Goal: Task Accomplishment & Management: Manage account settings

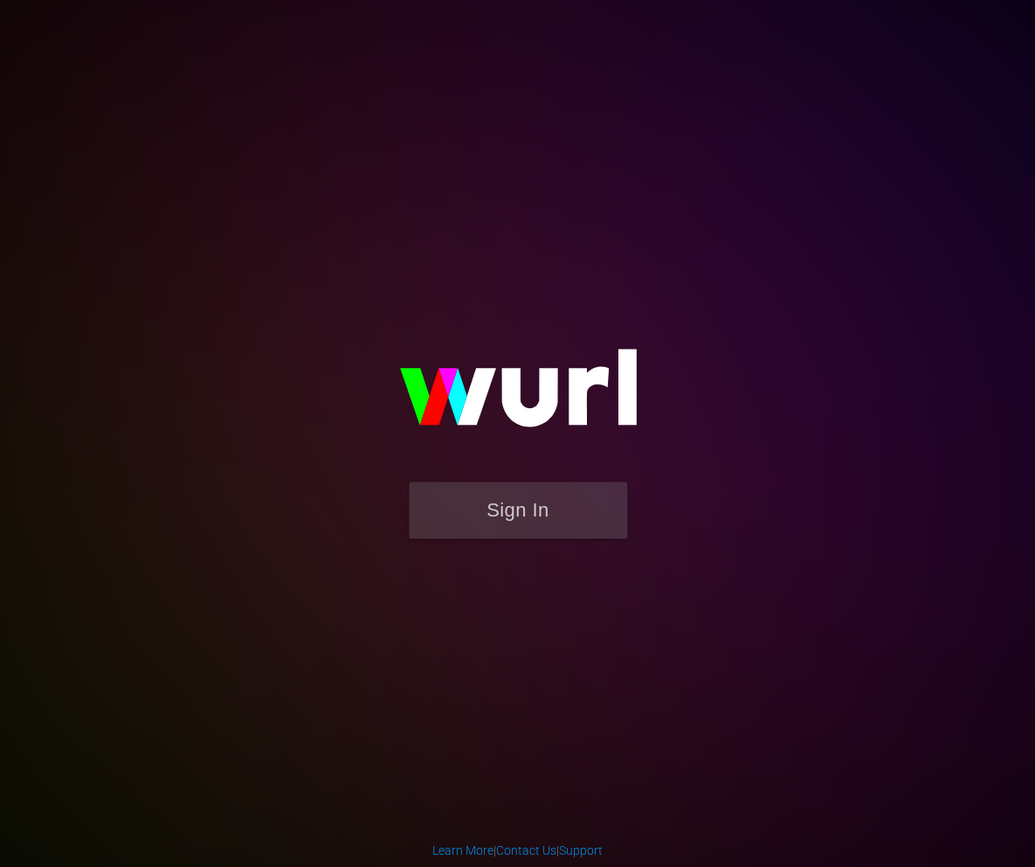
click at [515, 543] on form "Sign In" at bounding box center [517, 518] width 349 height 74
click at [530, 492] on button "Sign In" at bounding box center [518, 509] width 218 height 57
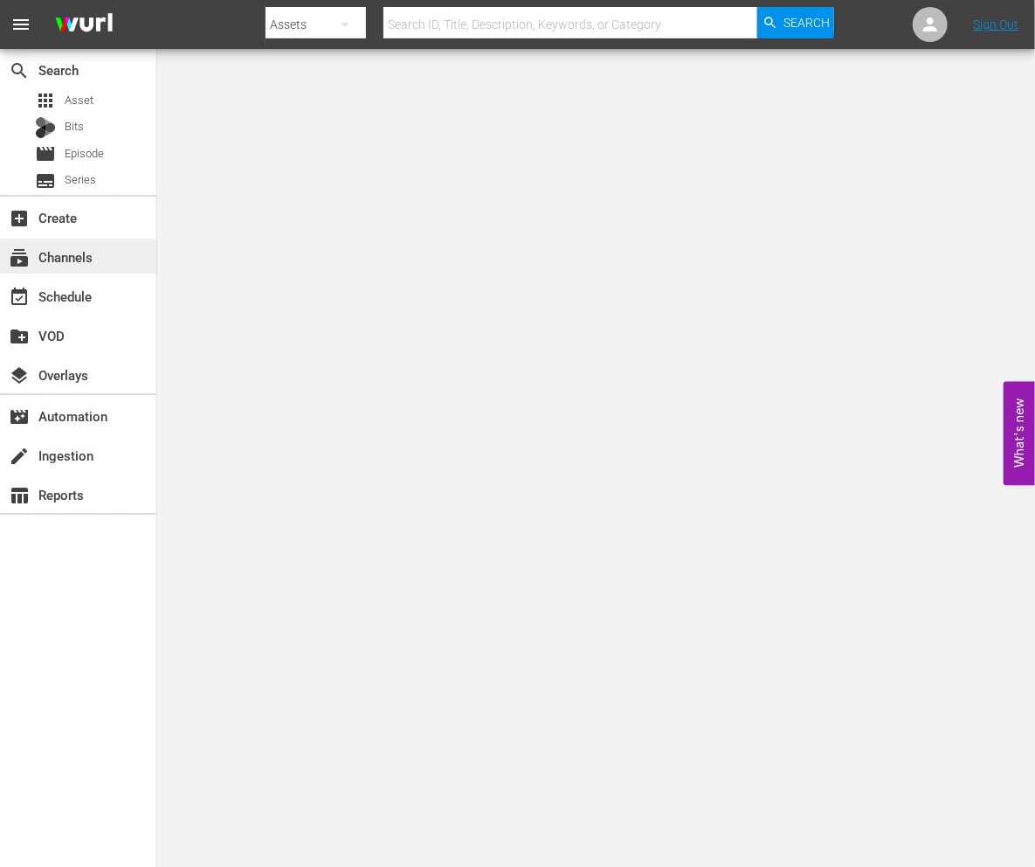
click at [108, 250] on div "subscriptions Channels" at bounding box center [78, 256] width 156 height 35
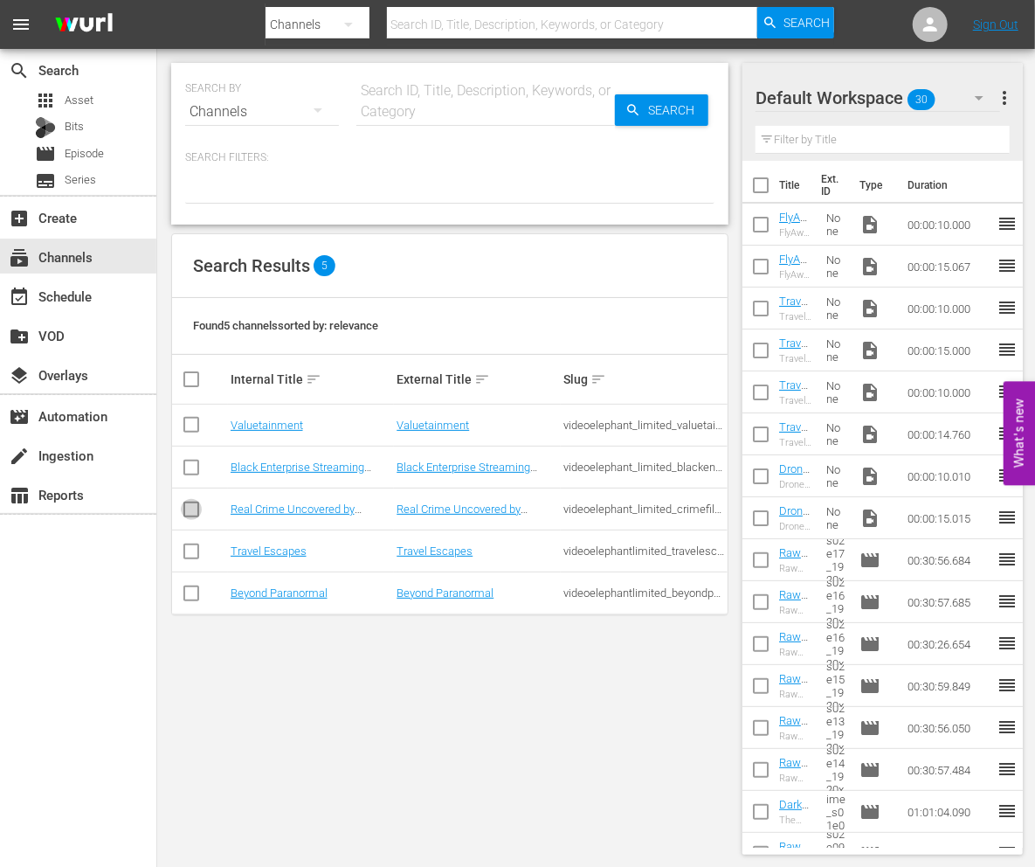
click at [192, 518] on input "checkbox" at bounding box center [191, 512] width 21 height 21
checkbox input "true"
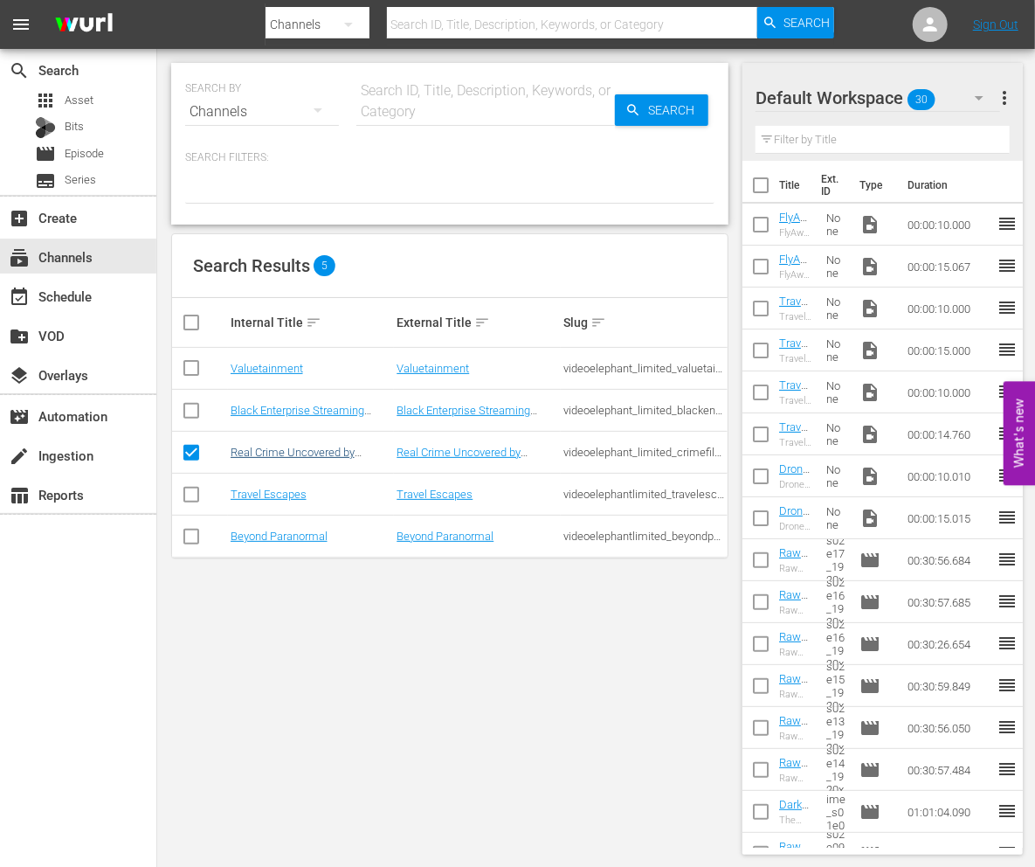
click at [250, 458] on link "Real Crime Uncovered by VideoElephant (PKA Crime Files)" at bounding box center [311, 459] width 160 height 26
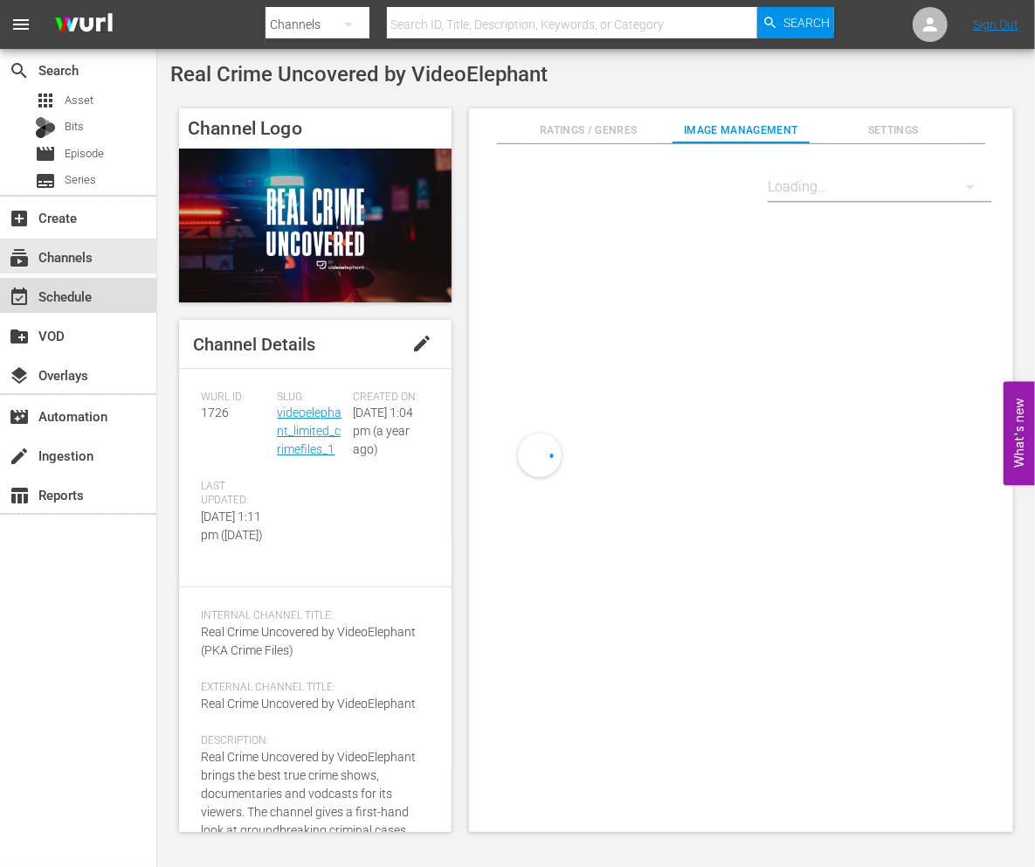
click at [87, 297] on div "event_available Schedule" at bounding box center [49, 294] width 98 height 16
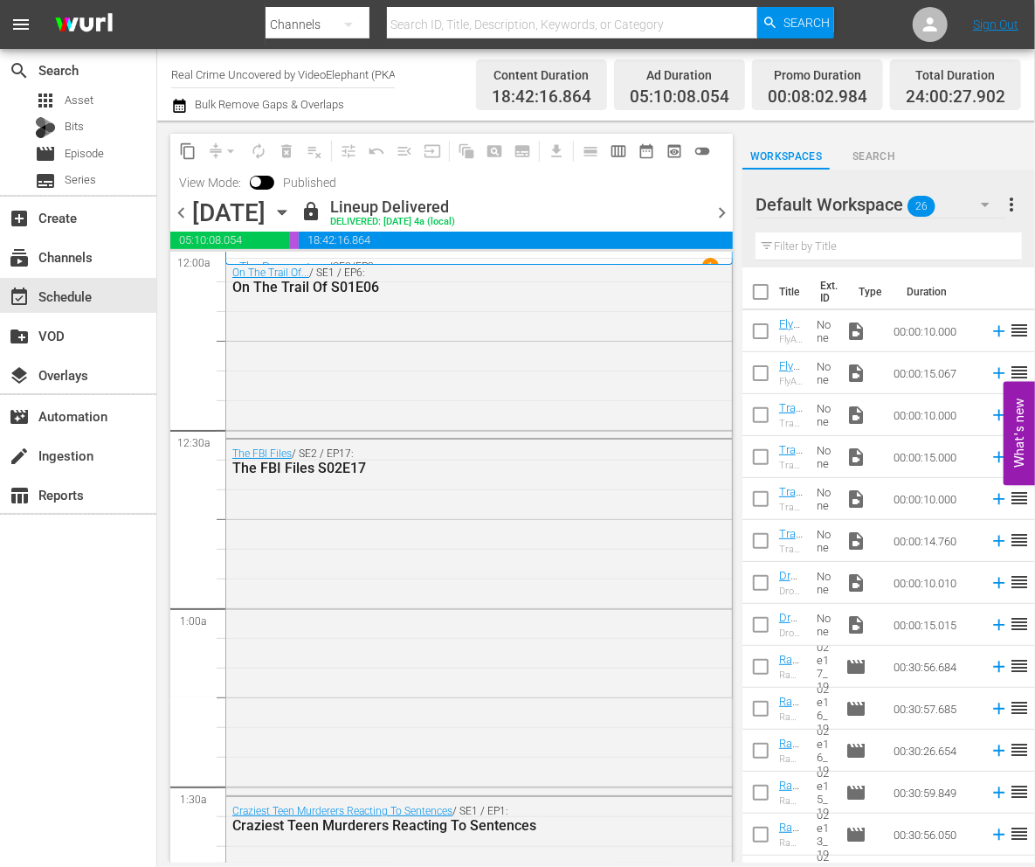
click at [292, 208] on icon "button" at bounding box center [282, 212] width 19 height 19
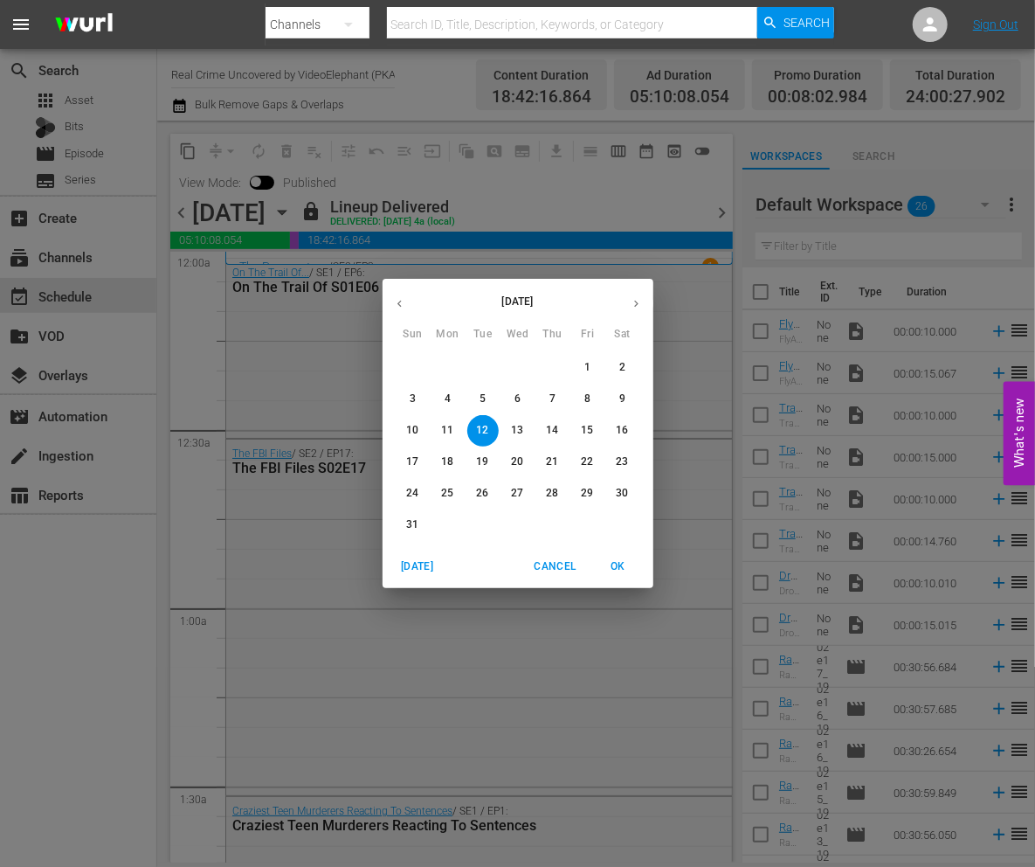
click at [591, 494] on p "29" at bounding box center [587, 493] width 12 height 15
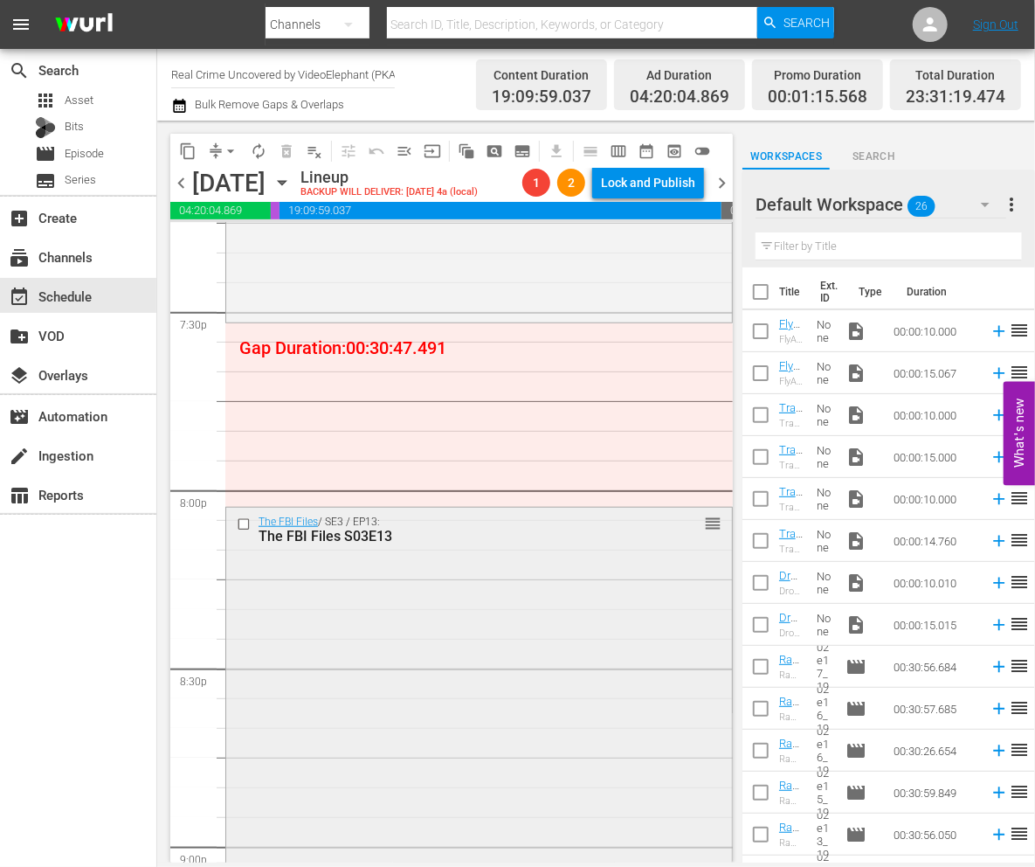
scroll to position [6848, 0]
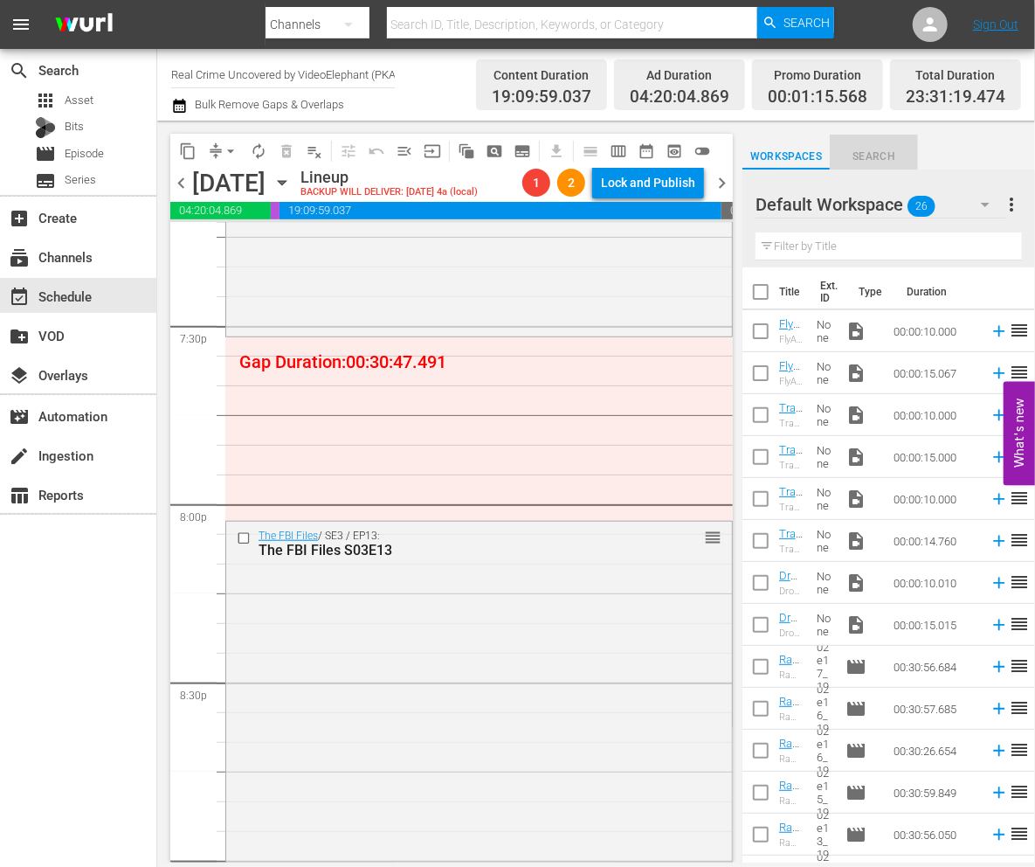
click at [881, 149] on span "Search" at bounding box center [873, 157] width 87 height 18
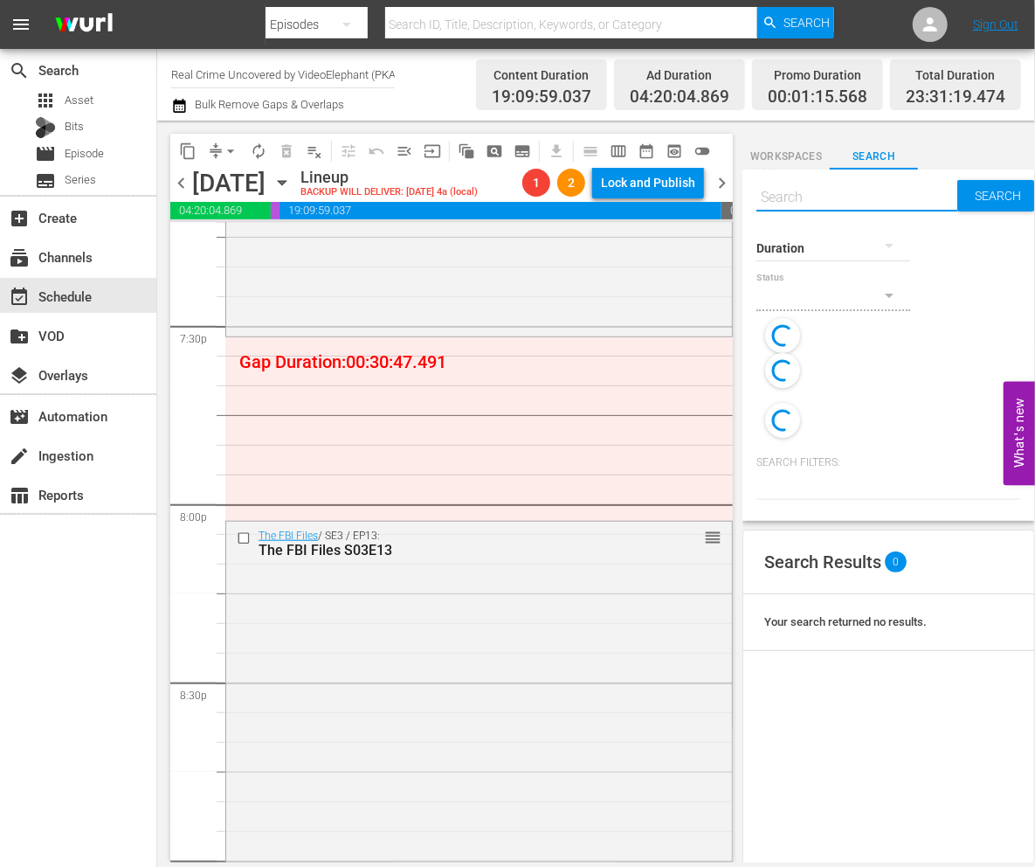
click at [844, 199] on input "text" at bounding box center [857, 197] width 201 height 42
paste input "On The Trail Of S02E03 (Primary)"
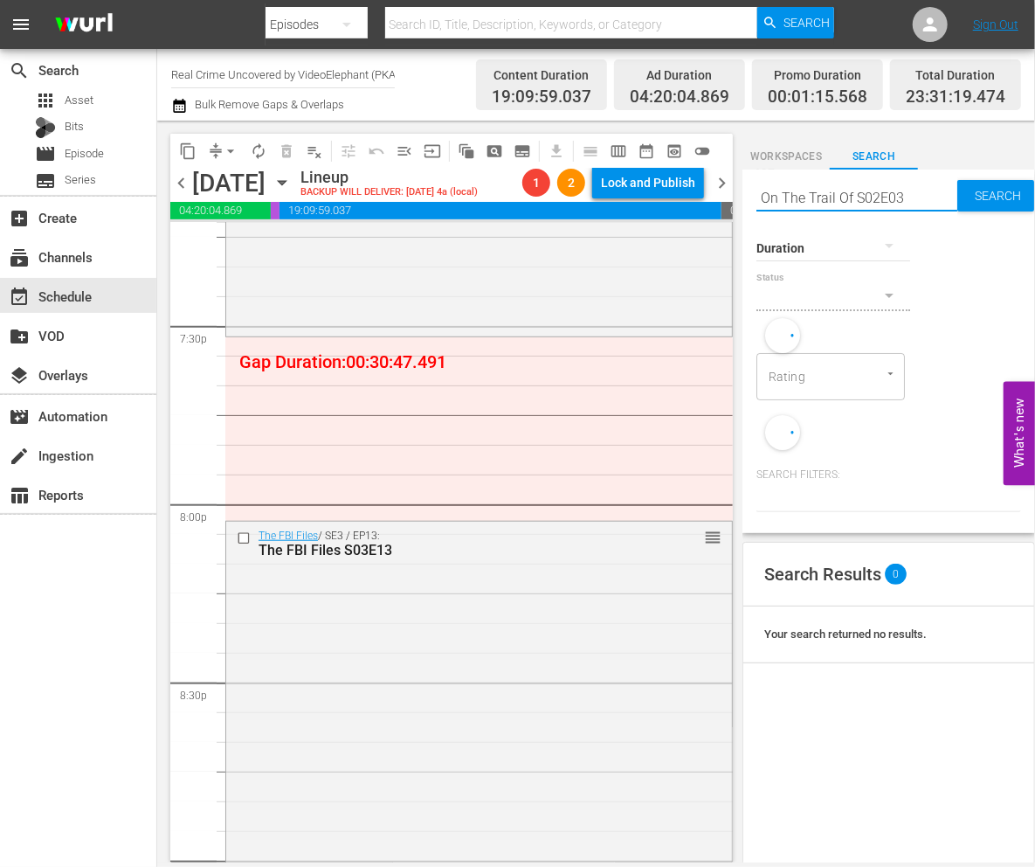
type input "On The Trail Of S02E03"
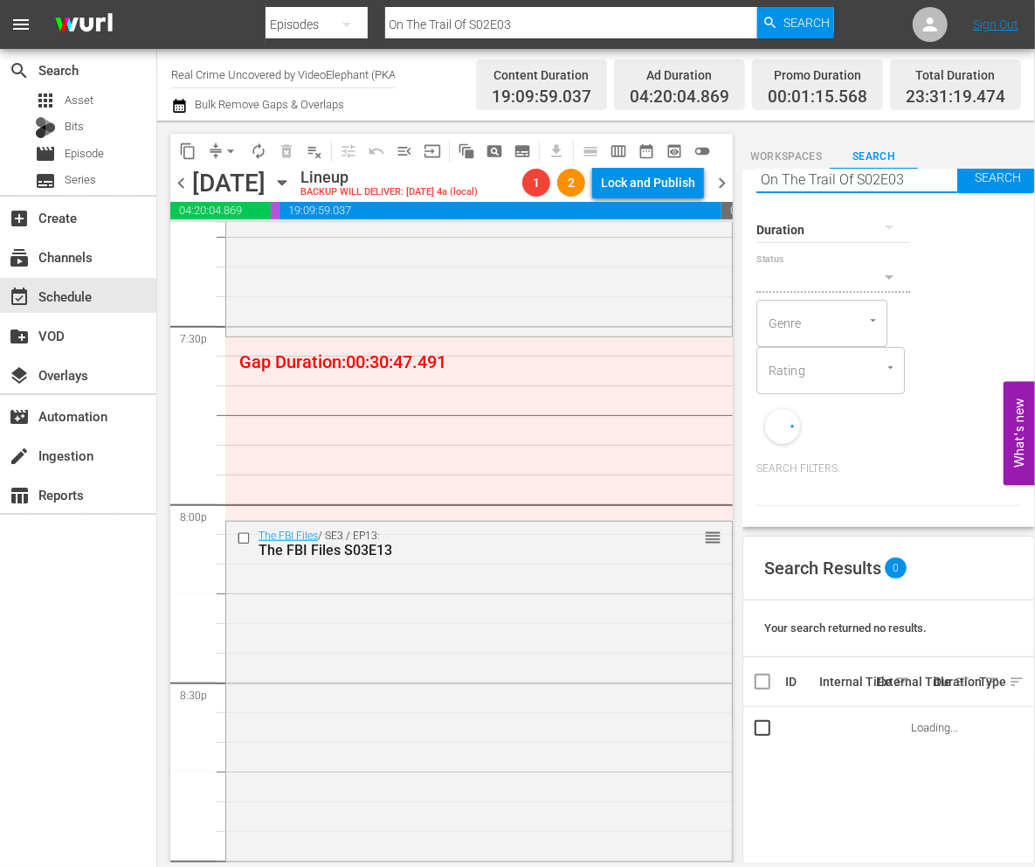
scroll to position [39, 0]
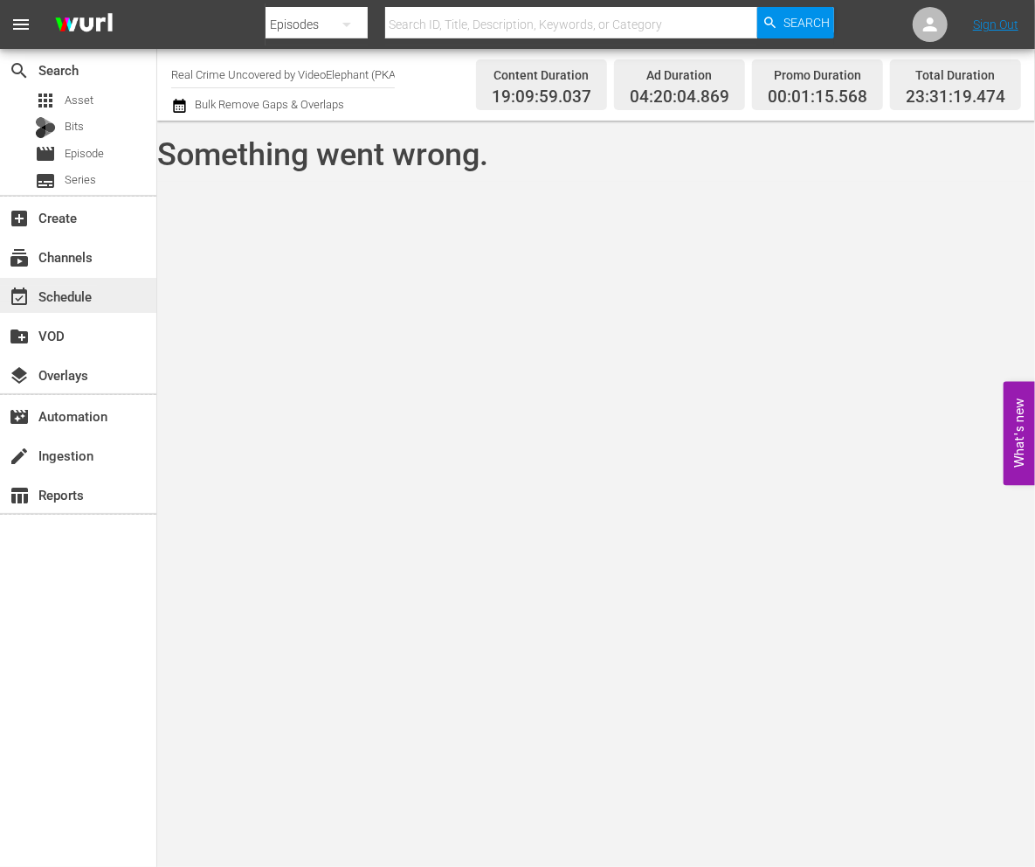
click at [72, 297] on div "event_available Schedule" at bounding box center [49, 294] width 98 height 16
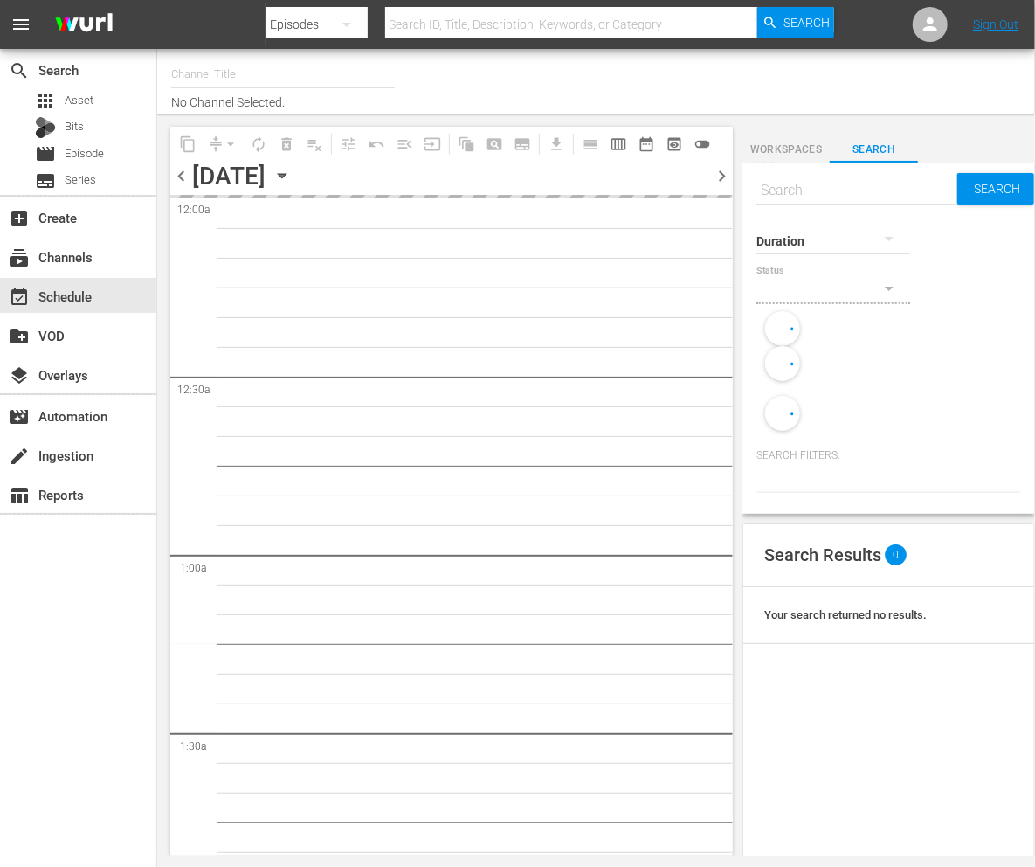
click at [86, 290] on div "event_available Schedule" at bounding box center [49, 294] width 98 height 16
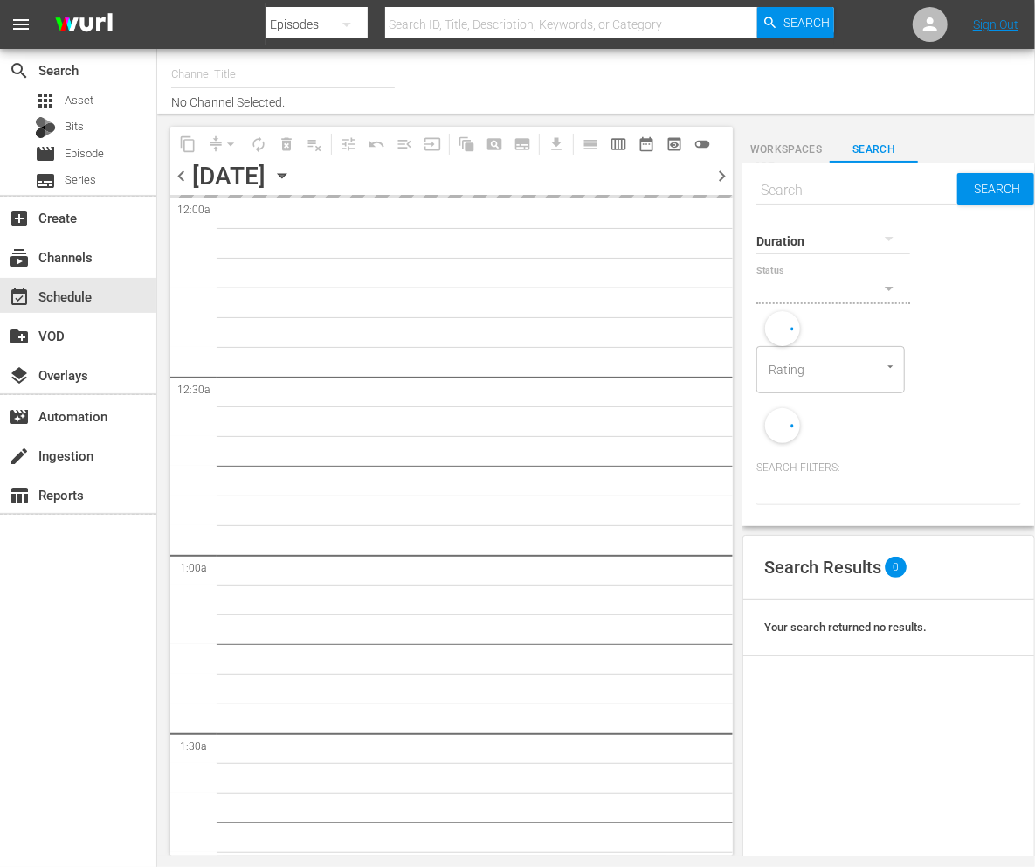
type input "Real Crime Uncovered by VideoElephant (PKA Crime Files) (1726)"
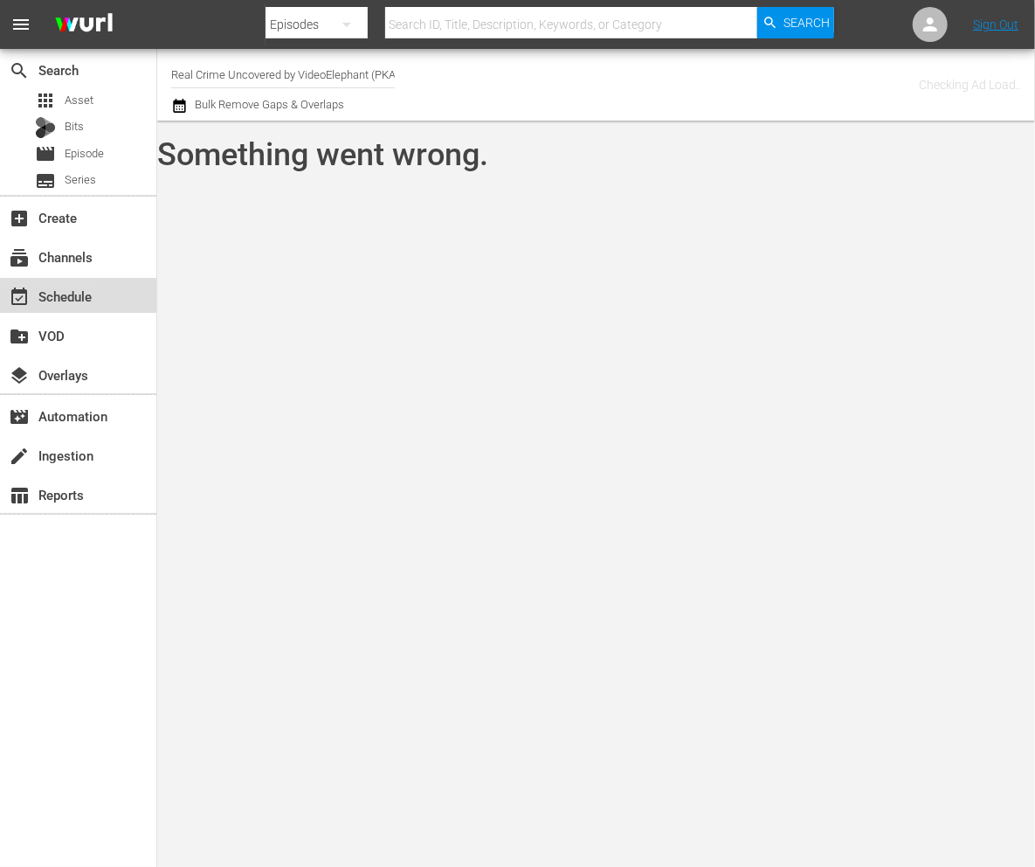
click at [42, 291] on div "event_available Schedule" at bounding box center [49, 294] width 98 height 16
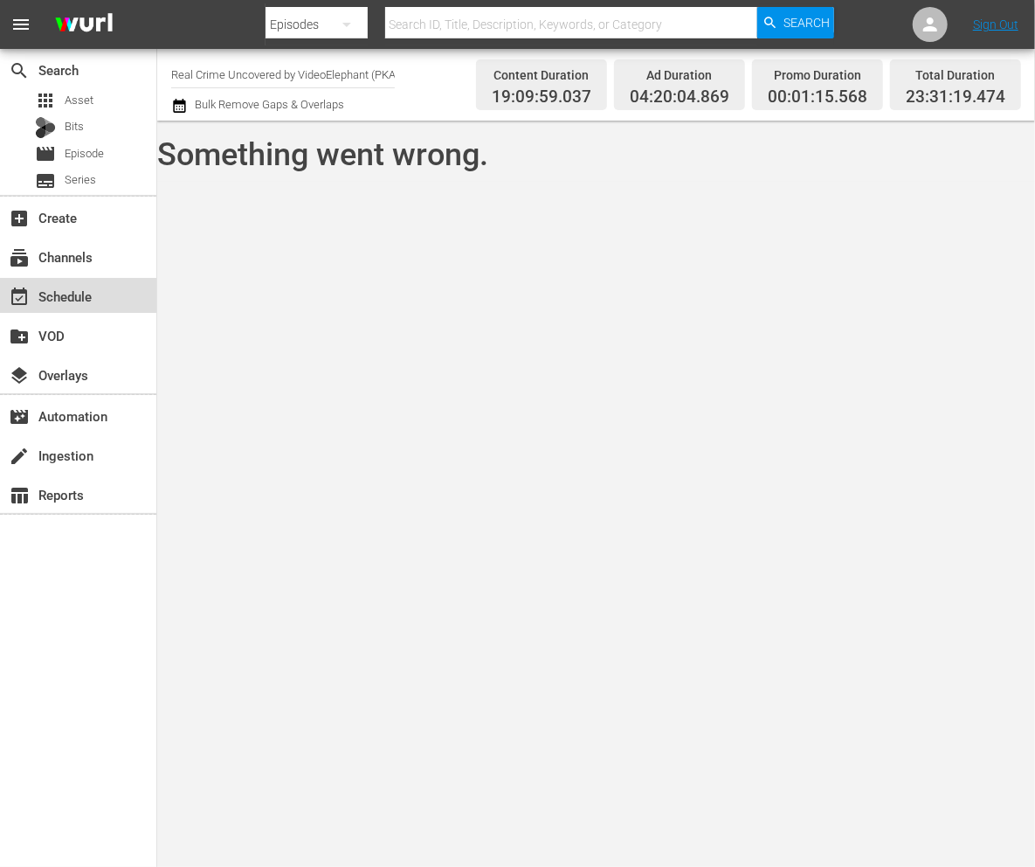
click at [42, 284] on div "event_available Schedule" at bounding box center [78, 295] width 156 height 35
click at [38, 262] on div "subscriptions Channels" at bounding box center [49, 254] width 98 height 16
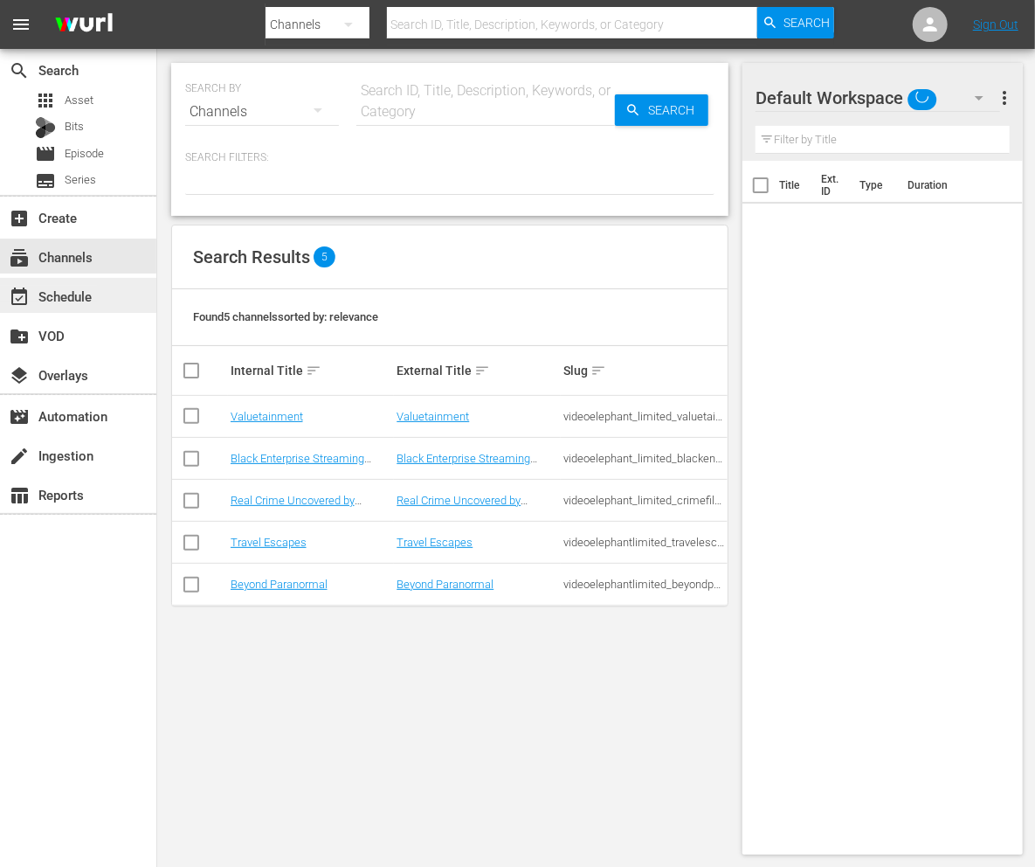
click at [46, 294] on div "event_available Schedule" at bounding box center [49, 294] width 98 height 16
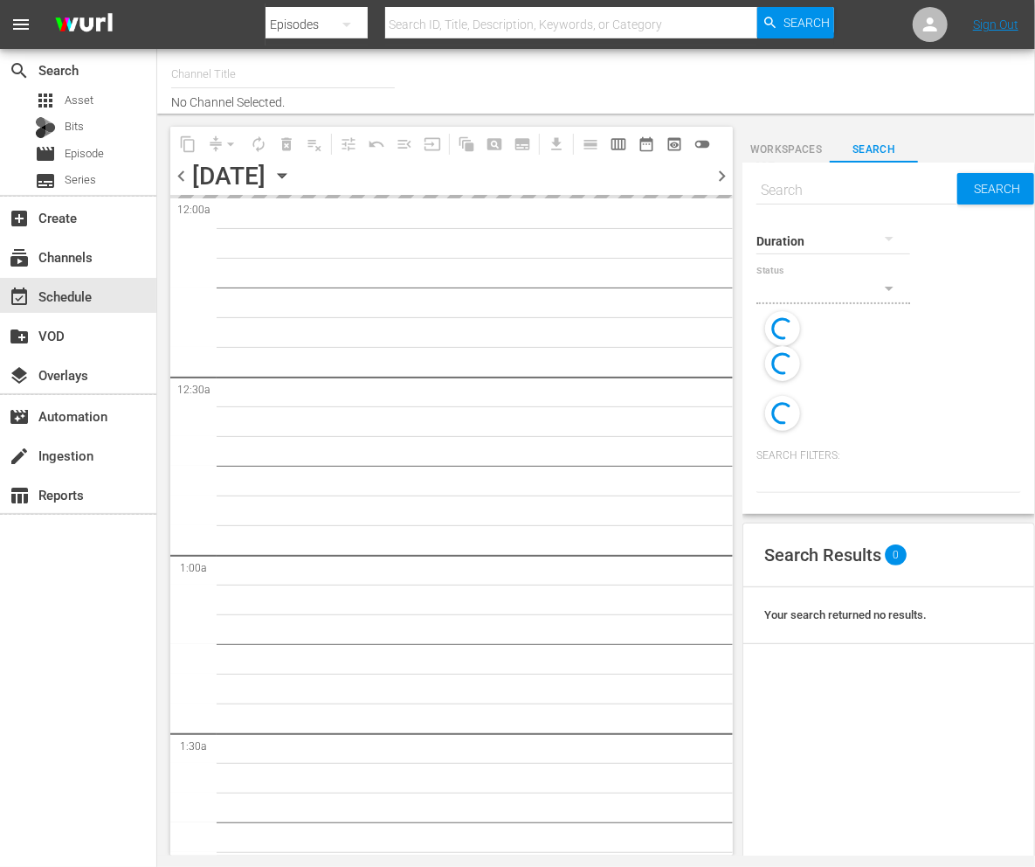
type input "Real Crime Uncovered by VideoElephant (PKA Crime Files) (1726)"
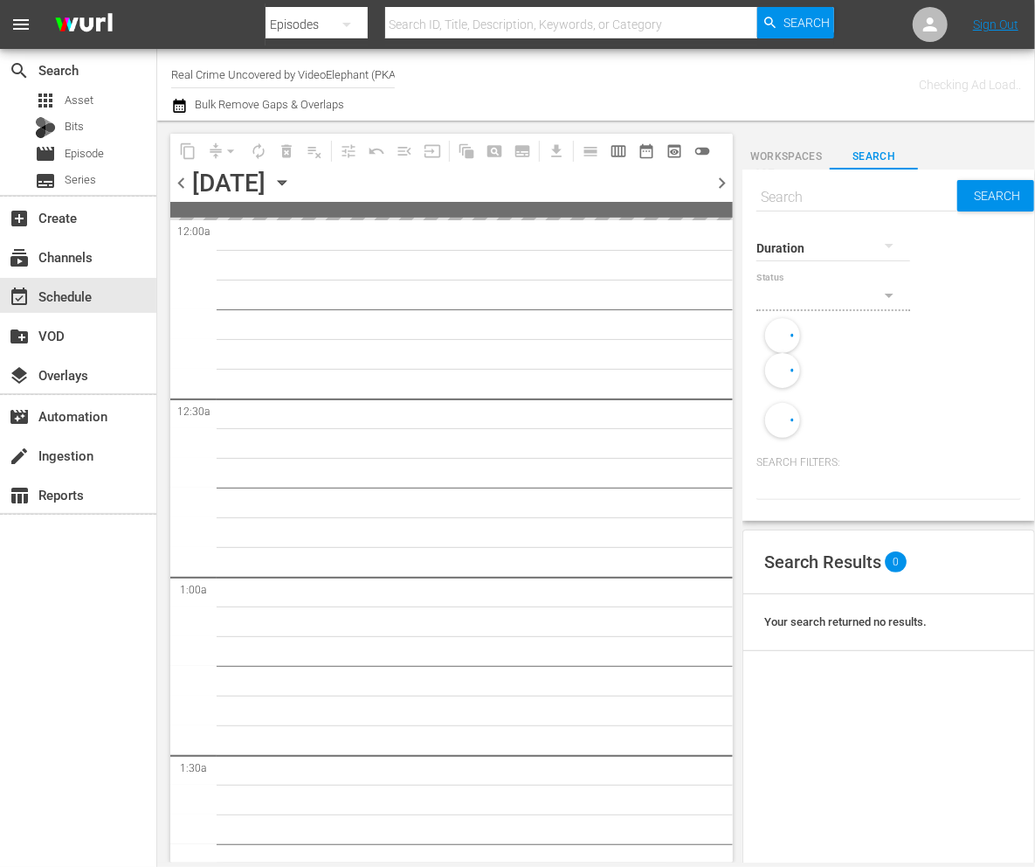
click at [839, 192] on input "text" at bounding box center [857, 197] width 201 height 42
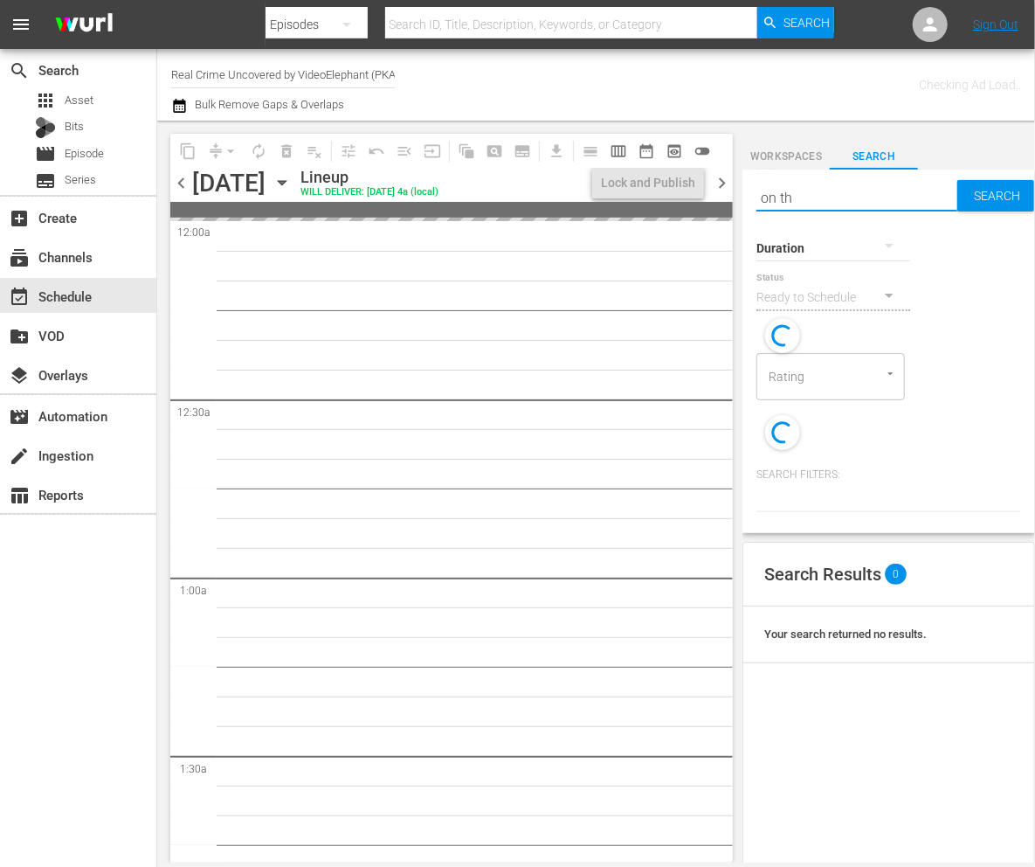
type input "on the"
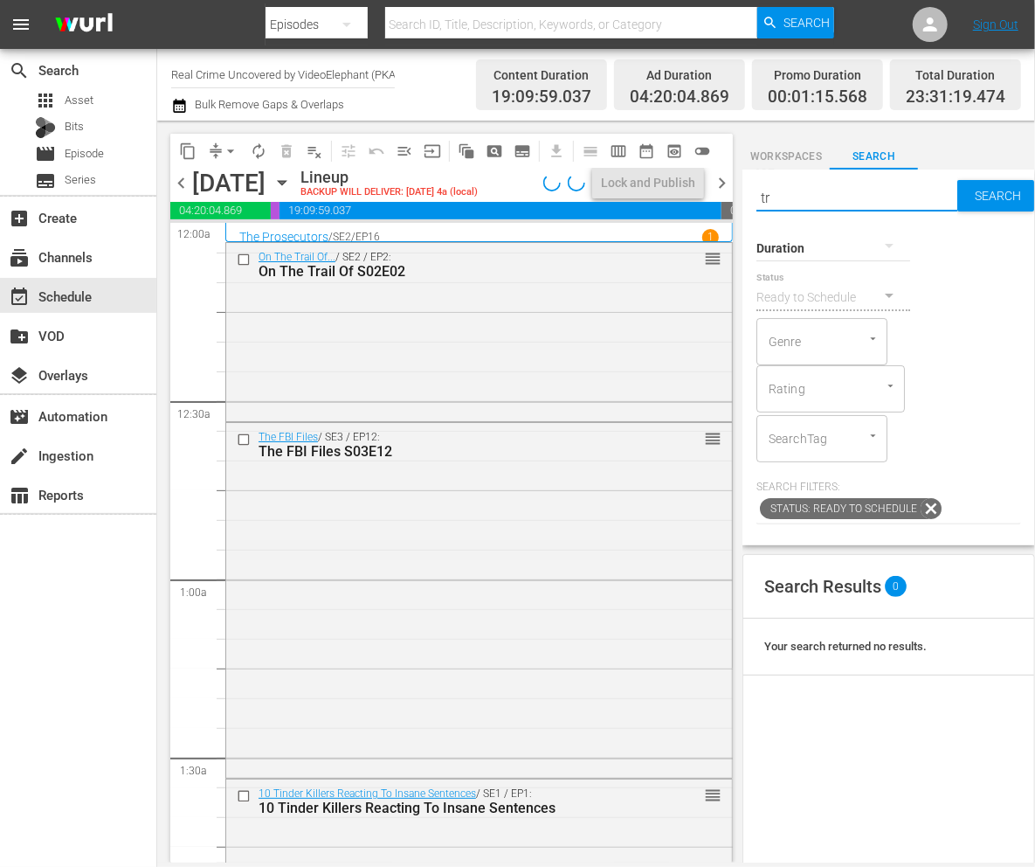
type input "t"
type input "on the trail of s02e03"
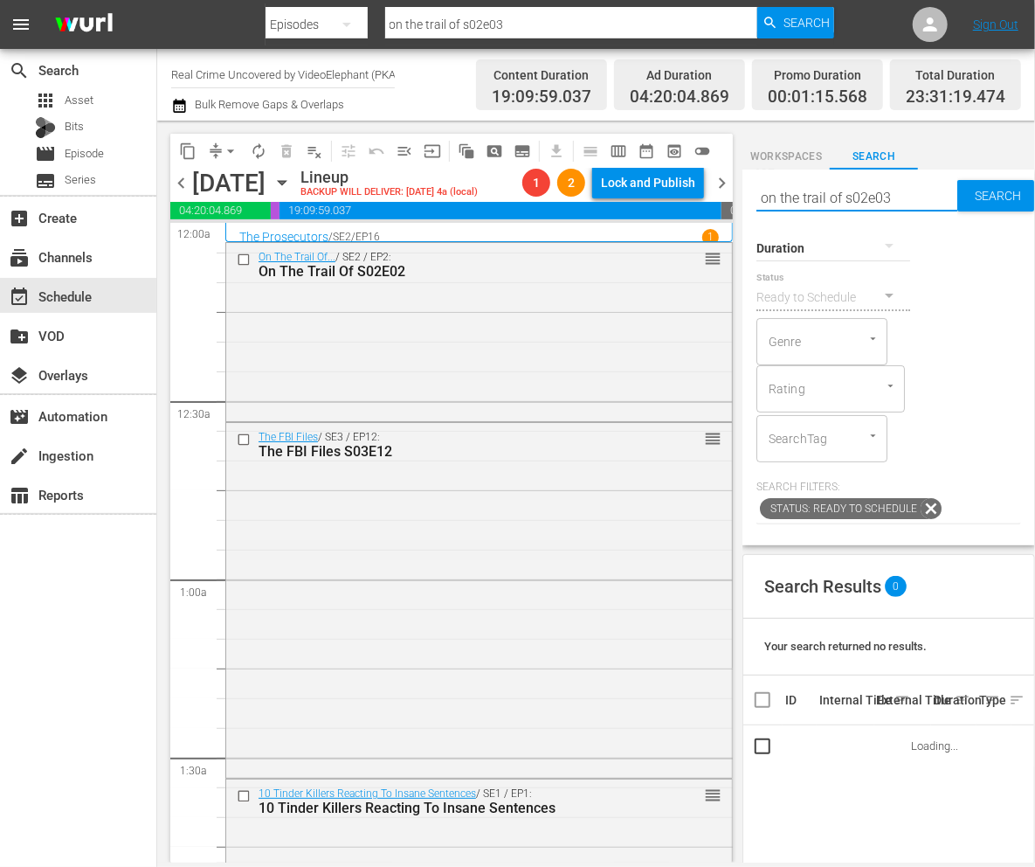
type input "on the trail of s02e03"
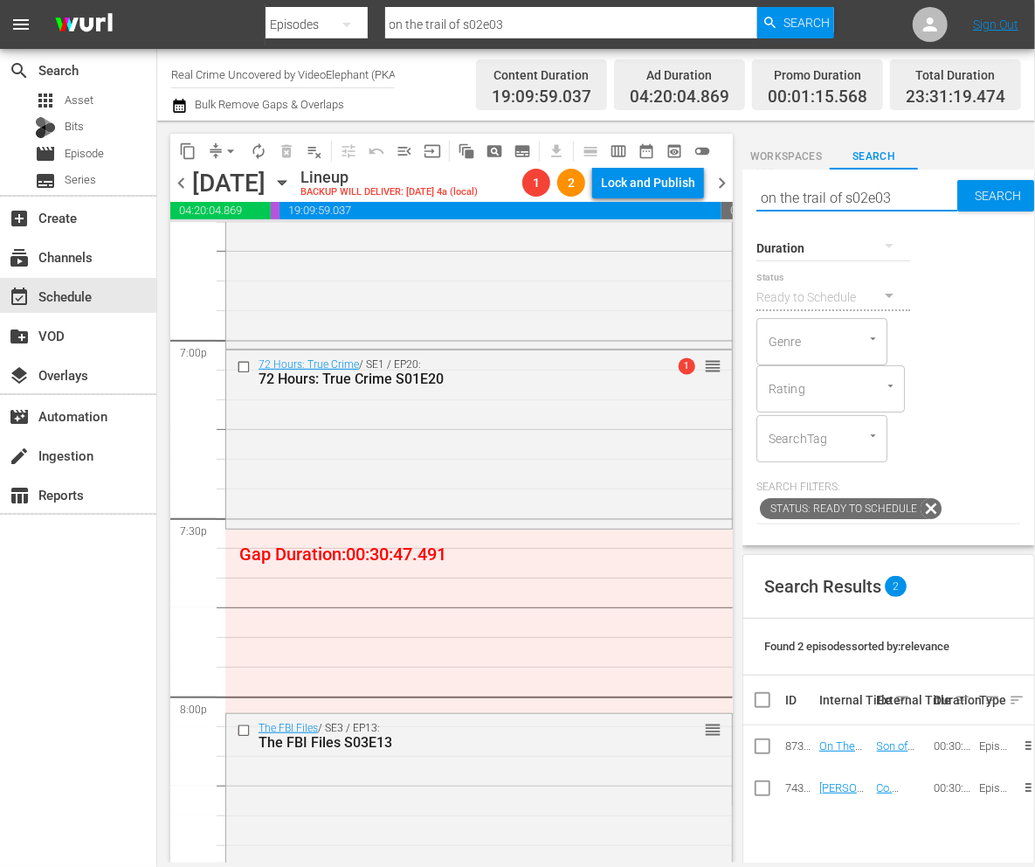
scroll to position [49, 0]
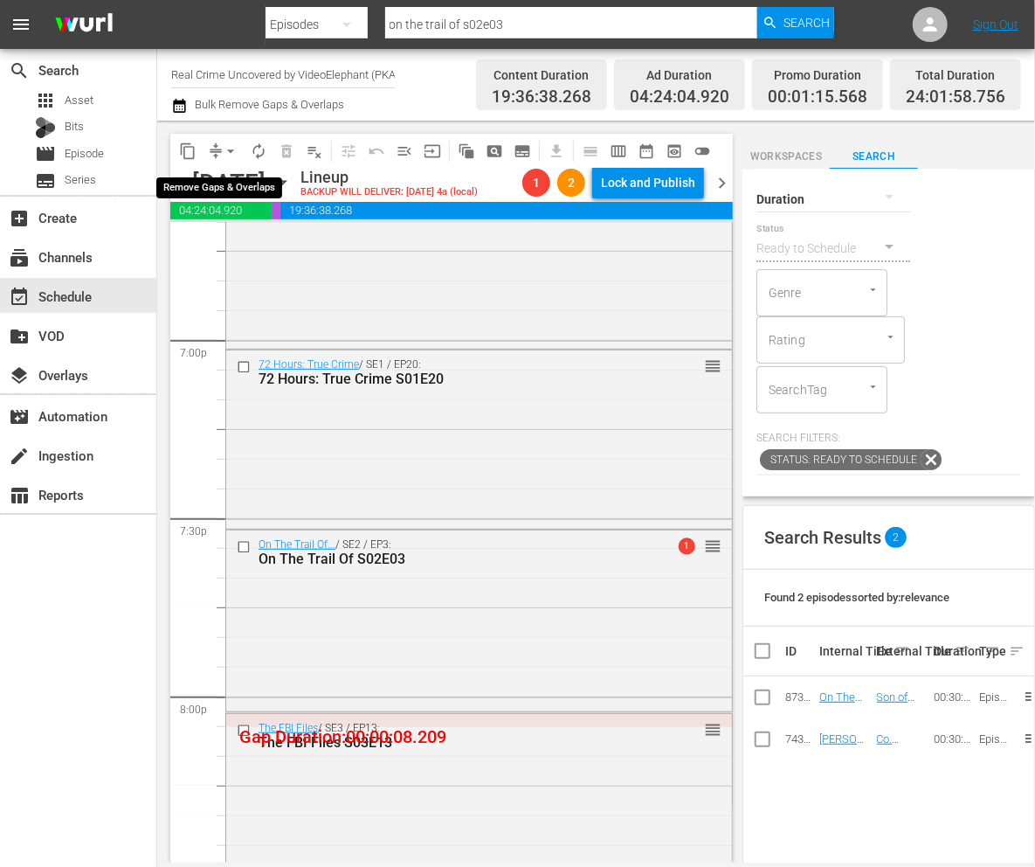
click at [229, 150] on span "arrow_drop_down" at bounding box center [230, 150] width 17 height 17
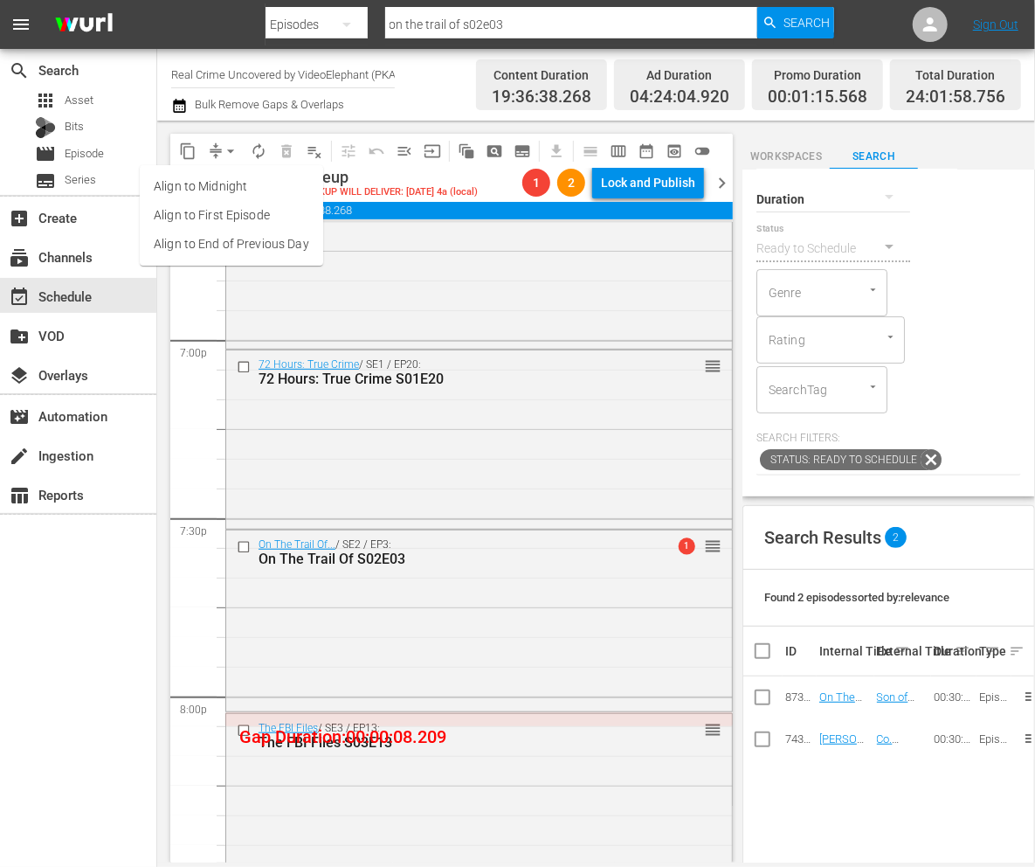
click at [262, 241] on li "Align to End of Previous Day" at bounding box center [231, 244] width 183 height 29
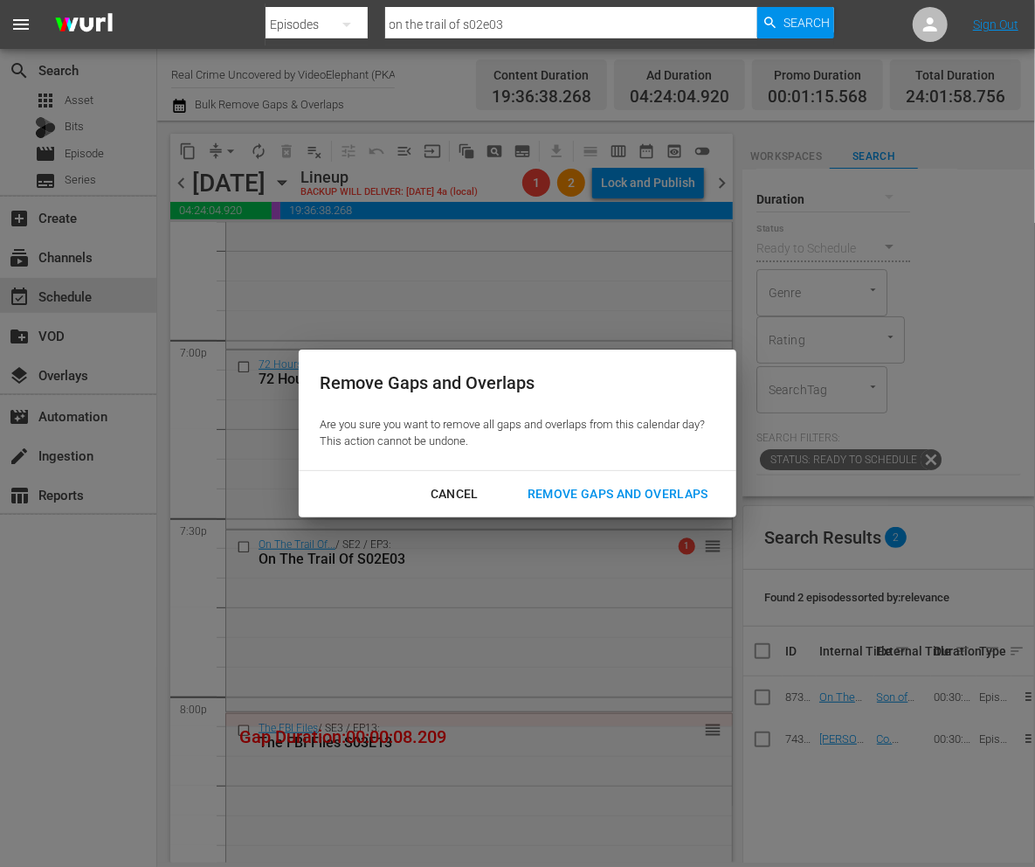
click at [703, 483] on div "Remove Gaps and Overlaps" at bounding box center [618, 494] width 209 height 22
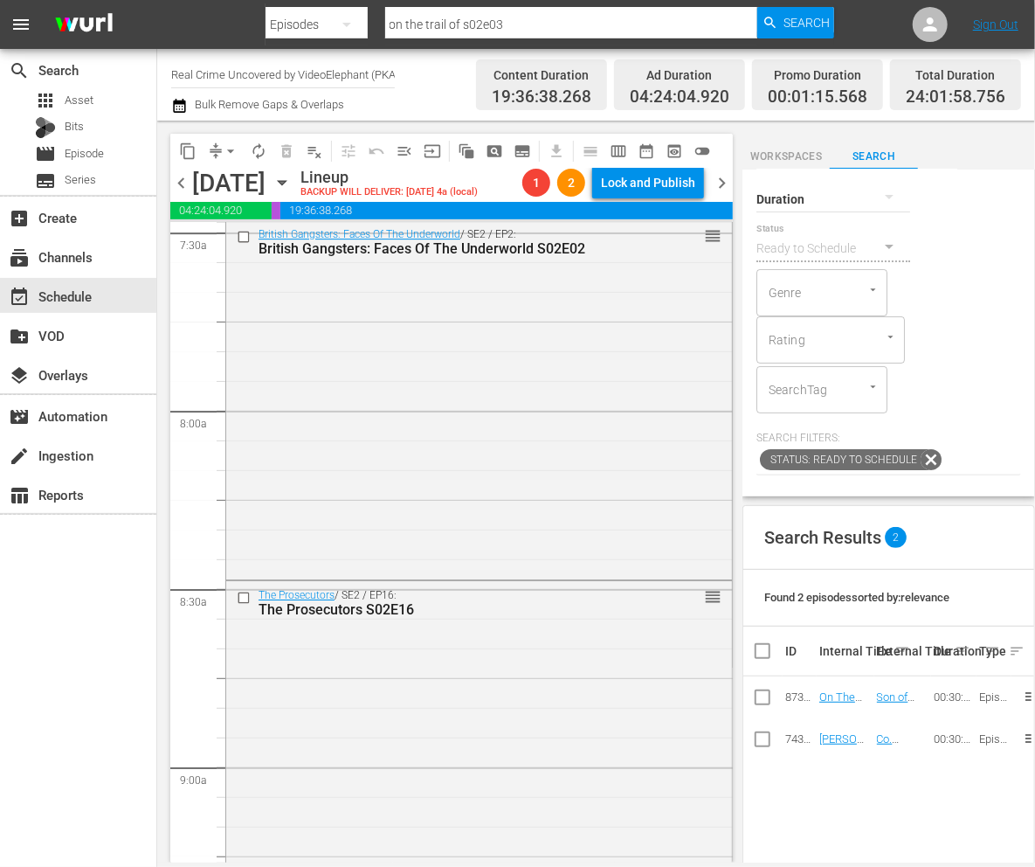
scroll to position [0, 0]
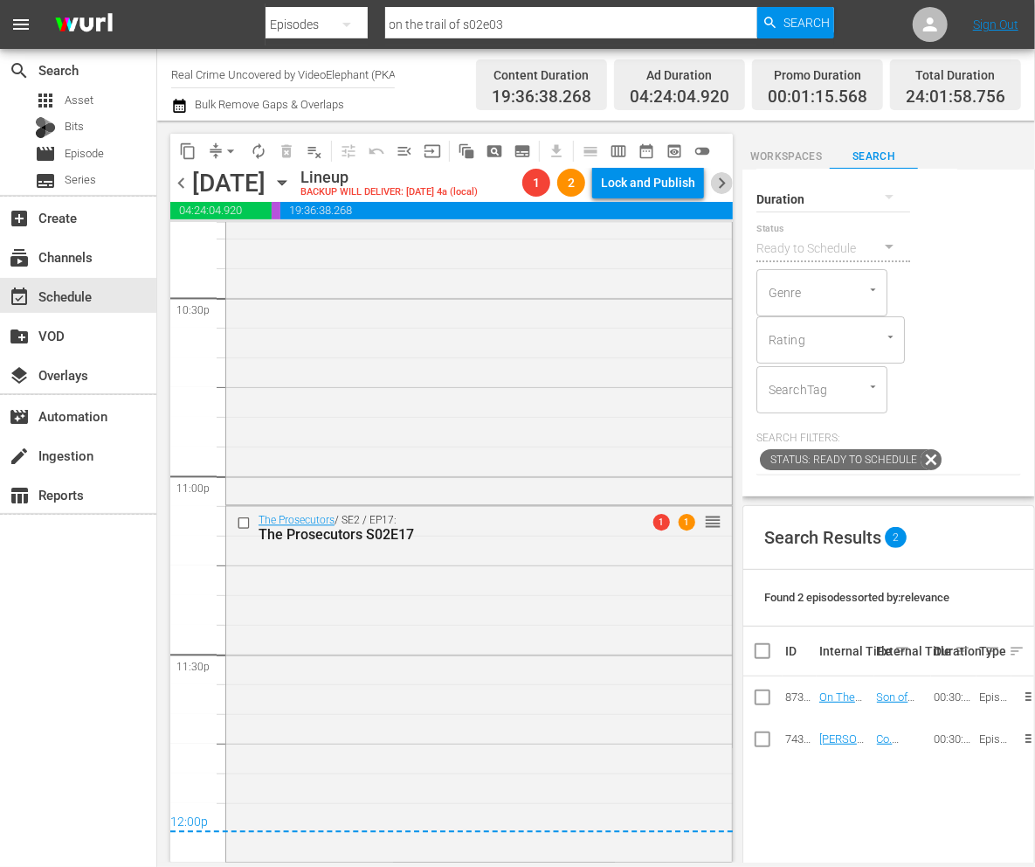
click at [717, 182] on span "chevron_right" at bounding box center [722, 183] width 22 height 22
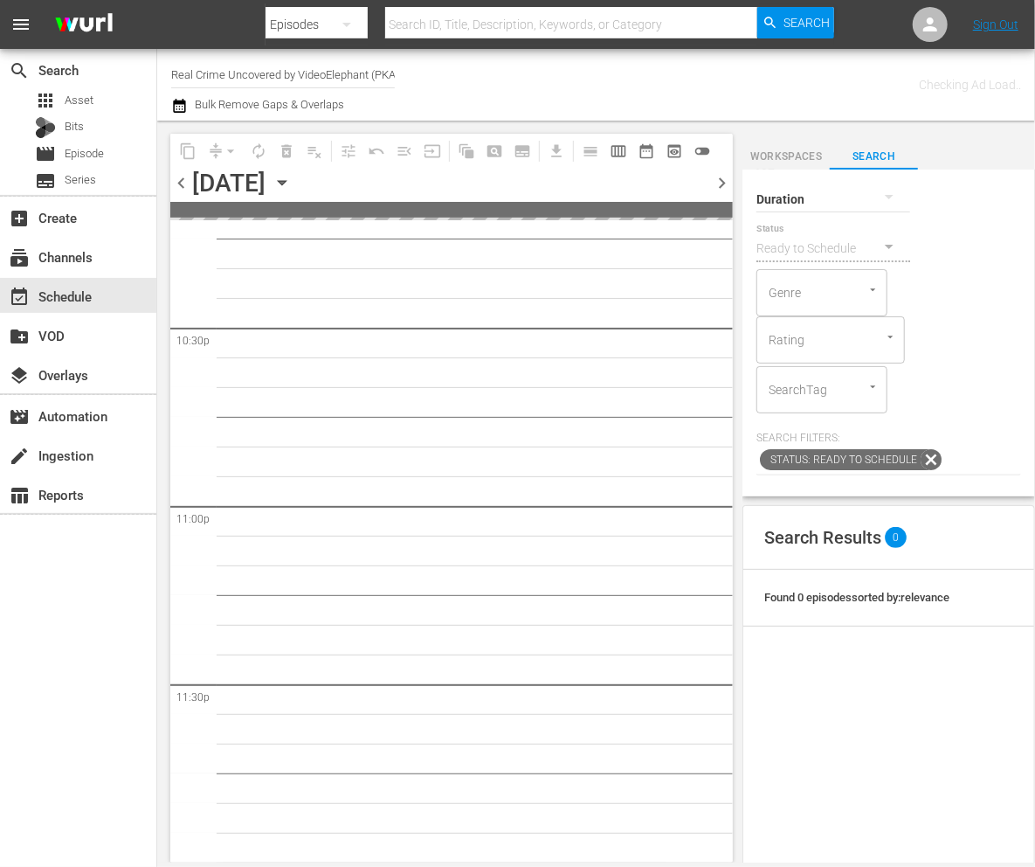
scroll to position [7913, 0]
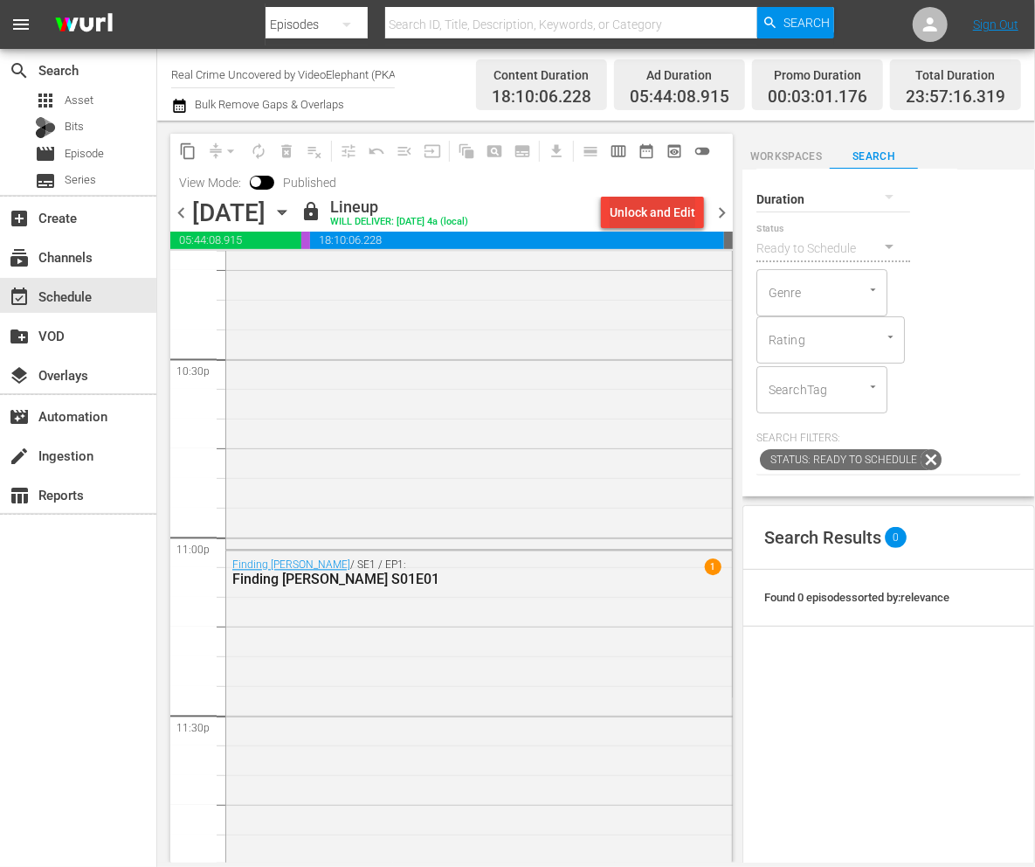
click at [675, 214] on div "Unlock and Edit" at bounding box center [653, 212] width 86 height 31
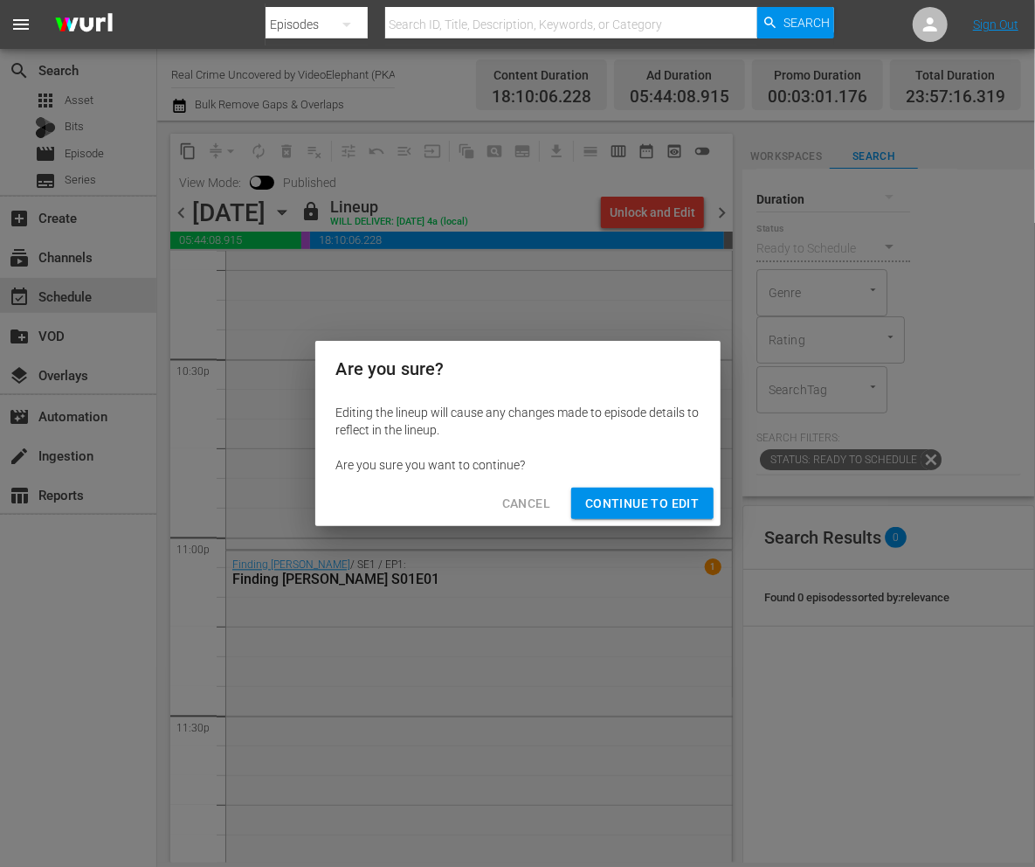
click at [631, 497] on span "Continue to Edit" at bounding box center [642, 504] width 114 height 22
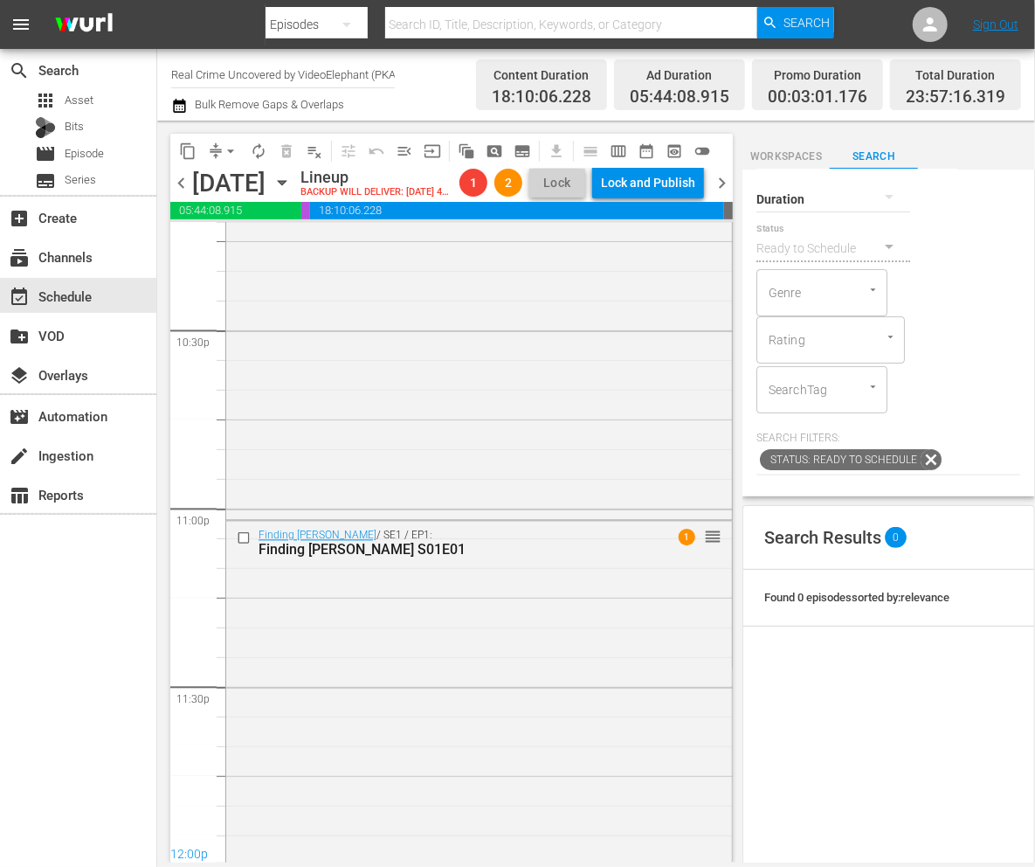
click at [180, 194] on span "chevron_left" at bounding box center [181, 183] width 22 height 22
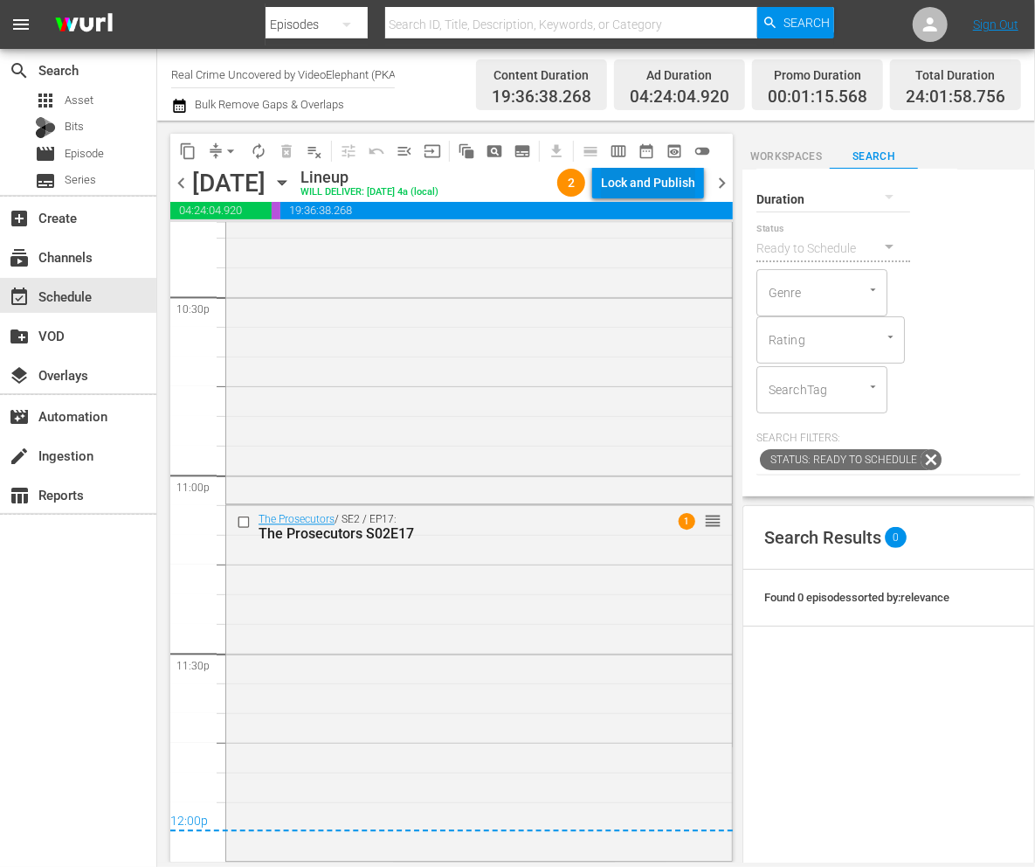
scroll to position [7946, 0]
click at [606, 182] on div "Lock and Publish" at bounding box center [648, 182] width 94 height 31
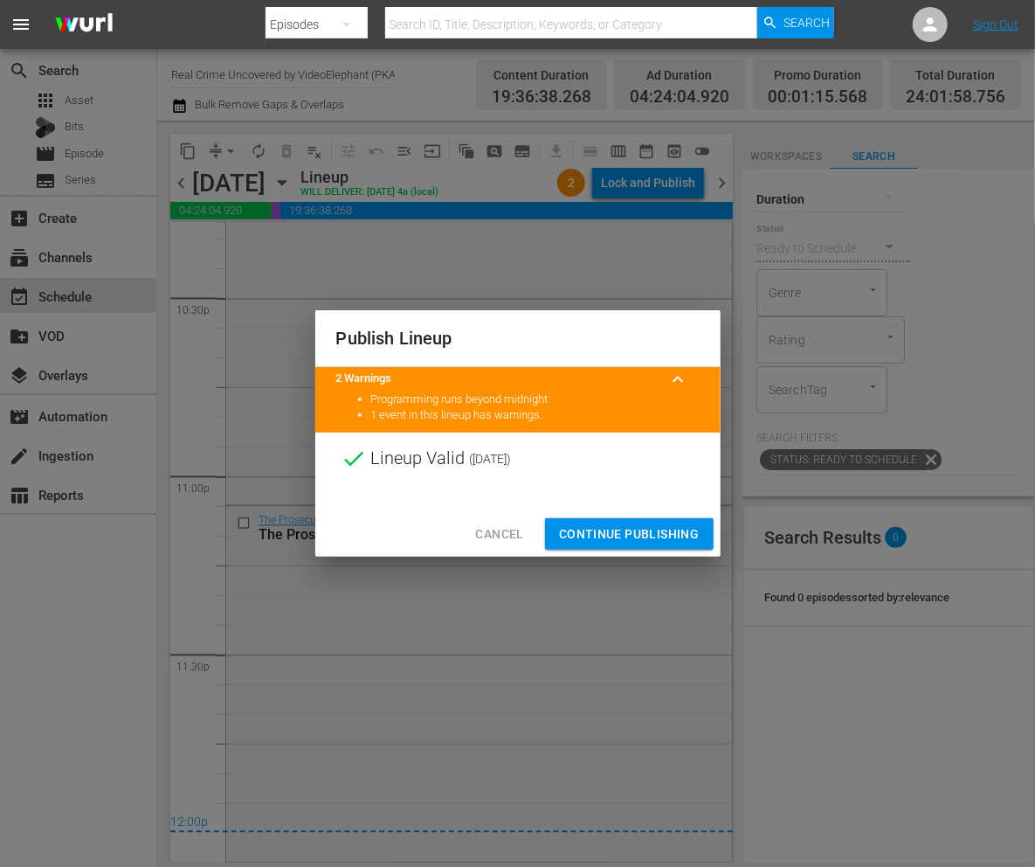
click at [620, 538] on span "Continue Publishing" at bounding box center [629, 534] width 141 height 22
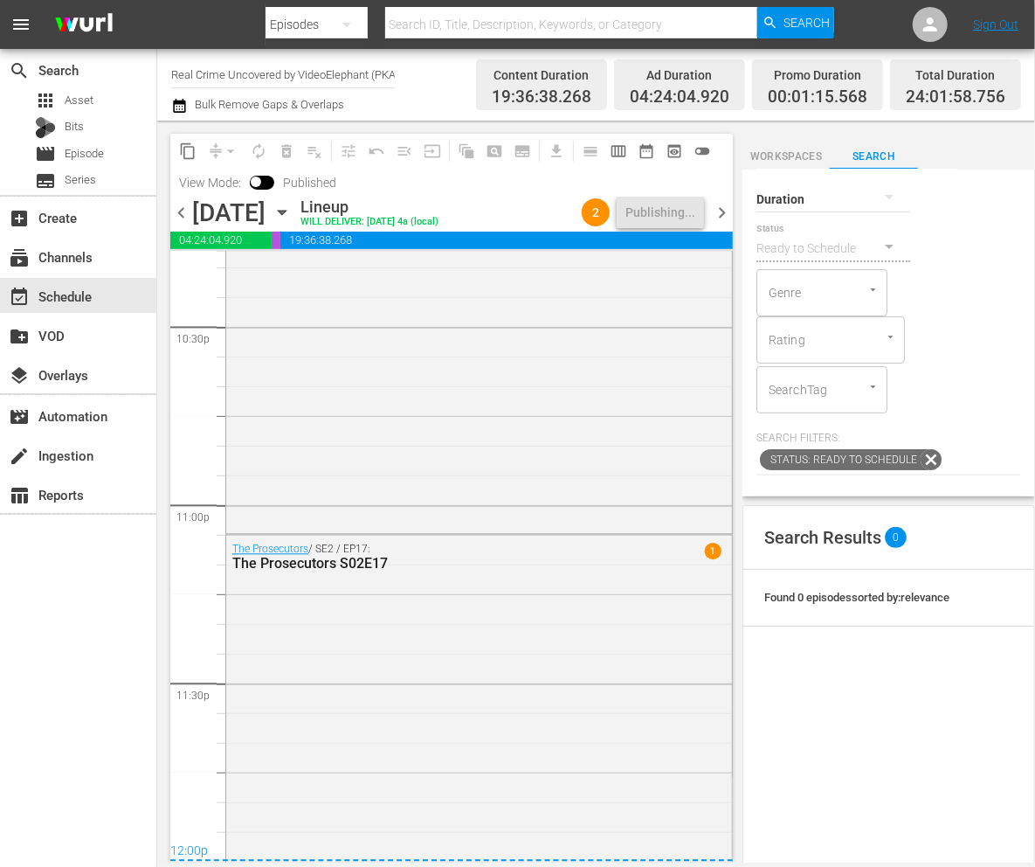
click at [723, 214] on span "chevron_right" at bounding box center [722, 213] width 22 height 22
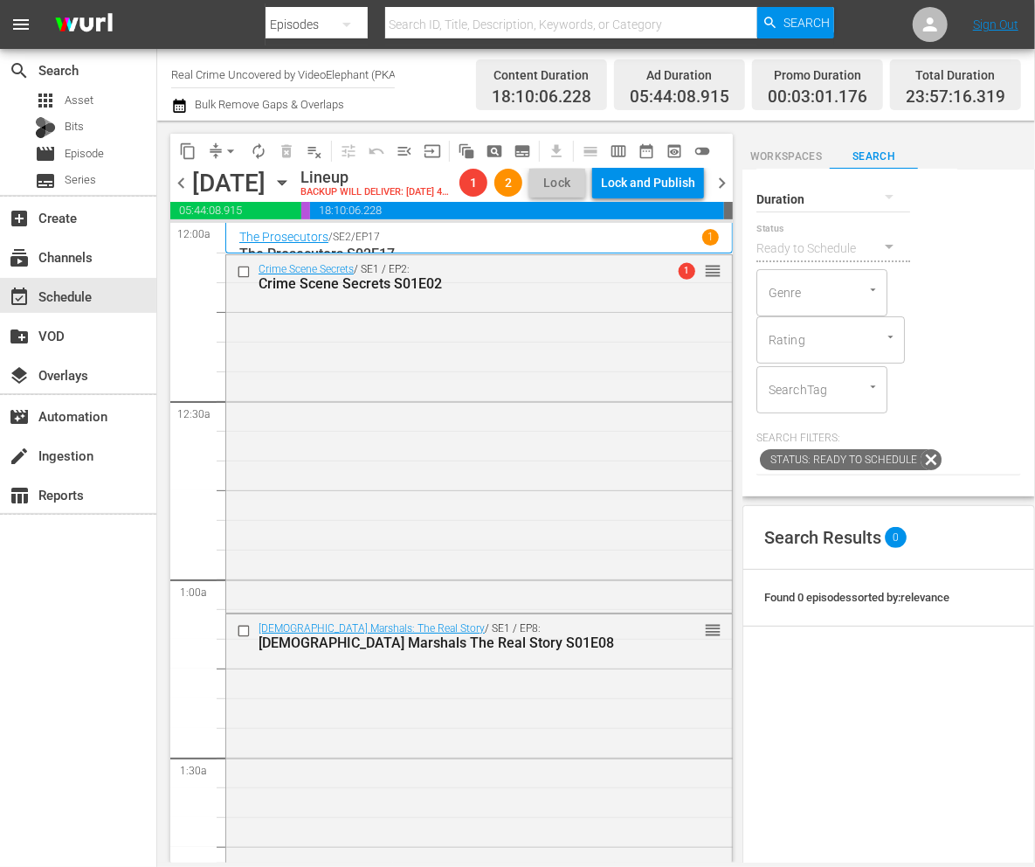
click at [722, 194] on span "chevron_right" at bounding box center [722, 183] width 22 height 22
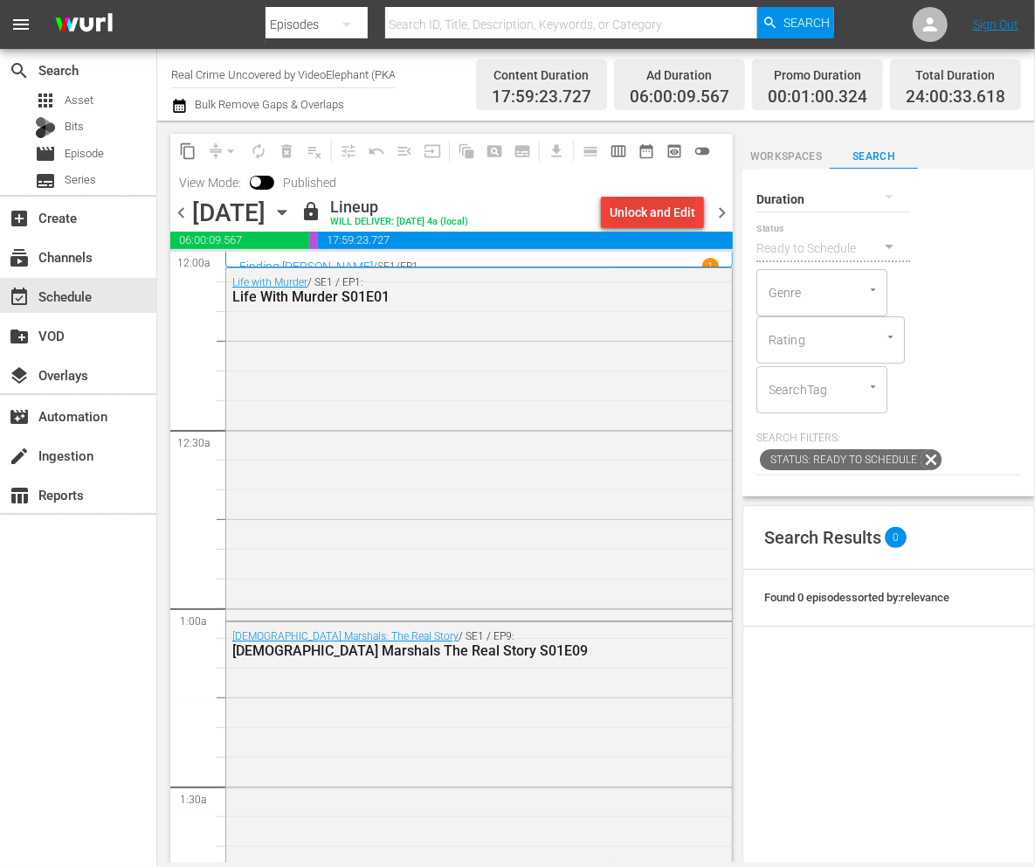
click at [666, 218] on div "Unlock and Edit" at bounding box center [653, 212] width 86 height 31
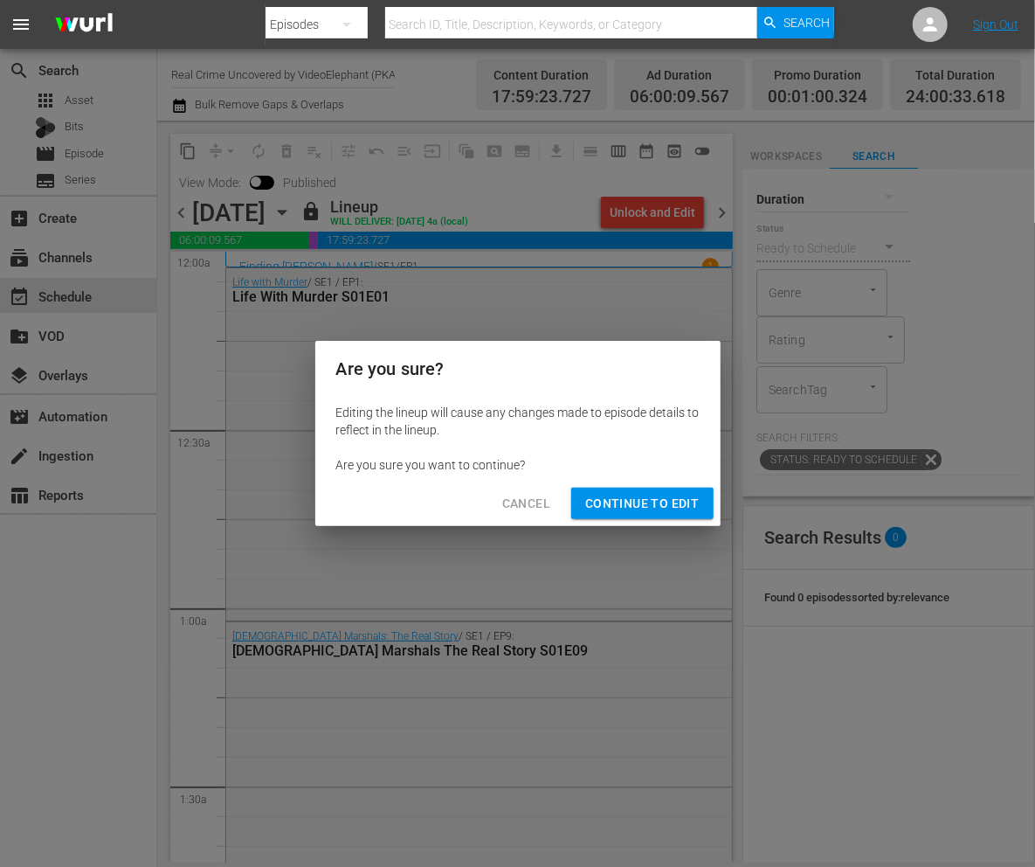
click at [638, 500] on span "Continue to Edit" at bounding box center [642, 504] width 114 height 22
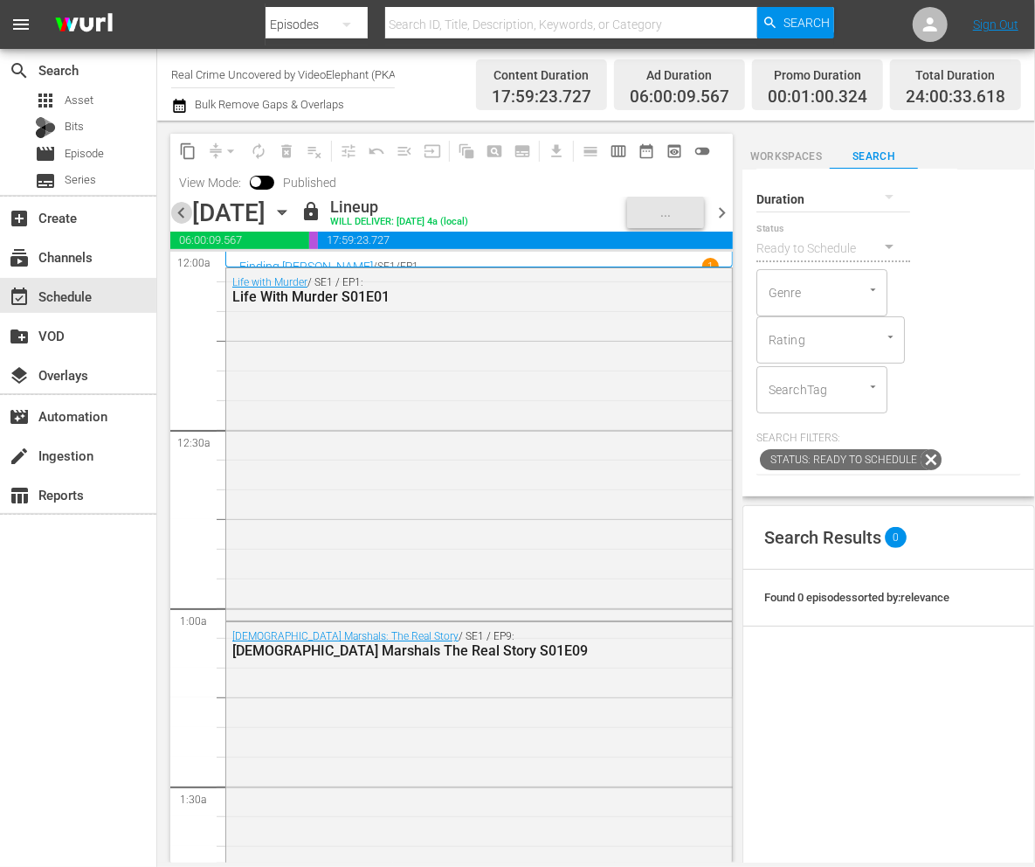
click at [180, 211] on span "chevron_left" at bounding box center [181, 213] width 22 height 22
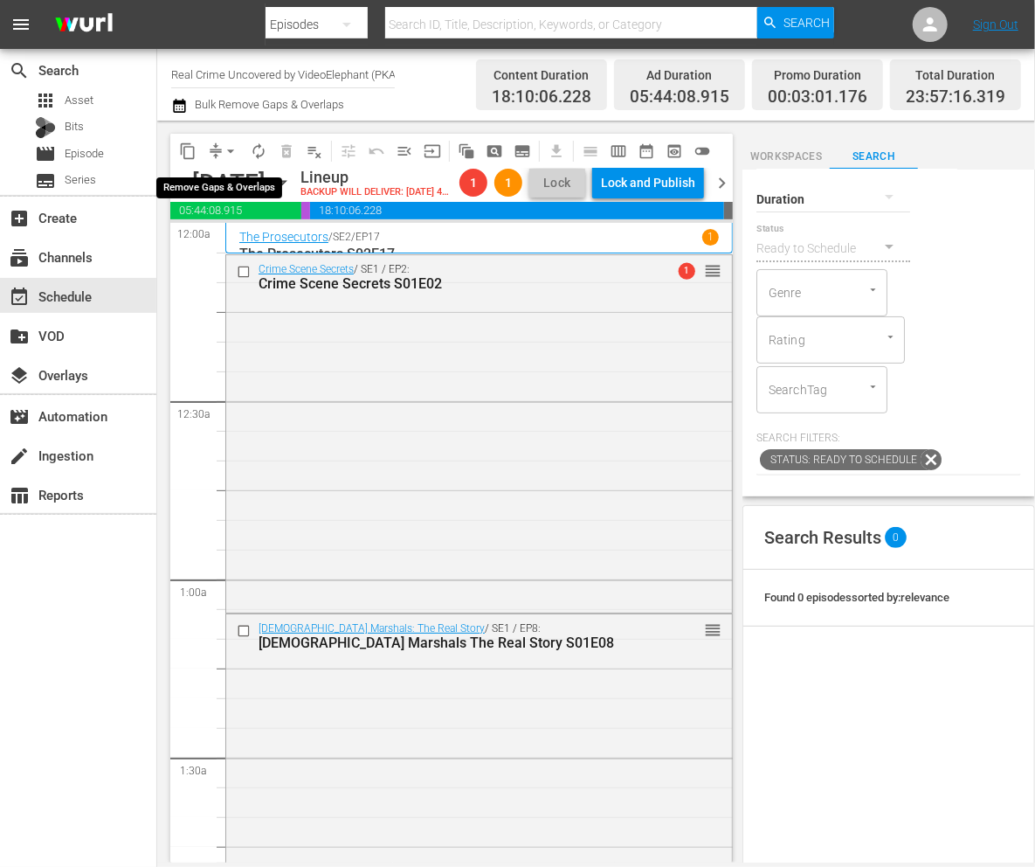
click at [225, 150] on span "arrow_drop_down" at bounding box center [230, 150] width 17 height 17
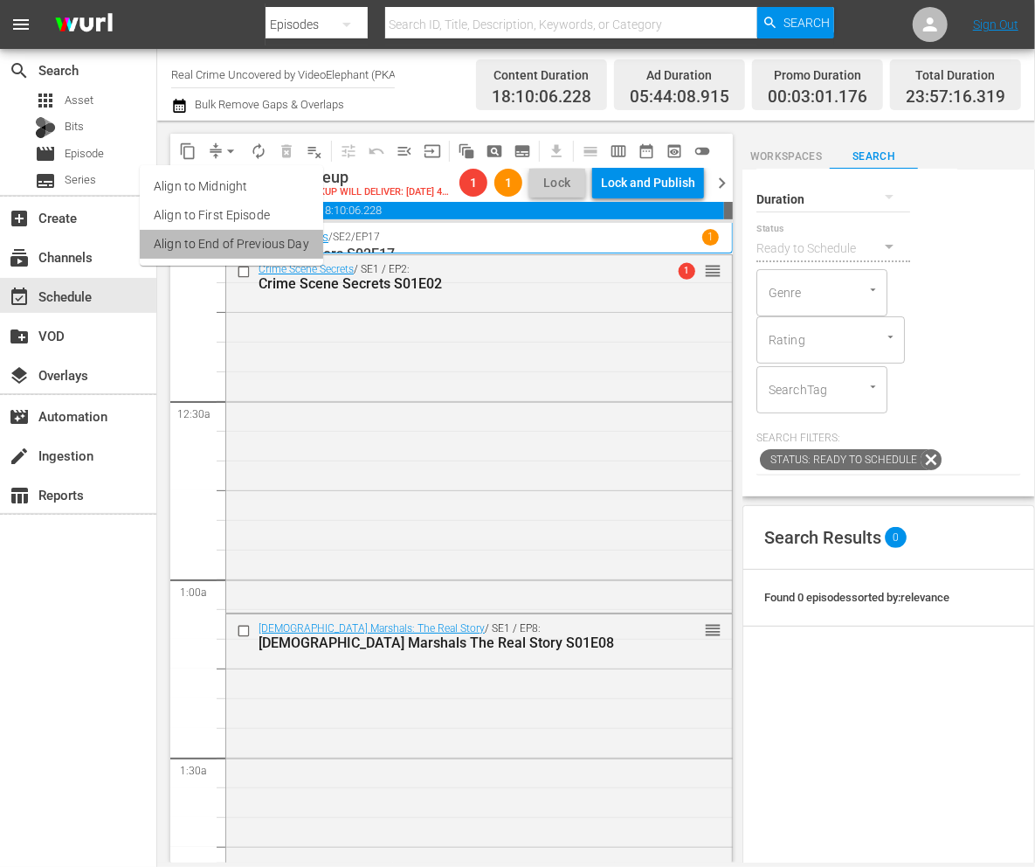
click at [236, 248] on li "Align to End of Previous Day" at bounding box center [231, 244] width 183 height 29
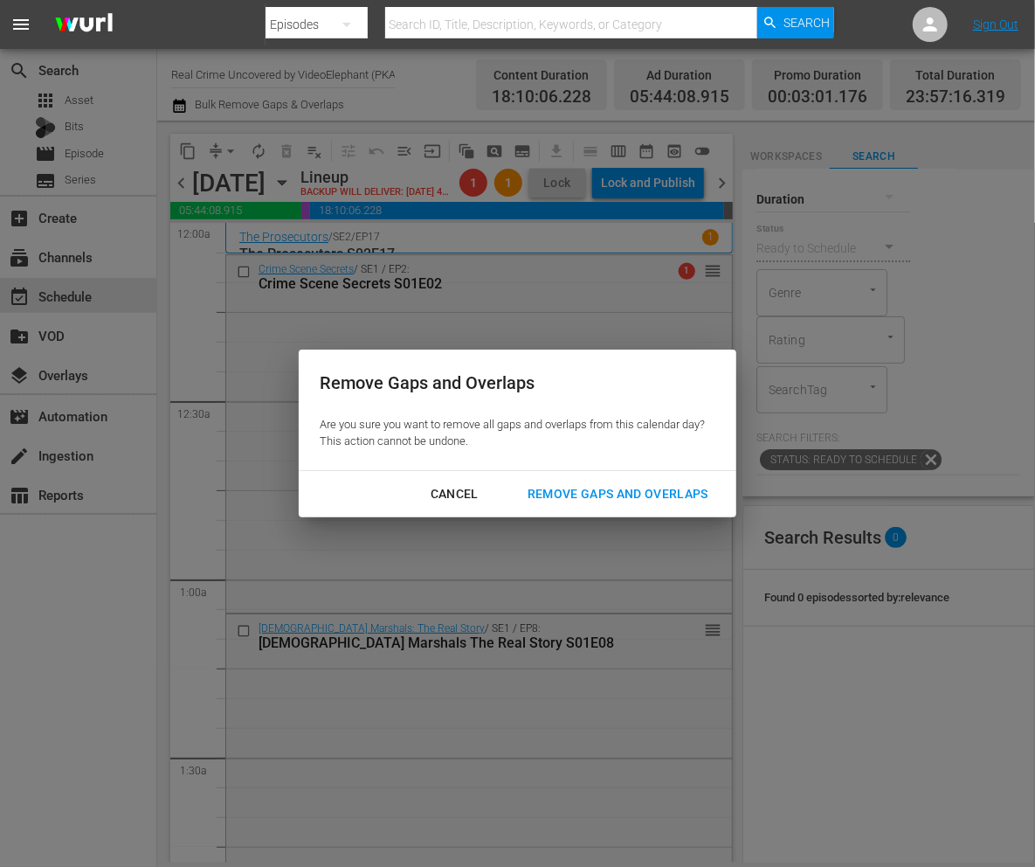
click at [664, 480] on button "Remove Gaps and Overlaps" at bounding box center [618, 494] width 223 height 32
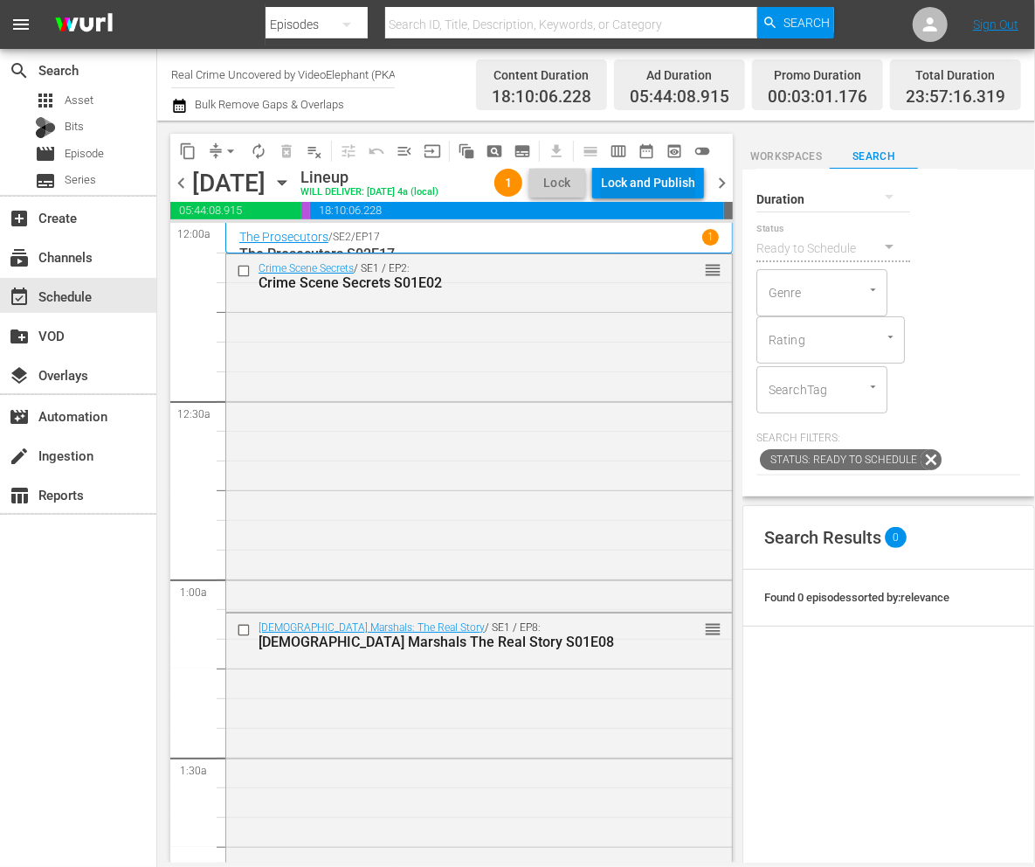
click at [640, 179] on div "Lock and Publish" at bounding box center [648, 182] width 94 height 31
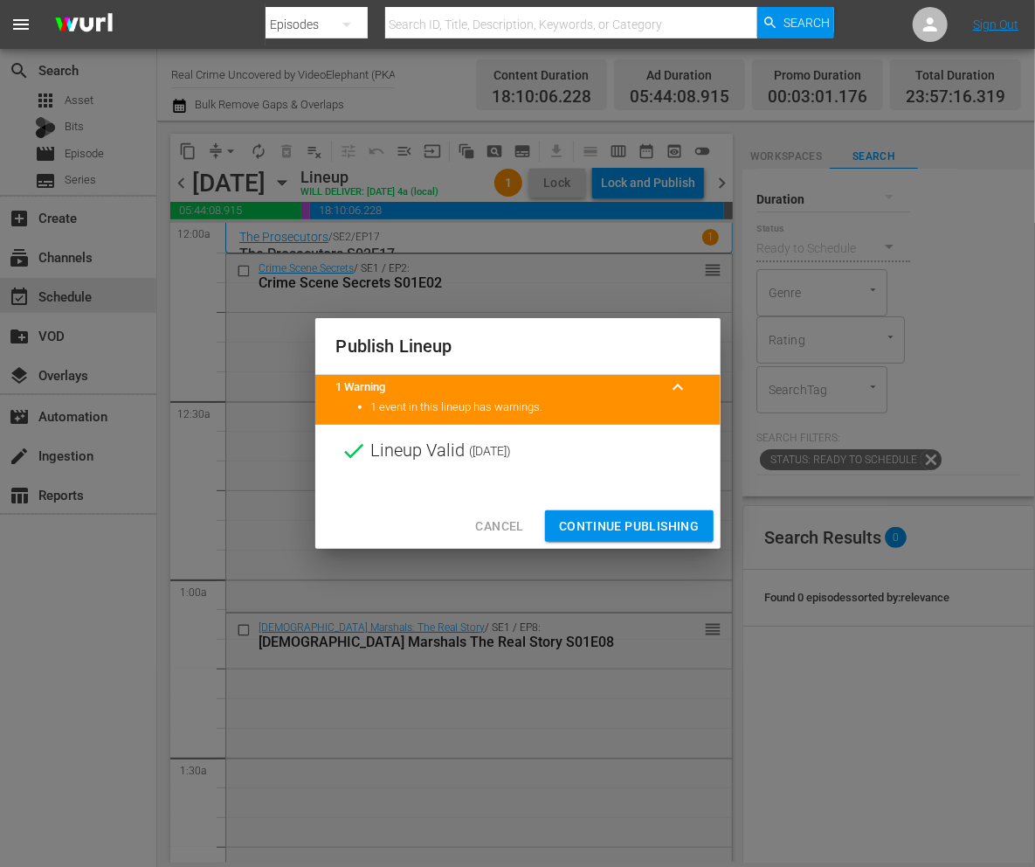
click at [638, 526] on span "Continue Publishing" at bounding box center [629, 526] width 141 height 22
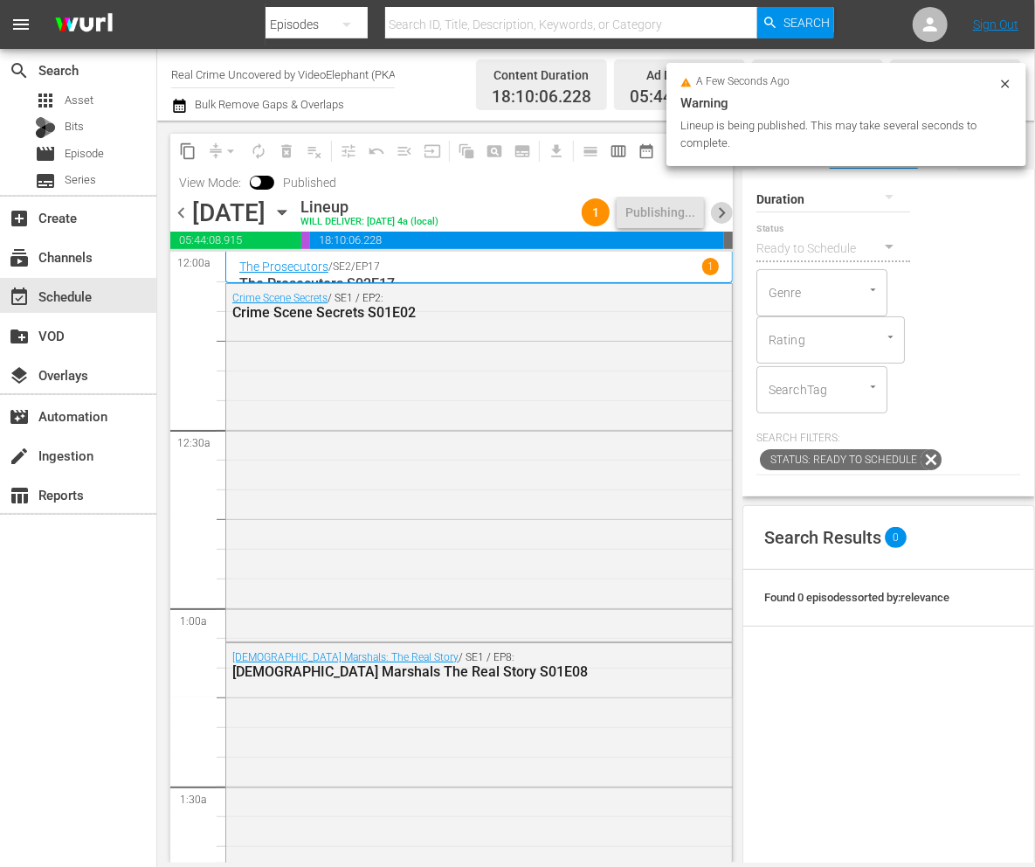
click at [720, 210] on span "chevron_right" at bounding box center [722, 213] width 22 height 22
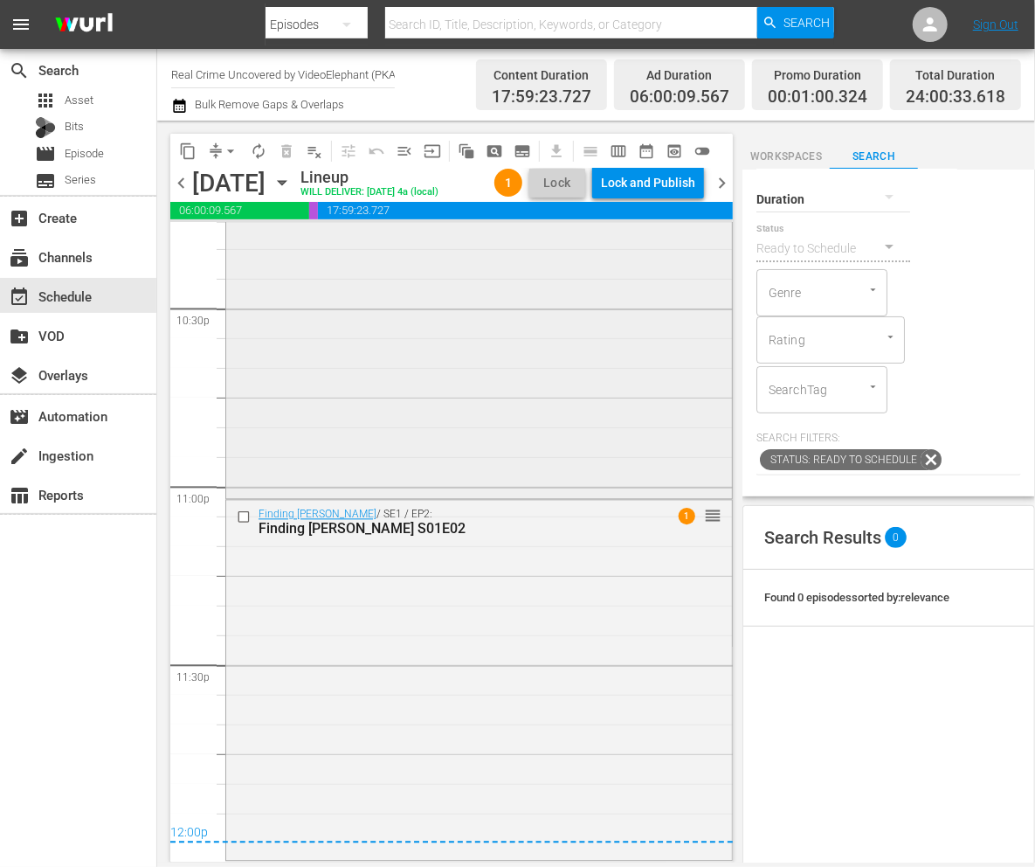
scroll to position [7934, 0]
click at [657, 178] on div "Lock and Publish" at bounding box center [648, 182] width 94 height 31
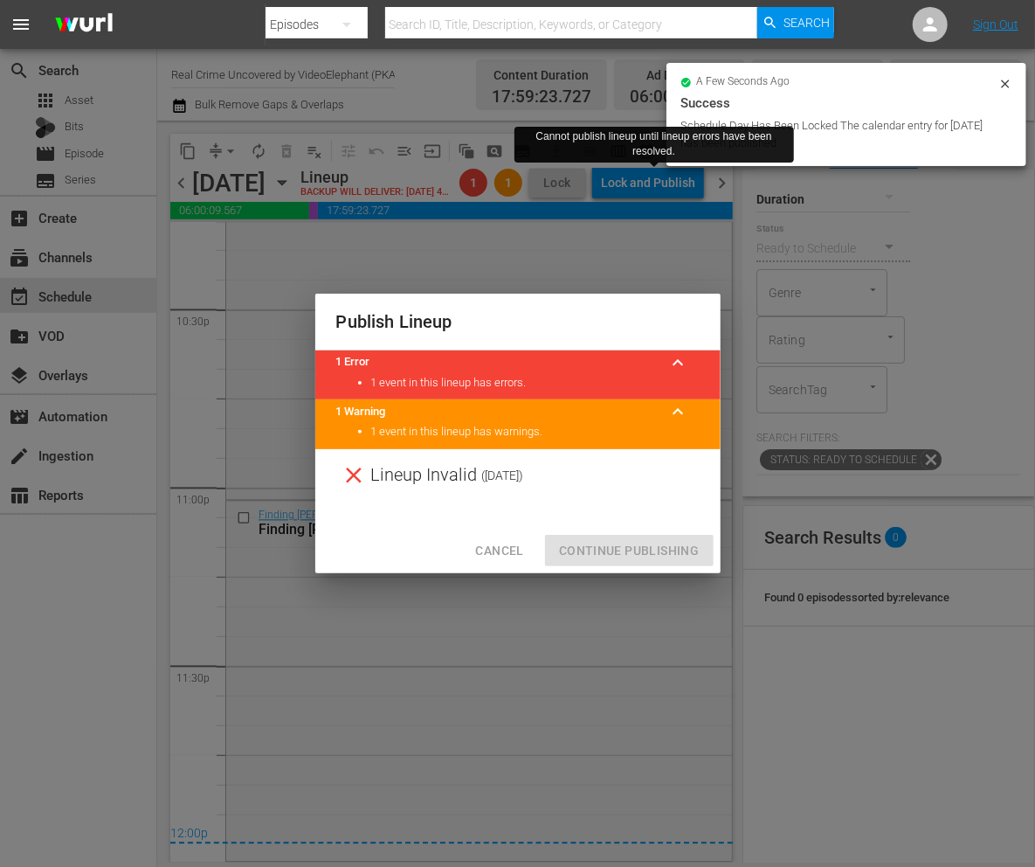
click at [521, 554] on span "Cancel" at bounding box center [499, 551] width 48 height 22
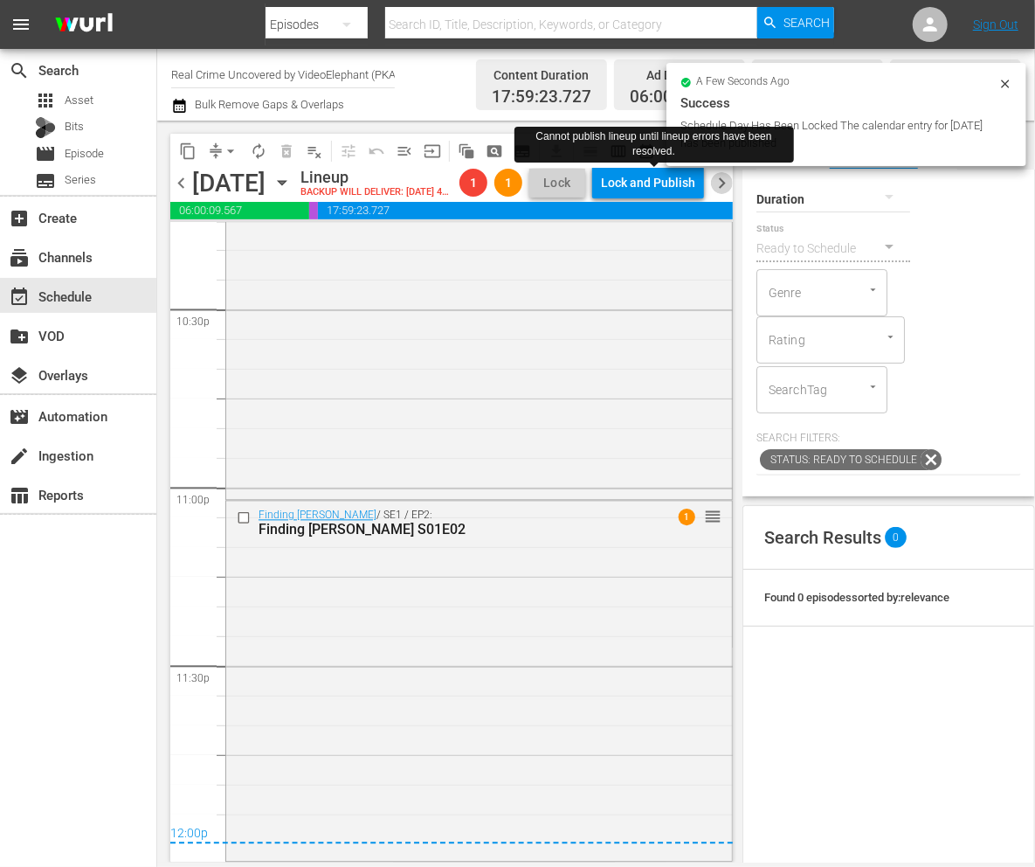
click at [724, 190] on span "chevron_right" at bounding box center [722, 183] width 22 height 22
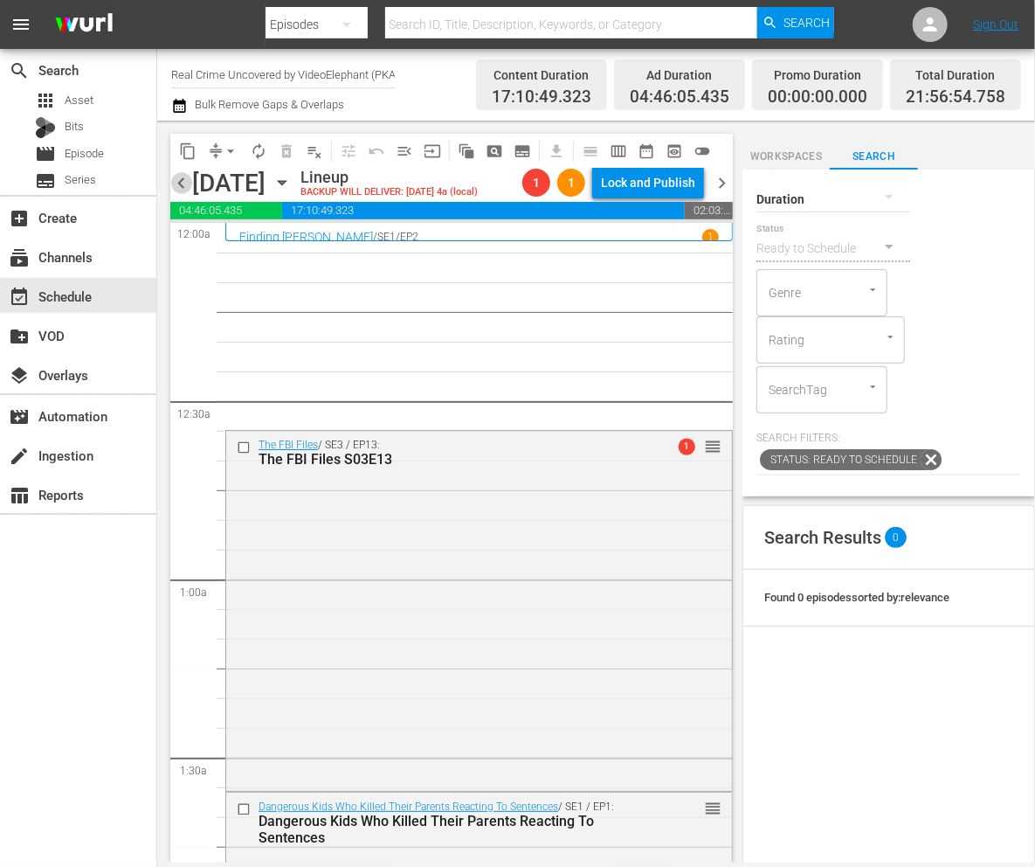
click at [186, 178] on span "chevron_left" at bounding box center [181, 183] width 22 height 22
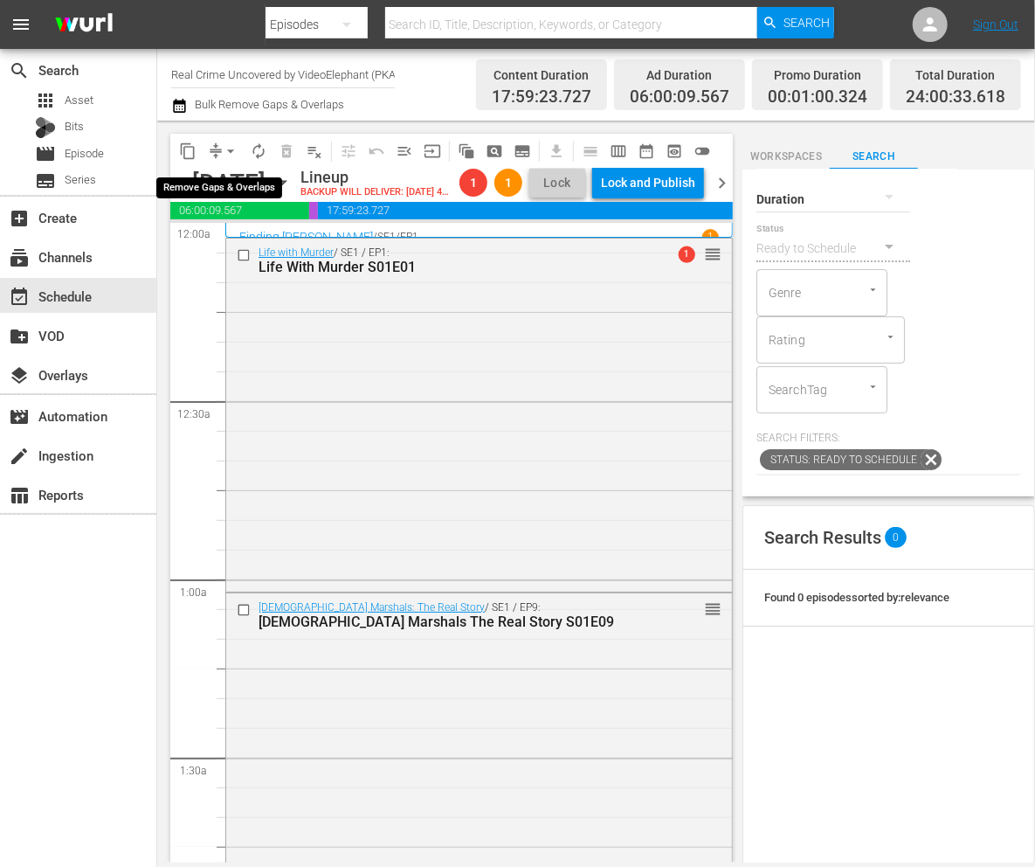
click at [224, 152] on span "arrow_drop_down" at bounding box center [230, 150] width 17 height 17
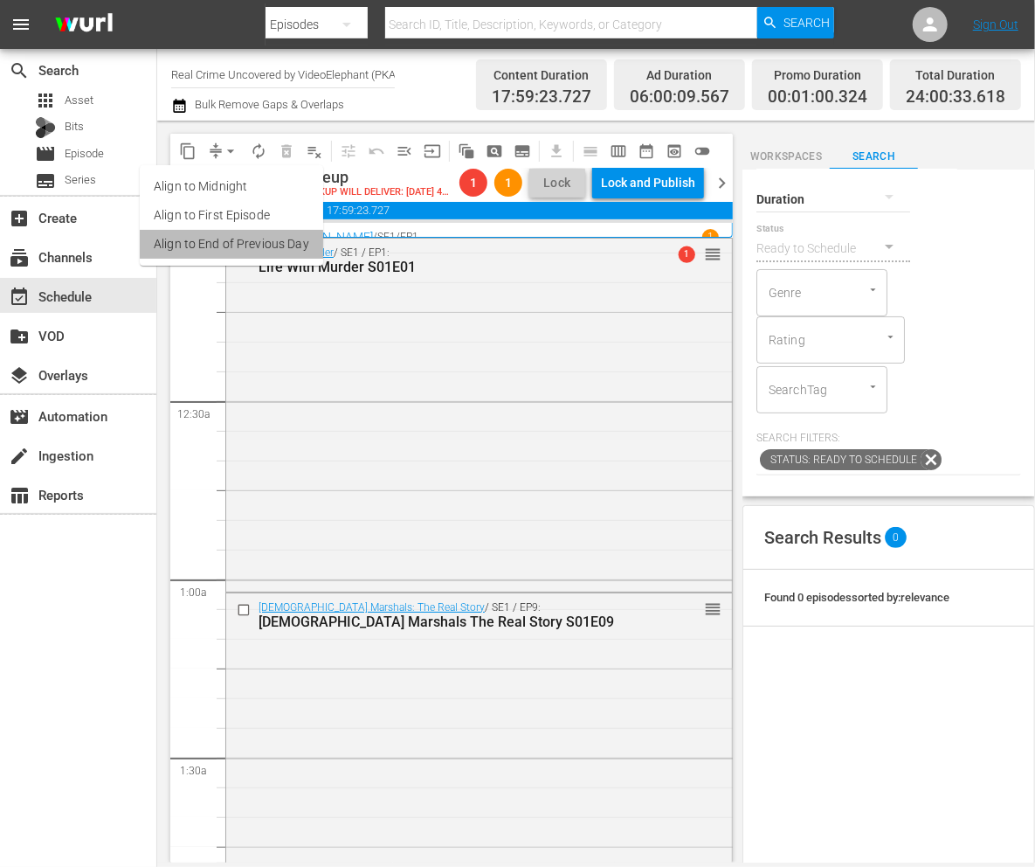
click at [234, 246] on li "Align to End of Previous Day" at bounding box center [231, 244] width 183 height 29
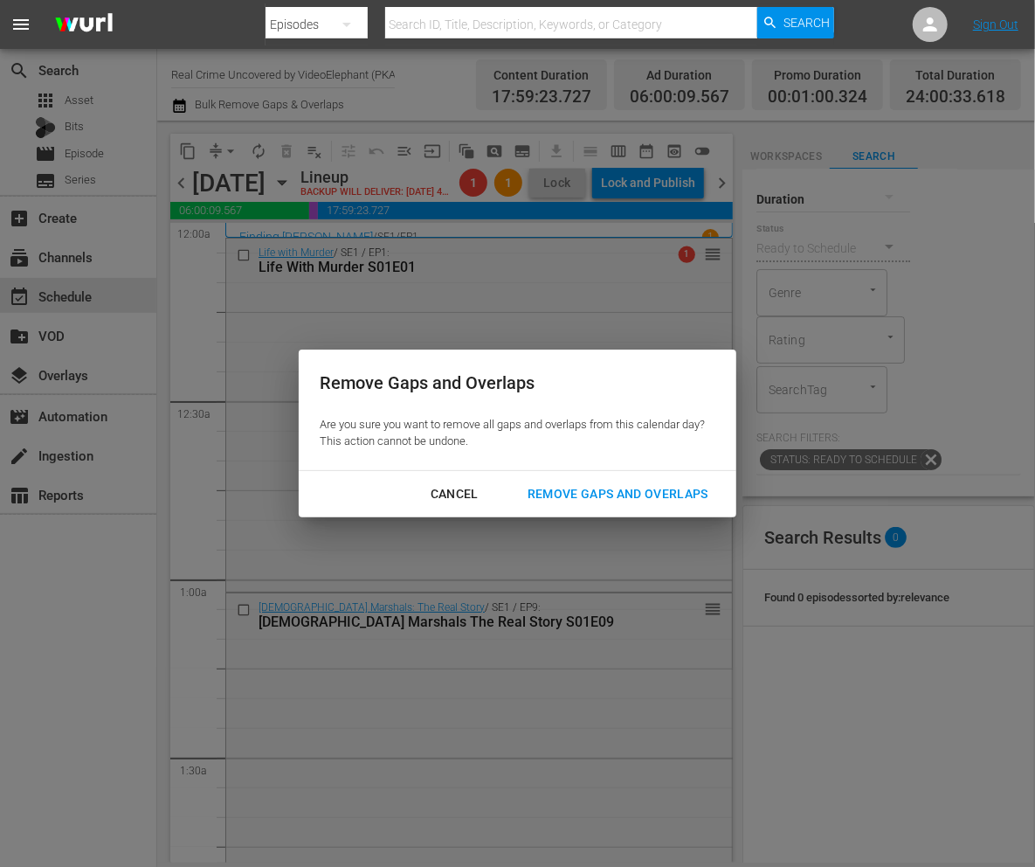
click at [669, 491] on div "Remove Gaps and Overlaps" at bounding box center [618, 494] width 209 height 22
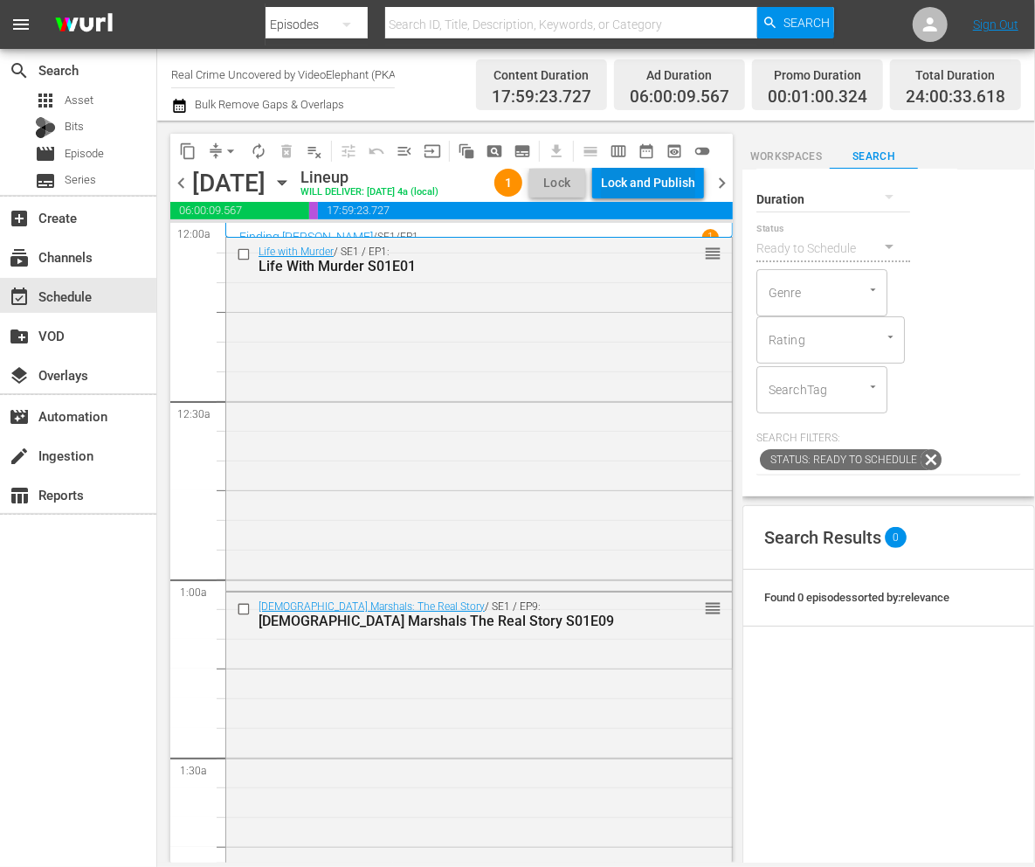
click at [655, 180] on div "Lock and Publish" at bounding box center [648, 182] width 94 height 31
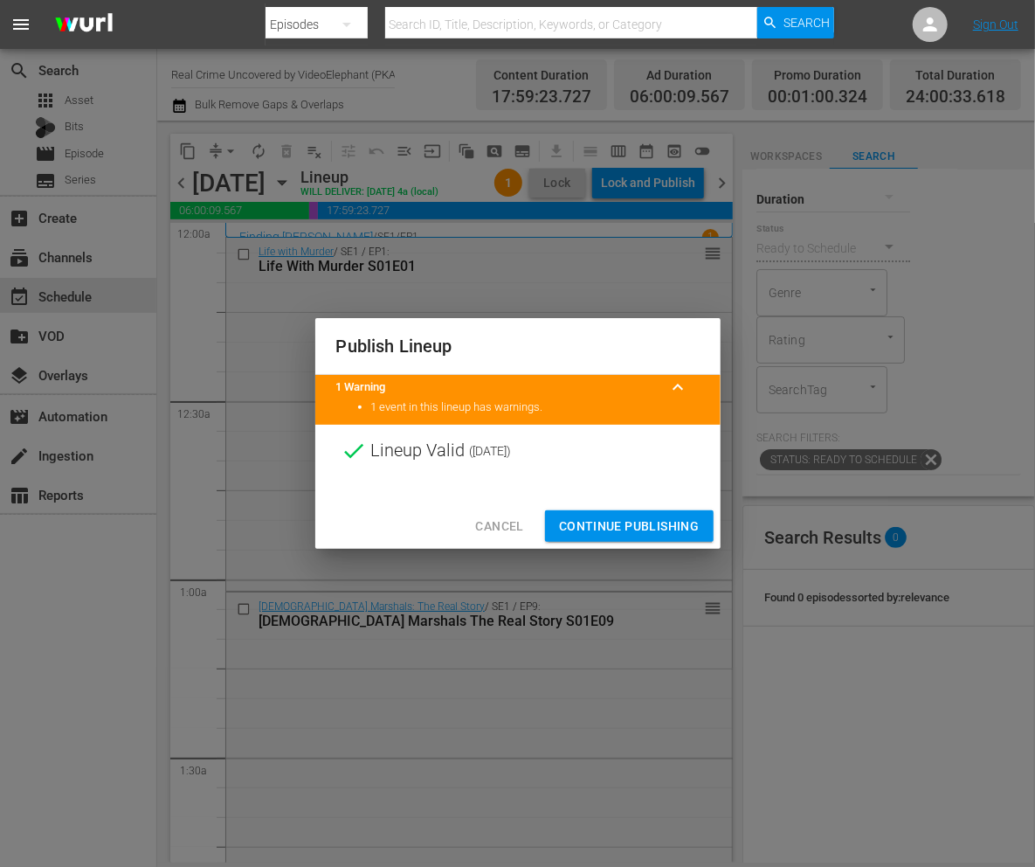
click at [622, 528] on span "Continue Publishing" at bounding box center [629, 526] width 141 height 22
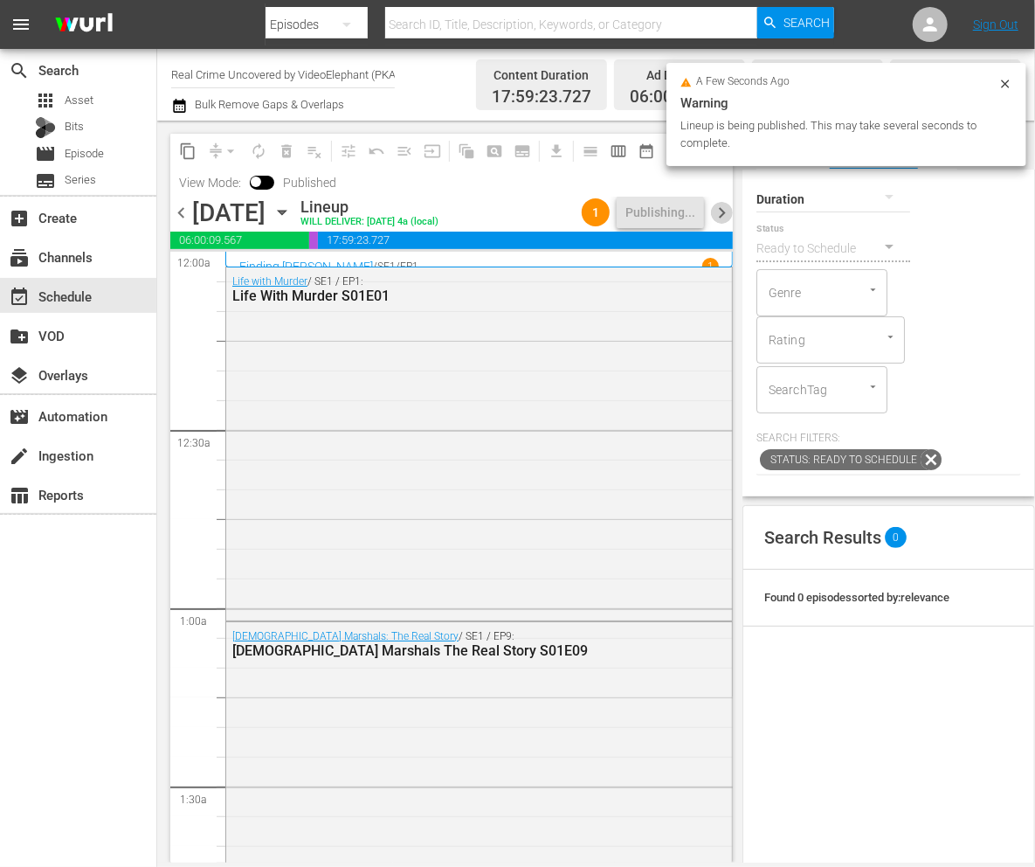
click at [714, 210] on span "chevron_right" at bounding box center [722, 213] width 22 height 22
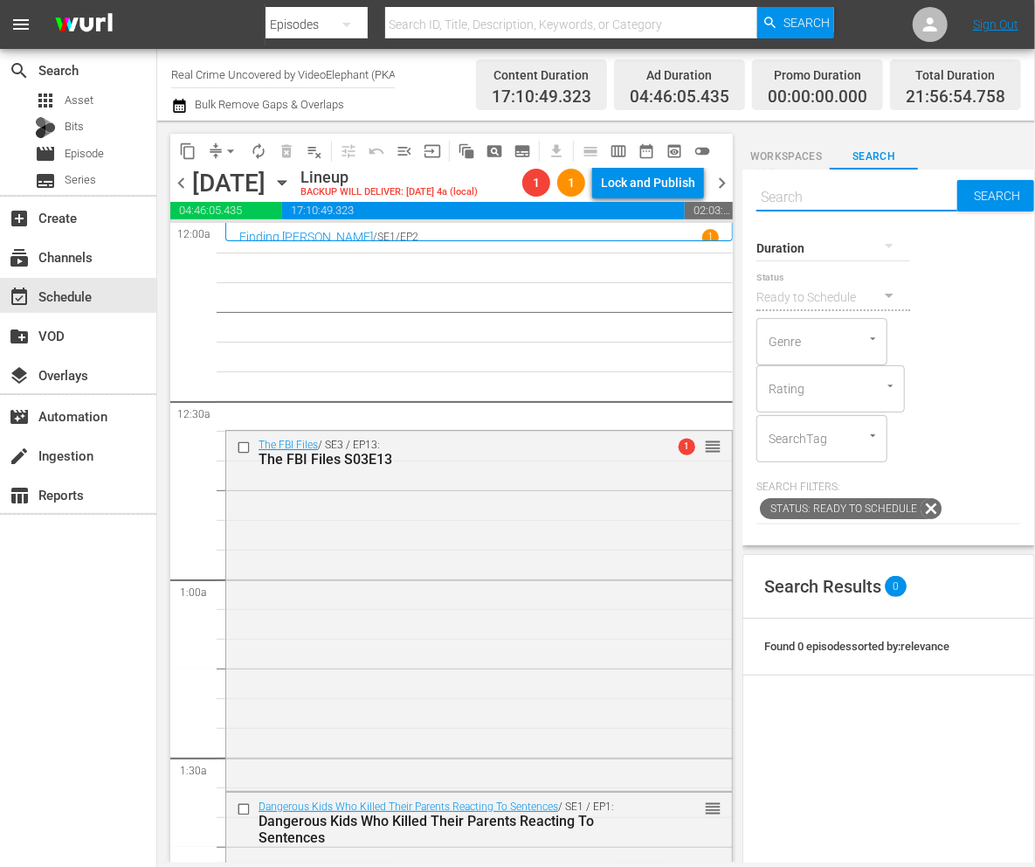
click at [825, 196] on input "text" at bounding box center [857, 197] width 201 height 42
paste input "On The Trail Of S02E03 (Primary)"
type input "On The Trail Of S02E03 (Primary)"
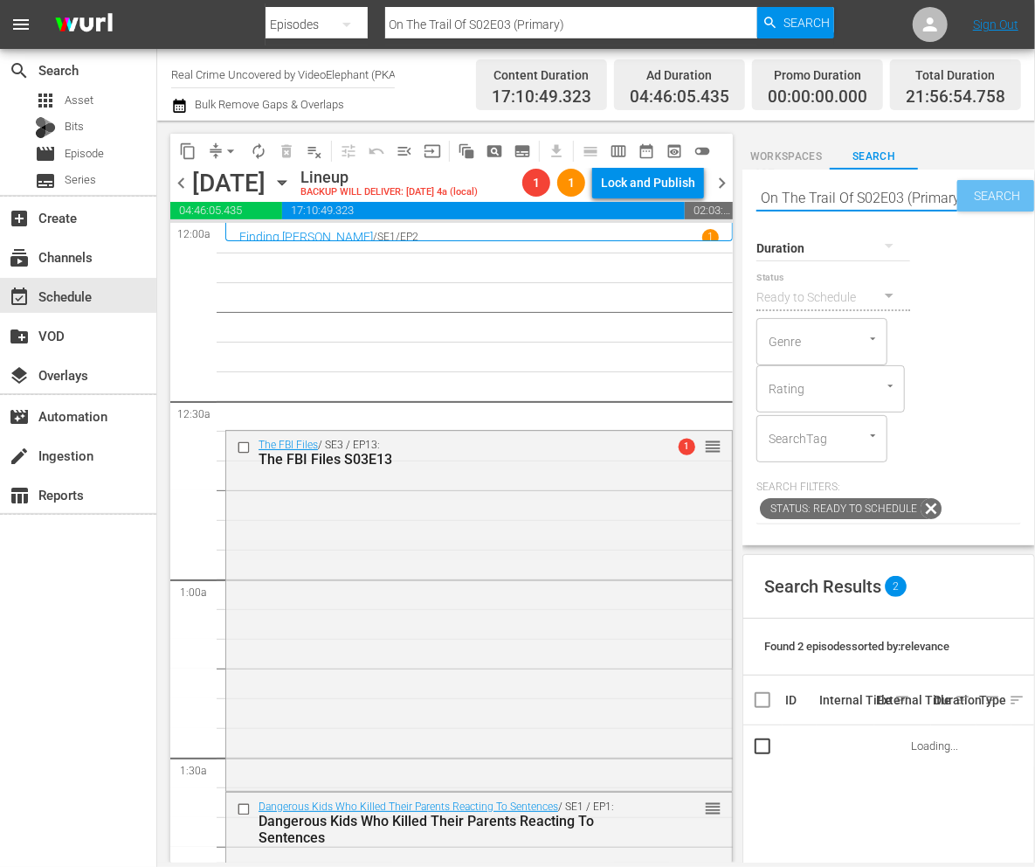
drag, startPoint x: 895, startPoint y: 196, endPoint x: 1004, endPoint y: 207, distance: 109.8
click at [1004, 207] on div "Search On The Trail Of S02E03 (Primary) Search" at bounding box center [889, 197] width 265 height 42
type input "On The Trail Of S02E03"
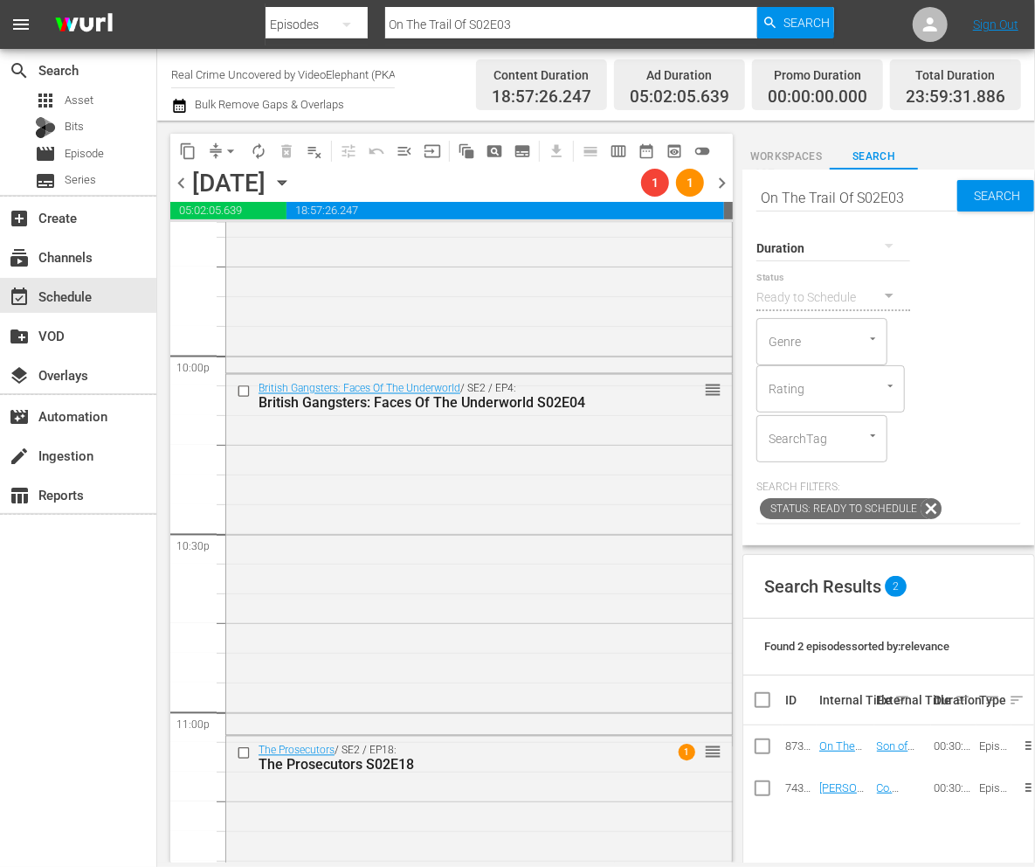
scroll to position [7940, 0]
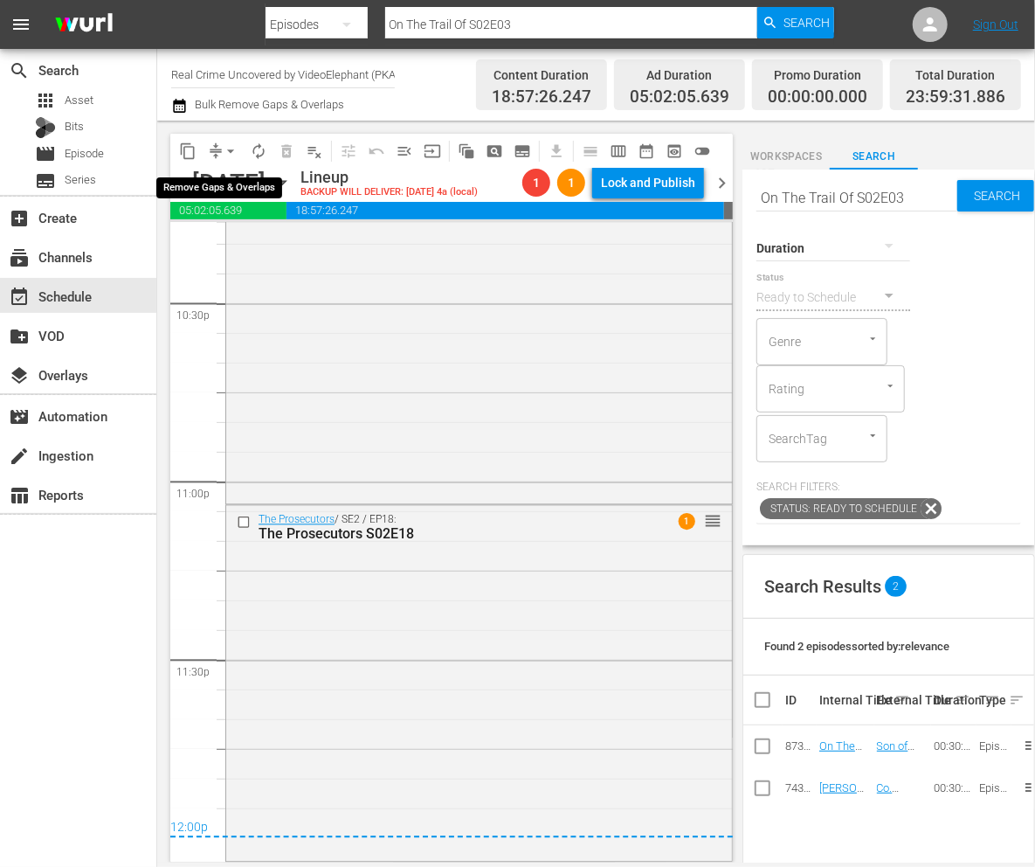
click at [232, 142] on span "arrow_drop_down" at bounding box center [230, 150] width 17 height 17
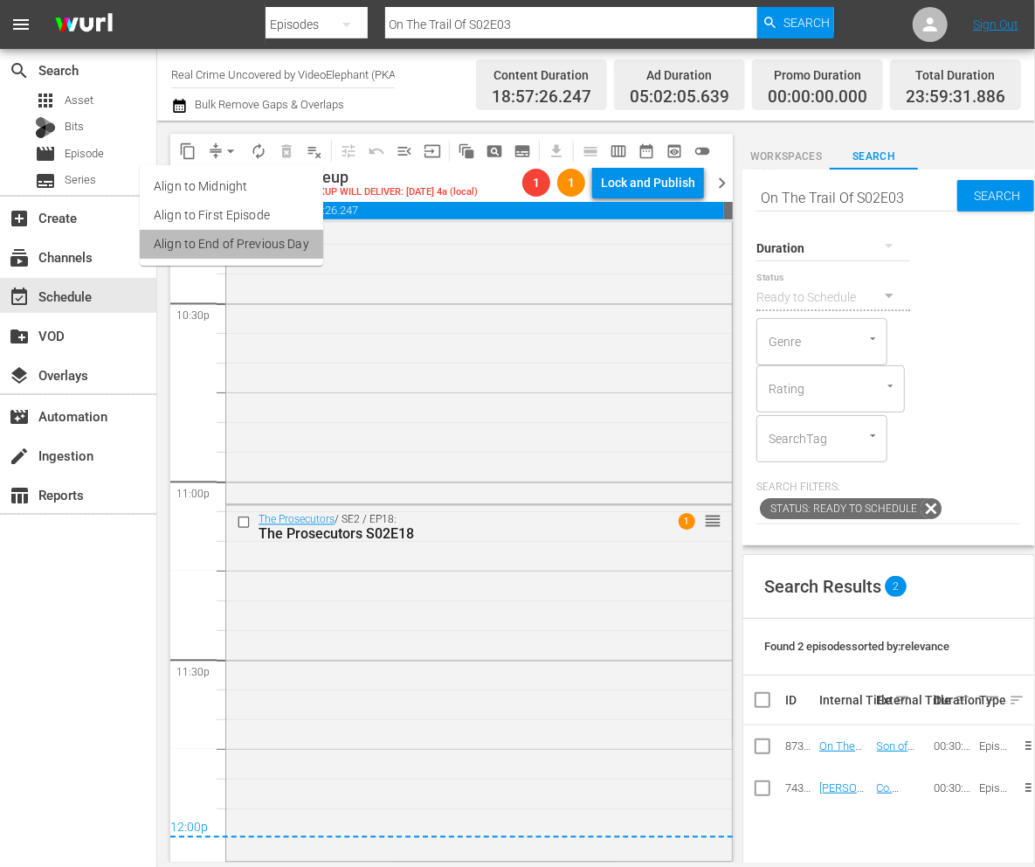
click at [257, 242] on li "Align to End of Previous Day" at bounding box center [231, 244] width 183 height 29
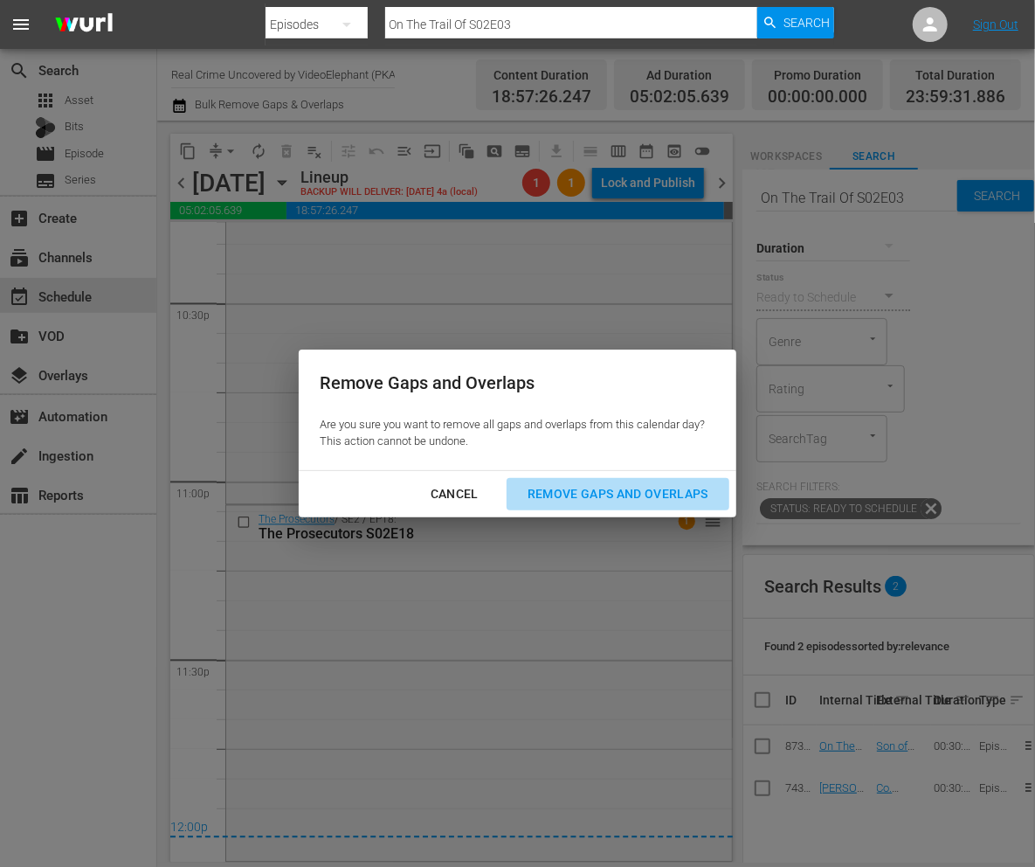
click at [627, 483] on div "Remove Gaps and Overlaps" at bounding box center [618, 494] width 209 height 22
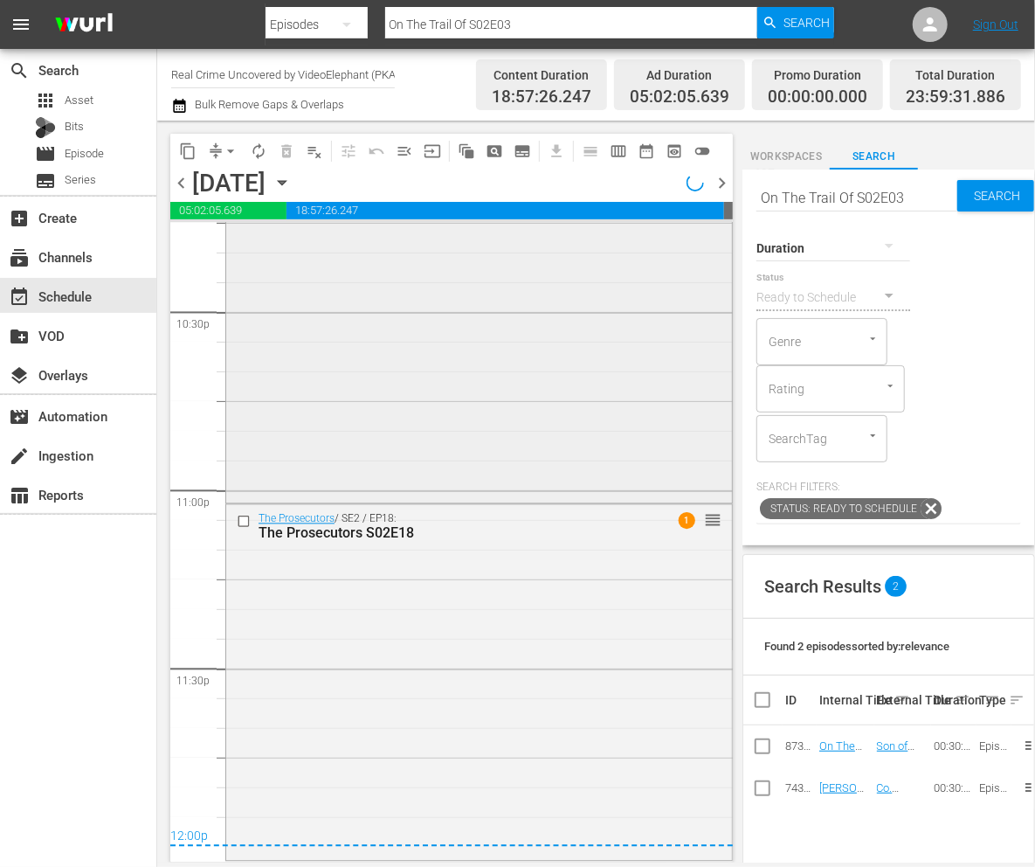
scroll to position [7931, 0]
click at [638, 175] on div "Lock and Publish" at bounding box center [648, 182] width 94 height 31
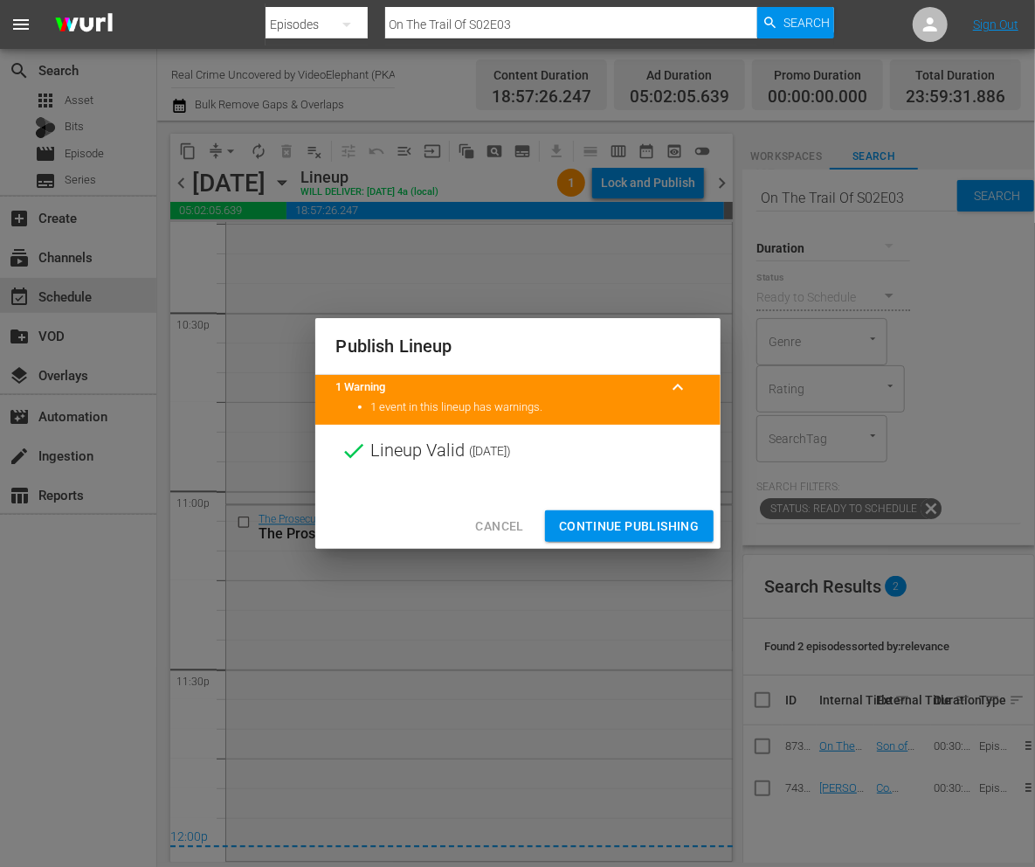
click at [661, 547] on div "Cancel Continue Publishing" at bounding box center [517, 526] width 405 height 46
click at [652, 517] on button "Continue Publishing" at bounding box center [629, 526] width 169 height 32
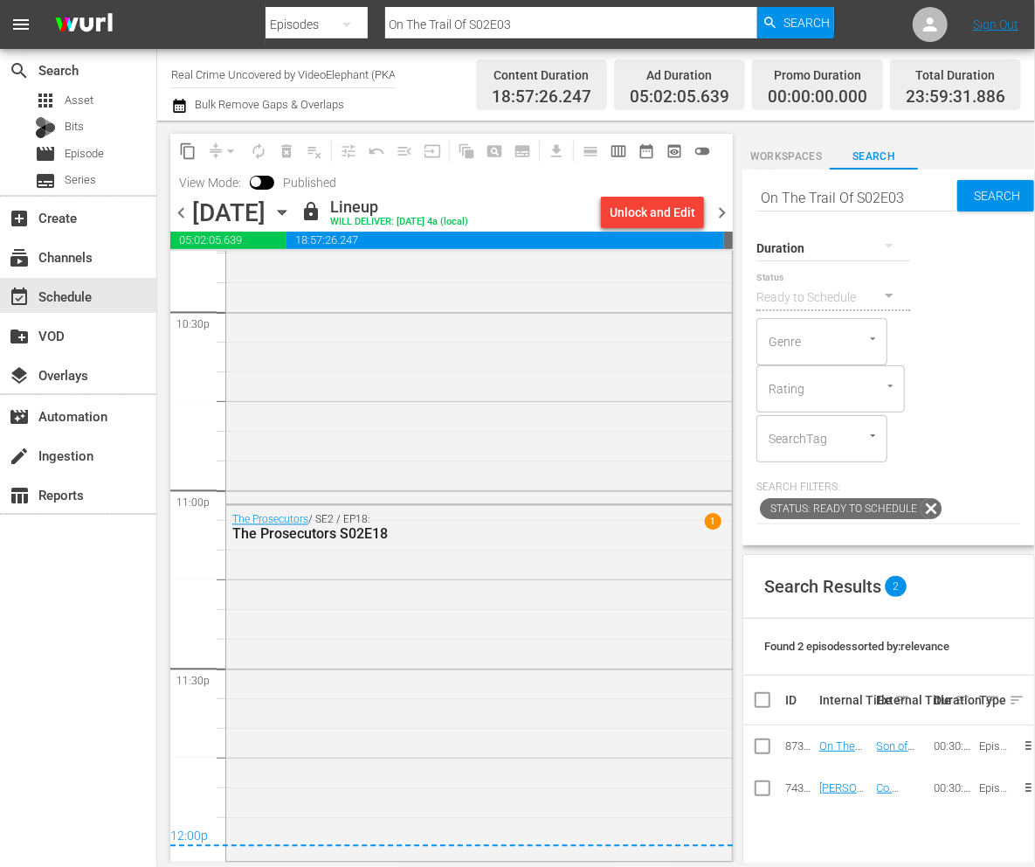
click at [725, 215] on span "chevron_right" at bounding box center [722, 213] width 22 height 22
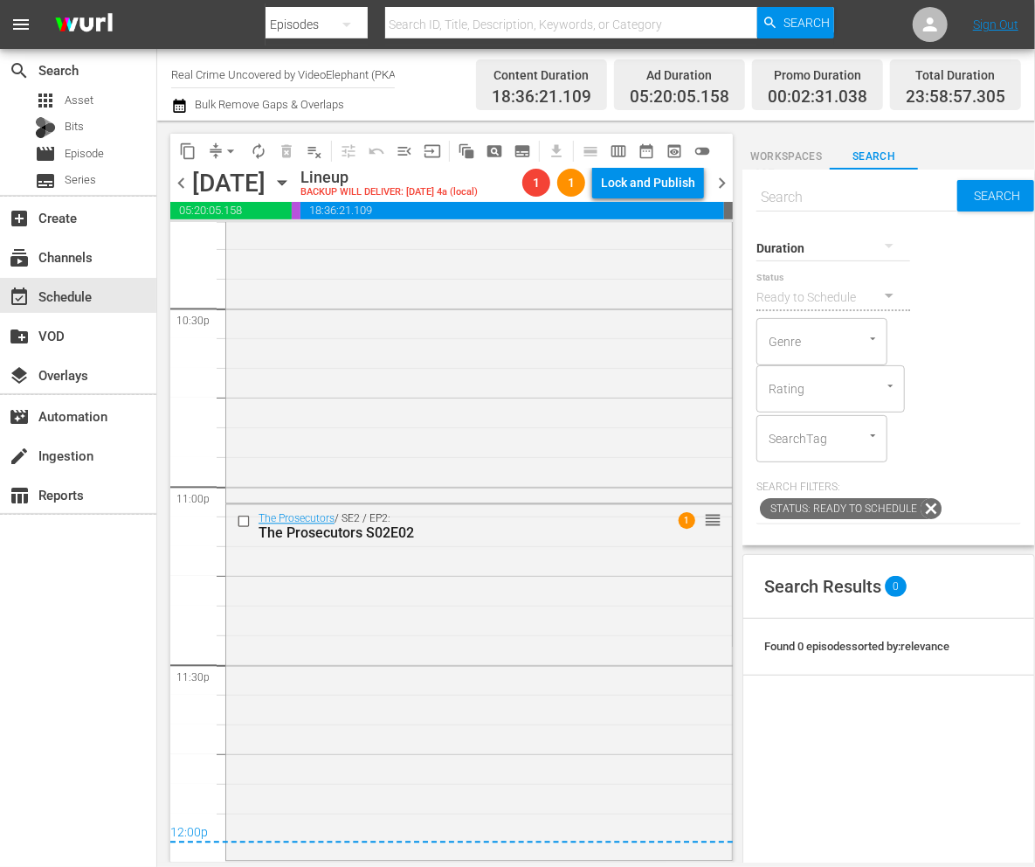
scroll to position [7934, 0]
click at [227, 148] on span "arrow_drop_down" at bounding box center [230, 150] width 17 height 17
click at [252, 253] on li "Align to End of Previous Day" at bounding box center [231, 244] width 183 height 29
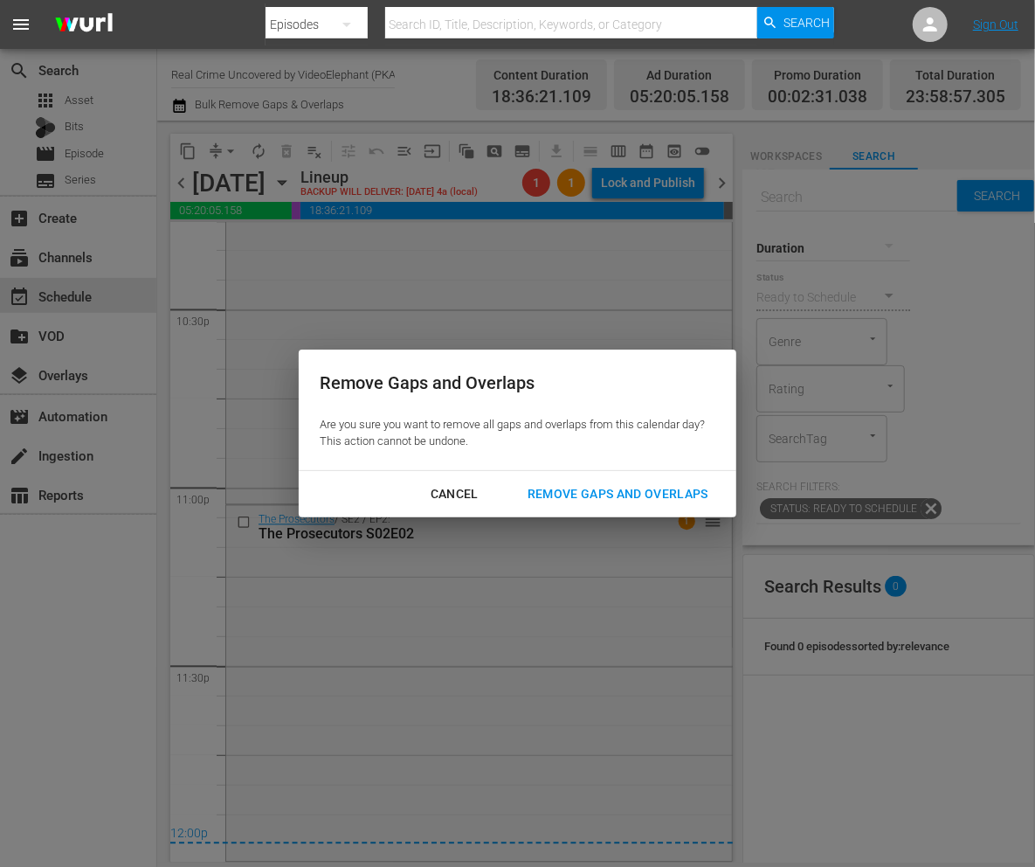
click at [627, 497] on div "Remove Gaps and Overlaps" at bounding box center [618, 494] width 209 height 22
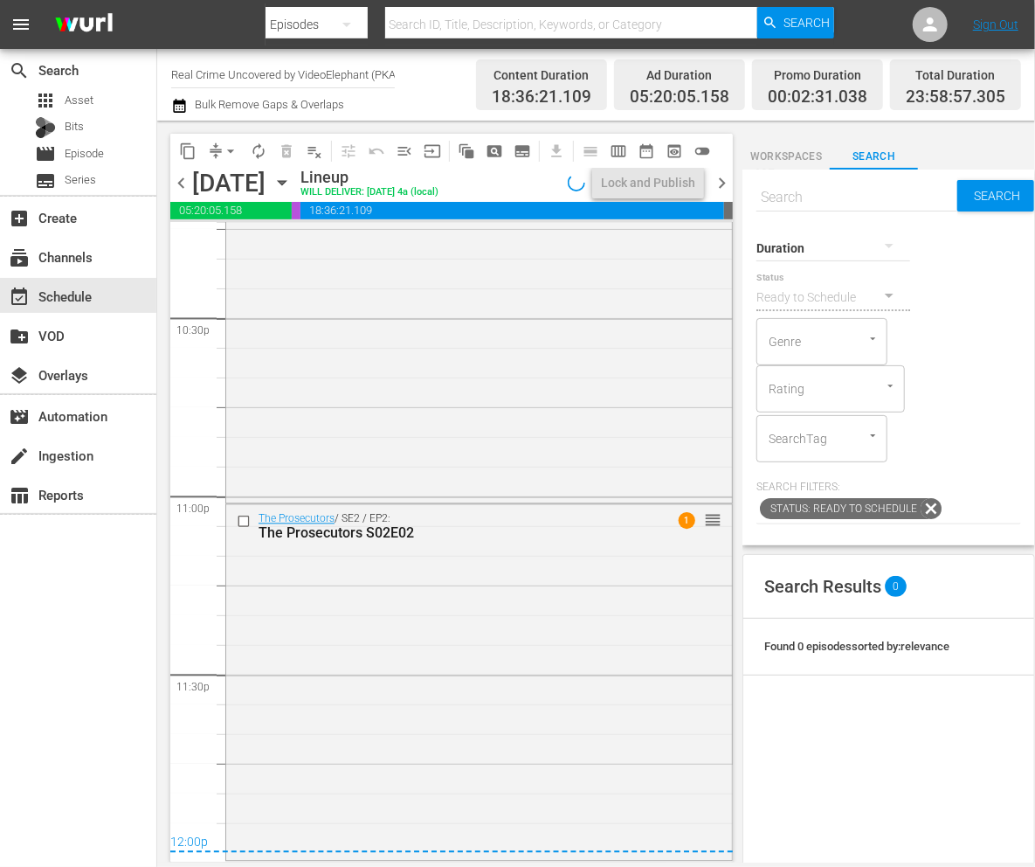
scroll to position [7925, 0]
click at [661, 183] on div "Lock and Publish" at bounding box center [648, 182] width 94 height 31
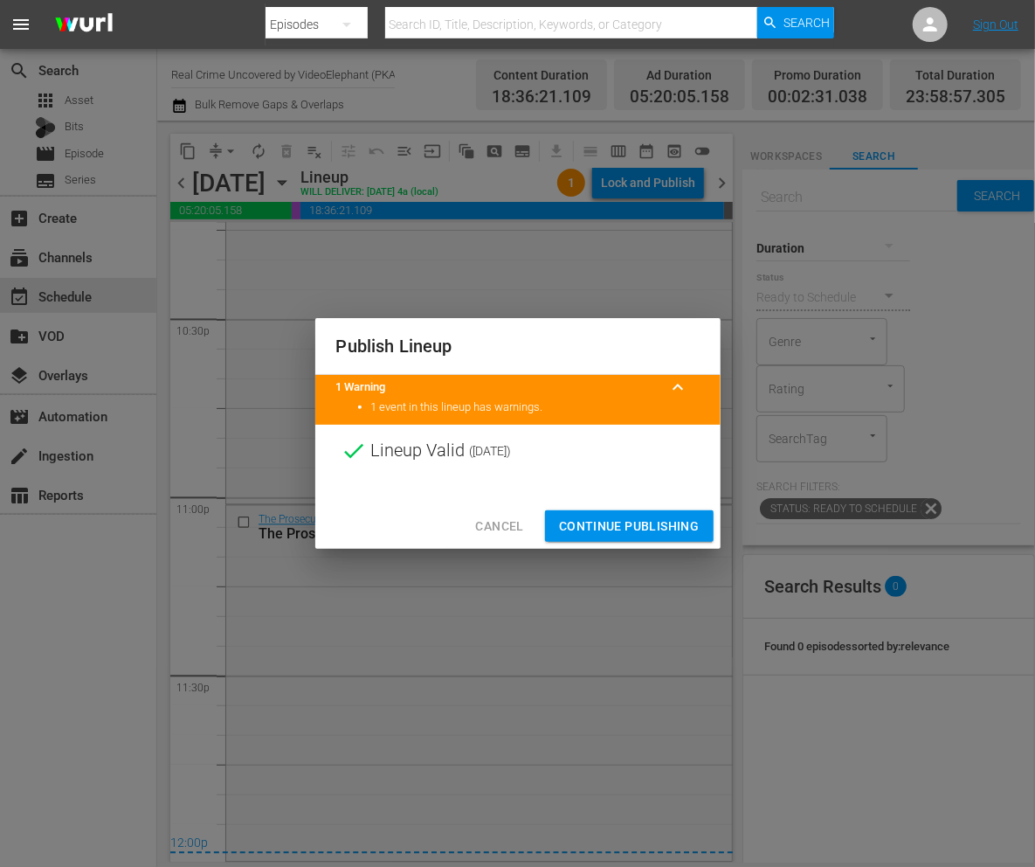
click at [596, 528] on span "Continue Publishing" at bounding box center [629, 526] width 141 height 22
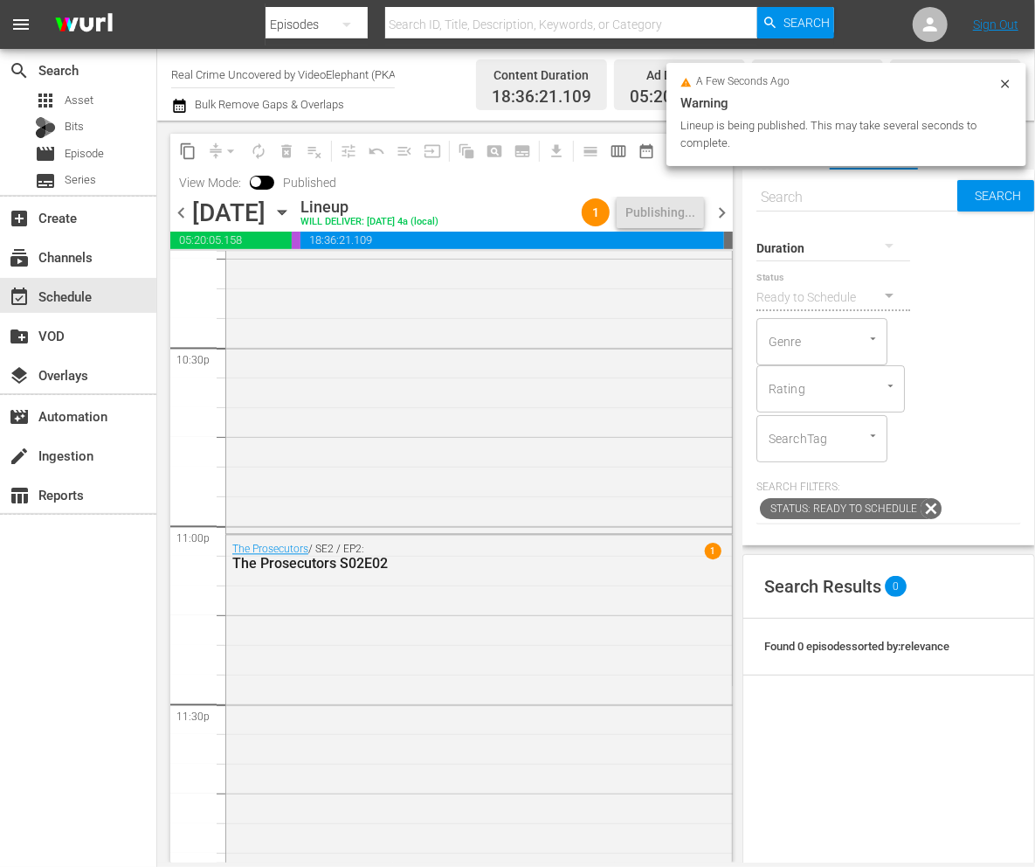
click at [721, 217] on span "chevron_right" at bounding box center [722, 213] width 22 height 22
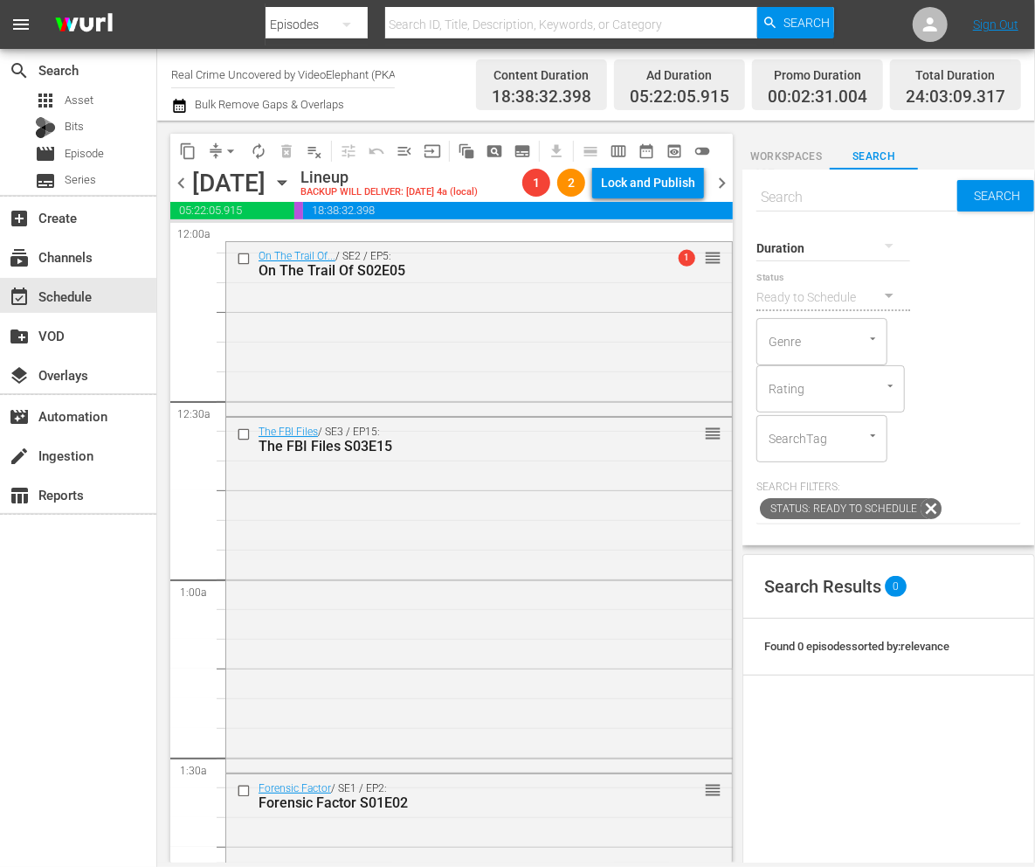
click at [180, 189] on span "chevron_left" at bounding box center [181, 183] width 22 height 22
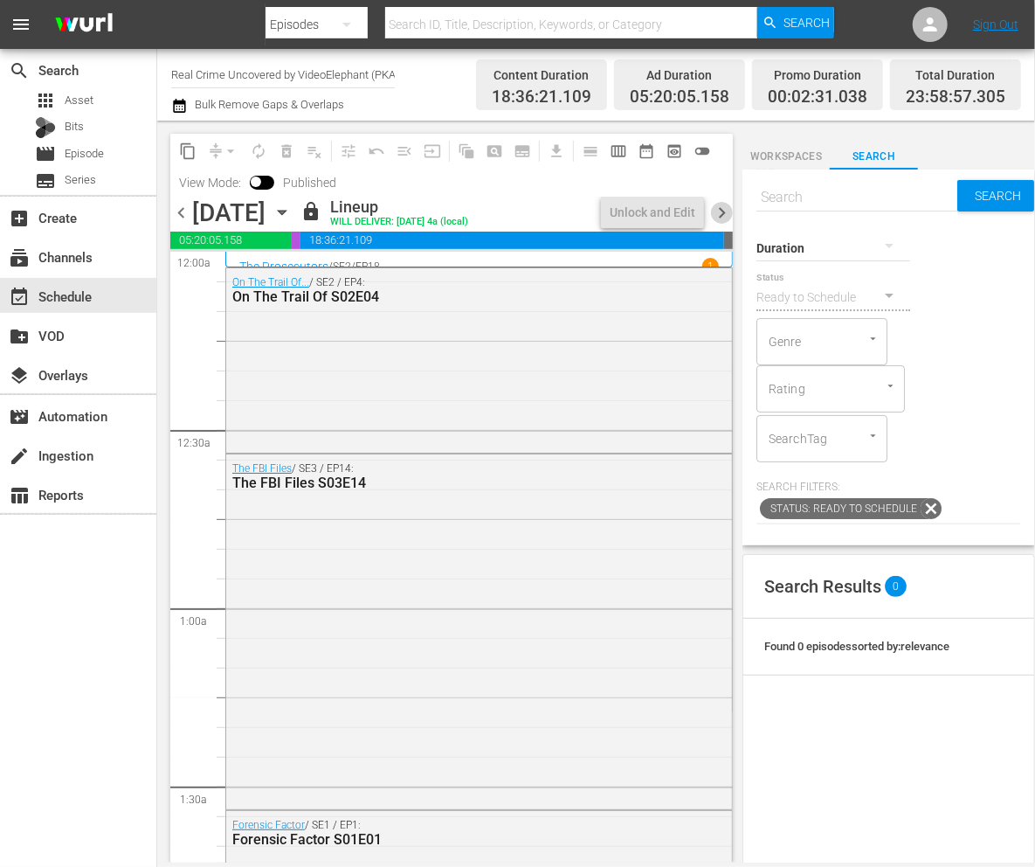
click at [715, 213] on span "chevron_right" at bounding box center [722, 213] width 22 height 22
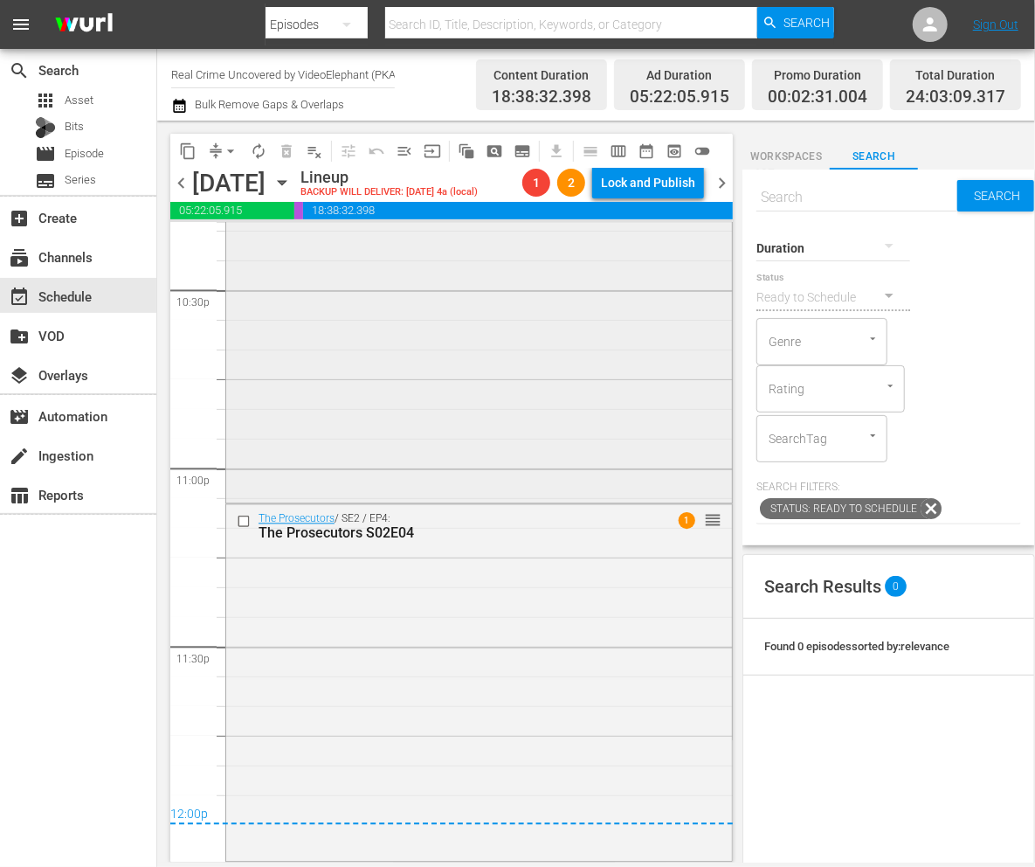
scroll to position [7979, 0]
click at [225, 155] on span "arrow_drop_down" at bounding box center [230, 150] width 17 height 17
click at [242, 235] on li "Align to End of Previous Day" at bounding box center [231, 244] width 183 height 29
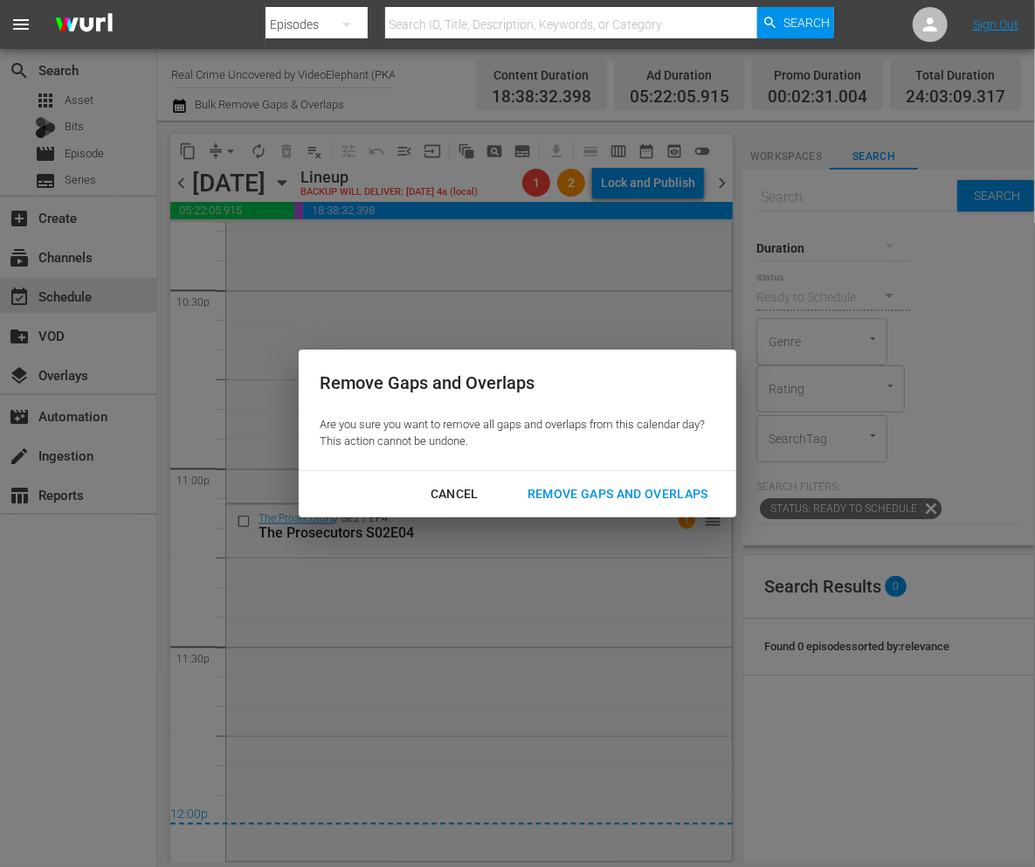
click at [672, 480] on button "Remove Gaps and Overlaps" at bounding box center [618, 494] width 223 height 32
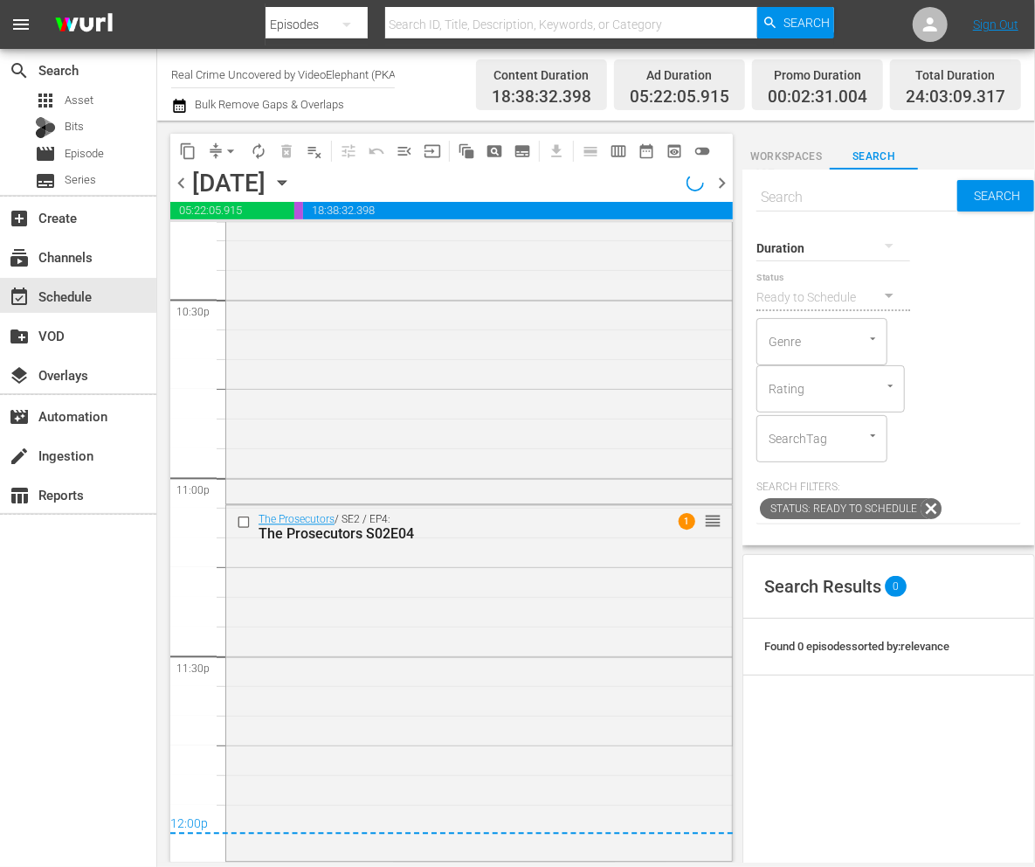
scroll to position [7944, 0]
click at [619, 178] on div "Lock and Publish" at bounding box center [648, 182] width 94 height 31
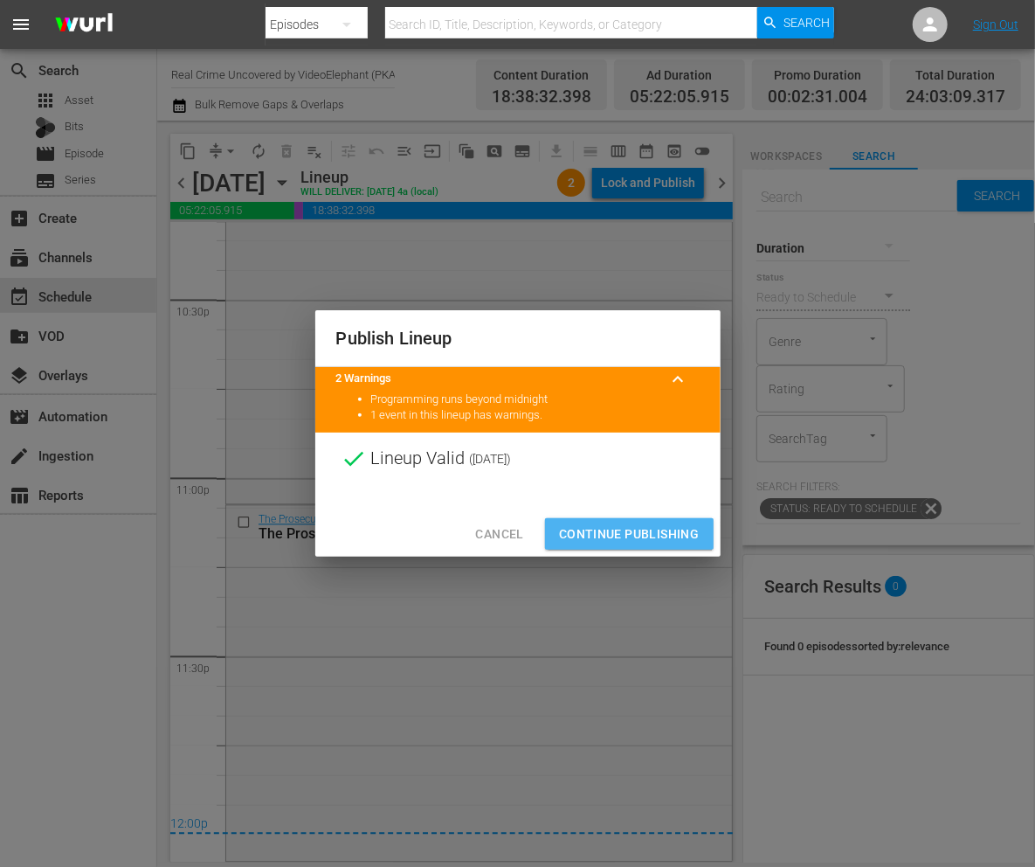
click at [591, 532] on span "Continue Publishing" at bounding box center [629, 534] width 141 height 22
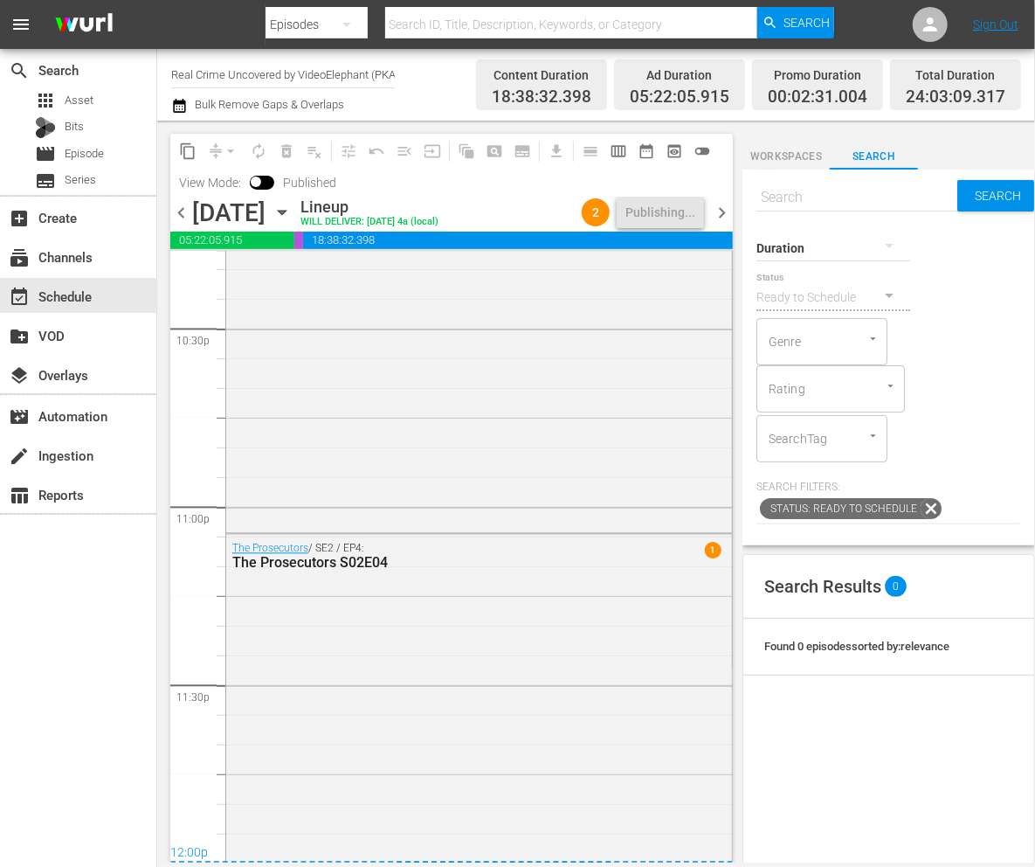
click at [722, 217] on span "chevron_right" at bounding box center [722, 213] width 22 height 22
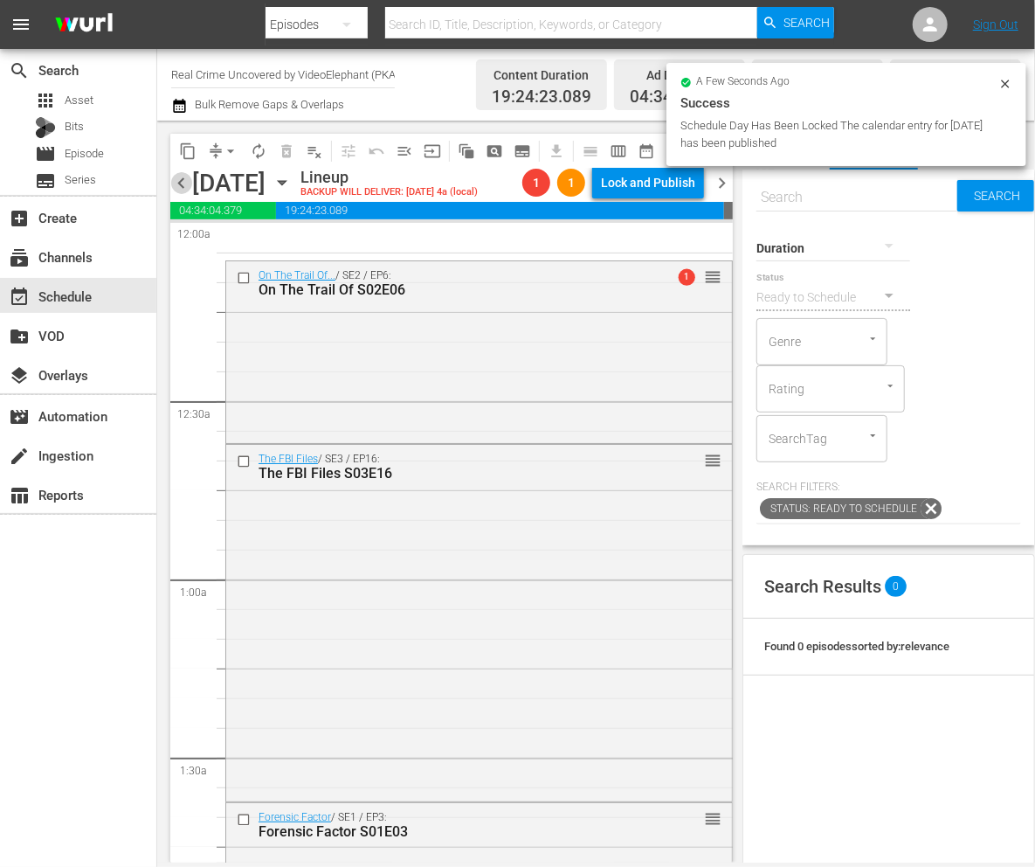
click at [186, 180] on span "chevron_left" at bounding box center [181, 183] width 22 height 22
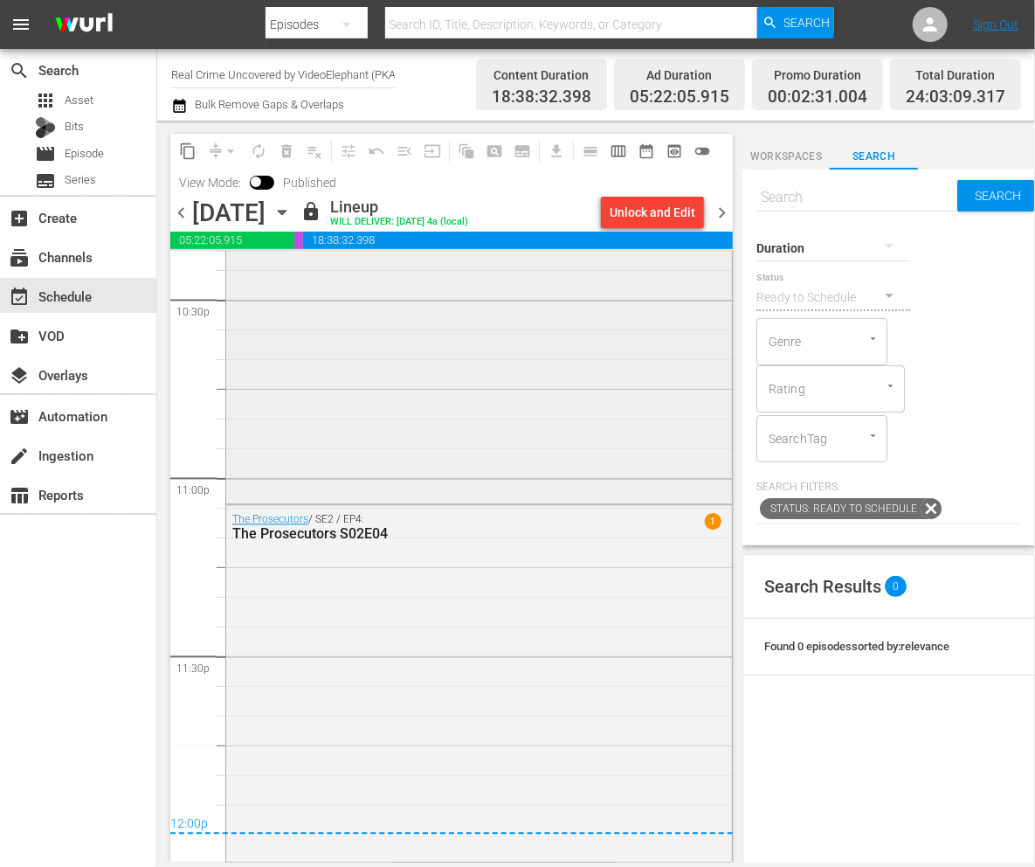
scroll to position [7974, 0]
click at [727, 211] on span "chevron_right" at bounding box center [722, 213] width 22 height 22
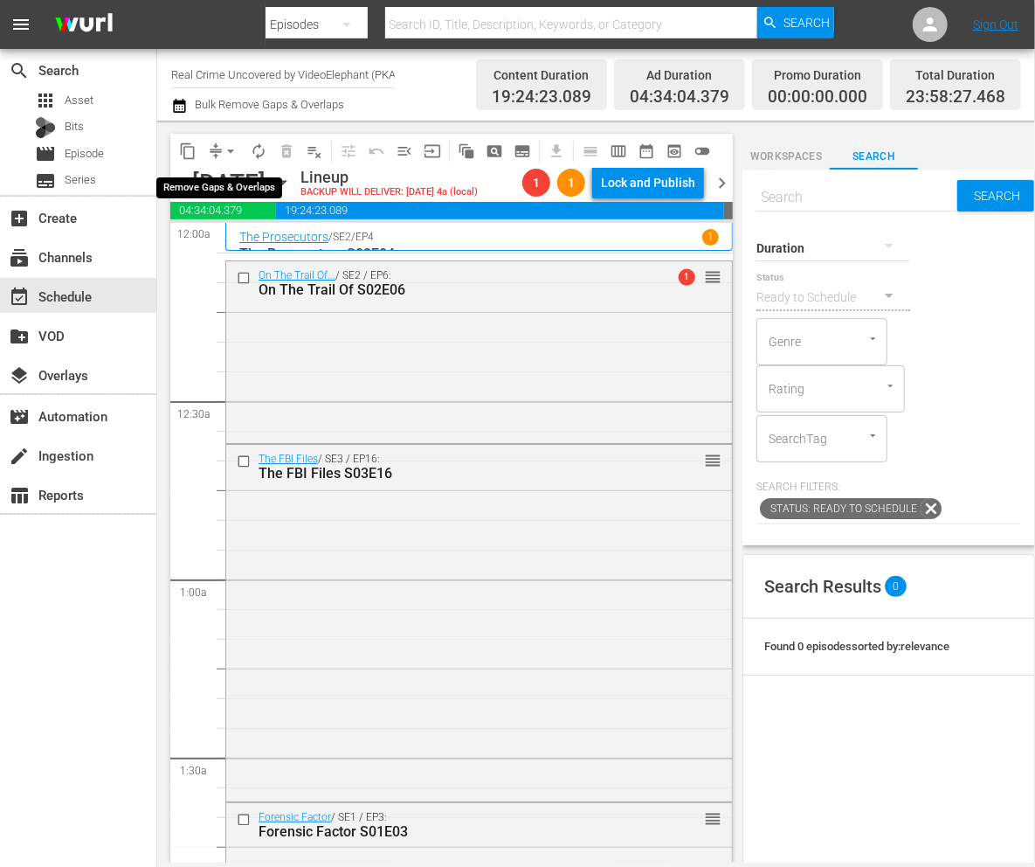
click at [222, 151] on span "arrow_drop_down" at bounding box center [230, 150] width 17 height 17
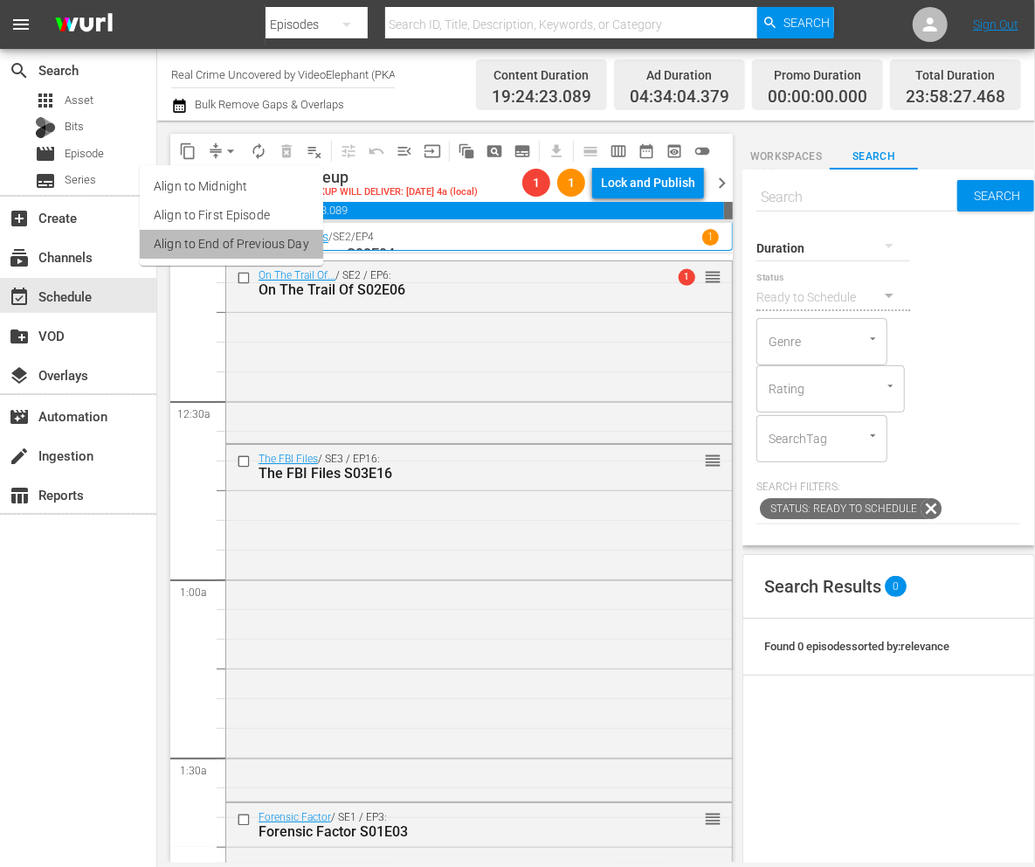
click at [246, 245] on li "Align to End of Previous Day" at bounding box center [231, 244] width 183 height 29
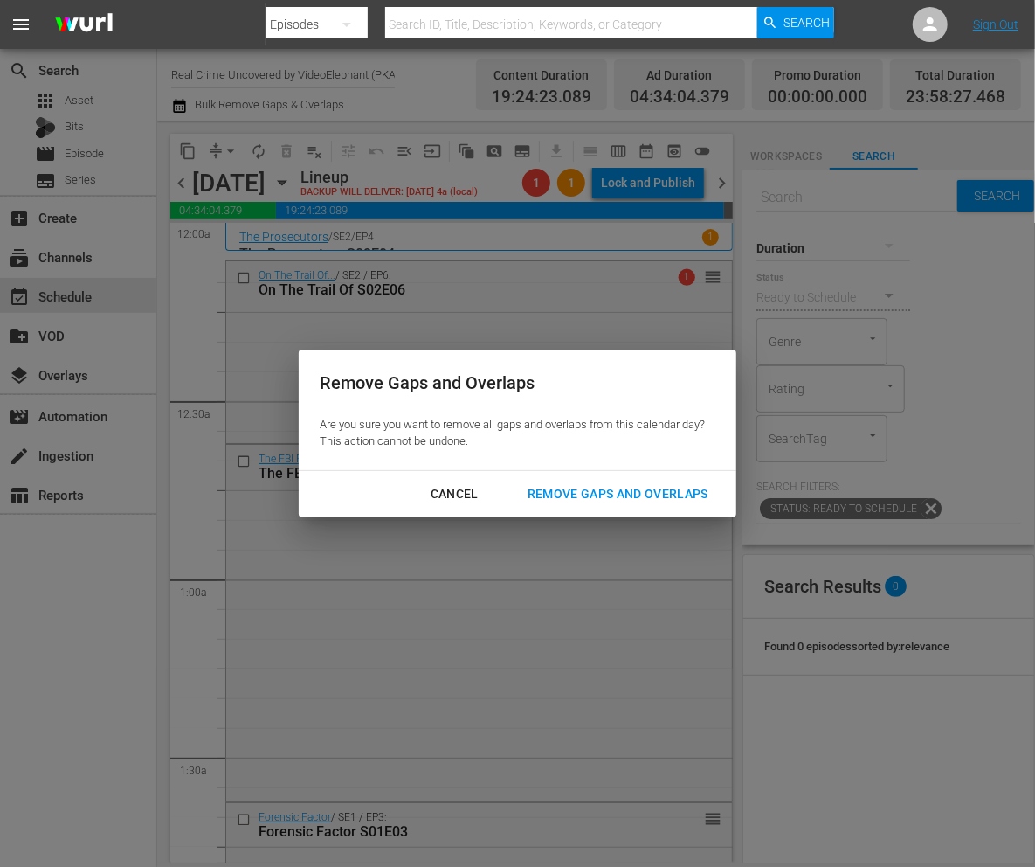
click at [676, 497] on div "Remove Gaps and Overlaps" at bounding box center [618, 494] width 209 height 22
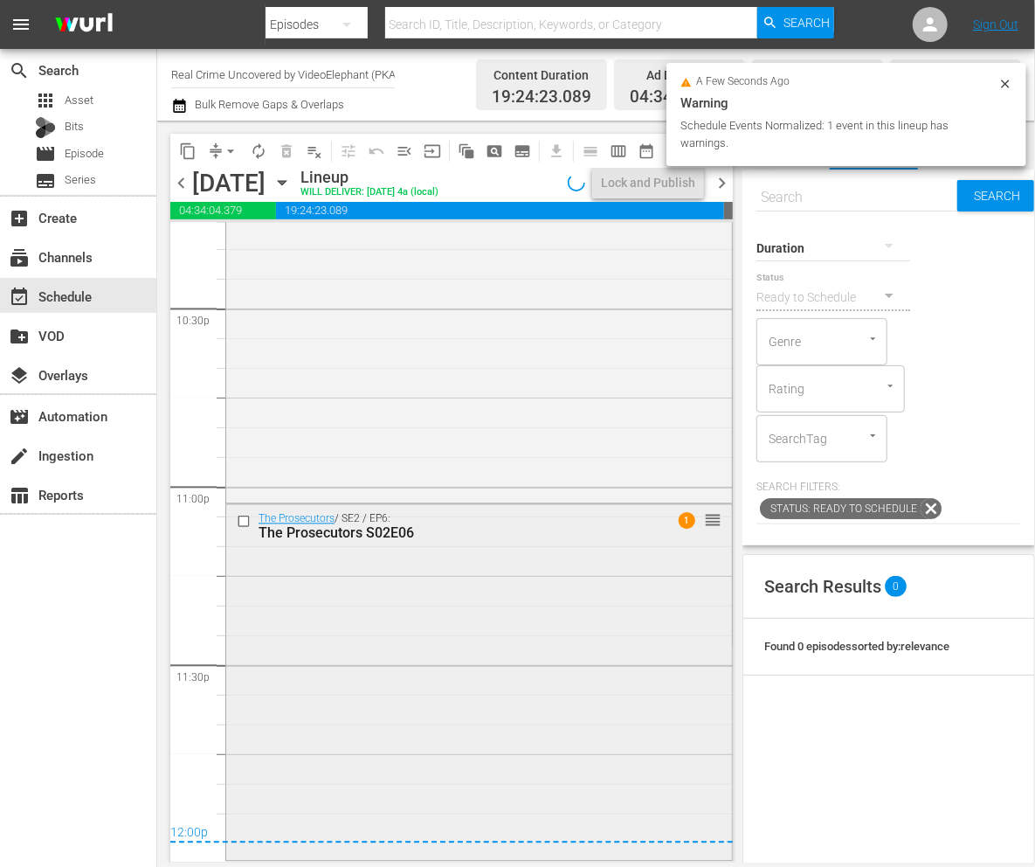
scroll to position [7934, 0]
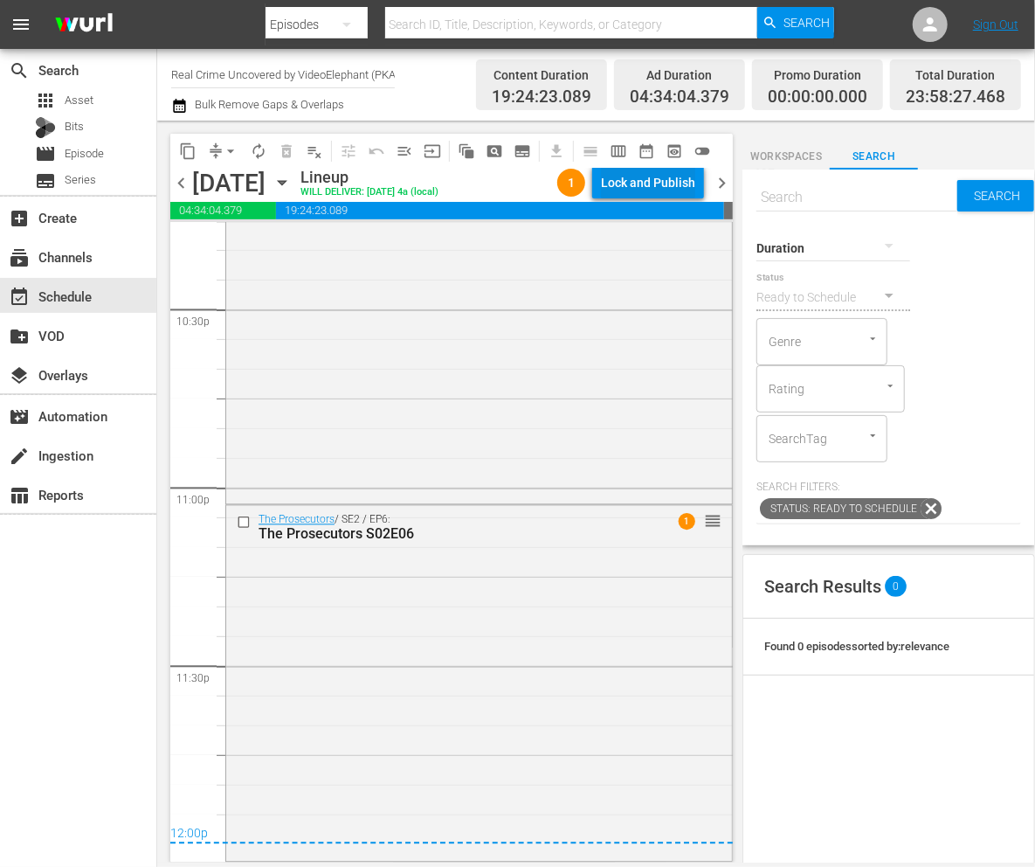
click at [664, 180] on div "Lock and Publish" at bounding box center [648, 182] width 94 height 31
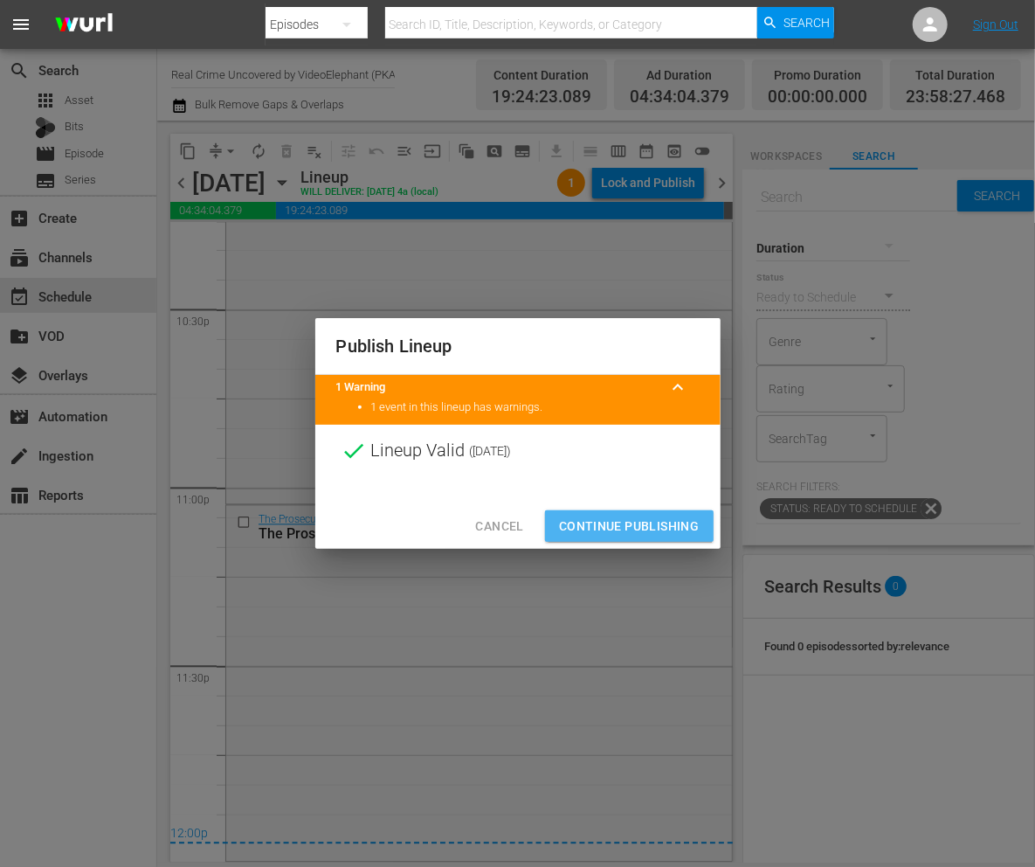
click at [617, 529] on span "Continue Publishing" at bounding box center [629, 526] width 141 height 22
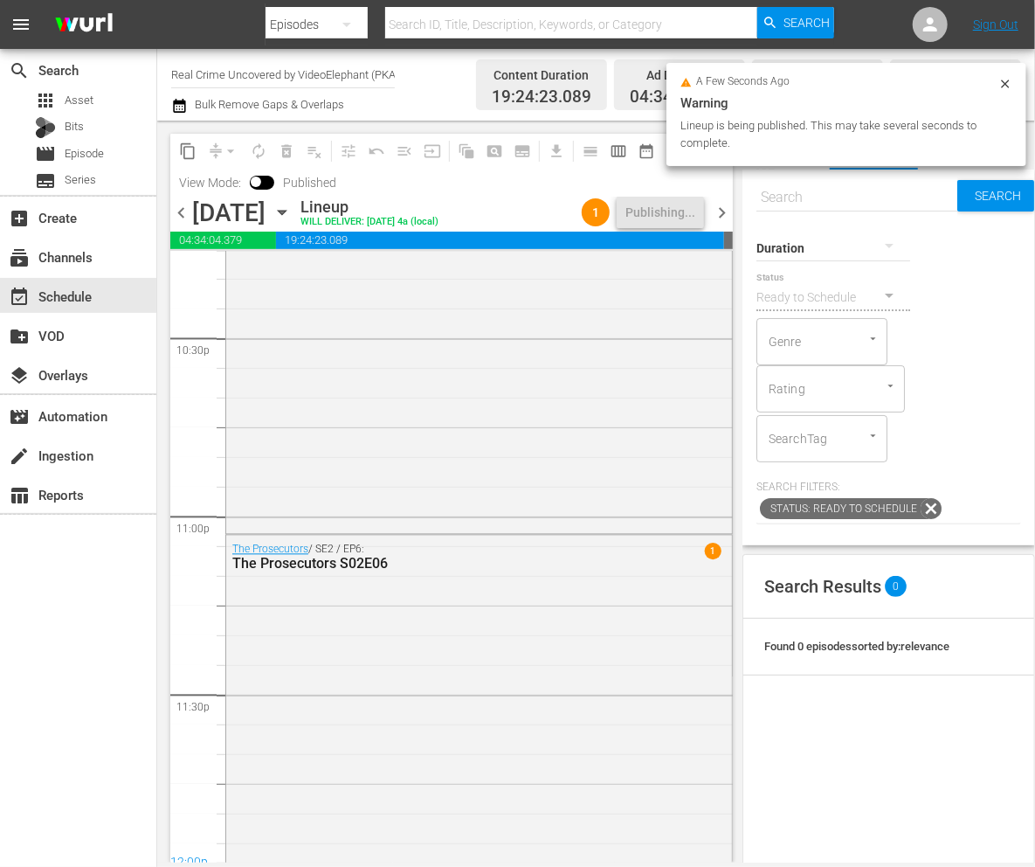
click at [720, 211] on span "chevron_right" at bounding box center [722, 213] width 22 height 22
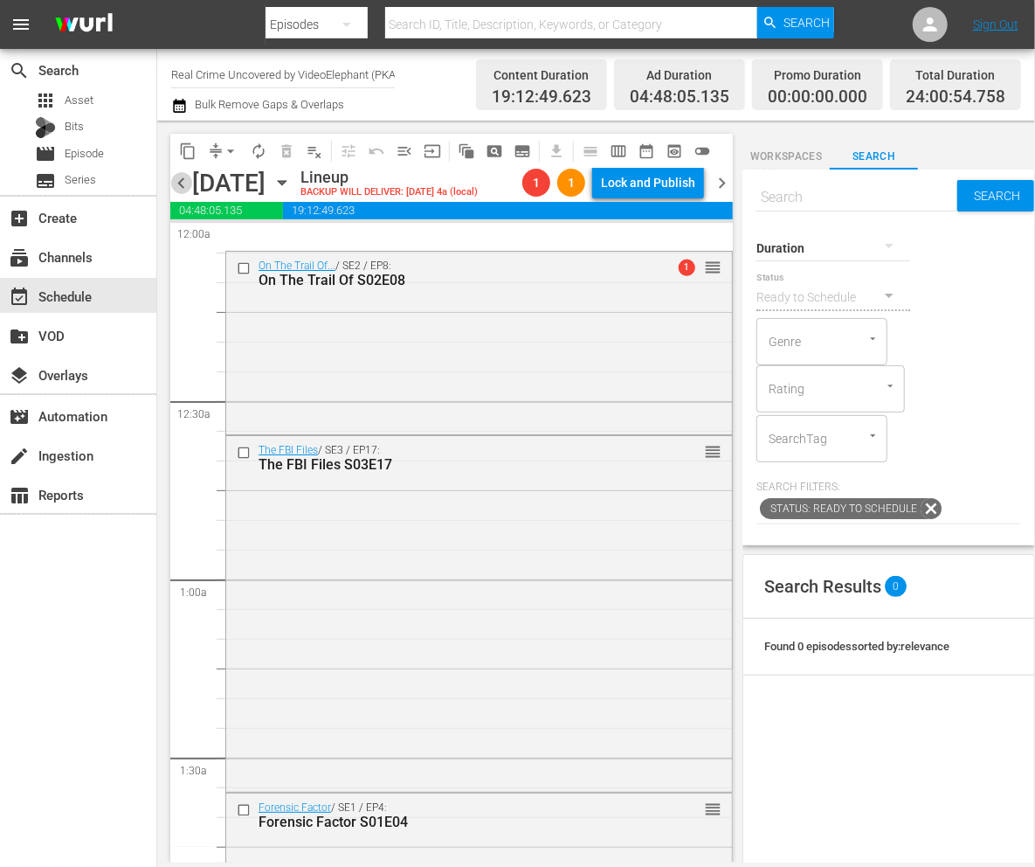
click at [186, 182] on span "chevron_left" at bounding box center [181, 183] width 22 height 22
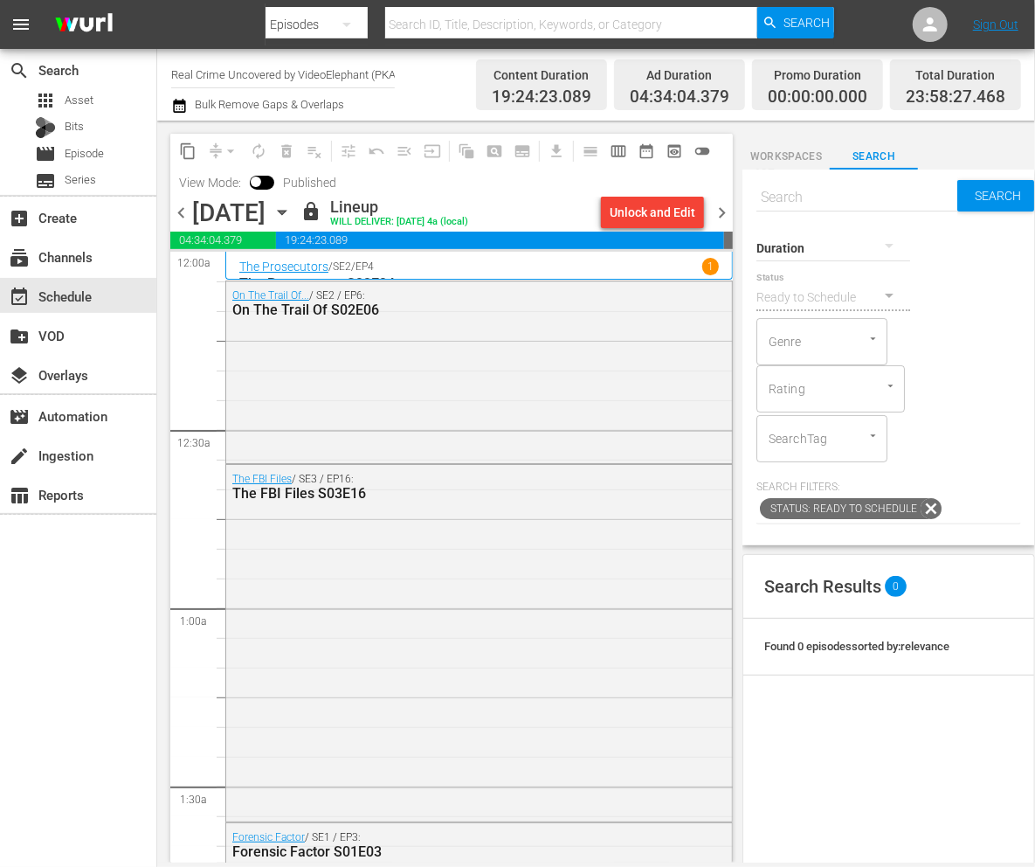
click at [723, 224] on div "chevron_left Thursday, September 4th September 4th lock Lineup WILL DELIVER: 9/…" at bounding box center [451, 214] width 563 height 34
click at [720, 210] on span "chevron_right" at bounding box center [722, 213] width 22 height 22
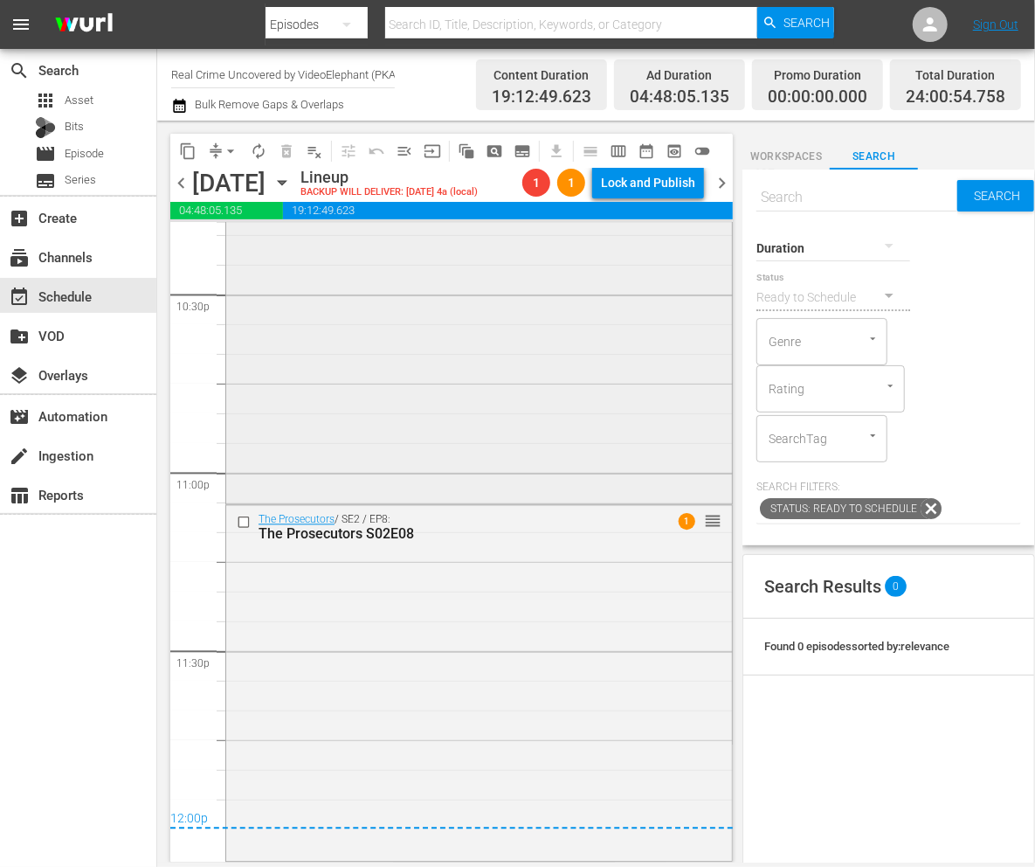
scroll to position [7949, 0]
click at [227, 149] on span "arrow_drop_down" at bounding box center [230, 150] width 17 height 17
click at [239, 242] on li "Align to End of Previous Day" at bounding box center [231, 244] width 183 height 29
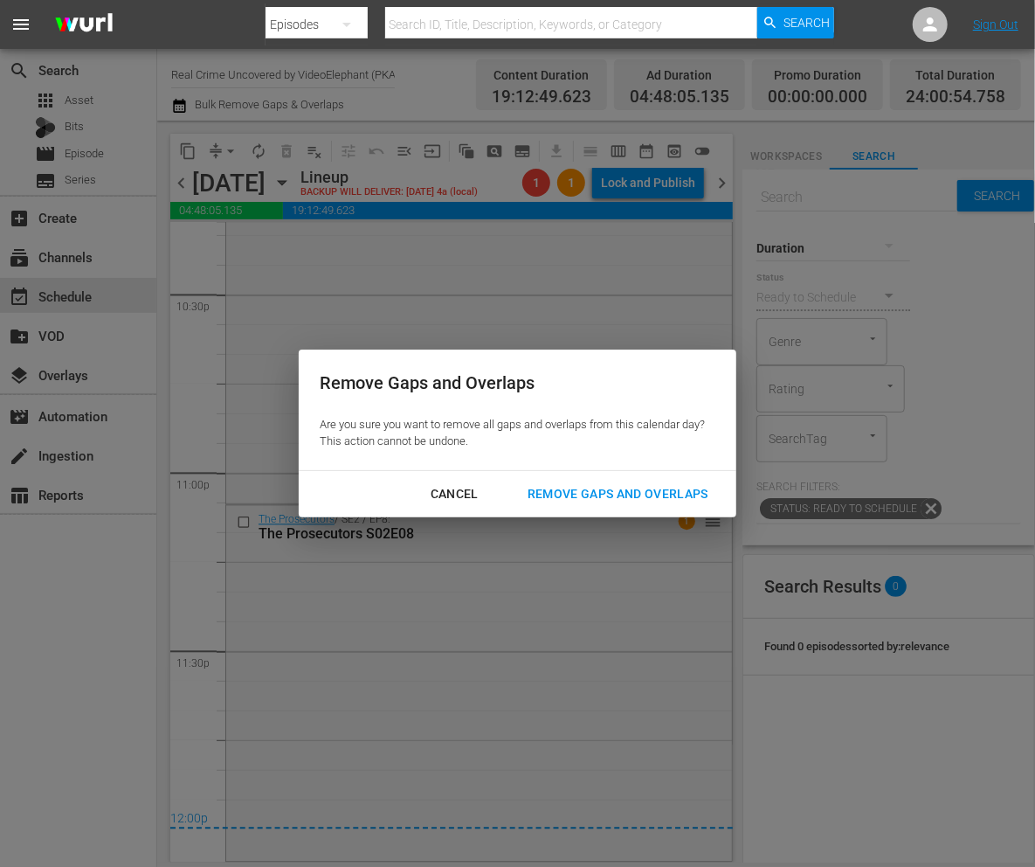
click at [686, 496] on div "Remove Gaps and Overlaps" at bounding box center [618, 494] width 209 height 22
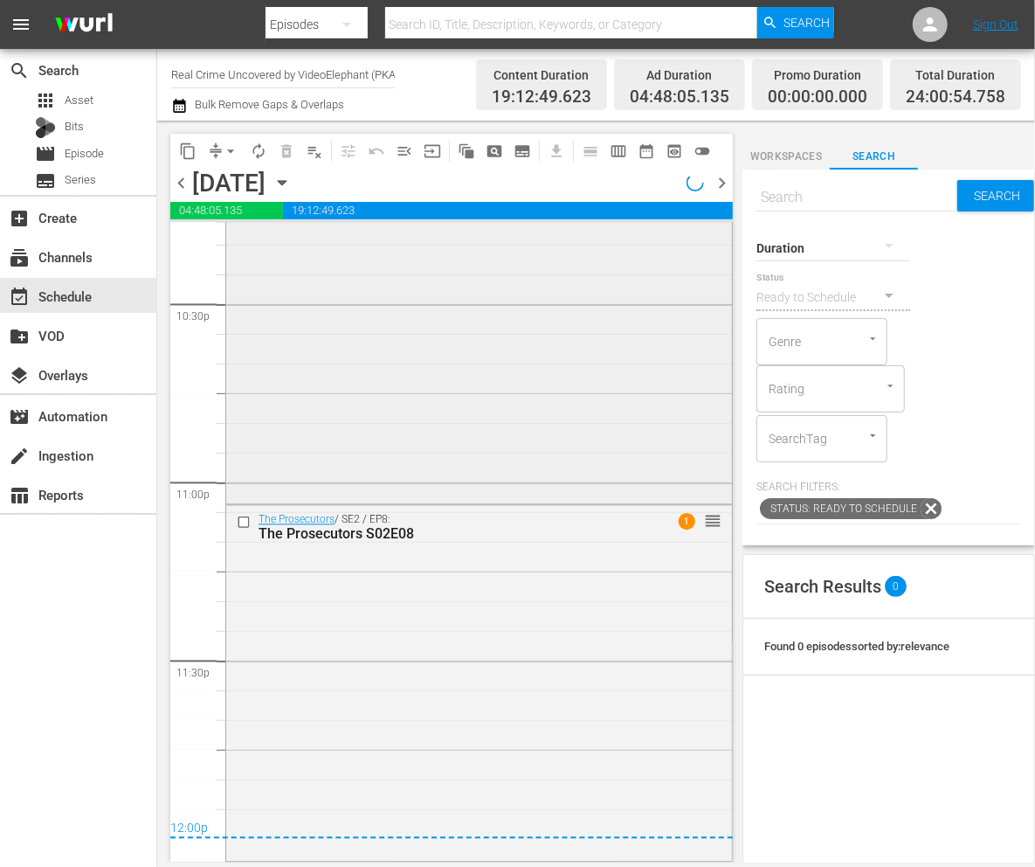
scroll to position [7940, 0]
click at [666, 182] on div "Lock and Publish" at bounding box center [648, 182] width 94 height 31
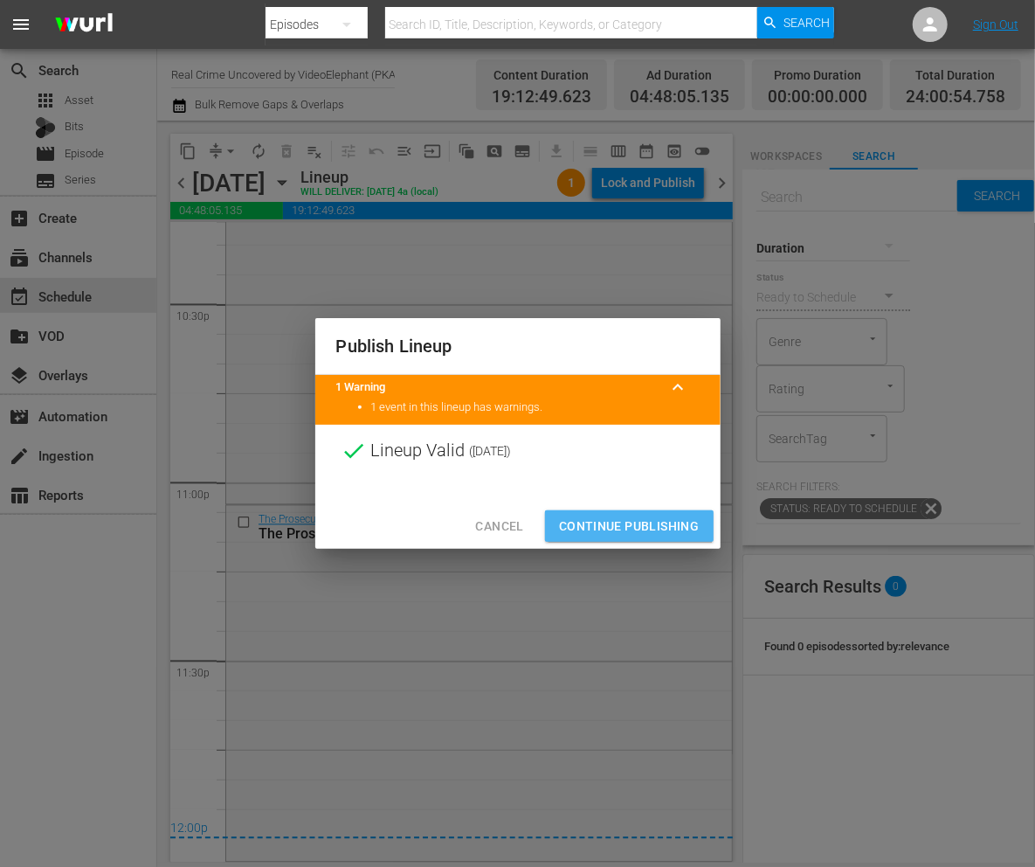
click at [627, 529] on span "Continue Publishing" at bounding box center [629, 526] width 141 height 22
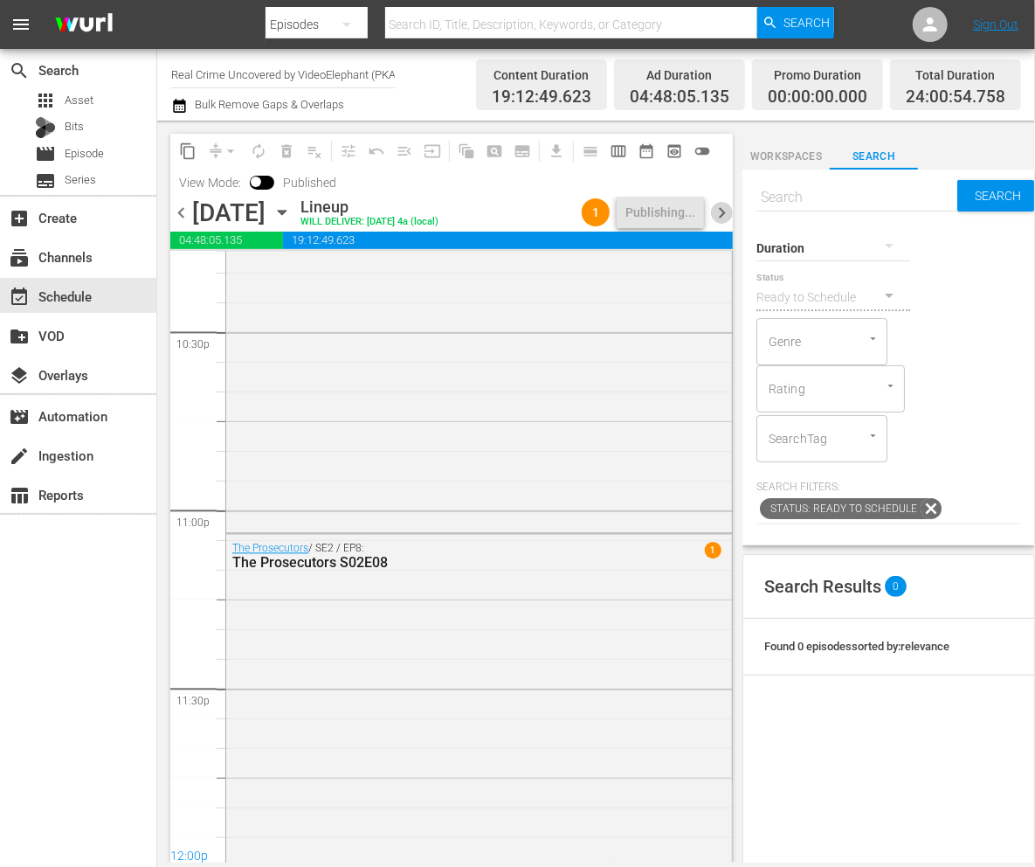
click at [721, 208] on span "chevron_right" at bounding box center [722, 213] width 22 height 22
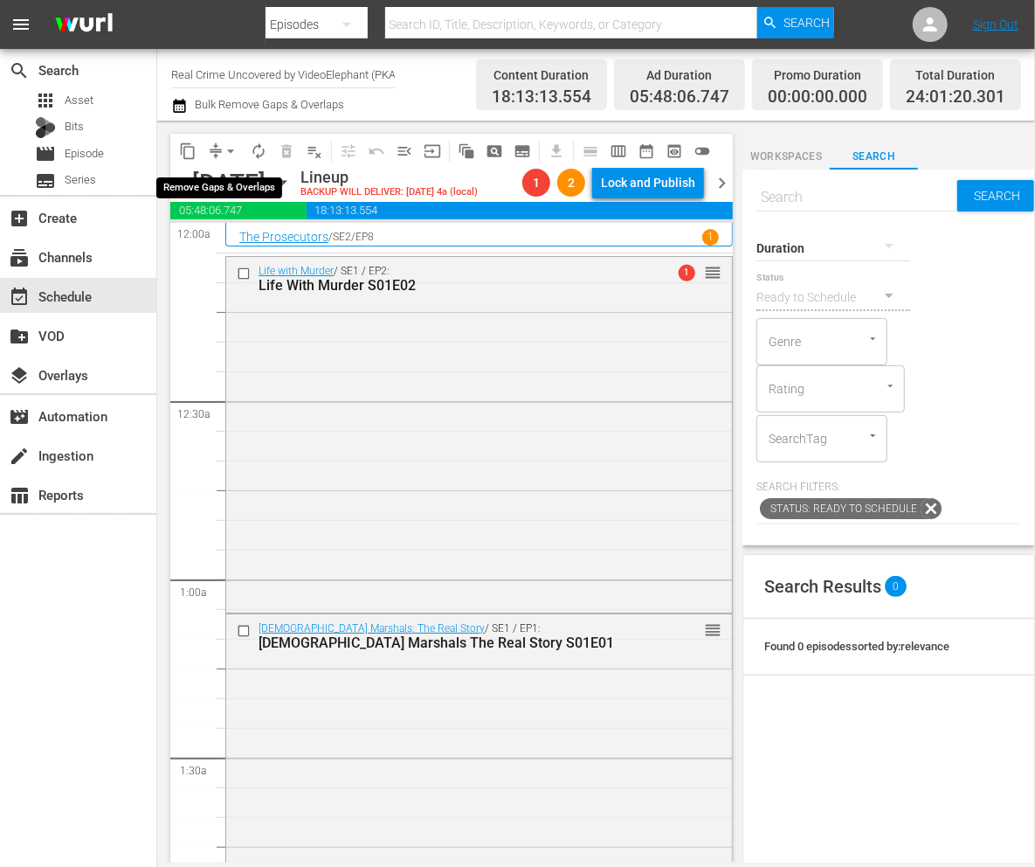
click at [231, 144] on span "arrow_drop_down" at bounding box center [230, 150] width 17 height 17
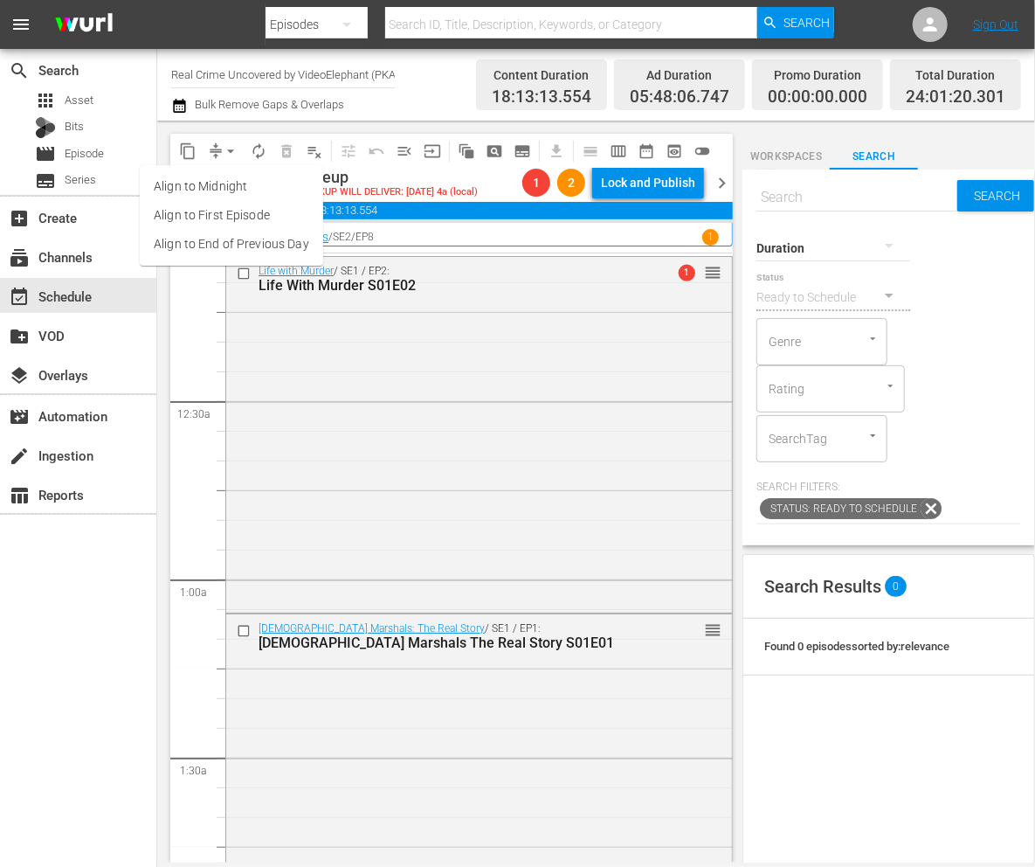
click at [249, 239] on li "Align to End of Previous Day" at bounding box center [231, 244] width 183 height 29
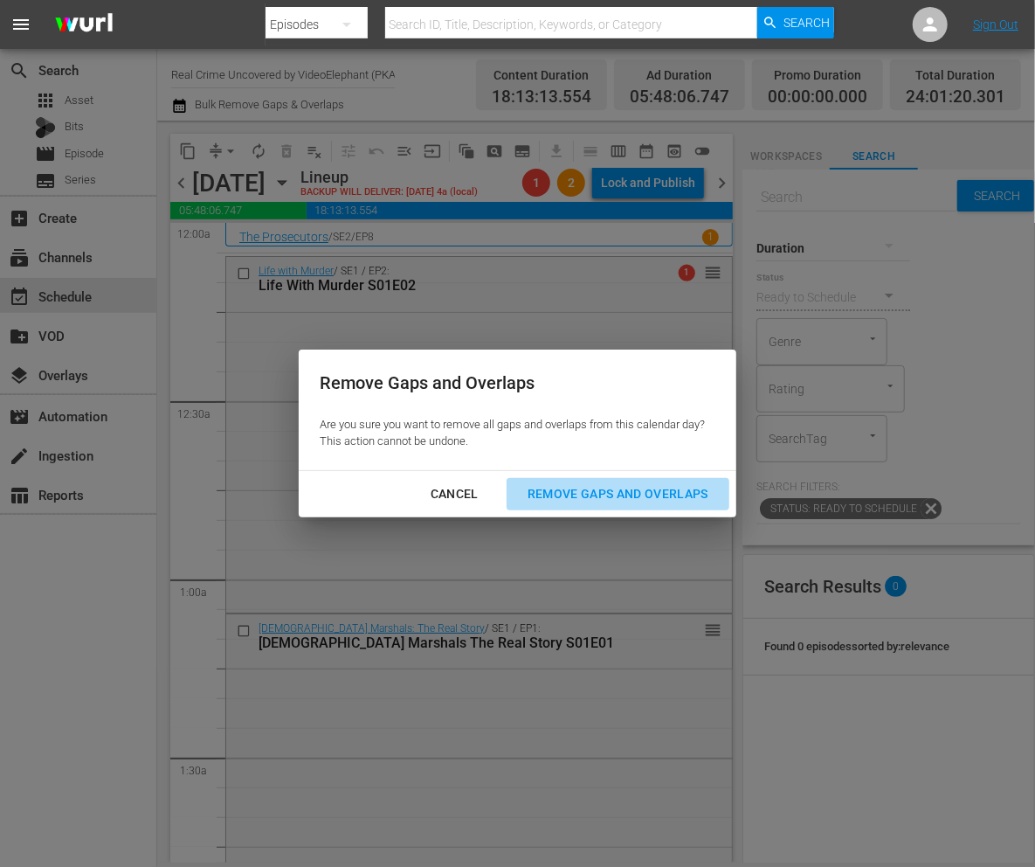
click at [700, 486] on div "Remove Gaps and Overlaps" at bounding box center [618, 494] width 209 height 22
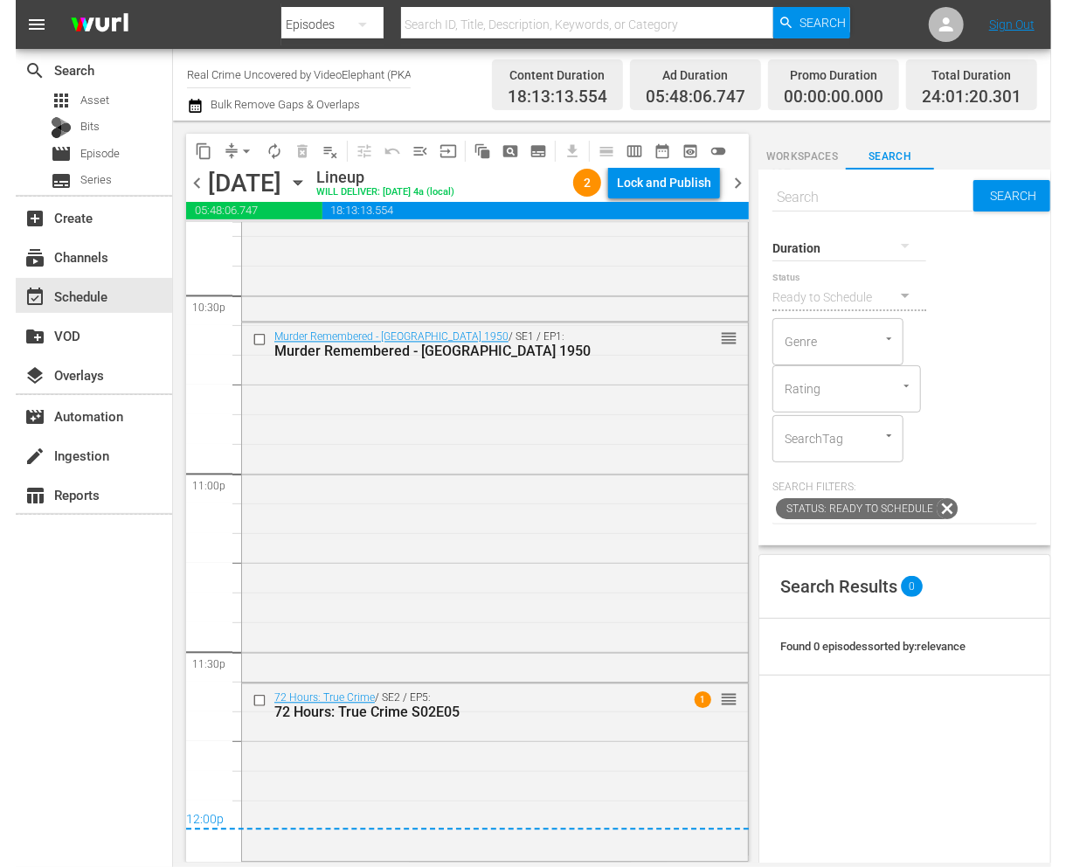
scroll to position [7948, 0]
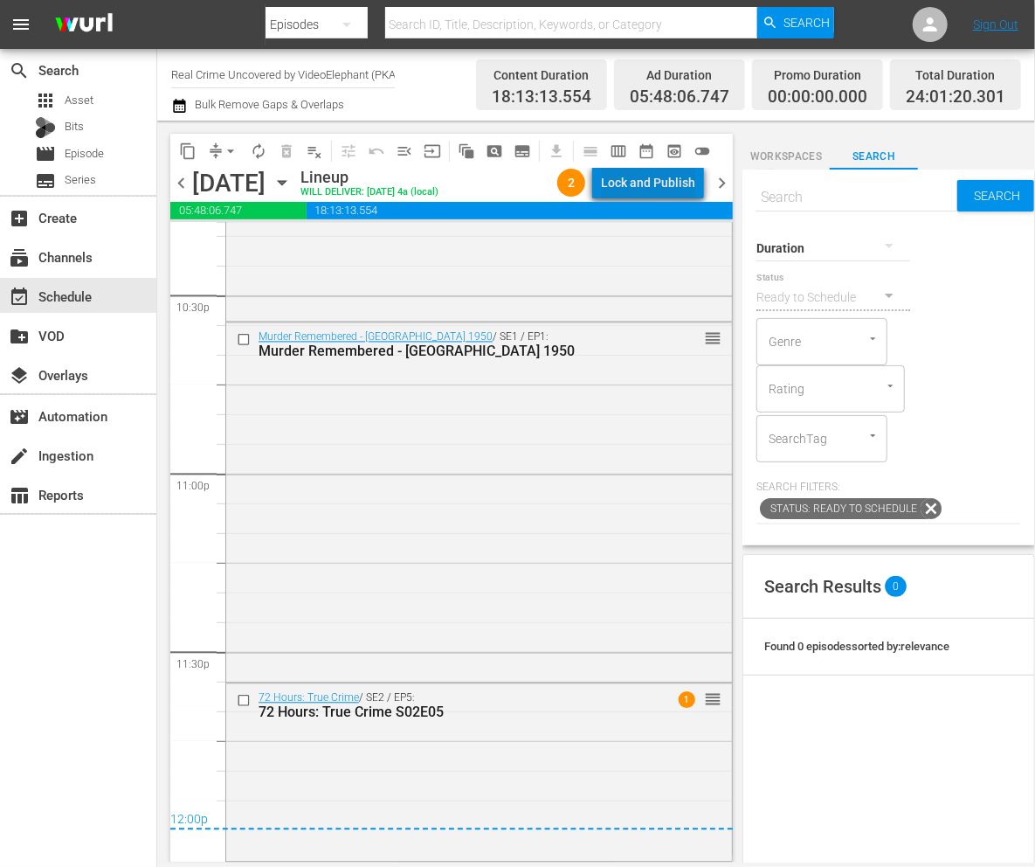
click at [658, 189] on div "Lock and Publish" at bounding box center [648, 182] width 94 height 31
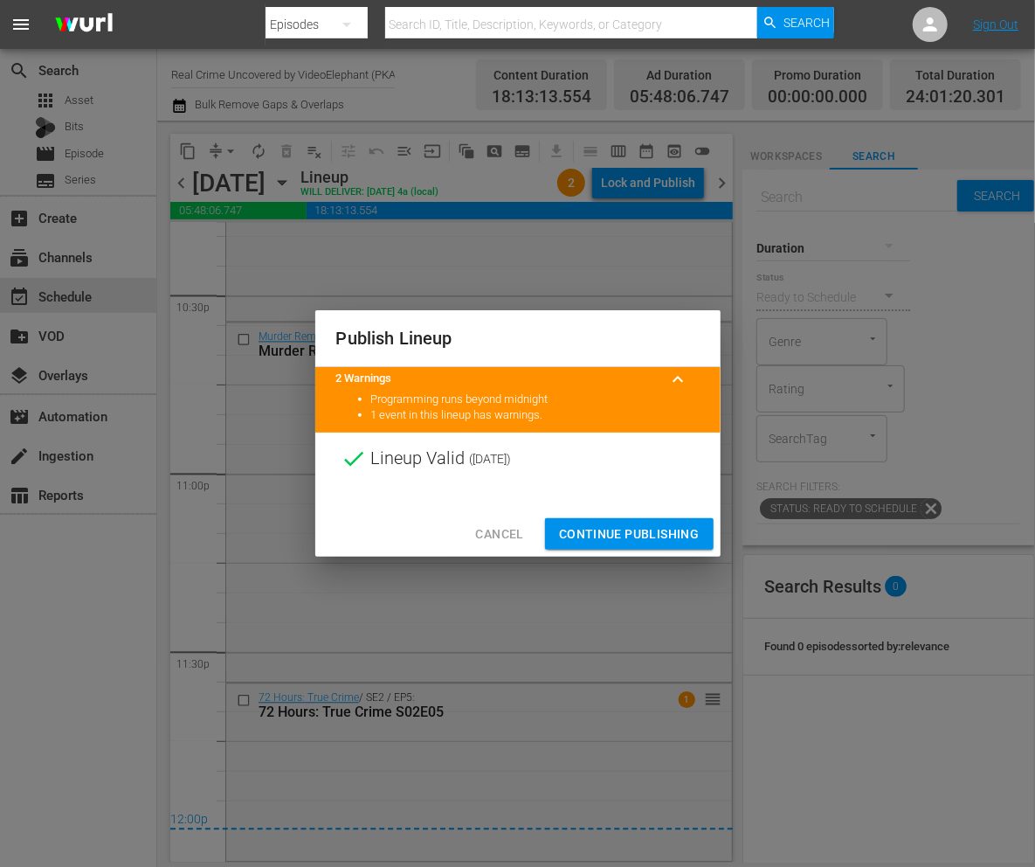
click at [633, 542] on span "Continue Publishing" at bounding box center [629, 534] width 141 height 22
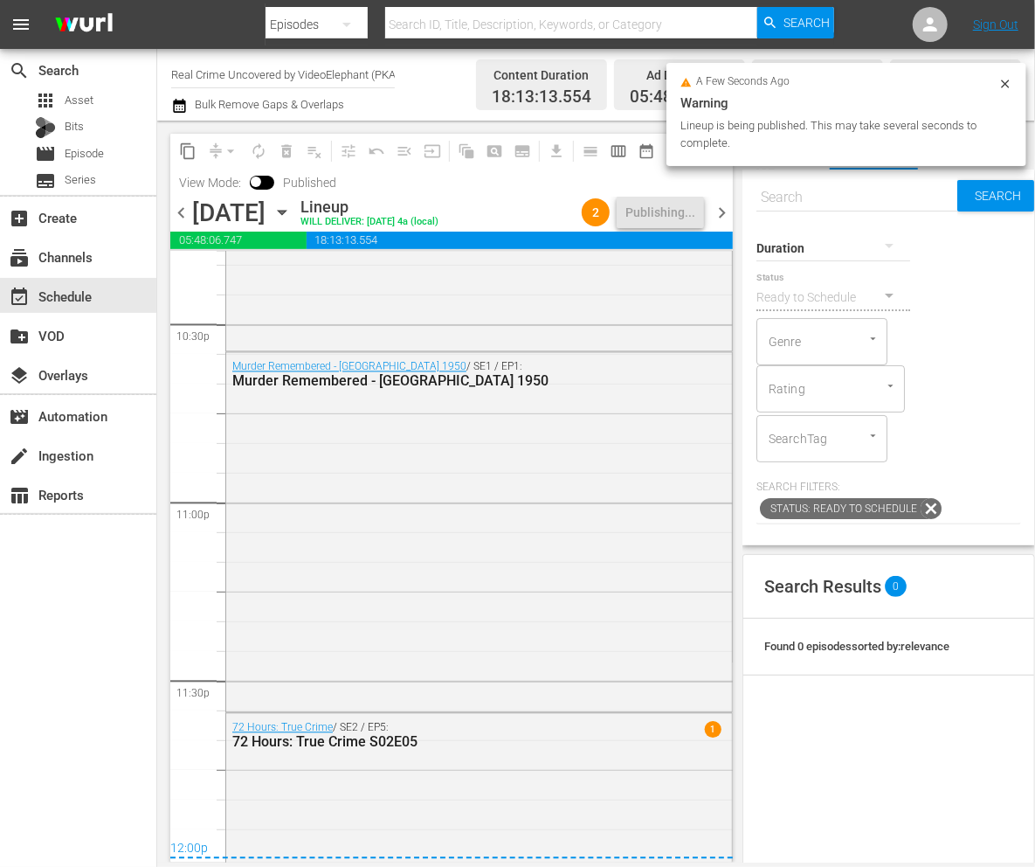
click at [716, 217] on span "chevron_right" at bounding box center [722, 213] width 22 height 22
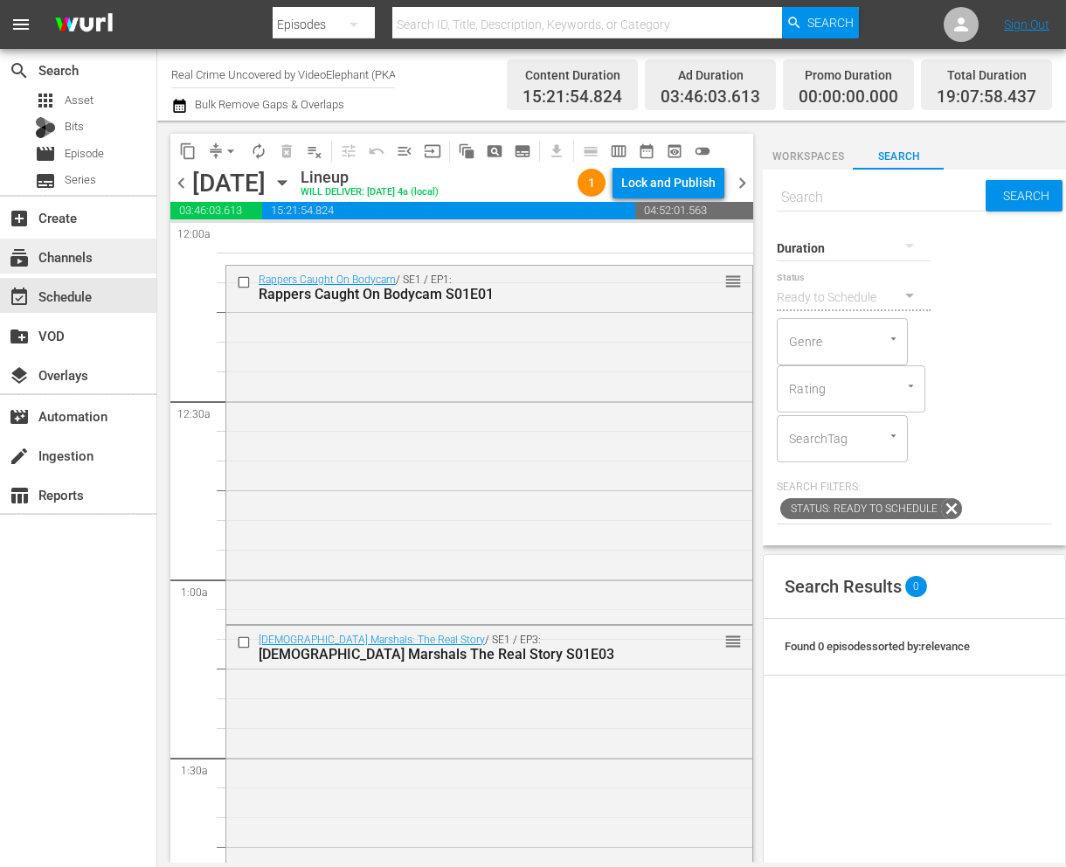
click at [93, 266] on div "subscriptions Channels" at bounding box center [78, 256] width 156 height 35
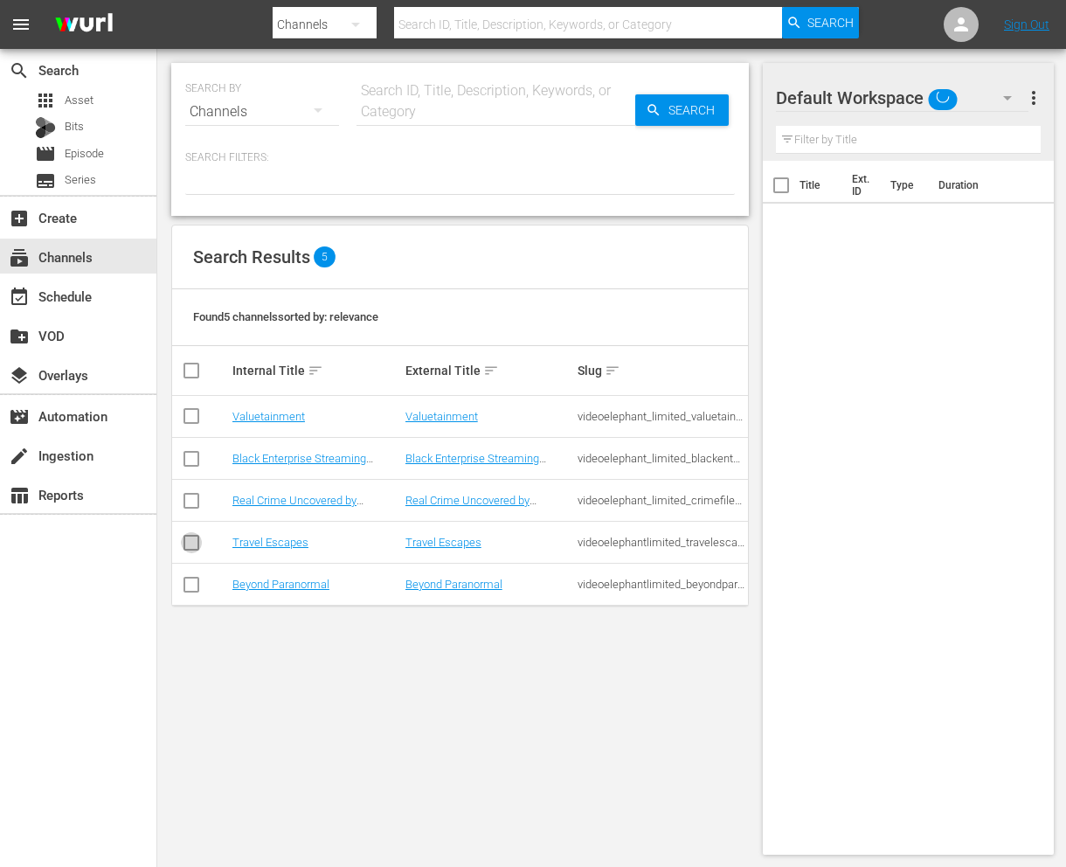
click at [183, 549] on input "checkbox" at bounding box center [191, 546] width 21 height 21
checkbox input "true"
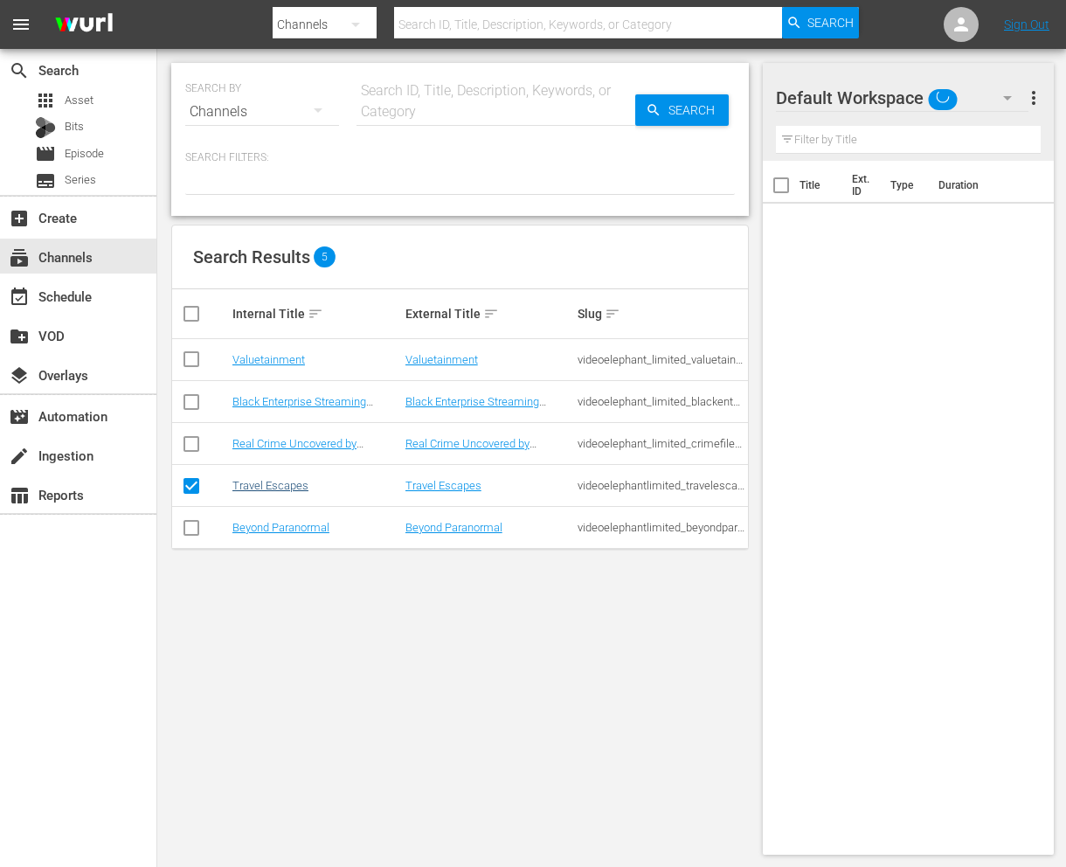
click at [232, 492] on link "Travel Escapes" at bounding box center [270, 485] width 76 height 13
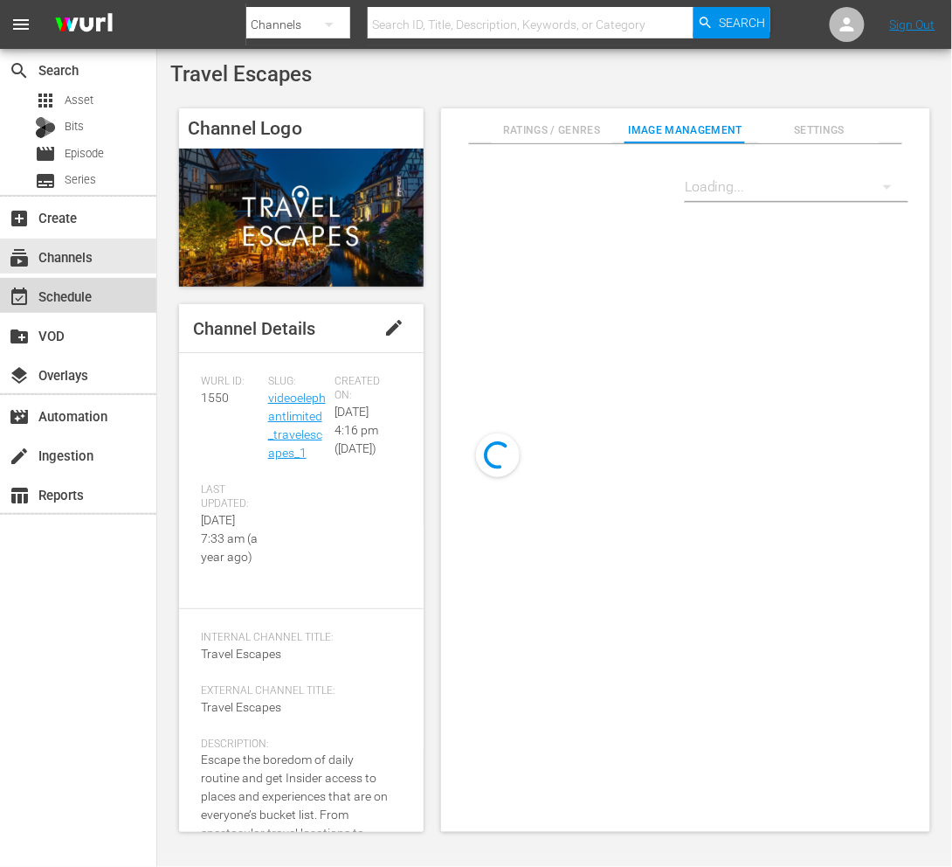
click at [57, 297] on div "event_available Schedule" at bounding box center [49, 294] width 98 height 16
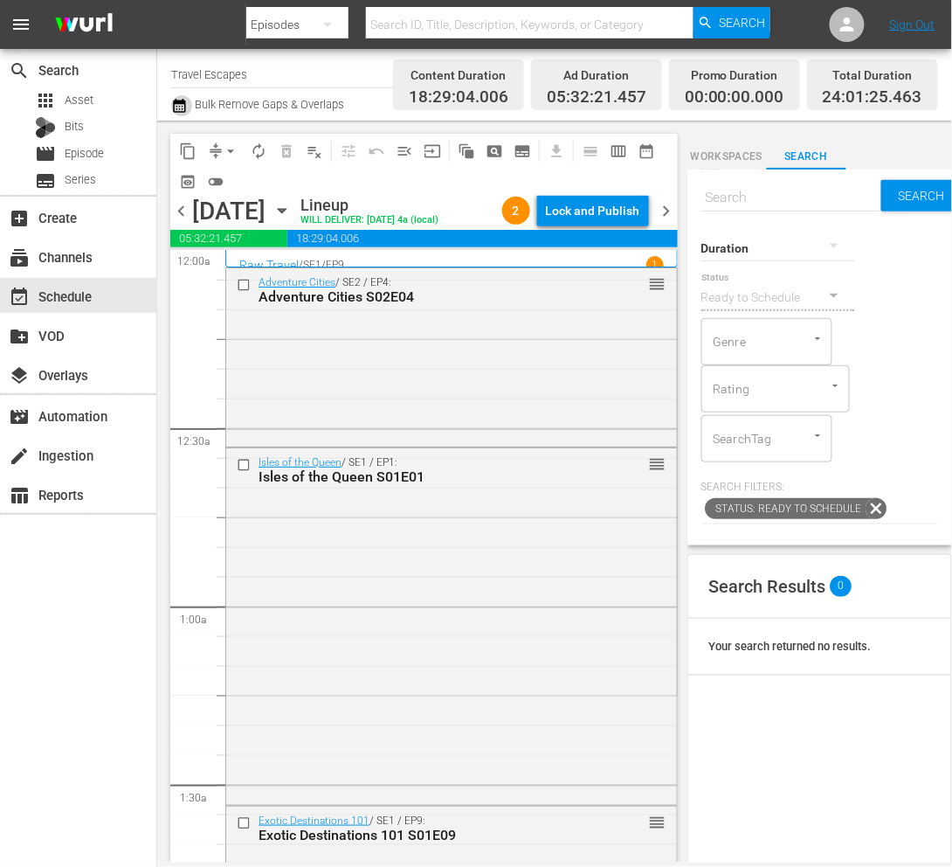
click at [172, 105] on icon "button" at bounding box center [179, 105] width 17 height 21
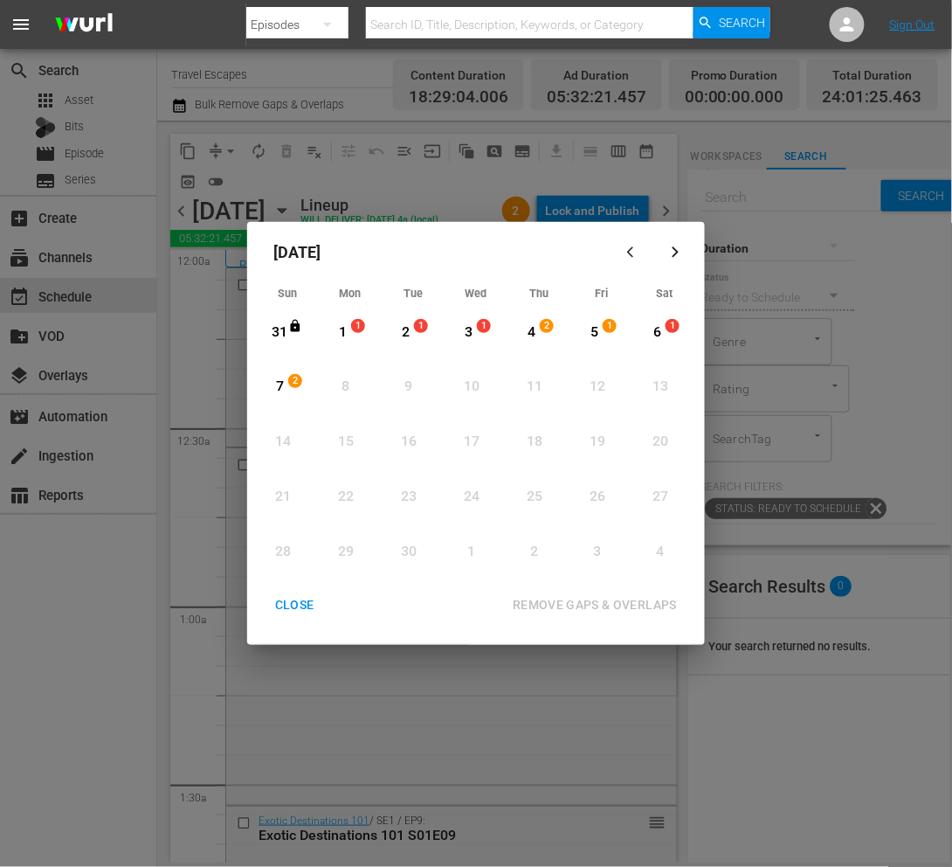
click at [637, 259] on icon "button" at bounding box center [633, 252] width 13 height 13
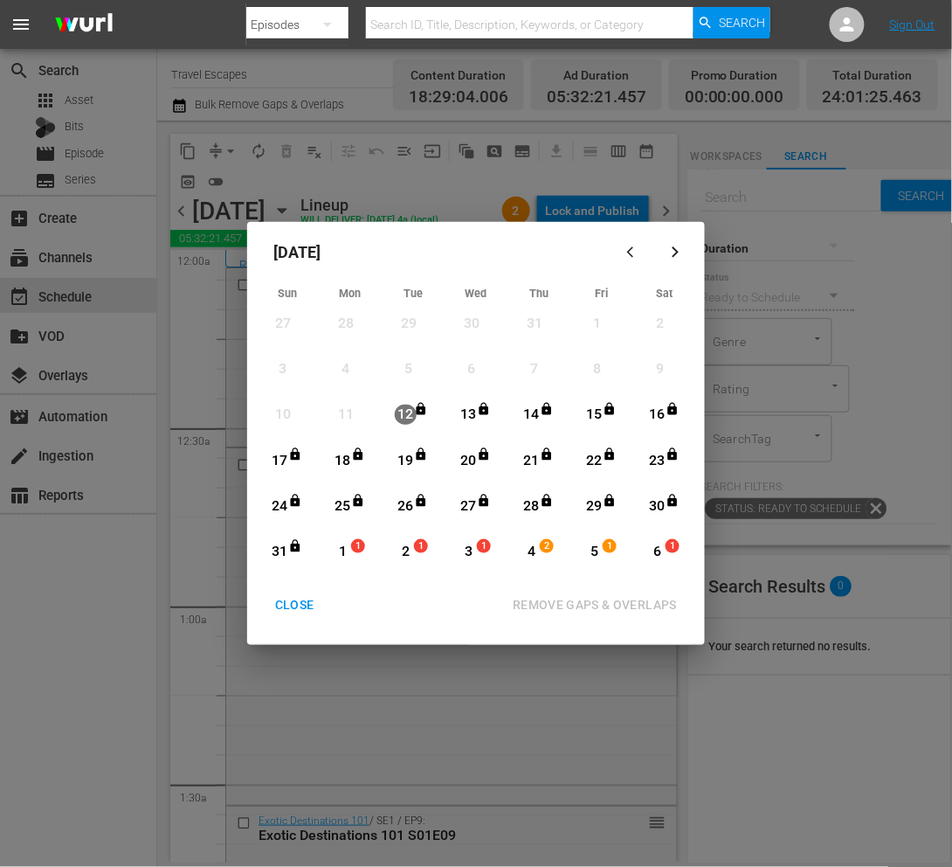
click at [287, 605] on div "CLOSE" at bounding box center [294, 605] width 67 height 22
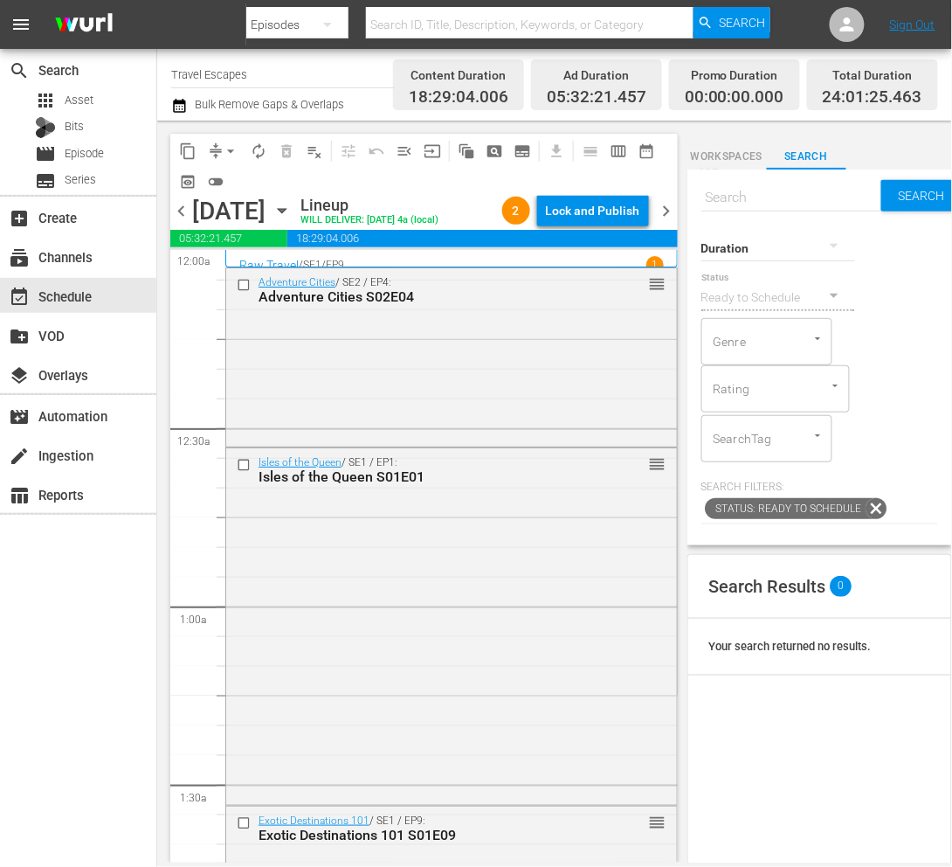
click at [292, 215] on icon "button" at bounding box center [282, 210] width 19 height 19
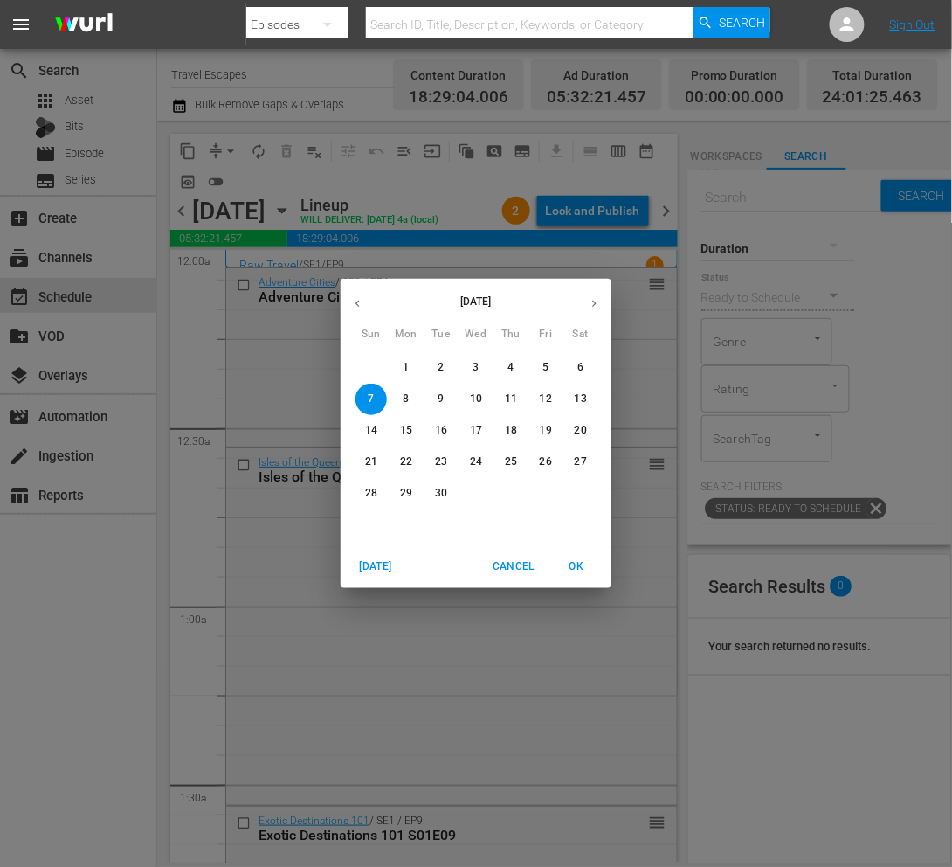
drag, startPoint x: 928, startPoint y: 594, endPoint x: 397, endPoint y: 365, distance: 578.4
click at [397, 365] on span "1" at bounding box center [406, 367] width 31 height 15
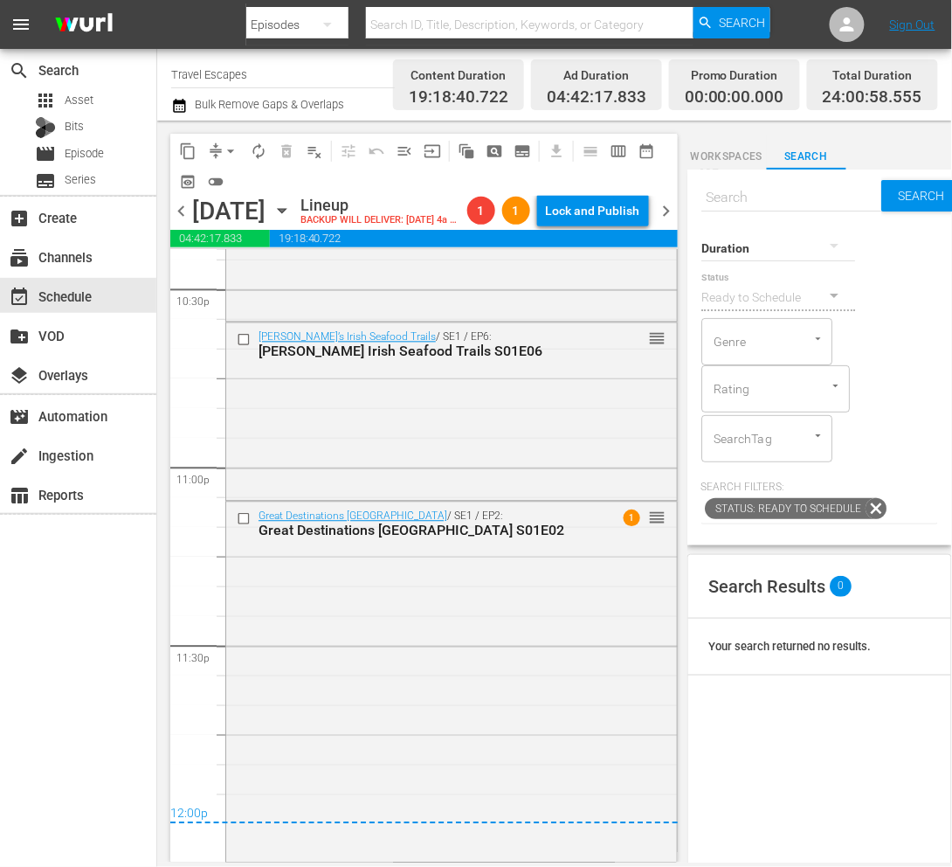
scroll to position [8008, 0]
click at [239, 156] on button "arrow_drop_down" at bounding box center [231, 151] width 28 height 28
click at [246, 234] on li "Align to End of Previous Day" at bounding box center [231, 244] width 183 height 29
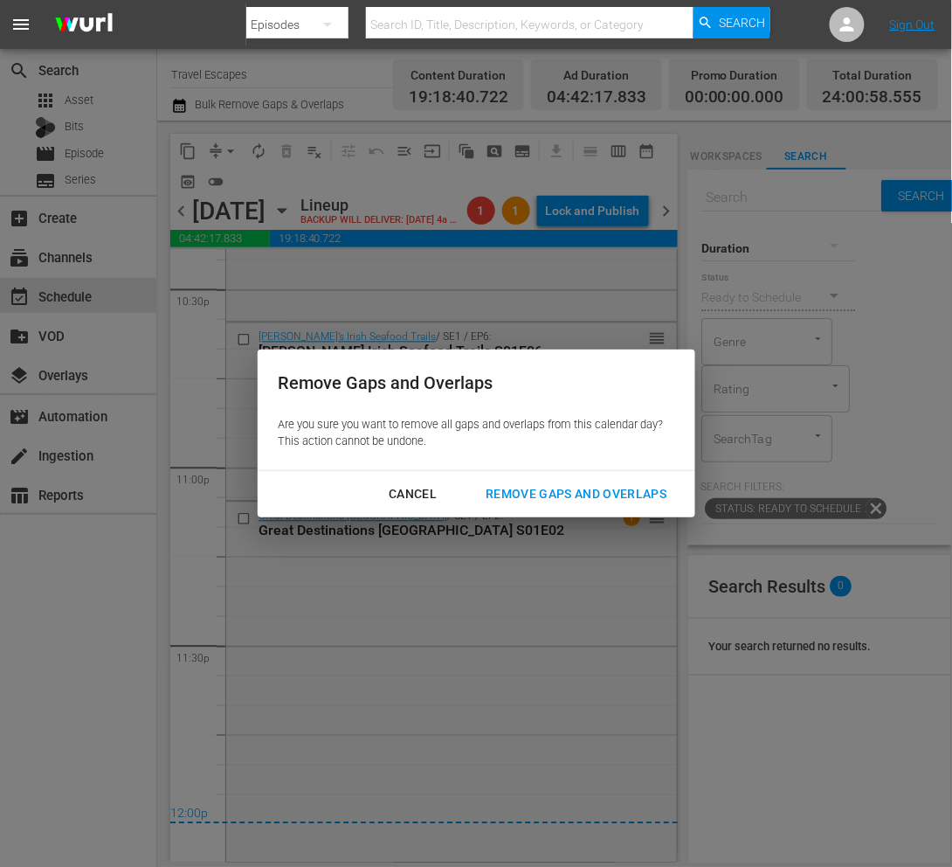
drag, startPoint x: 412, startPoint y: 543, endPoint x: 623, endPoint y: 493, distance: 216.4
click at [623, 493] on div "Remove Gaps and Overlaps" at bounding box center [576, 494] width 209 height 22
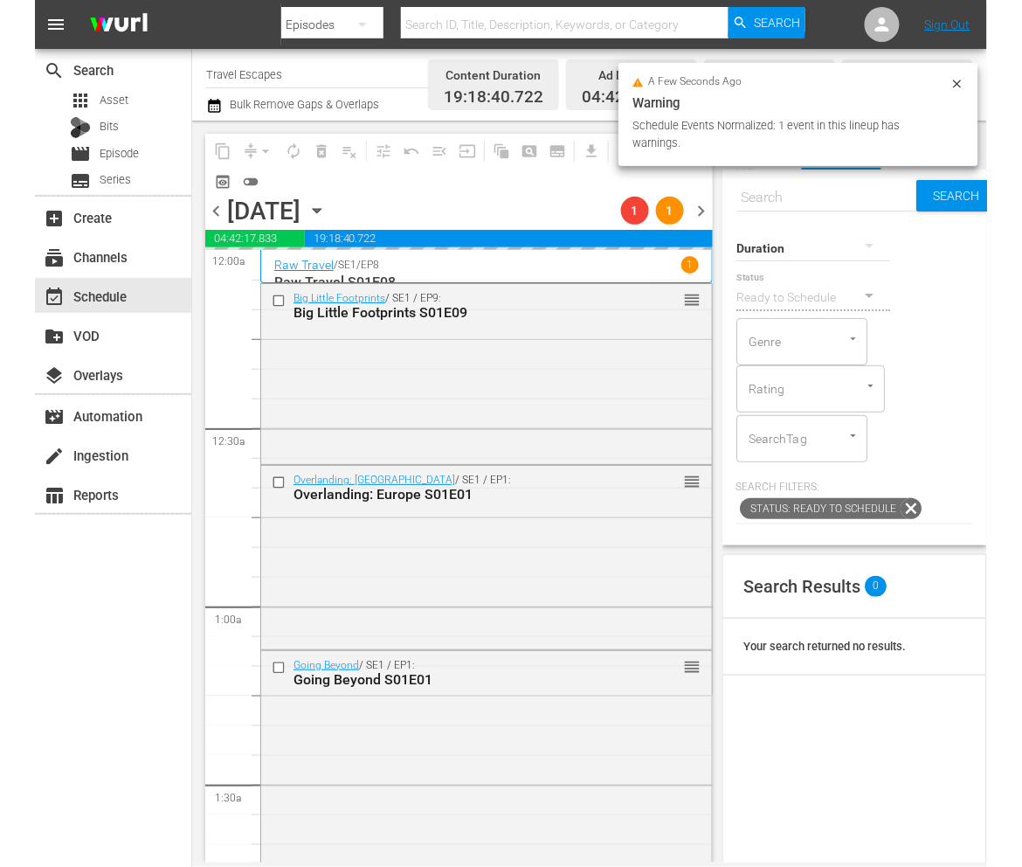
scroll to position [0, 0]
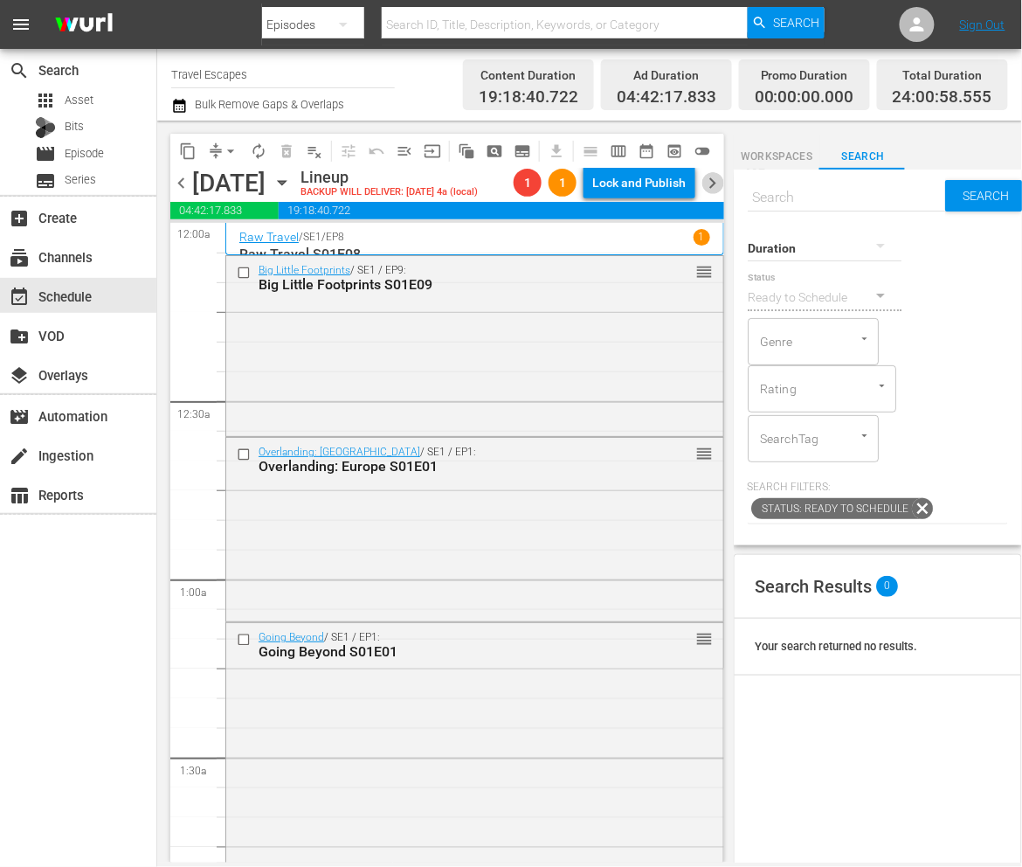
click at [710, 190] on span "chevron_right" at bounding box center [713, 183] width 22 height 22
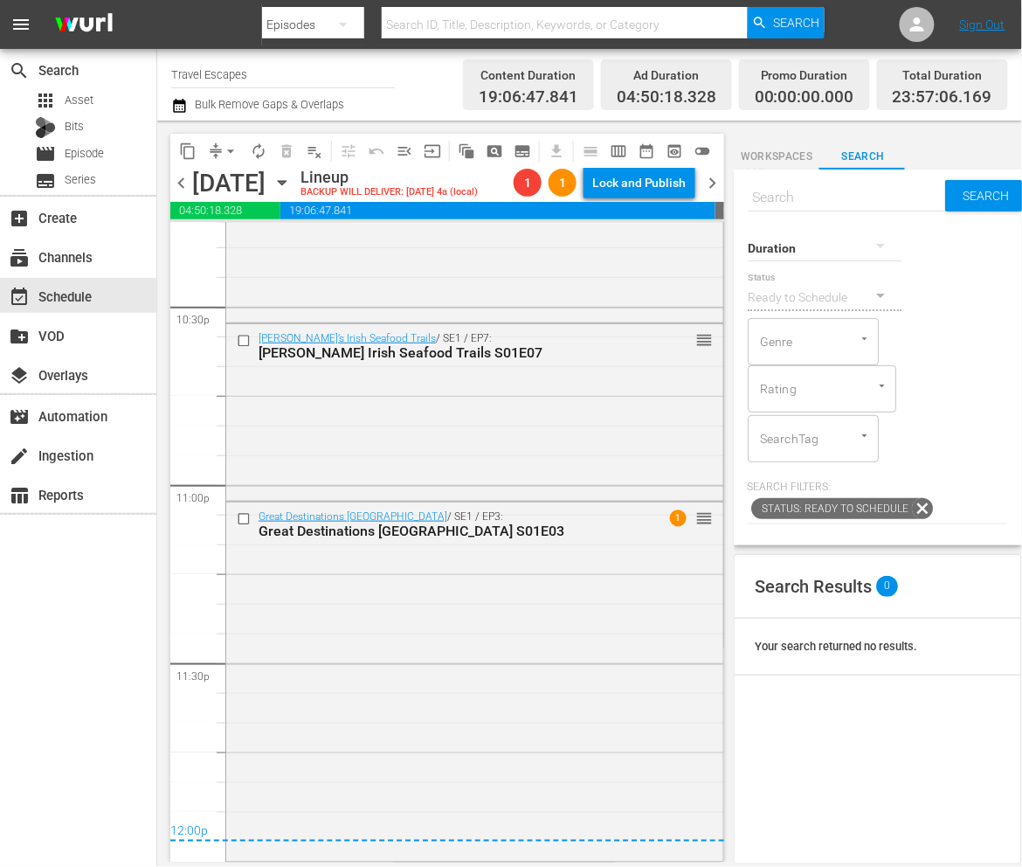
scroll to position [7937, 0]
click at [183, 183] on span "chevron_left" at bounding box center [181, 183] width 22 height 22
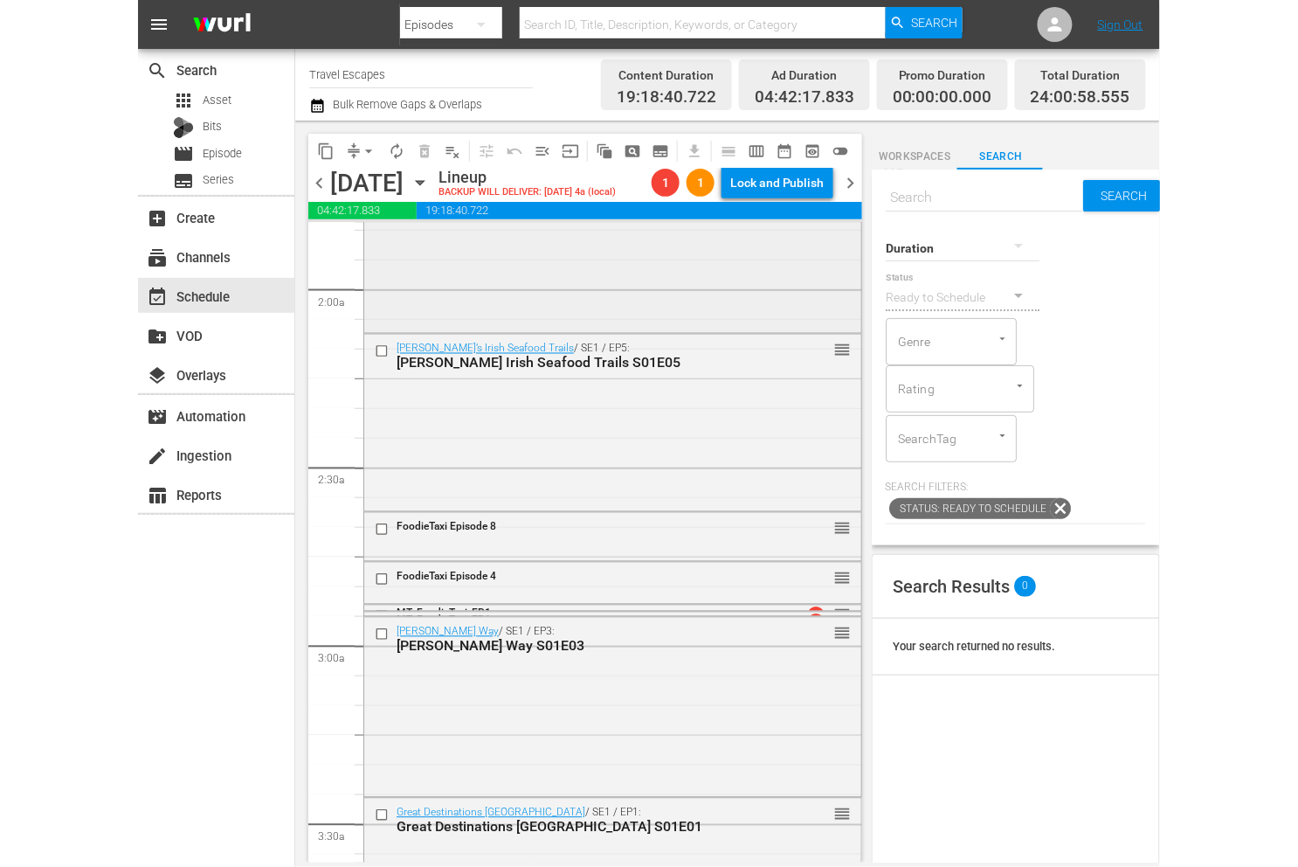
scroll to position [630, 0]
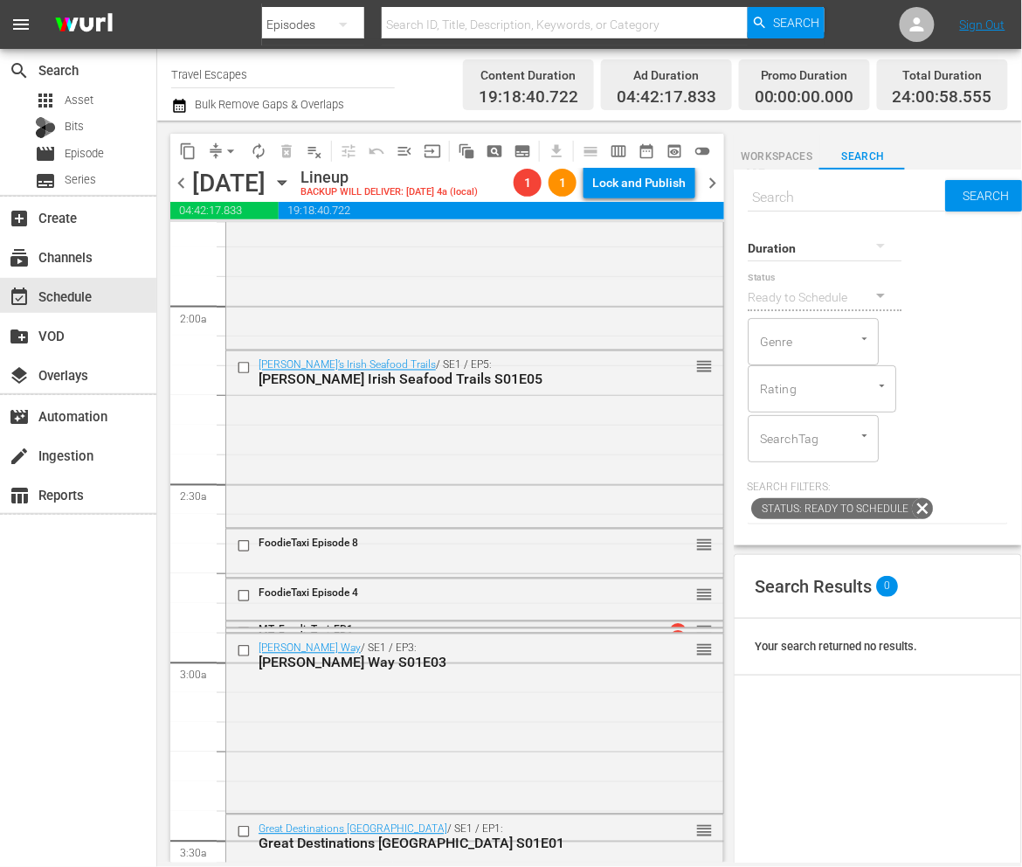
click at [442, 624] on div "MT_FoodieTaxi_EP1" at bounding box center [446, 630] width 375 height 12
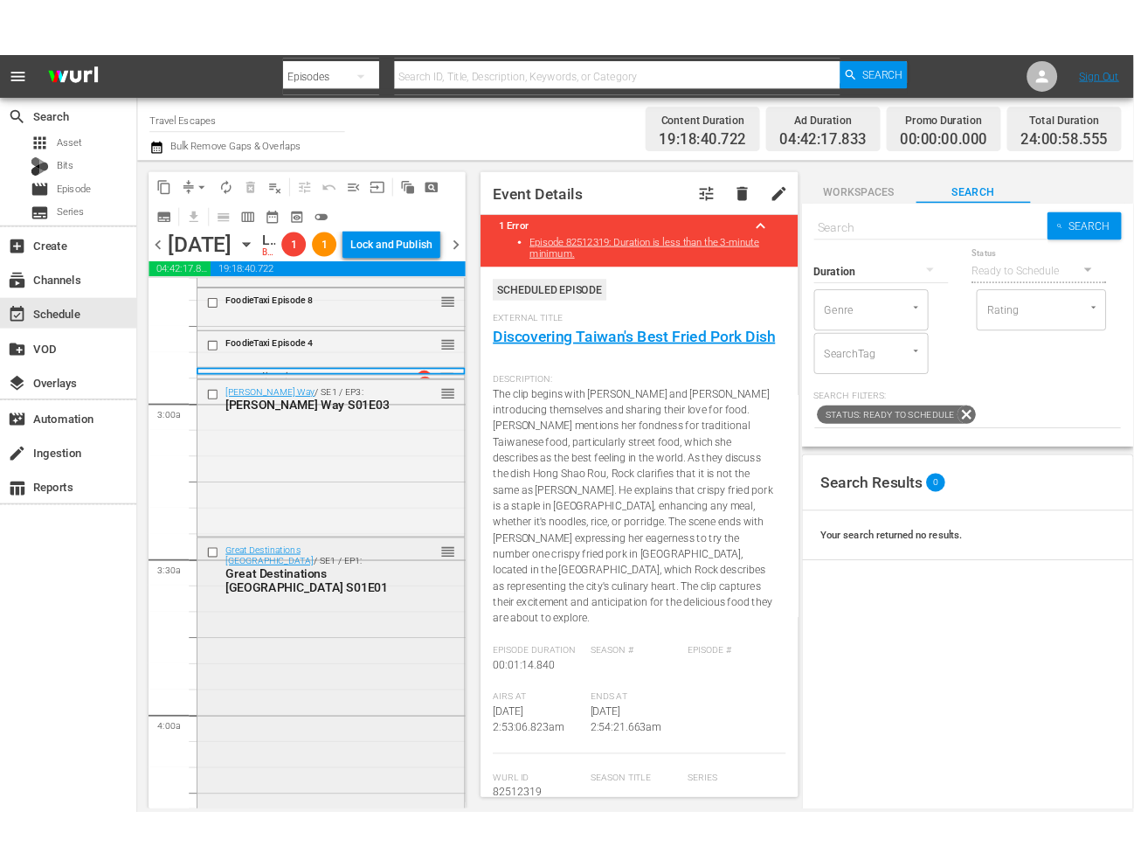
scroll to position [850, 0]
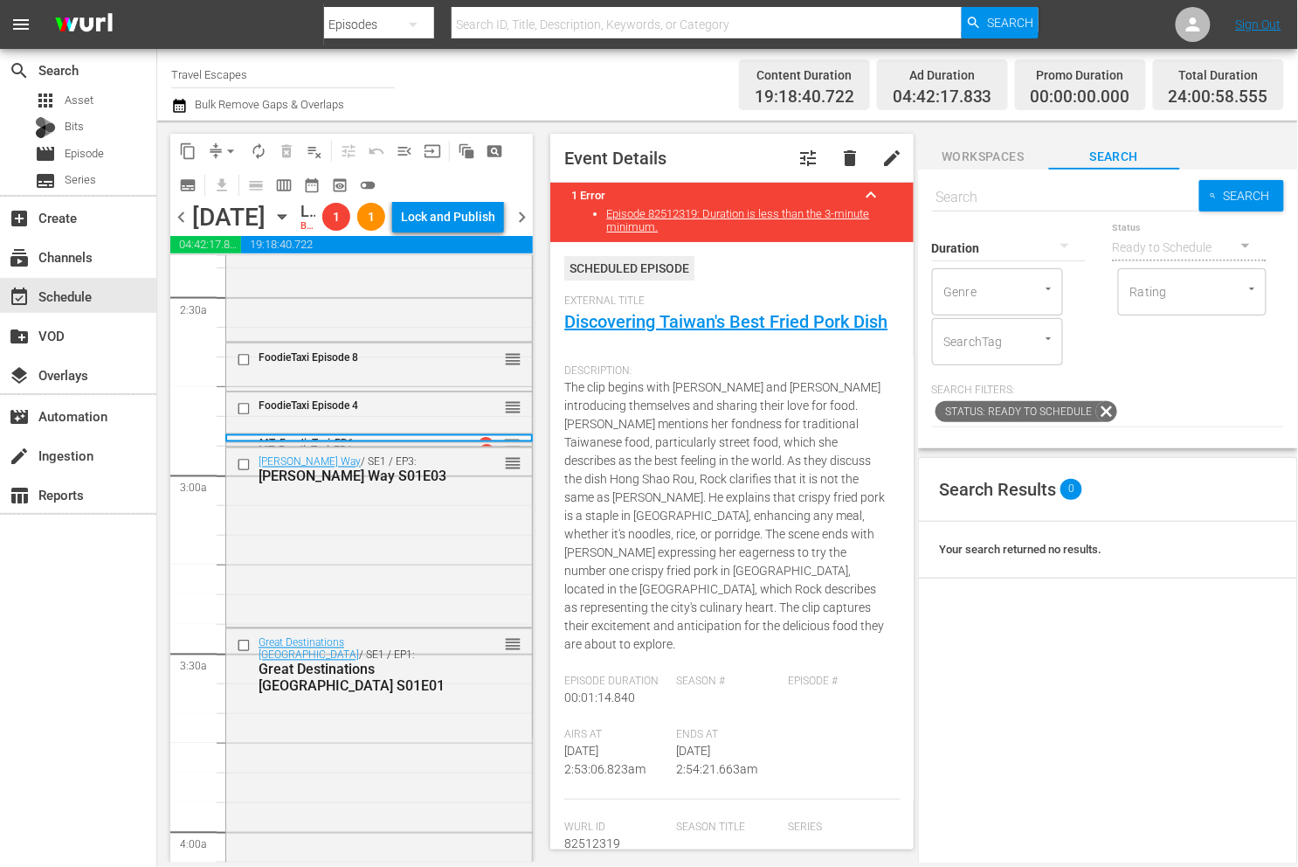
click at [301, 457] on div "MT_FoodieTaxi_EP1" at bounding box center [355, 450] width 192 height 14
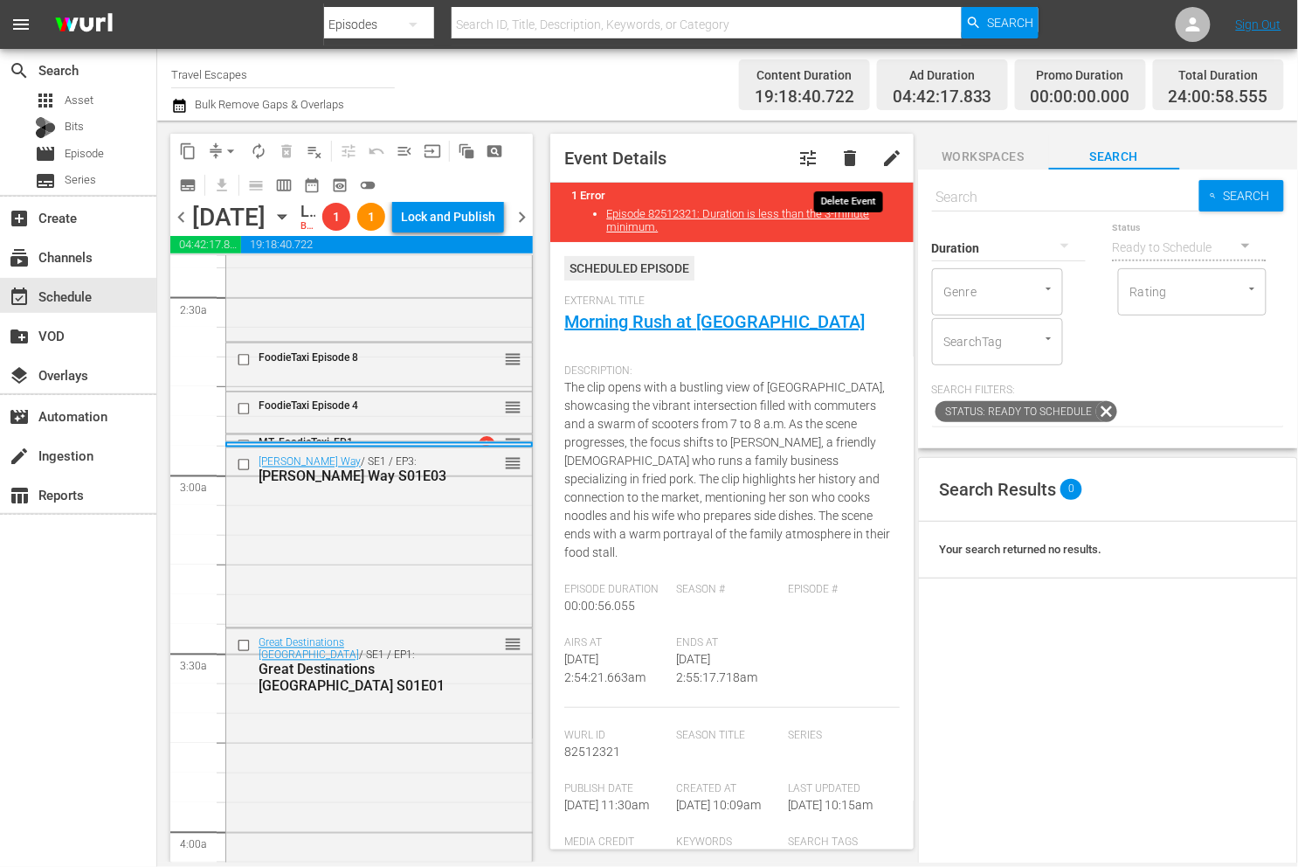
click at [837, 158] on button "delete" at bounding box center [851, 158] width 42 height 42
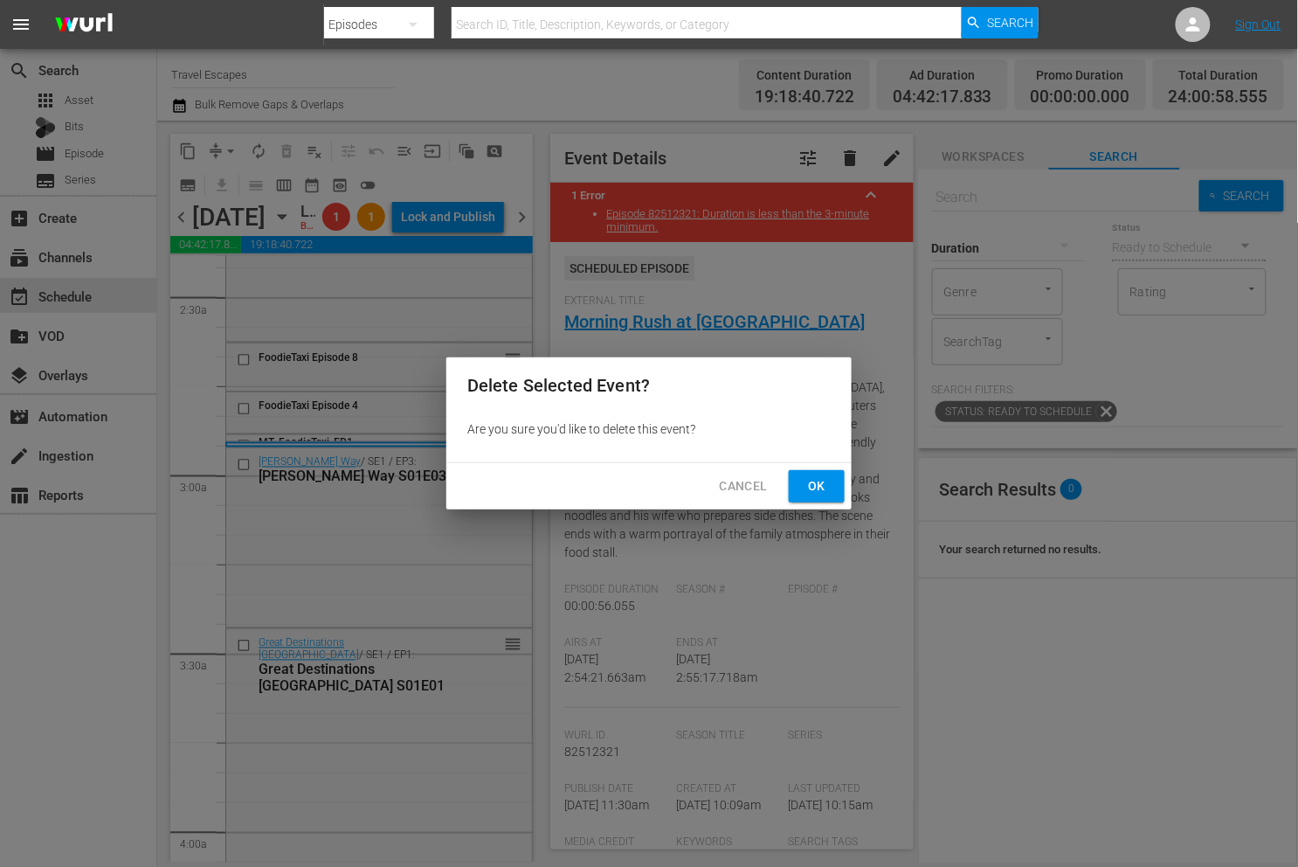
click at [811, 483] on span "Ok" at bounding box center [817, 486] width 28 height 22
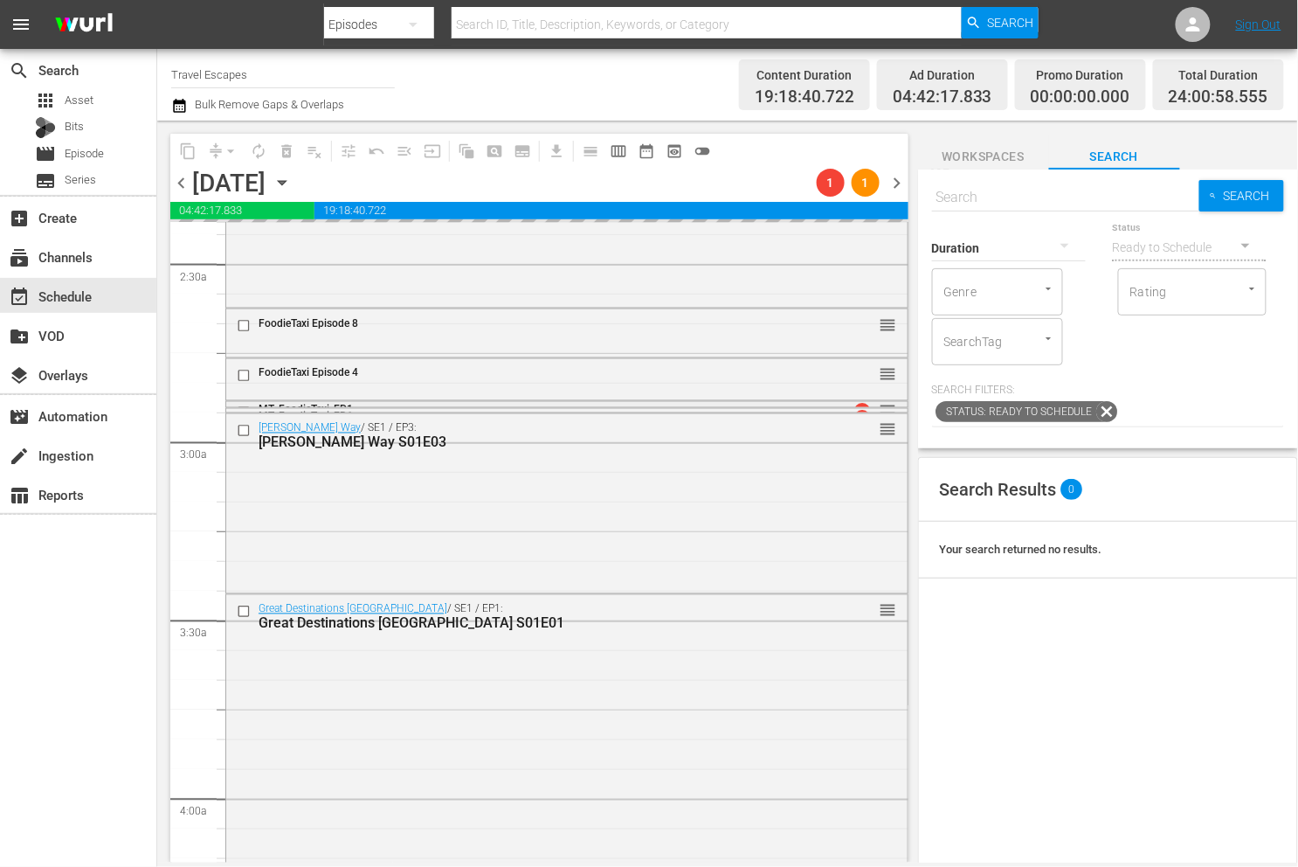
click at [393, 404] on div "MT_FoodieTaxi_EP1" at bounding box center [536, 410] width 555 height 12
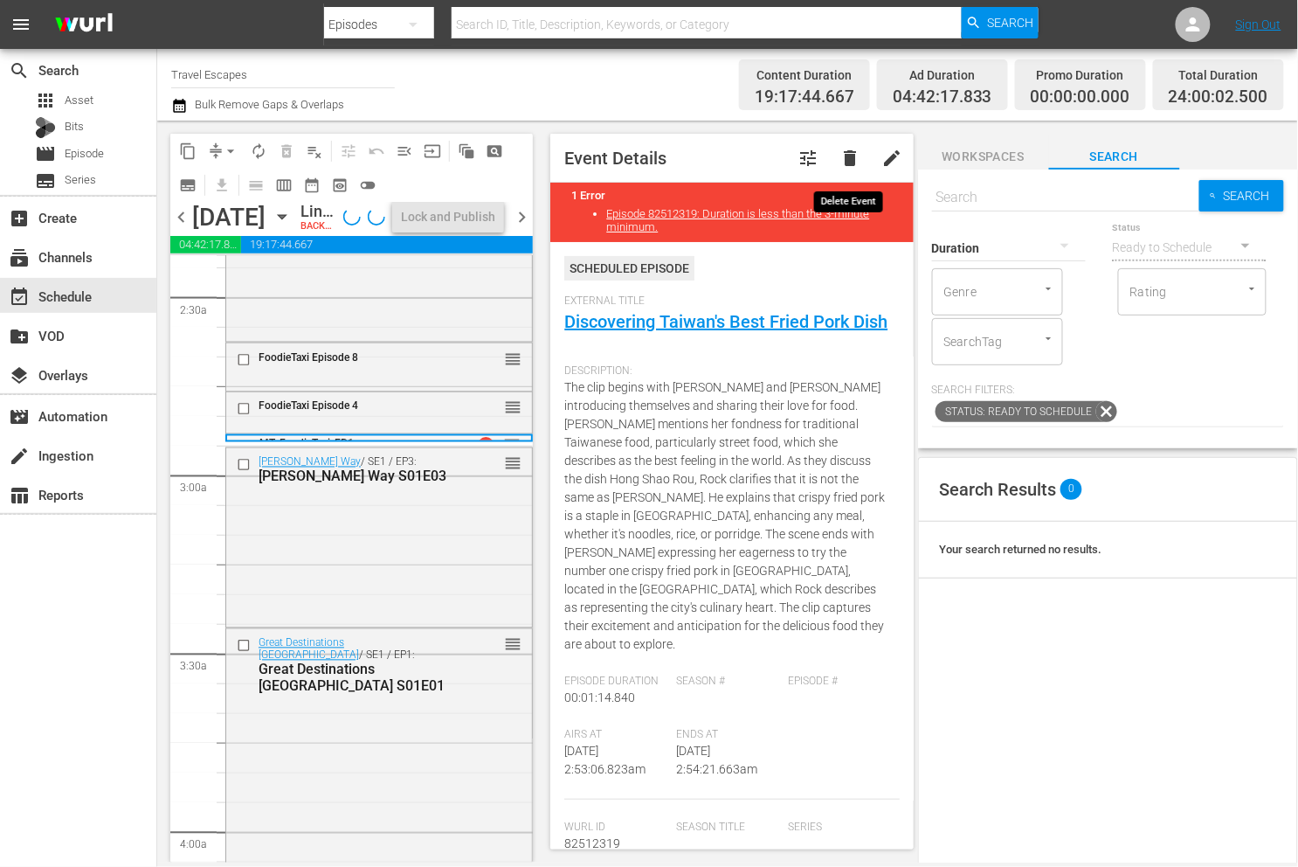
click at [855, 150] on span "delete" at bounding box center [851, 158] width 21 height 21
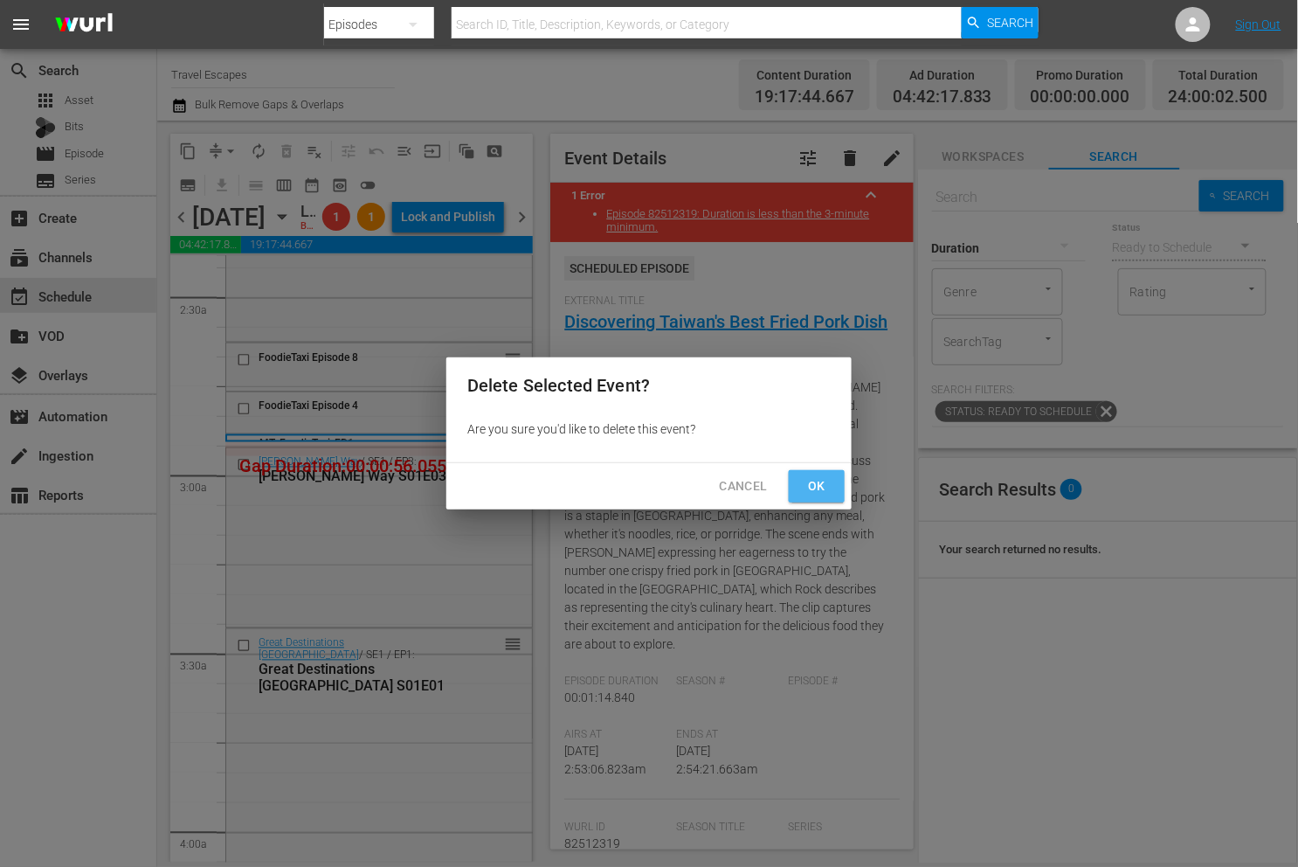
click at [822, 479] on span "Ok" at bounding box center [817, 486] width 28 height 22
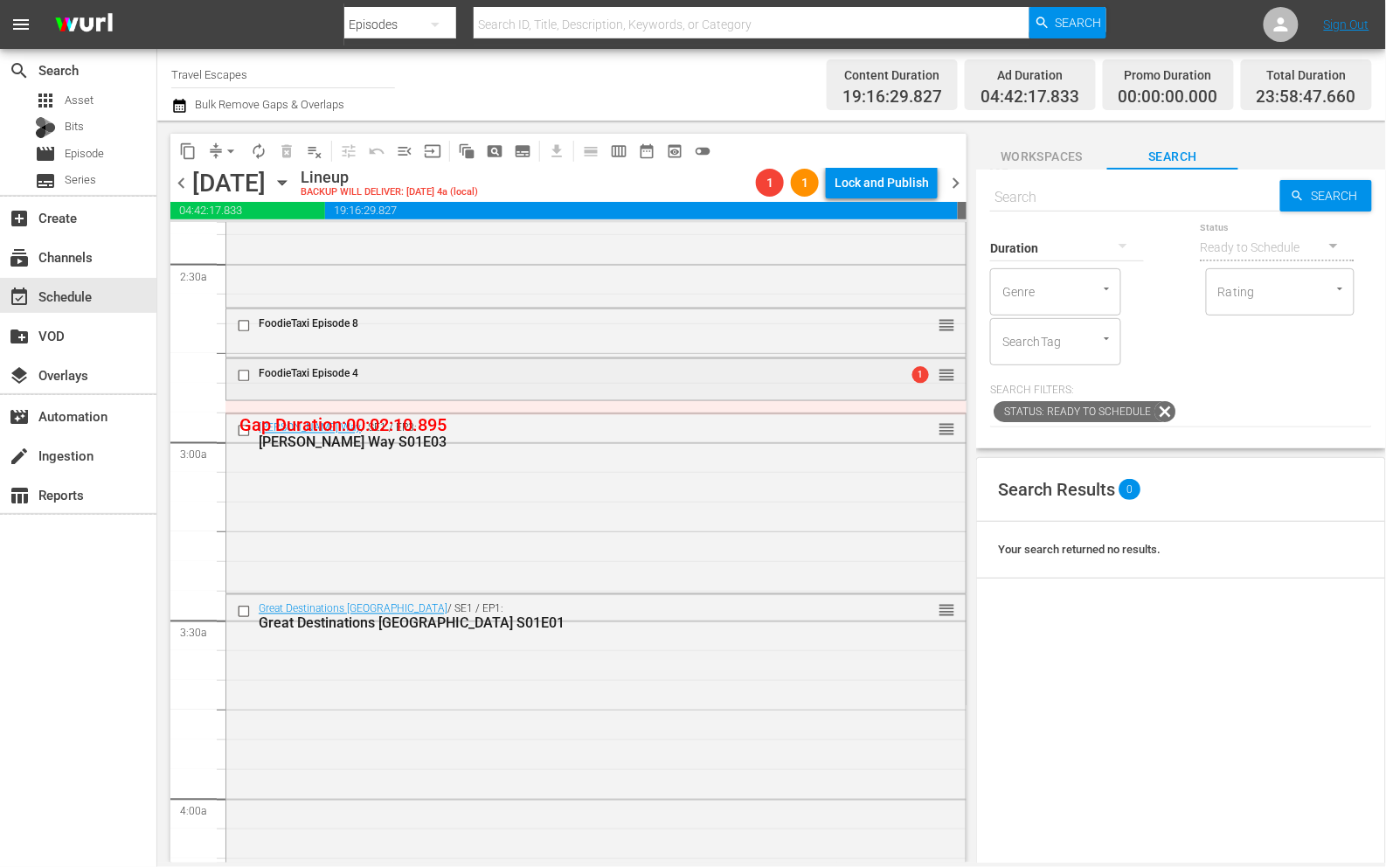
click at [475, 374] on div "FoodieTaxi Episode 4" at bounding box center [565, 373] width 612 height 12
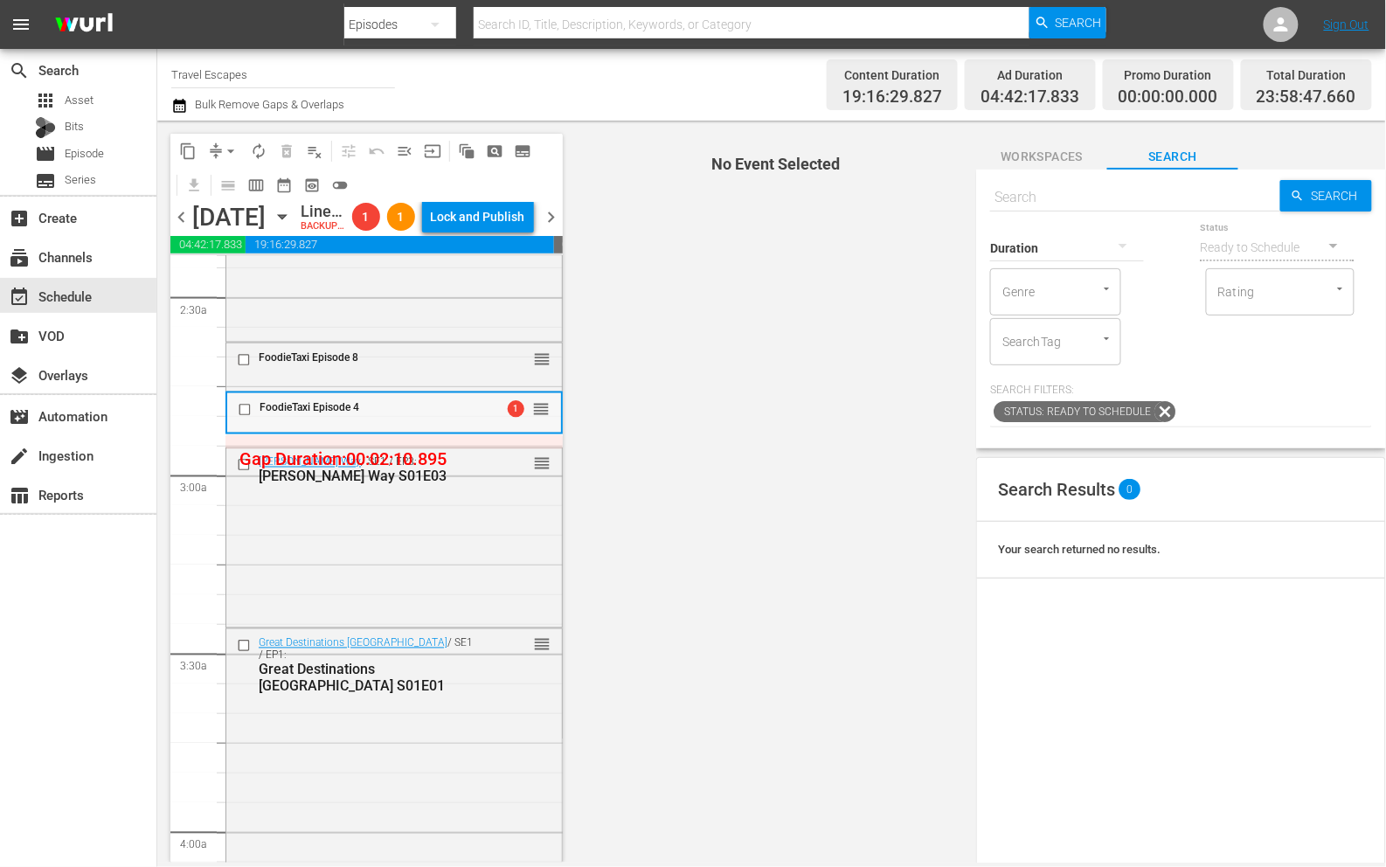
click at [427, 420] on div "FoodieTaxi Episode 4" at bounding box center [355, 409] width 244 height 21
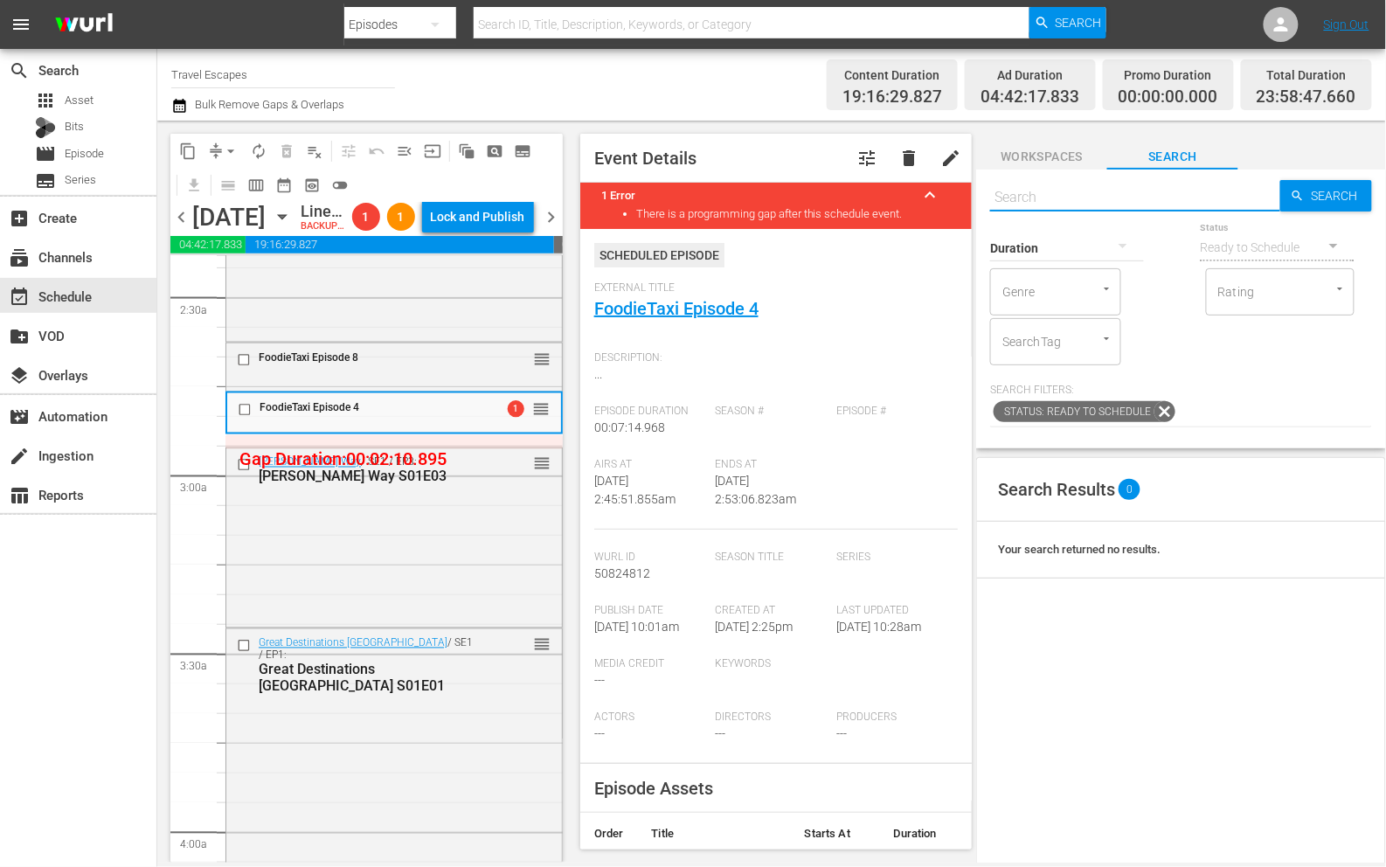
click at [1034, 197] on input "text" at bounding box center [1135, 197] width 290 height 42
type input "foodie"
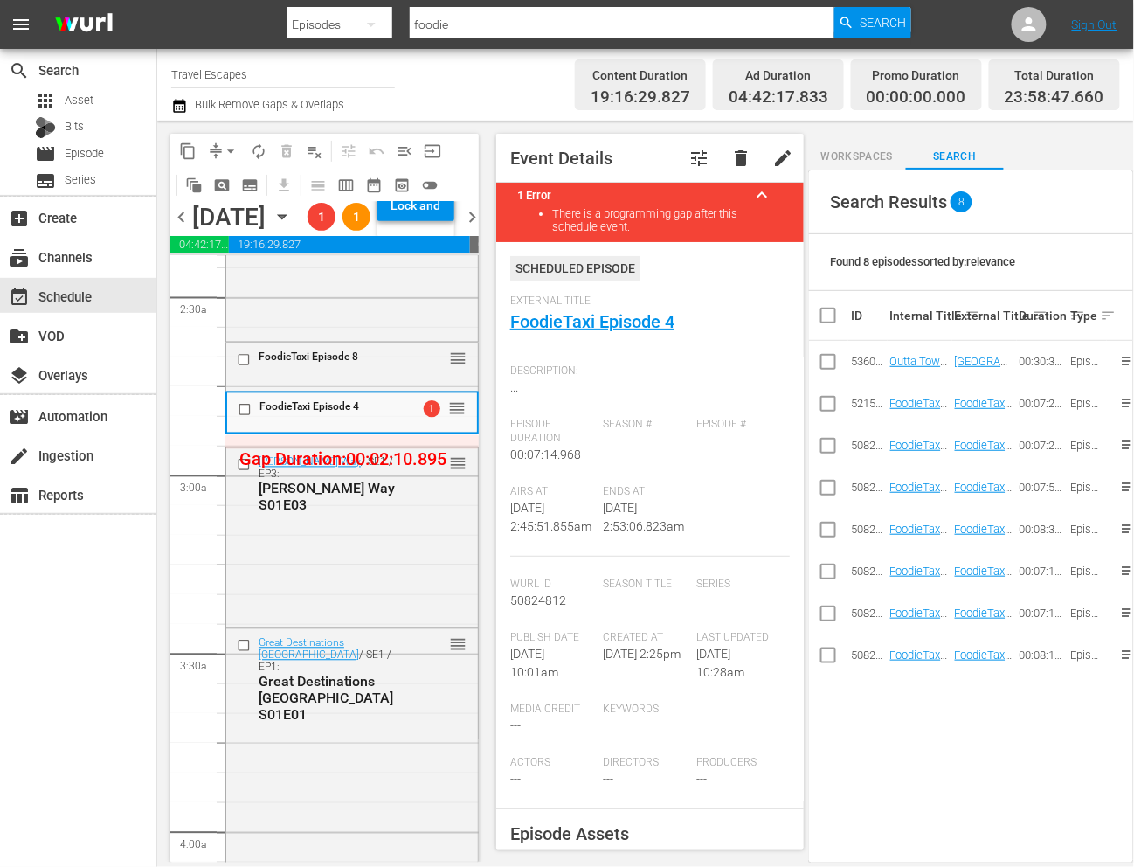
scroll to position [389, 0]
click at [302, 363] on span "FoodieTaxi Episode 8" at bounding box center [309, 357] width 100 height 12
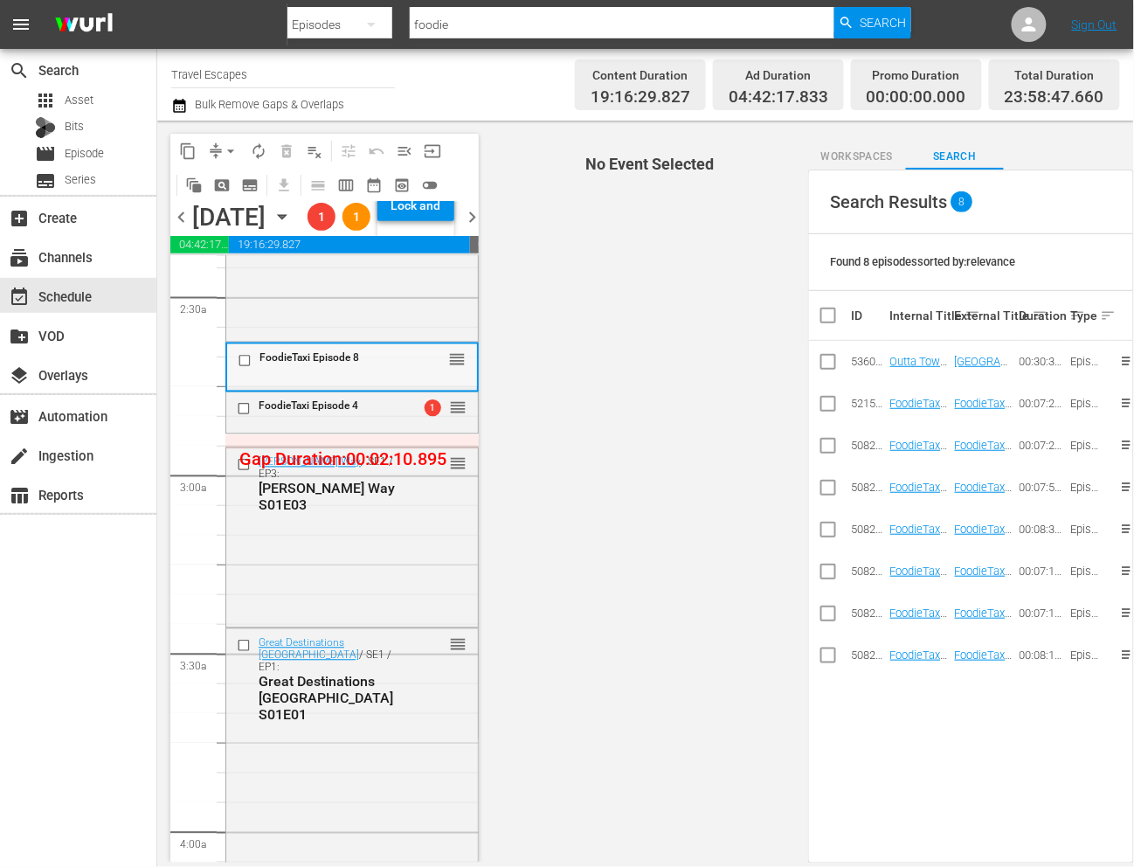
click at [305, 371] on div "FoodieTaxi Episode 8" at bounding box center [316, 360] width 166 height 21
click at [327, 389] on div "FoodieTaxi Episode 8 reorder" at bounding box center [352, 366] width 250 height 45
click at [368, 364] on div "FoodieTaxi Episode 8" at bounding box center [329, 358] width 140 height 12
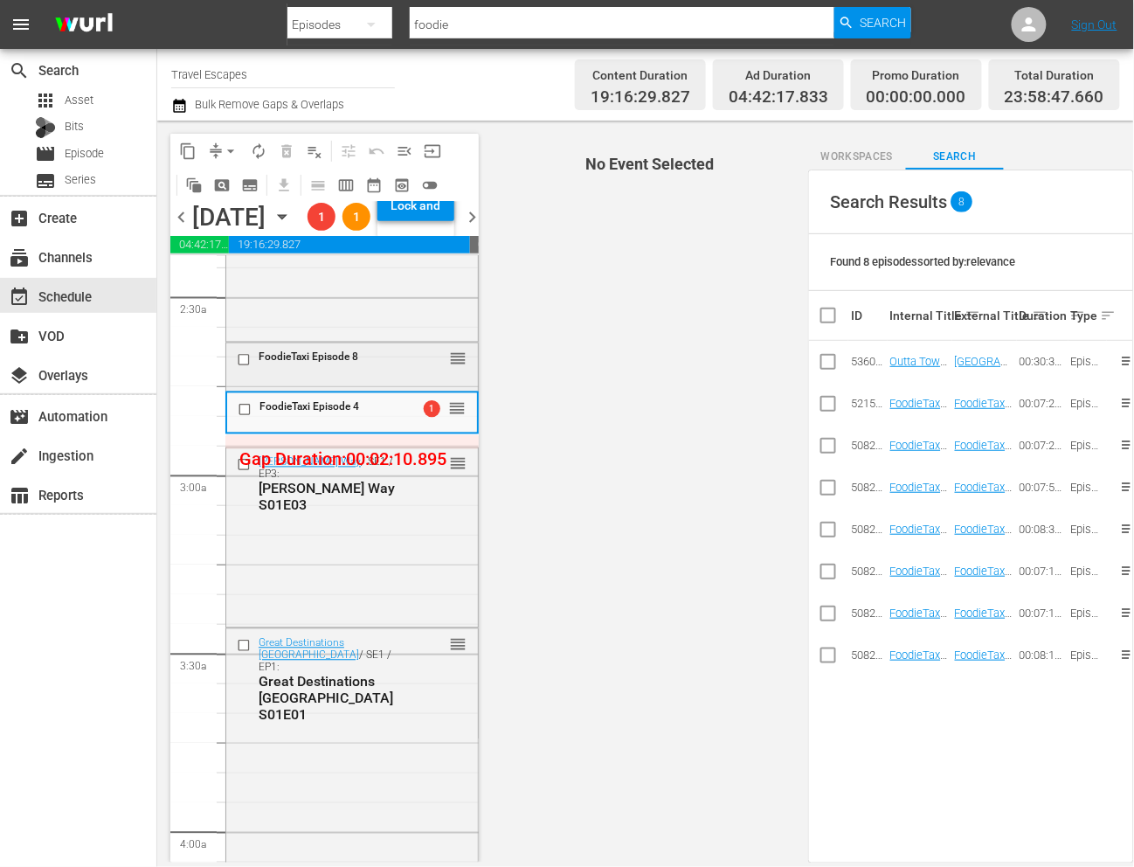
click at [368, 370] on div "FoodieTaxi Episode 8" at bounding box center [316, 359] width 168 height 21
click at [360, 371] on div "FoodieTaxi Episode 8" at bounding box center [316, 360] width 166 height 21
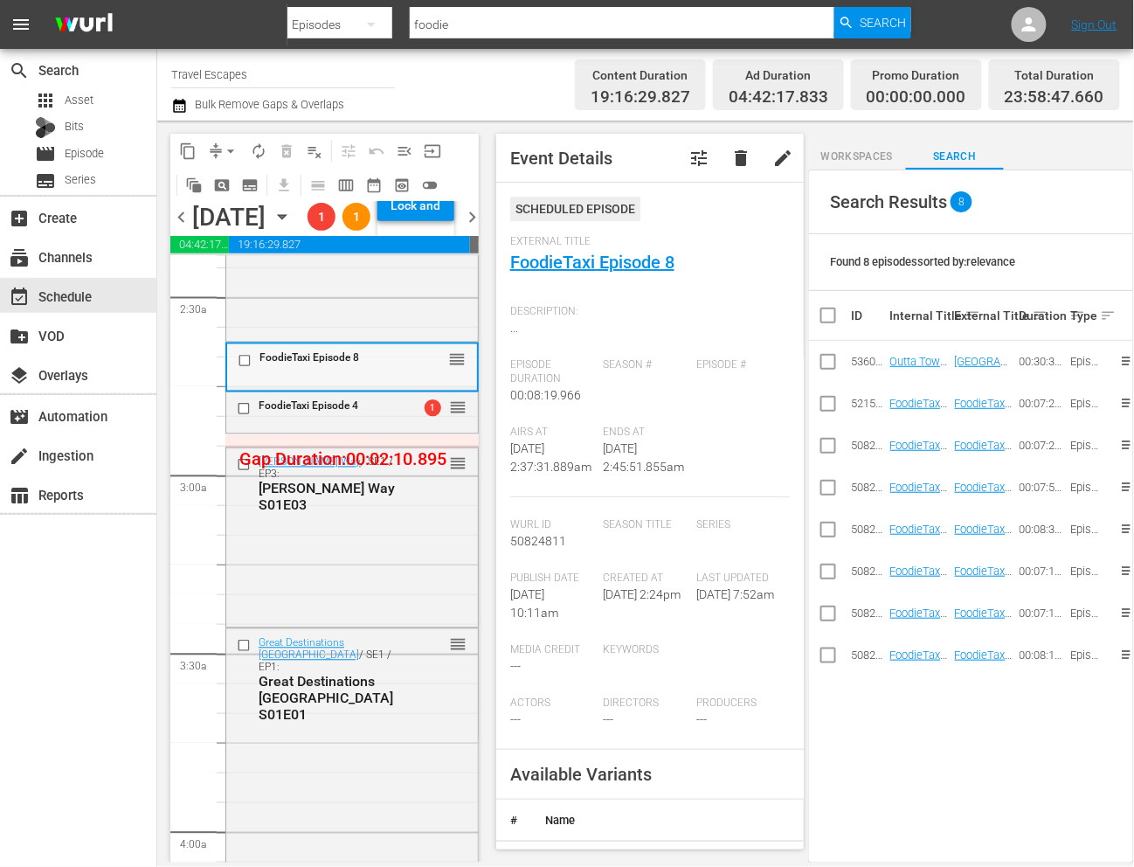
click at [316, 364] on span "FoodieTaxi Episode 8" at bounding box center [309, 358] width 100 height 12
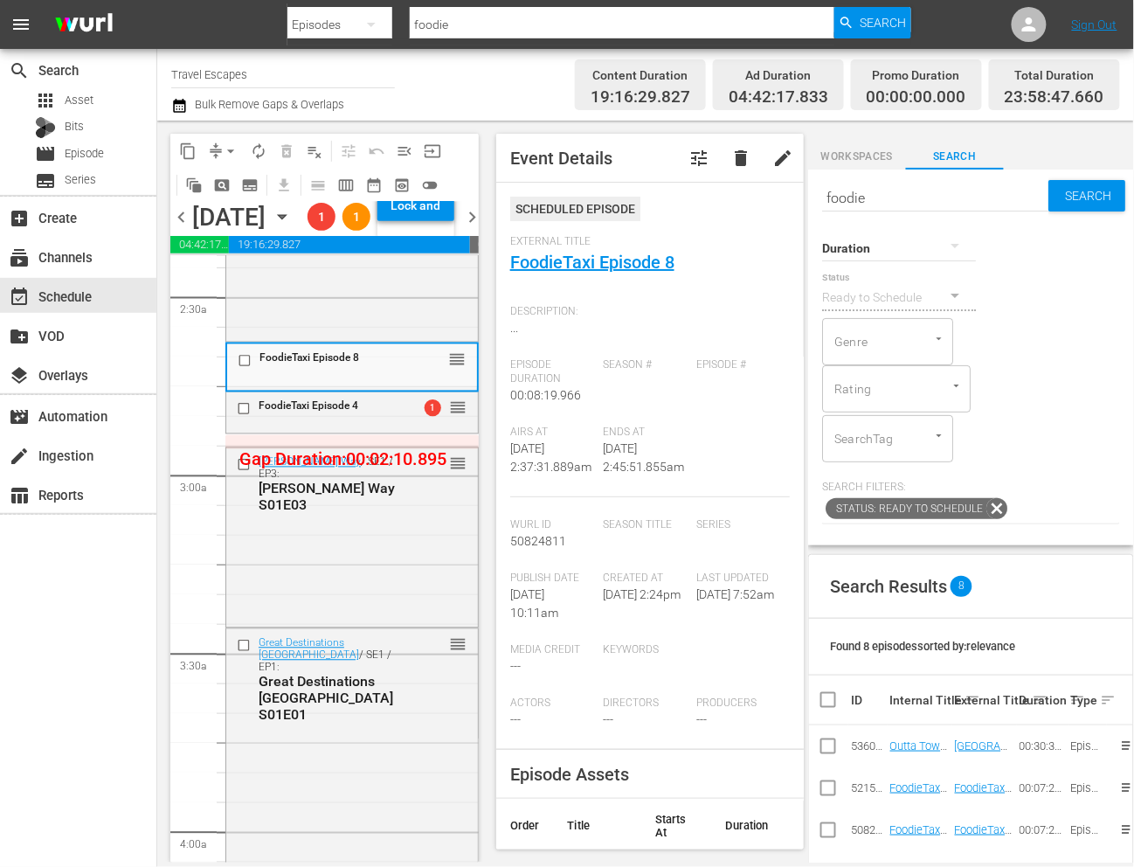
scroll to position [0, 0]
click at [917, 203] on input "foodie" at bounding box center [935, 197] width 226 height 42
type input "revitalization"
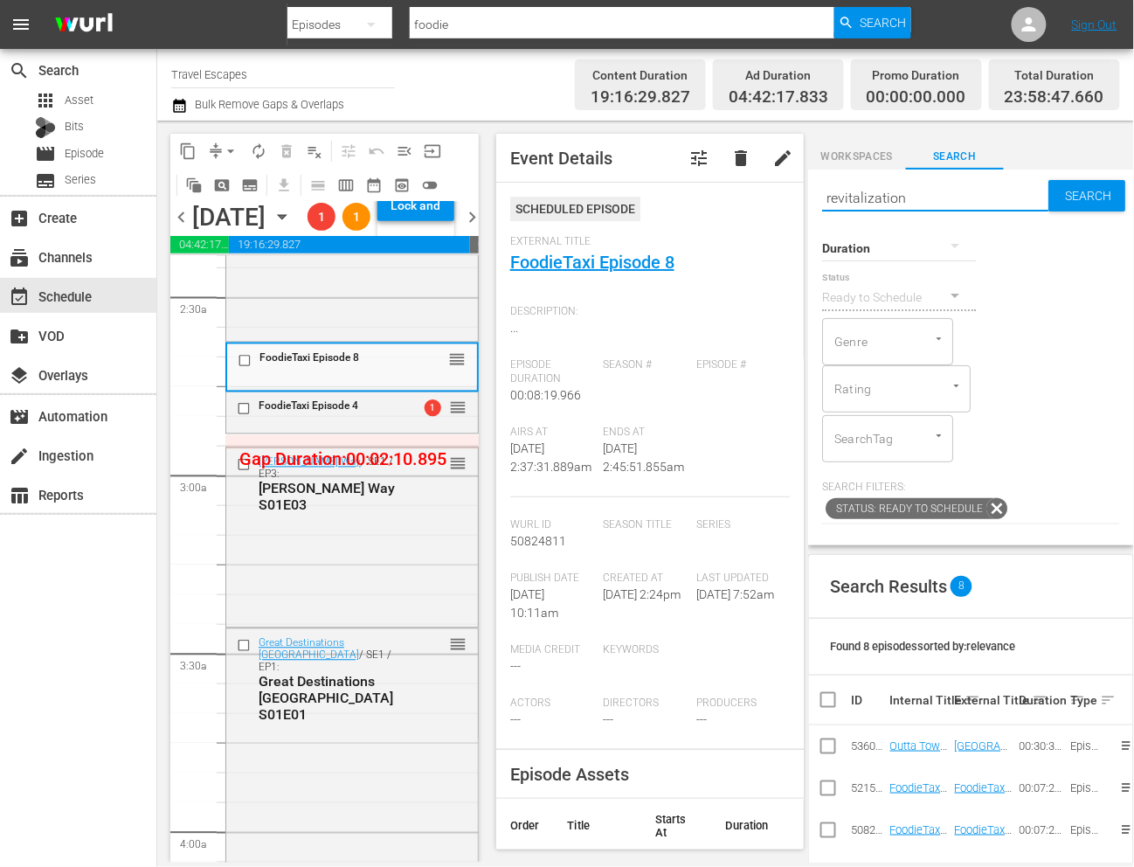
type input "revitalization"
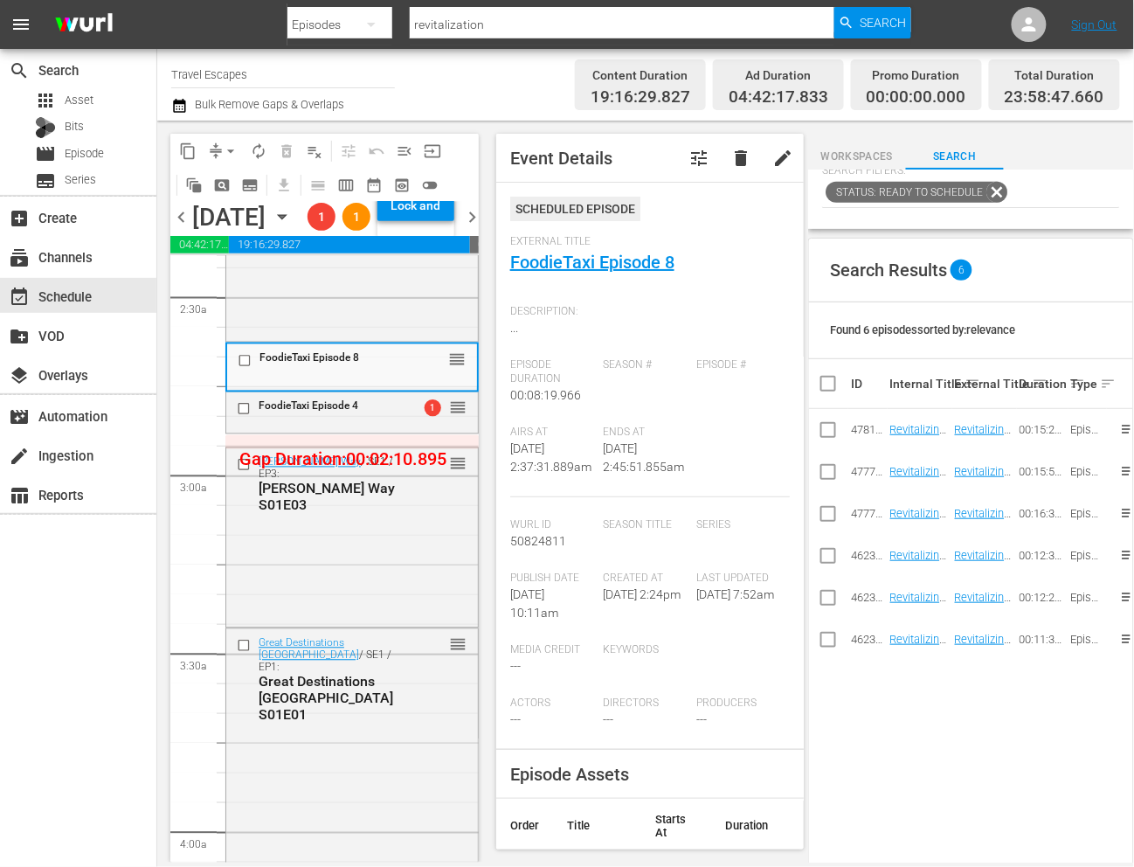
scroll to position [318, 0]
click at [246, 368] on input "checkbox" at bounding box center [247, 360] width 18 height 15
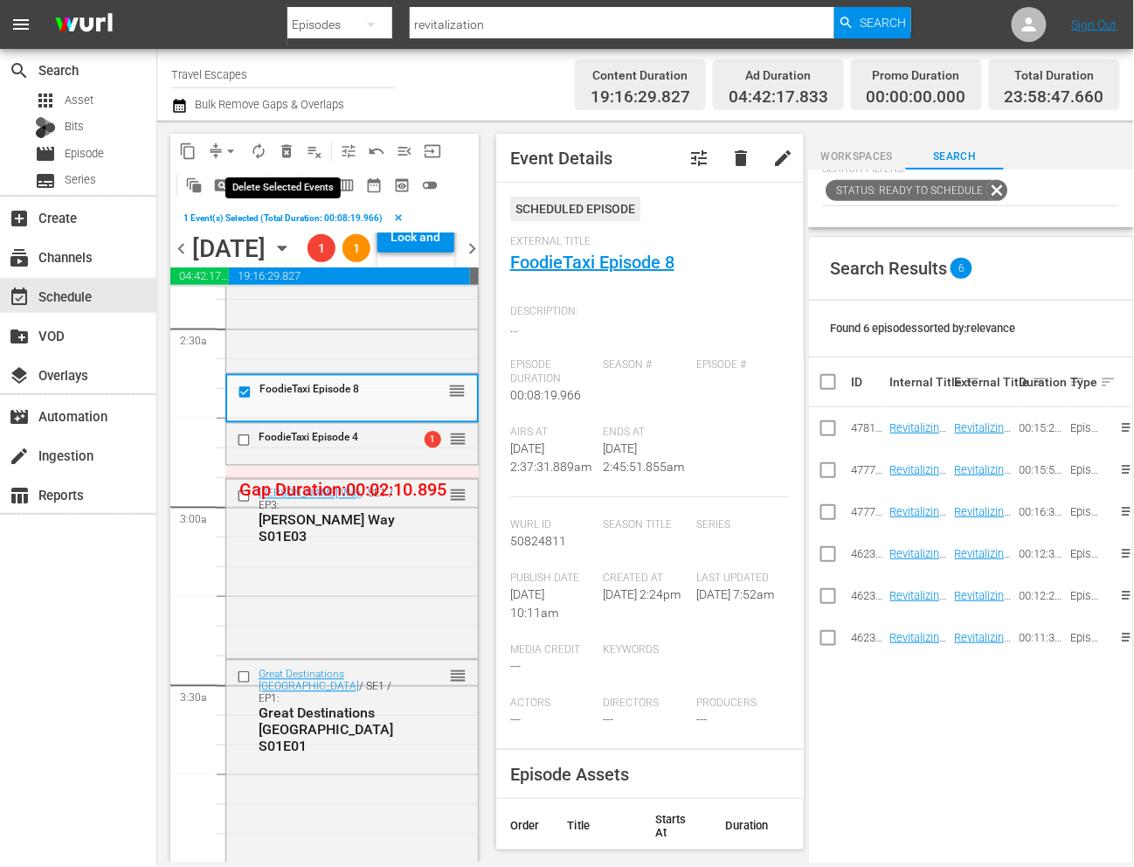
click at [287, 156] on span "delete_forever_outlined" at bounding box center [286, 150] width 17 height 17
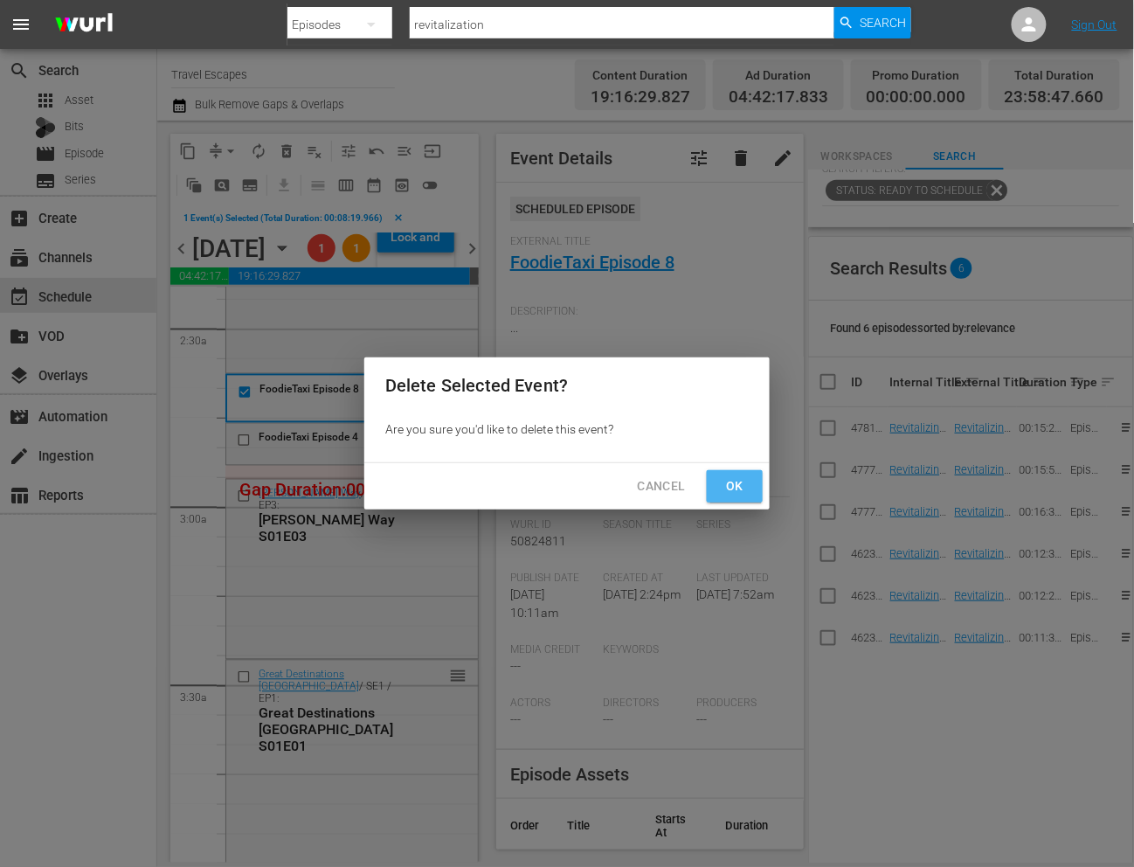
click at [722, 482] on span "Ok" at bounding box center [735, 486] width 28 height 22
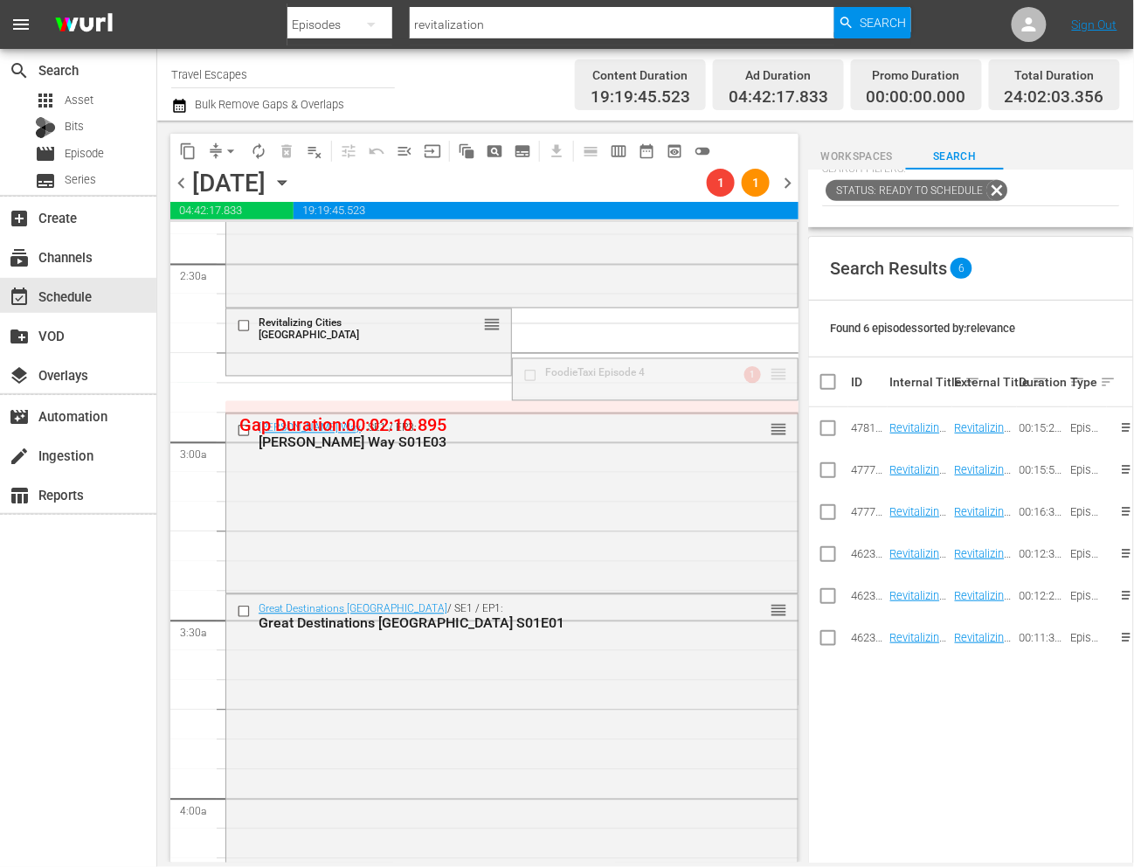
drag, startPoint x: 776, startPoint y: 369, endPoint x: 776, endPoint y: 379, distance: 10.5
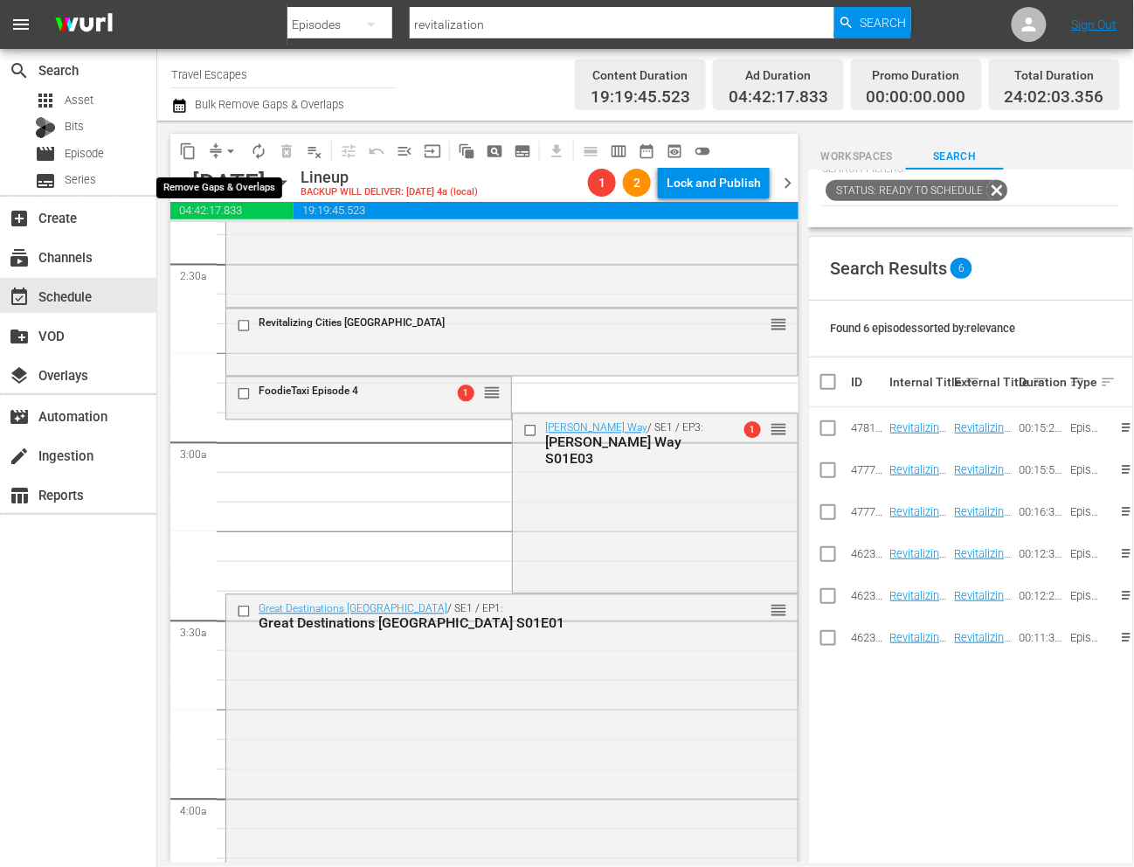
click at [232, 151] on span "arrow_drop_down" at bounding box center [230, 150] width 17 height 17
click at [236, 238] on li "Align to End of Previous Day" at bounding box center [231, 244] width 183 height 29
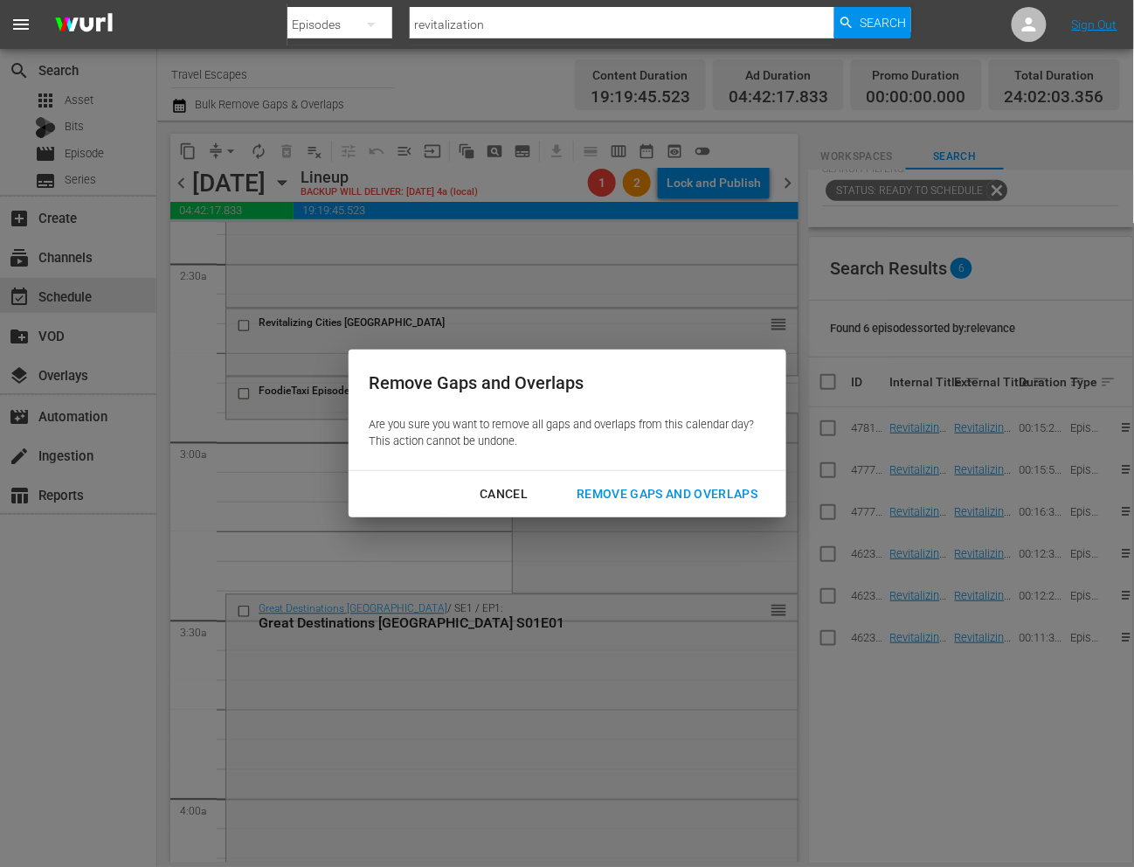
click at [682, 488] on div "Remove Gaps and Overlaps" at bounding box center [667, 494] width 209 height 22
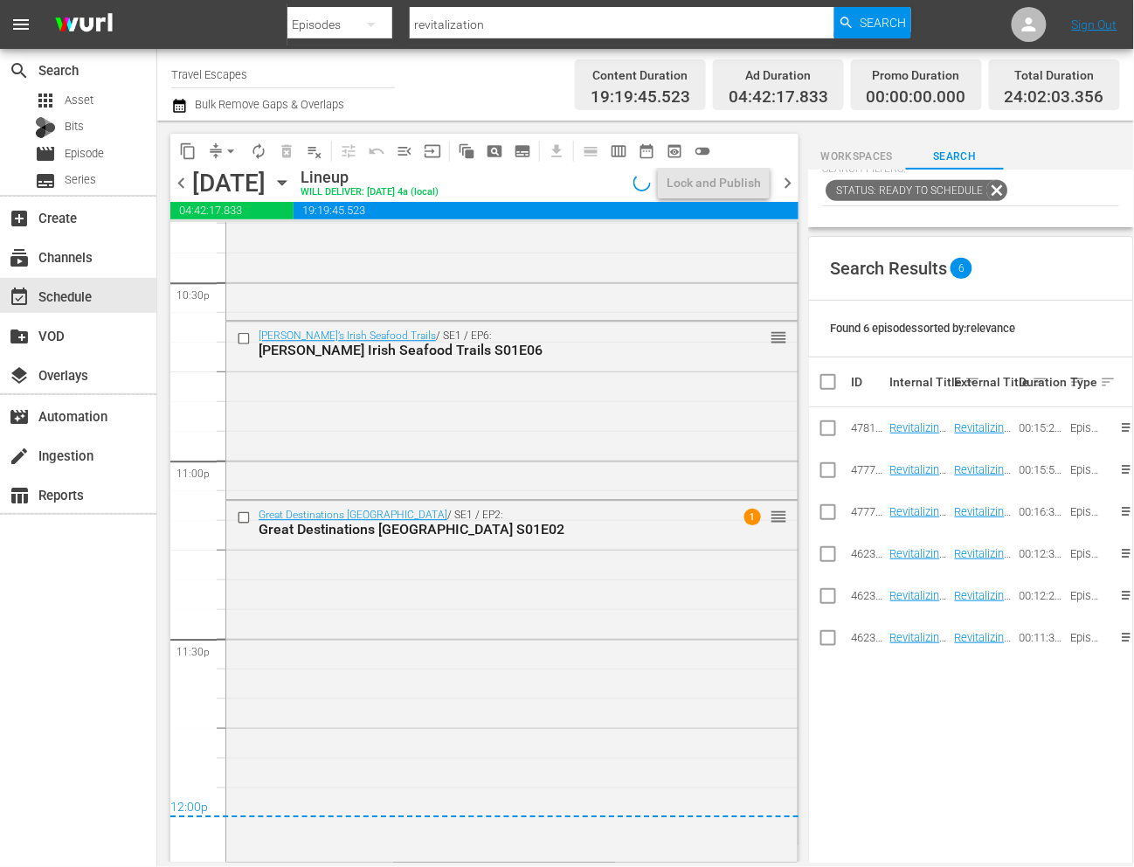
scroll to position [7961, 0]
click at [694, 182] on div "Lock and Publish" at bounding box center [714, 182] width 94 height 31
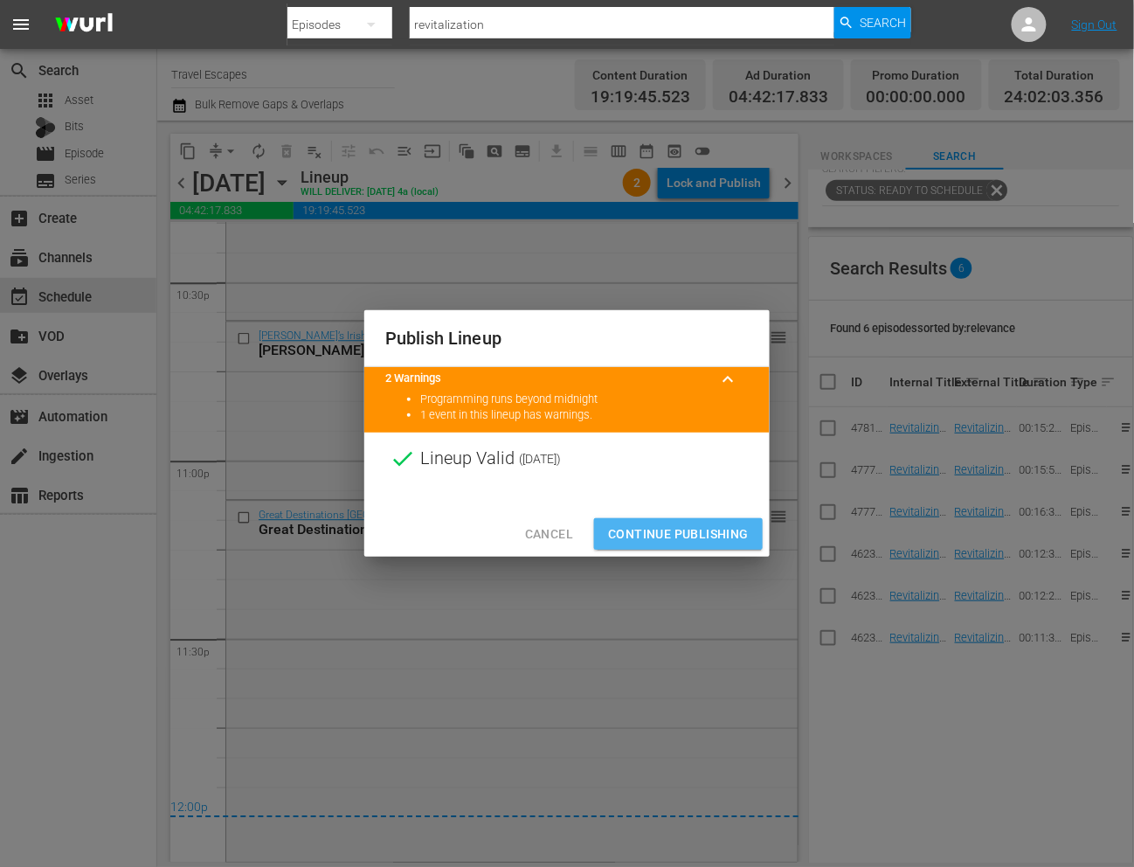
click at [652, 545] on span "Continue Publishing" at bounding box center [678, 534] width 141 height 22
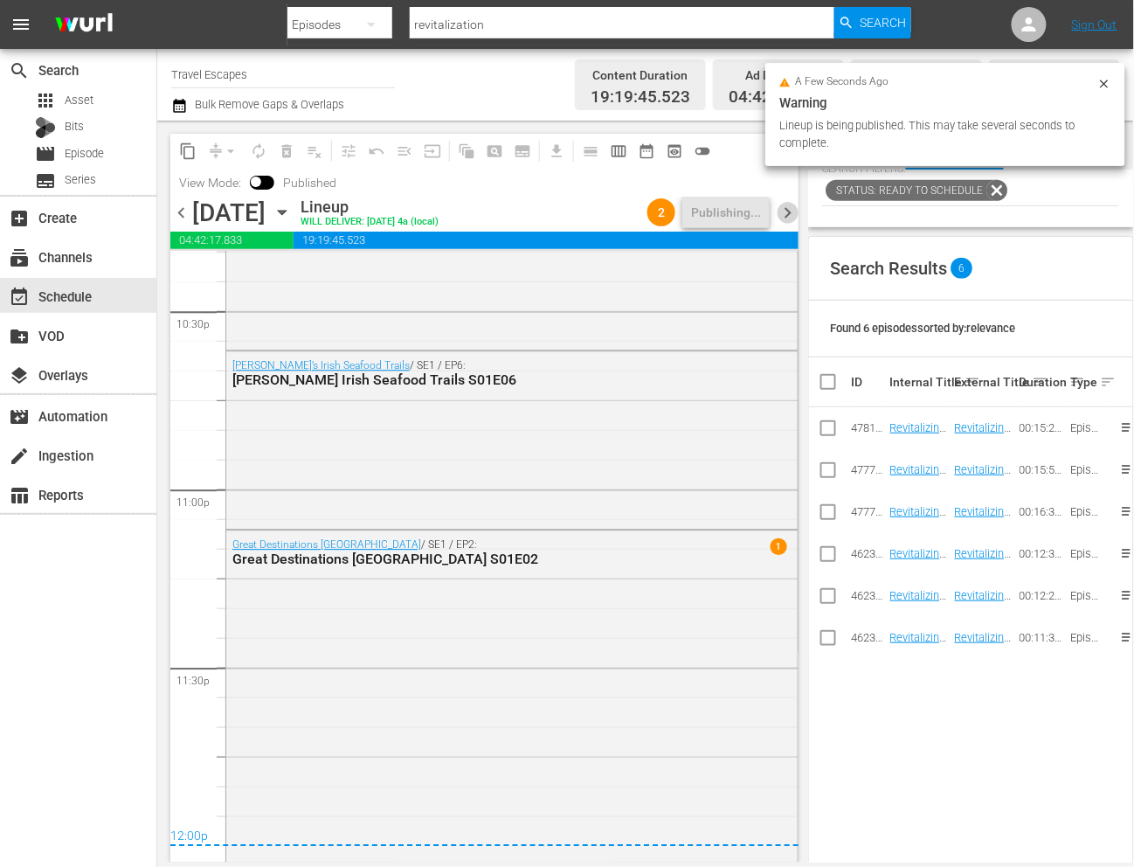
click at [784, 211] on span "chevron_right" at bounding box center [788, 213] width 22 height 22
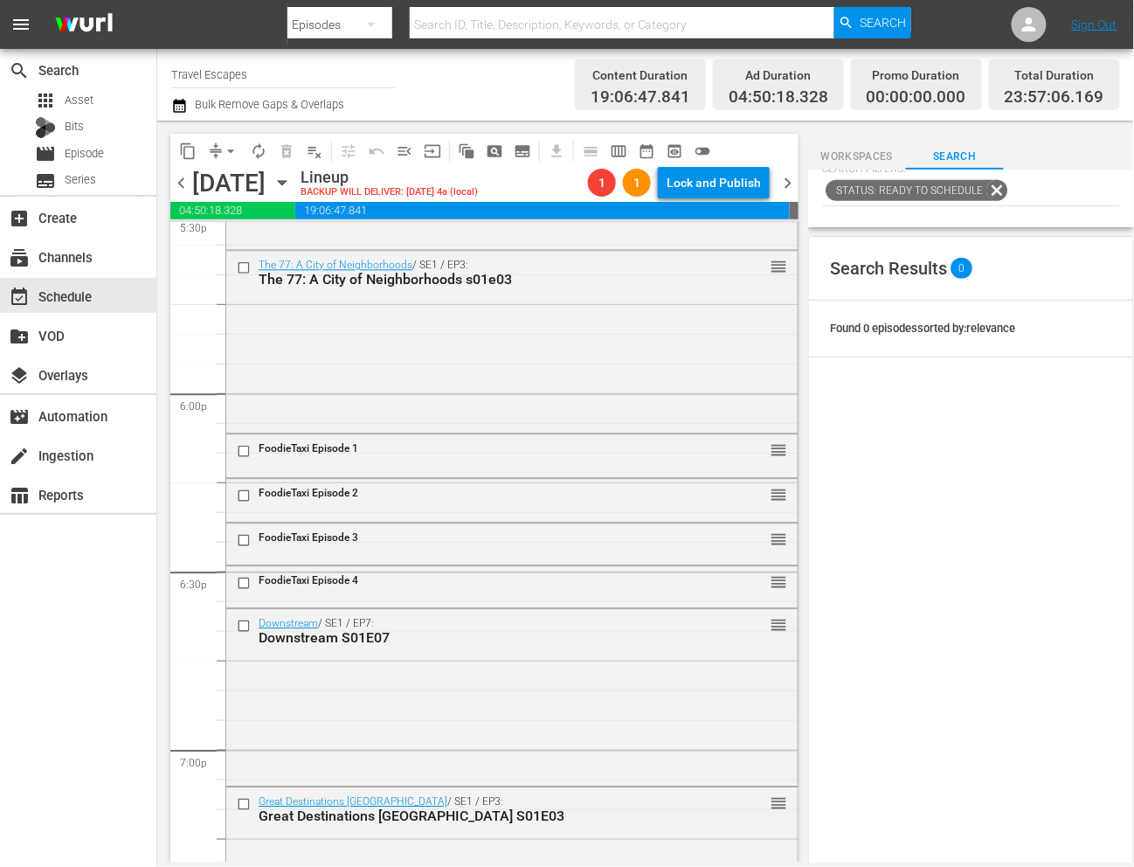
scroll to position [6256, 0]
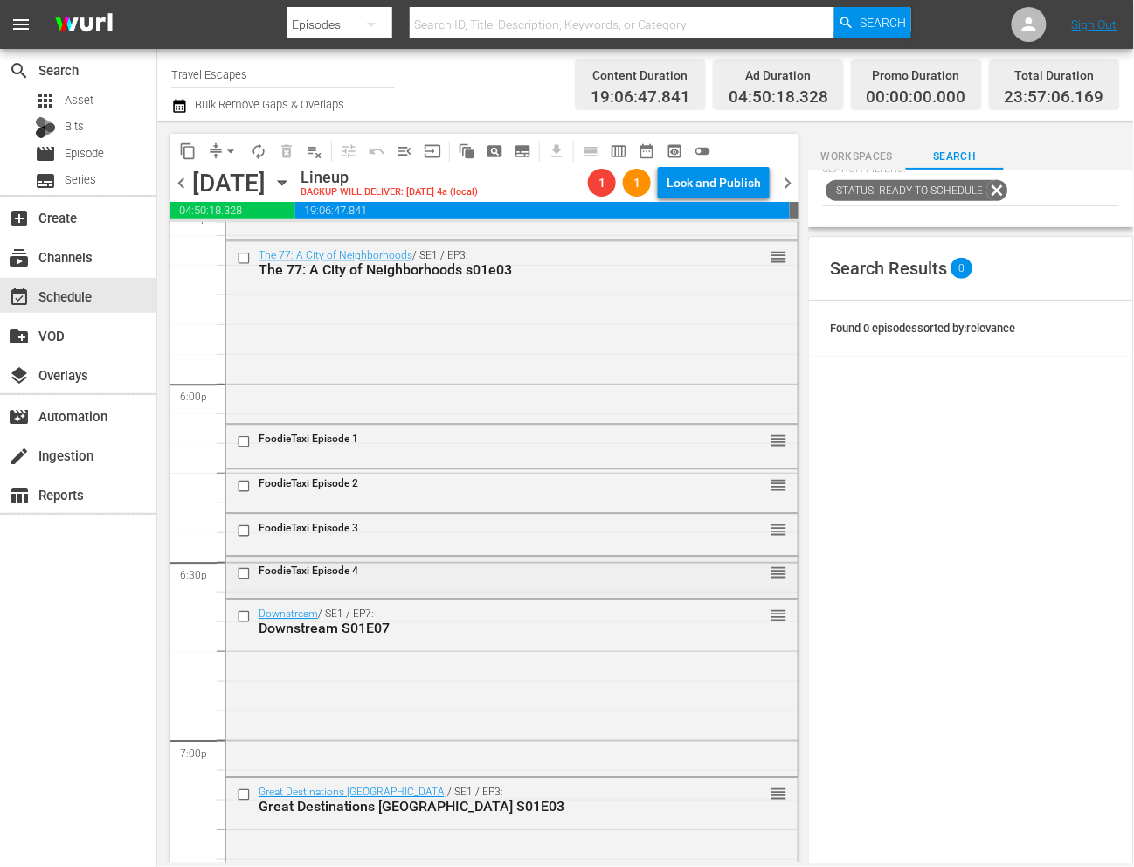
click at [502, 575] on div "FoodieTaxi Episode 4" at bounding box center [482, 570] width 447 height 12
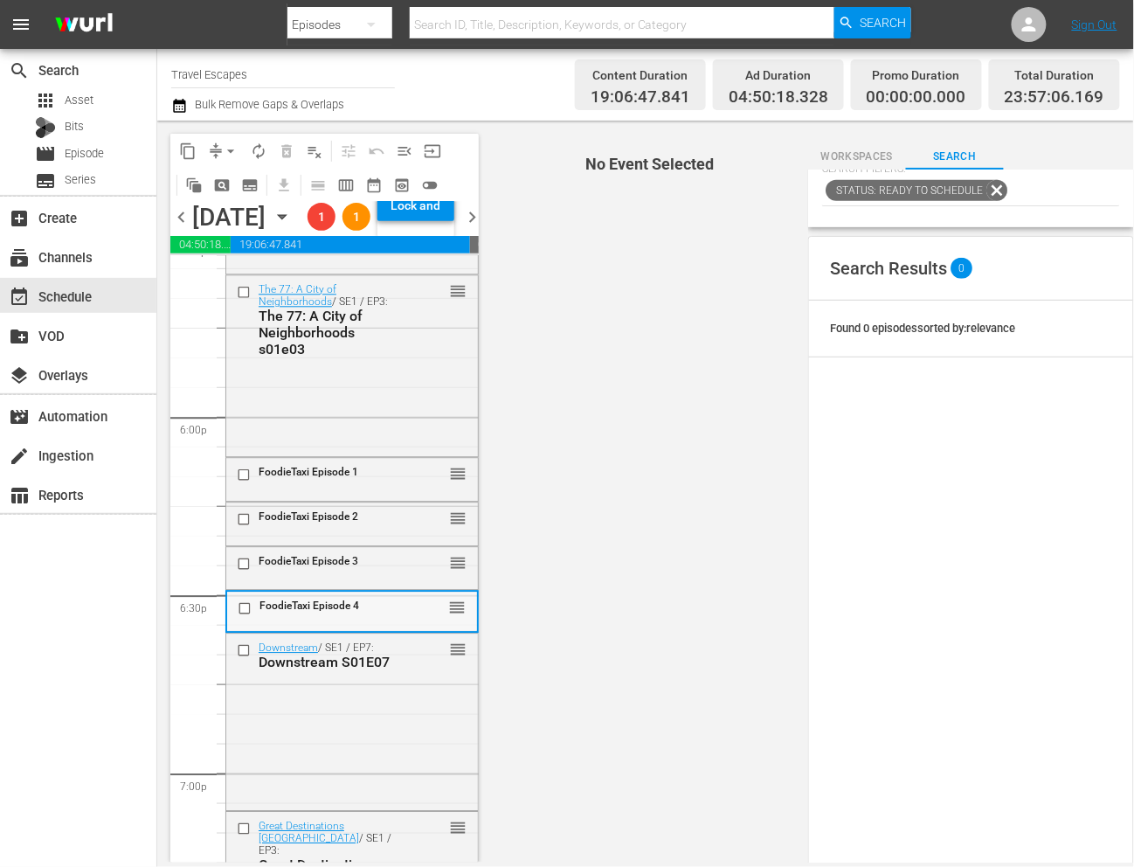
click at [425, 625] on div "FoodieTaxi Episode 4 reorder" at bounding box center [352, 608] width 250 height 33
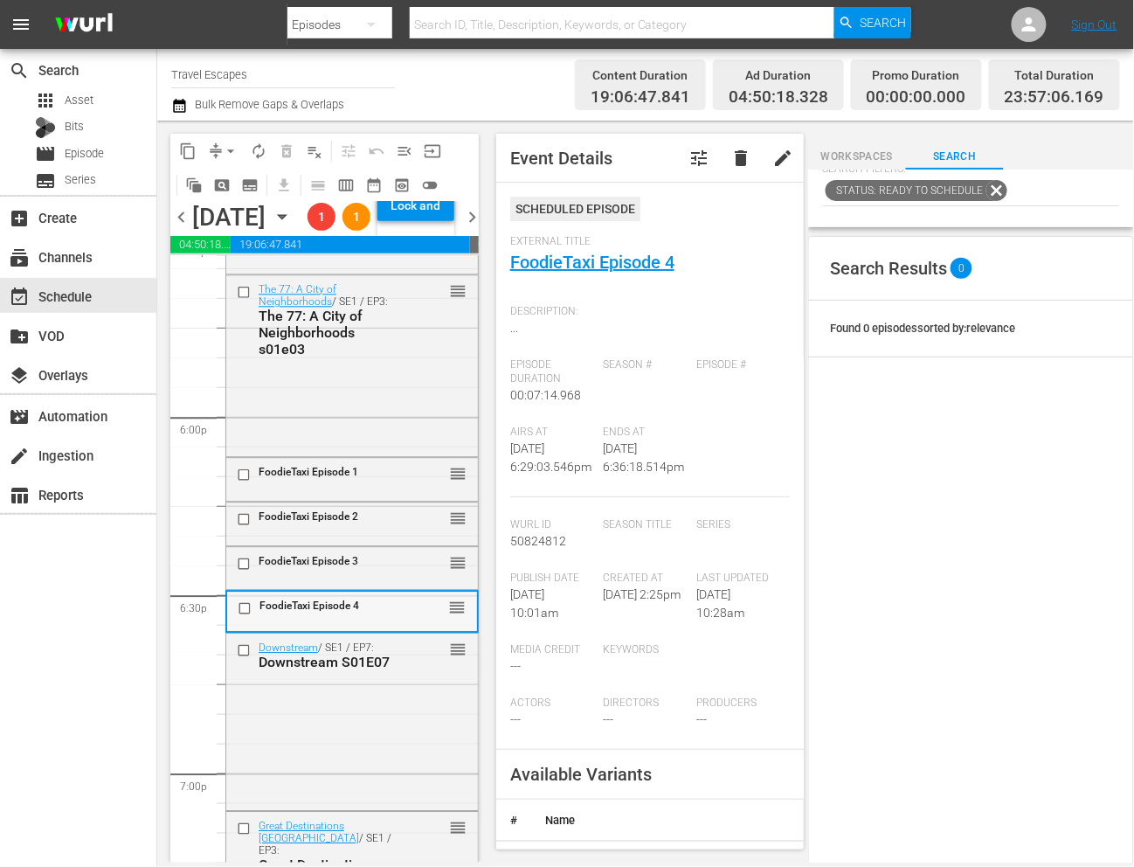
click at [424, 625] on div "FoodieTaxi Episode 4 reorder" at bounding box center [352, 608] width 250 height 33
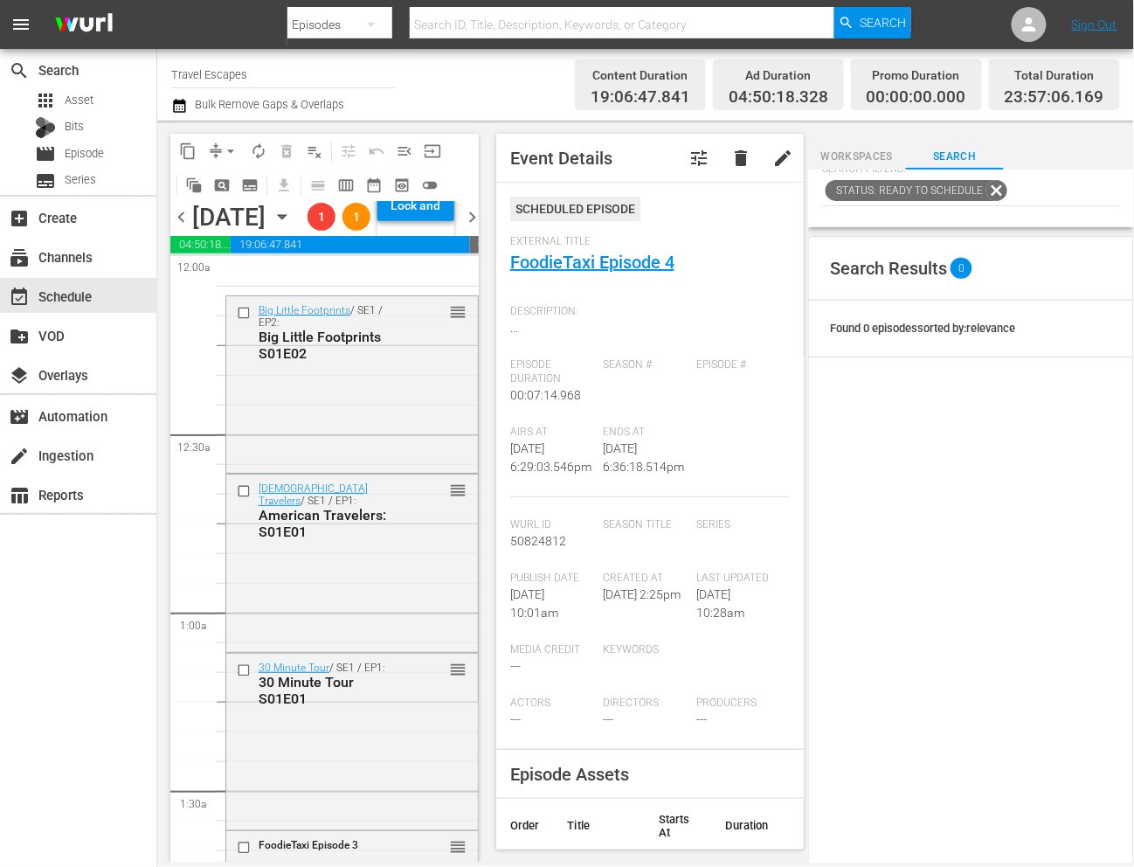
scroll to position [0, 0]
click at [182, 228] on span "chevron_left" at bounding box center [181, 217] width 22 height 22
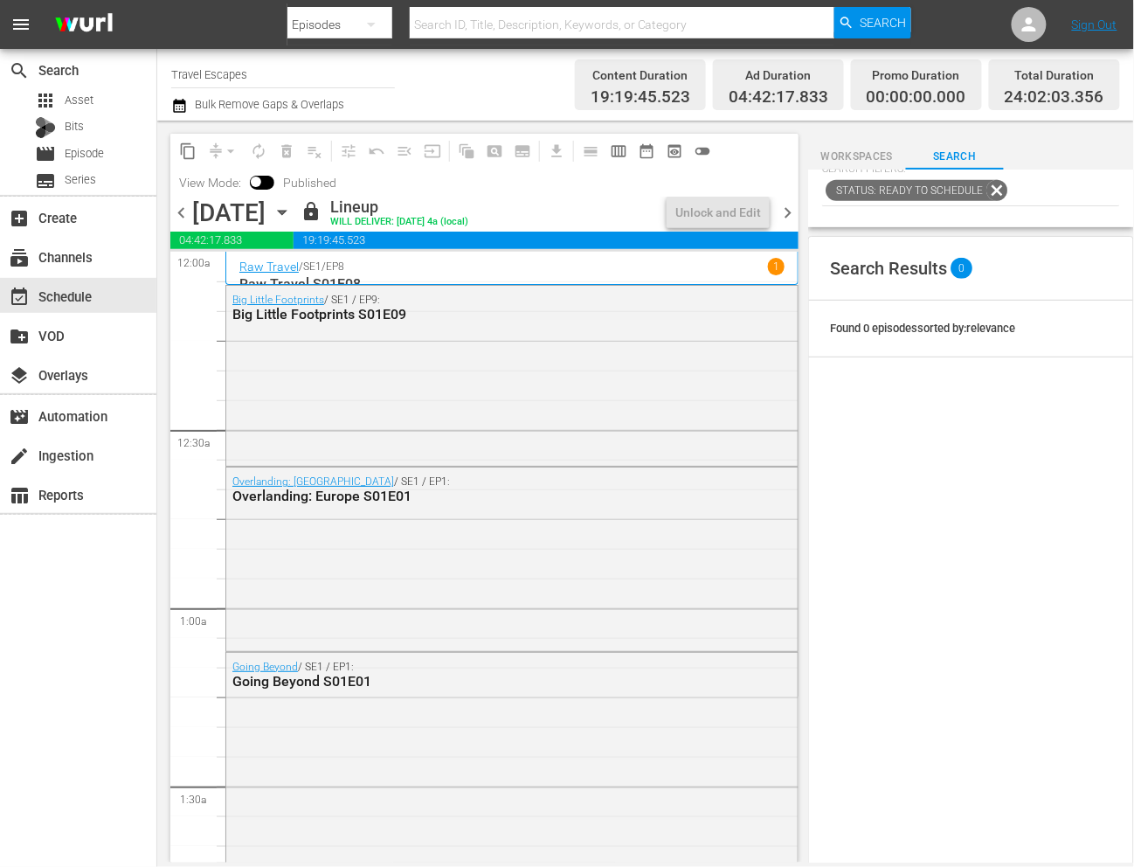
click at [784, 211] on span "chevron_right" at bounding box center [788, 213] width 22 height 22
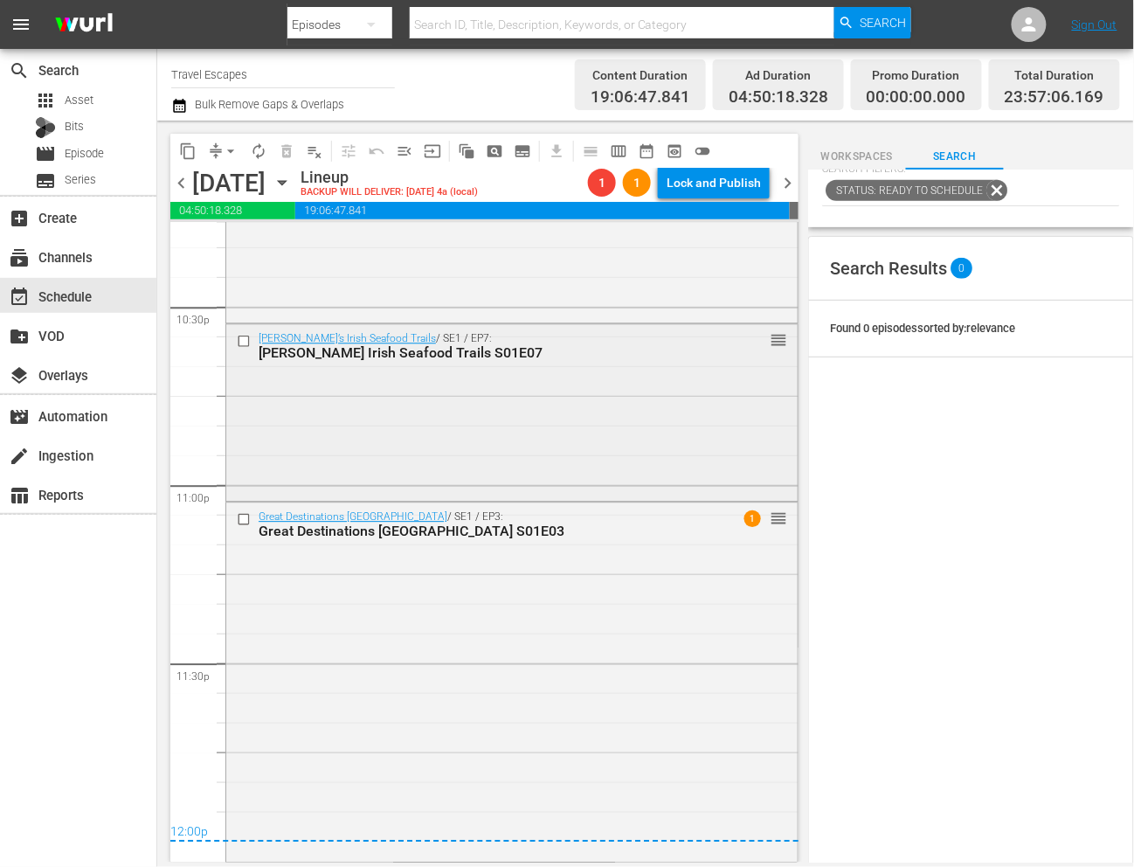
scroll to position [7937, 0]
click at [227, 150] on span "arrow_drop_down" at bounding box center [230, 150] width 17 height 17
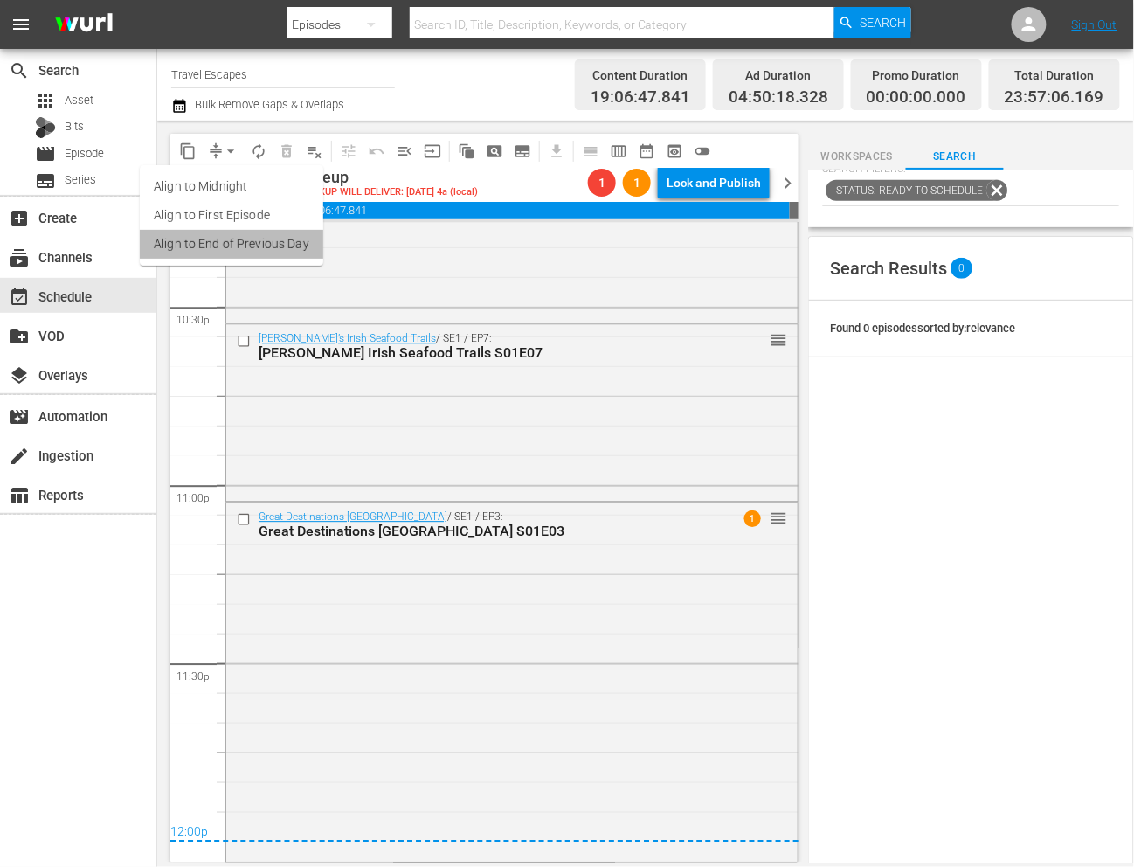
click at [238, 235] on li "Align to End of Previous Day" at bounding box center [231, 244] width 183 height 29
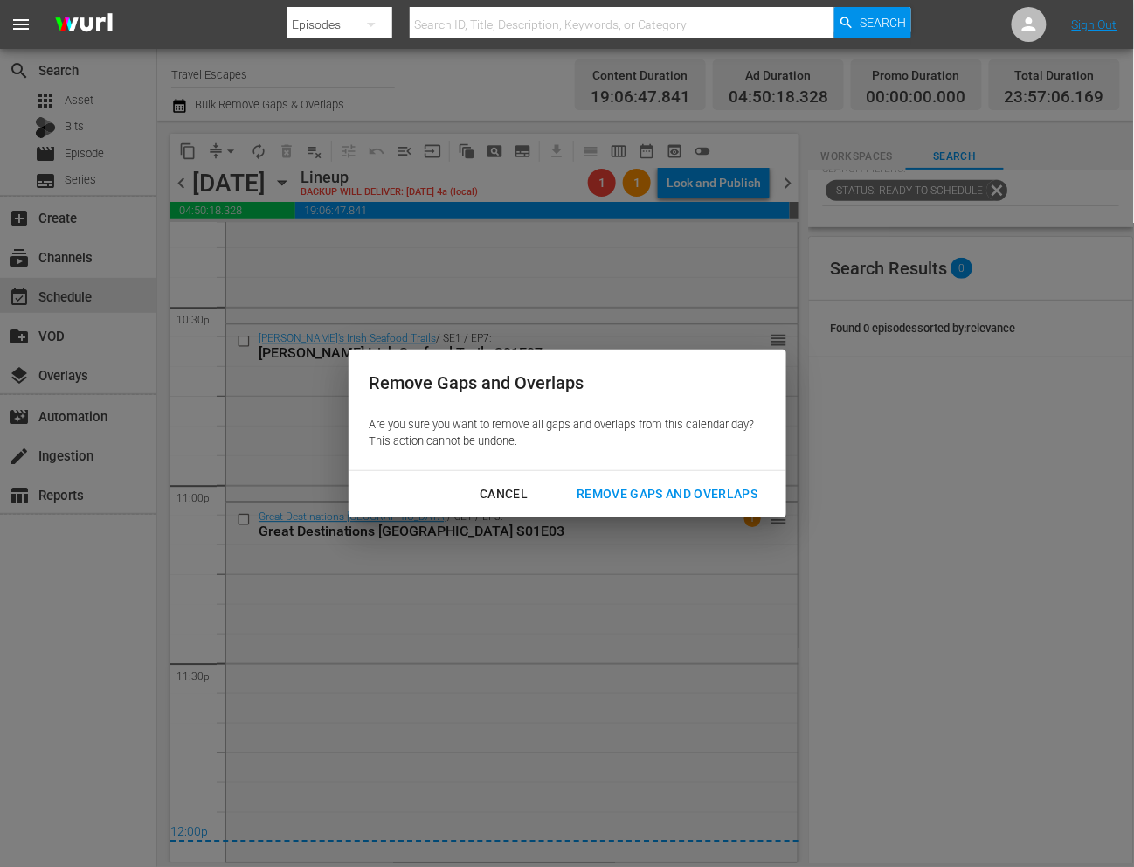
click at [676, 500] on div "Remove Gaps and Overlaps" at bounding box center [667, 494] width 209 height 22
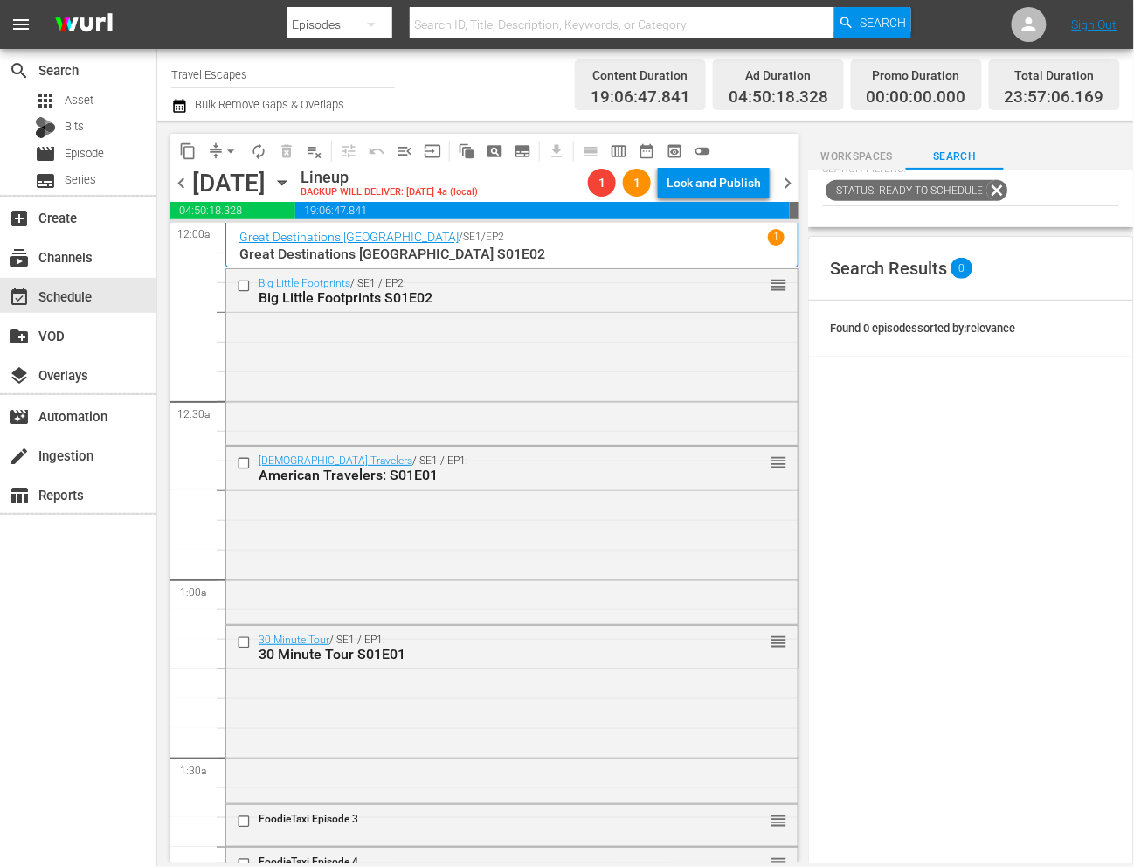
scroll to position [0, 0]
click at [781, 176] on span "chevron_right" at bounding box center [788, 183] width 22 height 22
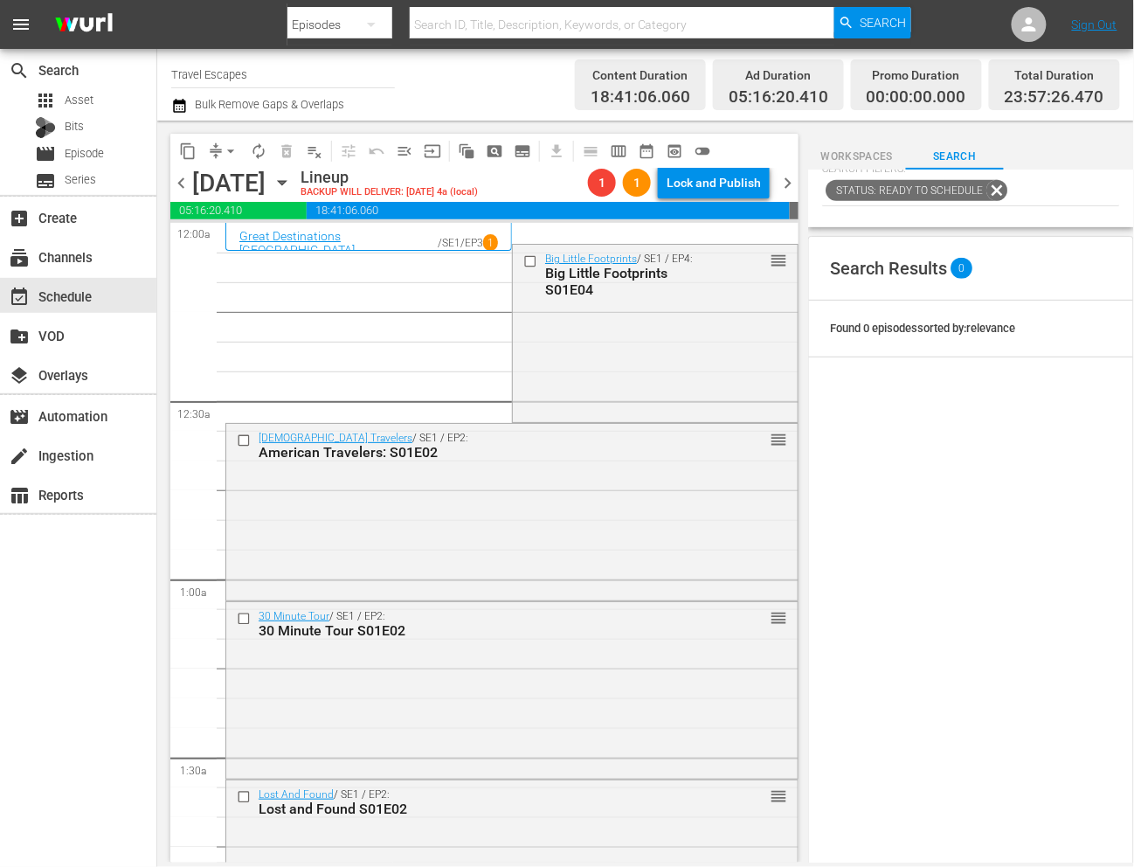
click at [180, 179] on span "chevron_left" at bounding box center [181, 183] width 22 height 22
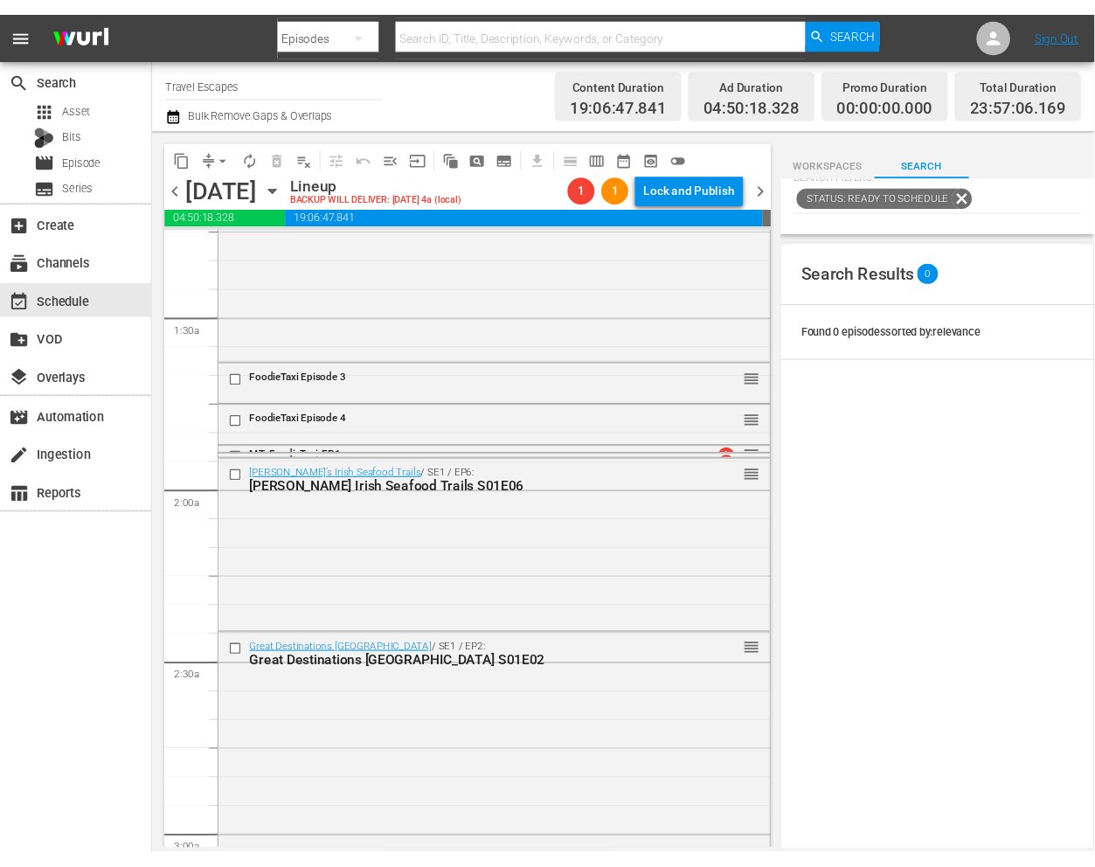
scroll to position [467, 0]
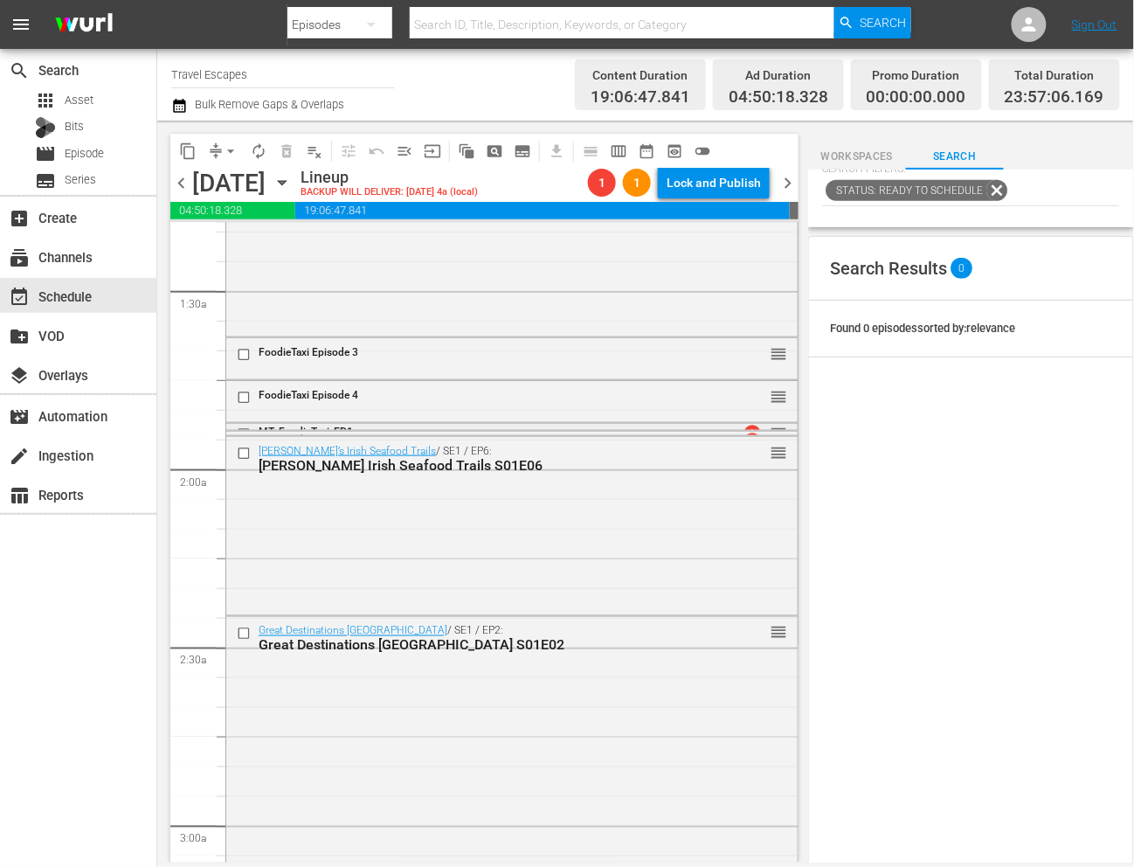
click at [658, 426] on div "MT_FoodieTaxi_EP1" at bounding box center [482, 432] width 447 height 12
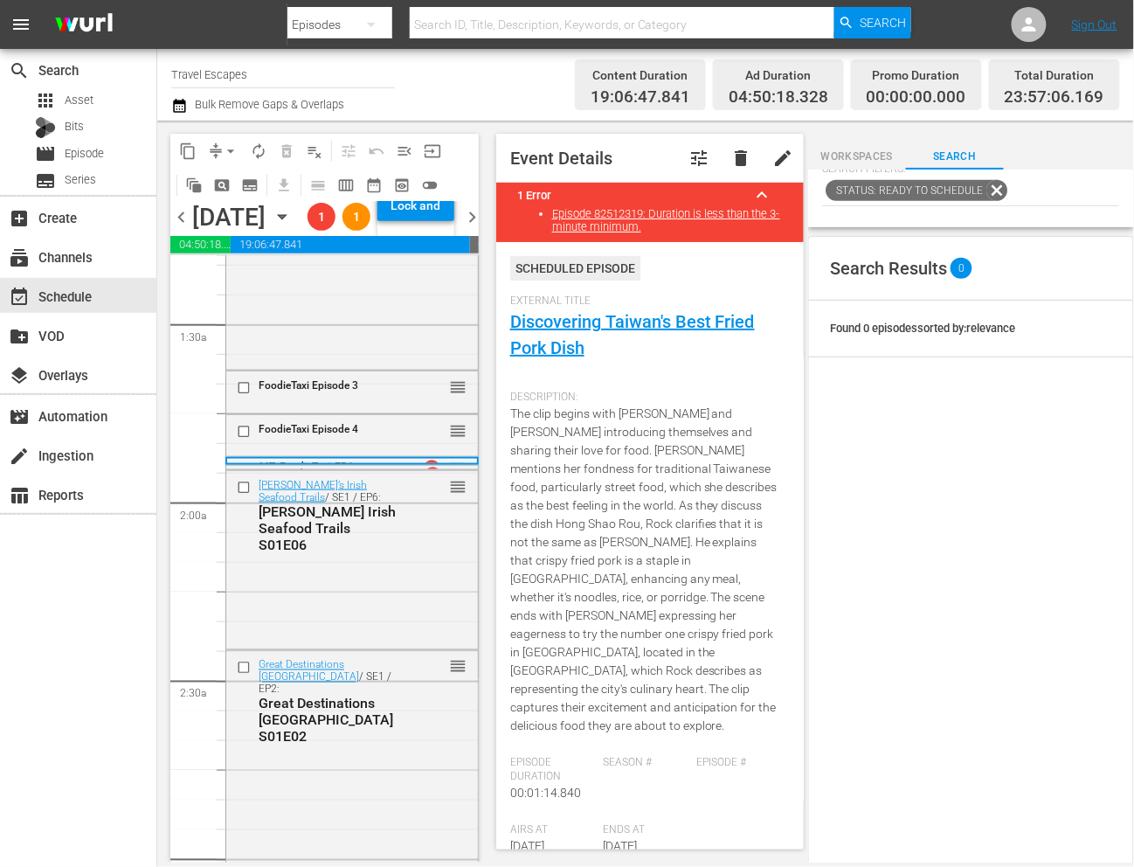
click at [360, 473] on div "MT_FoodieTaxi_EP1" at bounding box center [329, 466] width 140 height 12
click at [311, 480] on div "MT_FoodieTaxi_EP1" at bounding box center [330, 473] width 142 height 14
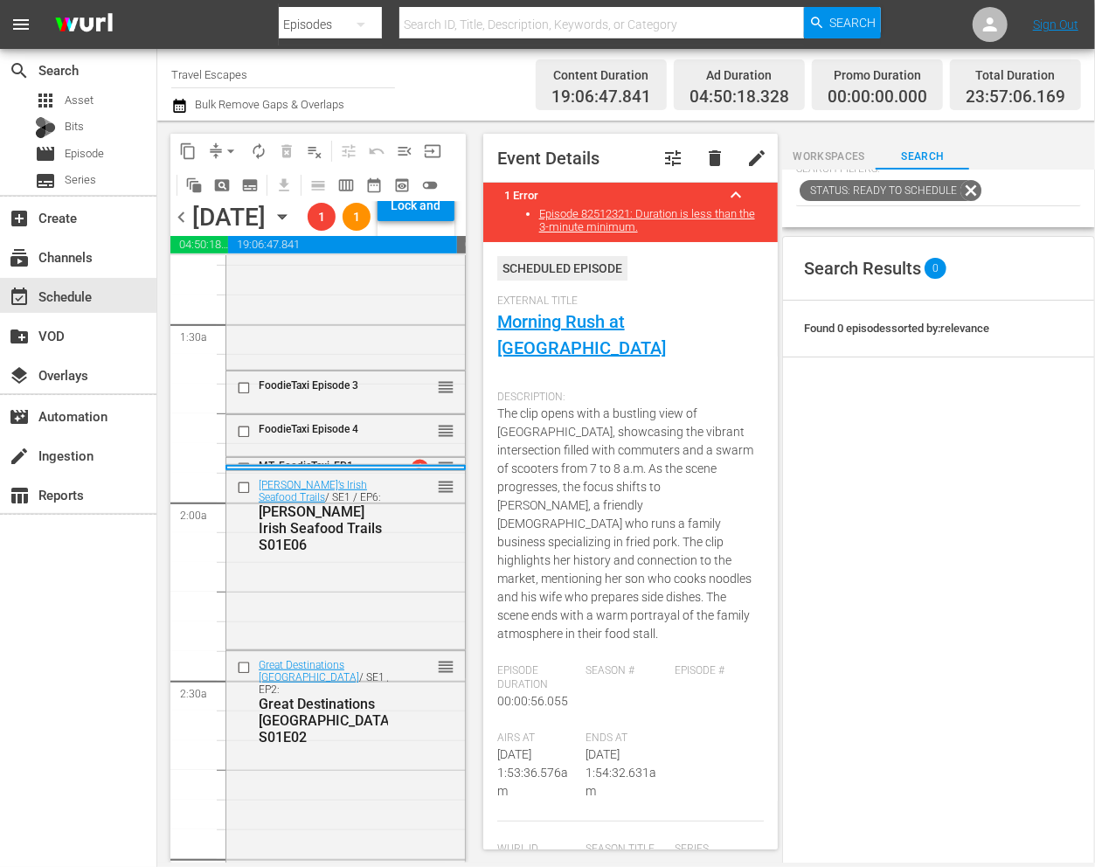
click at [718, 159] on span "delete" at bounding box center [714, 158] width 21 height 21
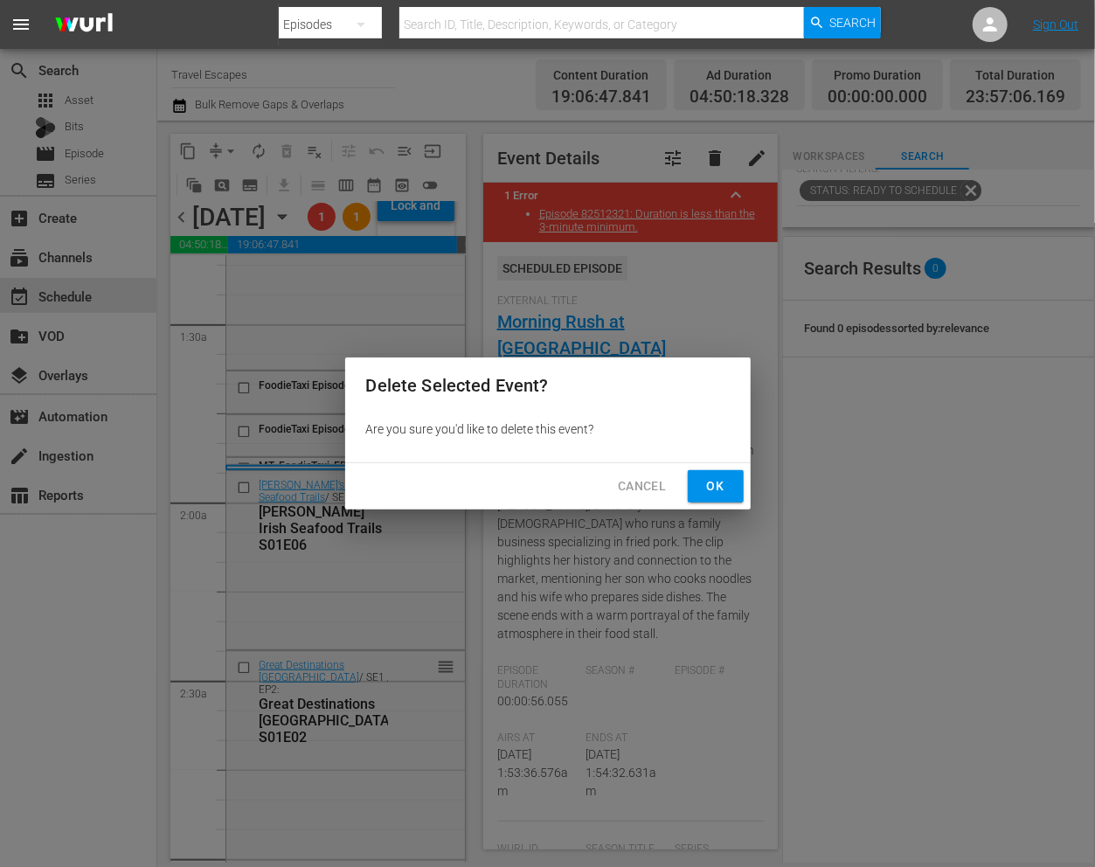
click at [711, 493] on span "Ok" at bounding box center [716, 486] width 28 height 22
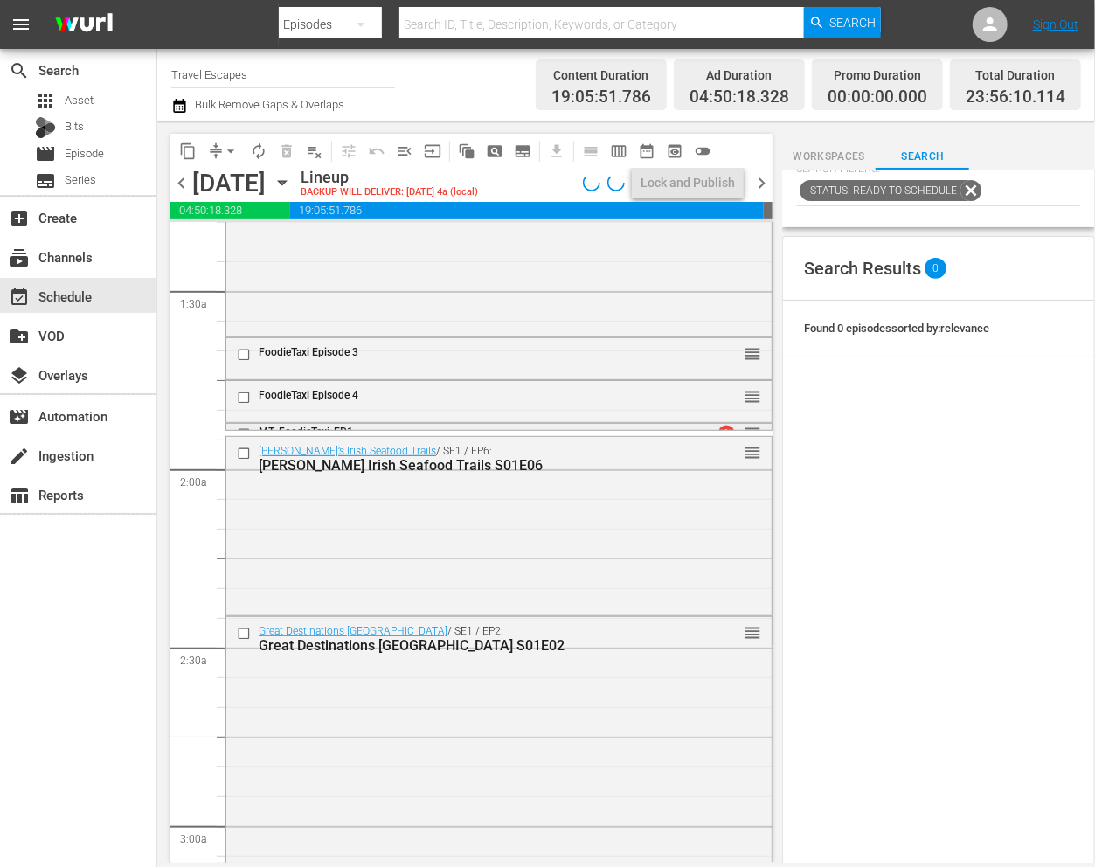
click at [326, 427] on span "MT_FoodieTaxi_EP1" at bounding box center [306, 432] width 94 height 12
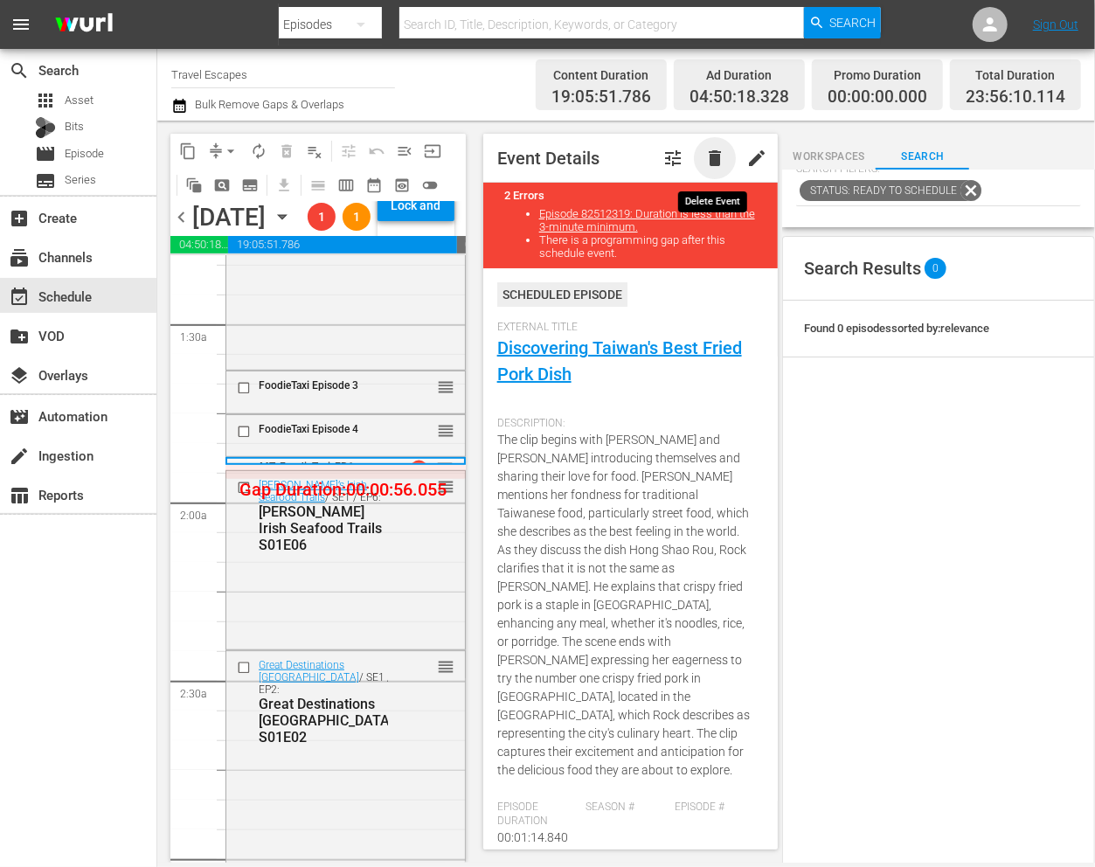
click at [714, 163] on span "delete" at bounding box center [714, 158] width 21 height 21
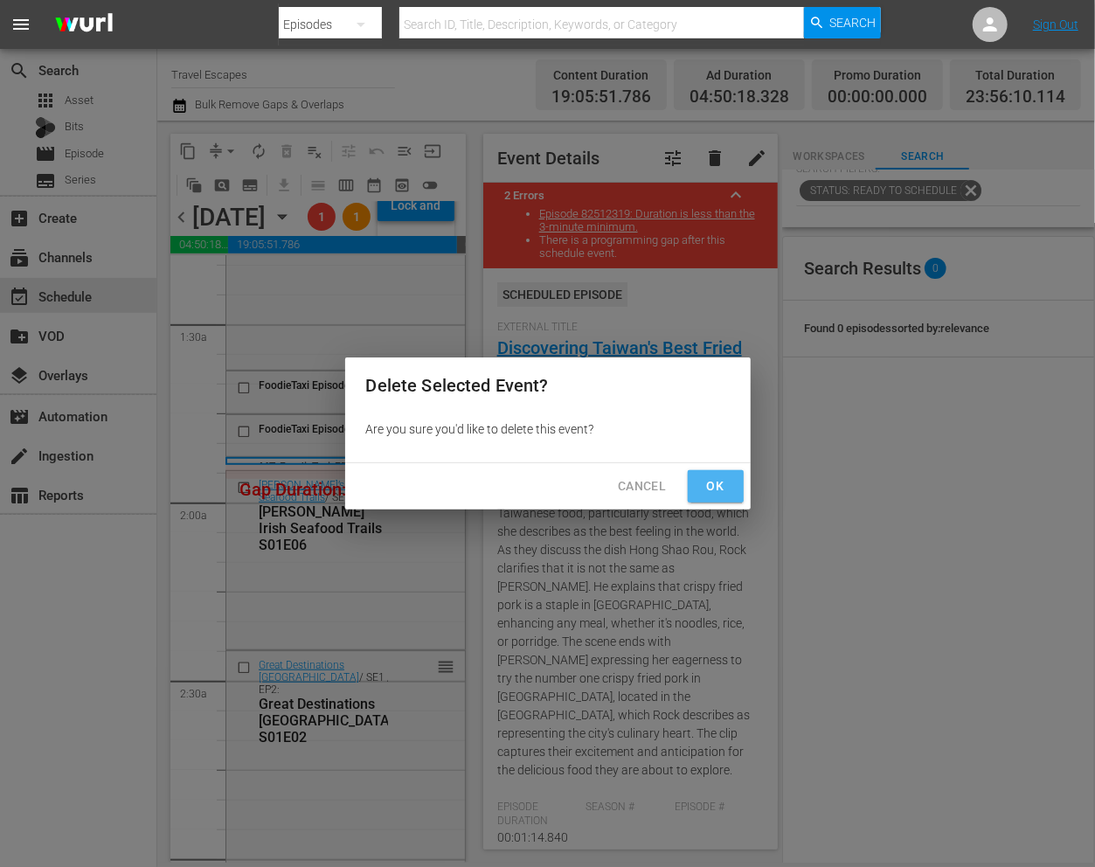
click at [710, 489] on span "Ok" at bounding box center [716, 486] width 28 height 22
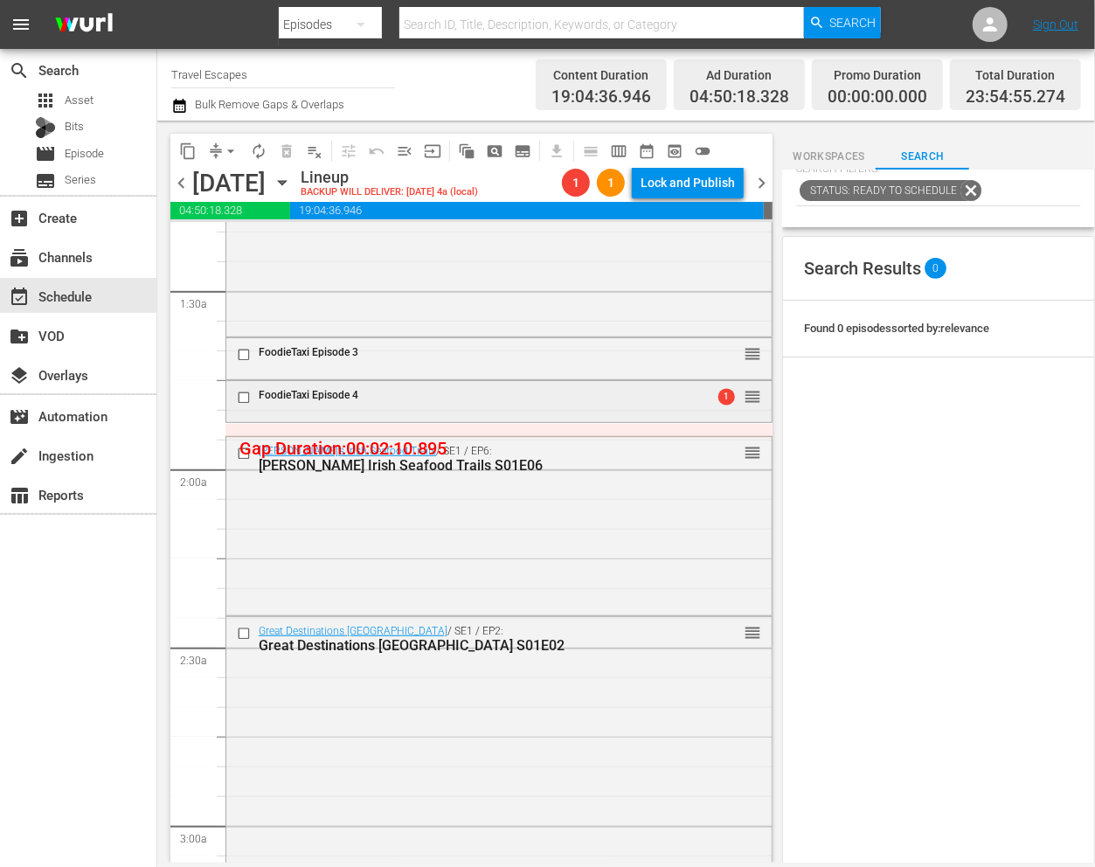
click at [681, 405] on div "1 reorder" at bounding box center [721, 395] width 80 height 17
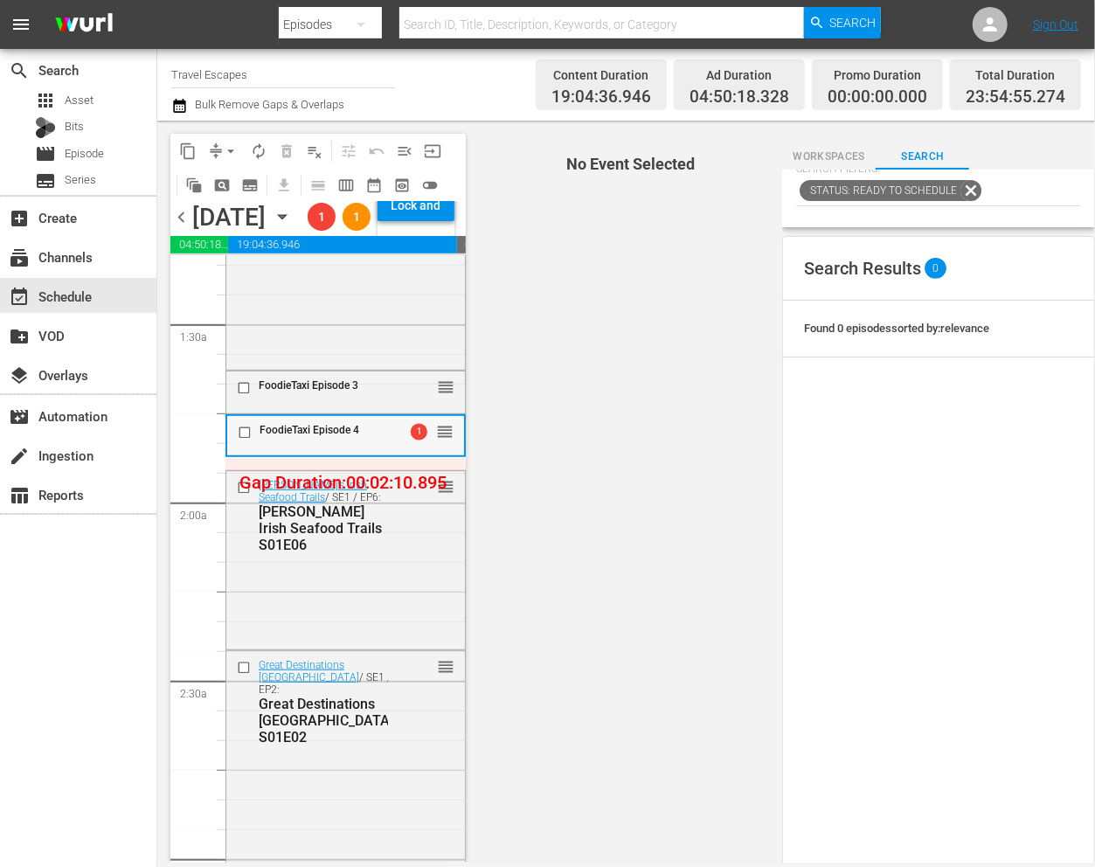
click at [405, 449] on div "FoodieTaxi Episode 4 1 reorder" at bounding box center [345, 432] width 237 height 33
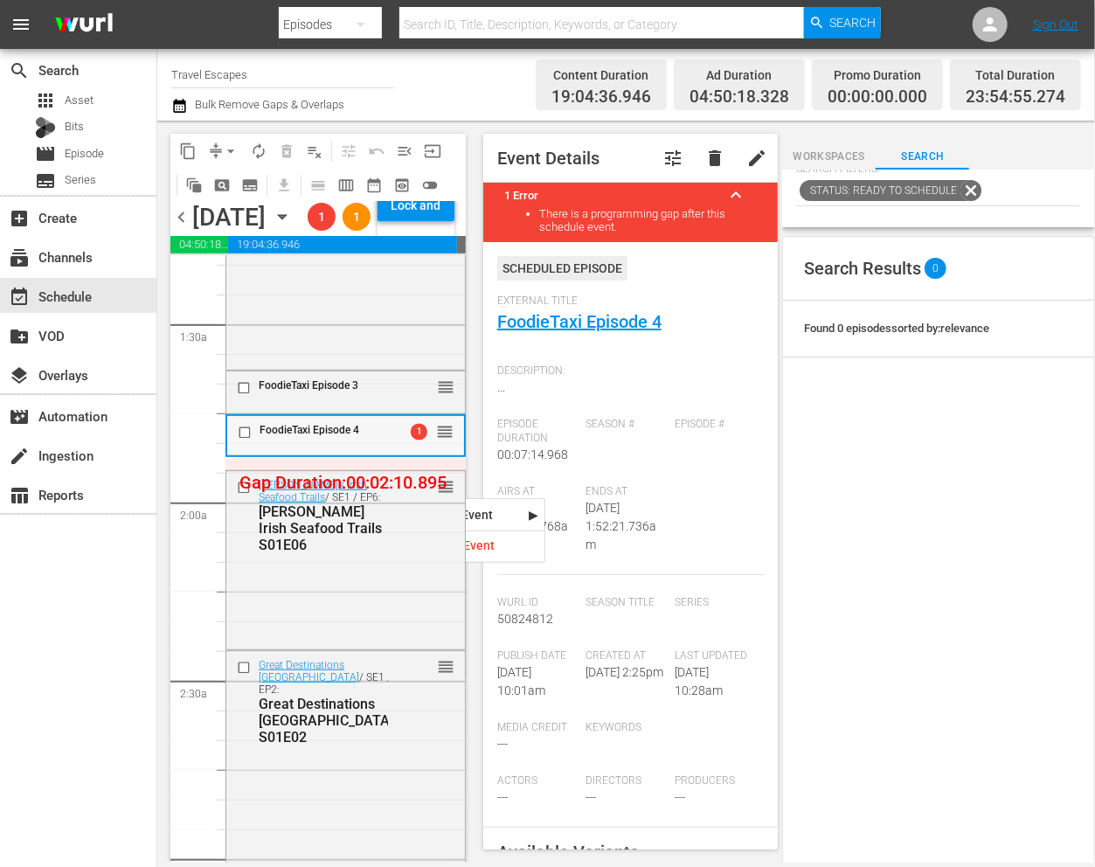
click at [383, 443] on div "FoodieTaxi Episode 4" at bounding box center [310, 432] width 154 height 21
click at [383, 391] on div "FoodieTaxi Episode 3" at bounding box center [323, 385] width 129 height 12
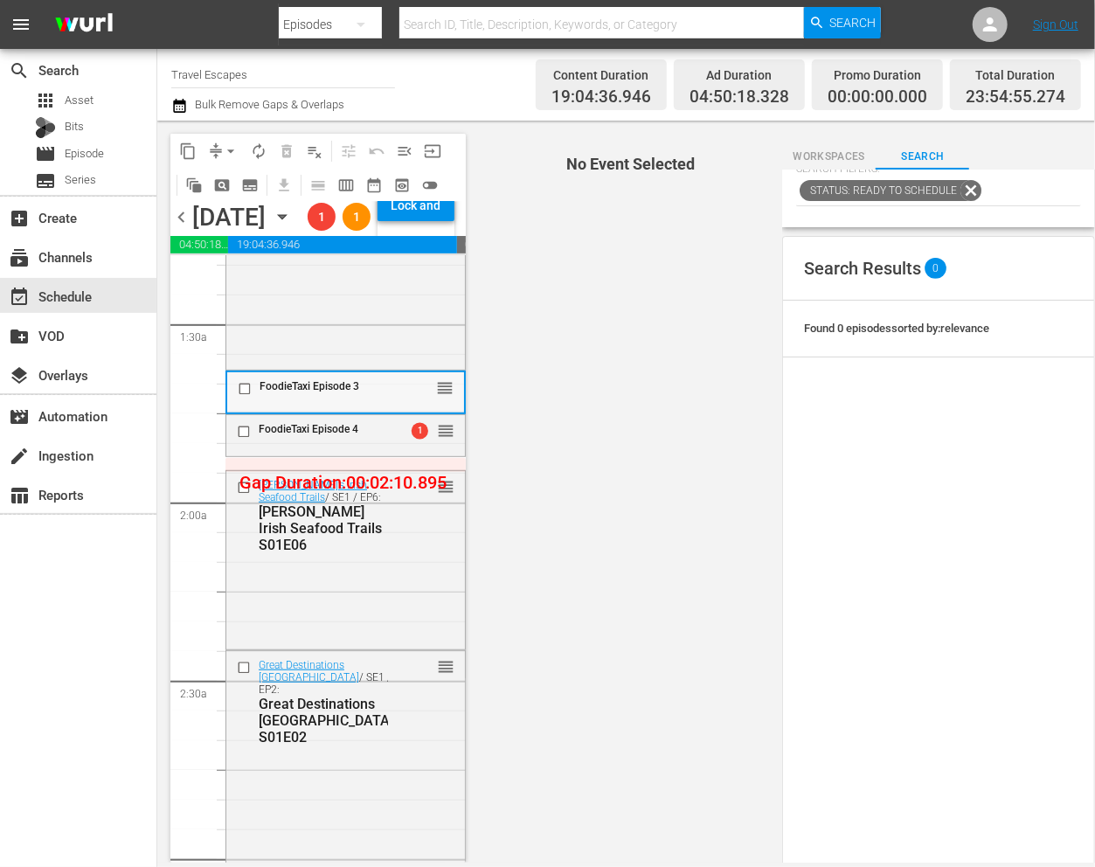
click at [379, 392] on div "FoodieTaxi Episode 3" at bounding box center [323, 386] width 128 height 12
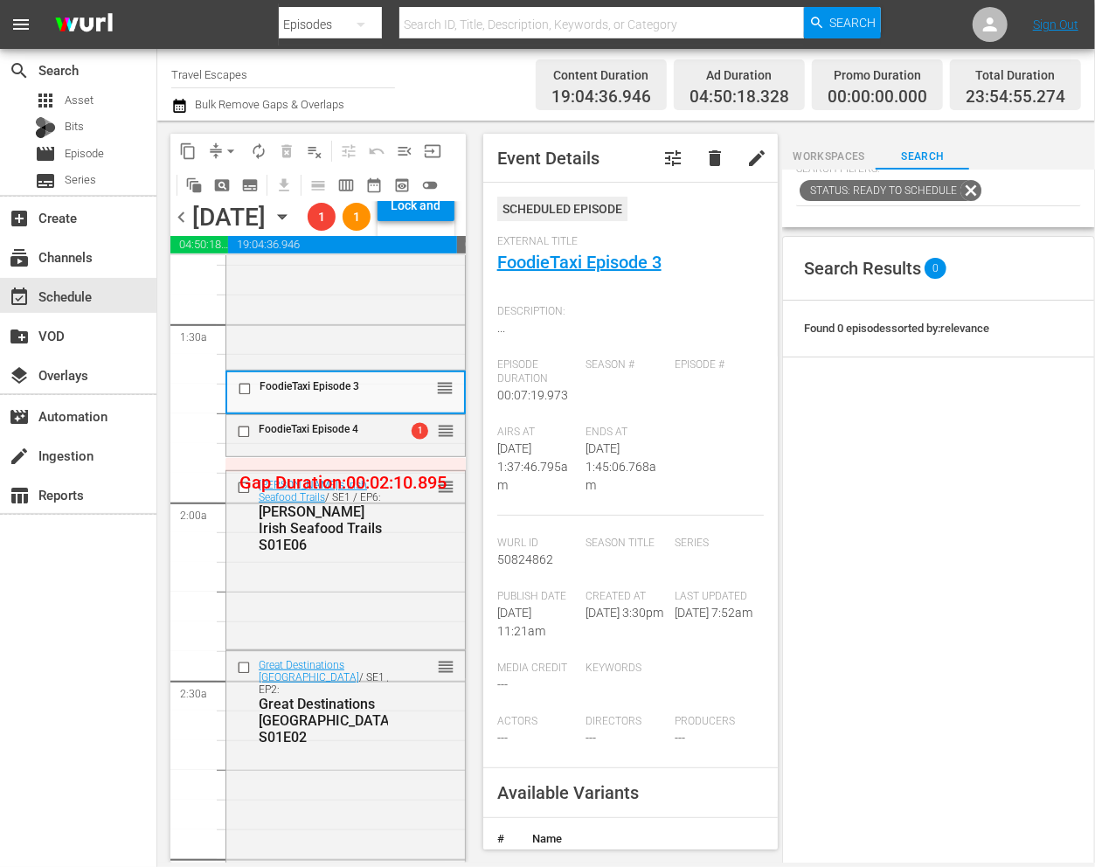
click at [379, 392] on div "FoodieTaxi Episode 3" at bounding box center [323, 386] width 128 height 12
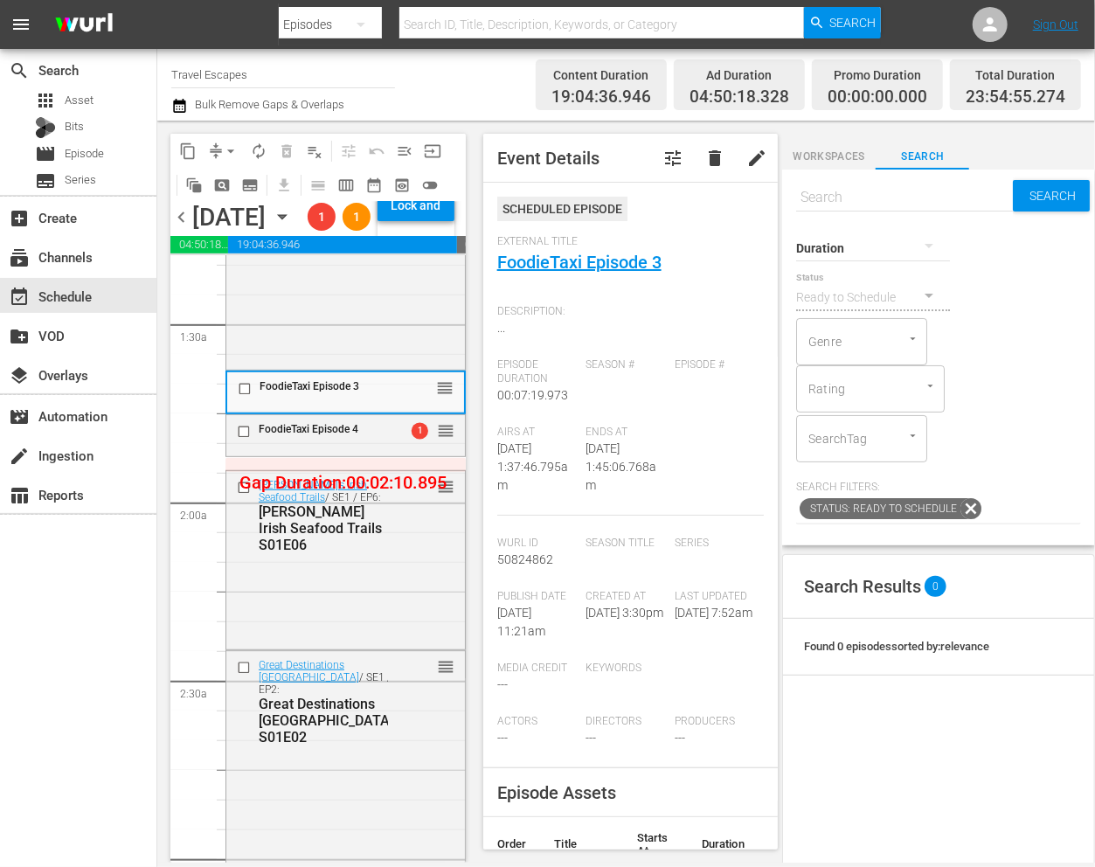
scroll to position [0, 0]
click at [875, 193] on input "text" at bounding box center [904, 197] width 216 height 42
type input "aal"
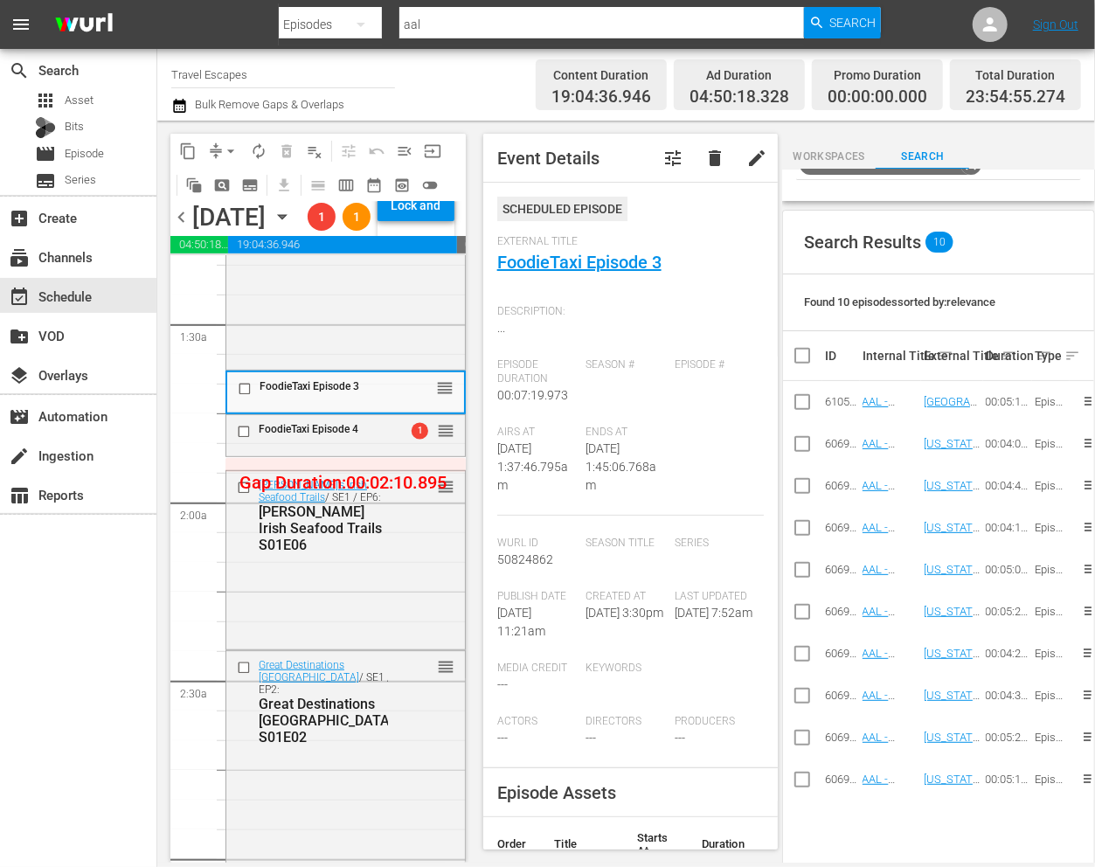
scroll to position [346, 0]
click at [246, 397] on input "checkbox" at bounding box center [247, 389] width 18 height 15
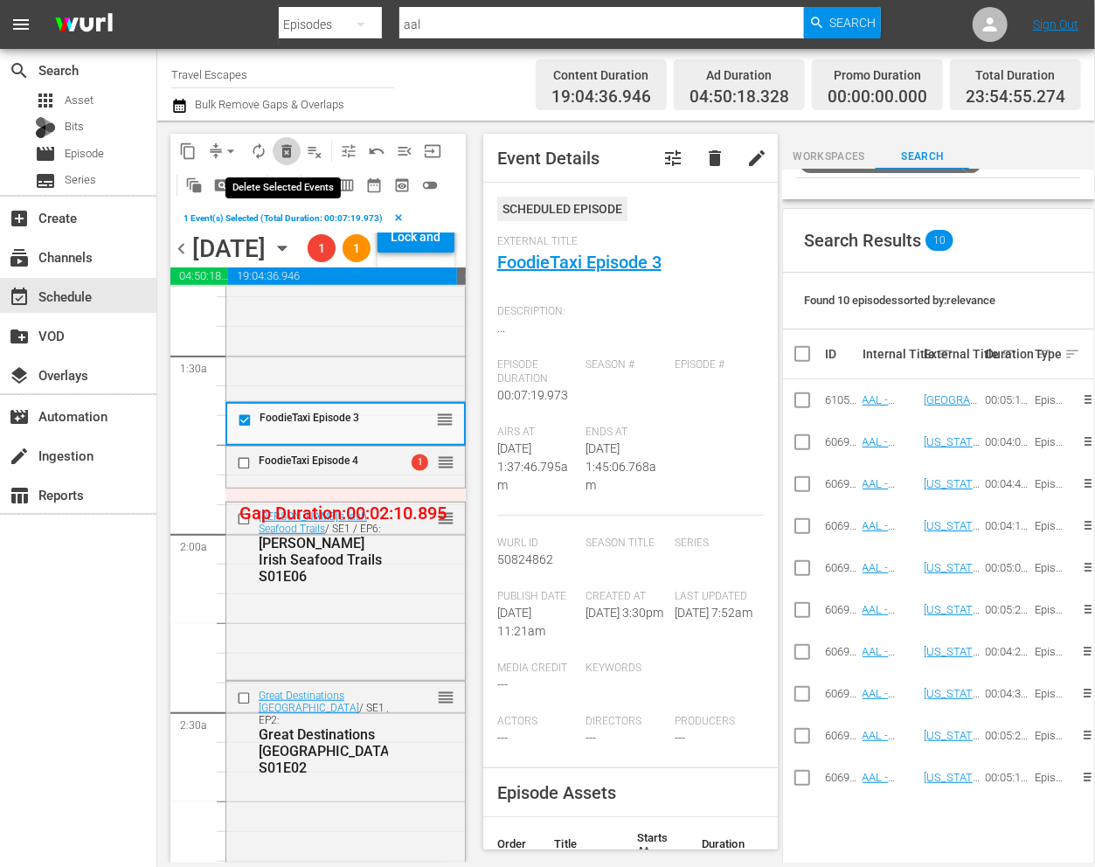
click at [284, 150] on span "delete_forever_outlined" at bounding box center [286, 150] width 17 height 17
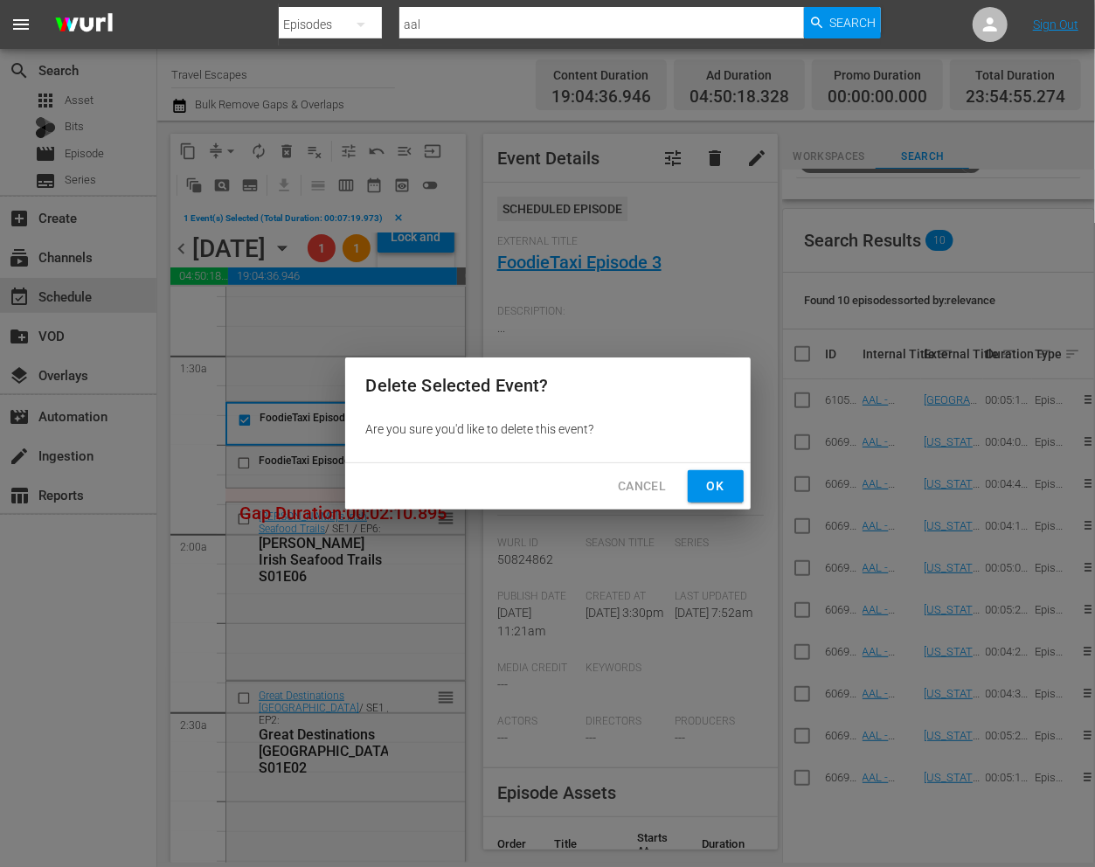
click at [718, 474] on button "Ok" at bounding box center [716, 486] width 56 height 32
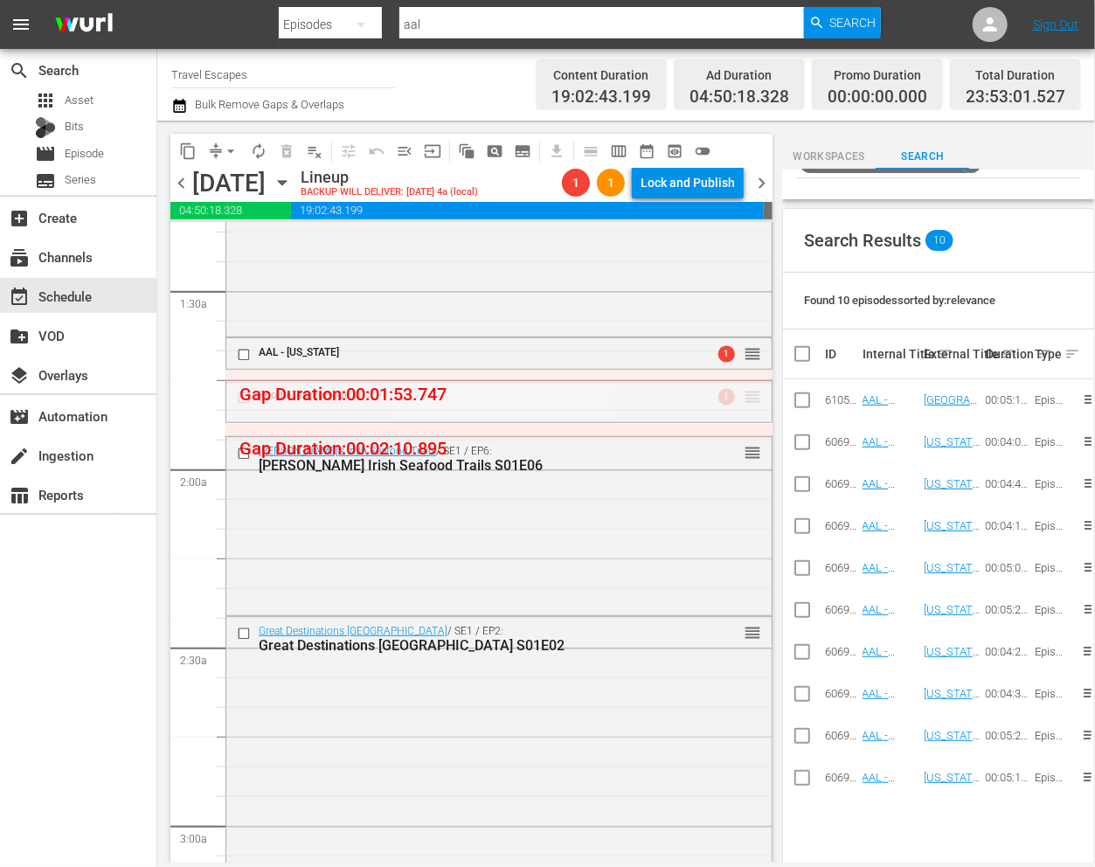
drag, startPoint x: 750, startPoint y: 397, endPoint x: 750, endPoint y: 372, distance: 24.5
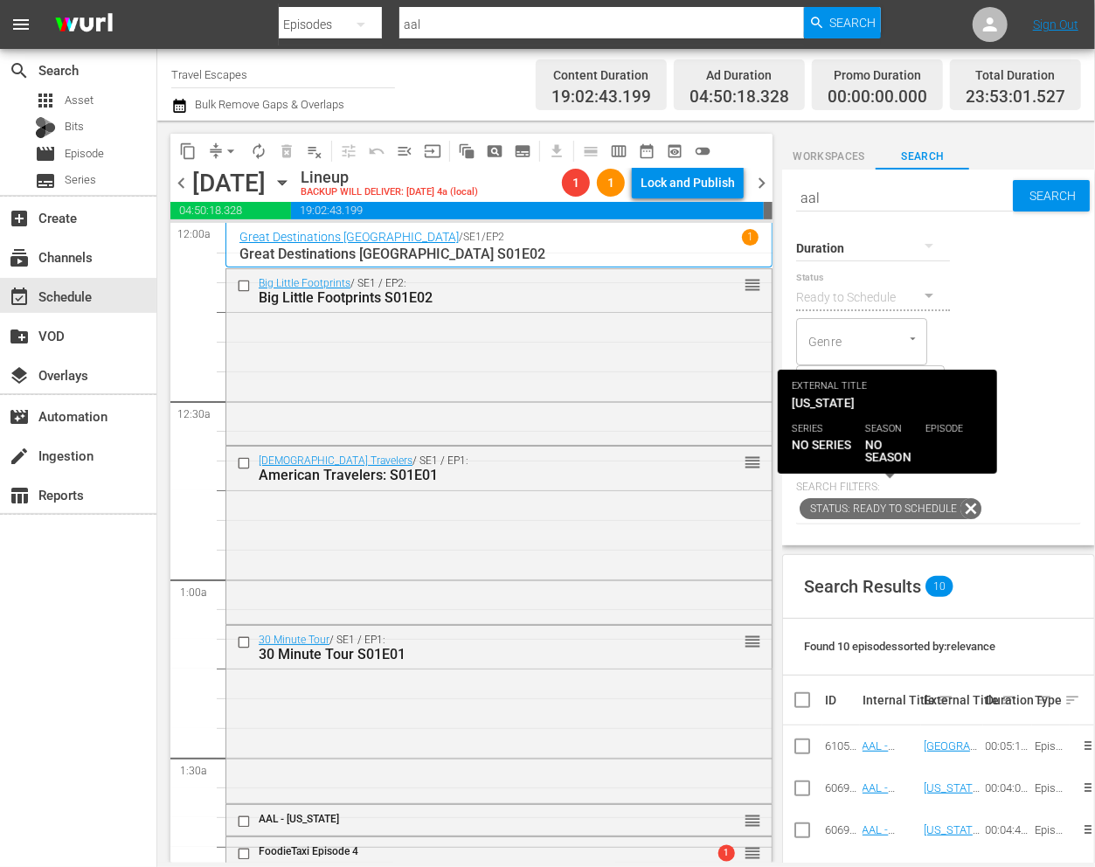
scroll to position [346, 0]
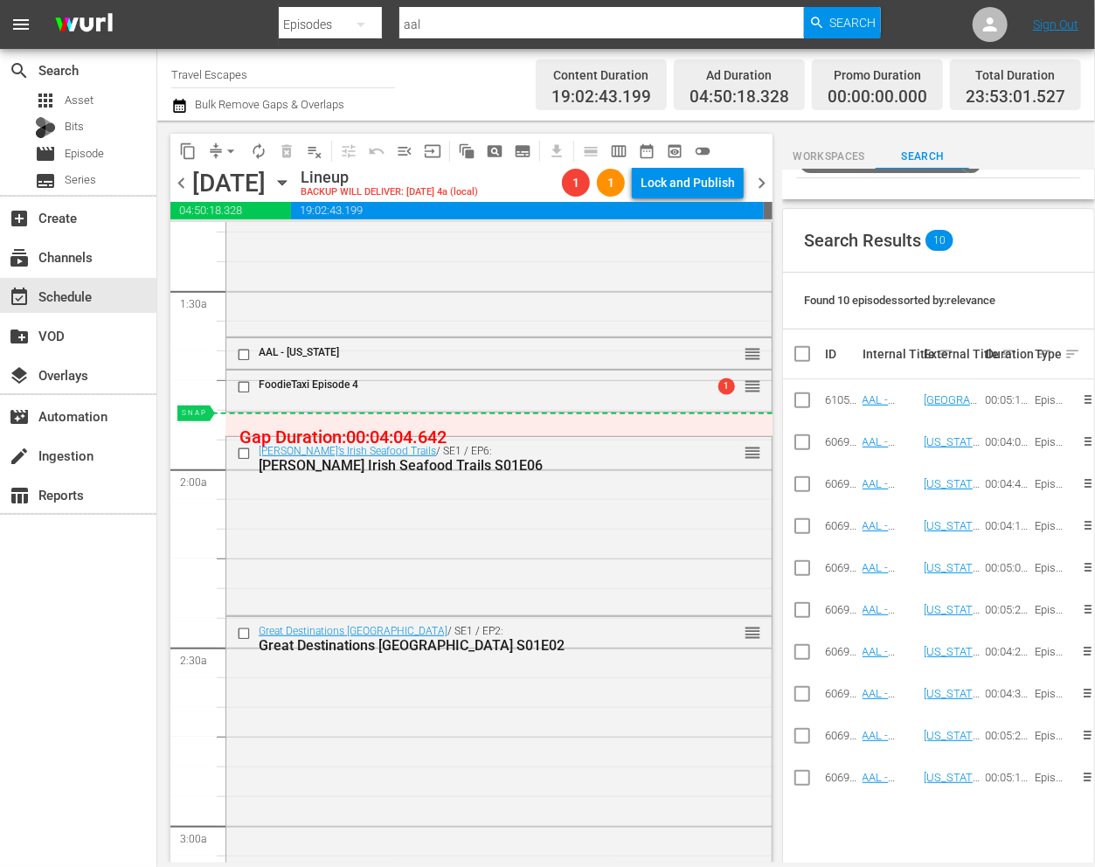
drag, startPoint x: 878, startPoint y: 489, endPoint x: 825, endPoint y: 486, distance: 53.4
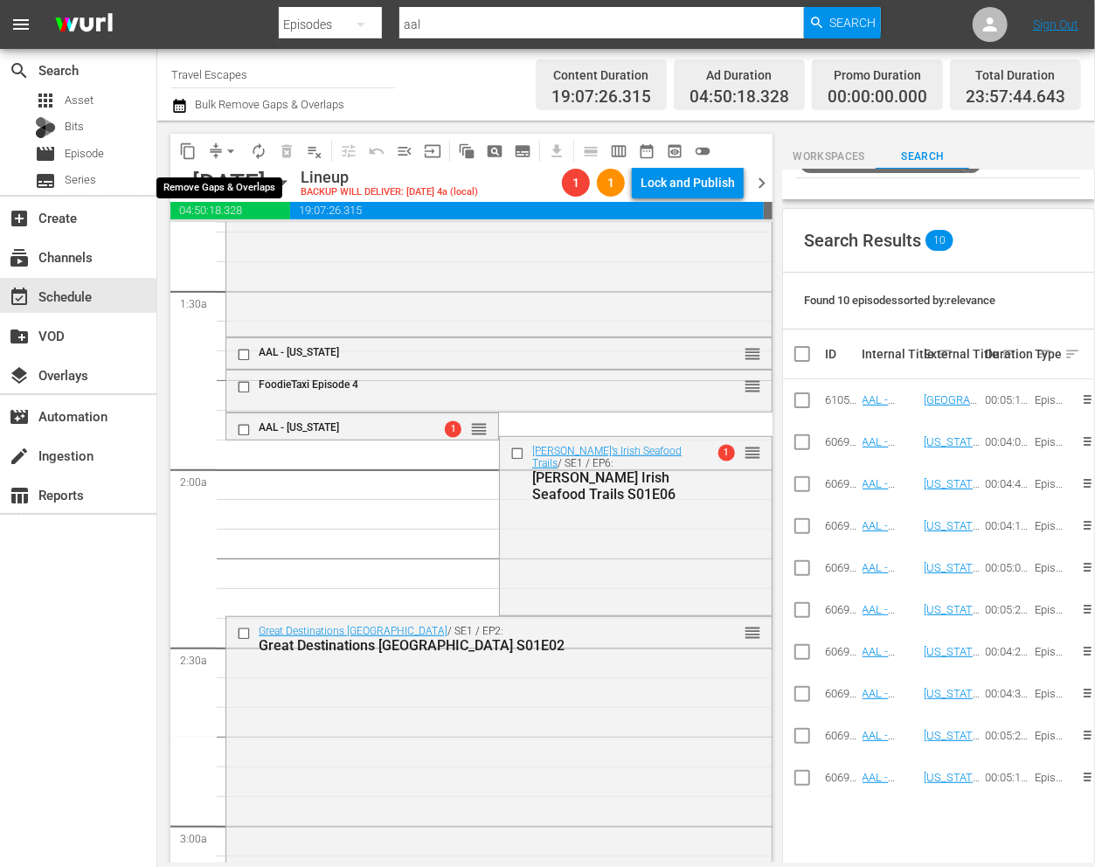
click at [225, 148] on span "arrow_drop_down" at bounding box center [230, 150] width 17 height 17
click at [248, 236] on li "Align to End of Previous Day" at bounding box center [231, 244] width 183 height 29
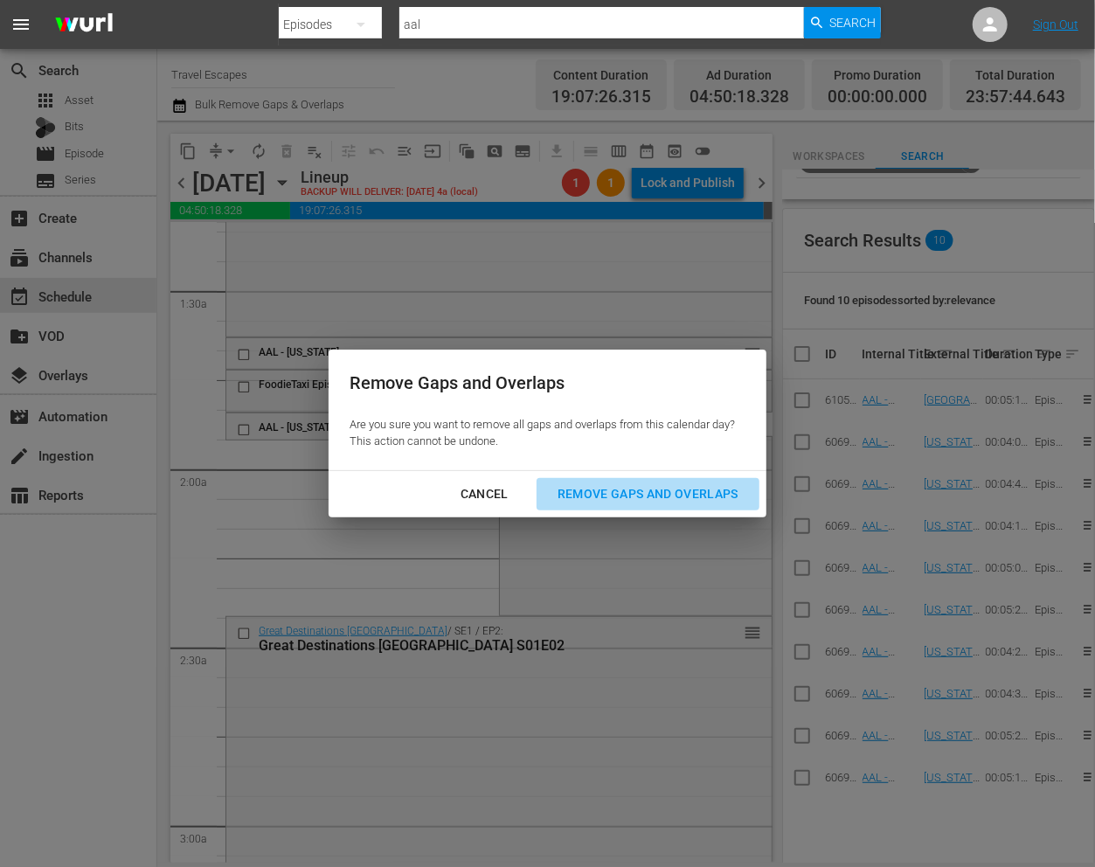
click at [647, 493] on div "Remove Gaps and Overlaps" at bounding box center [647, 494] width 209 height 22
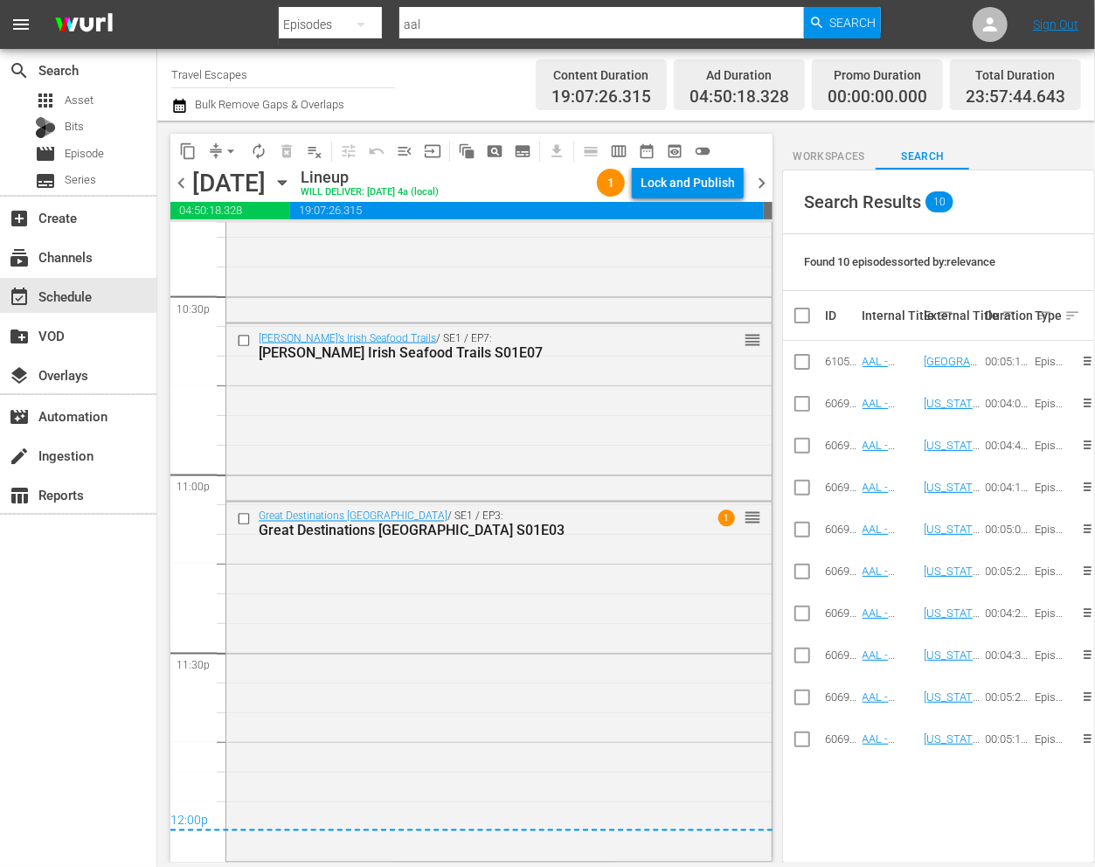
scroll to position [7947, 0]
click at [678, 183] on div "Lock and Publish" at bounding box center [687, 182] width 94 height 31
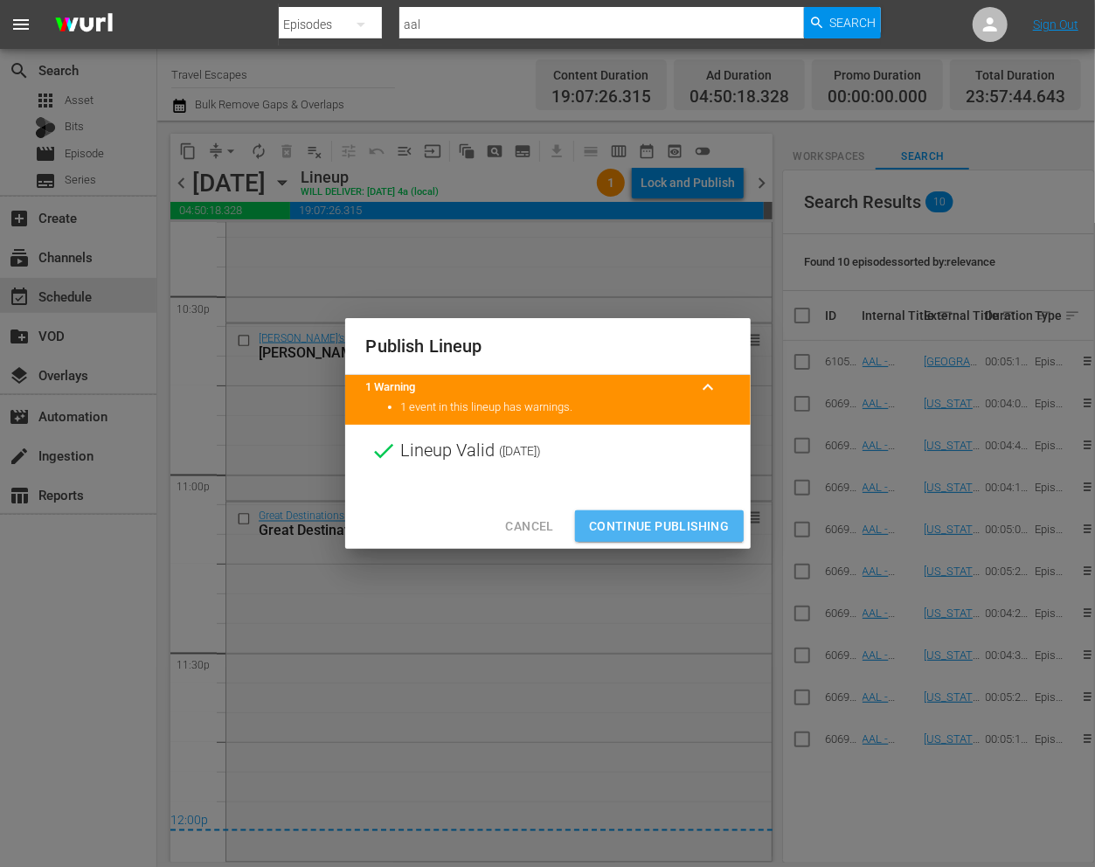
click at [638, 536] on span "Continue Publishing" at bounding box center [659, 526] width 141 height 22
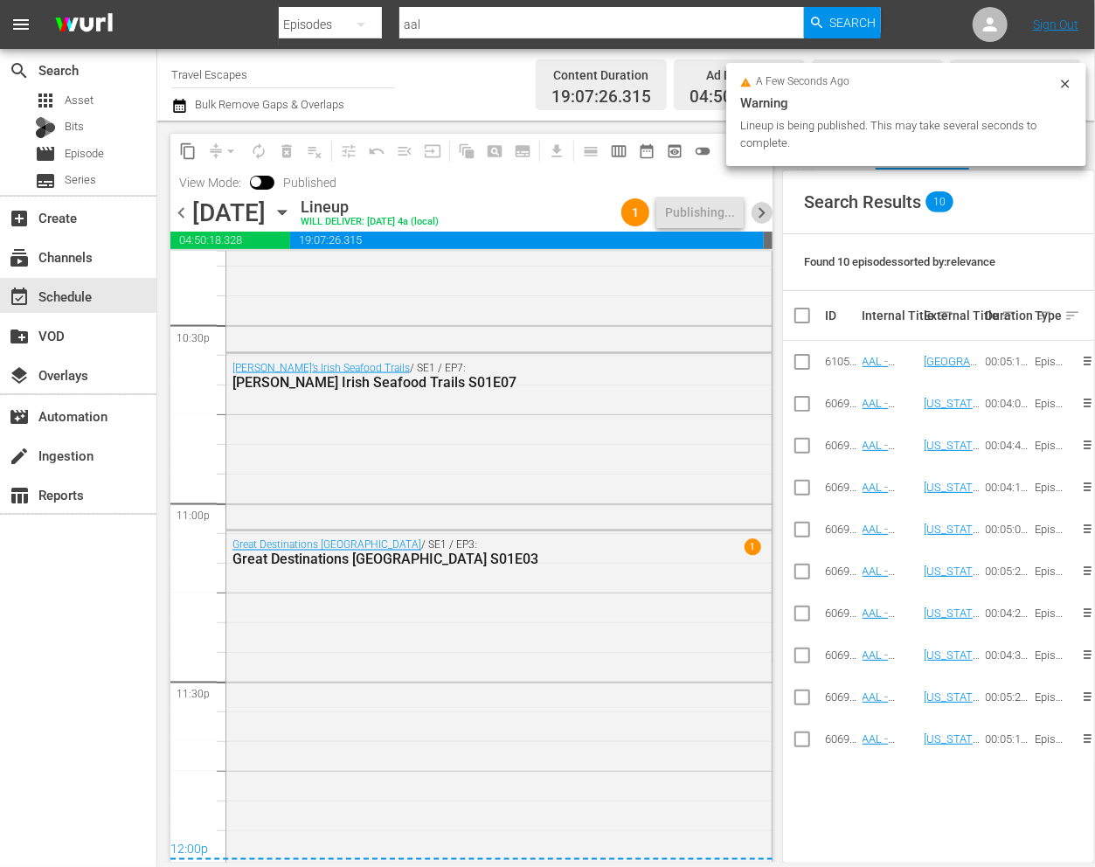
click at [763, 214] on span "chevron_right" at bounding box center [762, 213] width 22 height 22
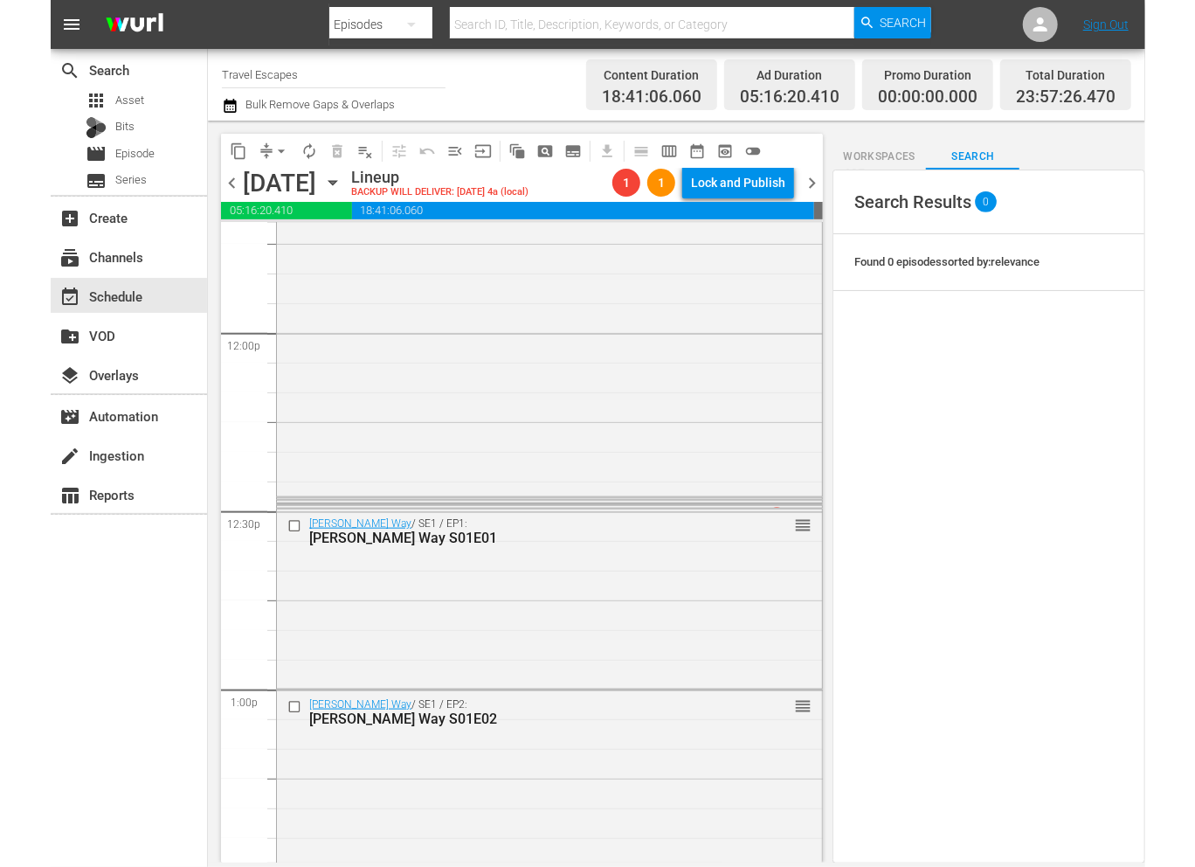
scroll to position [4173, 0]
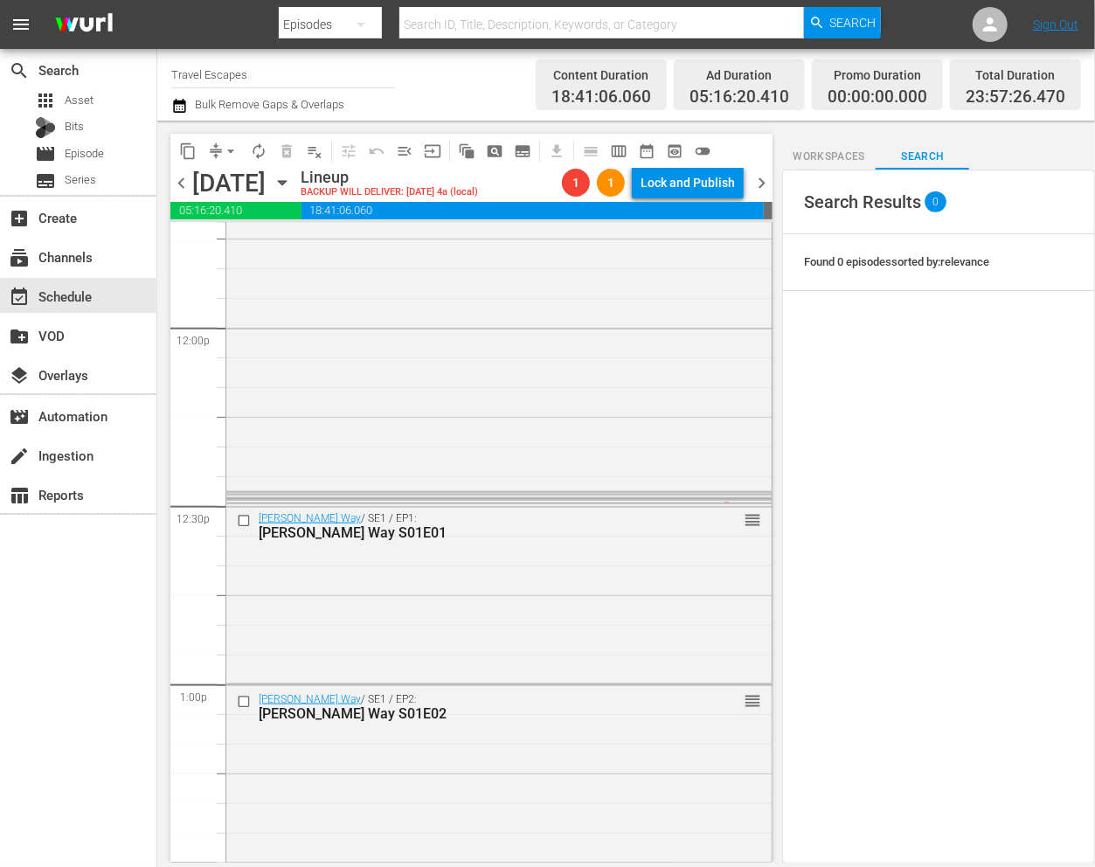
click at [560, 494] on div "Unveiled / SE1 / EP36: Unveiled S01E36 1 reorder" at bounding box center [498, 493] width 547 height 3
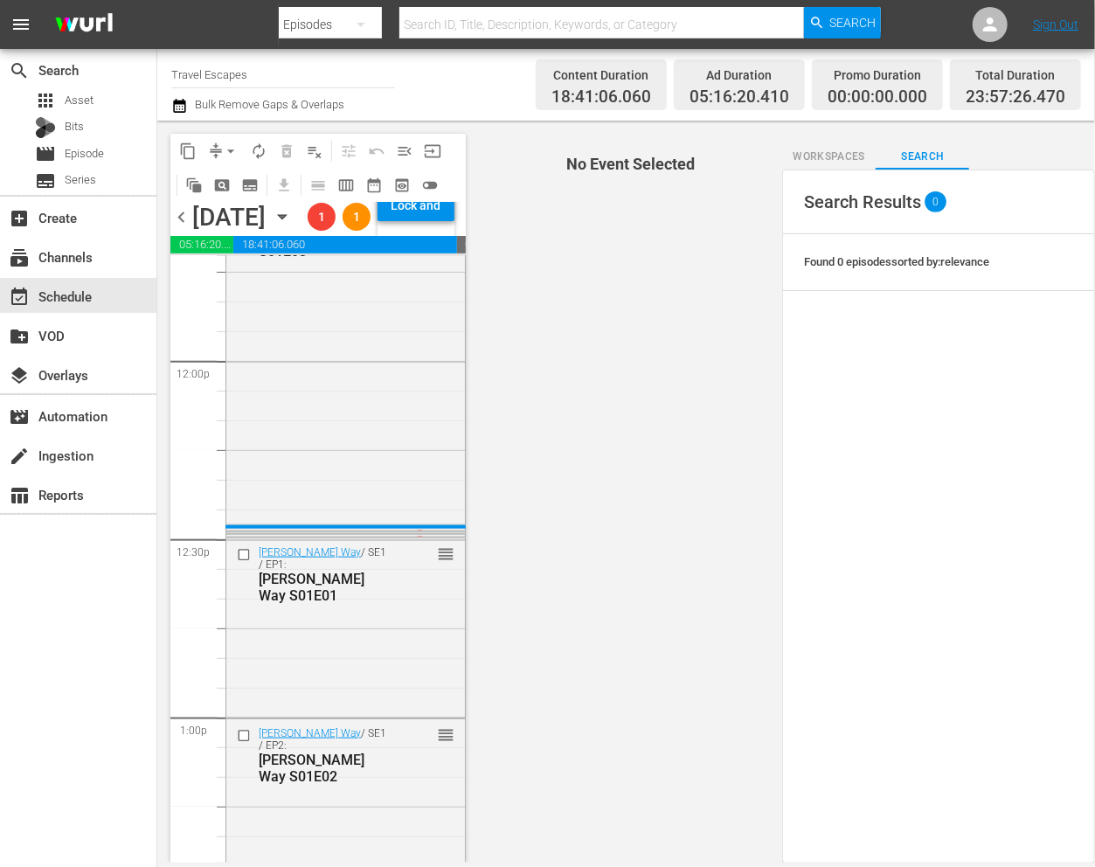
click at [418, 550] on div "1 reorder" at bounding box center [421, 540] width 66 height 17
click at [418, 535] on div "Unveiled / SE1 / EP86: Unveiled S01E86 1 reorder" at bounding box center [345, 532] width 240 height 3
click at [1089, 388] on div "Search Results 0 Found 0 episodes sorted by: relevance" at bounding box center [938, 517] width 313 height 694
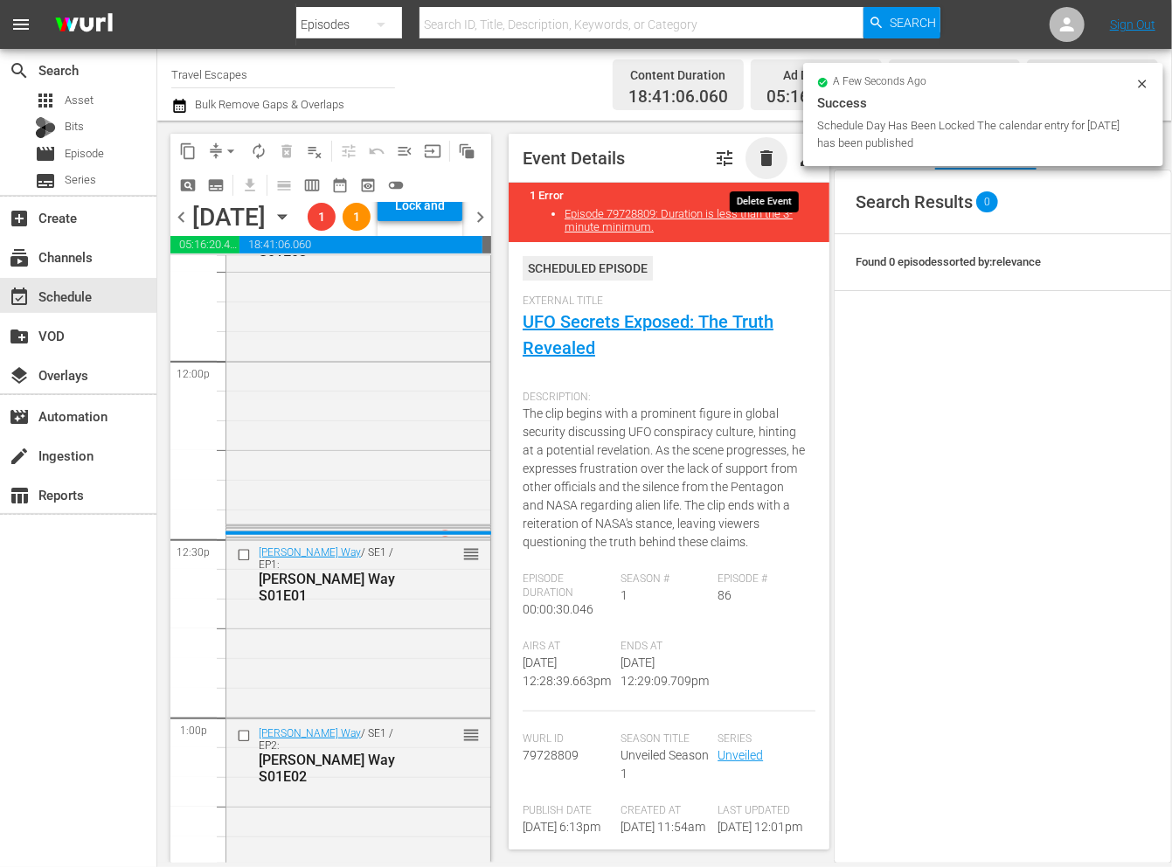
click at [765, 154] on span "delete" at bounding box center [766, 158] width 21 height 21
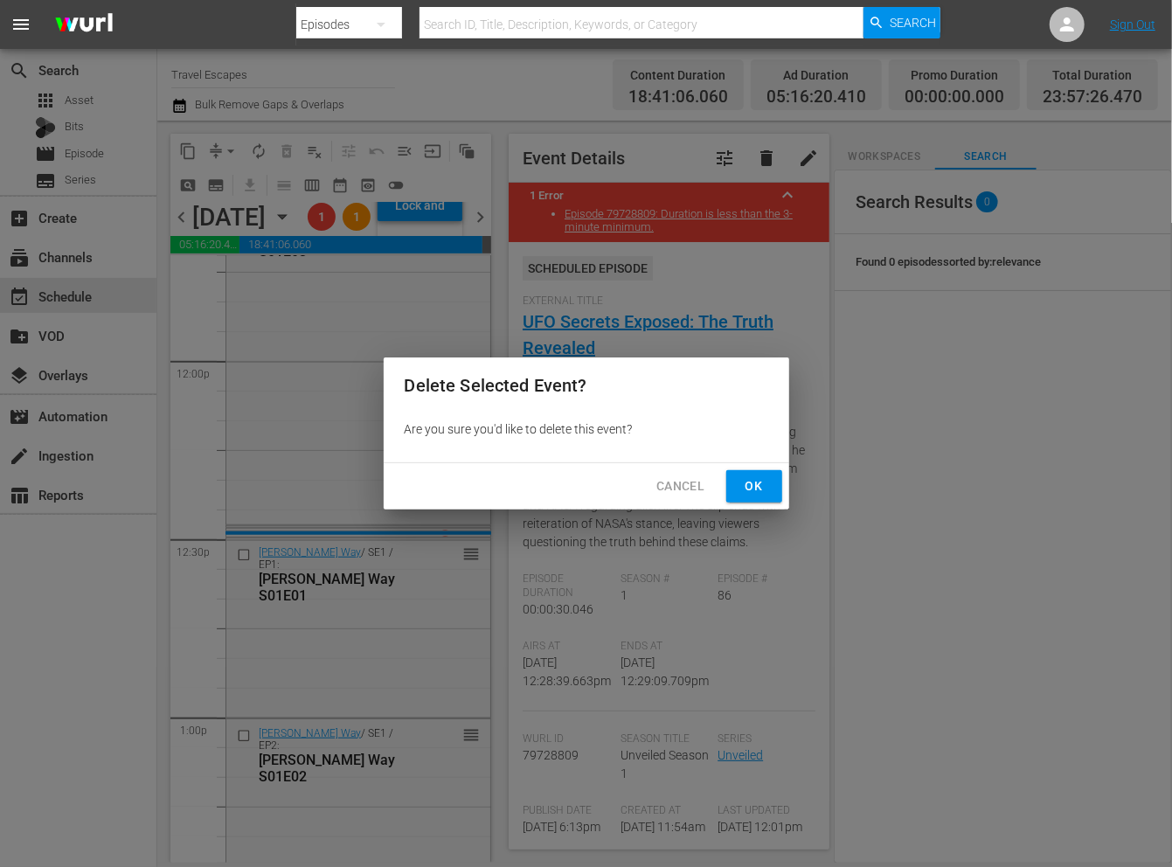
click at [753, 477] on span "Ok" at bounding box center [754, 486] width 28 height 22
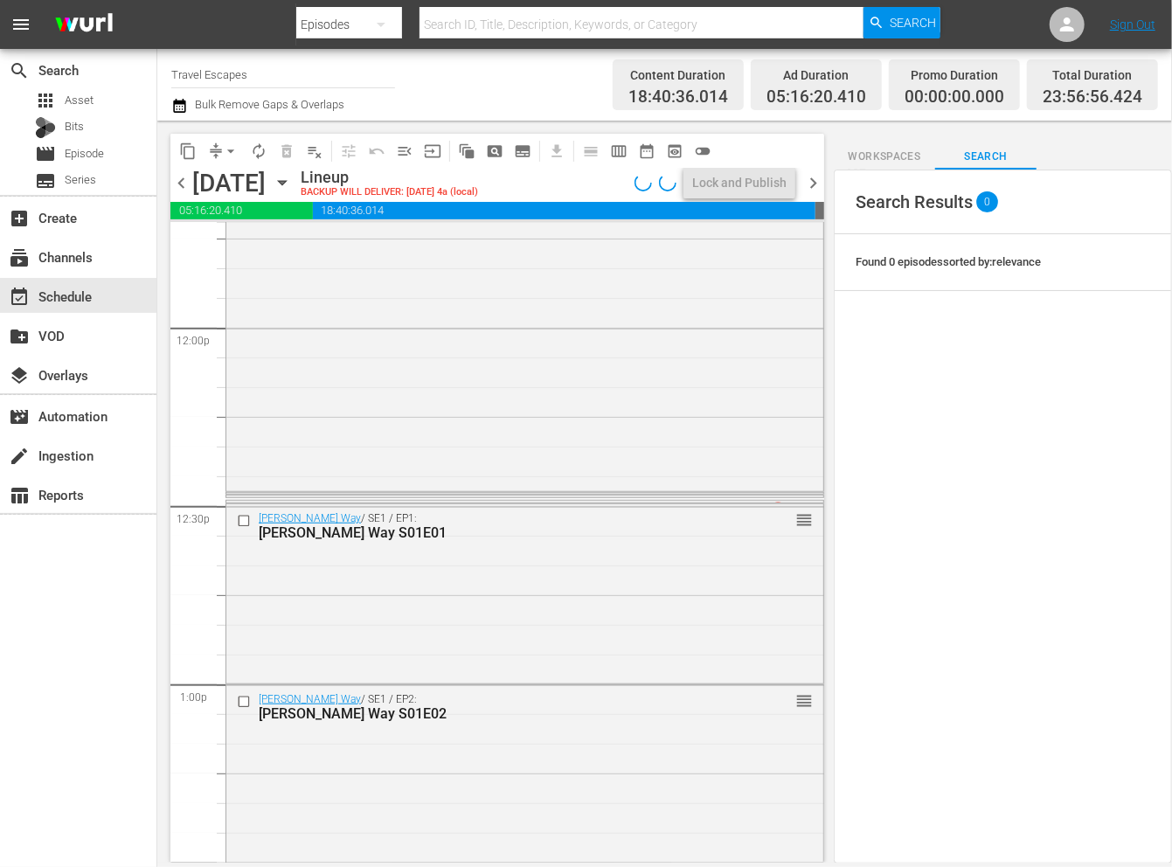
click at [730, 495] on div "1 reorder" at bounding box center [771, 503] width 82 height 17
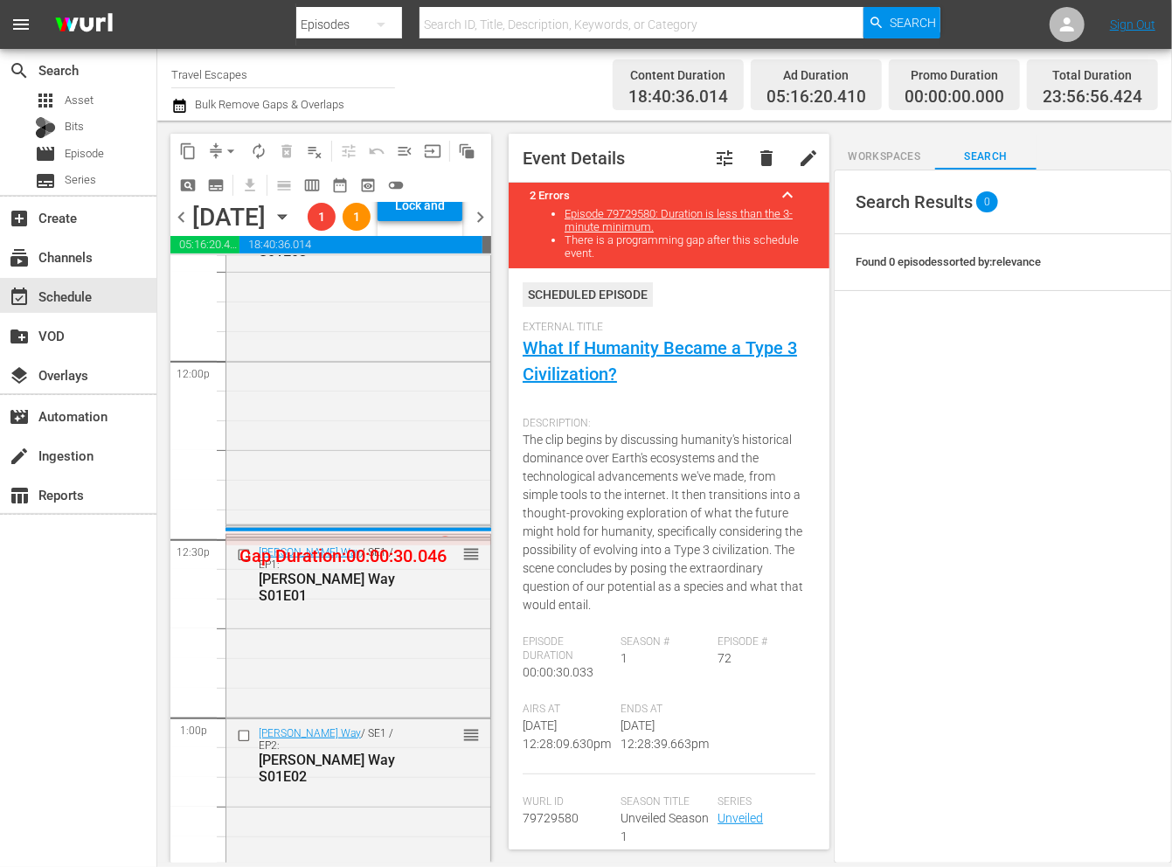
click at [765, 156] on span "delete" at bounding box center [766, 158] width 21 height 21
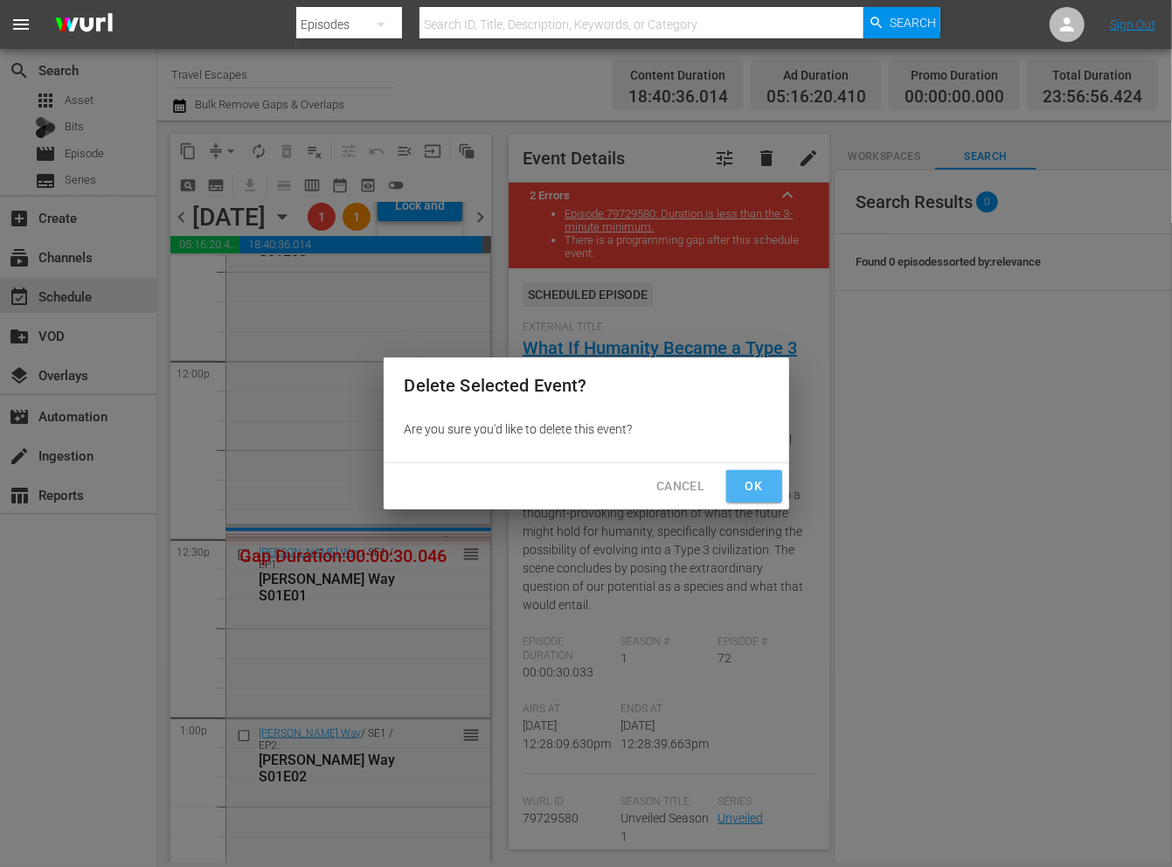
click at [749, 476] on span "Ok" at bounding box center [754, 486] width 28 height 22
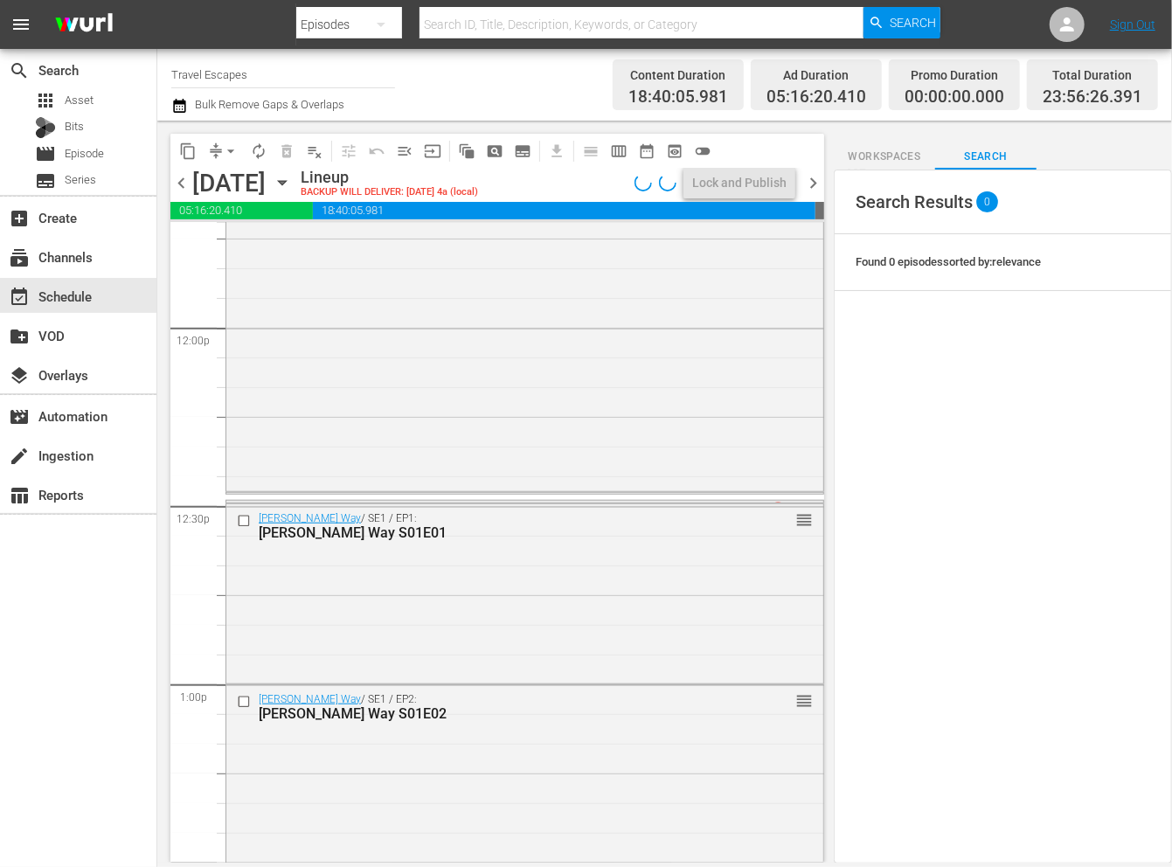
click at [652, 502] on div "Unveiled / SE1 / EP43: Unveiled S01E43" at bounding box center [495, 508] width 472 height 14
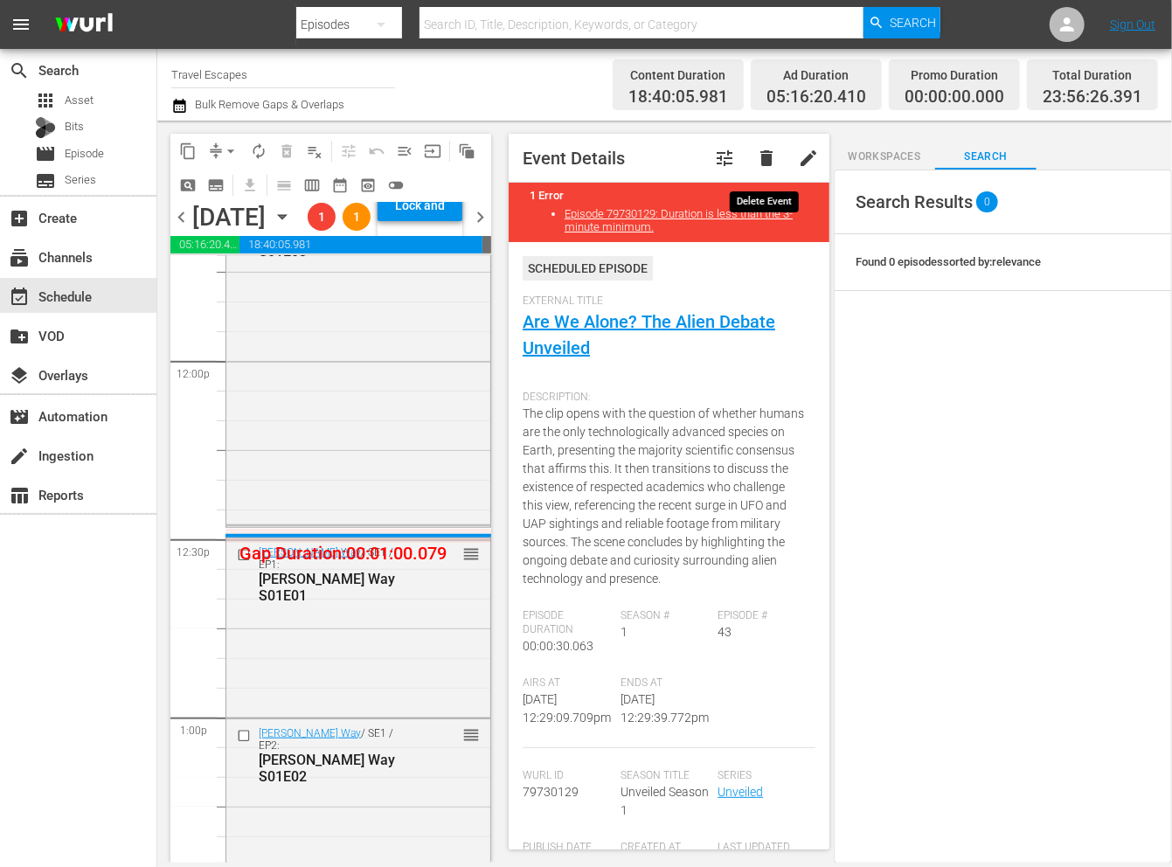
click at [764, 163] on span "delete" at bounding box center [766, 158] width 21 height 21
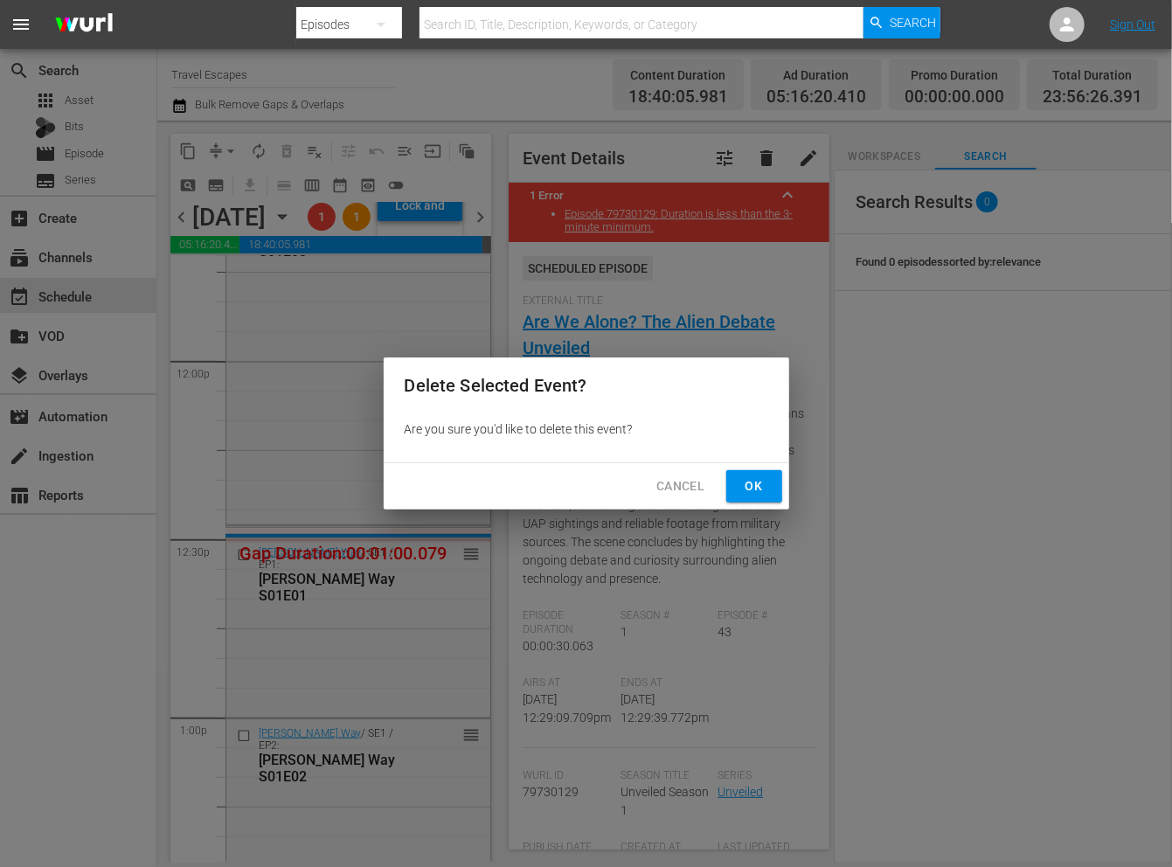
click at [757, 494] on span "Ok" at bounding box center [754, 486] width 28 height 22
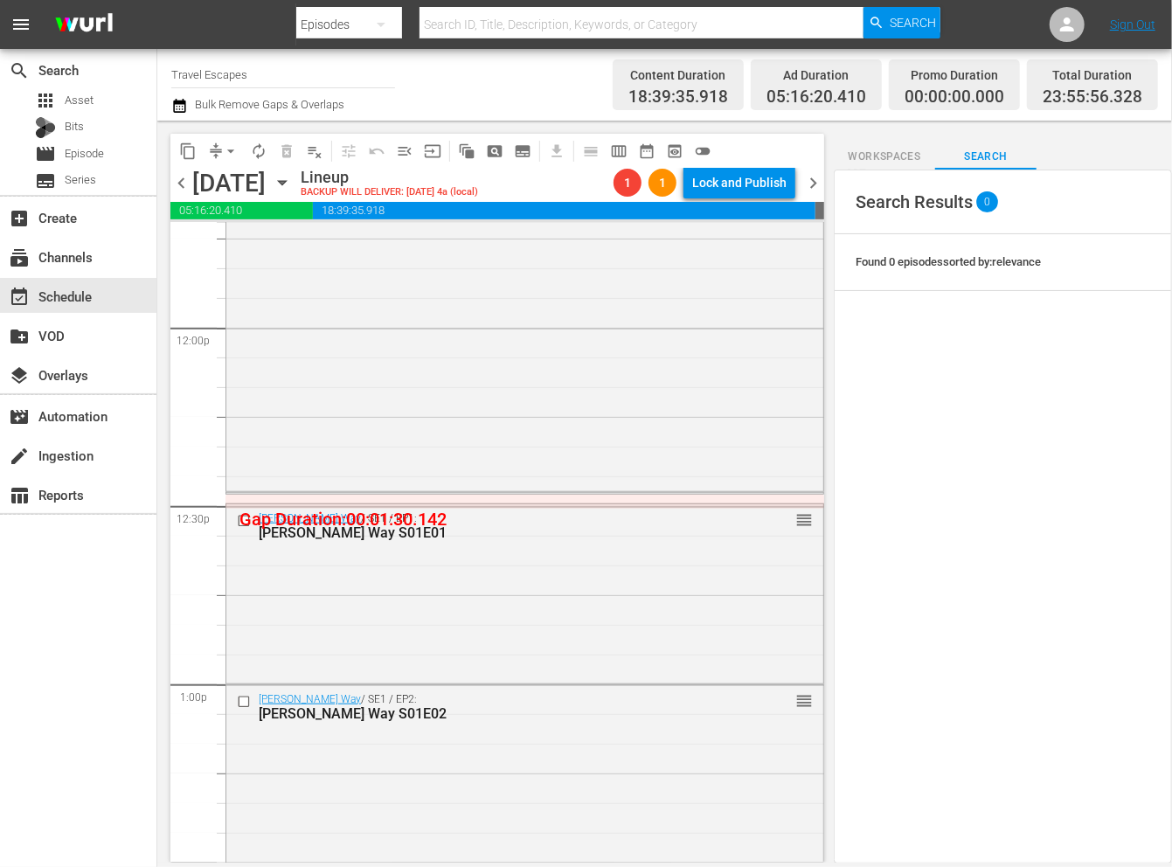
click at [668, 493] on div "Unveiled / SE1 / EP36: Unveiled S01E36" at bounding box center [495, 500] width 472 height 14
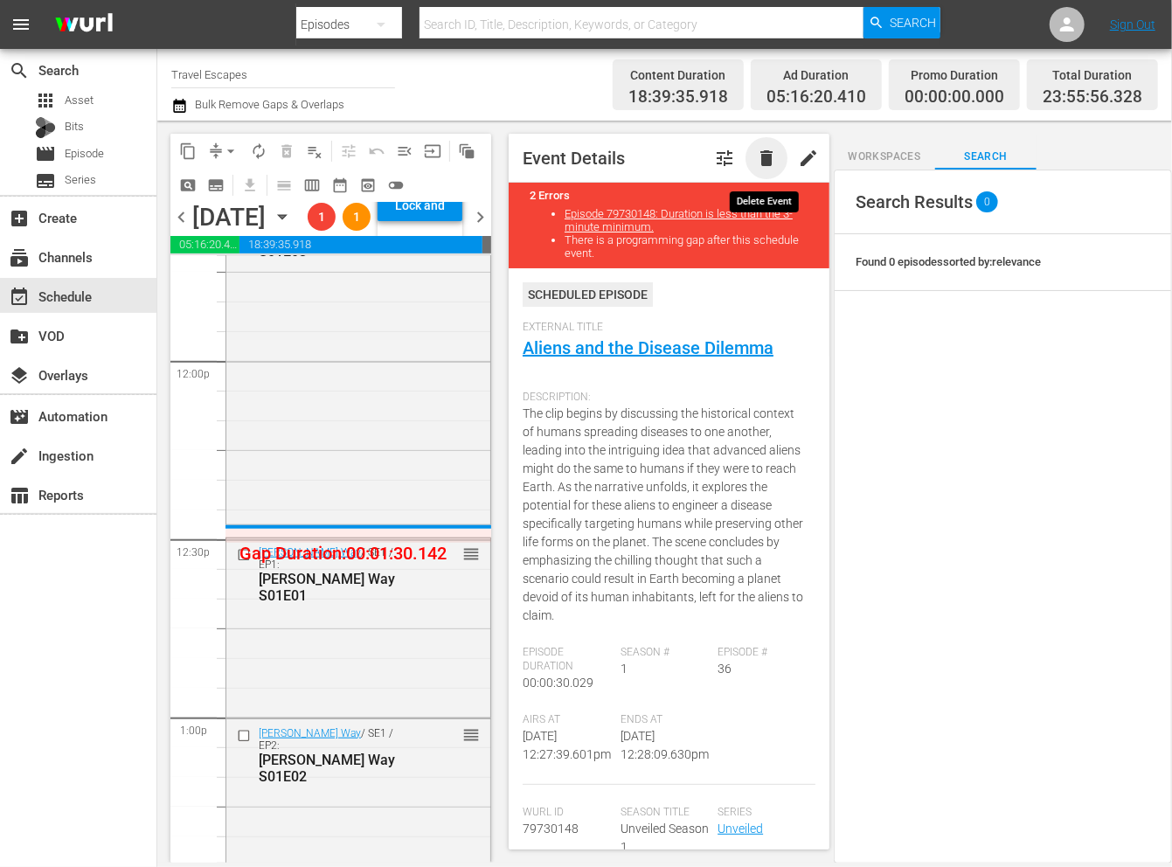
click at [766, 148] on span "delete" at bounding box center [766, 158] width 21 height 21
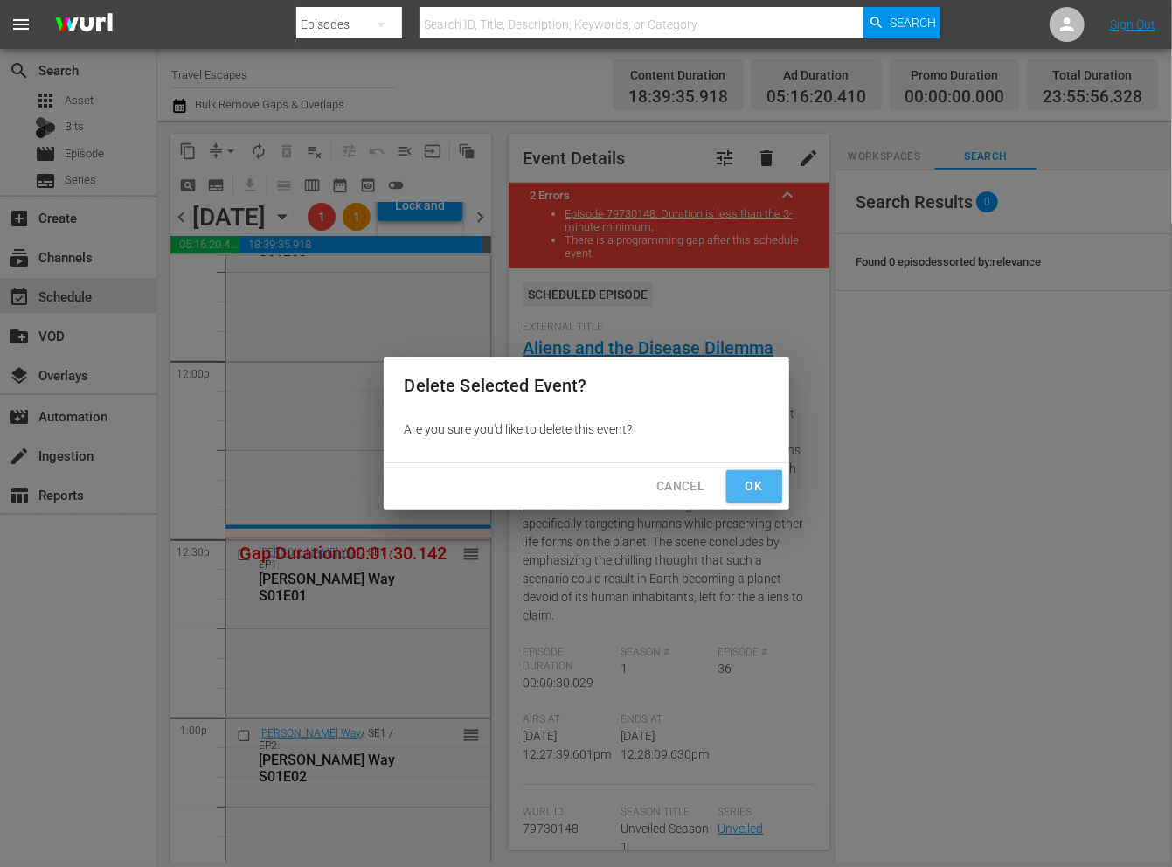
click at [749, 484] on span "Ok" at bounding box center [754, 486] width 28 height 22
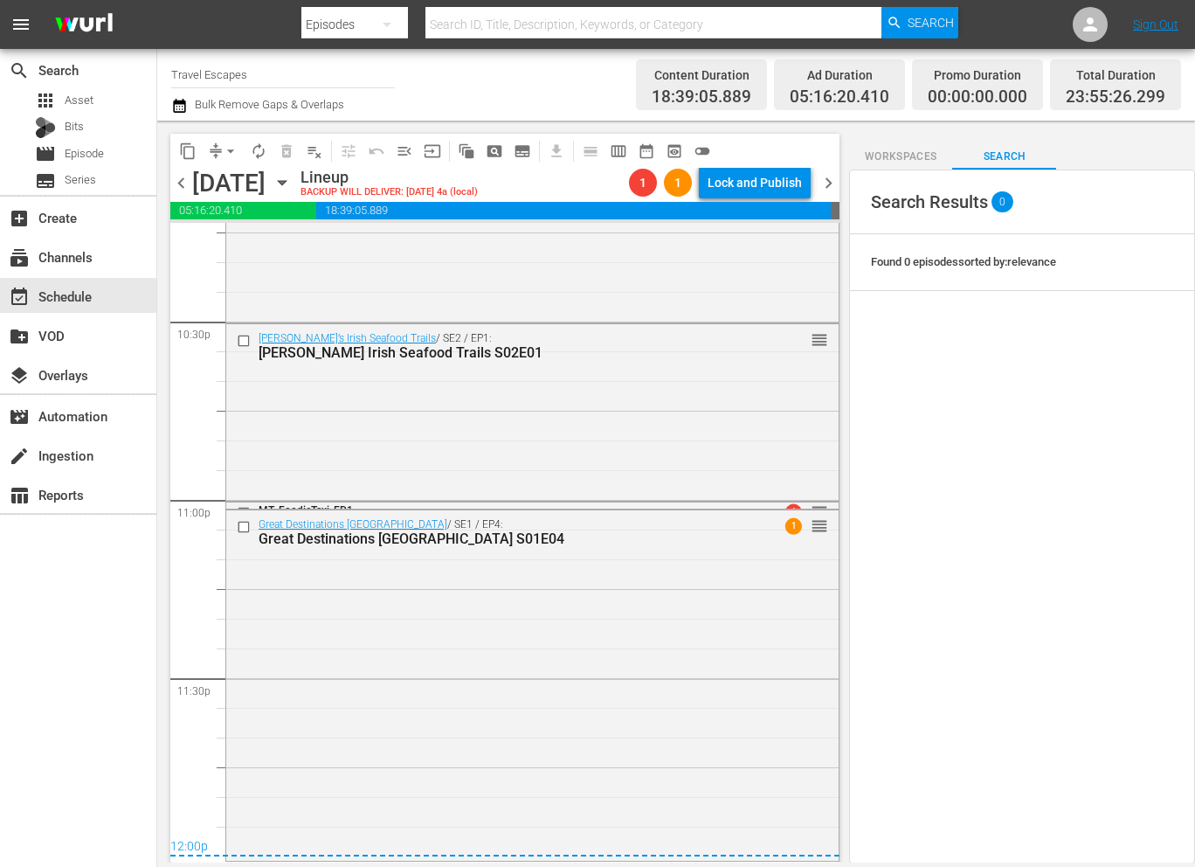
scroll to position [7921, 0]
click at [489, 507] on div "MT_FoodieTaxi_EP1" at bounding box center [503, 511] width 488 height 12
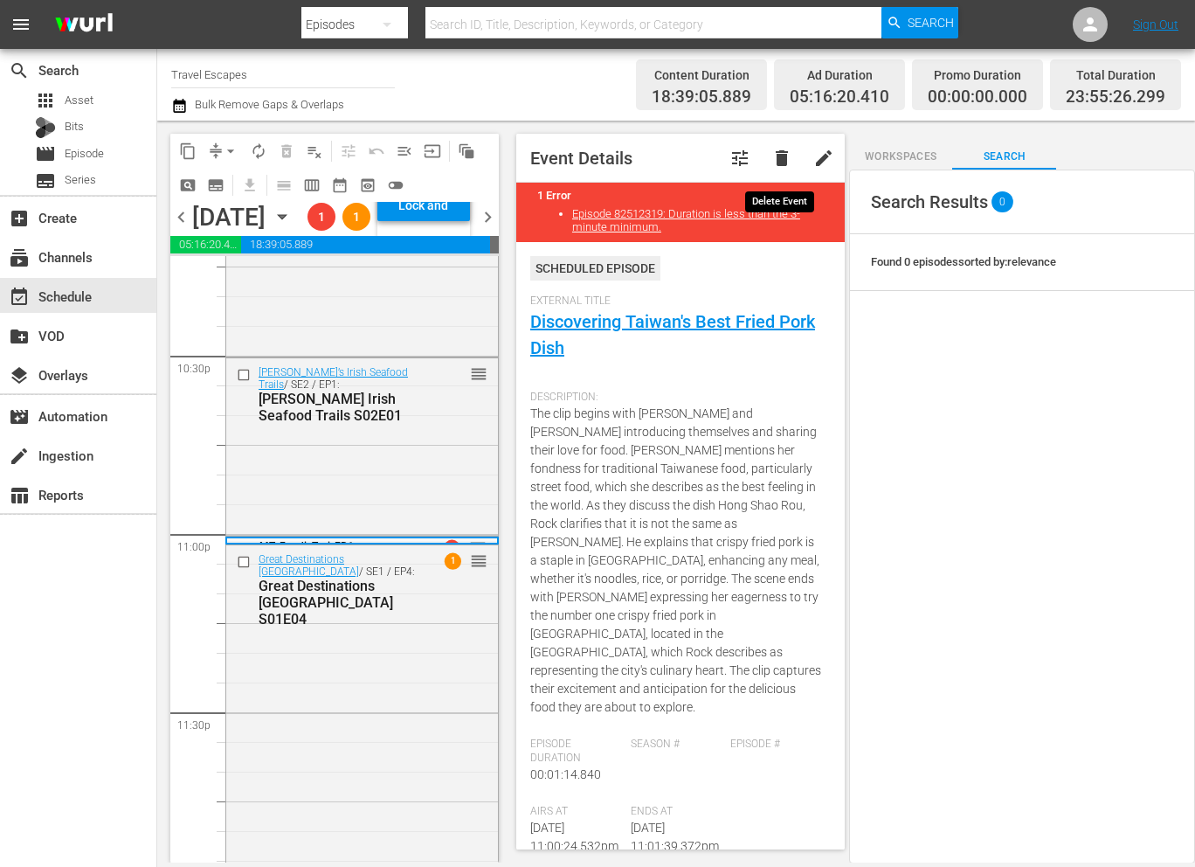
click at [774, 161] on span "delete" at bounding box center [781, 158] width 21 height 21
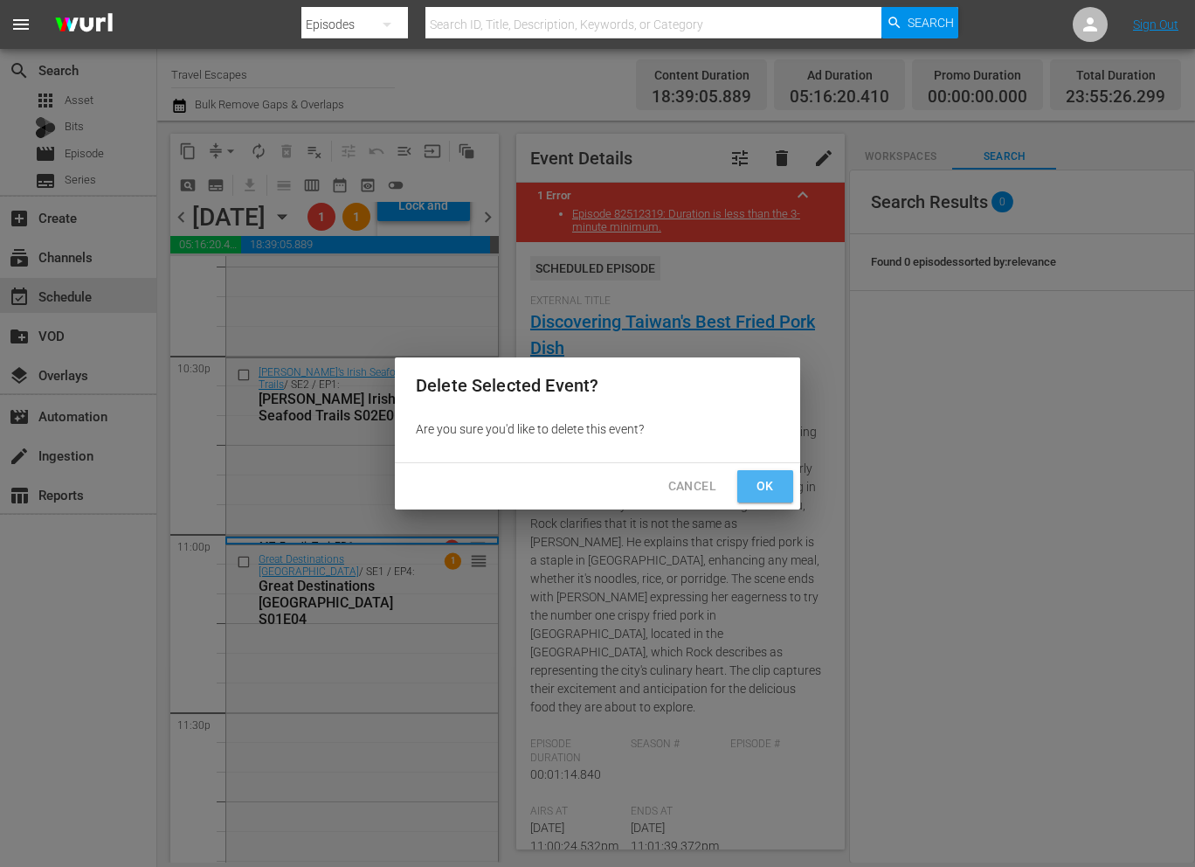
click at [757, 488] on span "Ok" at bounding box center [765, 486] width 28 height 22
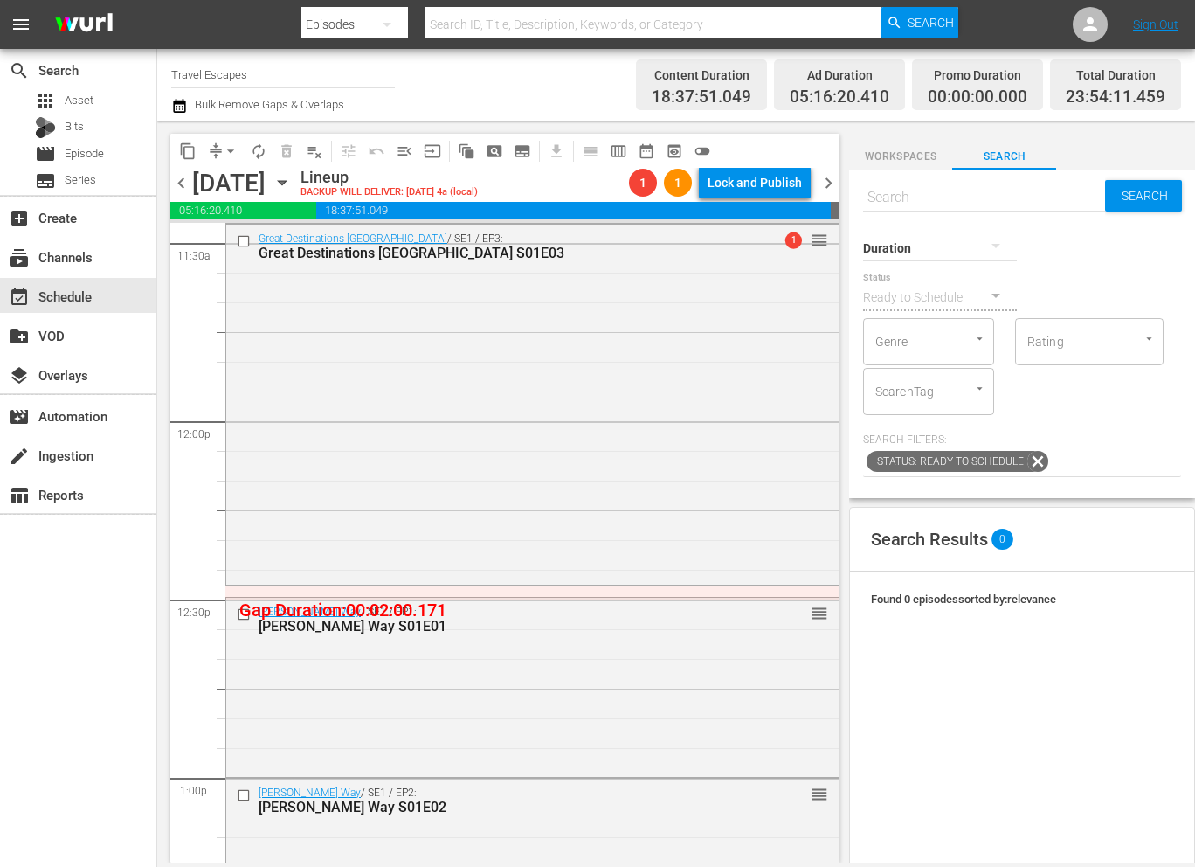
scroll to position [0, 0]
click at [986, 200] on input "text" at bounding box center [984, 197] width 242 height 42
type input "aal"
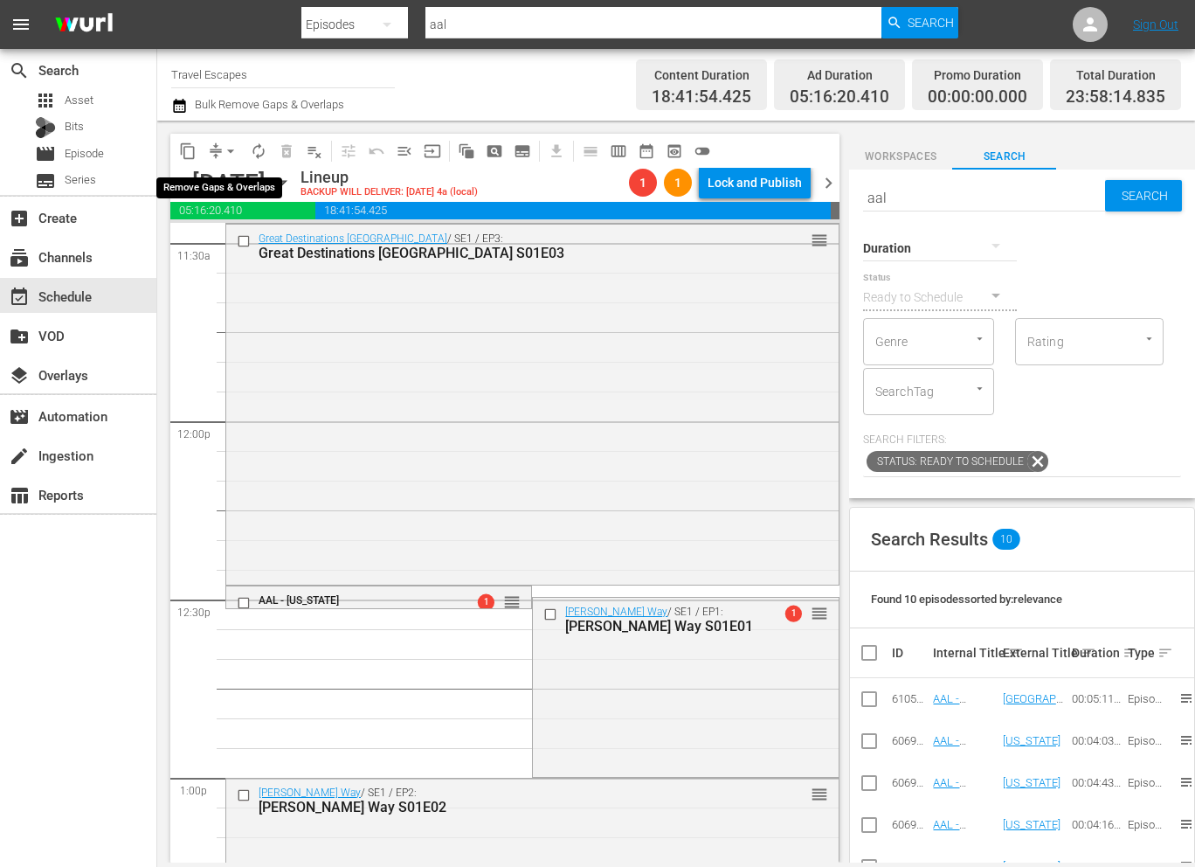
click at [232, 151] on span "arrow_drop_down" at bounding box center [230, 150] width 17 height 17
click at [235, 246] on li "Align to End of Previous Day" at bounding box center [231, 244] width 183 height 29
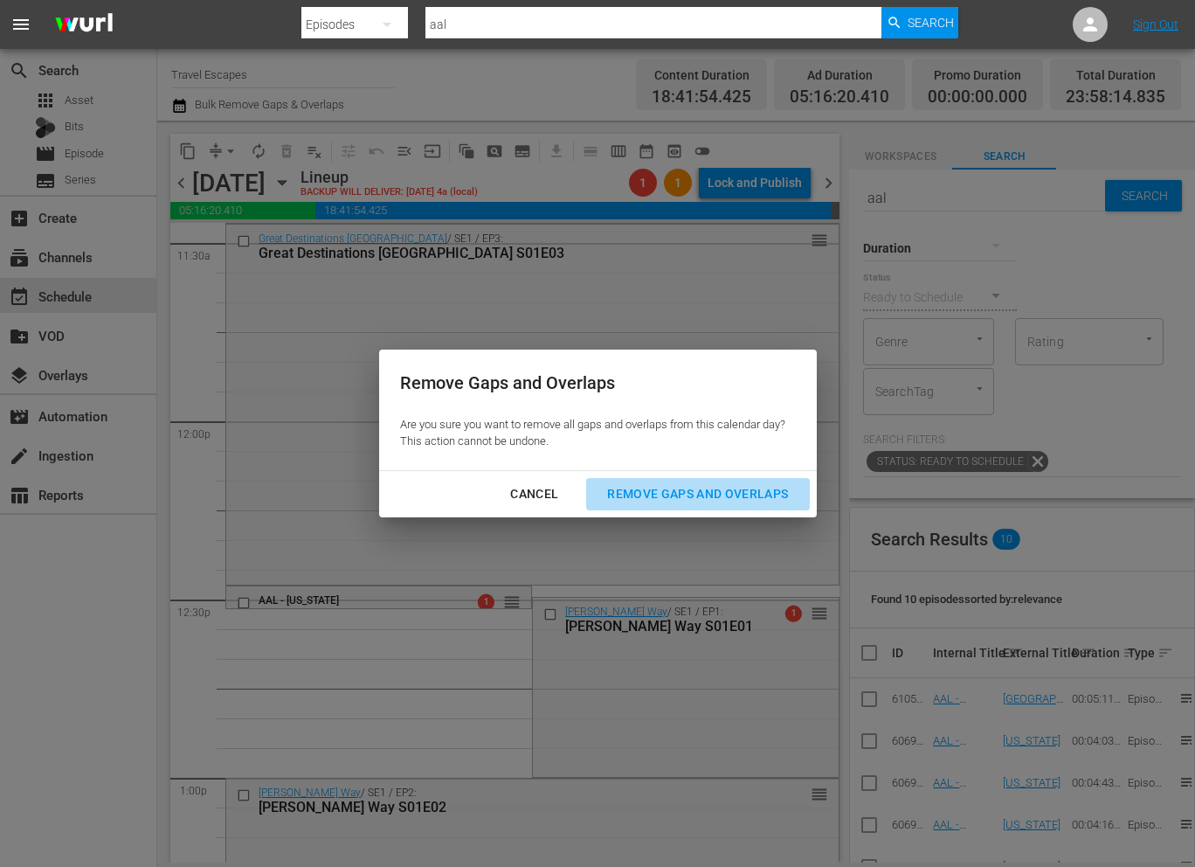
click at [645, 483] on div "Remove Gaps and Overlaps" at bounding box center [697, 494] width 209 height 22
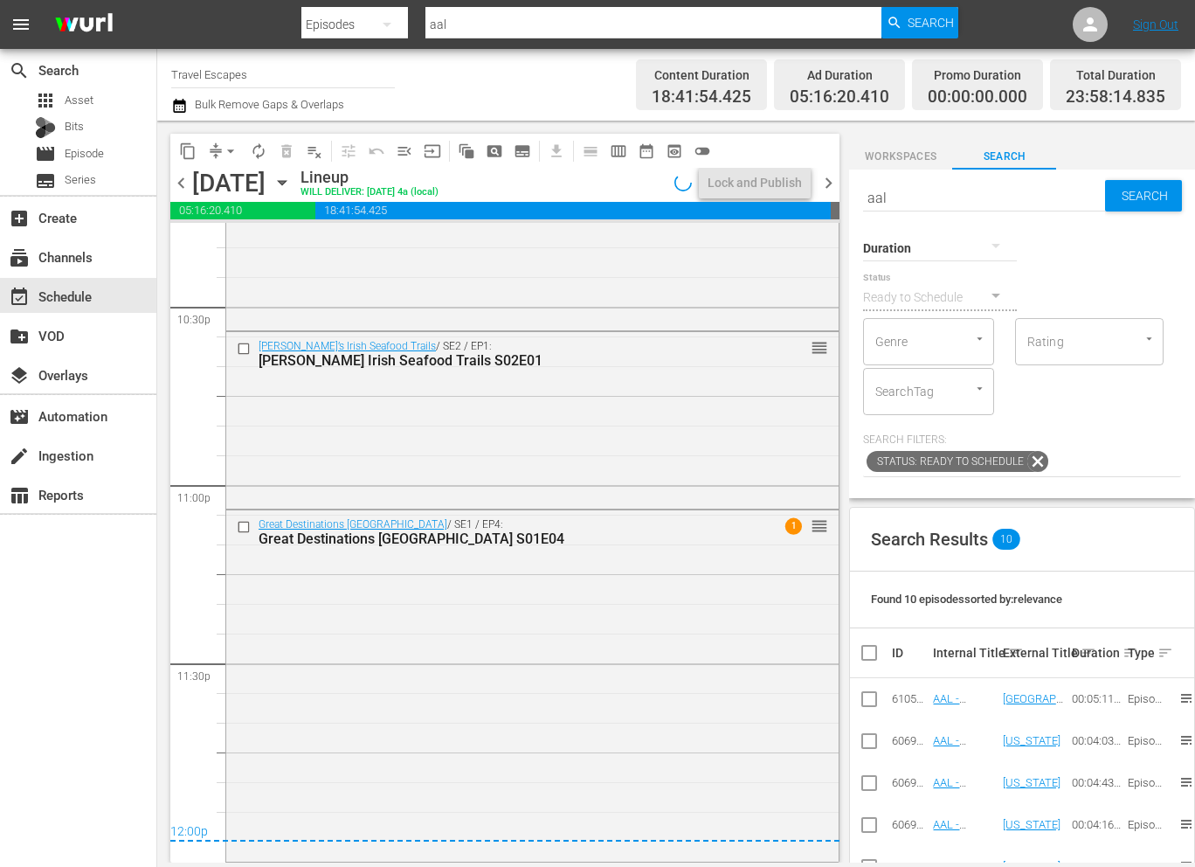
scroll to position [7937, 0]
click at [751, 187] on div "Lock and Publish" at bounding box center [755, 182] width 94 height 31
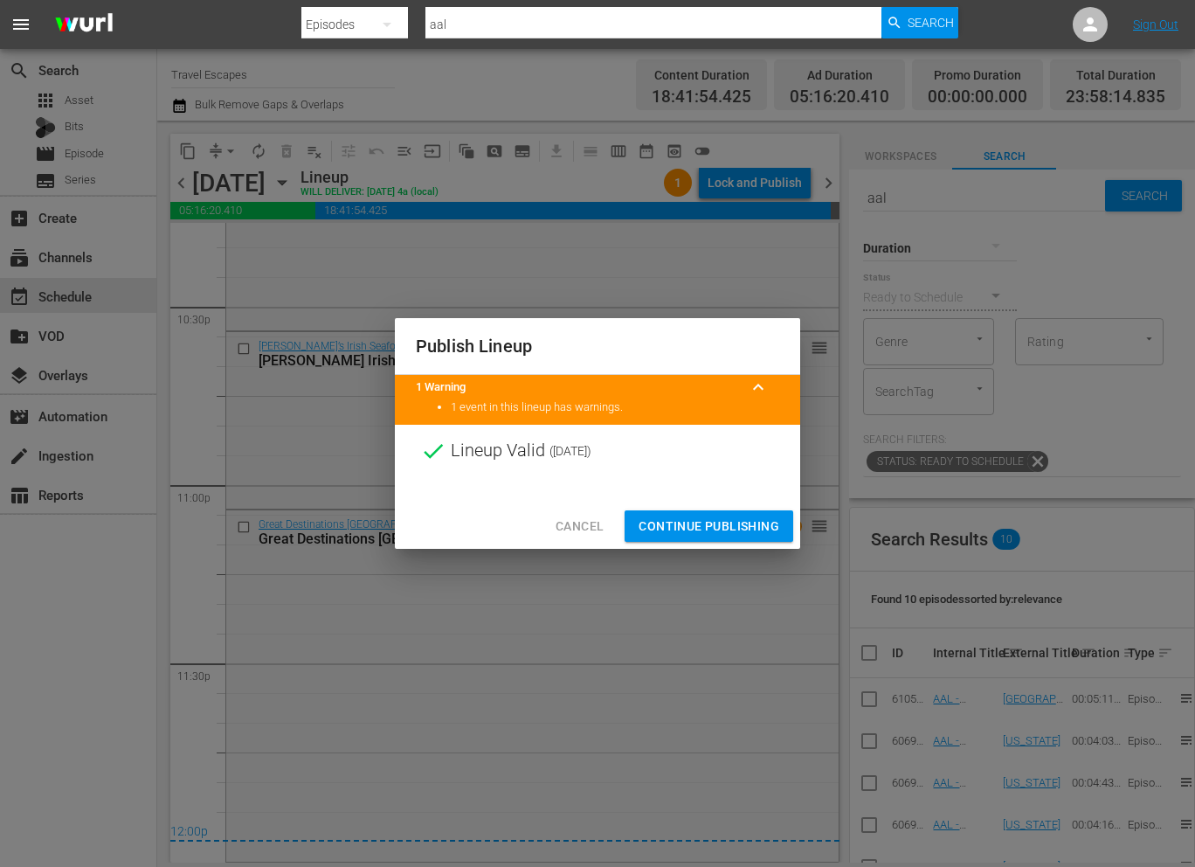
click at [680, 522] on span "Continue Publishing" at bounding box center [709, 526] width 141 height 22
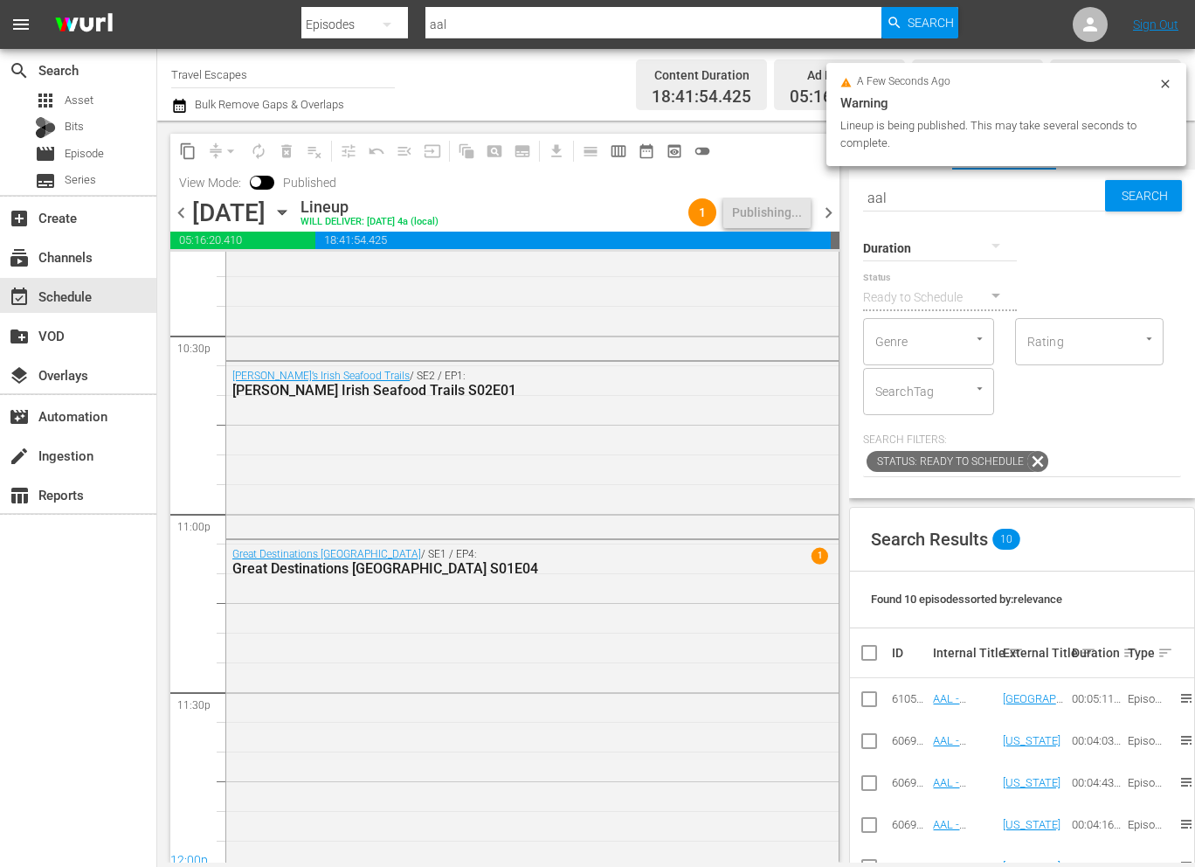
click at [832, 210] on span "chevron_right" at bounding box center [829, 213] width 22 height 22
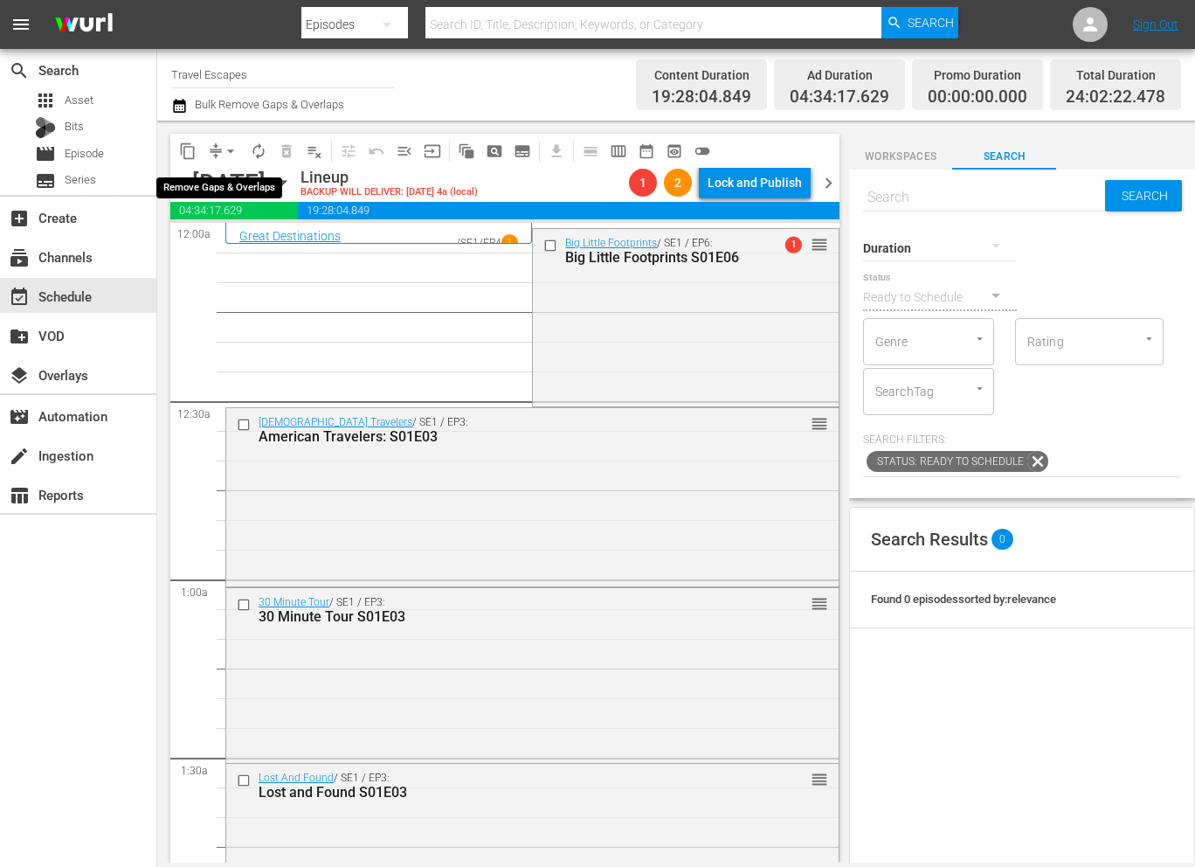
click at [232, 152] on span "arrow_drop_down" at bounding box center [230, 150] width 17 height 17
click at [227, 241] on li "Align to End of Previous Day" at bounding box center [231, 244] width 183 height 29
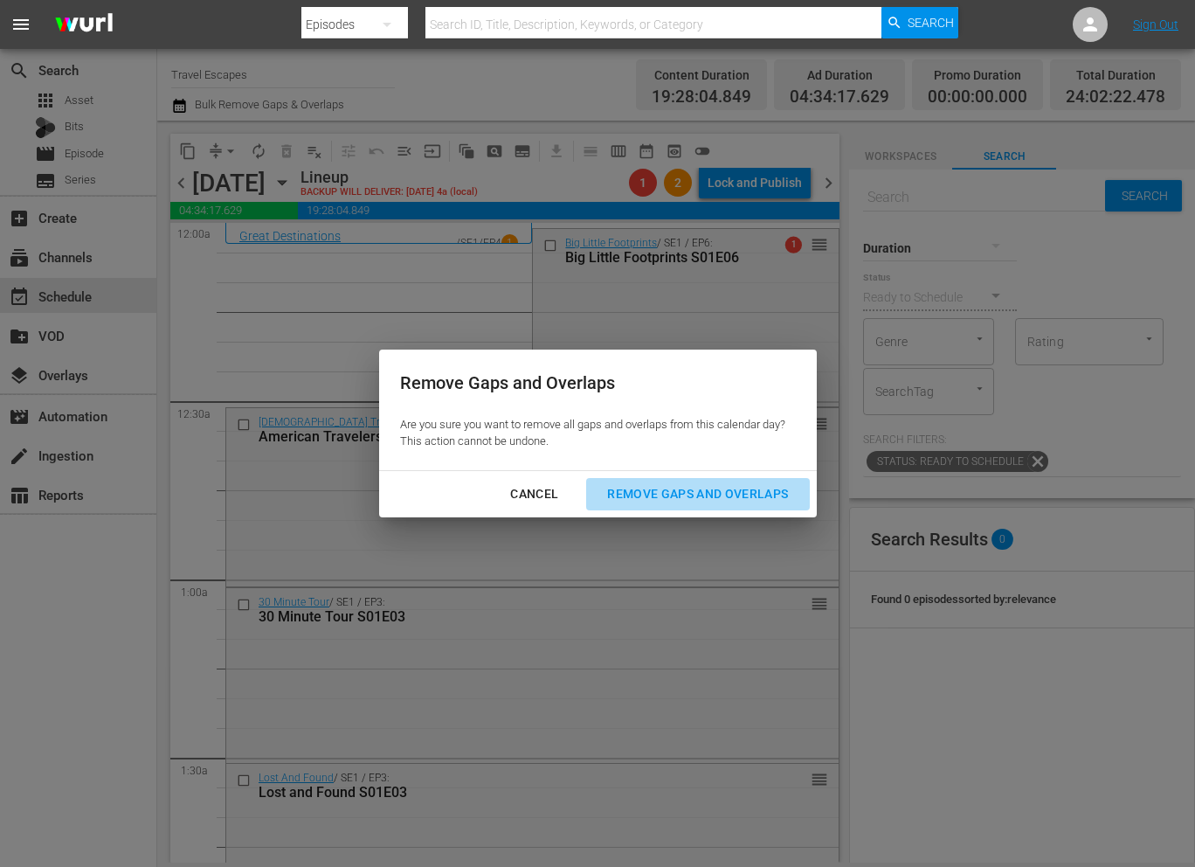
click at [608, 484] on div "Remove Gaps and Overlaps" at bounding box center [697, 494] width 209 height 22
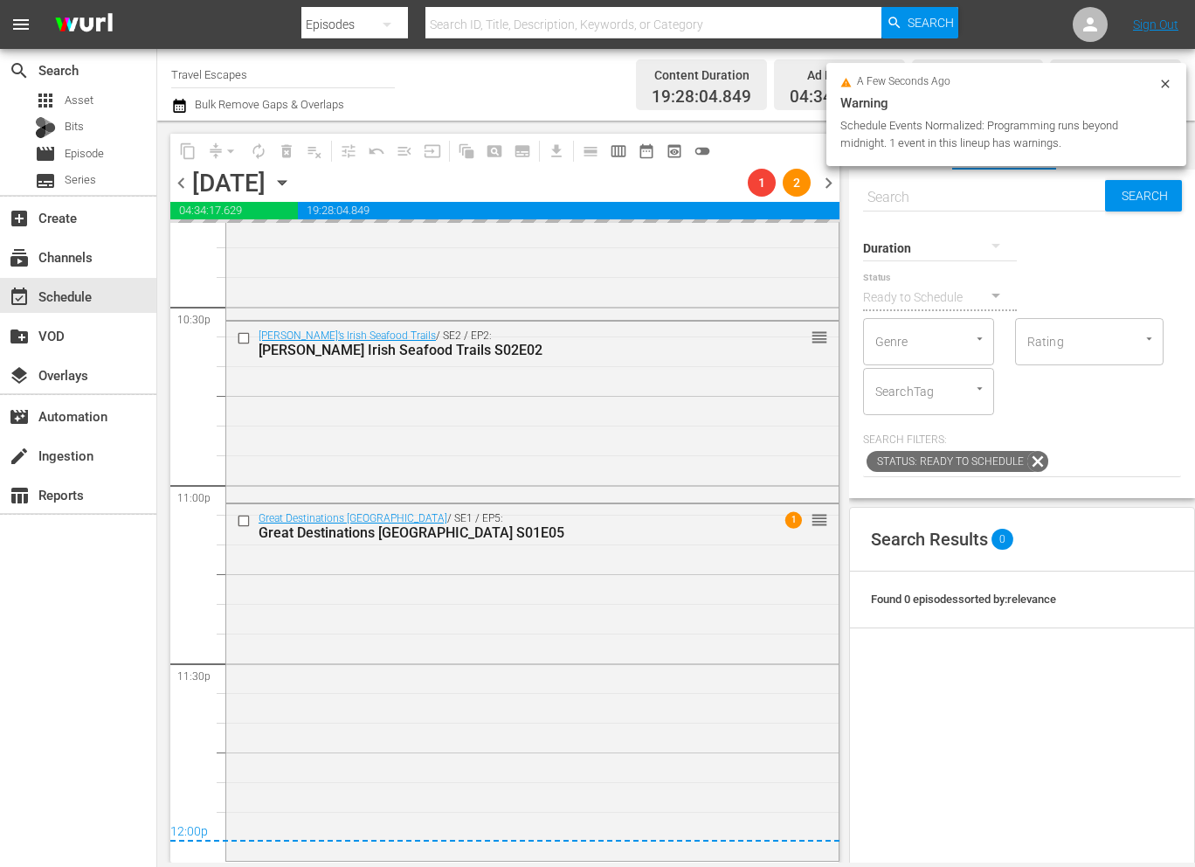
scroll to position [7937, 0]
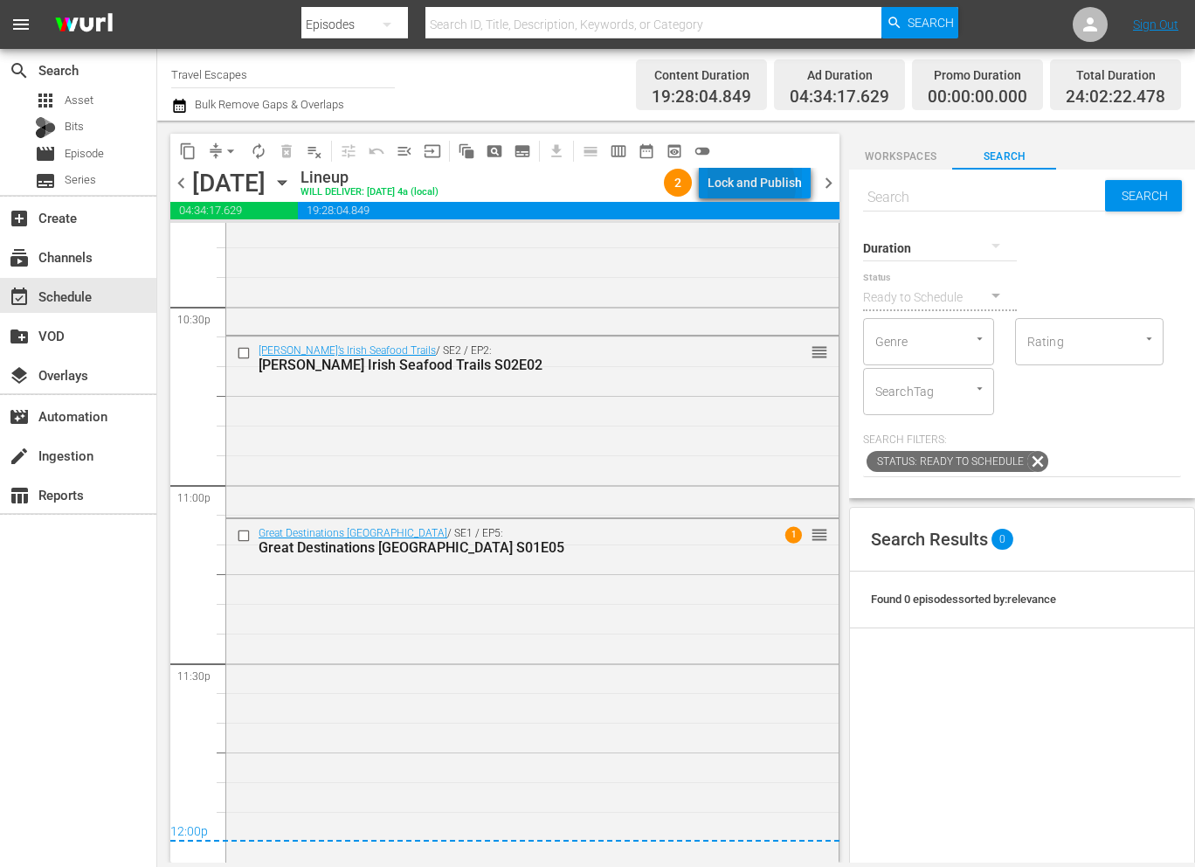
click at [755, 186] on div "Lock and Publish" at bounding box center [755, 182] width 94 height 31
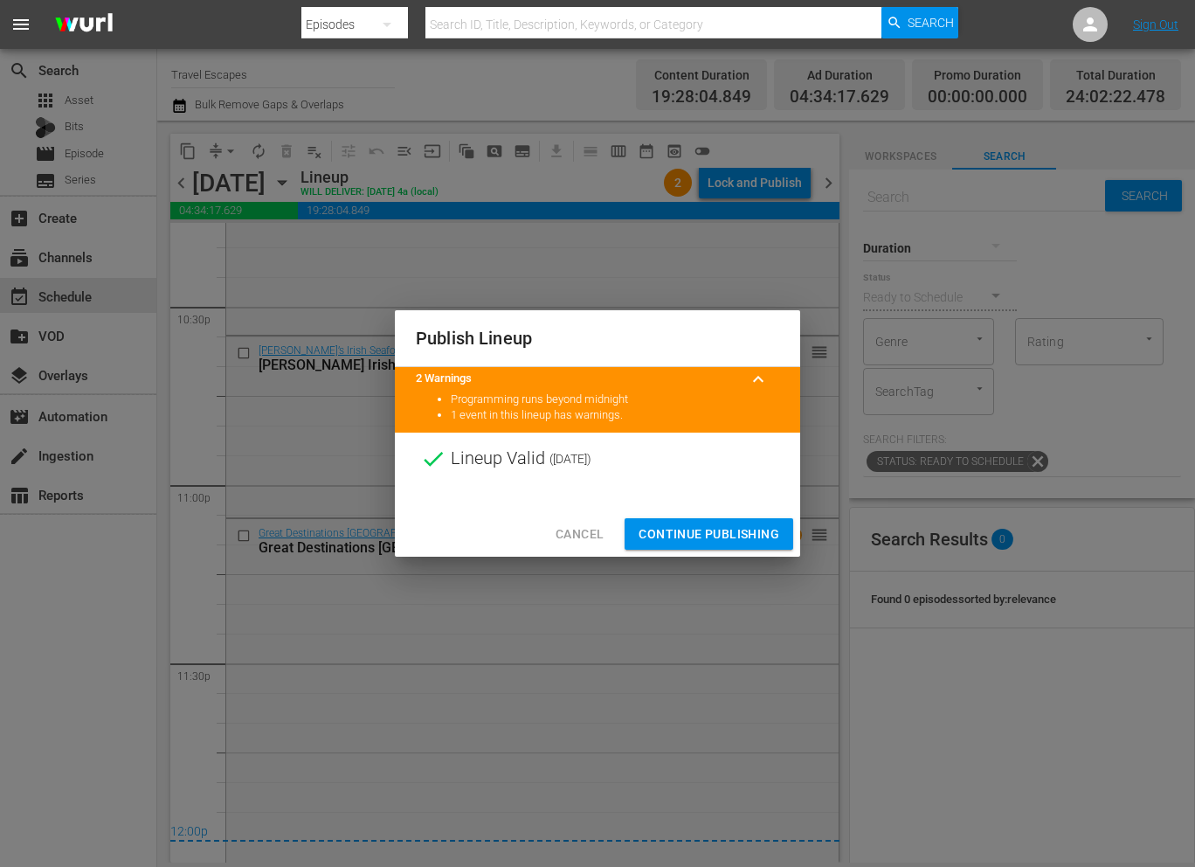
click at [732, 540] on span "Continue Publishing" at bounding box center [709, 534] width 141 height 22
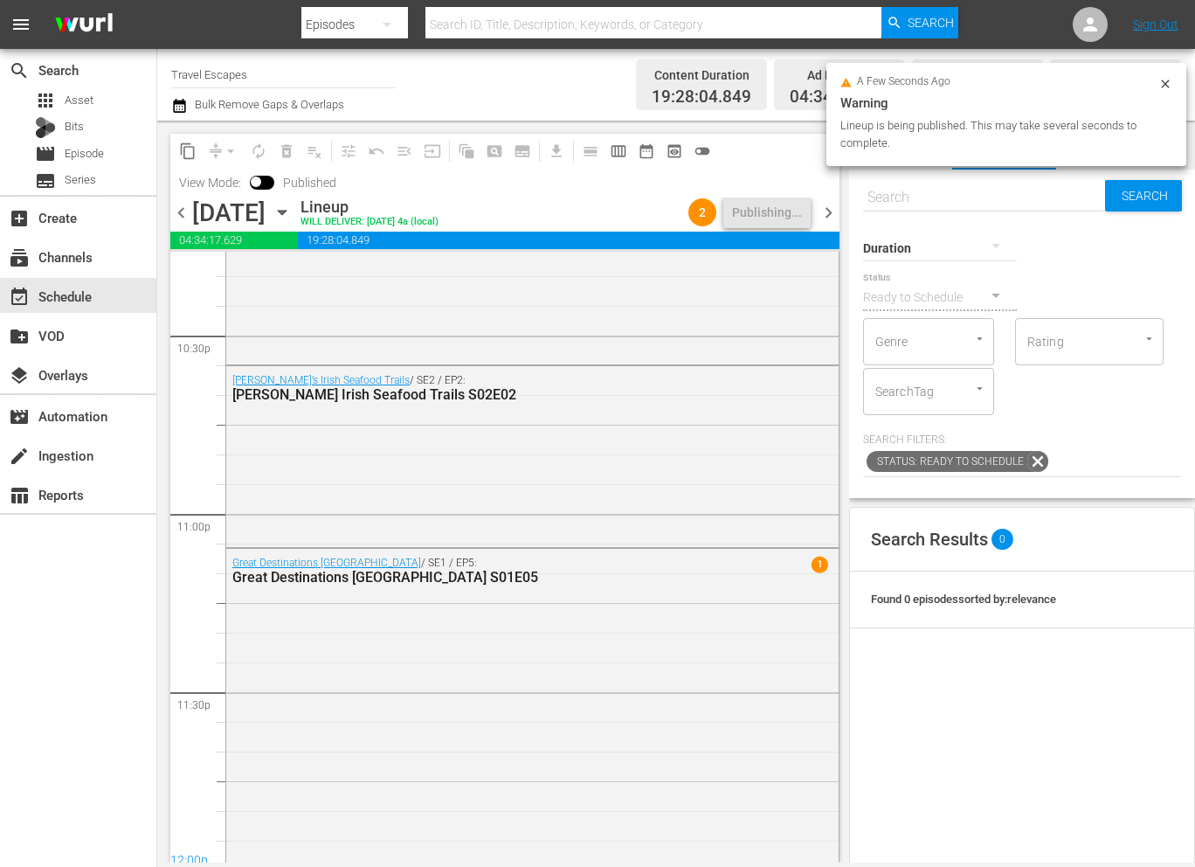
click at [829, 213] on span "chevron_right" at bounding box center [829, 213] width 22 height 22
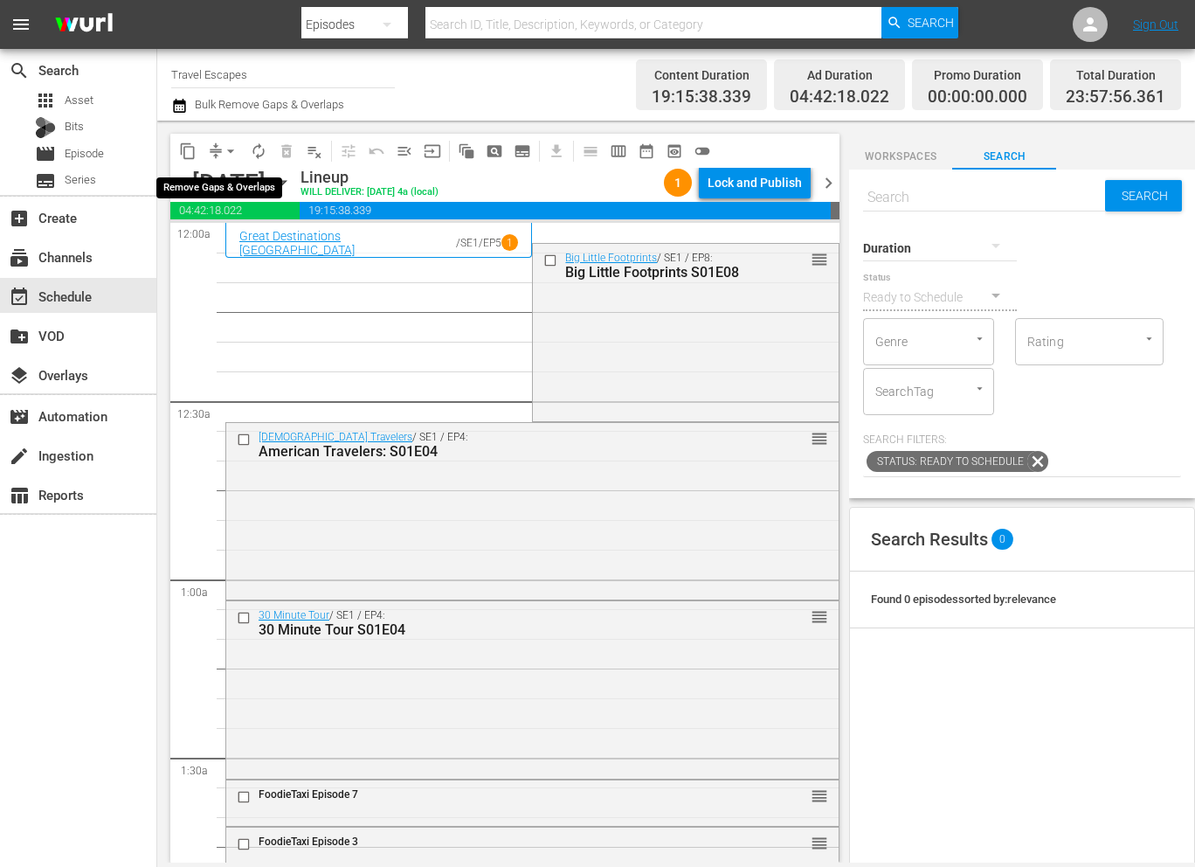
click at [228, 148] on span "arrow_drop_down" at bounding box center [230, 150] width 17 height 17
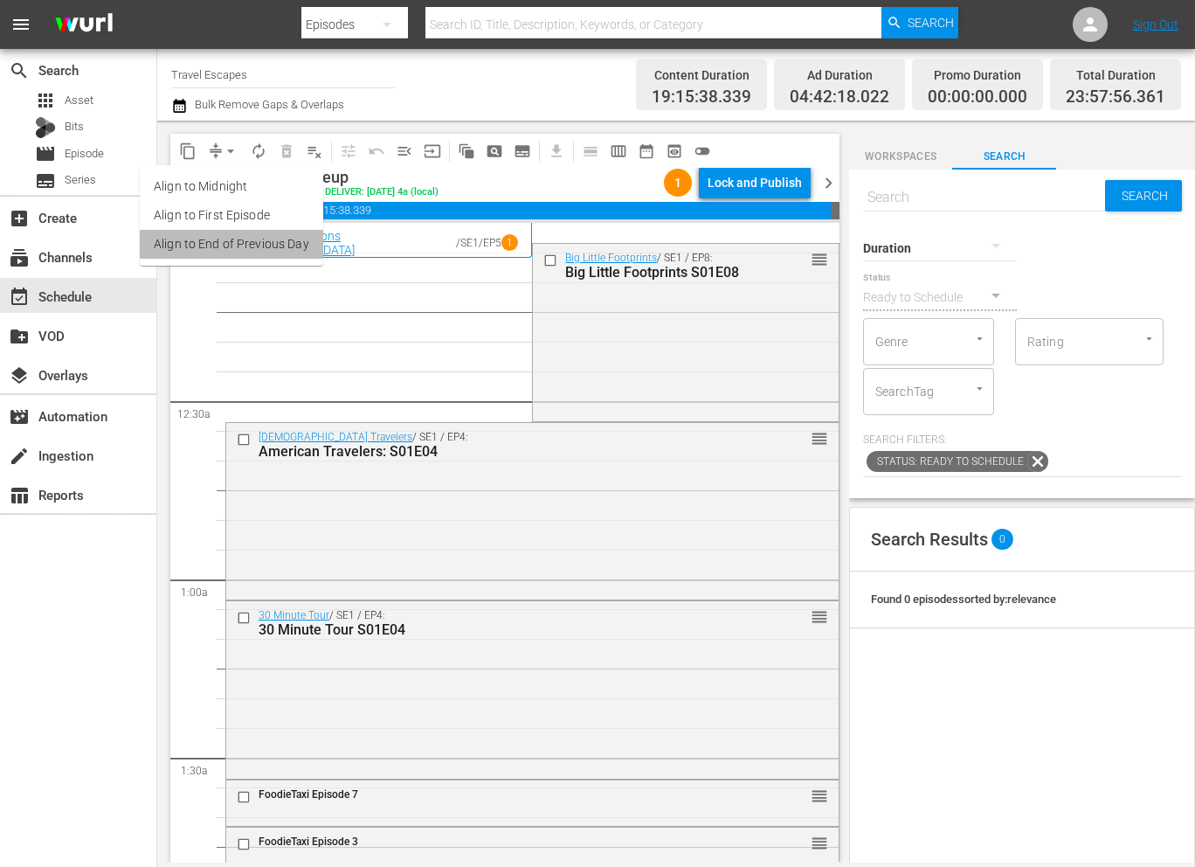
click at [245, 235] on li "Align to End of Previous Day" at bounding box center [231, 244] width 183 height 29
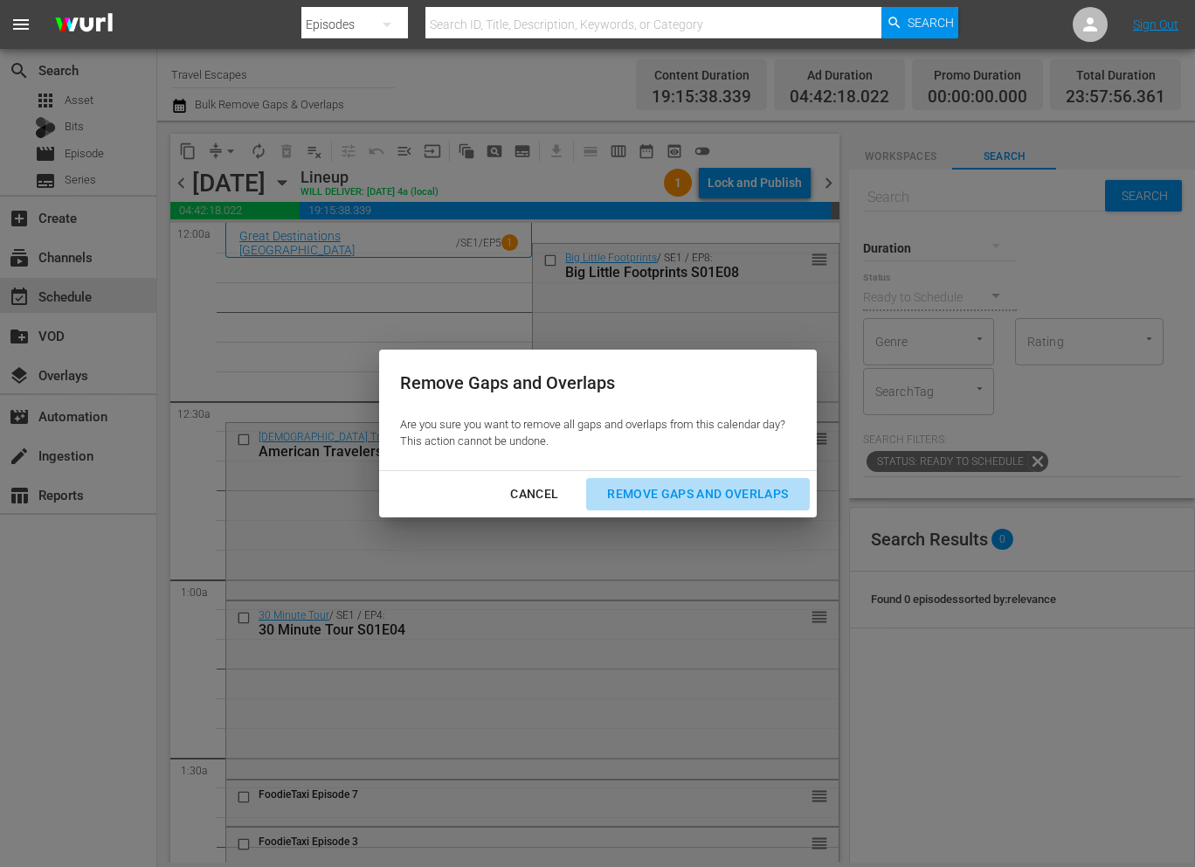
click at [683, 478] on button "Remove Gaps and Overlaps" at bounding box center [697, 494] width 223 height 32
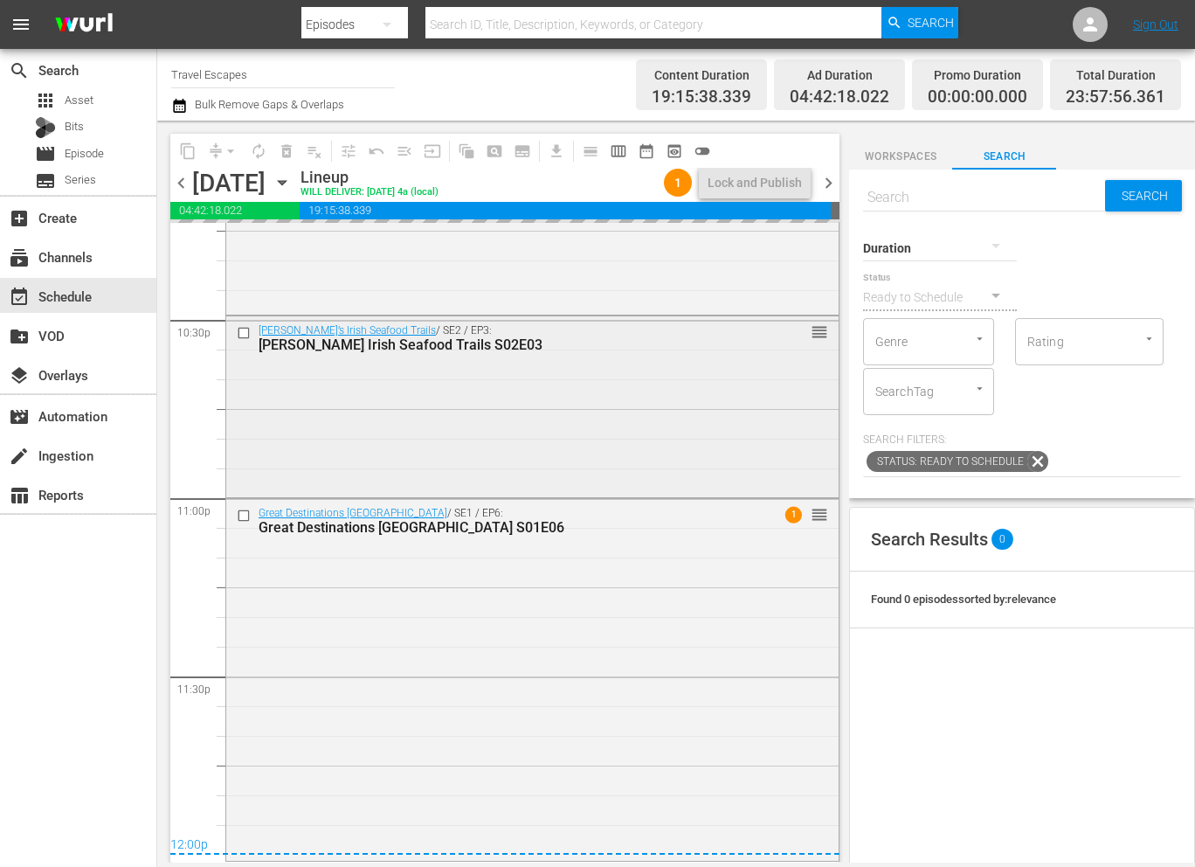
scroll to position [7924, 0]
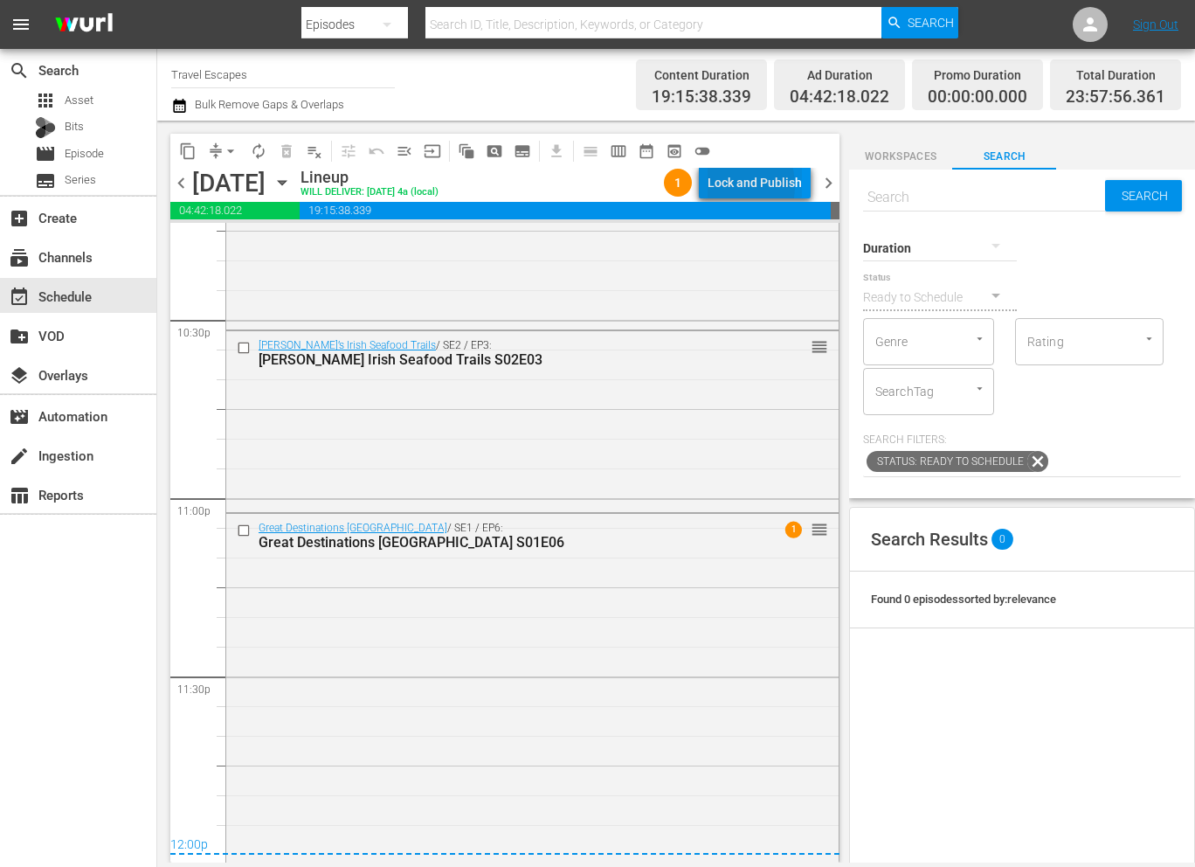
click at [730, 186] on div "Lock and Publish" at bounding box center [755, 182] width 94 height 31
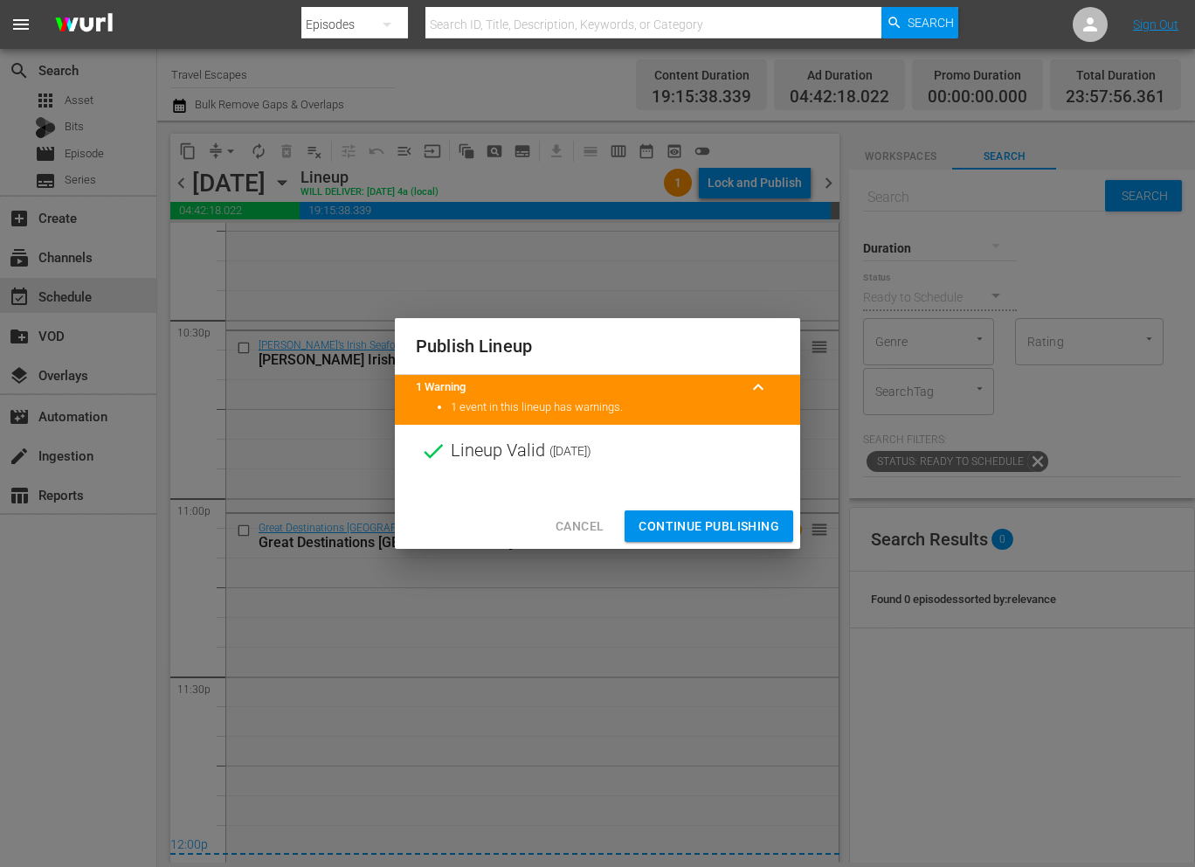
click at [686, 526] on span "Continue Publishing" at bounding box center [709, 526] width 141 height 22
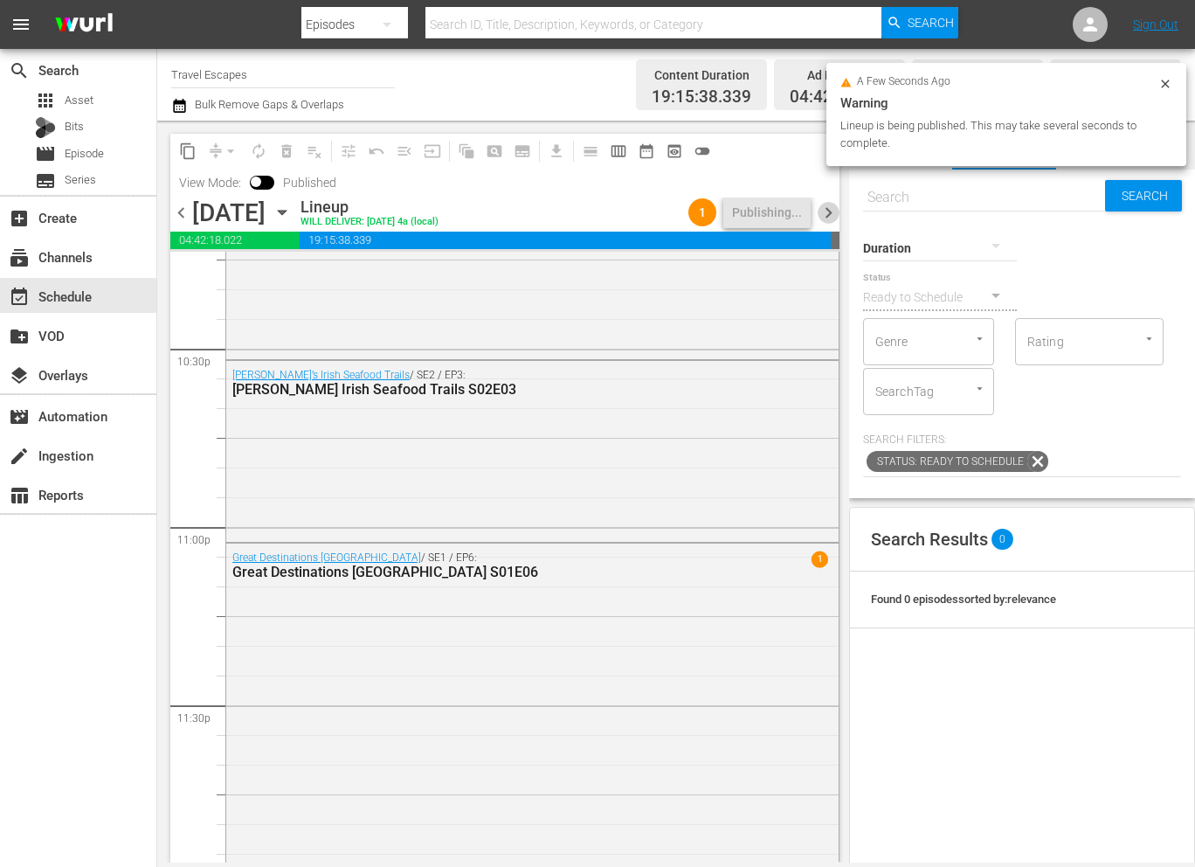
click at [827, 210] on span "chevron_right" at bounding box center [829, 213] width 22 height 22
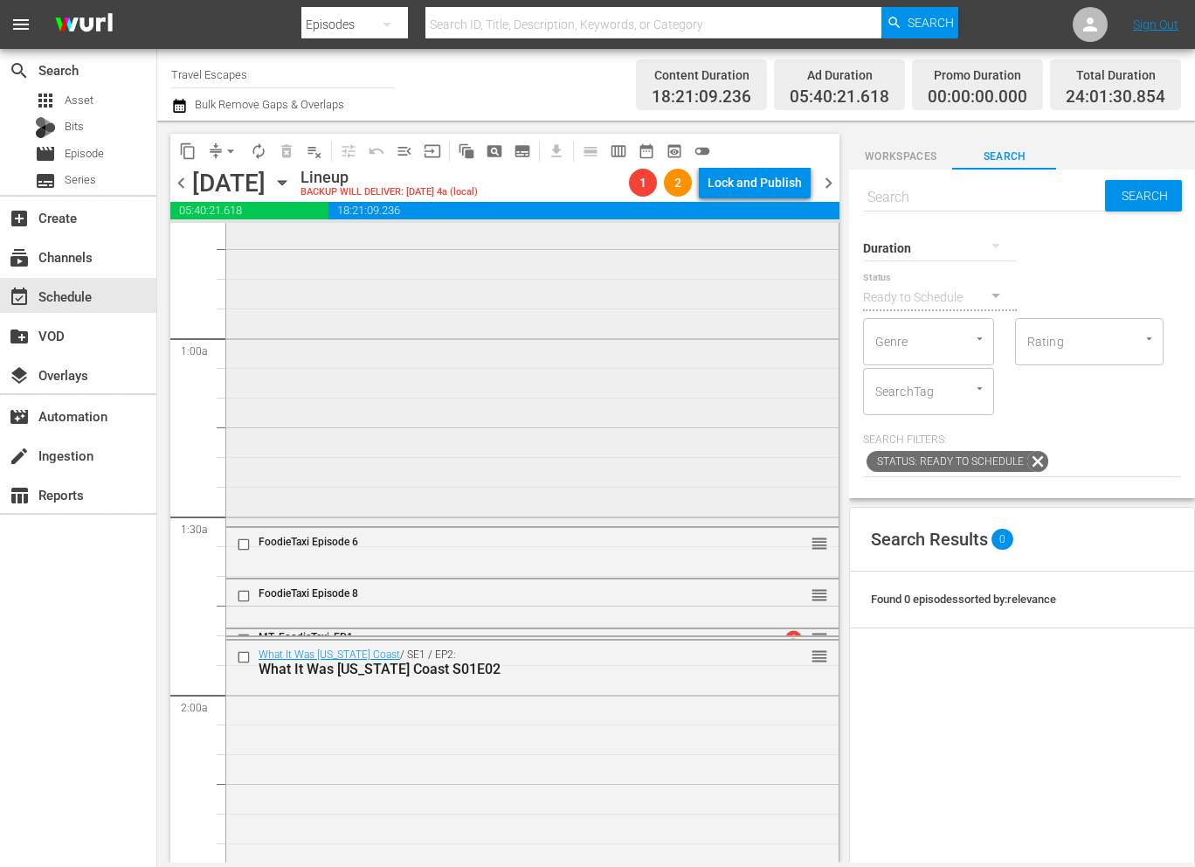
scroll to position [259, 0]
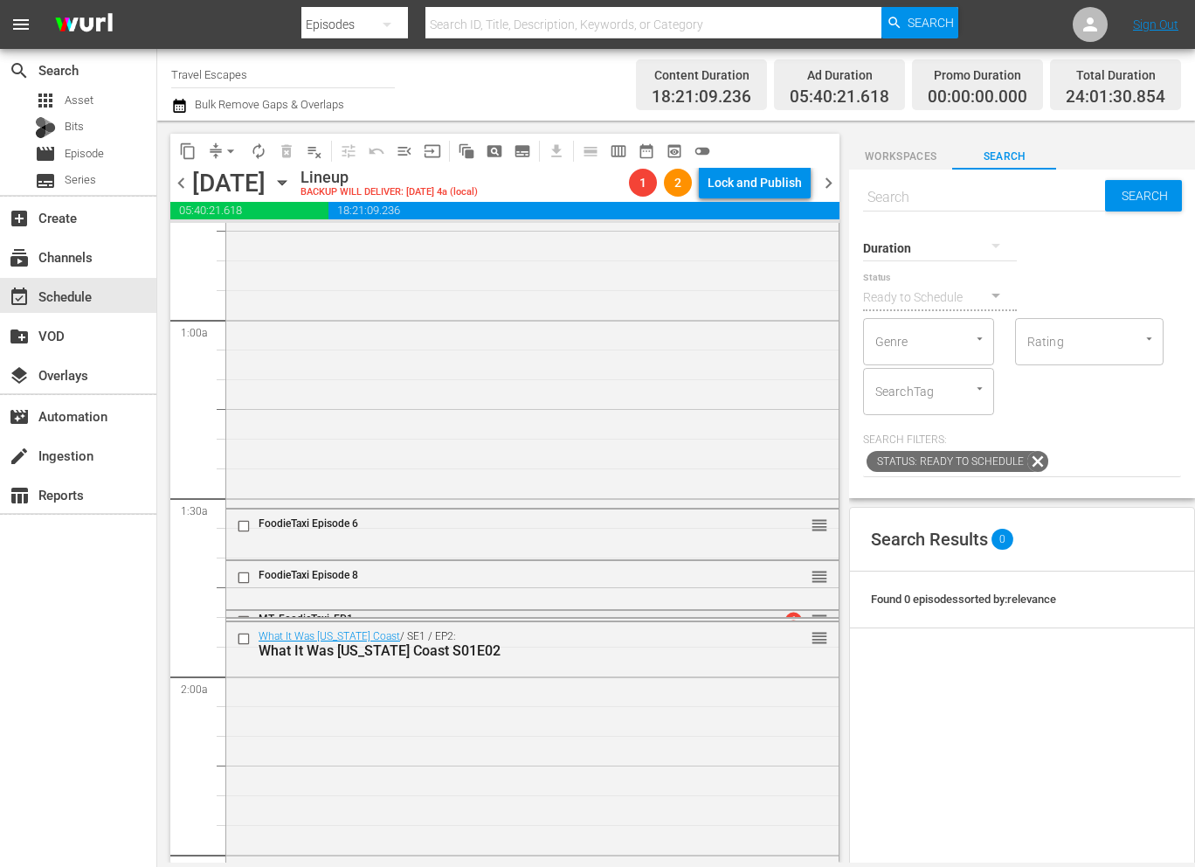
click at [626, 612] on div "MT_FoodieTaxi_EP1" at bounding box center [503, 618] width 488 height 14
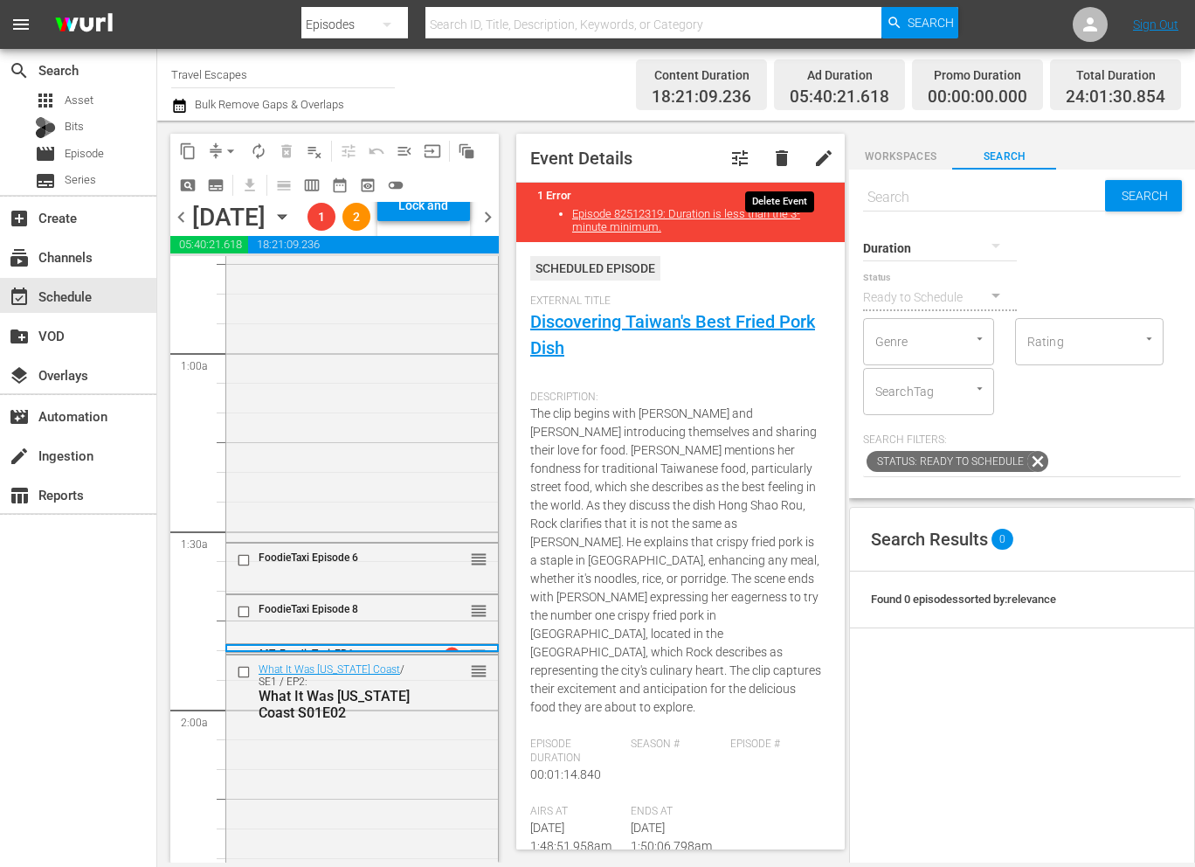
click at [788, 158] on span "delete" at bounding box center [781, 158] width 21 height 21
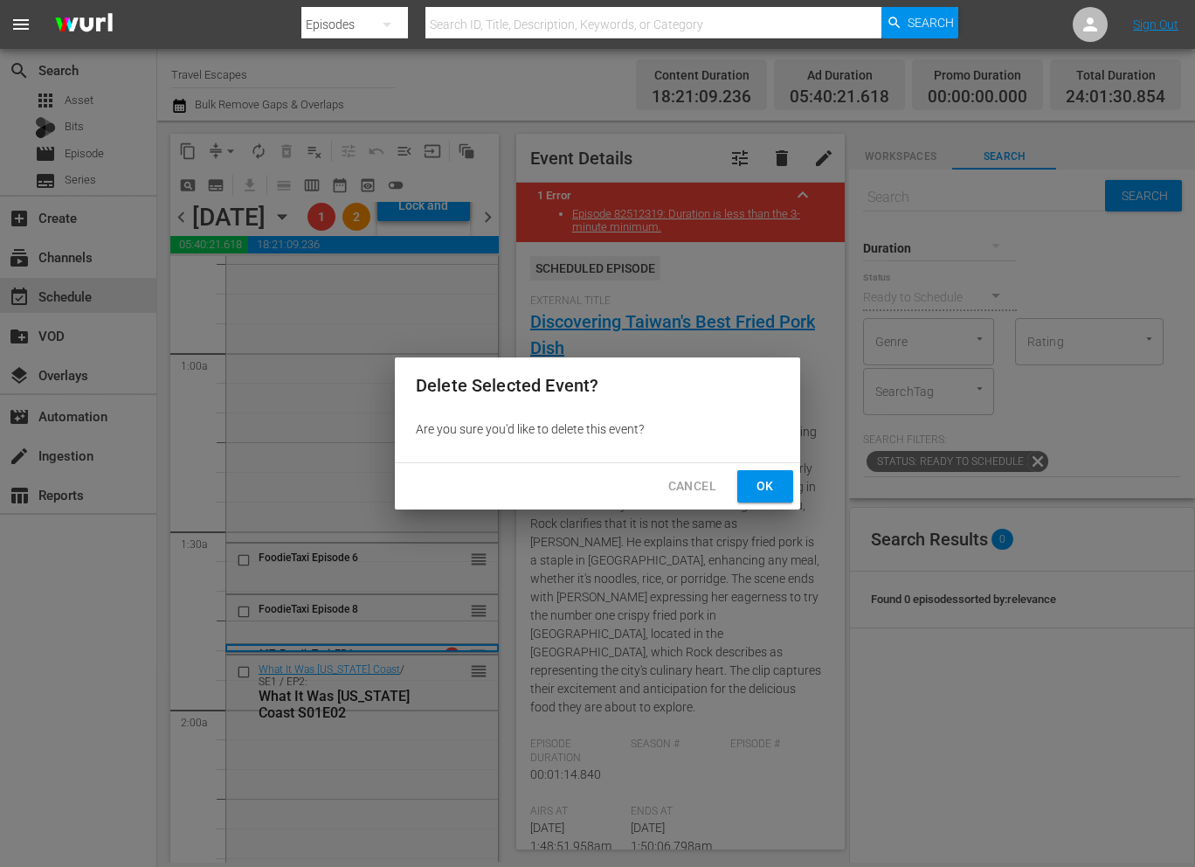
click at [763, 493] on span "Ok" at bounding box center [765, 486] width 28 height 22
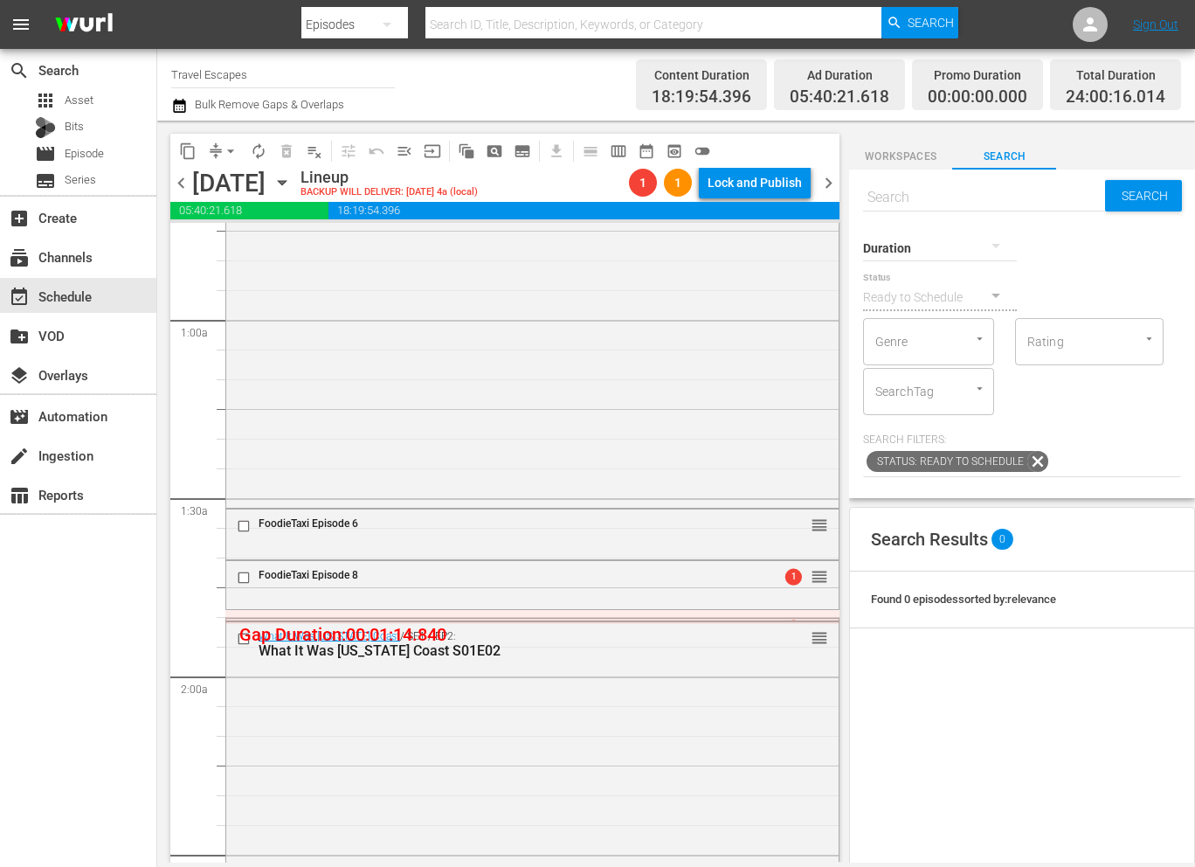
click at [371, 620] on div "MT_FoodieTaxi_EP1" at bounding box center [503, 626] width 488 height 12
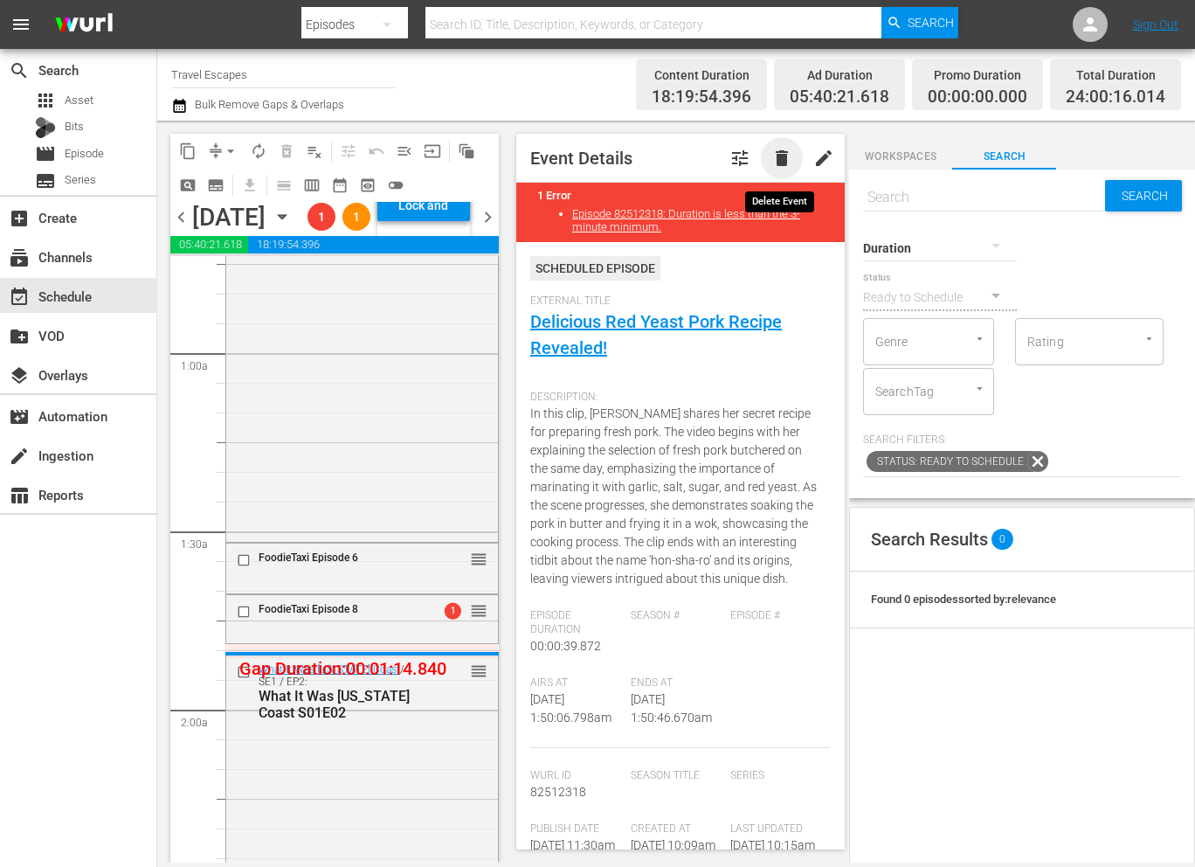
click at [788, 150] on span "delete" at bounding box center [781, 158] width 21 height 21
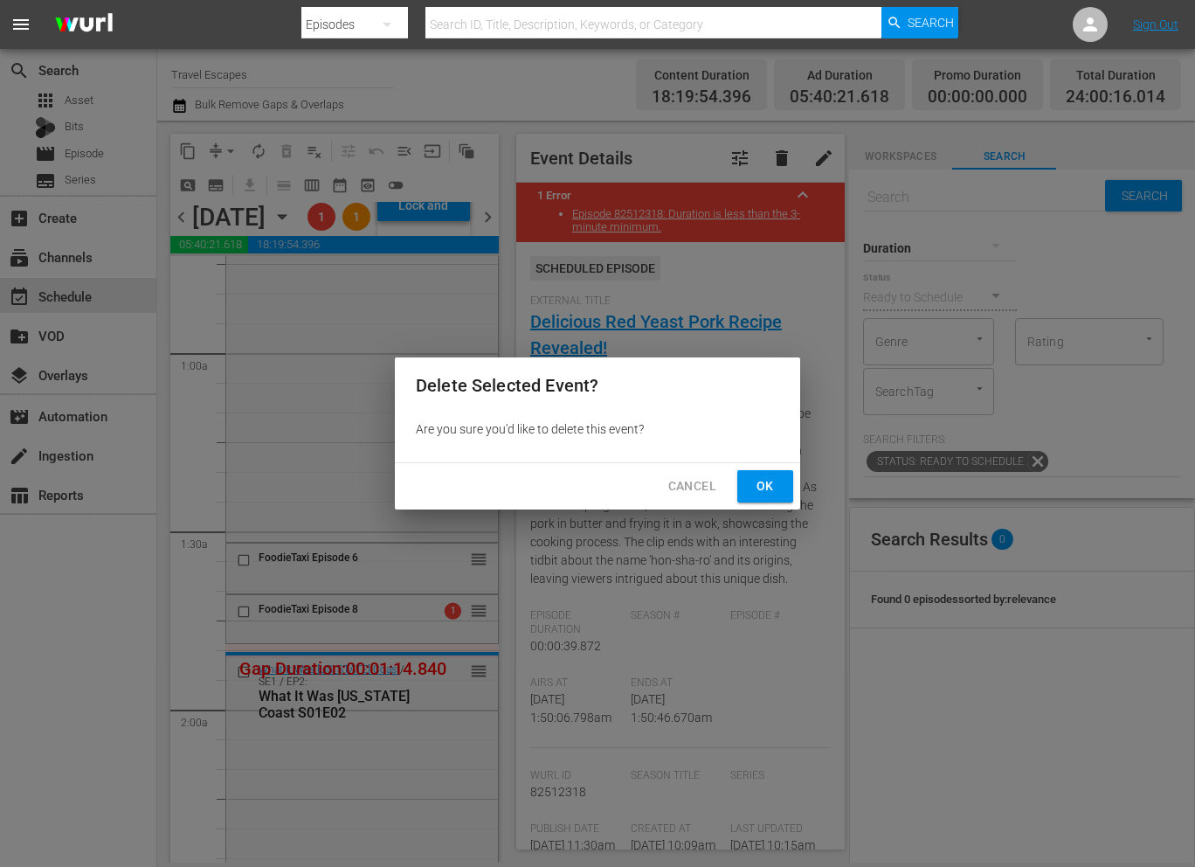
click at [777, 488] on span "Ok" at bounding box center [765, 486] width 28 height 22
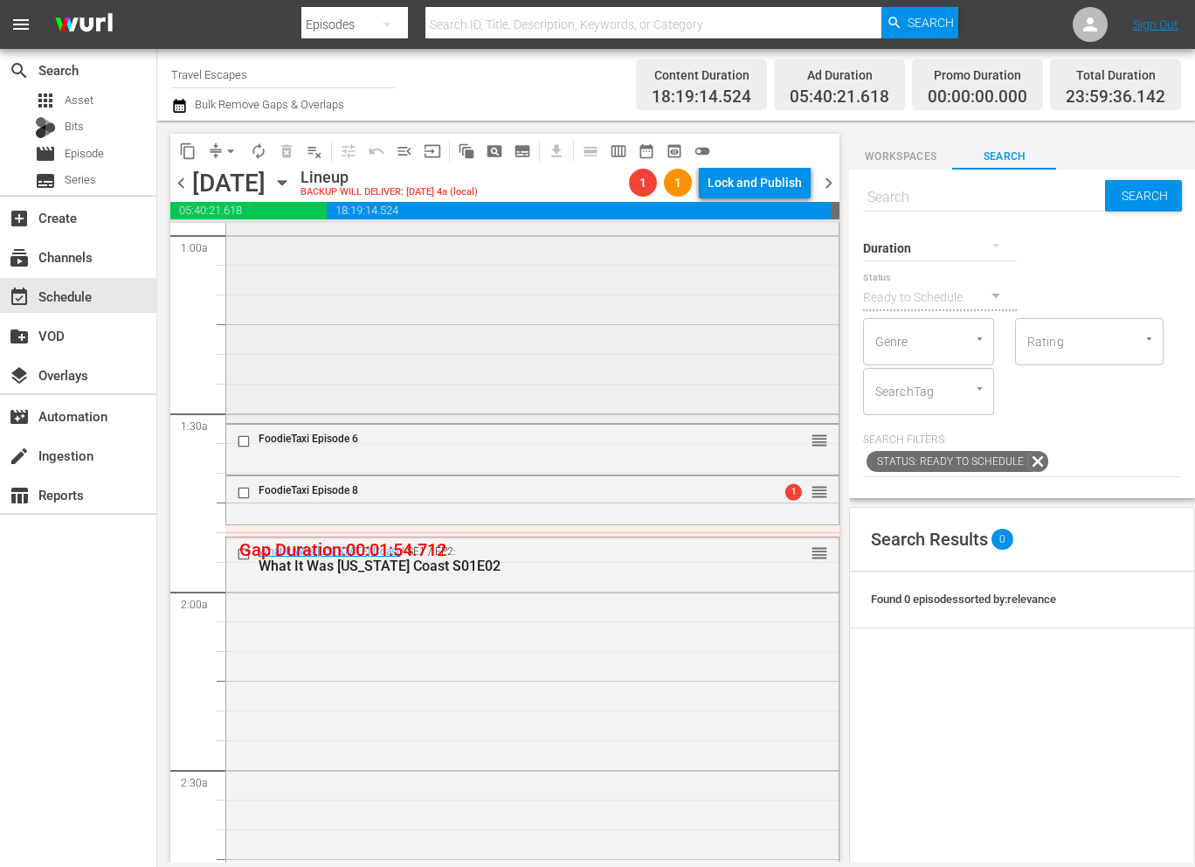
scroll to position [363, 0]
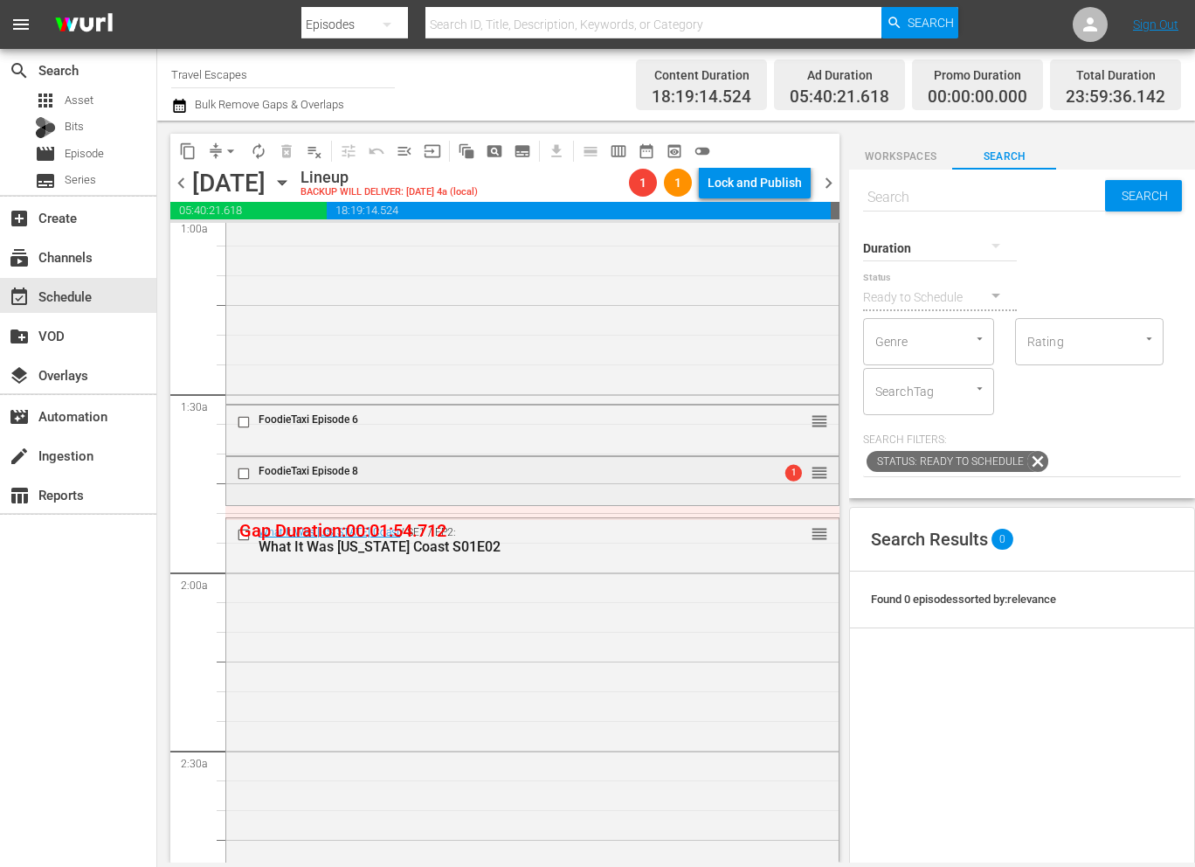
click at [509, 482] on div "FoodieTaxi Episode 8" at bounding box center [489, 473] width 514 height 21
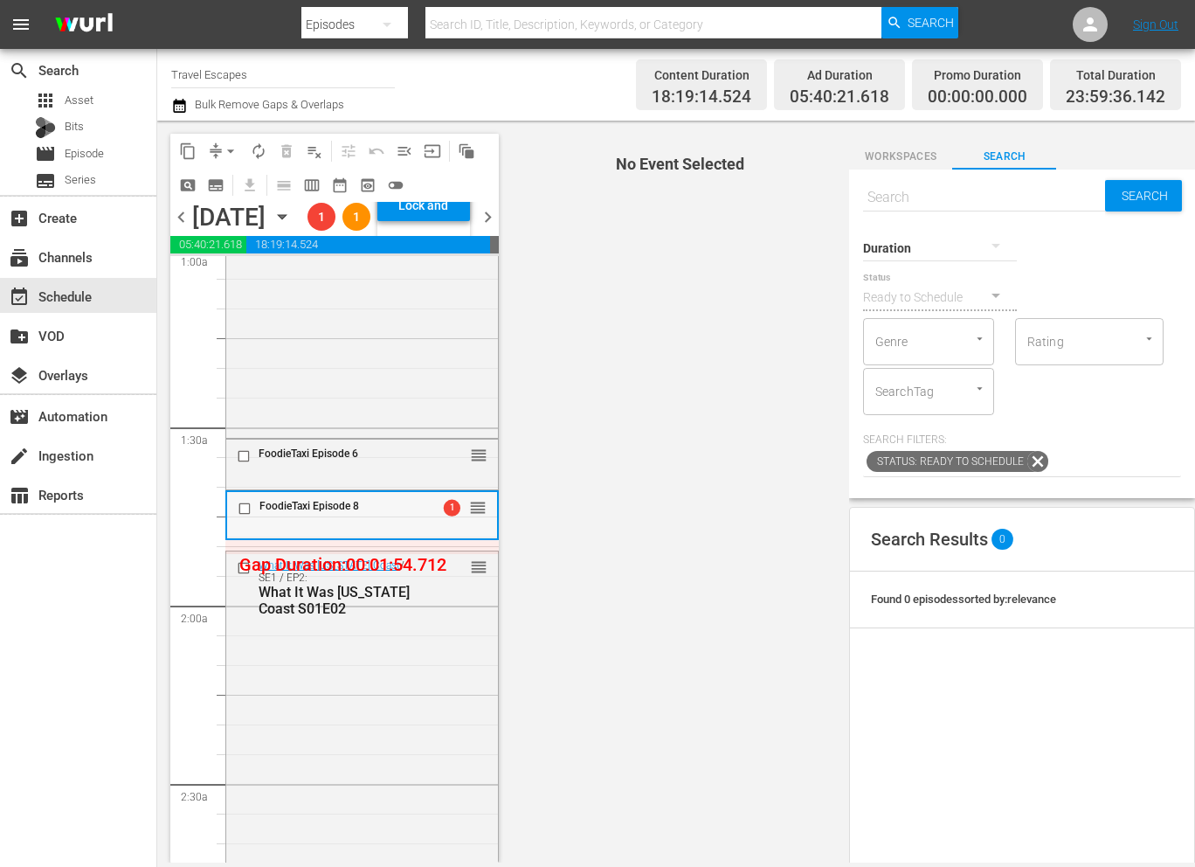
click at [410, 512] on div "FoodieTaxi Episode 8" at bounding box center [338, 506] width 158 height 12
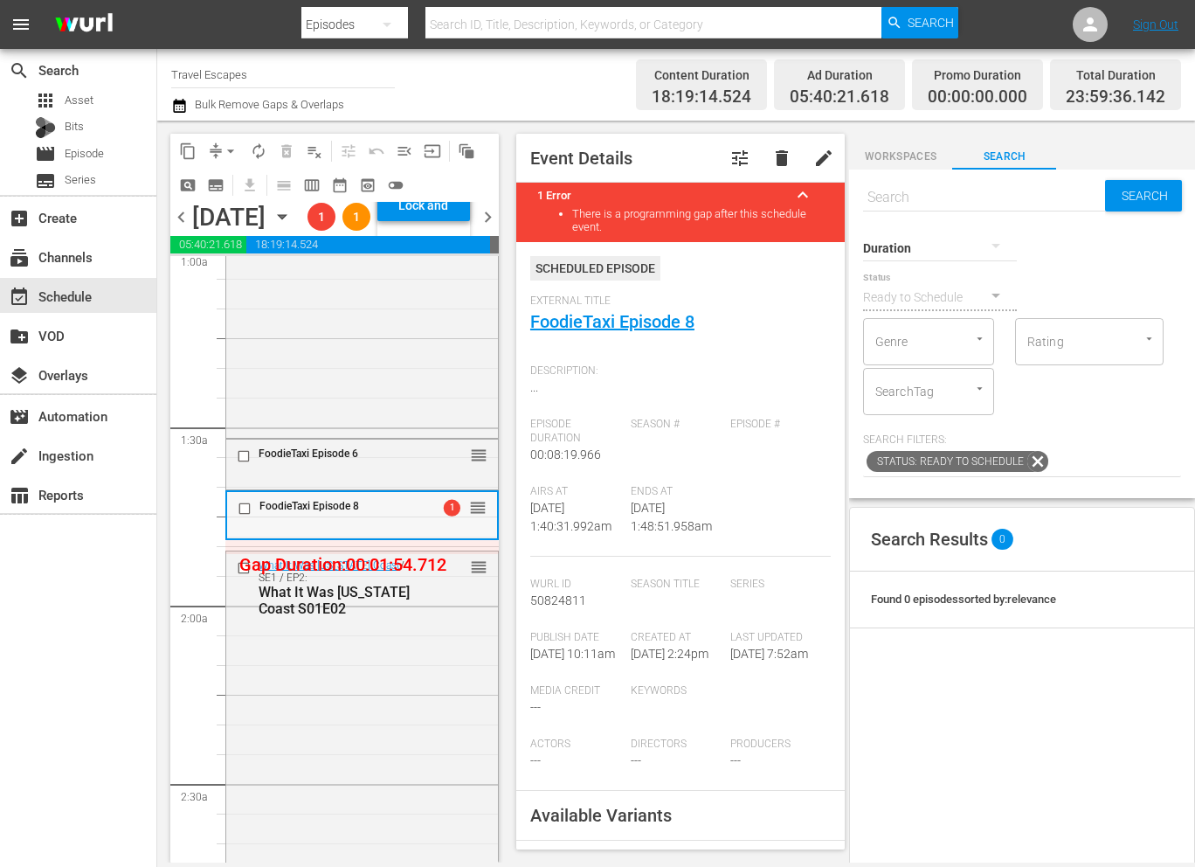
click at [407, 512] on div "FoodieTaxi Episode 8" at bounding box center [338, 506] width 158 height 12
click at [377, 460] on div "FoodieTaxi Episode 6" at bounding box center [339, 453] width 160 height 12
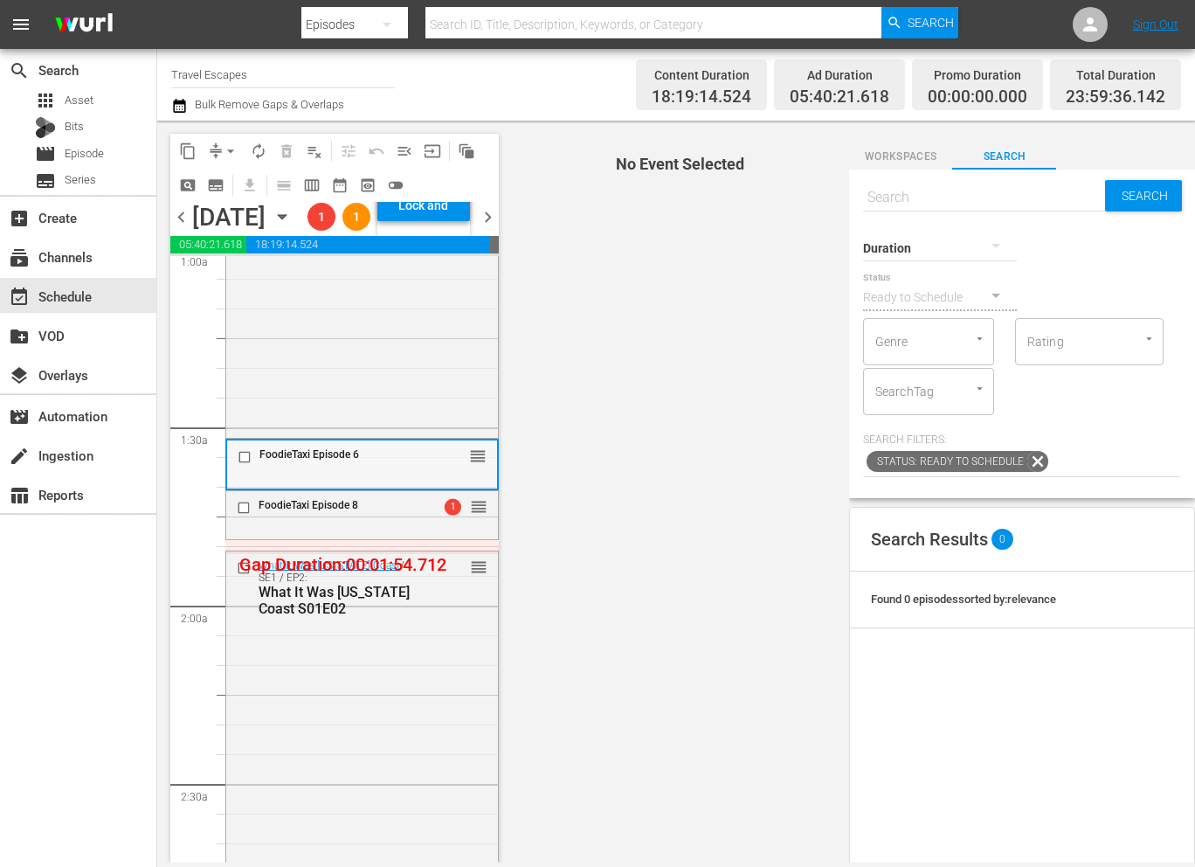
click at [363, 467] on div "FoodieTaxi Episode 6" at bounding box center [325, 456] width 184 height 21
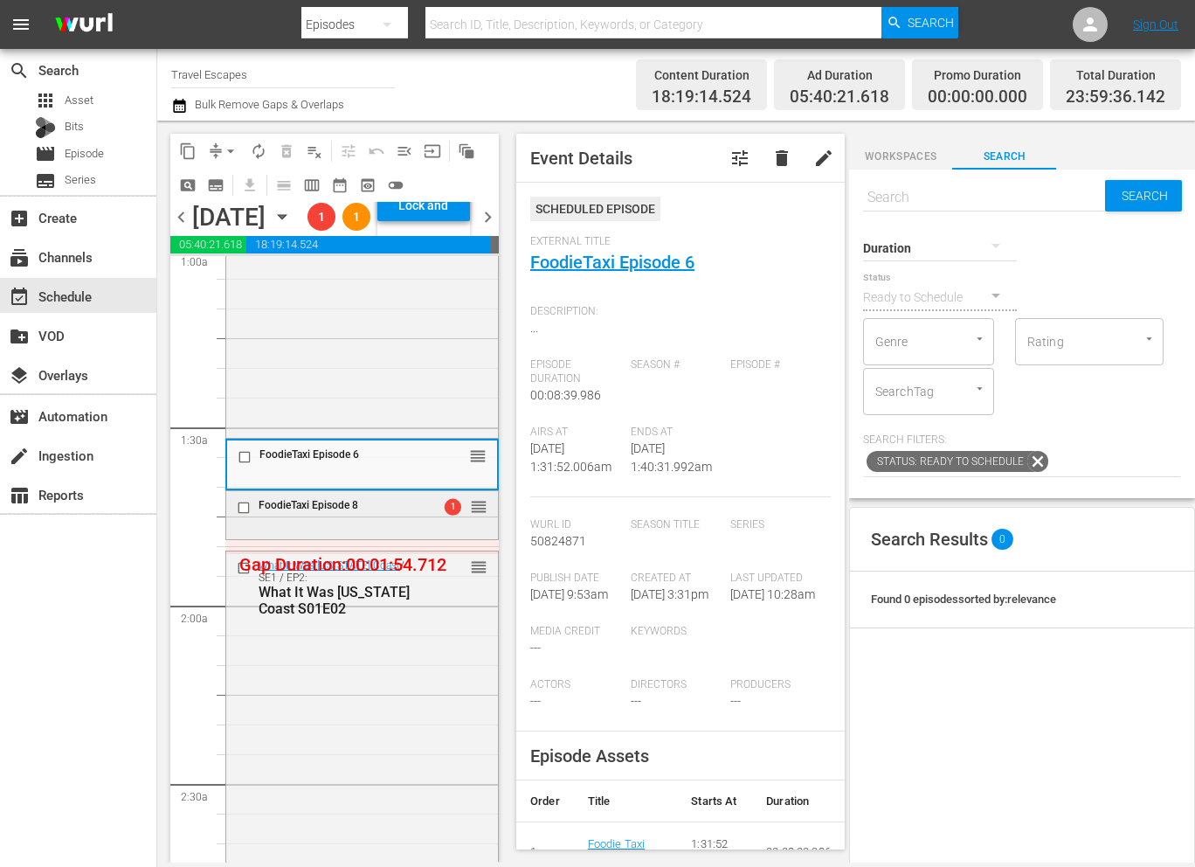
click at [364, 511] on div "FoodieTaxi Episode 8" at bounding box center [339, 505] width 160 height 12
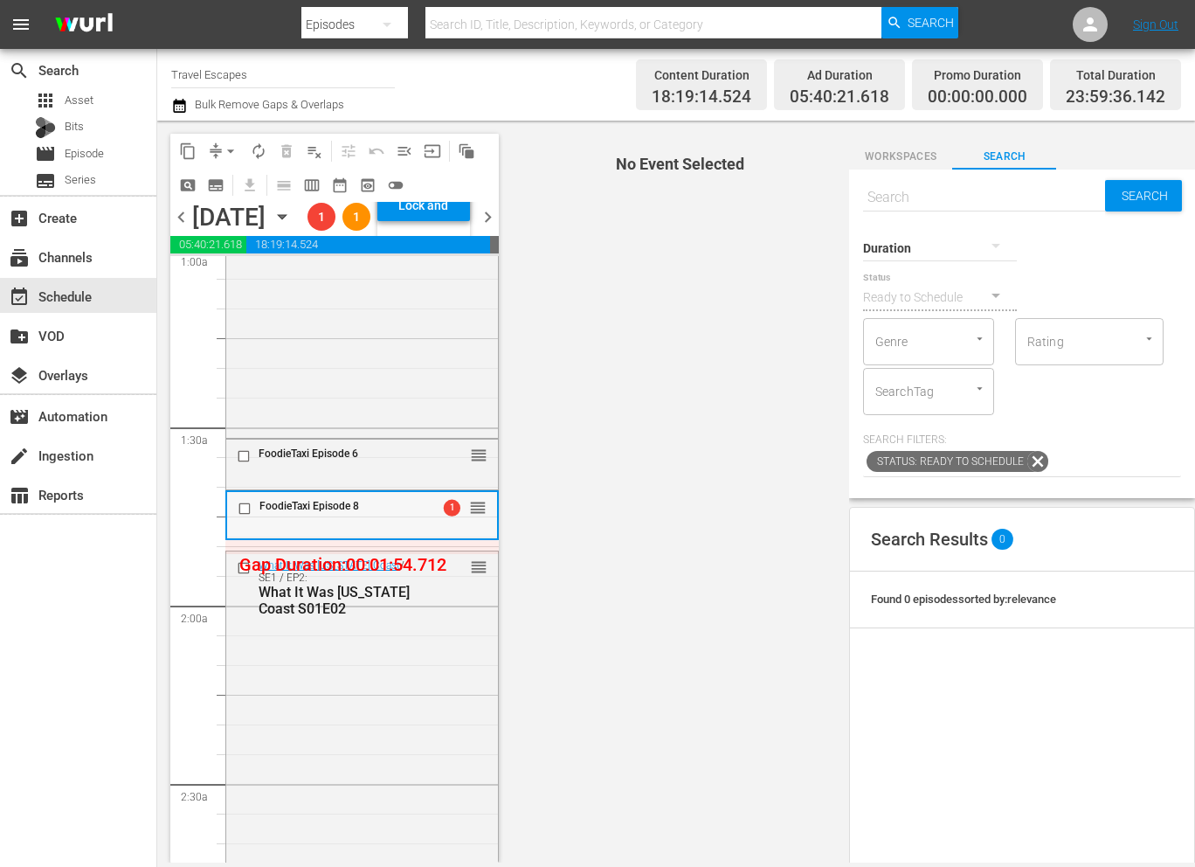
click at [355, 512] on span "FoodieTaxi Episode 8" at bounding box center [309, 506] width 100 height 12
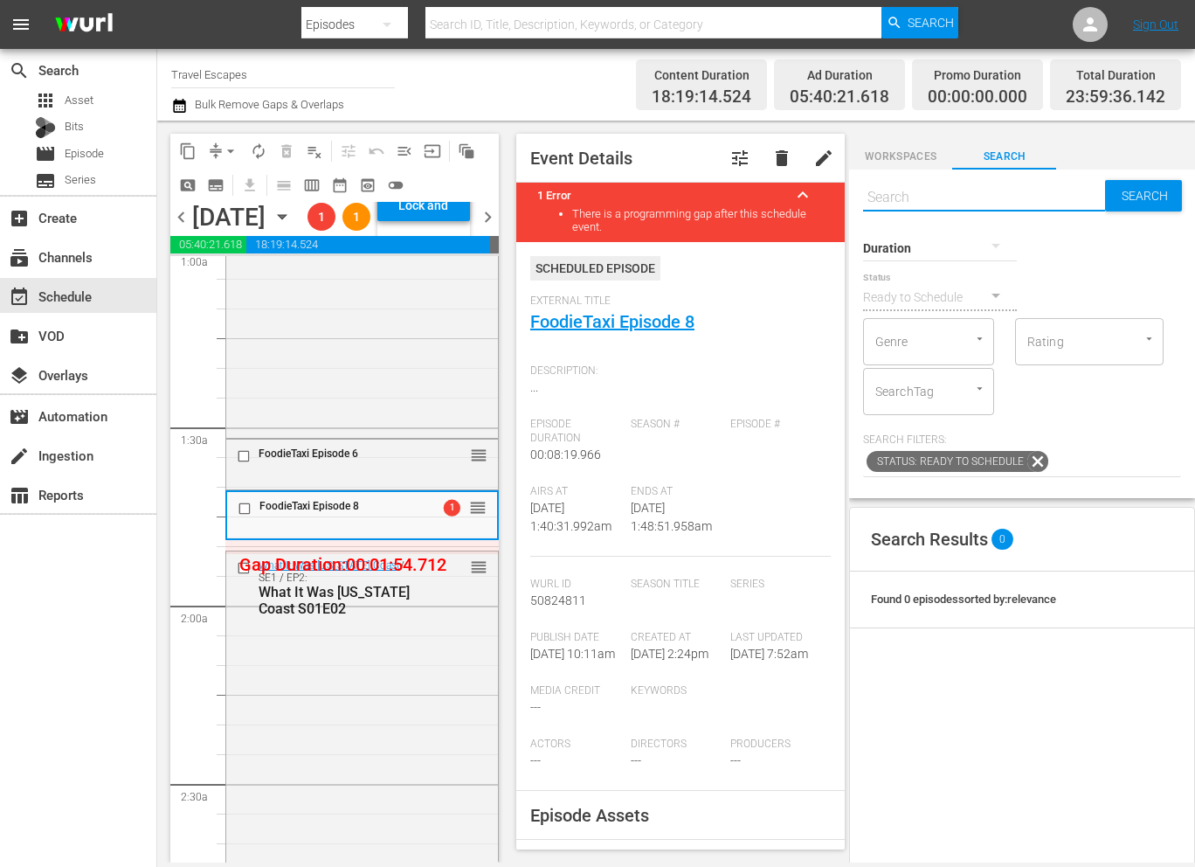
click at [905, 190] on input "text" at bounding box center [984, 197] width 242 height 42
click at [900, 190] on input "text" at bounding box center [984, 197] width 242 height 42
type input "f"
type input "revitalization"
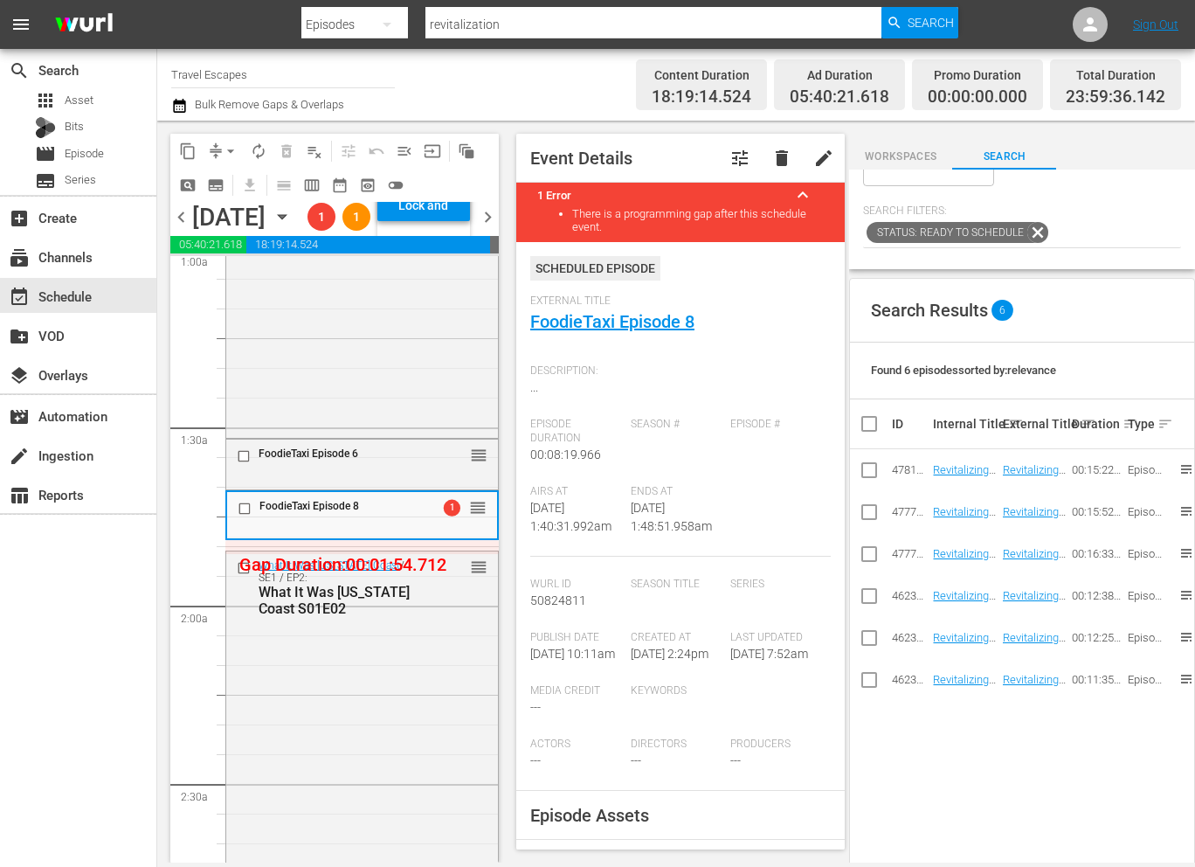
scroll to position [231, 0]
click at [246, 516] on input "checkbox" at bounding box center [247, 509] width 18 height 15
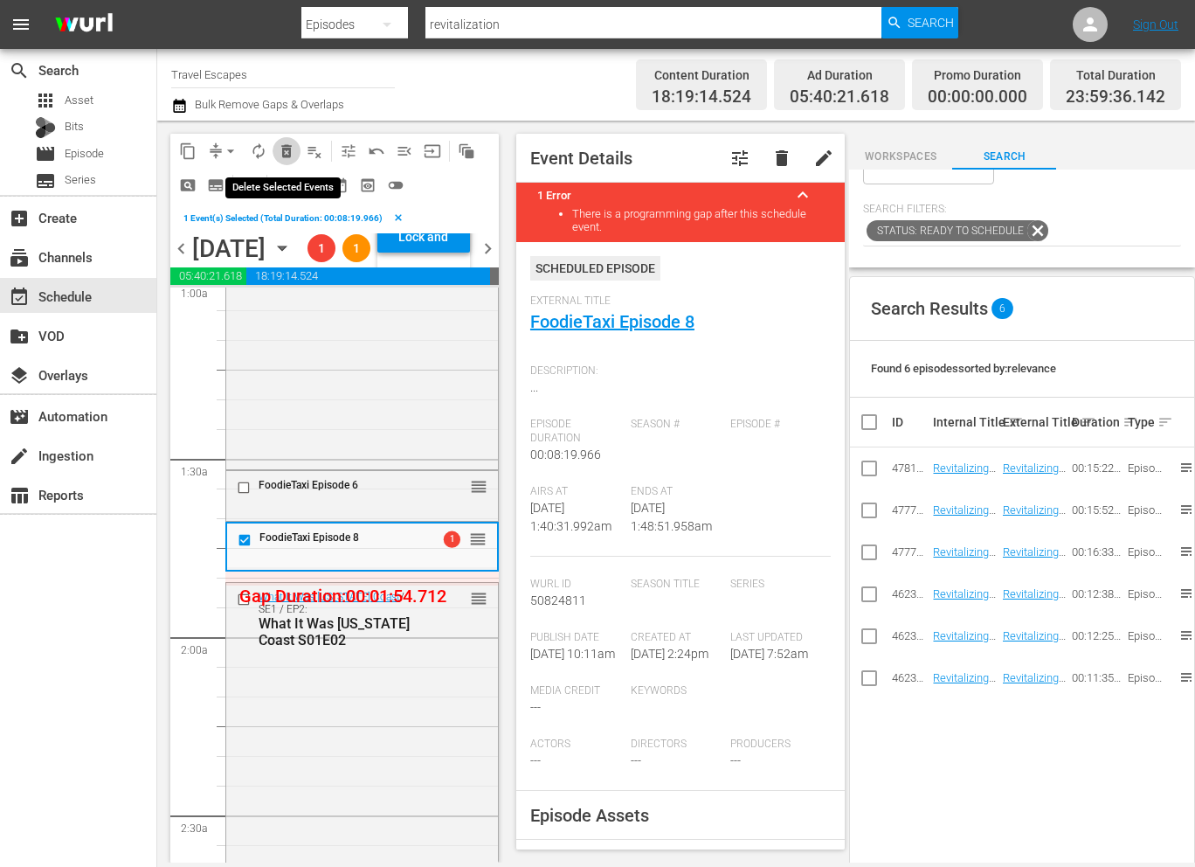
click at [287, 154] on span "delete_forever_outlined" at bounding box center [286, 150] width 17 height 17
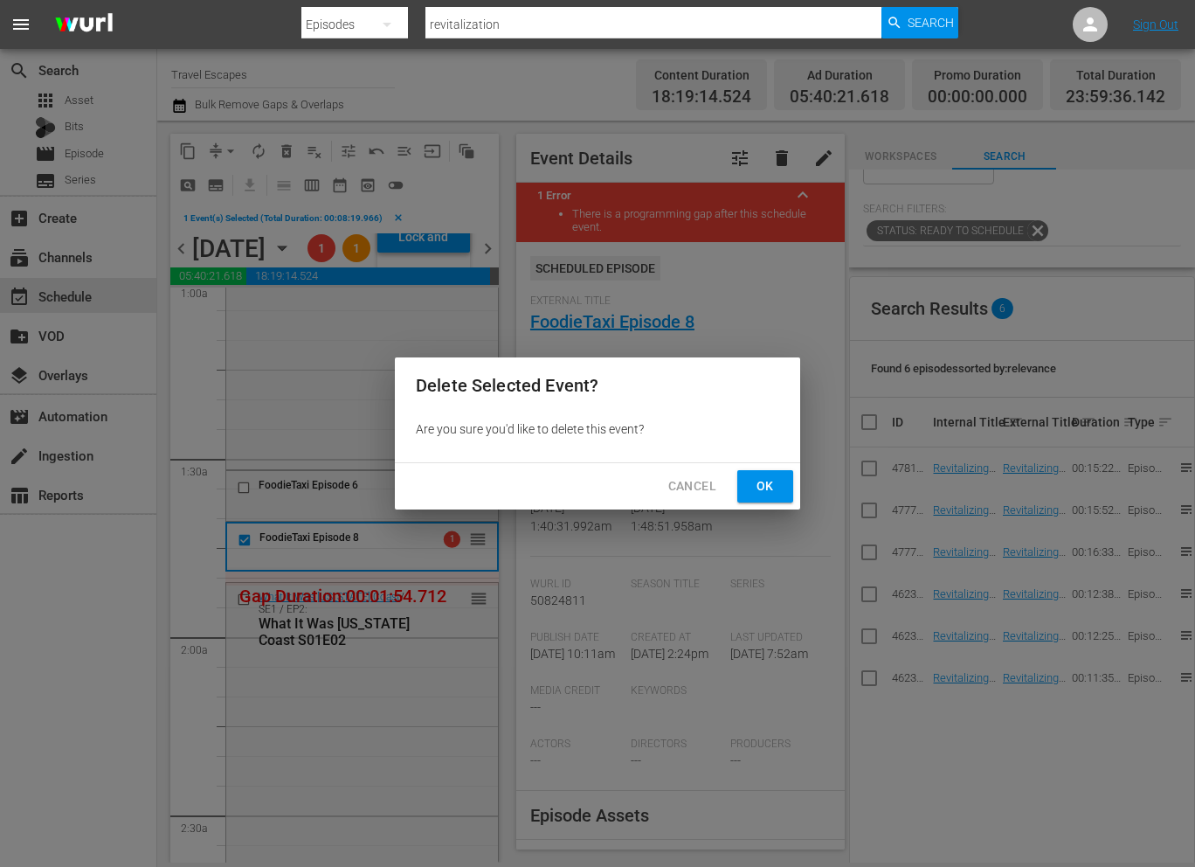
click at [764, 483] on span "Ok" at bounding box center [765, 486] width 28 height 22
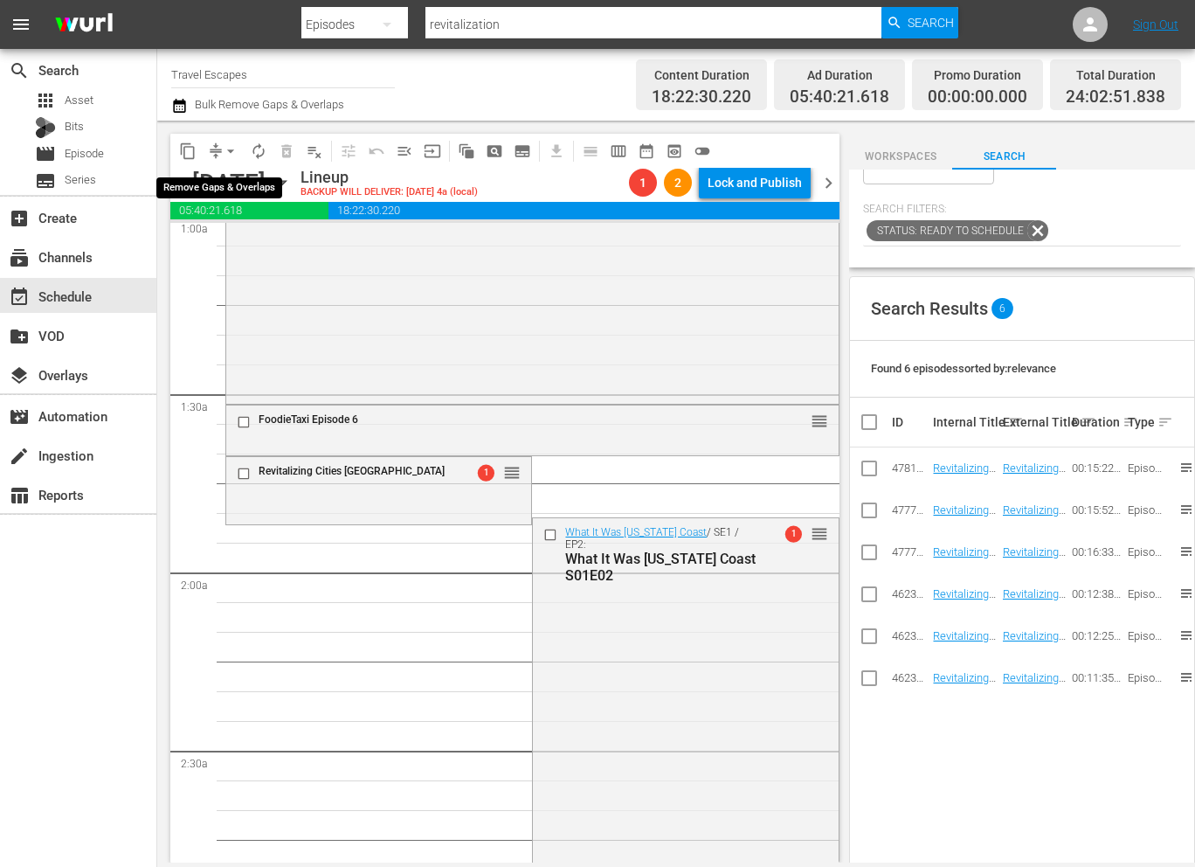
click at [236, 155] on span "arrow_drop_down" at bounding box center [230, 150] width 17 height 17
click at [271, 250] on li "Align to End of Previous Day" at bounding box center [231, 244] width 183 height 29
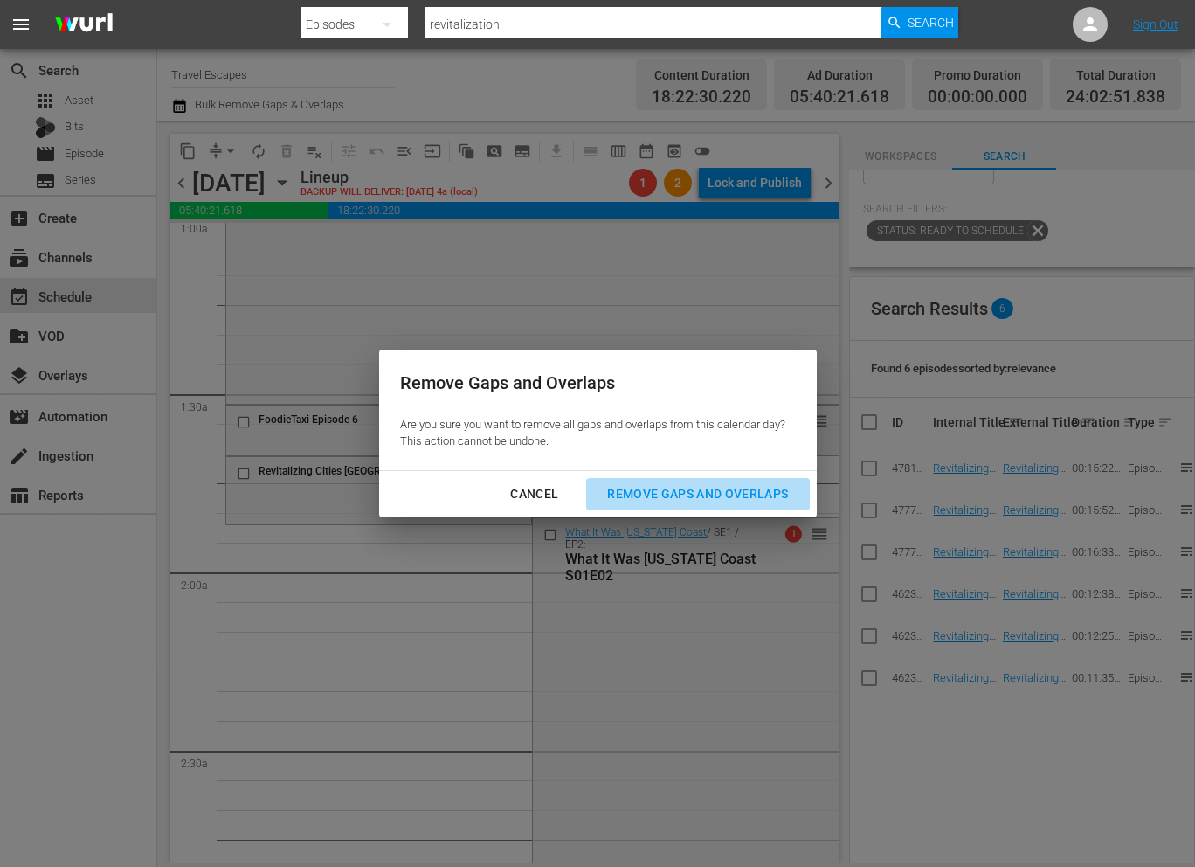
click at [657, 503] on button "Remove Gaps and Overlaps" at bounding box center [697, 494] width 223 height 32
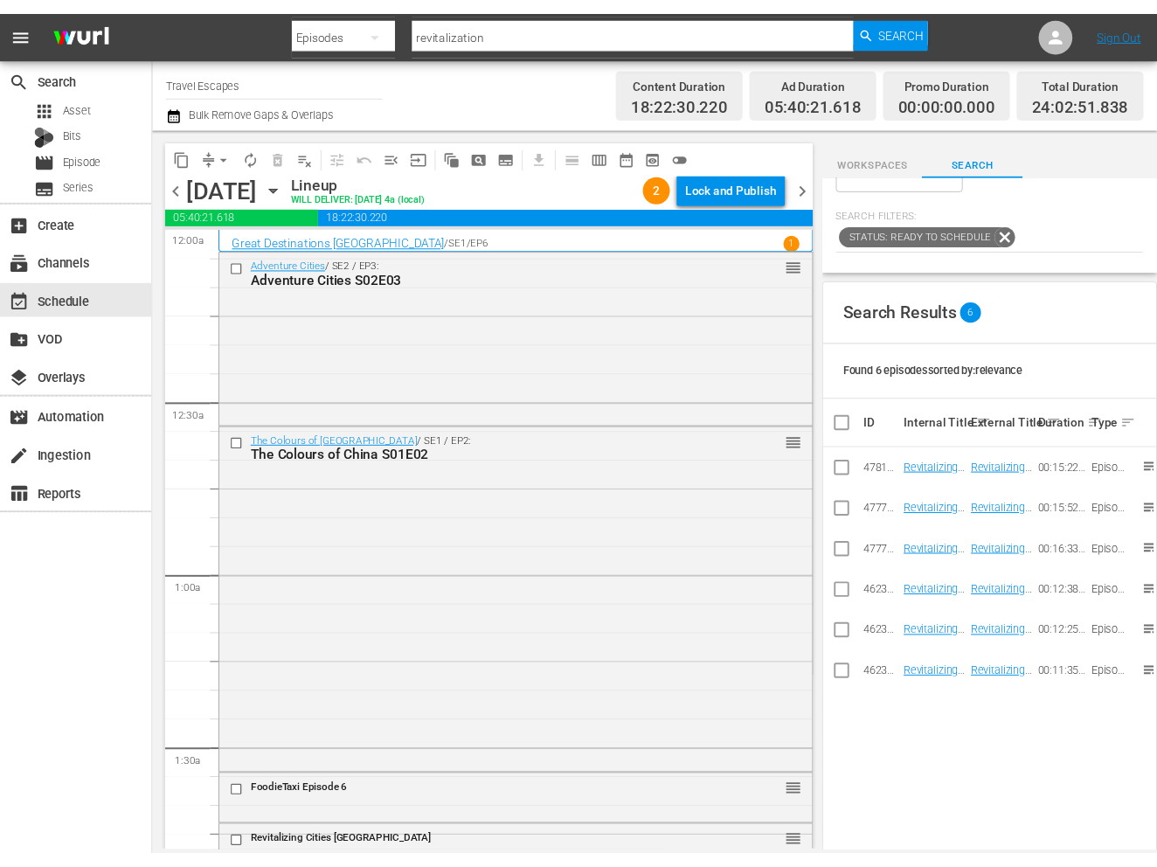
scroll to position [0, 0]
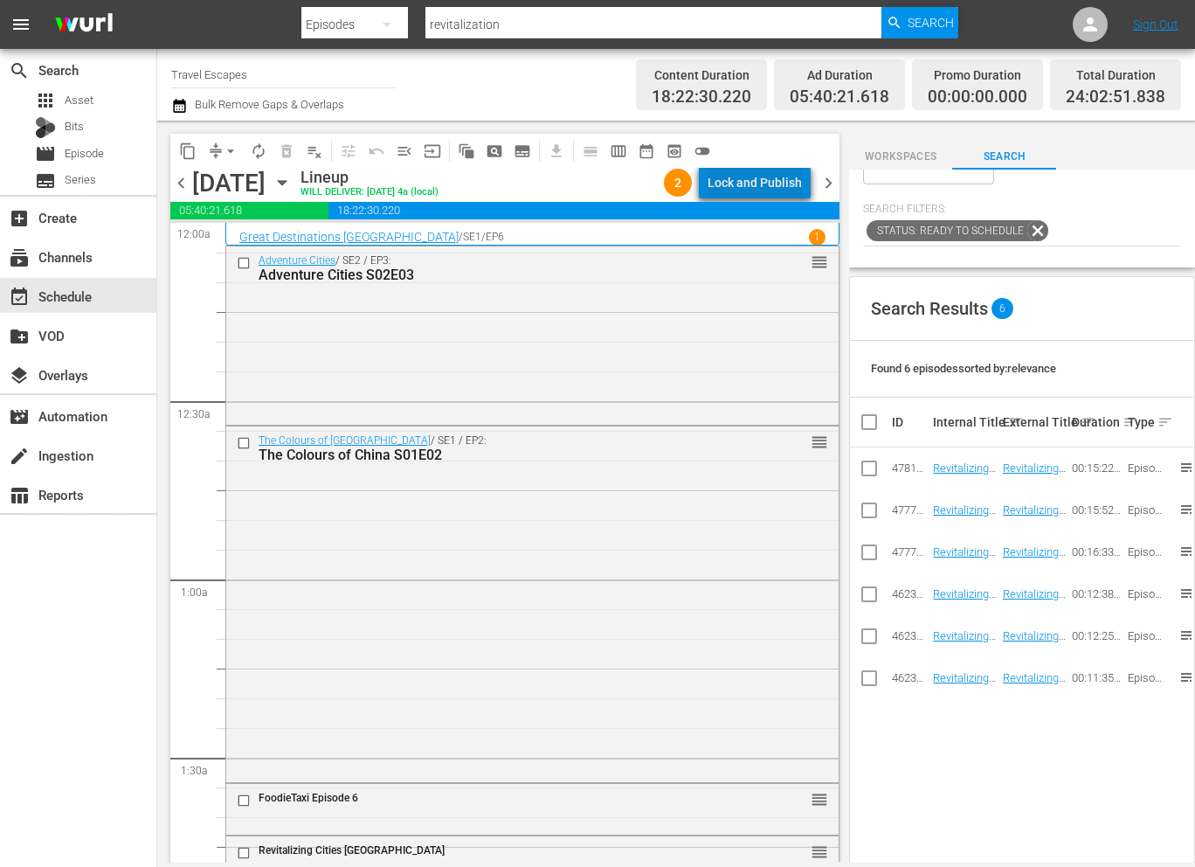
click at [769, 183] on div "Lock and Publish" at bounding box center [755, 182] width 94 height 31
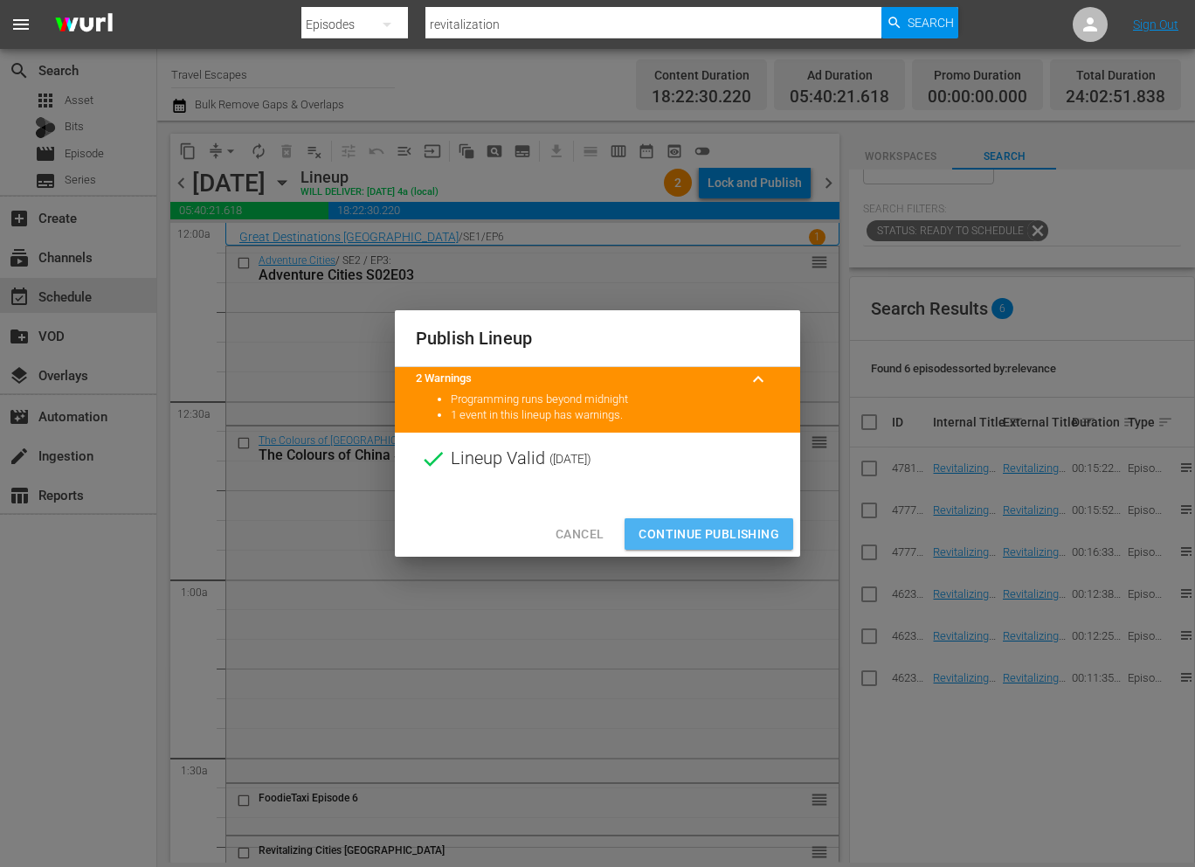
click at [690, 538] on span "Continue Publishing" at bounding box center [709, 534] width 141 height 22
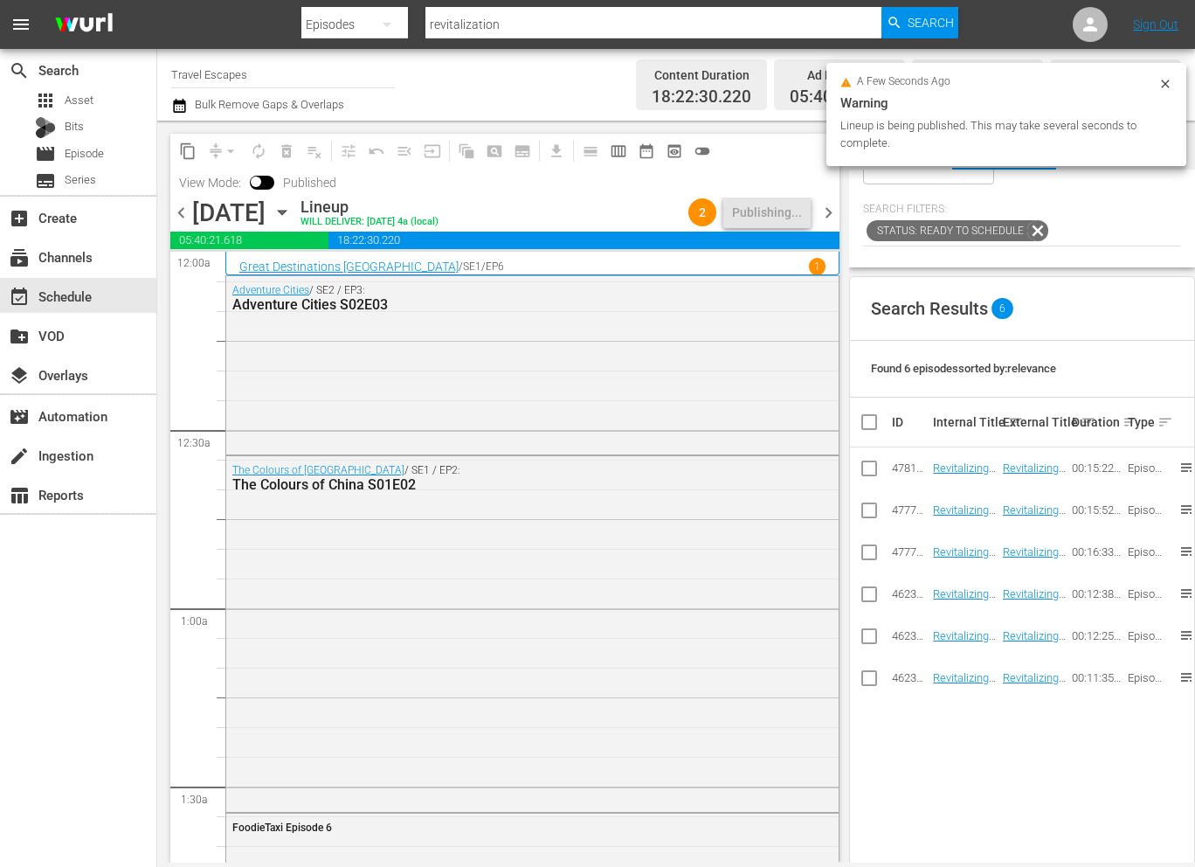
click at [825, 213] on span "chevron_right" at bounding box center [829, 213] width 22 height 22
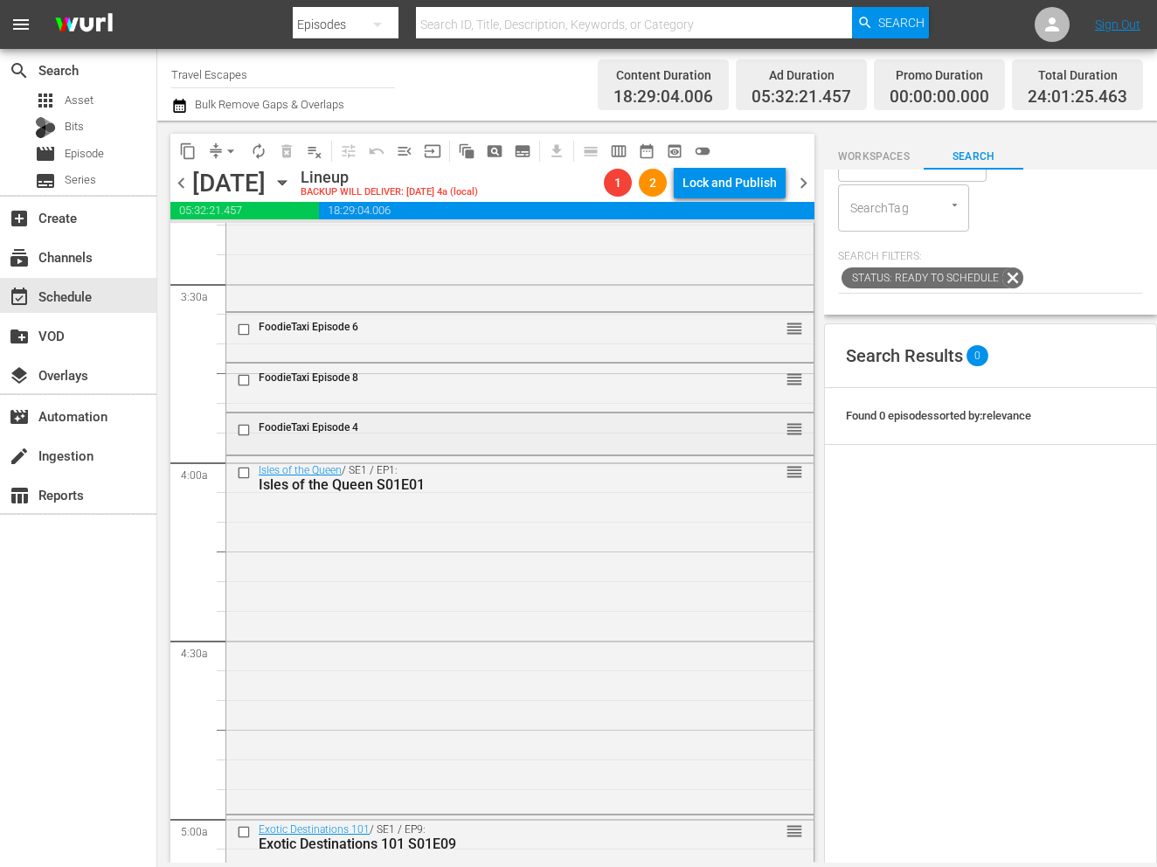
scroll to position [1186, 0]
click at [236, 143] on span "arrow_drop_down" at bounding box center [230, 150] width 17 height 17
click at [278, 248] on li "Align to End of Previous Day" at bounding box center [231, 244] width 183 height 29
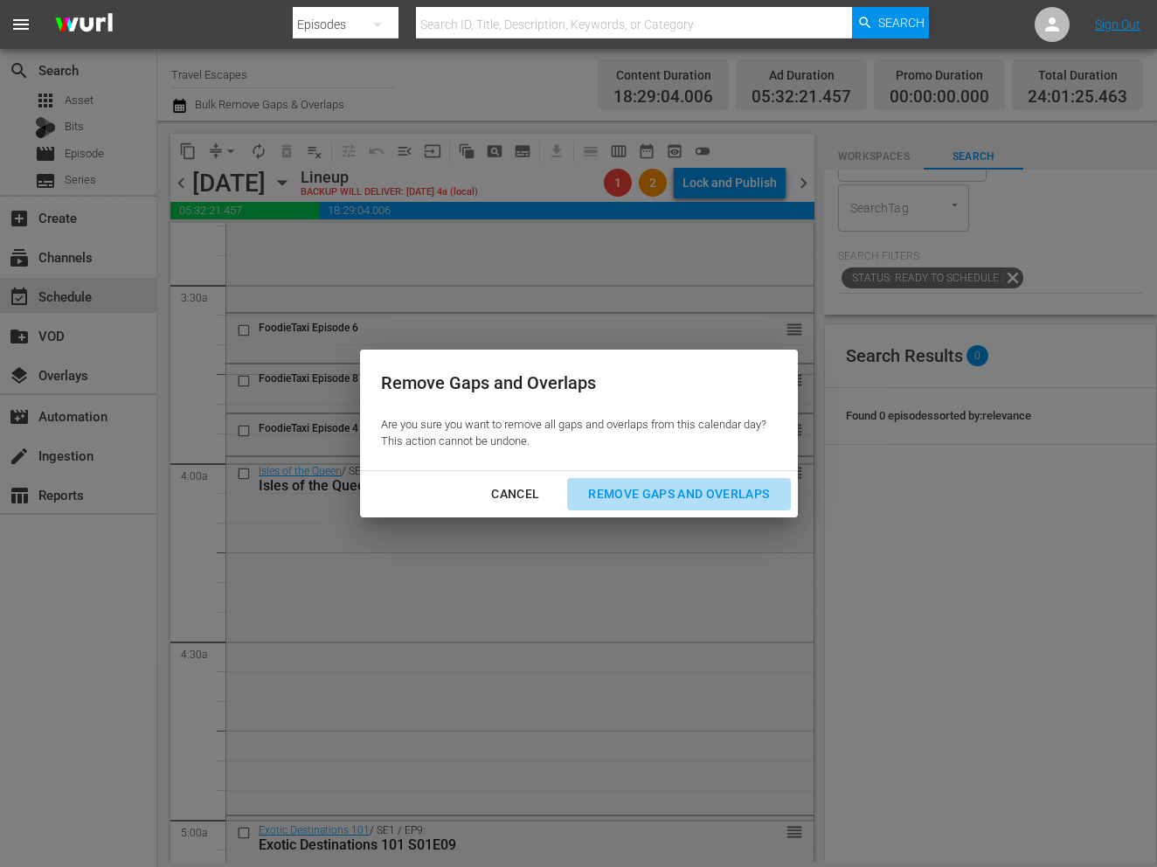
click at [675, 494] on div "Remove Gaps and Overlaps" at bounding box center [678, 494] width 209 height 22
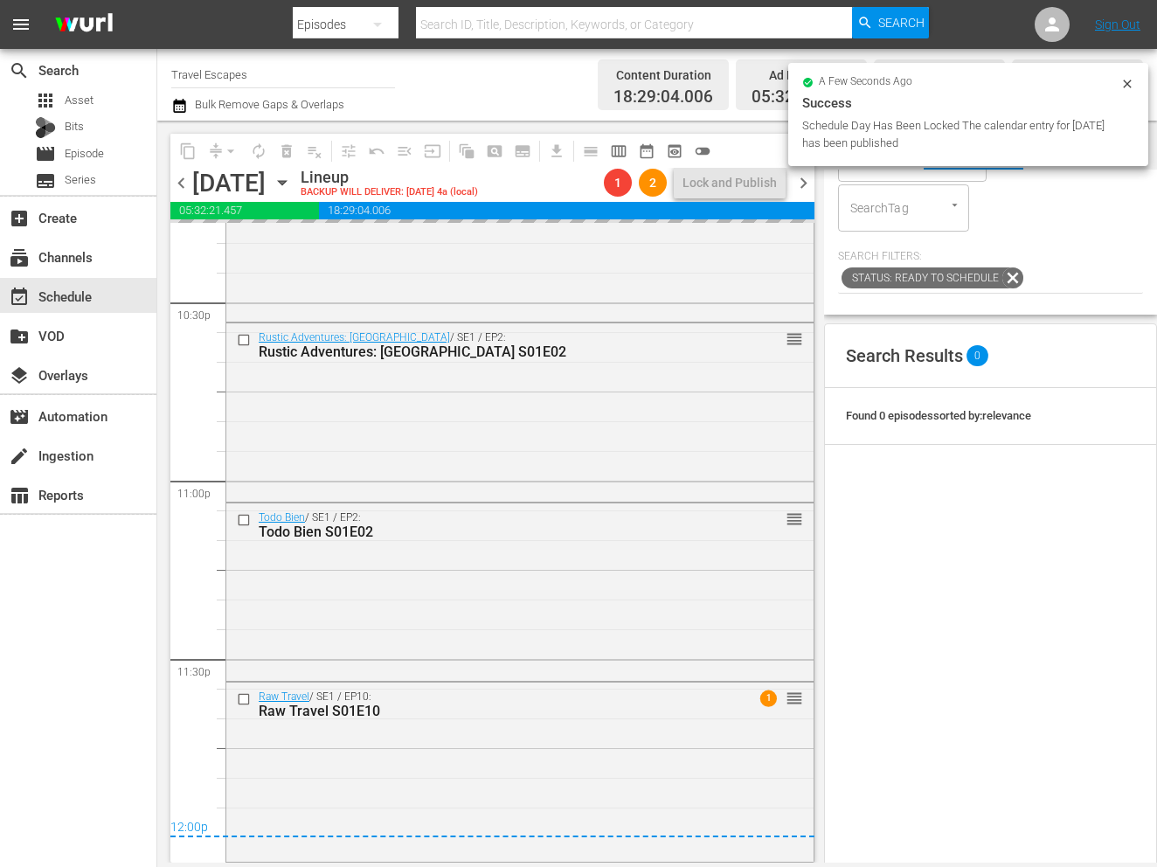
scroll to position [7941, 0]
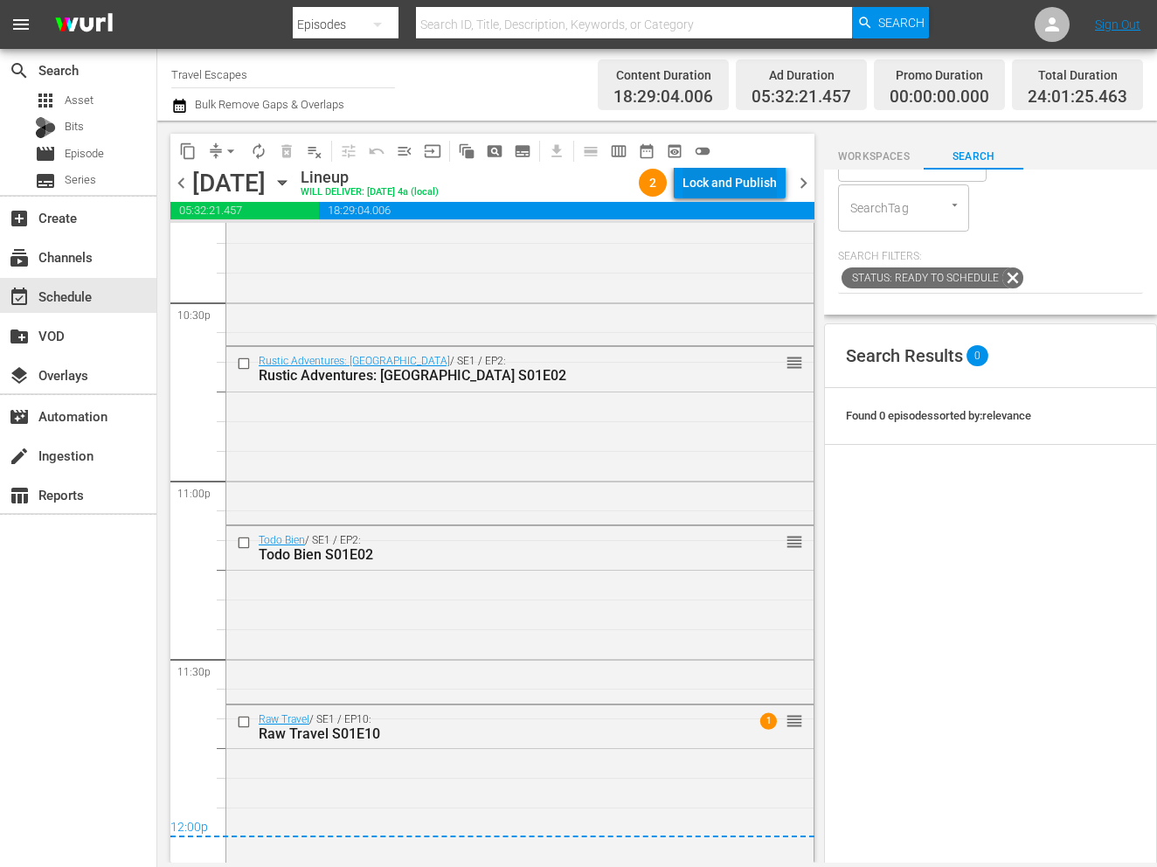
click at [753, 179] on div "Lock and Publish" at bounding box center [729, 182] width 94 height 31
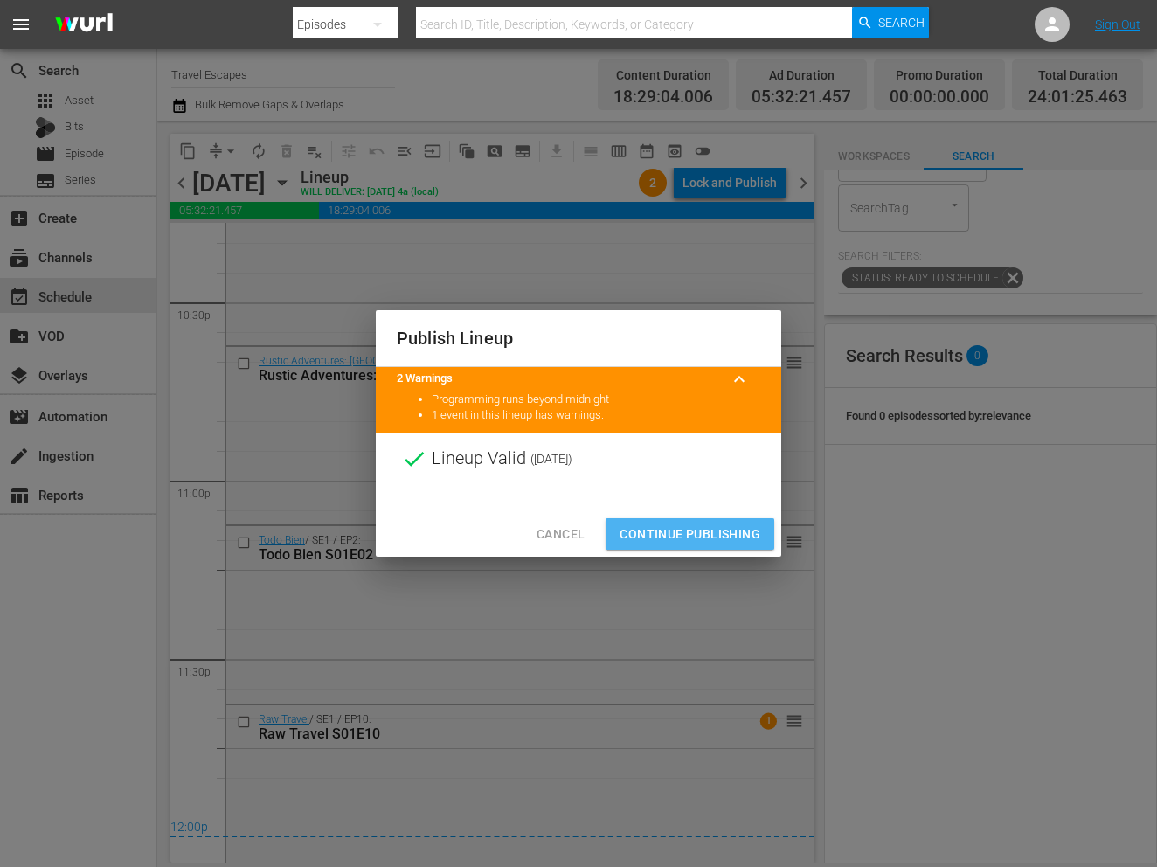
click at [700, 542] on span "Continue Publishing" at bounding box center [689, 534] width 141 height 22
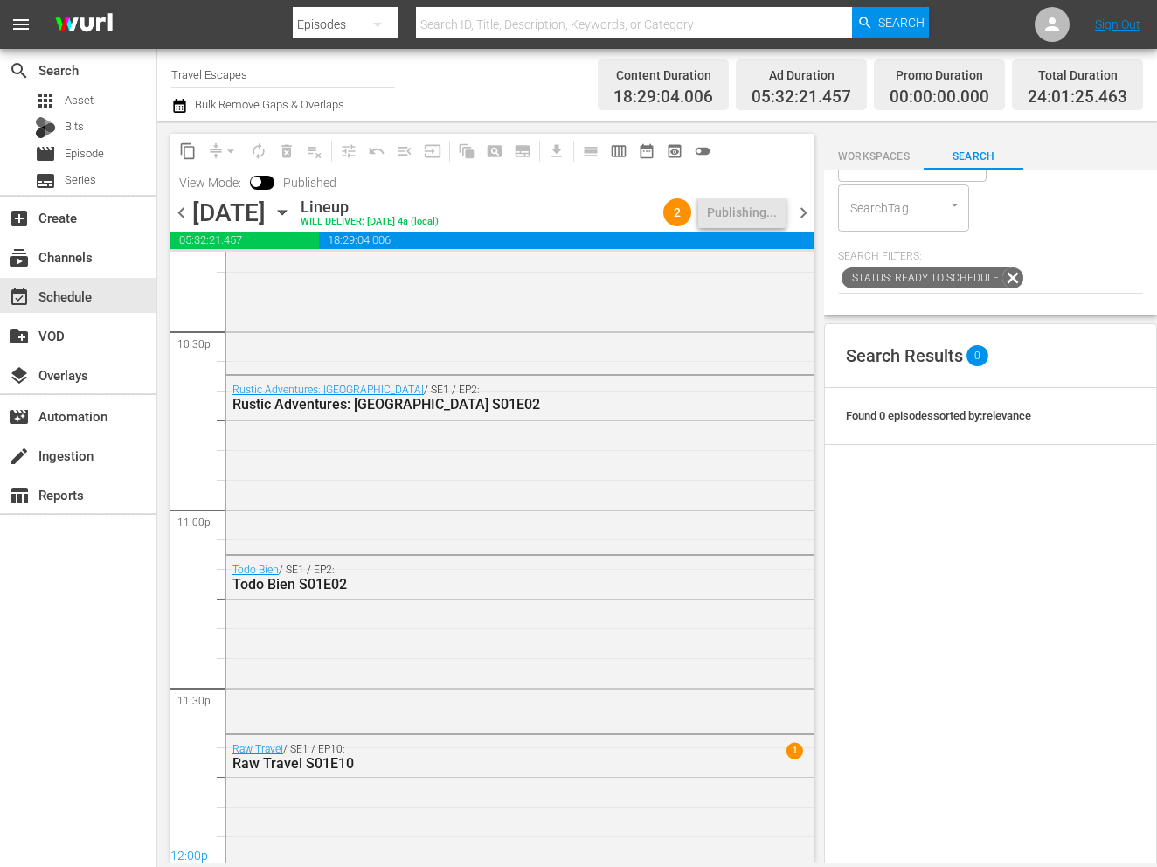
click at [802, 211] on span "chevron_right" at bounding box center [803, 213] width 22 height 22
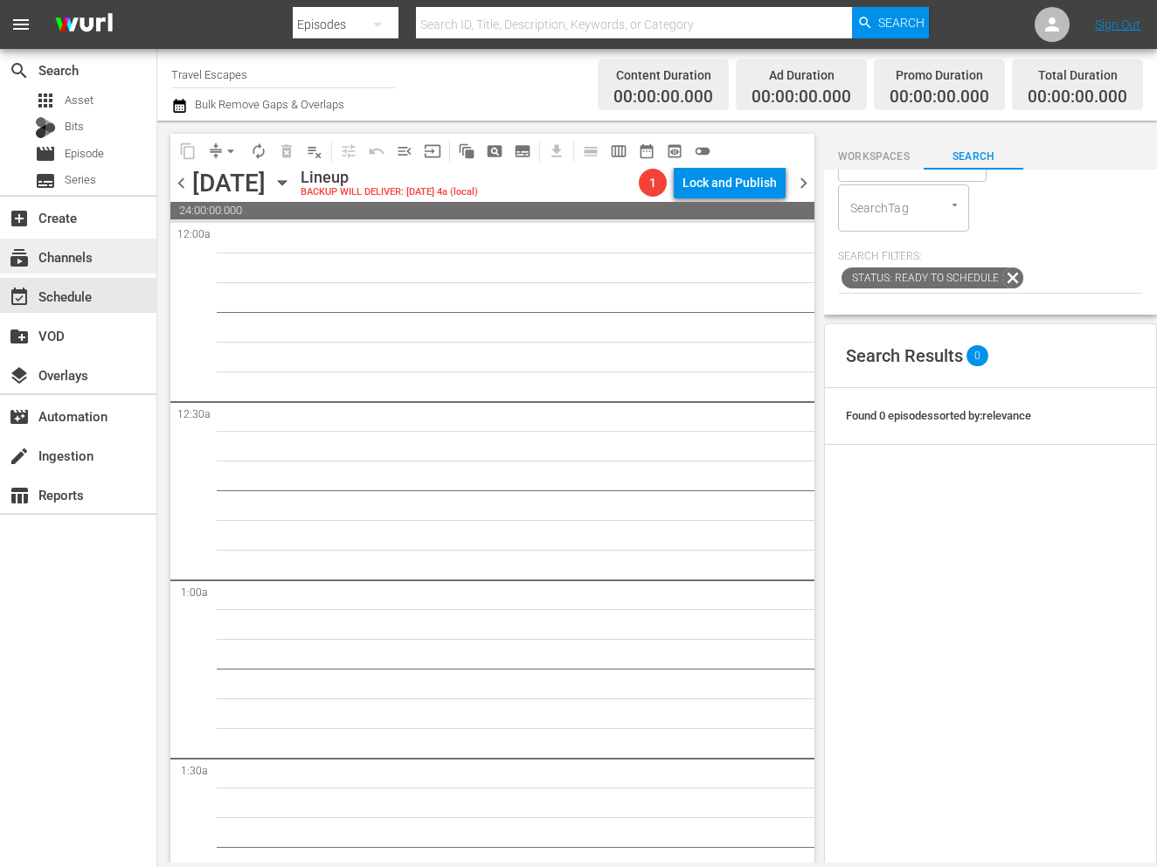
click at [108, 259] on div "subscriptions Channels" at bounding box center [78, 256] width 156 height 35
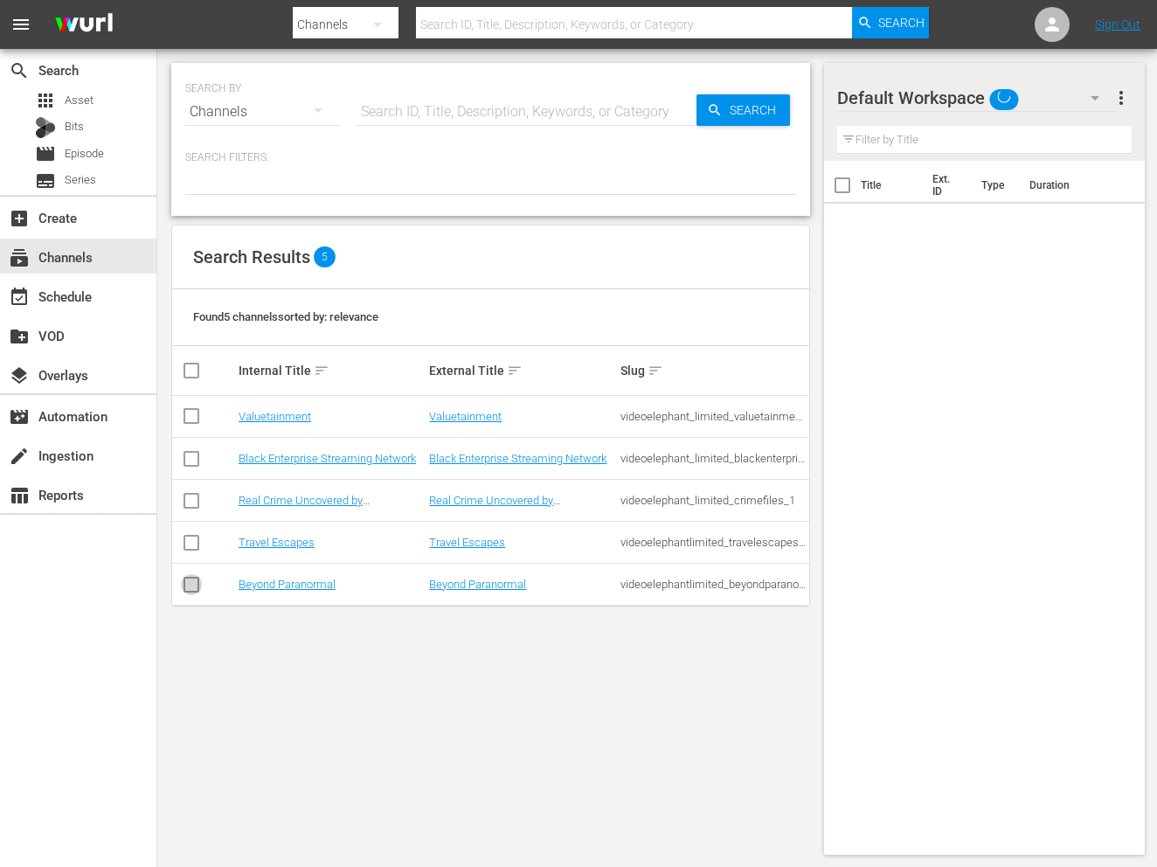
click at [190, 588] on input "checkbox" at bounding box center [191, 588] width 21 height 21
checkbox input "true"
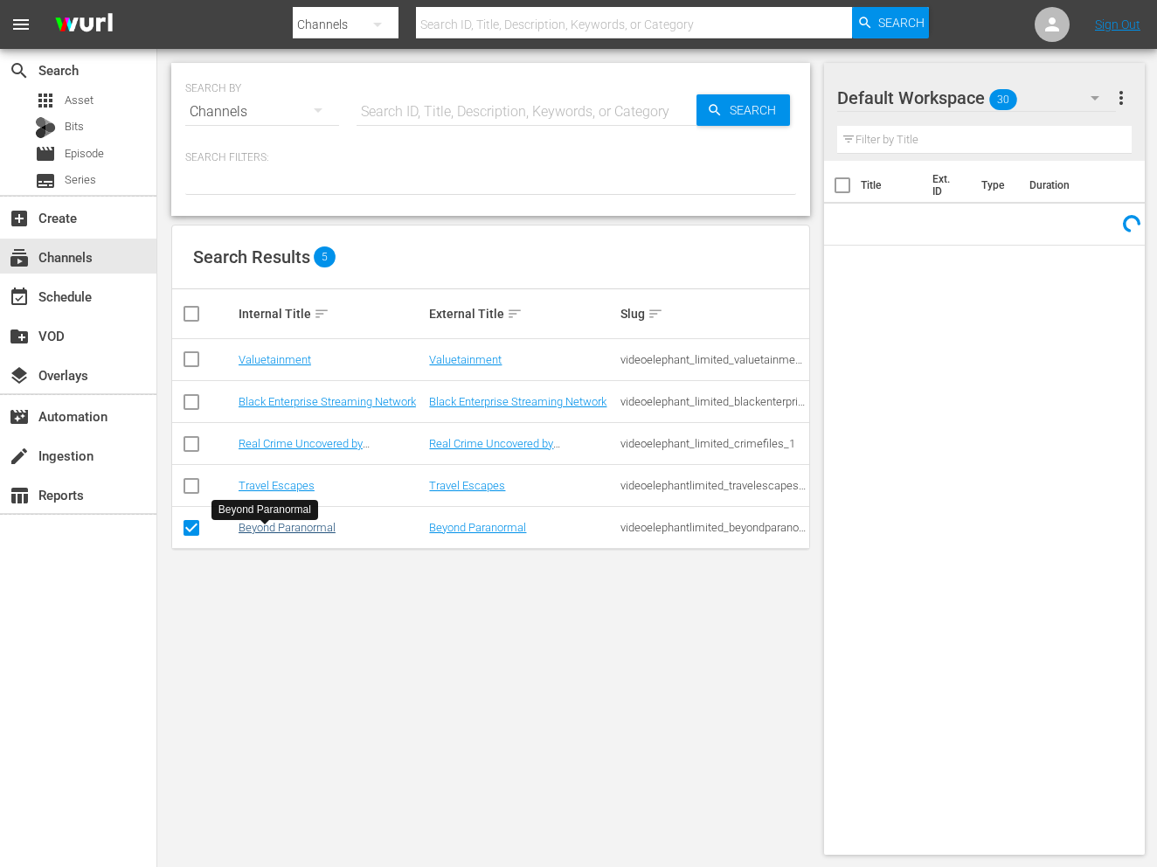
click at [242, 534] on link "Beyond Paranormal" at bounding box center [287, 527] width 97 height 13
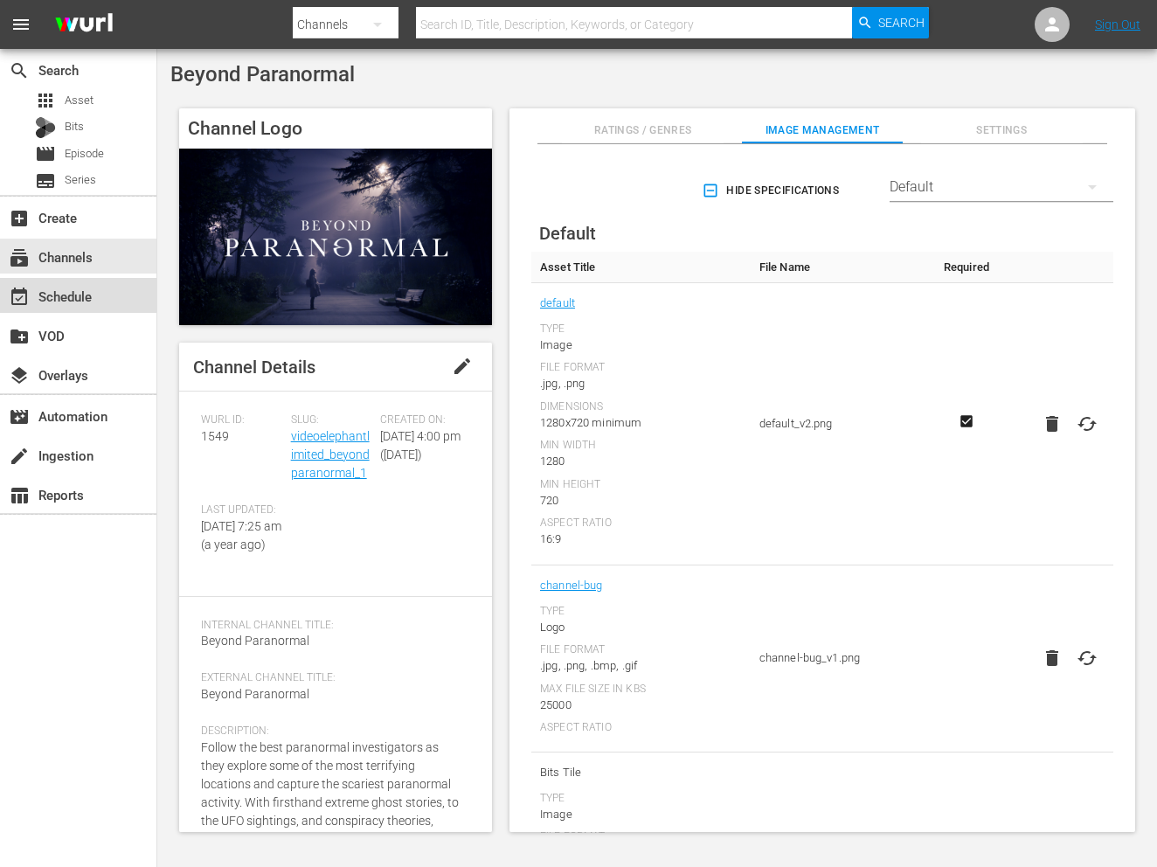
click at [52, 287] on div "event_available Schedule" at bounding box center [49, 294] width 98 height 16
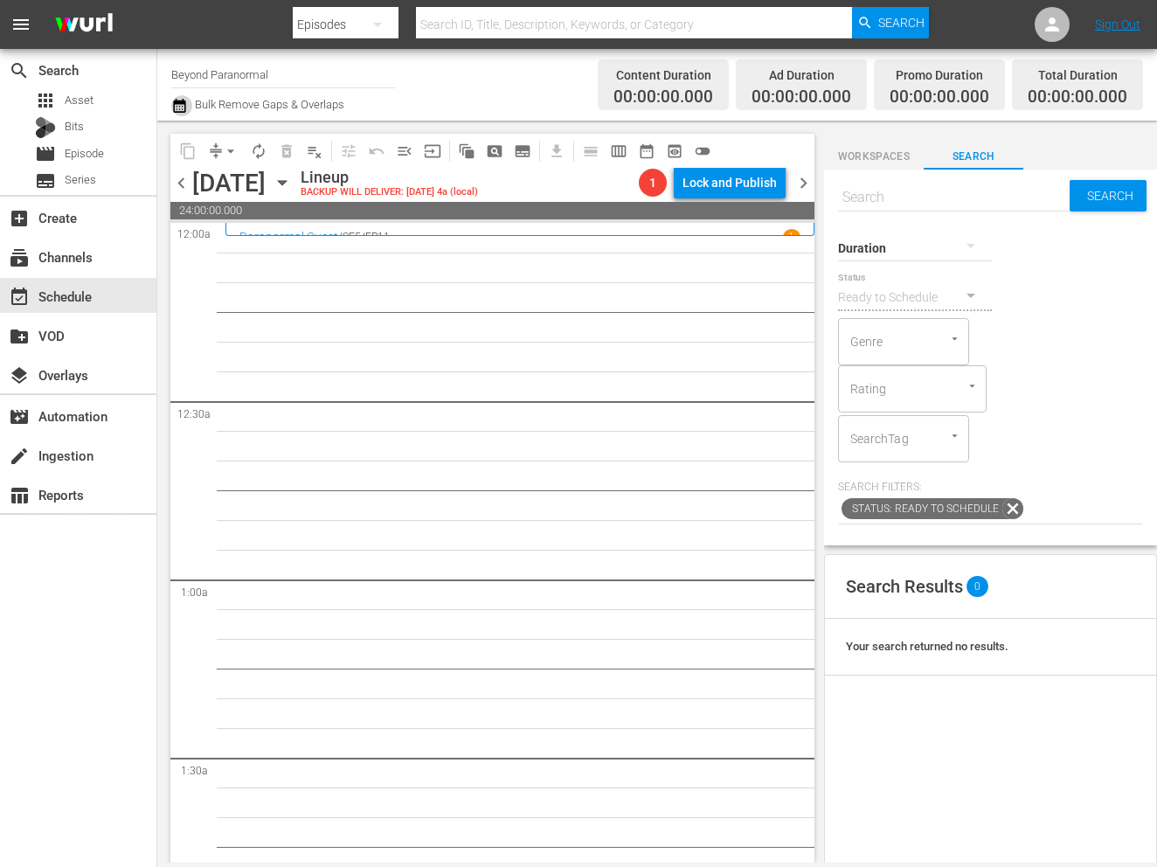
click at [178, 110] on icon "button" at bounding box center [179, 105] width 17 height 21
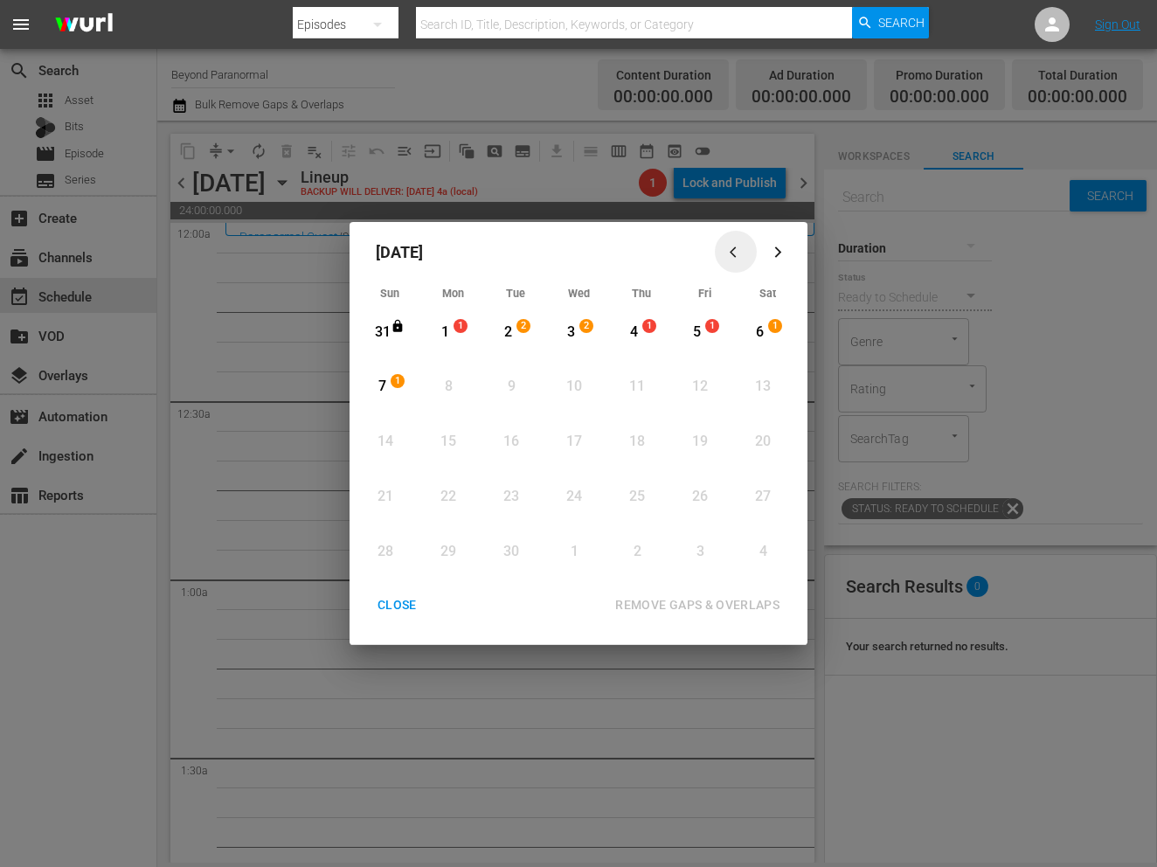
click at [737, 255] on icon "button" at bounding box center [736, 252] width 13 height 13
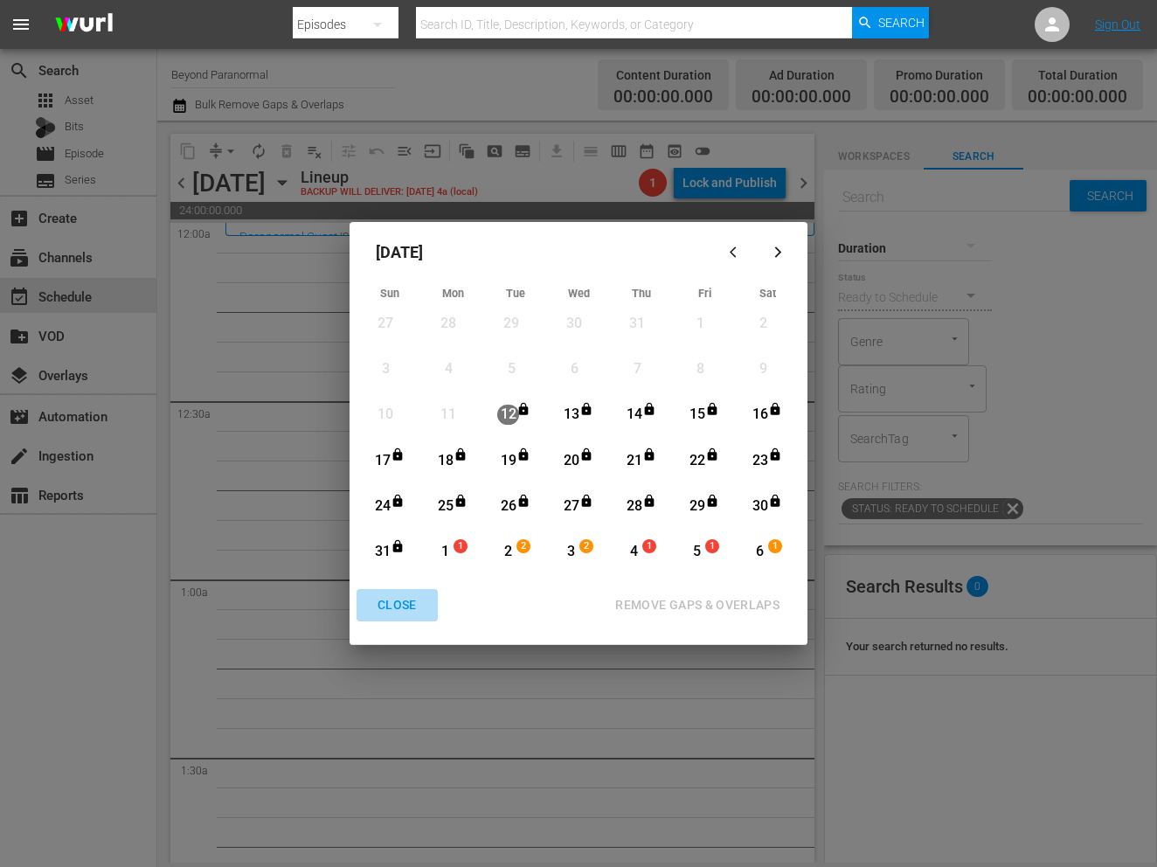
click at [392, 612] on div "CLOSE" at bounding box center [396, 605] width 67 height 22
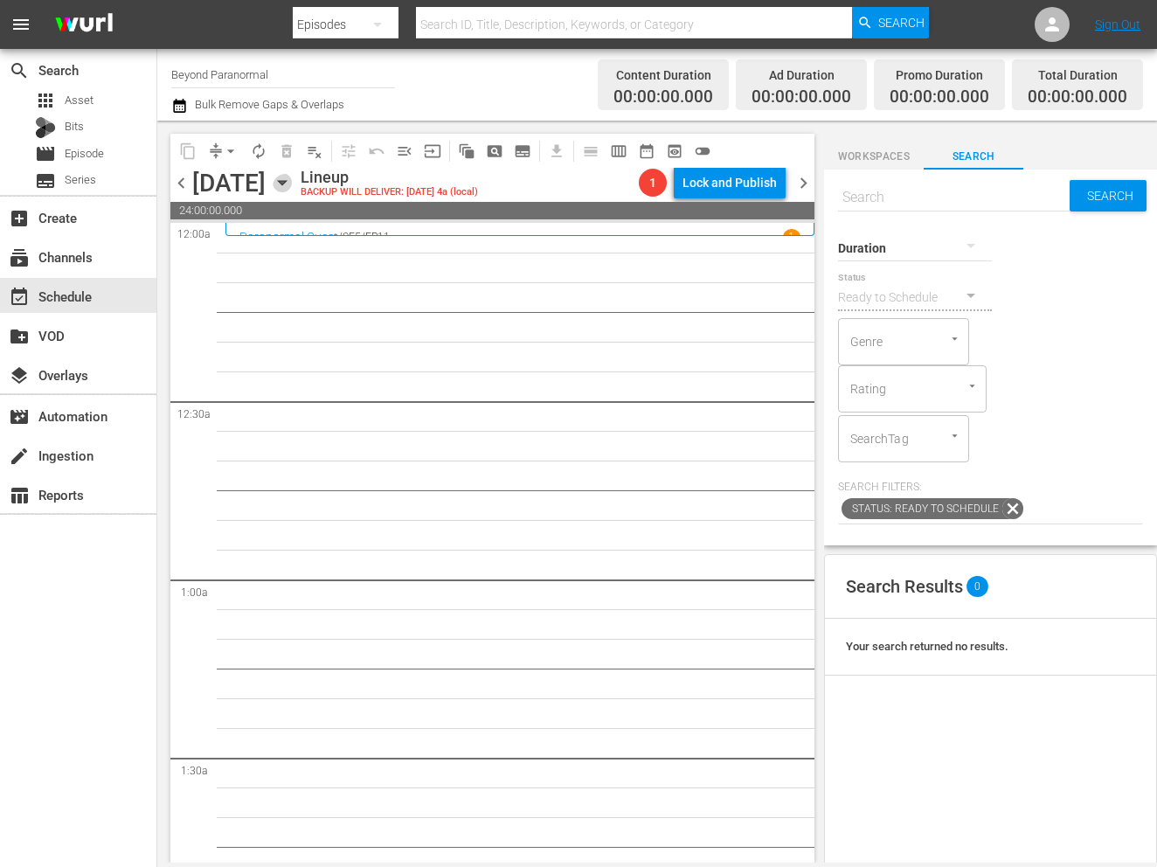
click at [292, 187] on icon "button" at bounding box center [282, 182] width 19 height 19
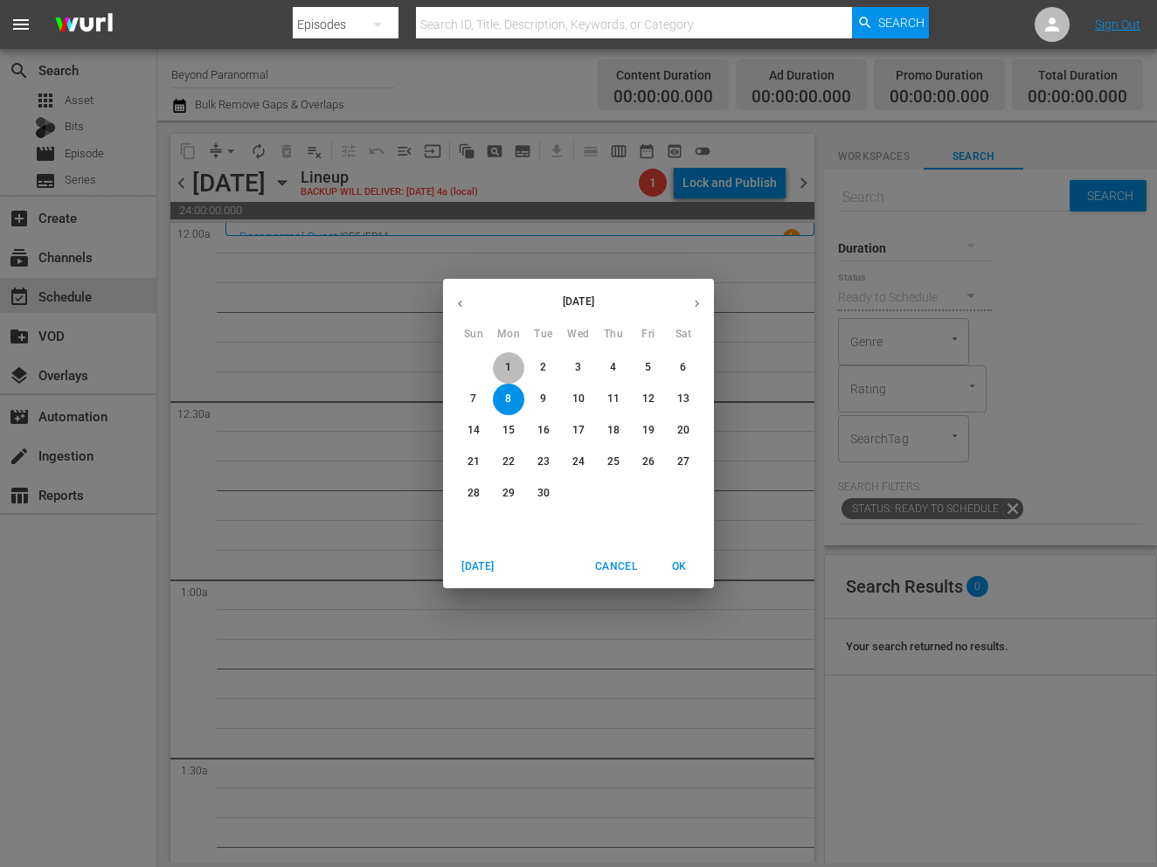
click at [510, 368] on p "1" at bounding box center [508, 367] width 6 height 15
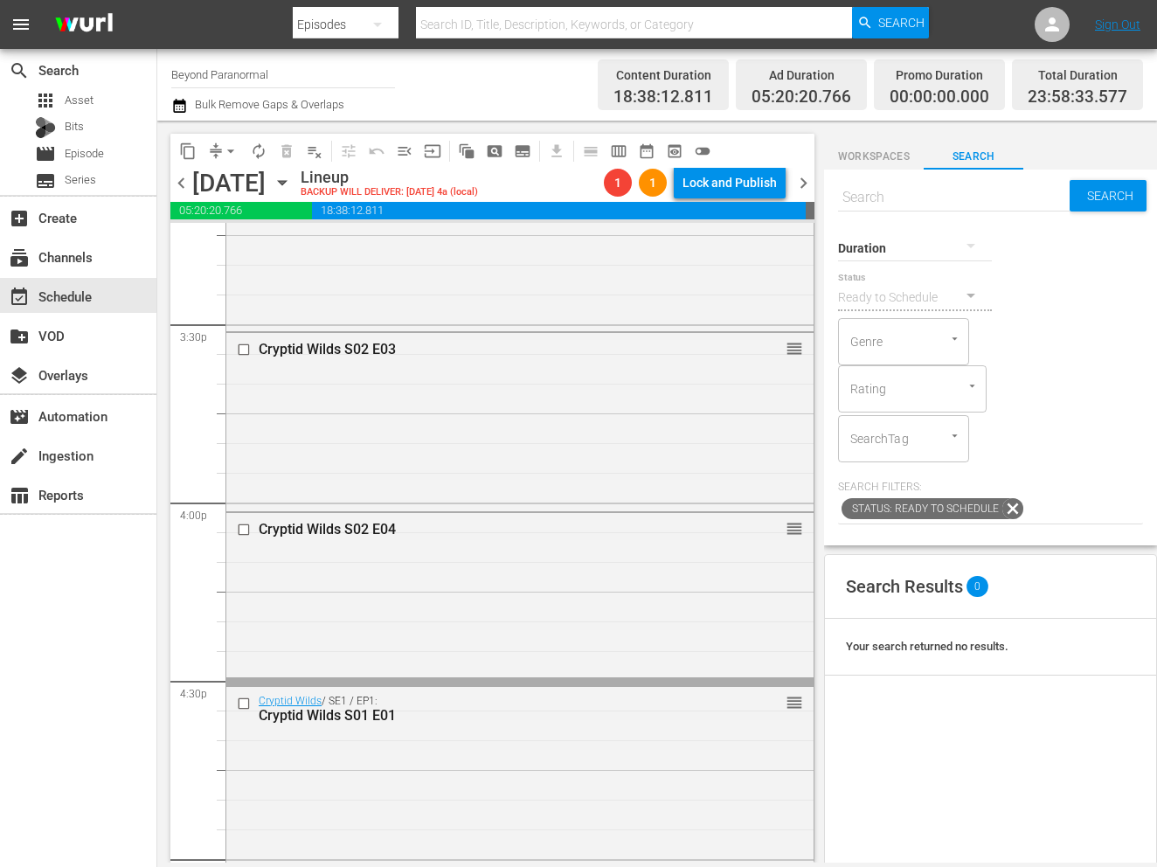
scroll to position [5407, 0]
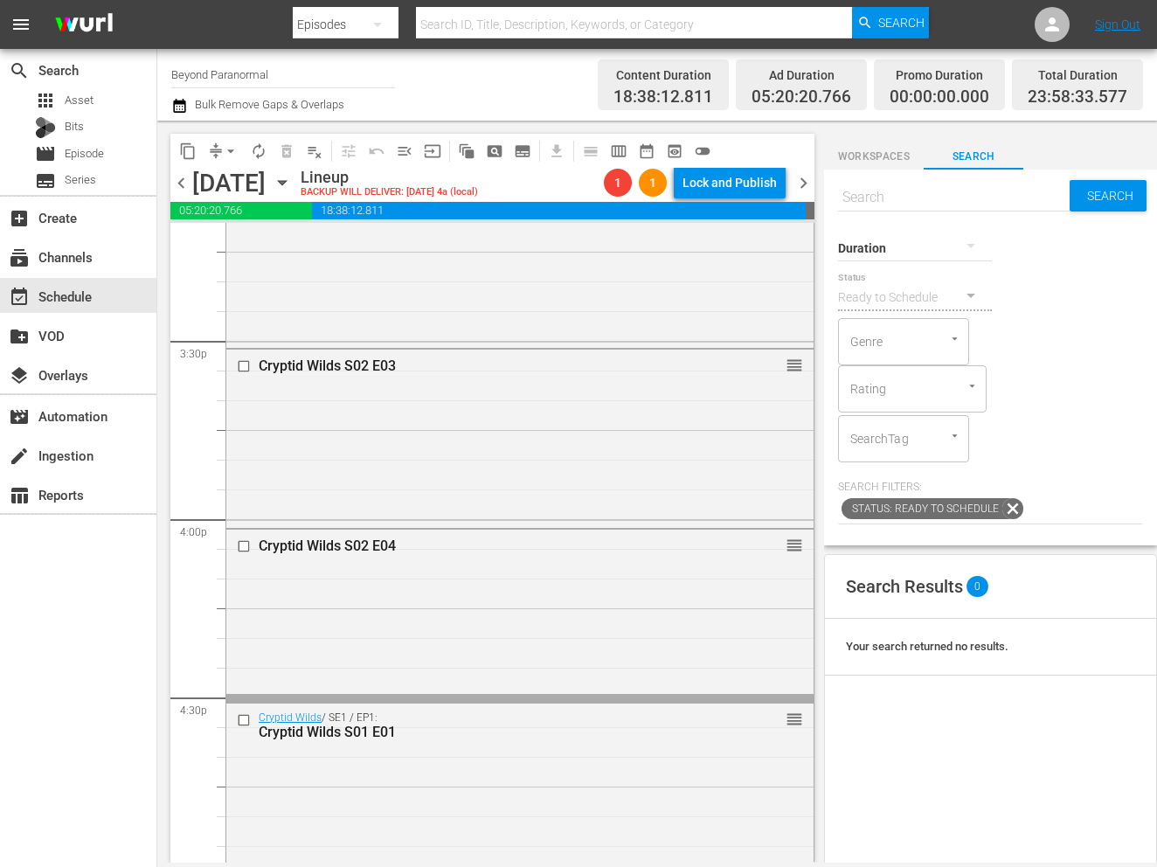
click at [487, 697] on div "Unveiled / SE1 / EP18: Unveiled S01E18 1 reorder" at bounding box center [519, 698] width 589 height 2
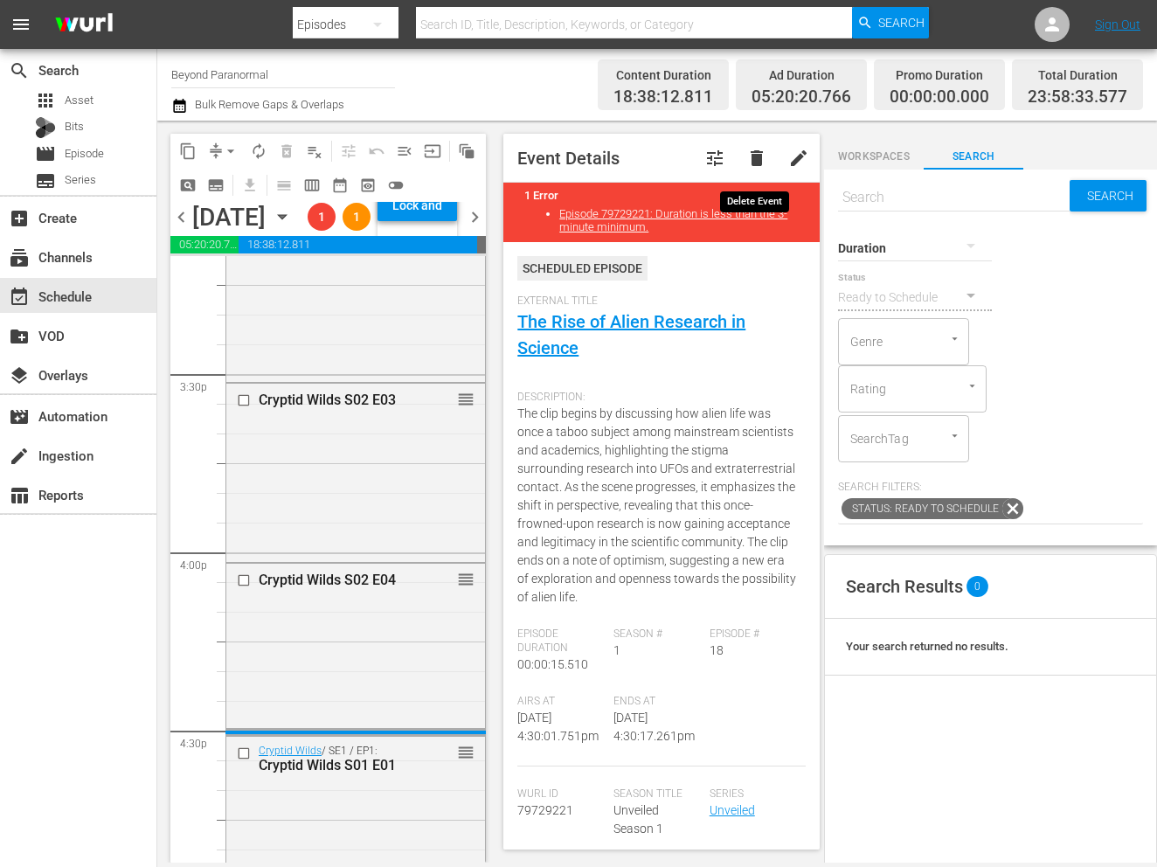
click at [755, 155] on span "delete" at bounding box center [756, 158] width 21 height 21
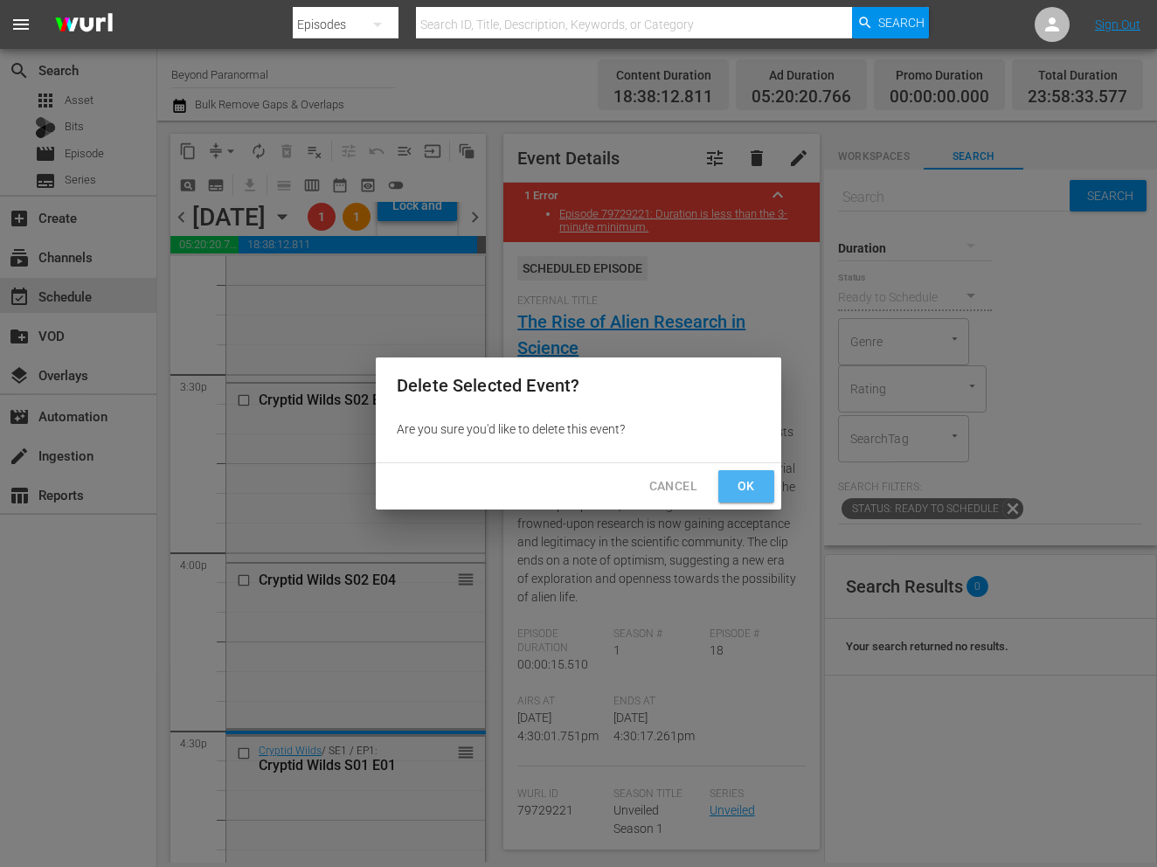
click at [736, 500] on button "Ok" at bounding box center [746, 486] width 56 height 32
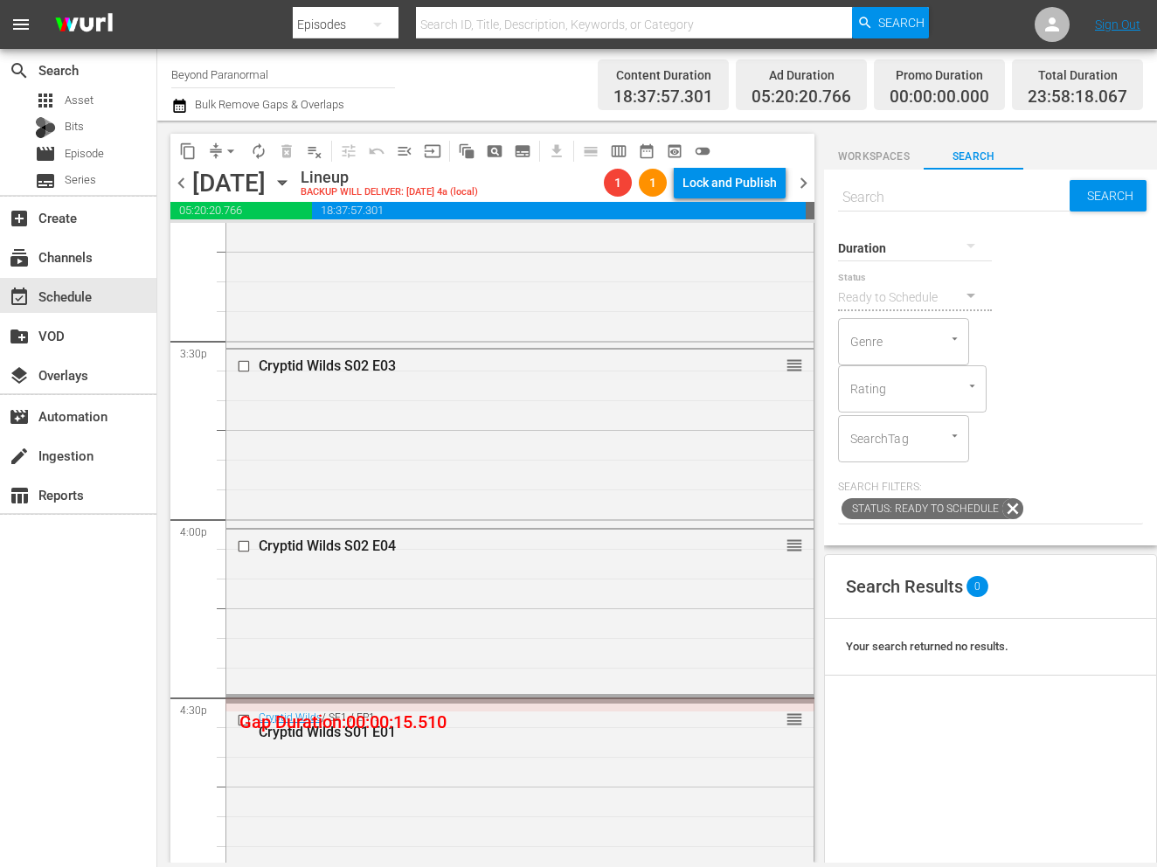
click at [437, 701] on div "Unveiled / SE1 / EP12: Unveiled S01E12 1 reorder" at bounding box center [519, 702] width 589 height 2
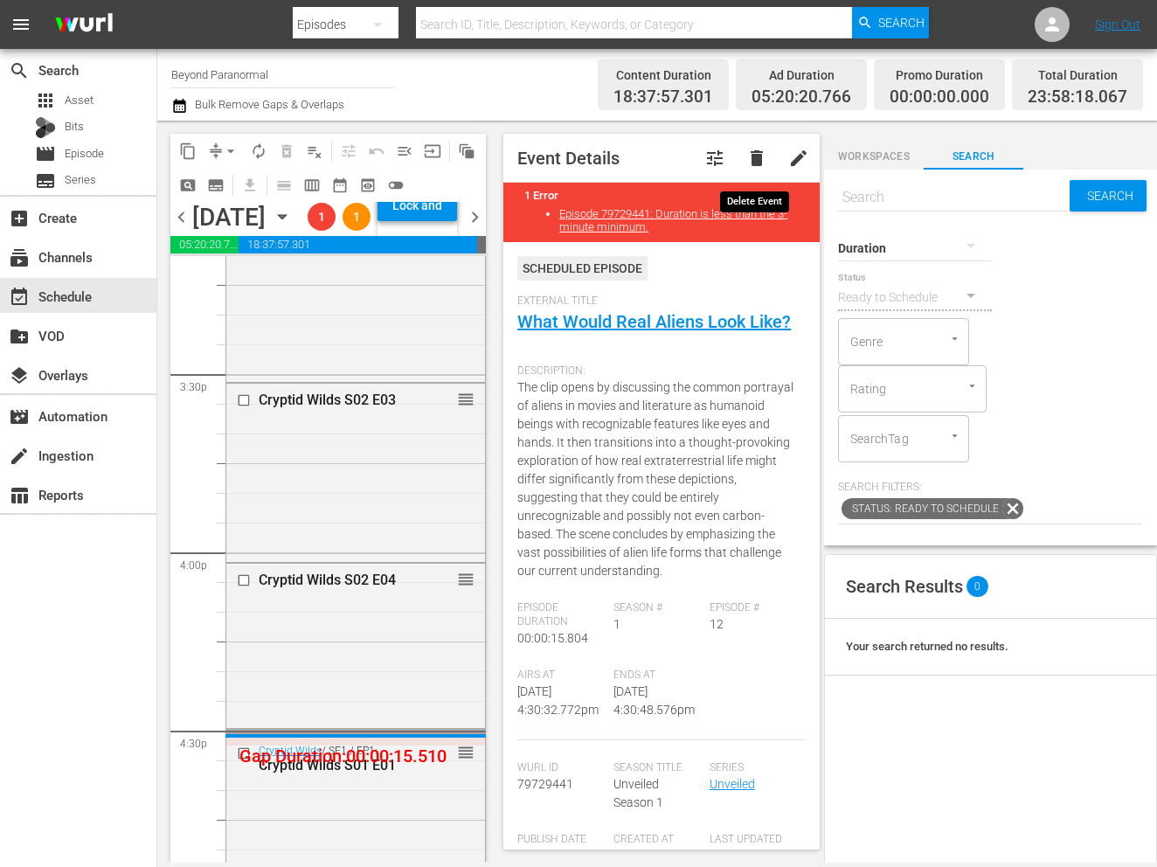
click at [759, 161] on span "delete" at bounding box center [756, 158] width 21 height 21
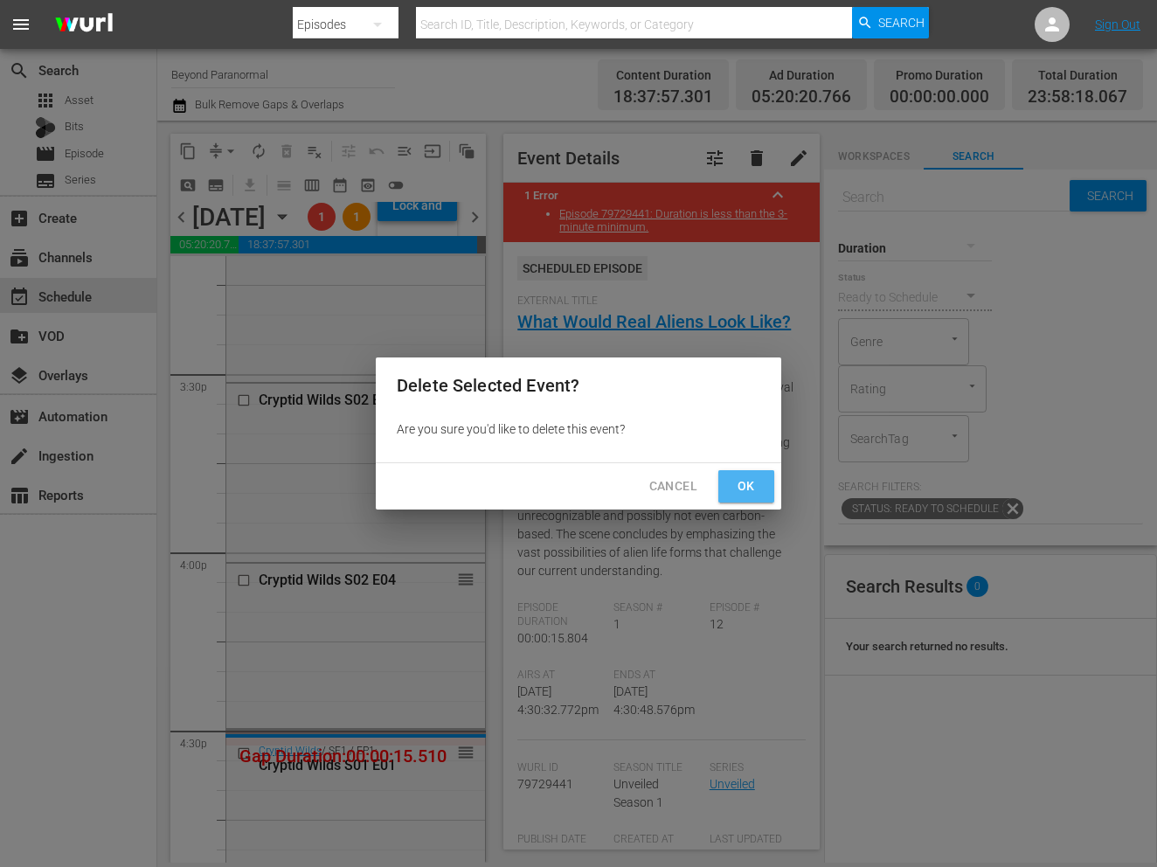
click at [732, 486] on span "Ok" at bounding box center [746, 486] width 28 height 22
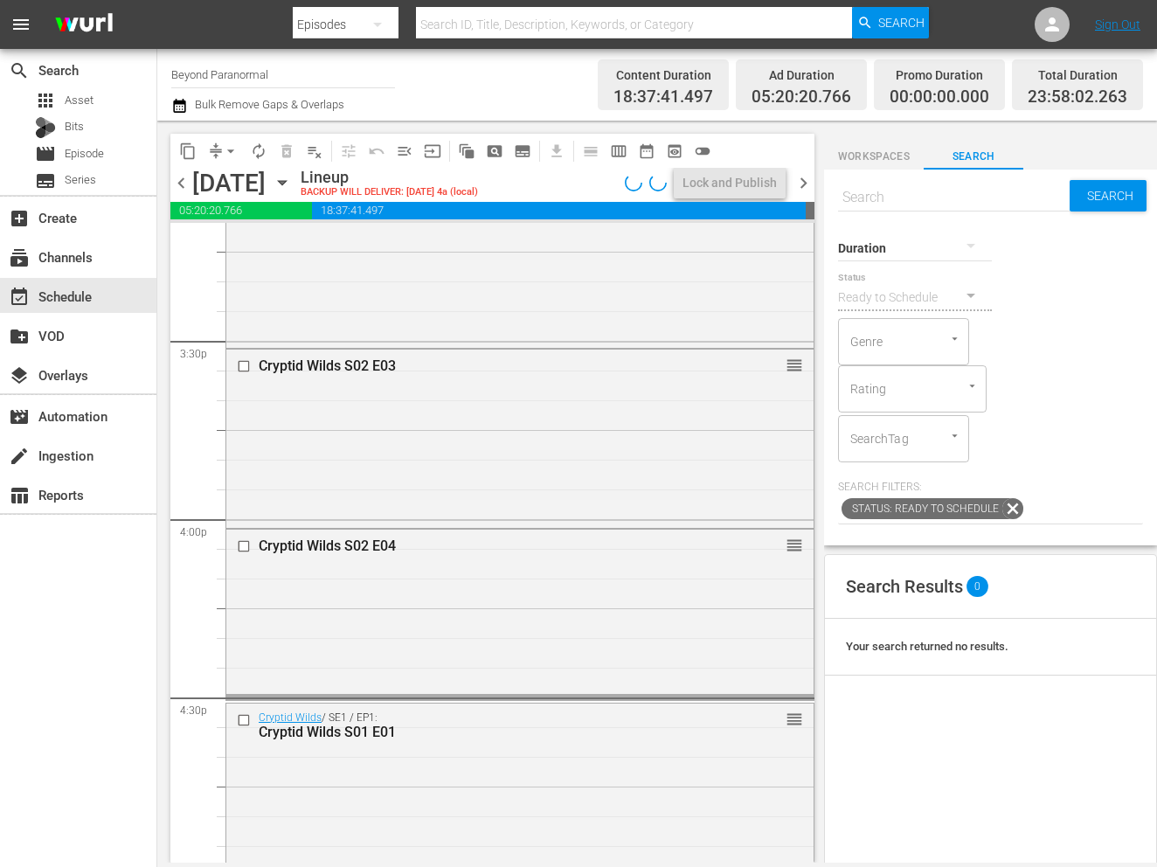
click at [615, 696] on div "Unveiled / SE1 / EP27: Unveiled S01E27 1 reorder" at bounding box center [519, 696] width 589 height 2
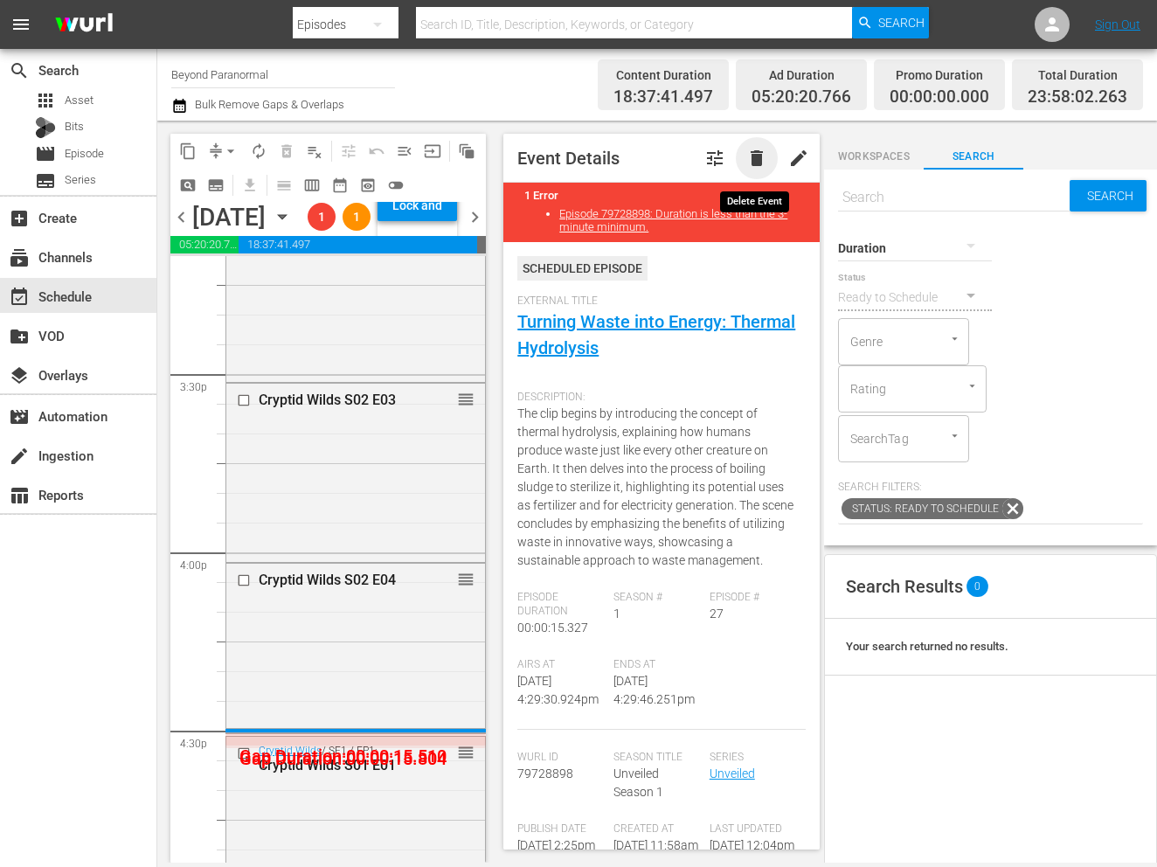
click at [758, 161] on span "delete" at bounding box center [756, 158] width 21 height 21
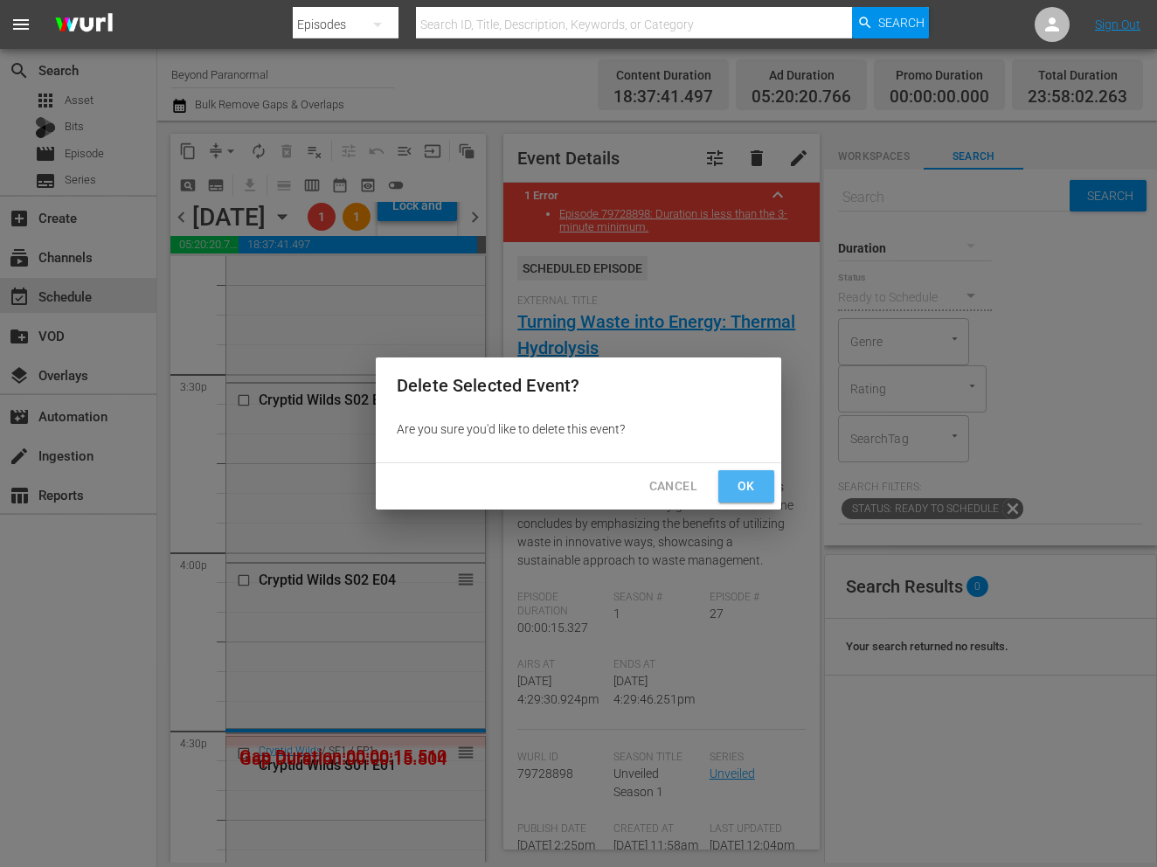
click at [737, 490] on span "Ok" at bounding box center [746, 486] width 28 height 22
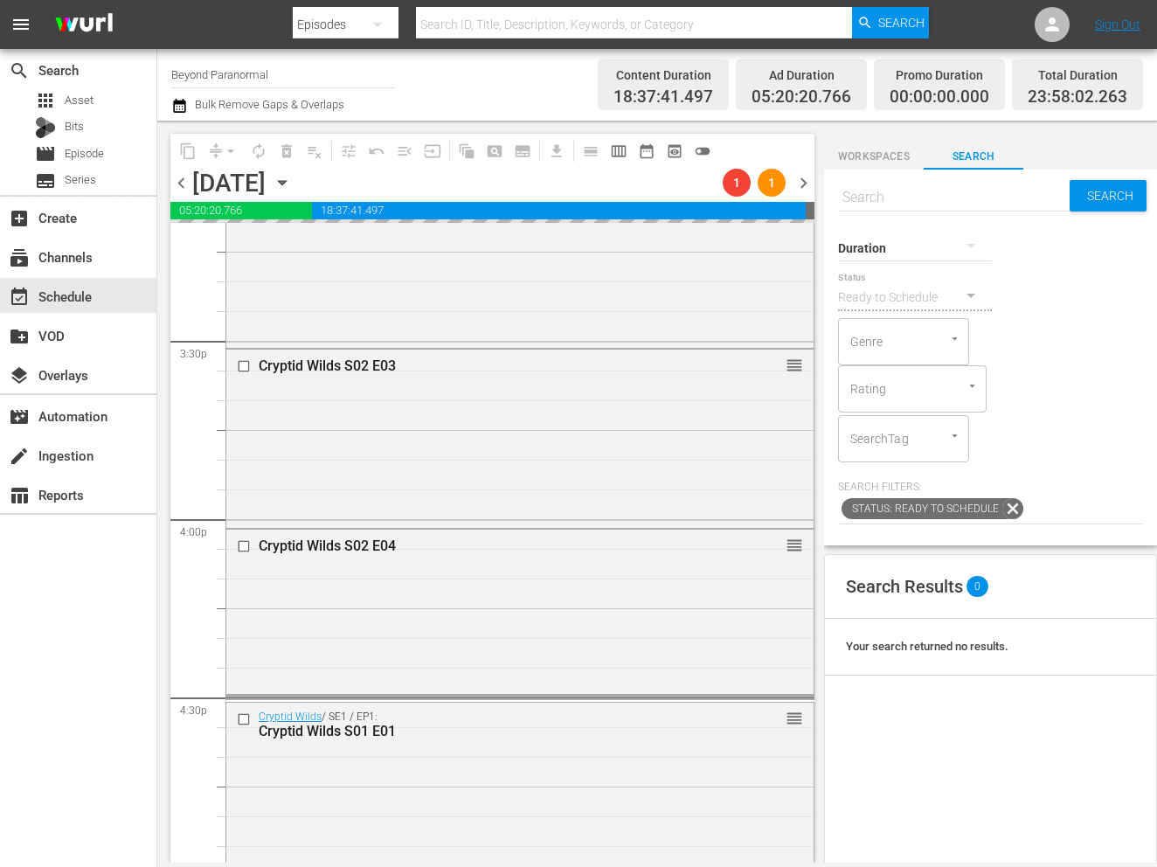
click at [392, 695] on div "Unveiled / SE1 / EP27: Unveiled S01E27 1 reorder" at bounding box center [519, 696] width 589 height 2
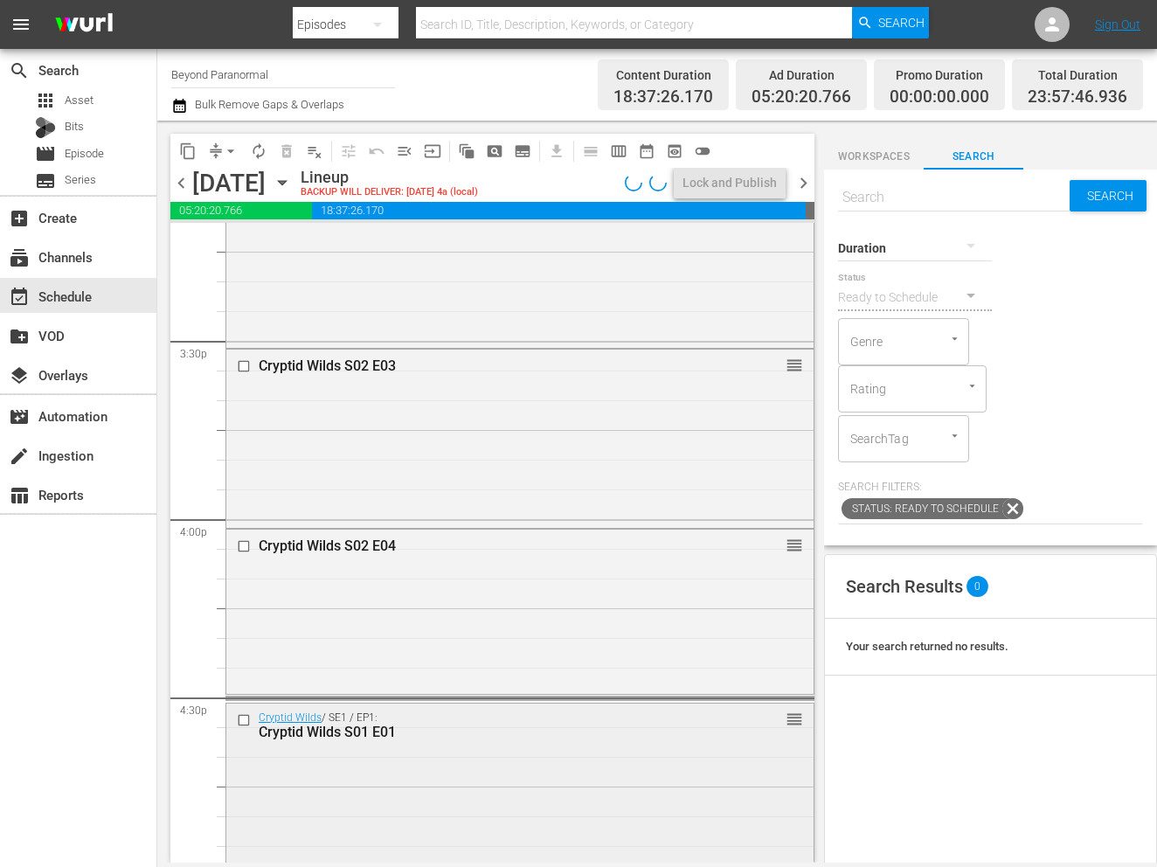
click at [392, 702] on div "Cryptid Wilds / SE1 / EP1: Cryptid Wilds S01 E01 reorder" at bounding box center [519, 791] width 589 height 178
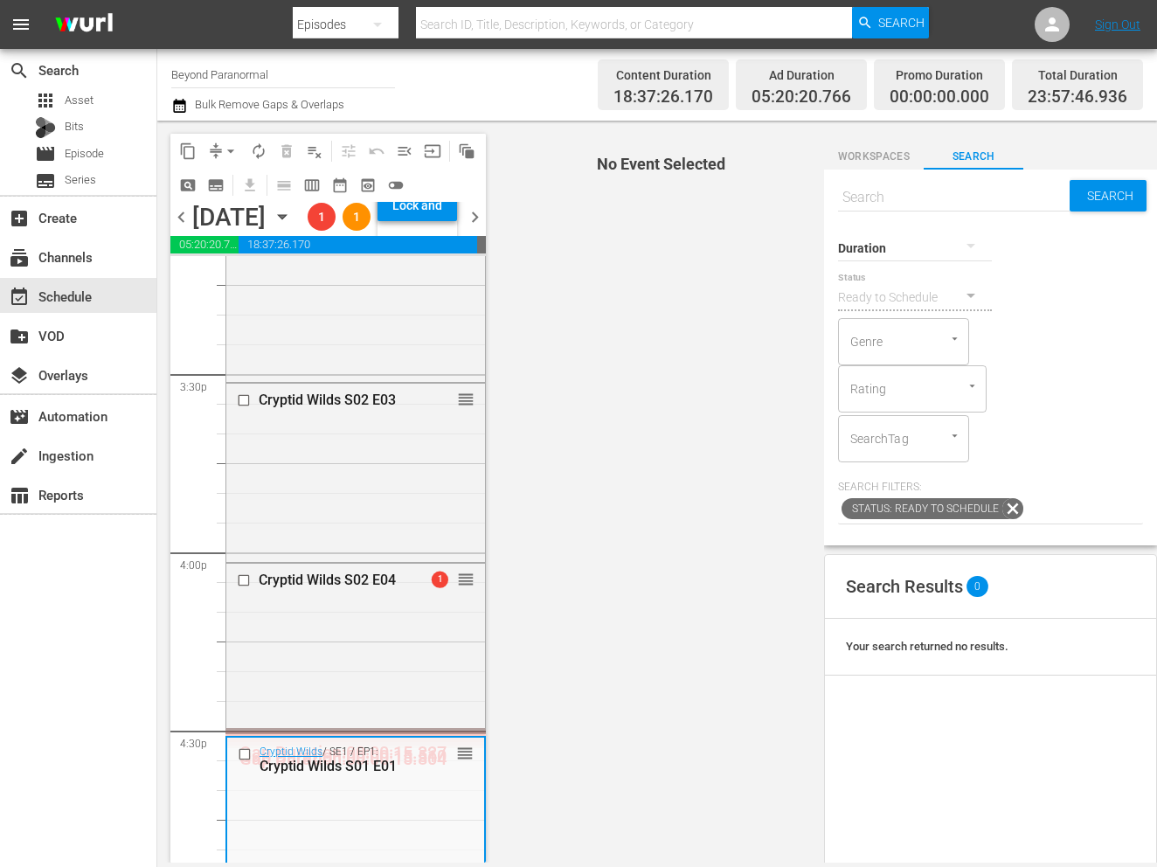
click at [370, 730] on div "Unveiled / SE1 / EP19: Unveiled S01E19 2 reorder" at bounding box center [355, 730] width 260 height 2
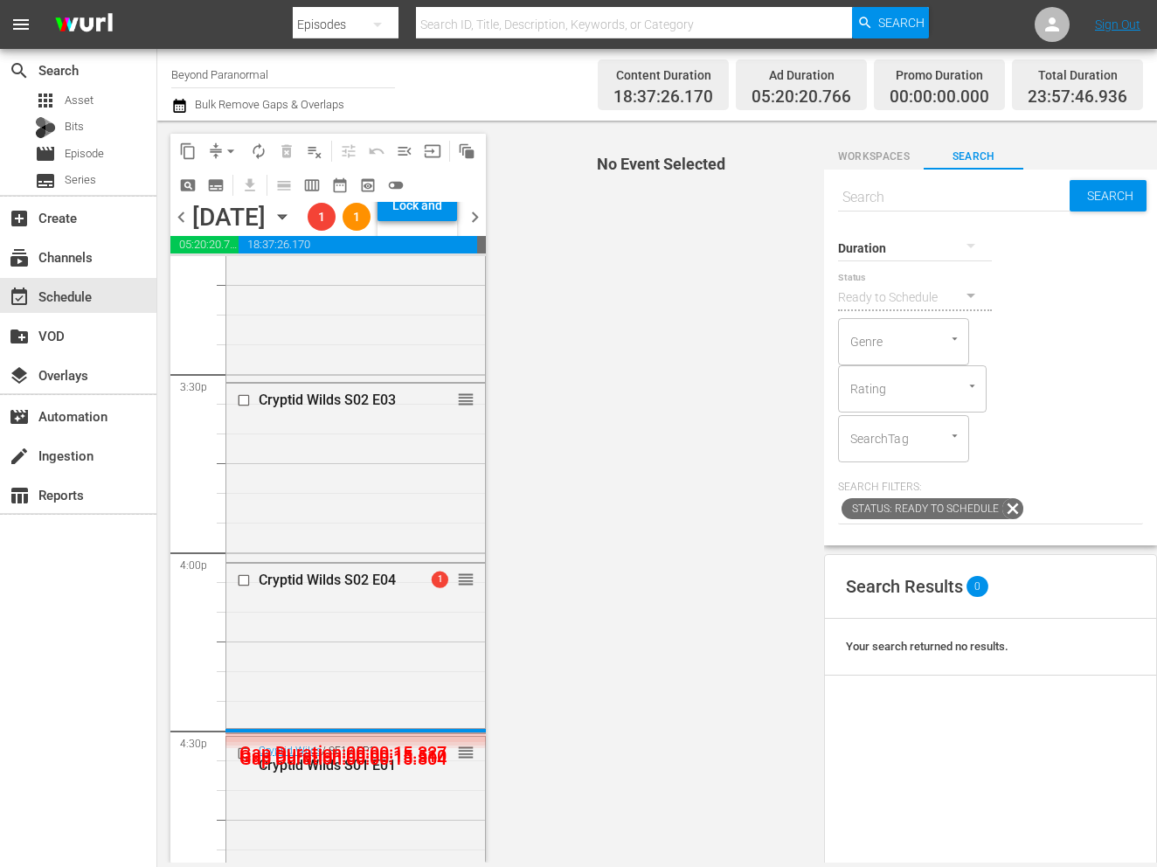
click at [370, 732] on div "Unveiled / SE1 / EP19: Unveiled S01E19 2 reorder" at bounding box center [355, 730] width 260 height 3
click at [370, 730] on div "Unveiled / SE1 / EP19: Unveiled S01E19 2 reorder" at bounding box center [355, 730] width 260 height 2
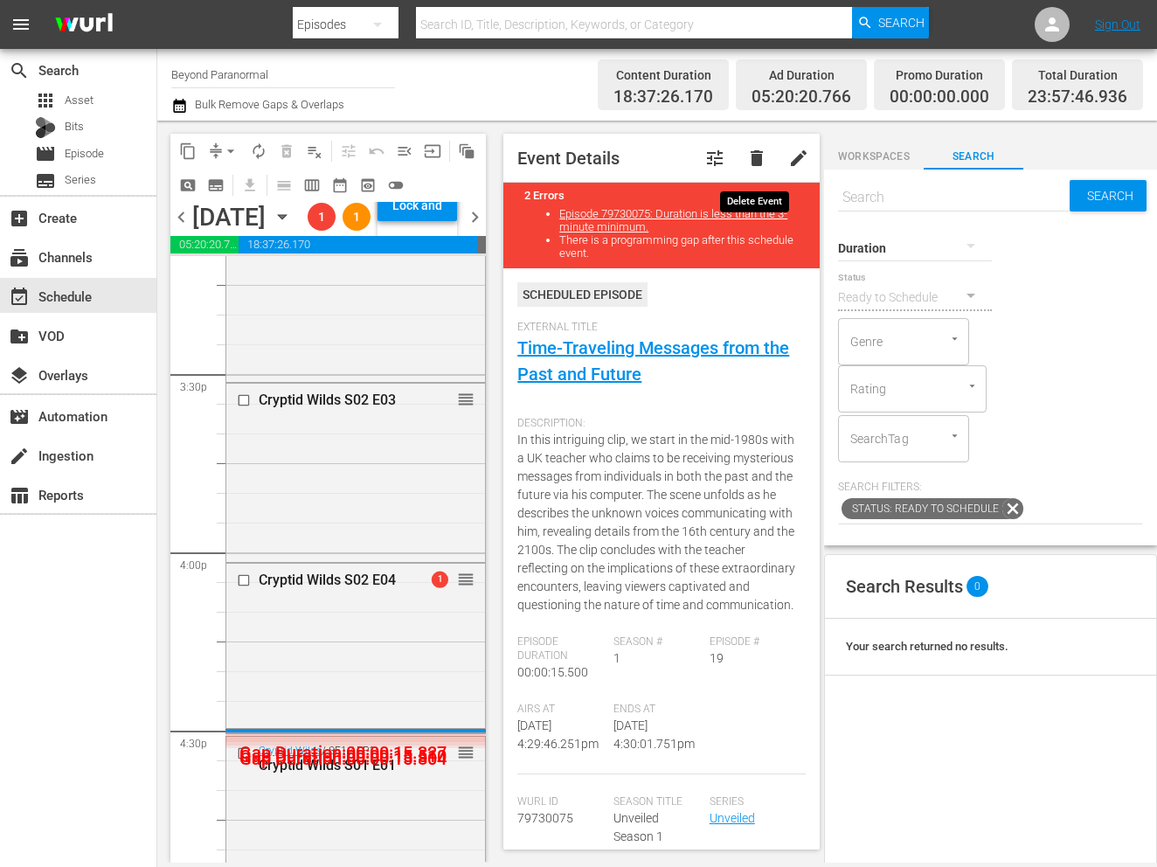
click at [764, 150] on span "delete" at bounding box center [756, 158] width 21 height 21
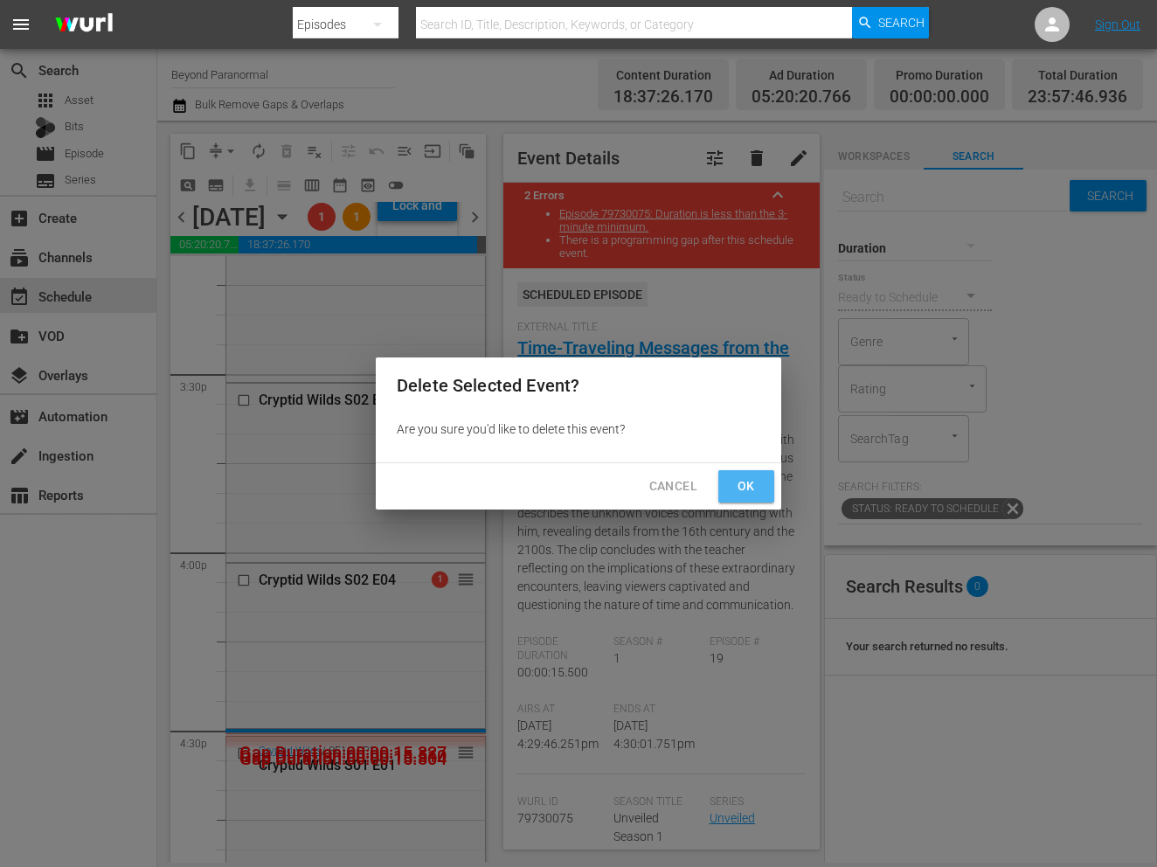
click at [744, 488] on span "Ok" at bounding box center [746, 486] width 28 height 22
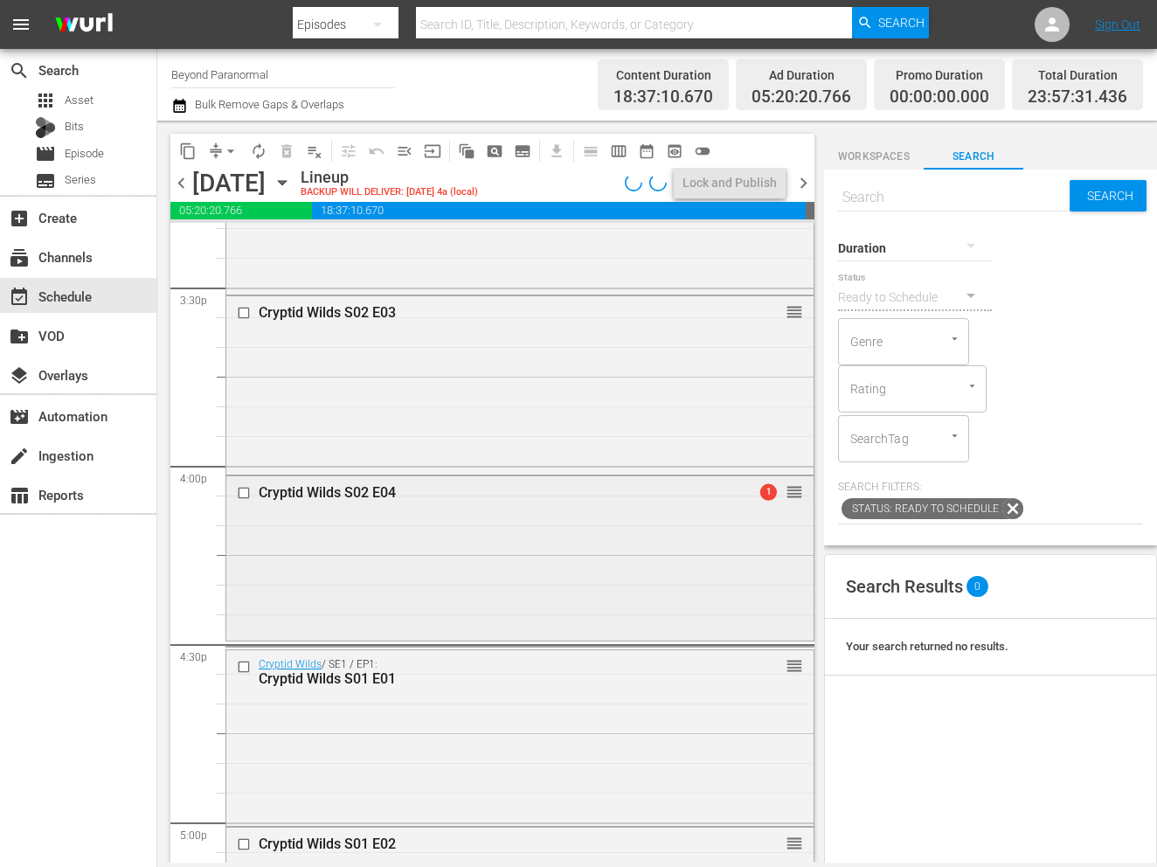
scroll to position [5466, 0]
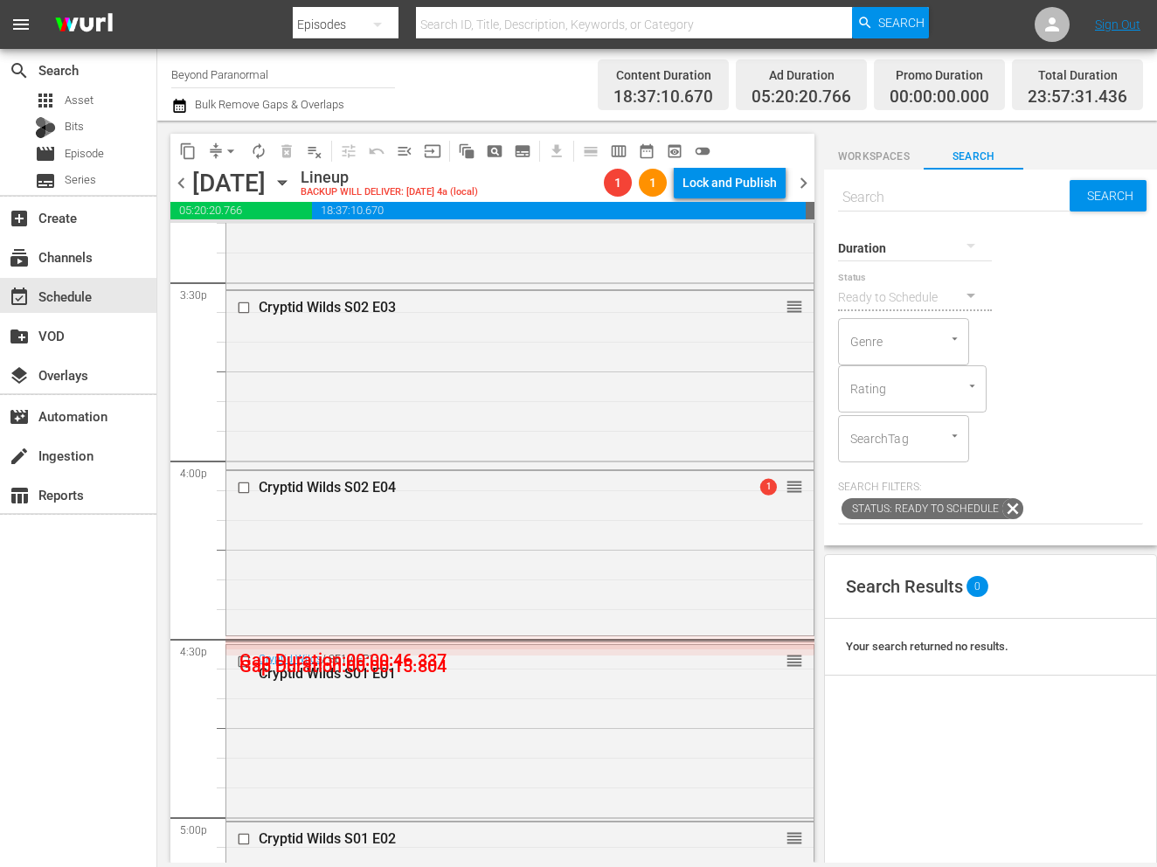
click at [343, 640] on div "Unveiled / SE1 / EP47: Unveiled S01E47 2 reorder" at bounding box center [519, 641] width 589 height 2
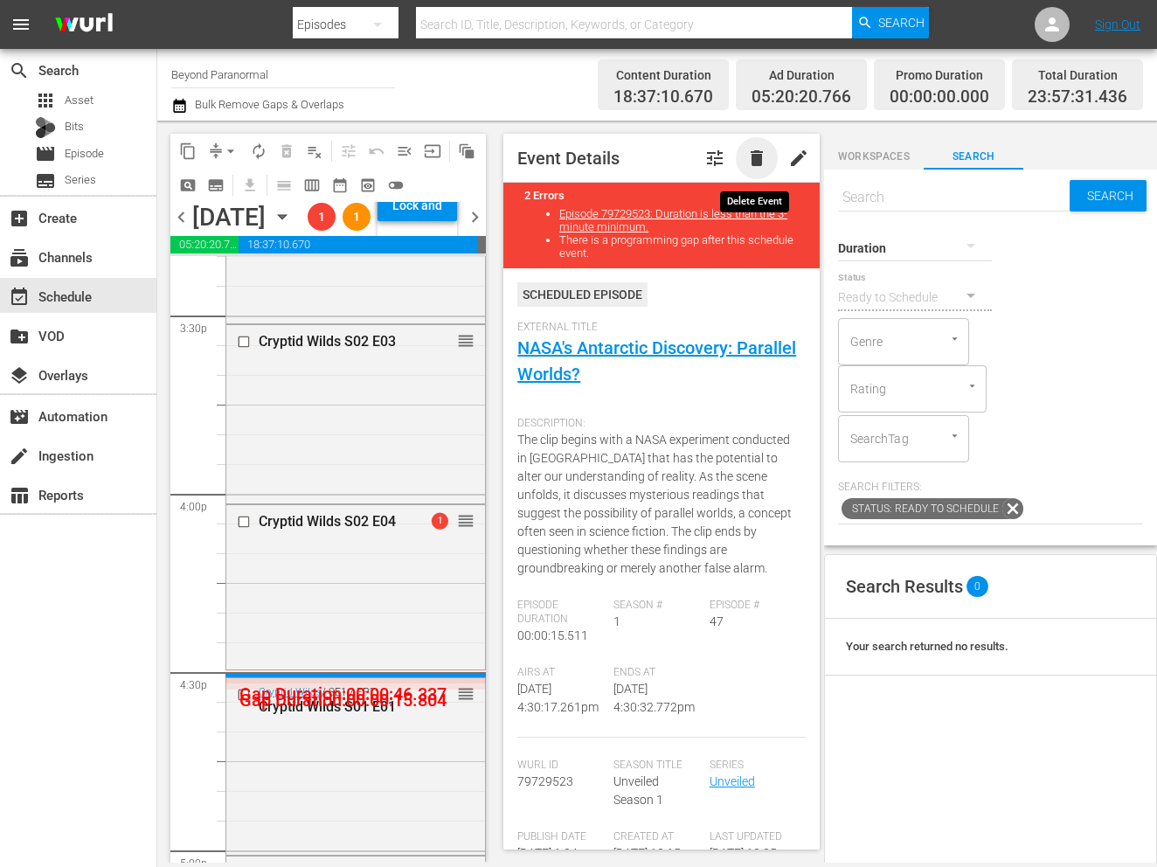
click at [758, 162] on span "delete" at bounding box center [756, 158] width 21 height 21
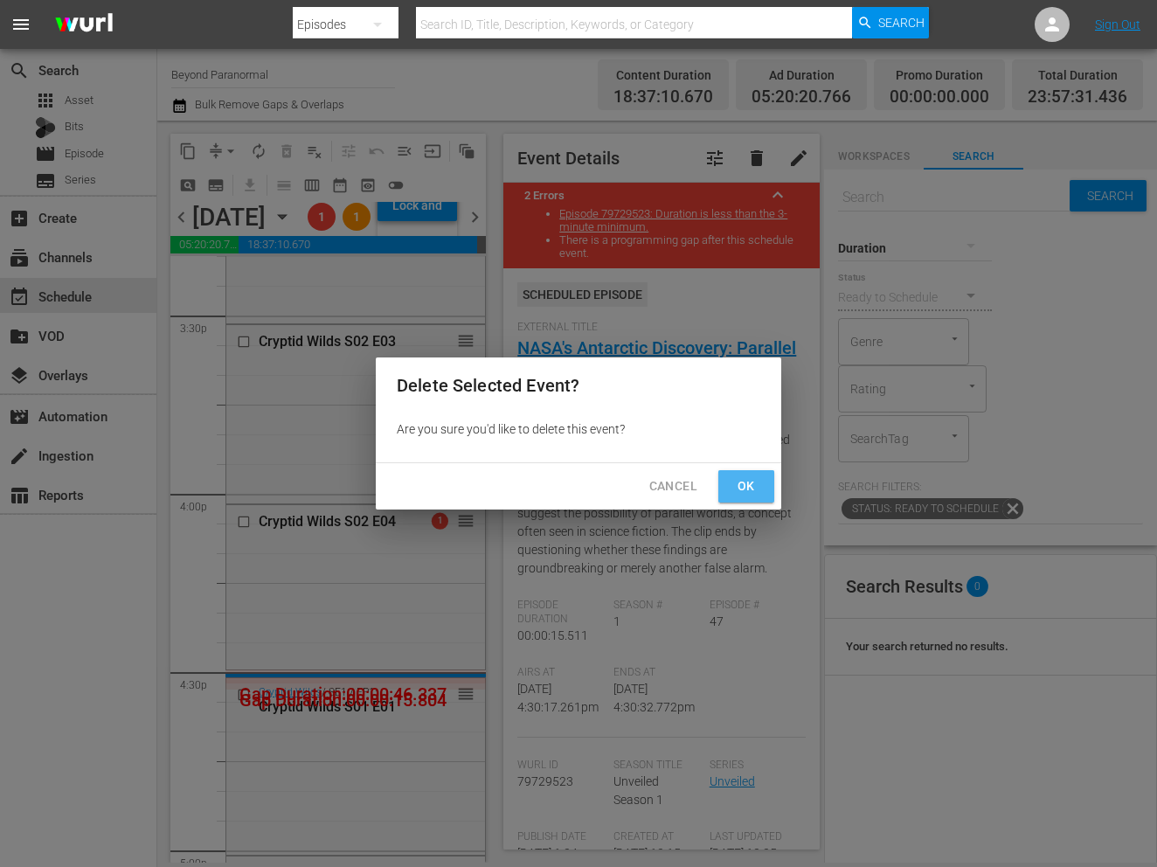
click at [759, 472] on button "Ok" at bounding box center [746, 486] width 56 height 32
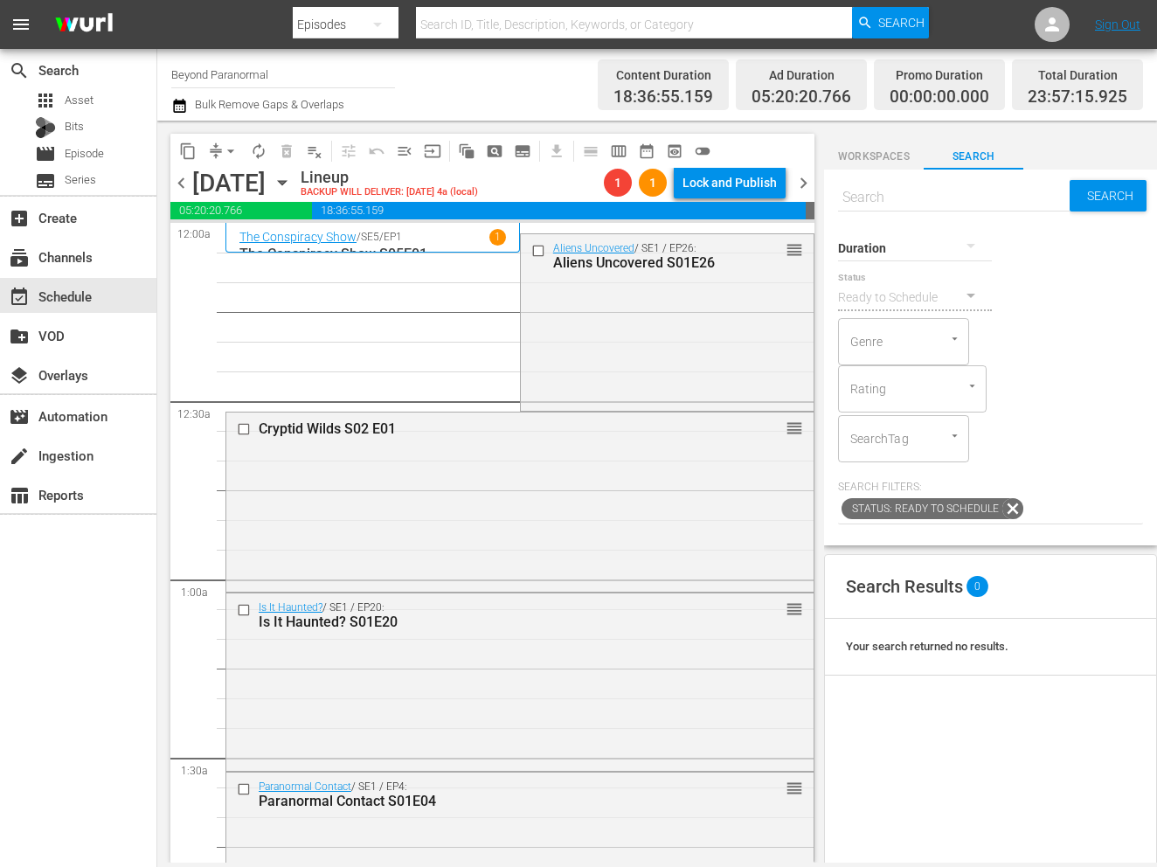
scroll to position [0, 0]
click at [239, 156] on button "arrow_drop_down" at bounding box center [231, 151] width 28 height 28
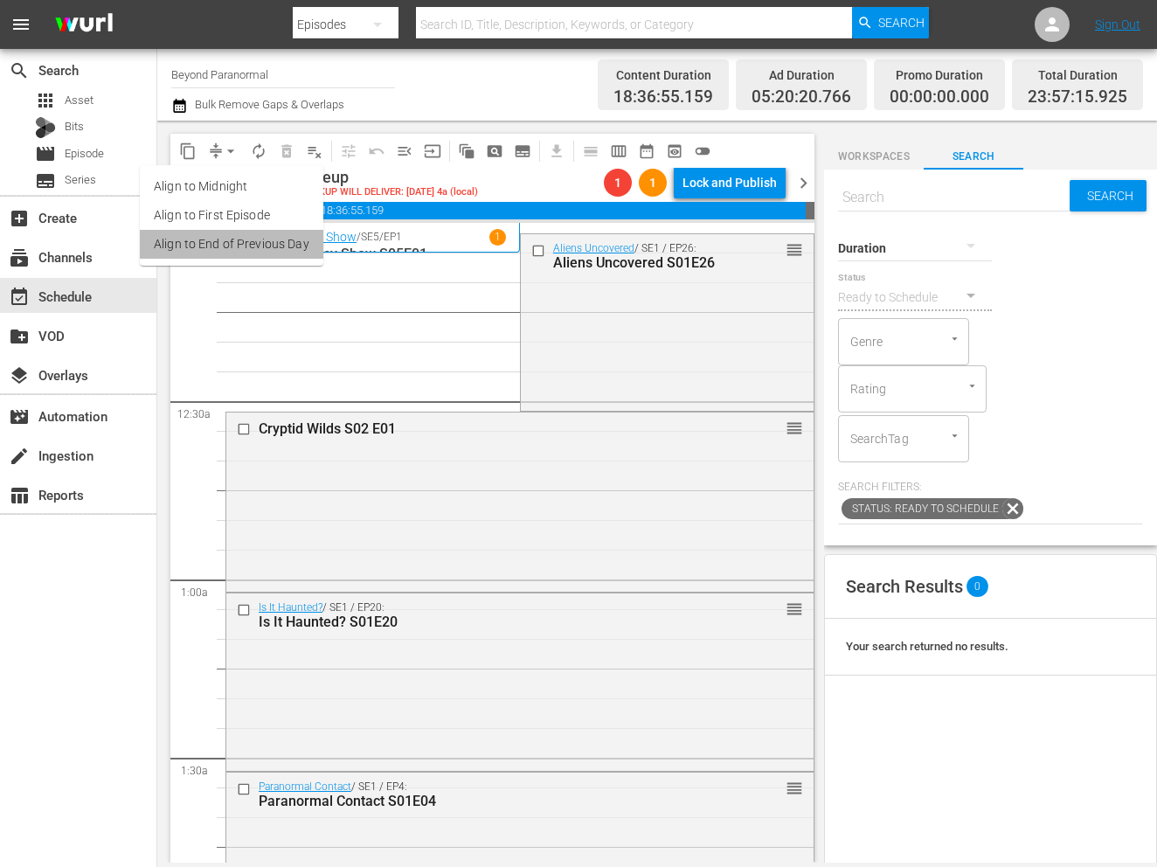
click at [267, 243] on li "Align to End of Previous Day" at bounding box center [231, 244] width 183 height 29
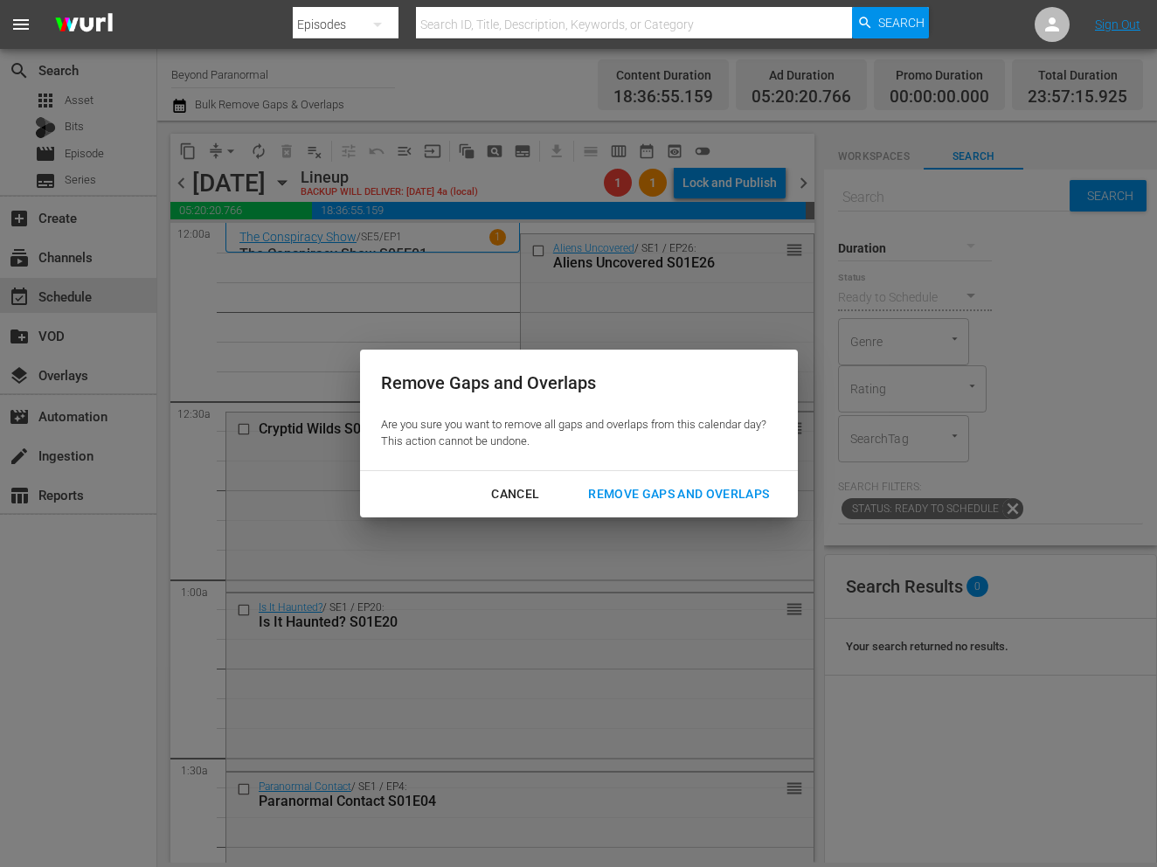
click at [645, 489] on div "Remove Gaps and Overlaps" at bounding box center [678, 494] width 209 height 22
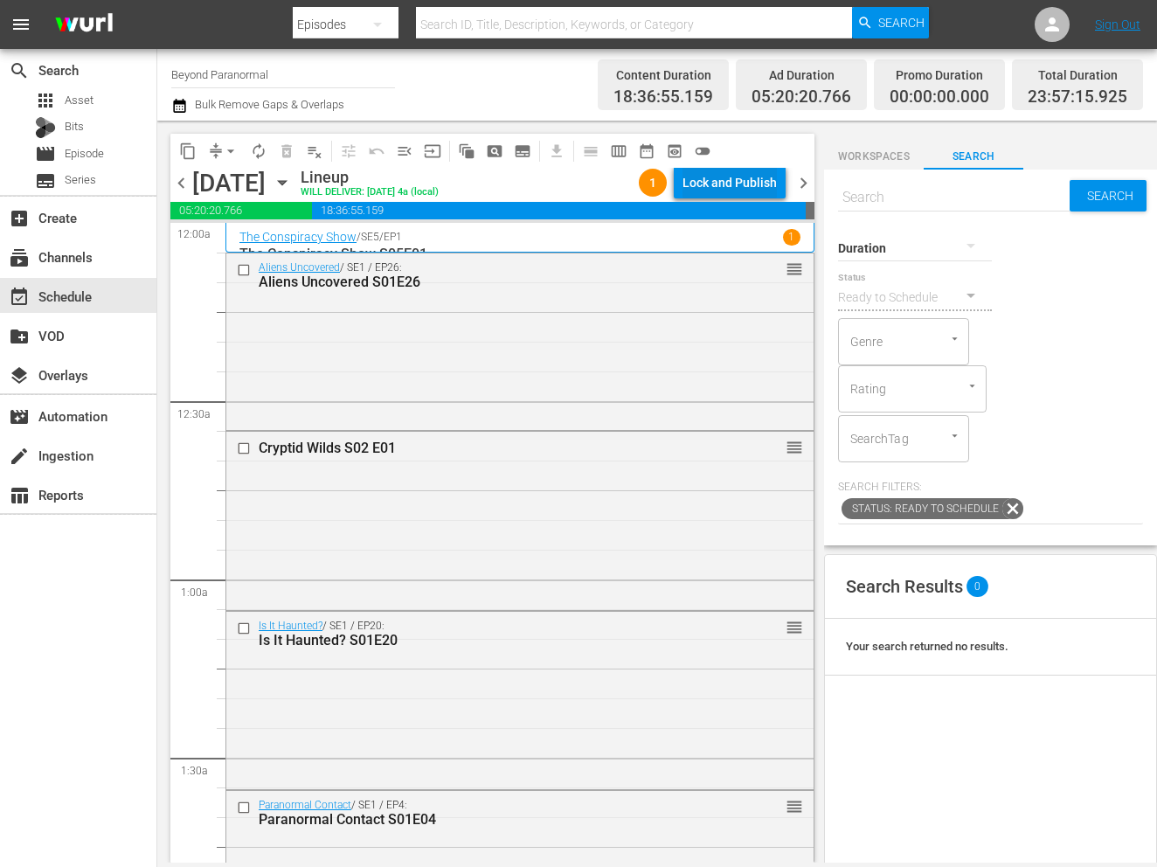
click at [757, 186] on div "Lock and Publish" at bounding box center [729, 182] width 94 height 31
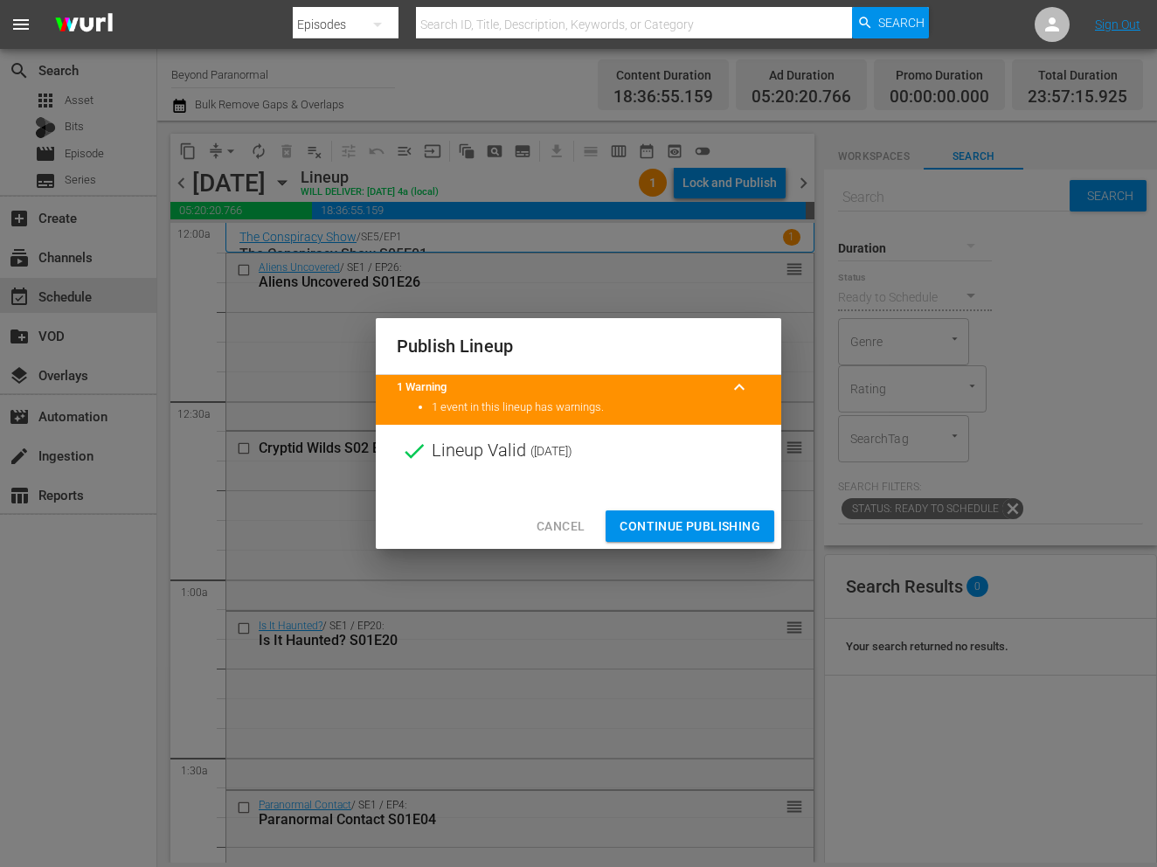
click at [689, 522] on span "Continue Publishing" at bounding box center [689, 526] width 141 height 22
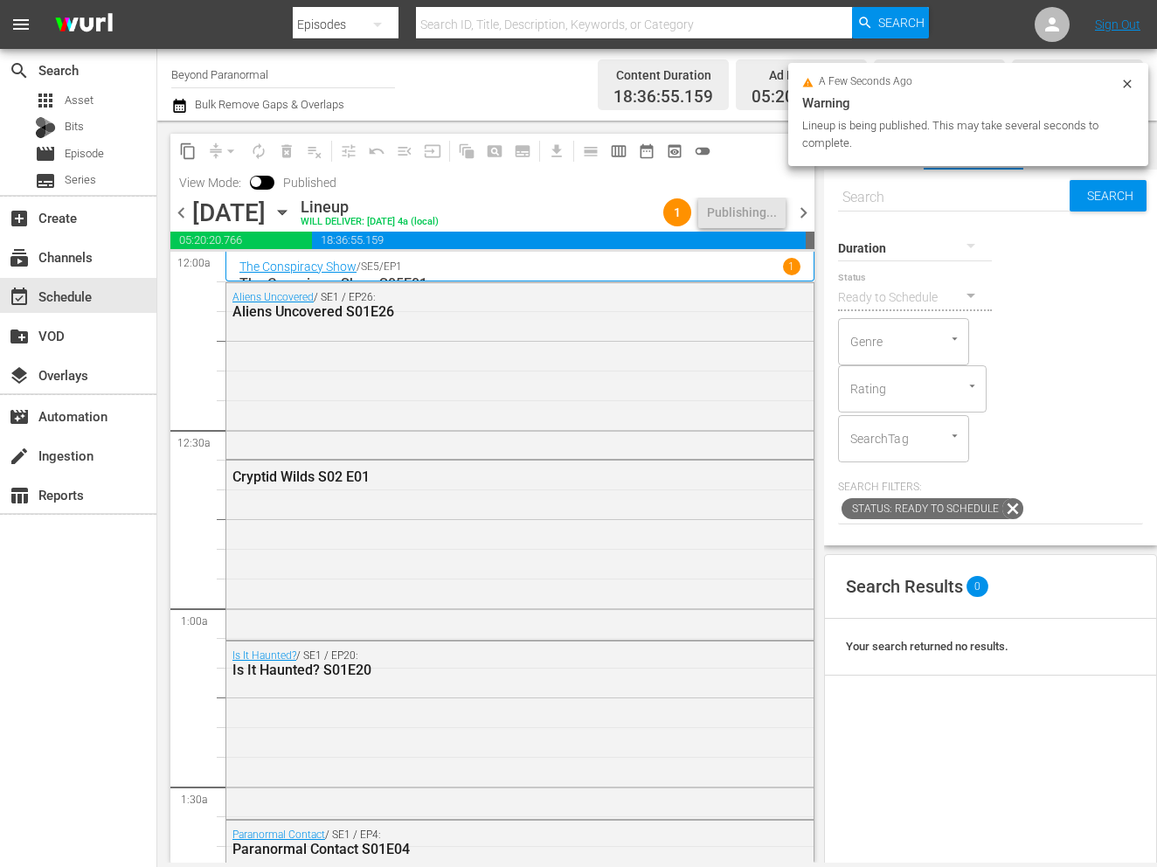
click at [805, 218] on span "chevron_right" at bounding box center [803, 213] width 22 height 22
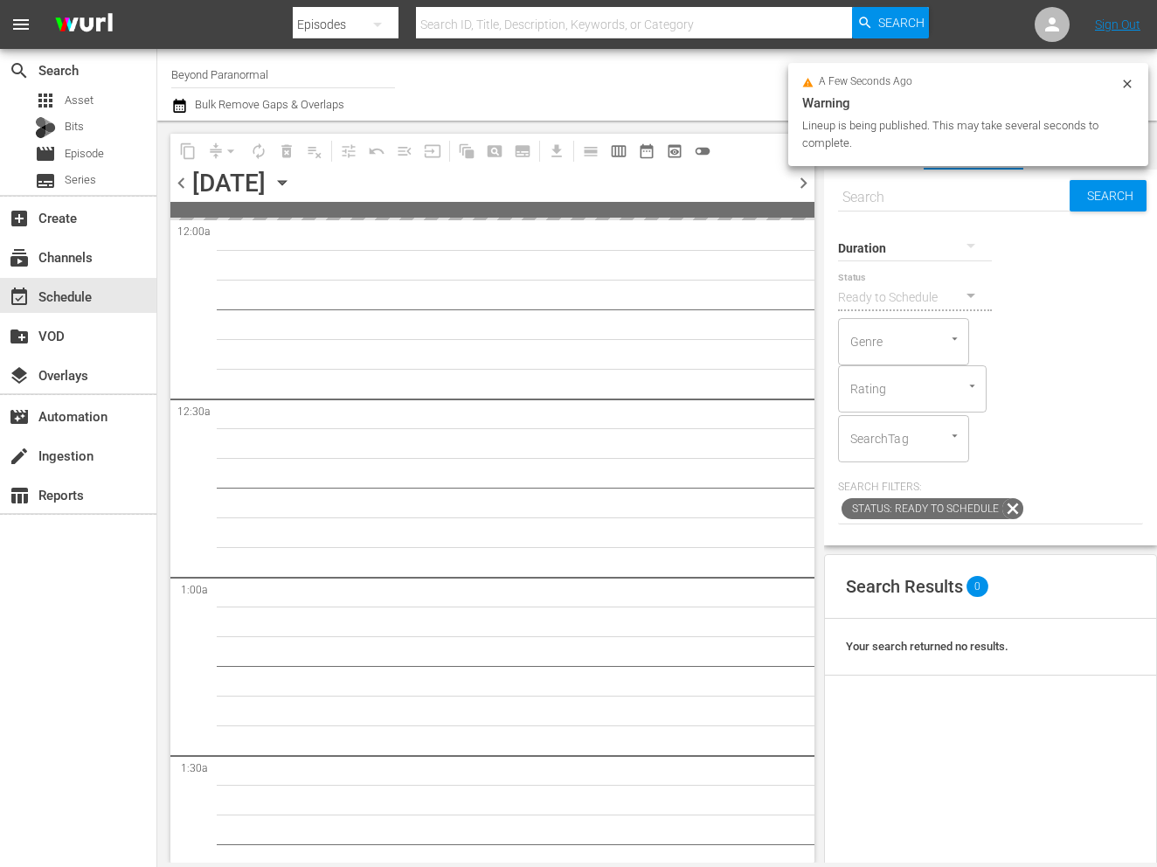
click at [1094, 170] on div "Workspaces Search" at bounding box center [990, 152] width 333 height 35
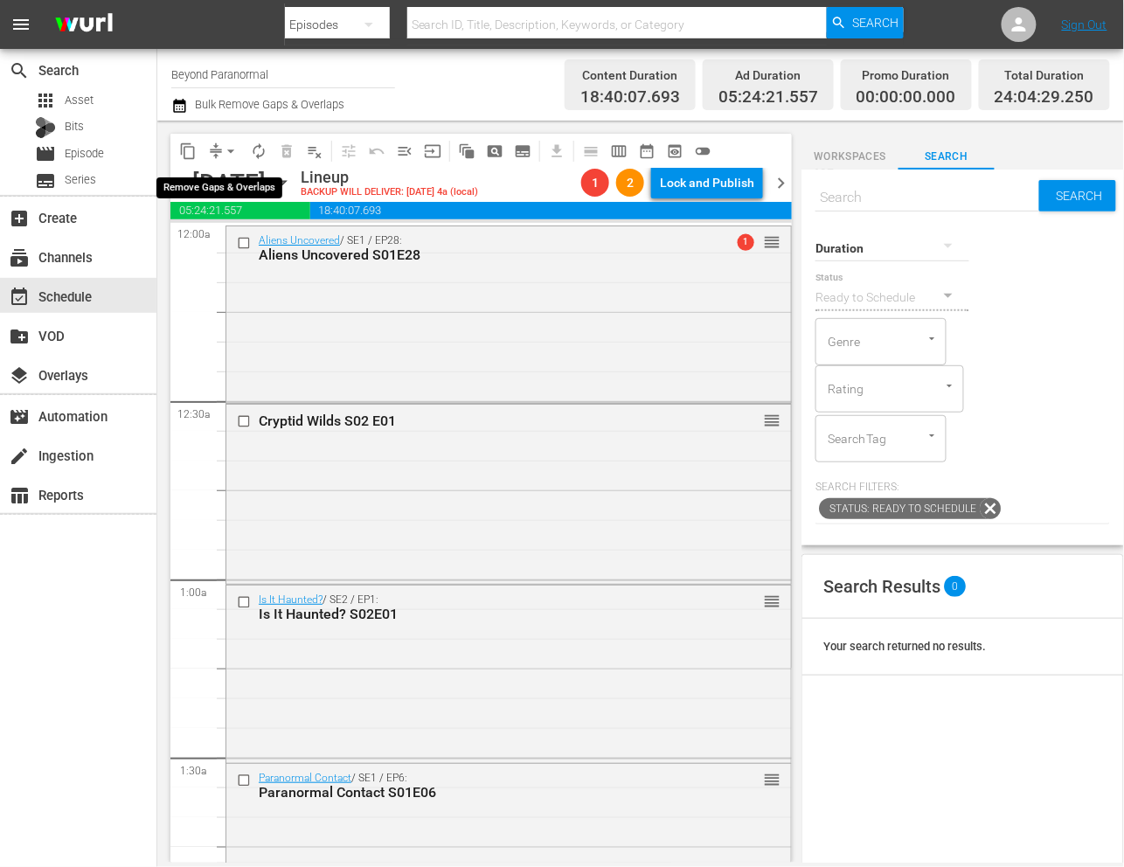
click at [224, 155] on span "arrow_drop_down" at bounding box center [230, 150] width 17 height 17
click at [180, 172] on span "chevron_left" at bounding box center [181, 183] width 22 height 22
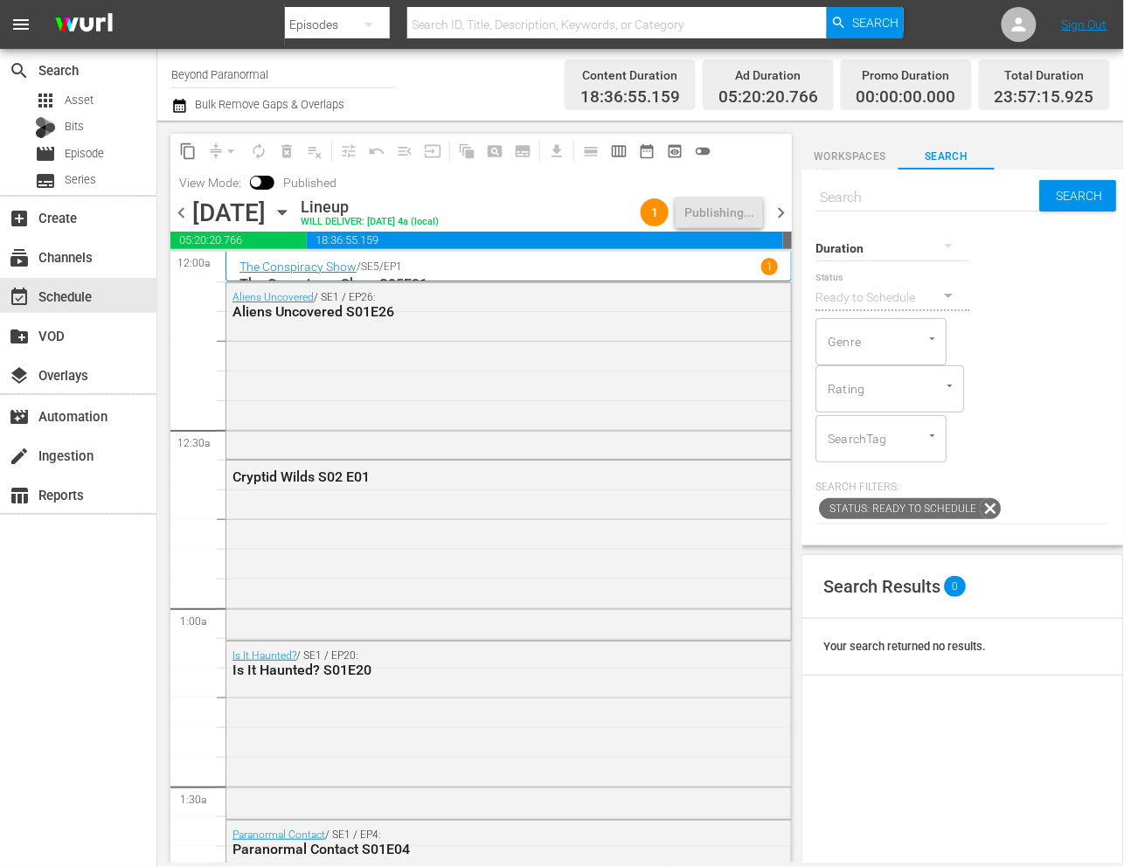
click at [781, 211] on span "chevron_right" at bounding box center [781, 213] width 22 height 22
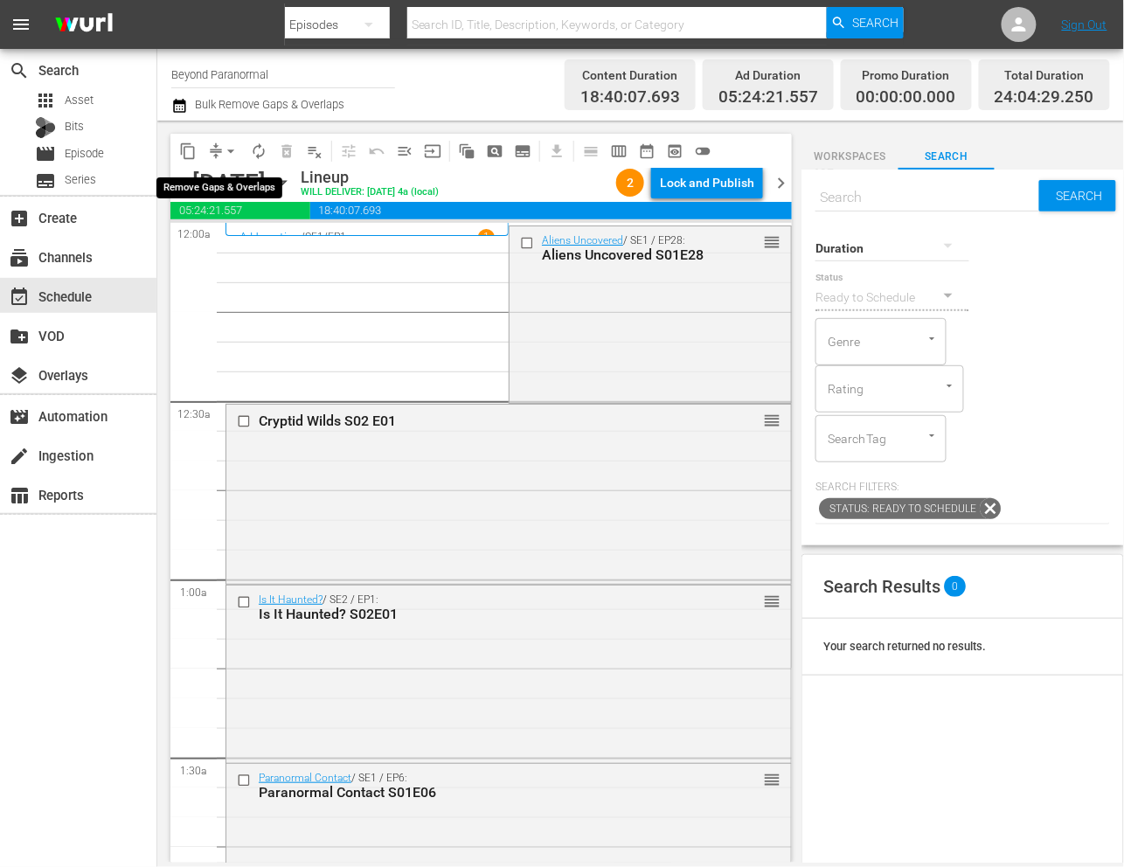
click at [228, 151] on span "arrow_drop_down" at bounding box center [230, 150] width 17 height 17
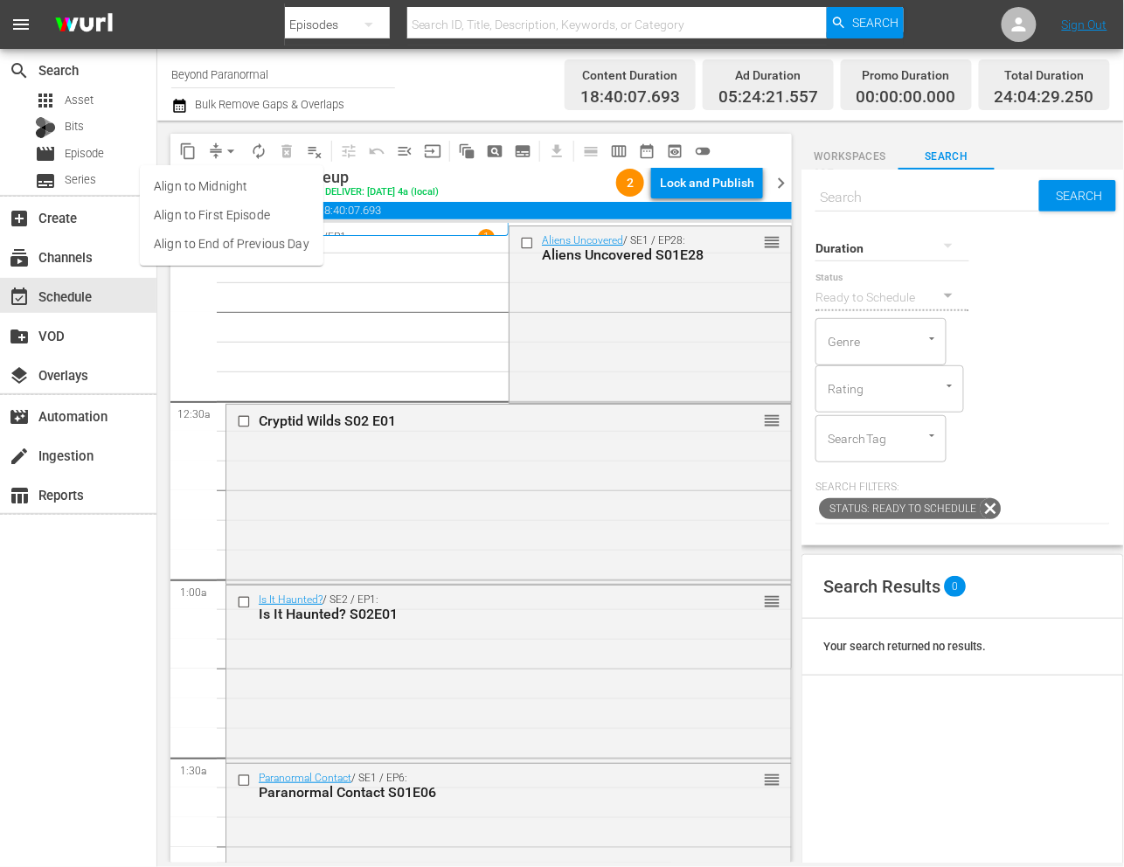
click at [255, 242] on li "Align to End of Previous Day" at bounding box center [231, 244] width 183 height 29
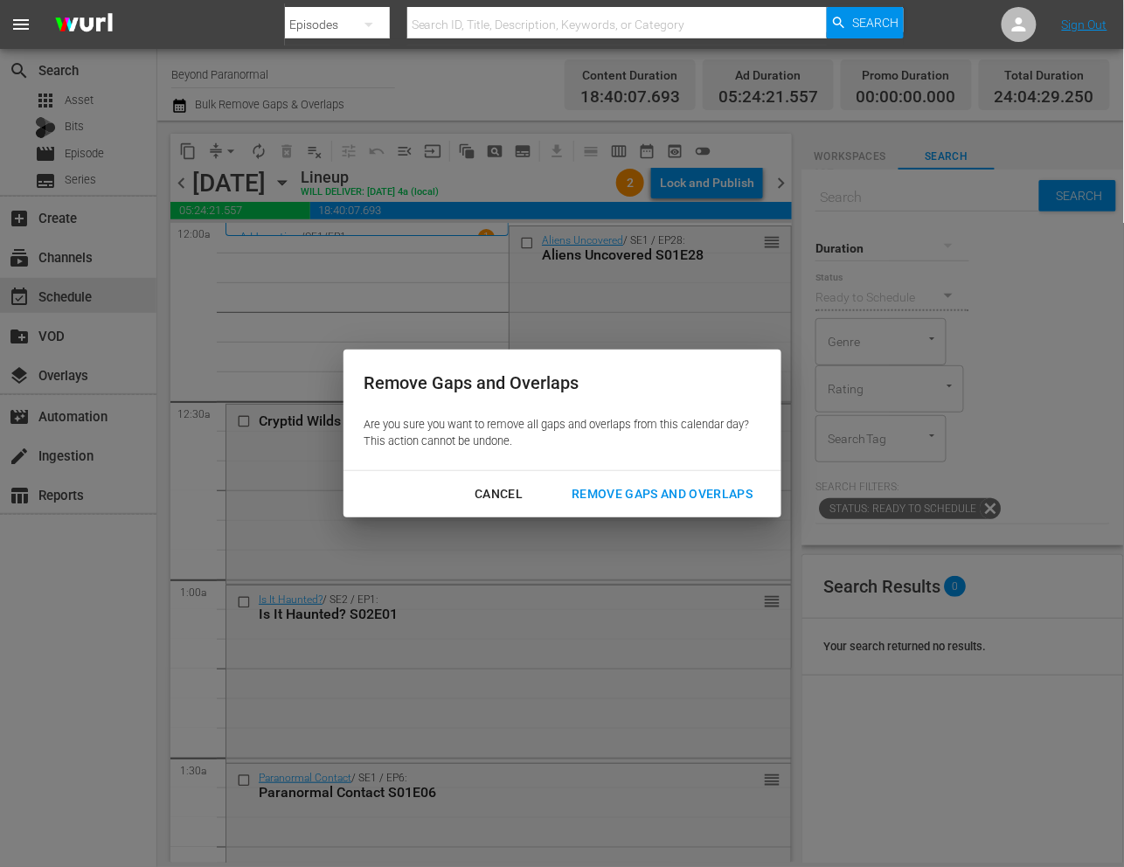
click at [694, 497] on div "Remove Gaps and Overlaps" at bounding box center [661, 494] width 209 height 22
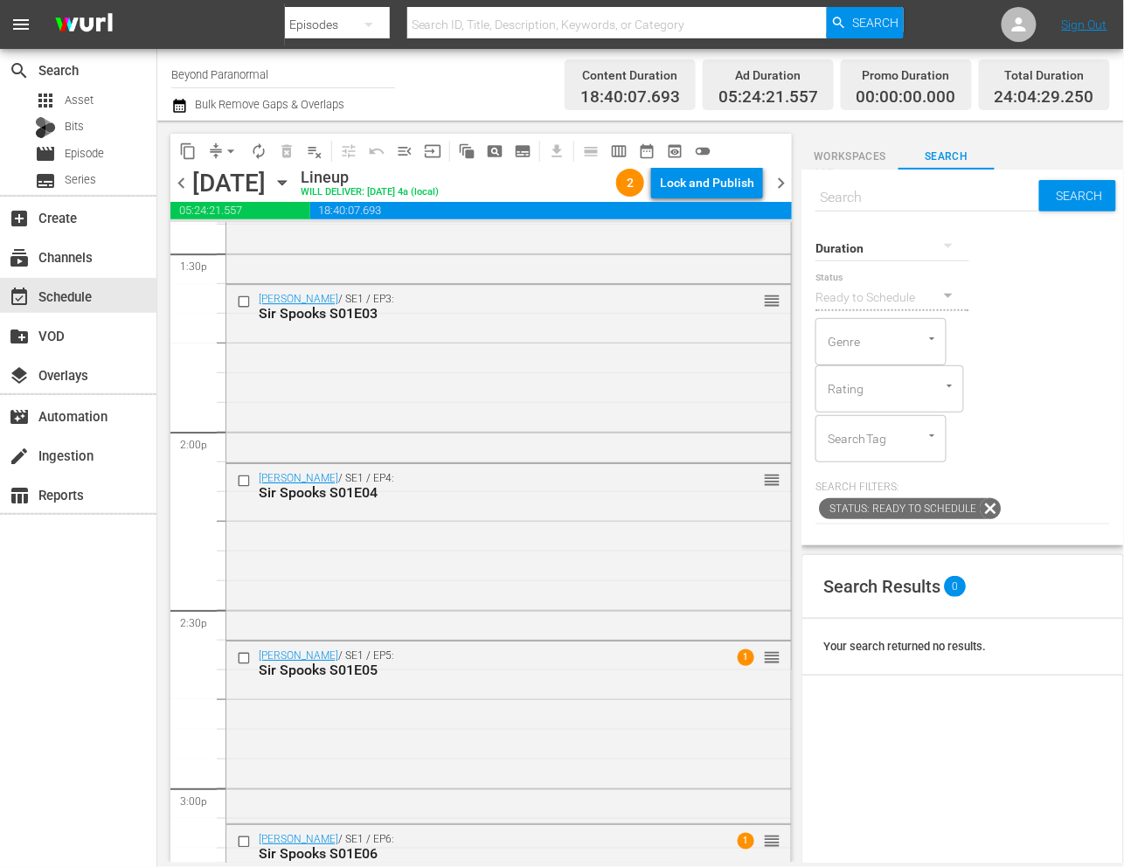
scroll to position [4824, 0]
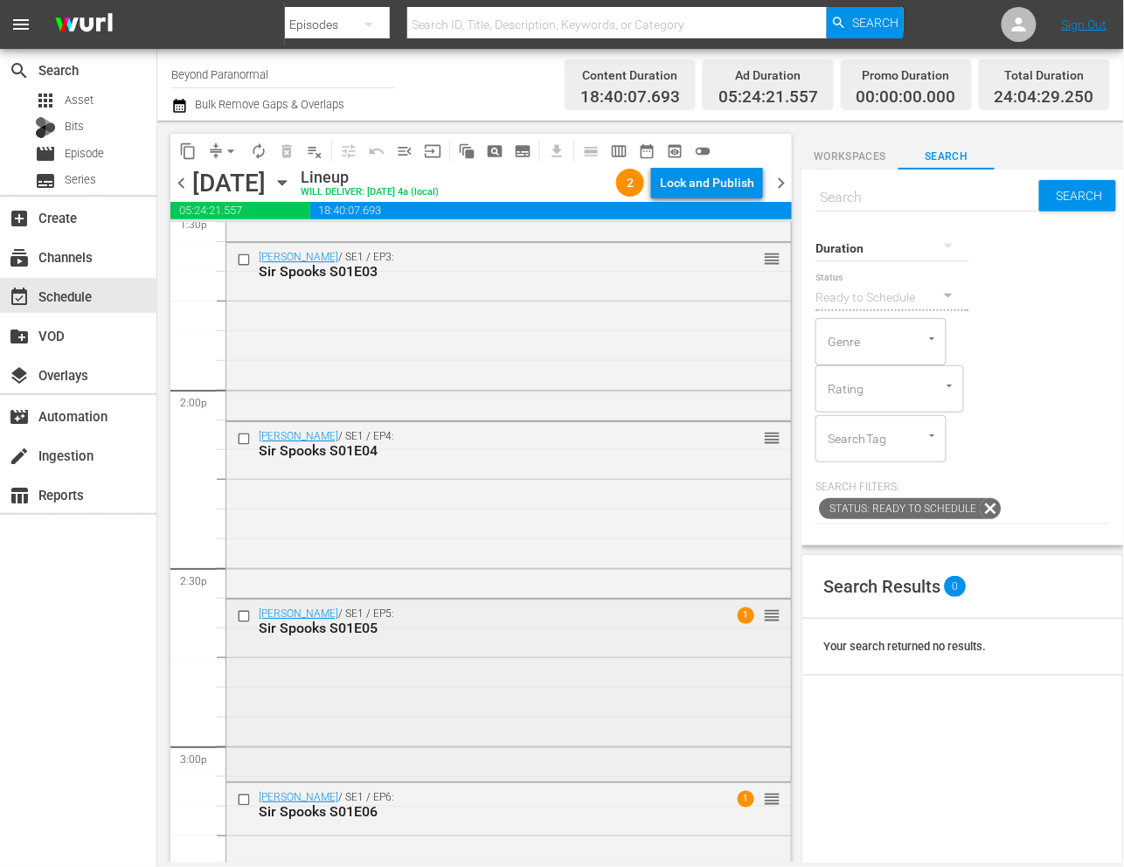
click at [477, 692] on div "Sir Spooks / SE1 / EP5: Sir Spooks S01E05 1 reorder" at bounding box center [508, 687] width 564 height 177
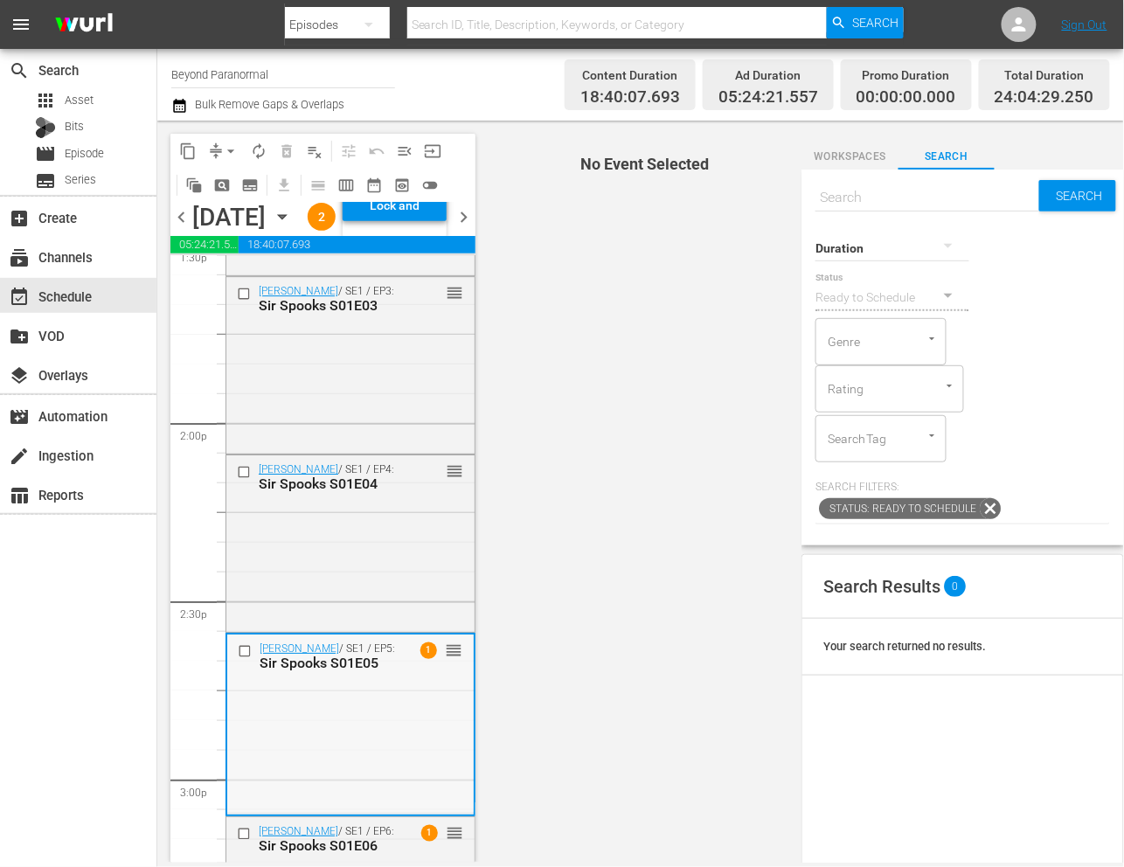
click at [369, 755] on div "Sir Spooks / SE1 / EP5: Sir Spooks S01E05 1 reorder" at bounding box center [350, 722] width 246 height 177
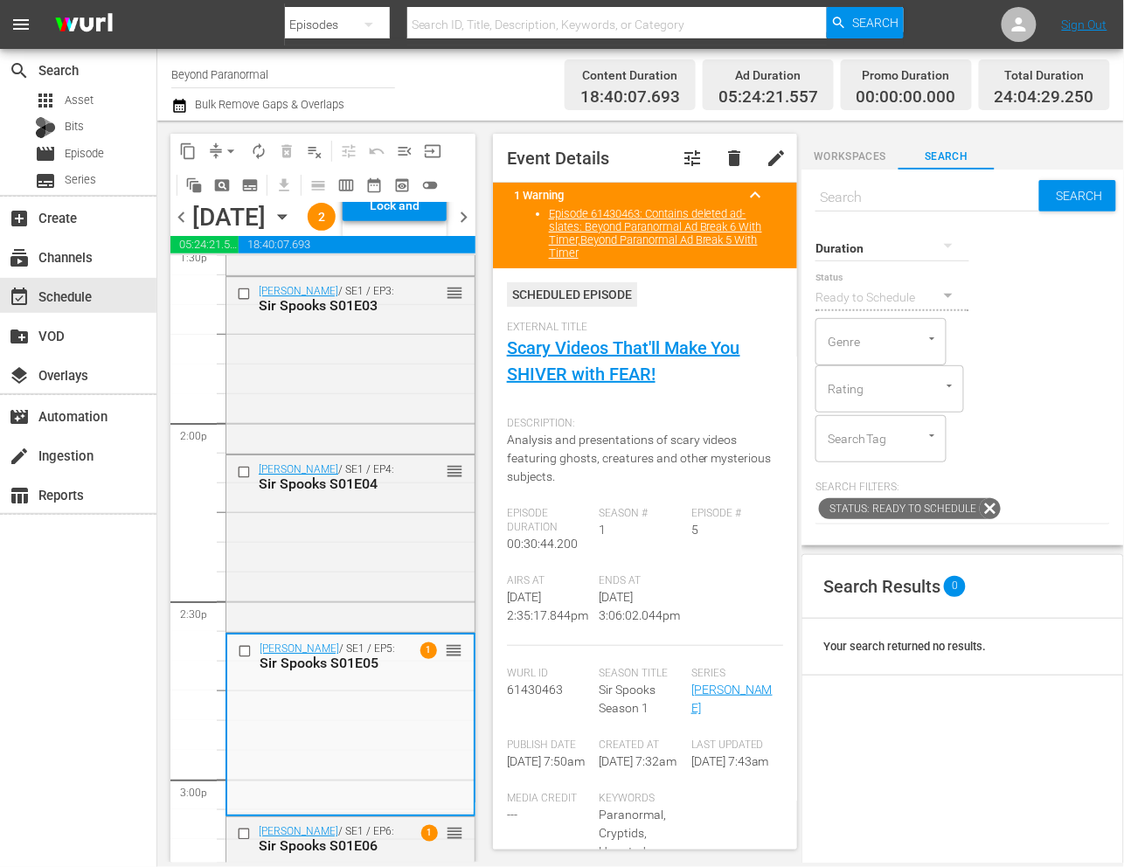
click at [369, 755] on div "Sir Spooks / SE1 / EP5: Sir Spooks S01E05 1 reorder" at bounding box center [350, 722] width 246 height 177
click at [391, 757] on div "Sir Spooks / SE1 / EP5: Sir Spooks S01E05 1 reorder" at bounding box center [350, 722] width 246 height 177
click at [612, 364] on link "Scary Videos That'll Make You SHIVER with FEAR!" at bounding box center [623, 360] width 233 height 47
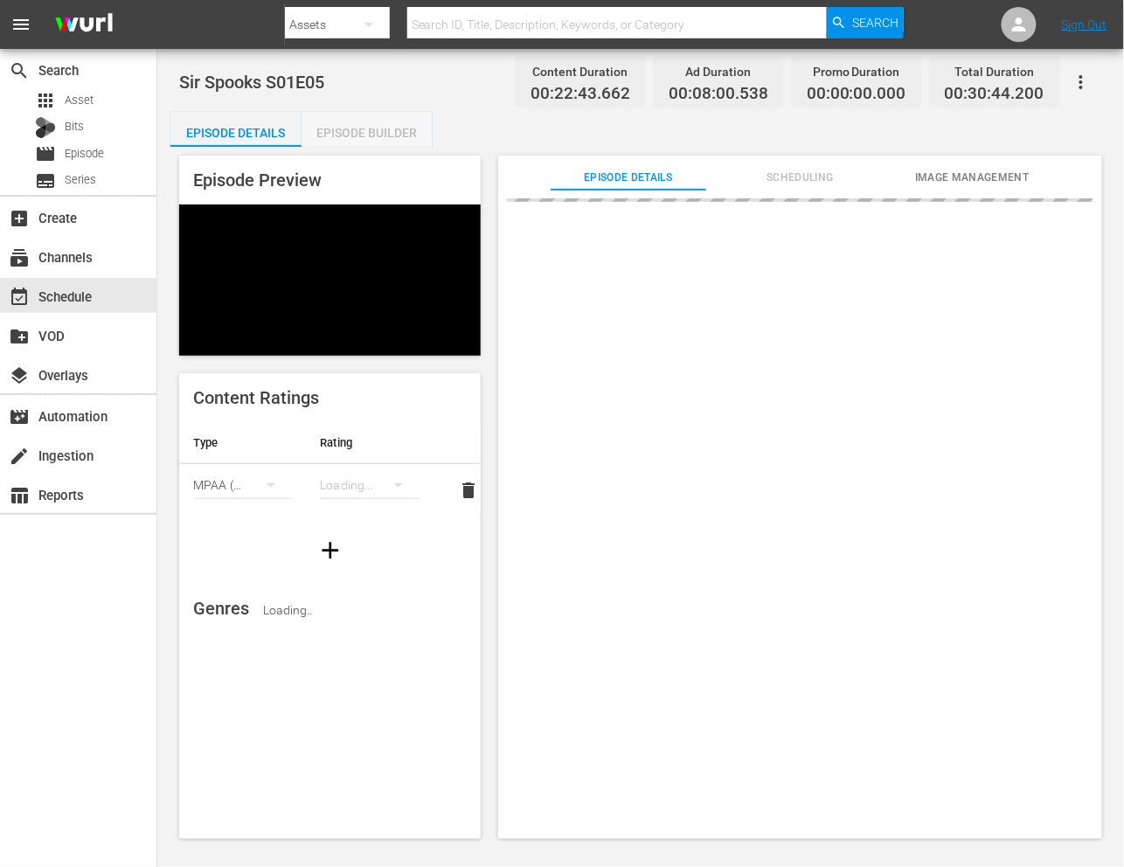
click at [400, 128] on div "Episode Builder" at bounding box center [366, 133] width 131 height 42
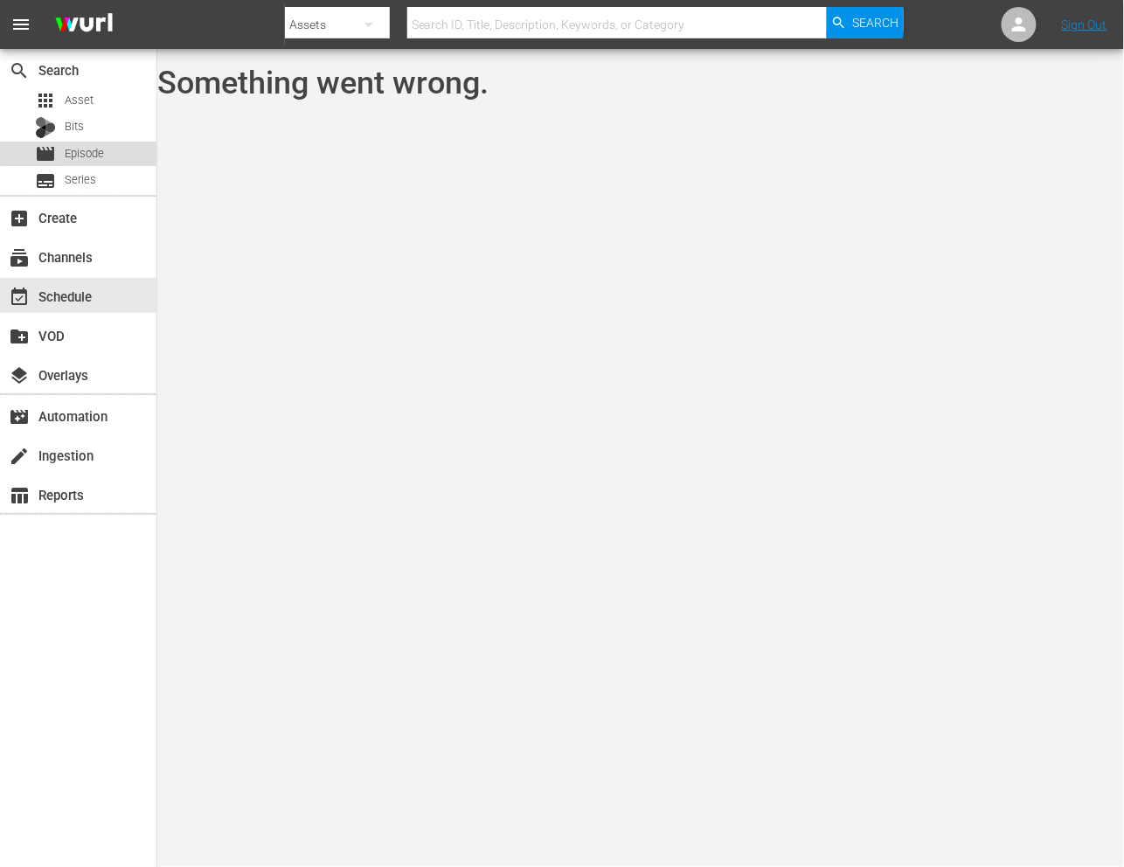
click at [96, 152] on span "Episode" at bounding box center [84, 153] width 39 height 17
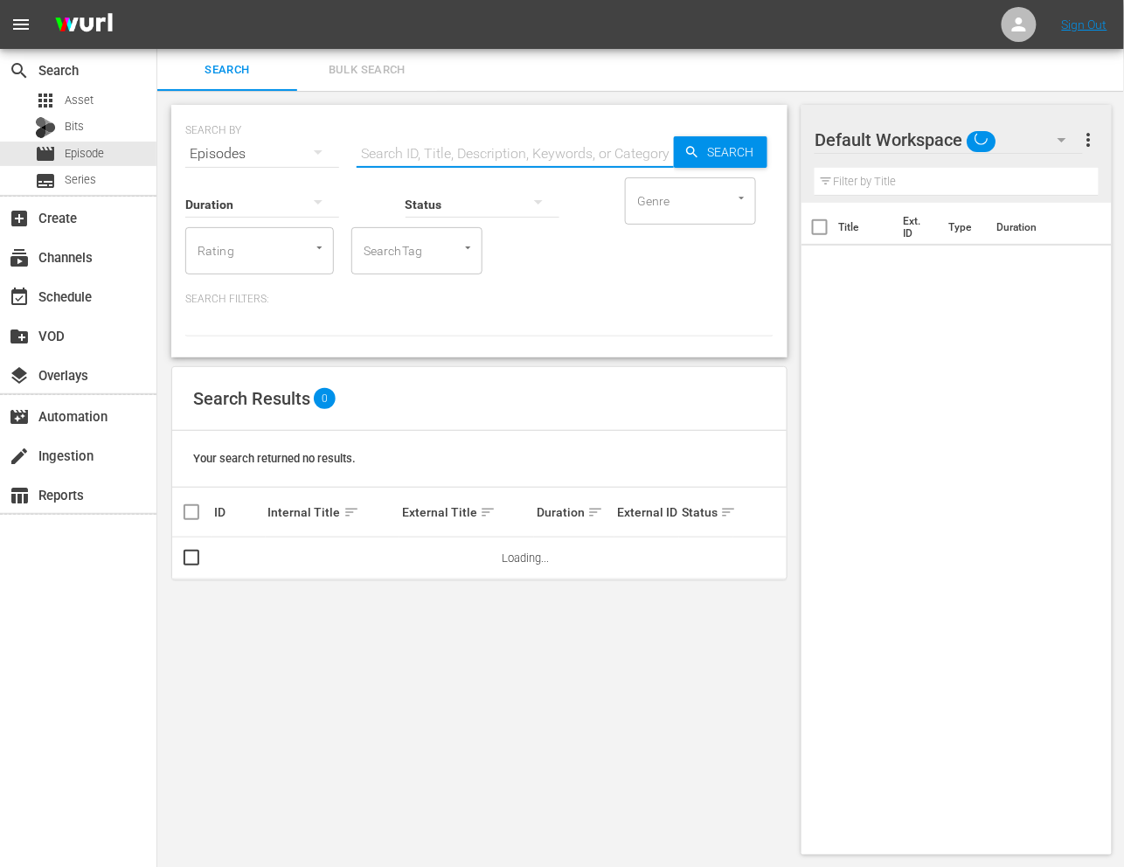
click at [460, 152] on input "text" at bounding box center [514, 154] width 317 height 42
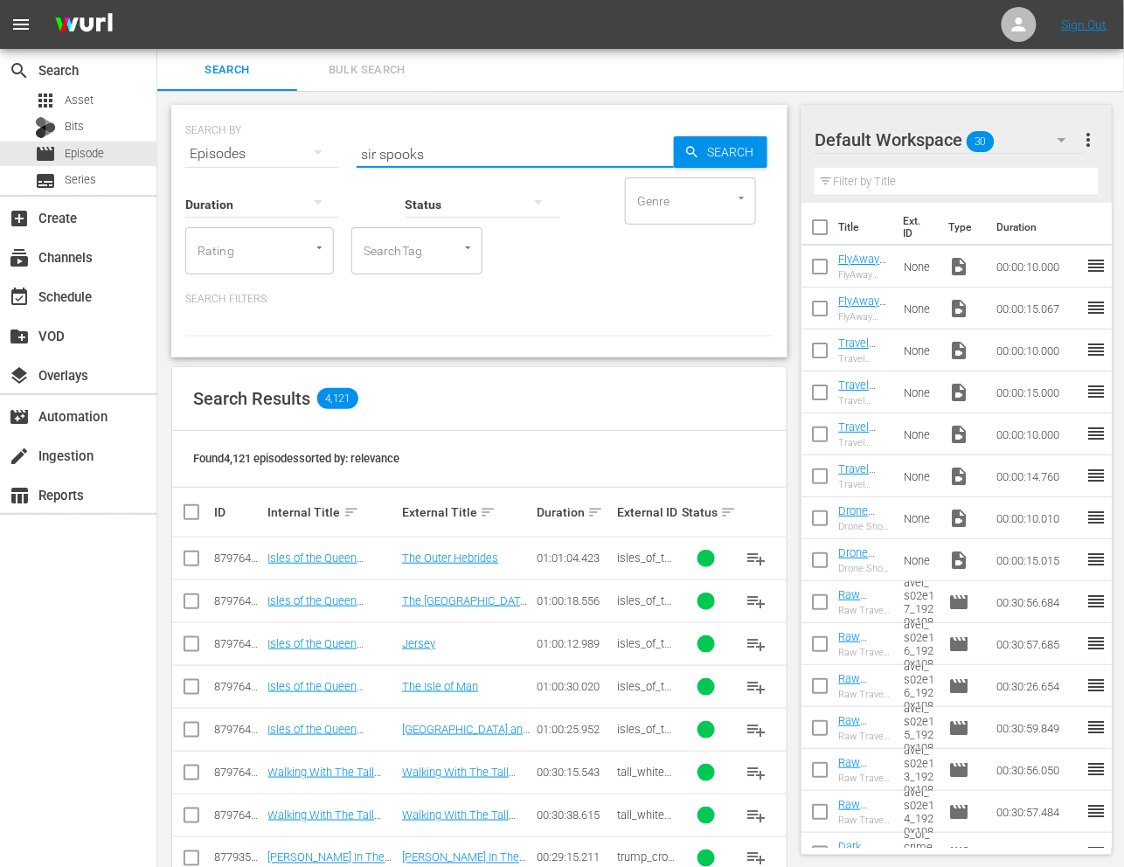
type input "sir spooks"
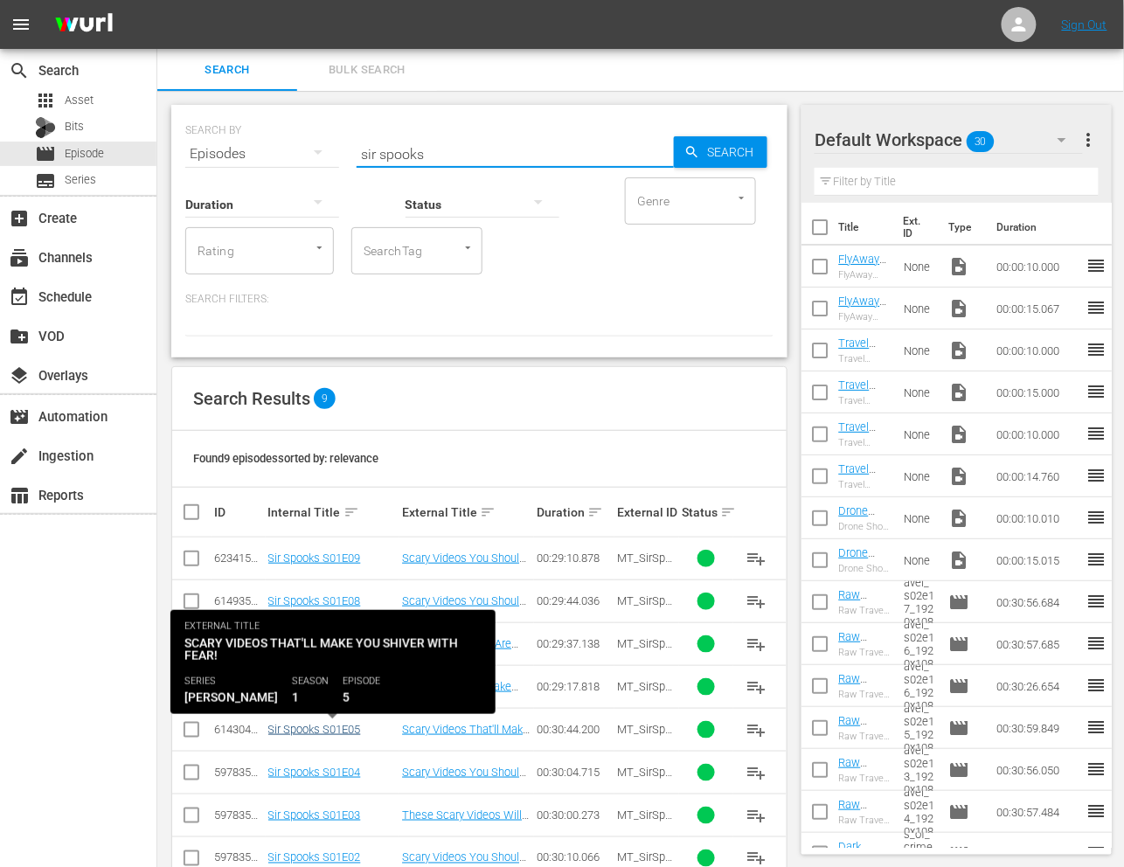
click at [323, 729] on link "Sir Spooks S01E05" at bounding box center [314, 729] width 93 height 13
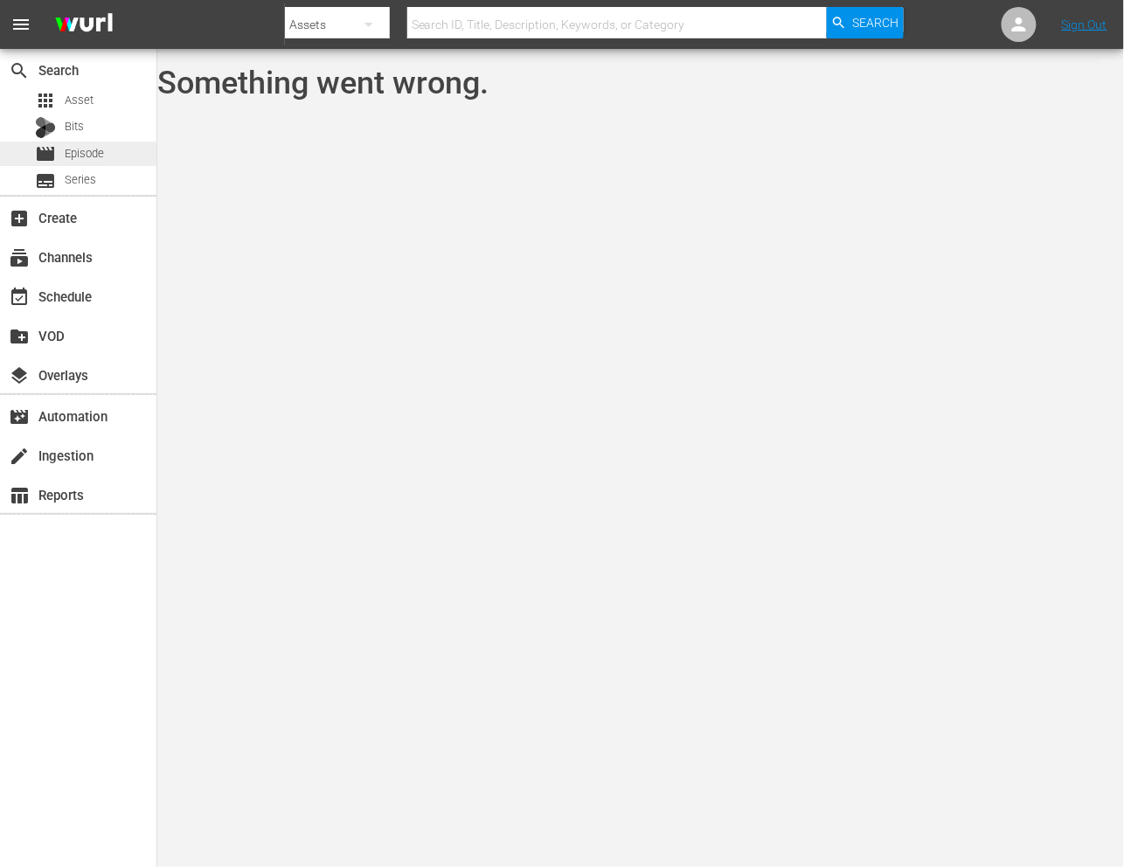
click at [95, 151] on span "Episode" at bounding box center [84, 153] width 39 height 17
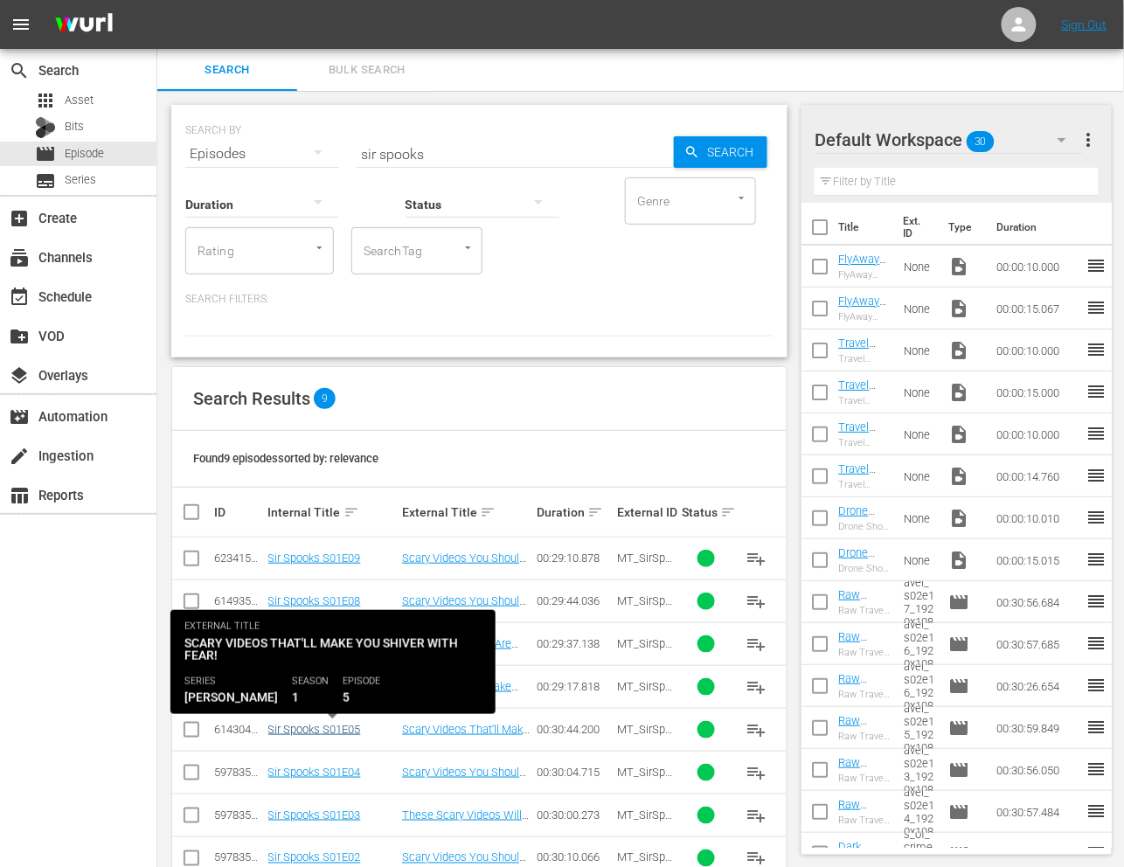
click at [315, 727] on link "Sir Spooks S01E05" at bounding box center [314, 729] width 93 height 13
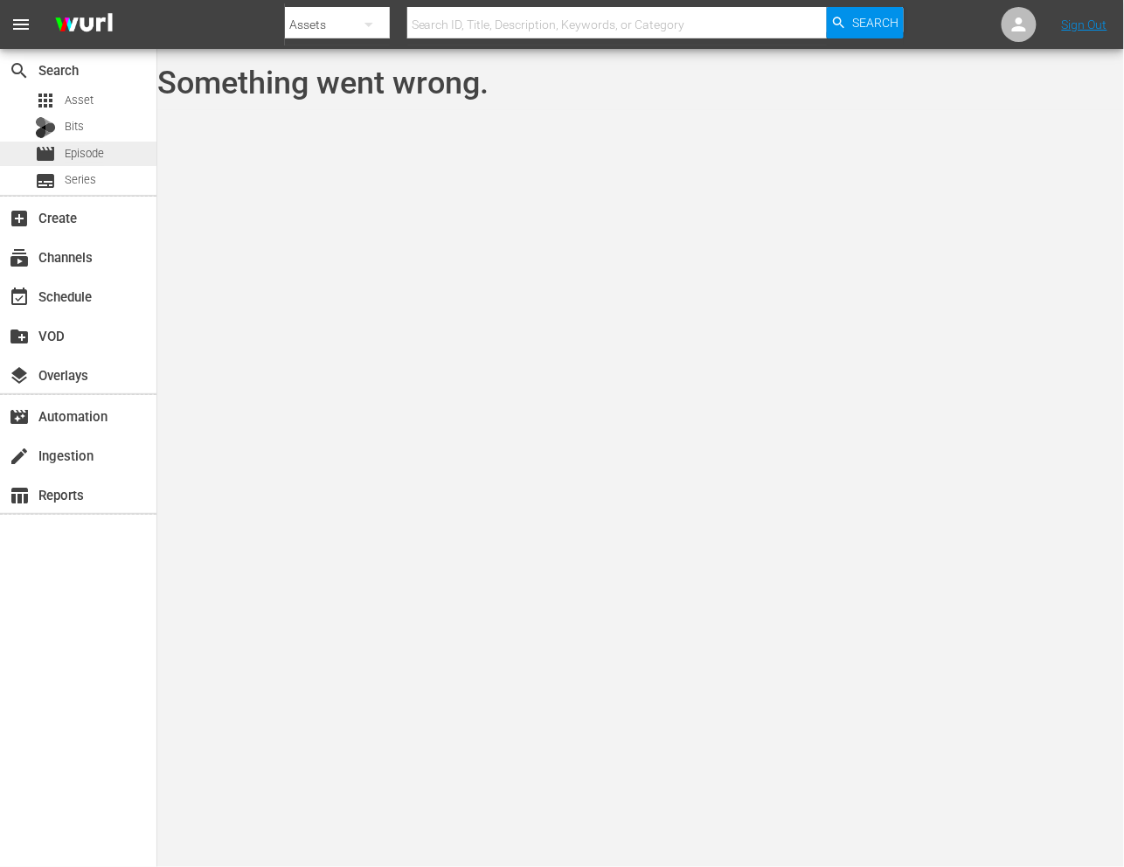
click at [88, 154] on span "Episode" at bounding box center [84, 153] width 39 height 17
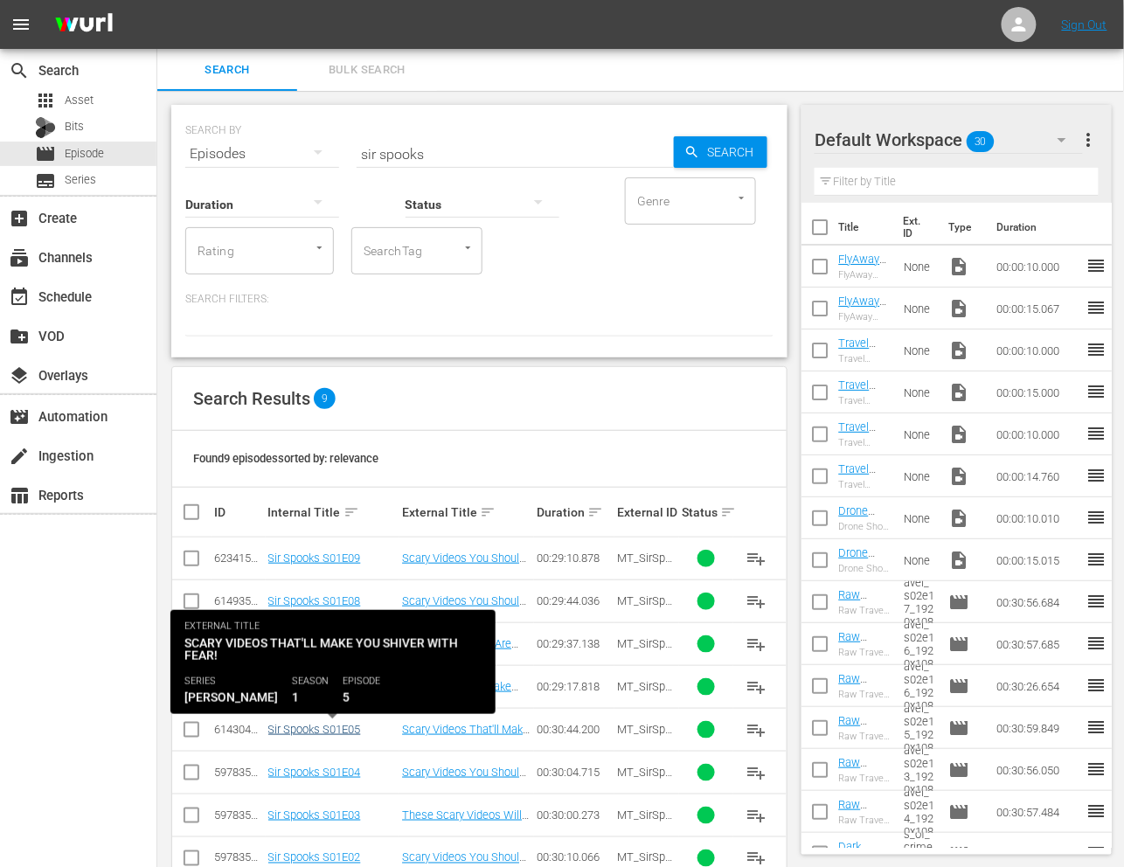
click at [322, 730] on link "Sir Spooks S01E05" at bounding box center [314, 729] width 93 height 13
